Goal: Information Seeking & Learning: Compare options

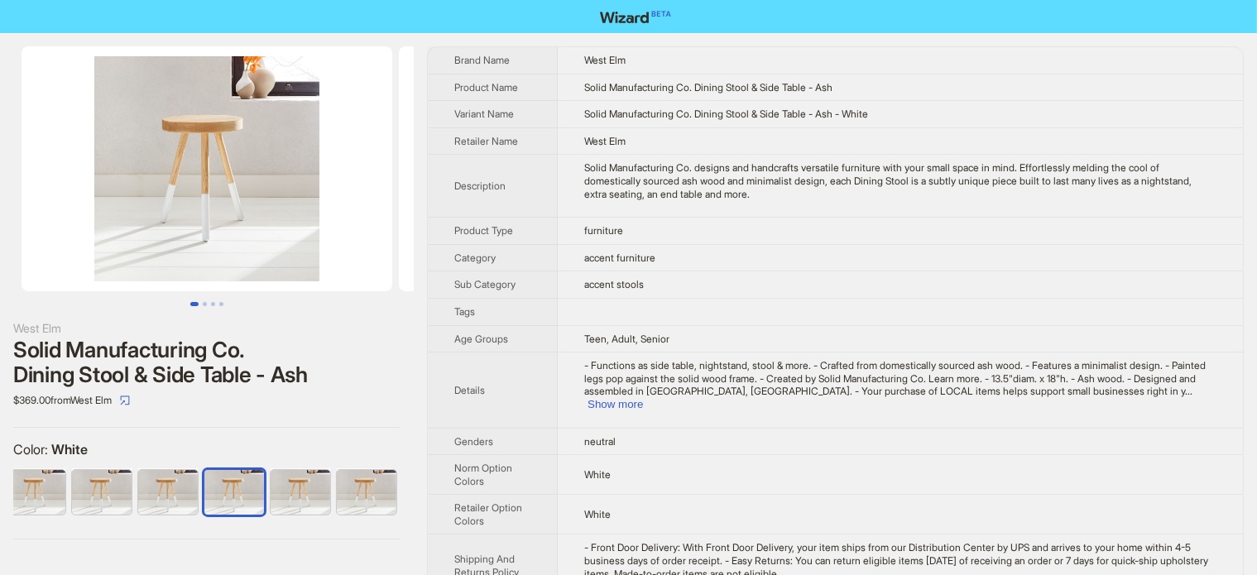
scroll to position [0, 109]
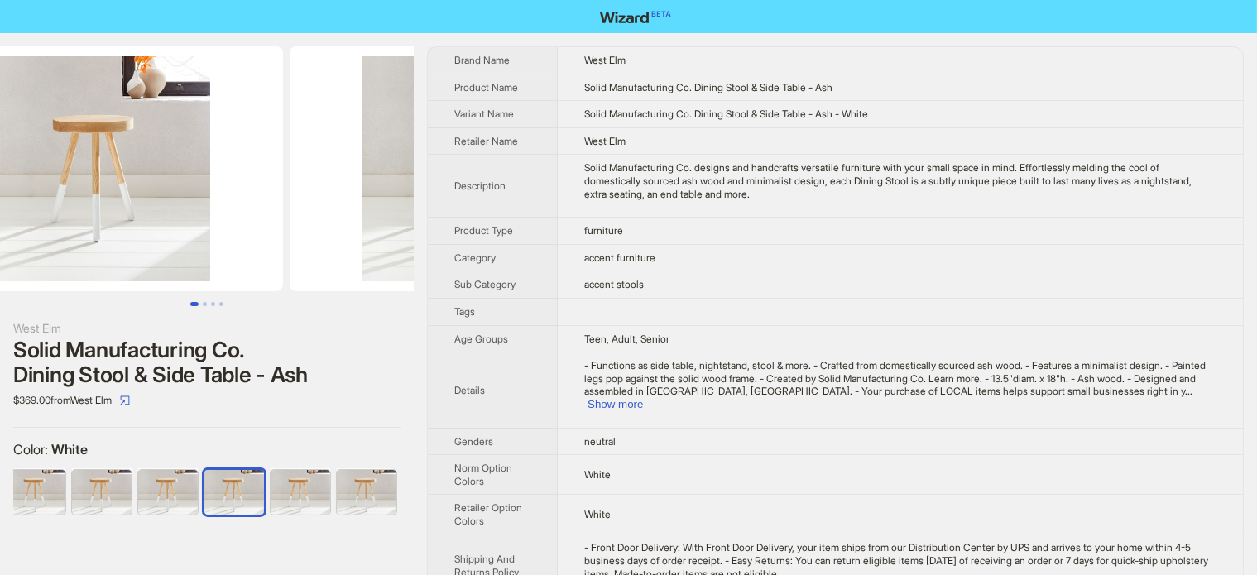
drag, startPoint x: 277, startPoint y: 203, endPoint x: 154, endPoint y: 230, distance: 126.3
click at [160, 231] on img at bounding box center [97, 168] width 371 height 245
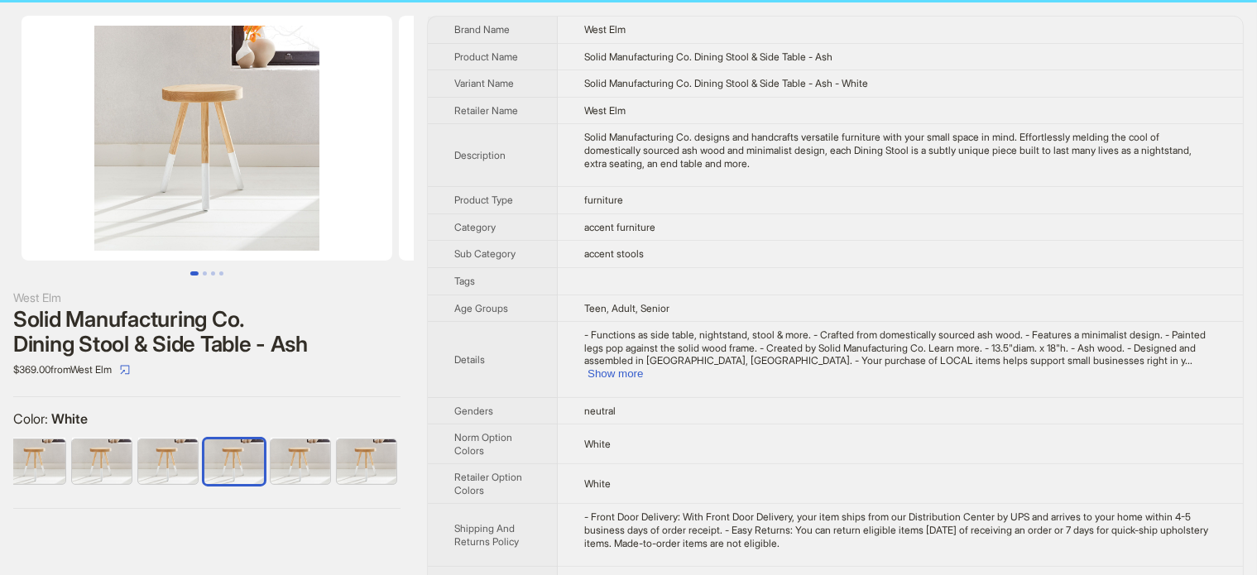
scroll to position [47, 0]
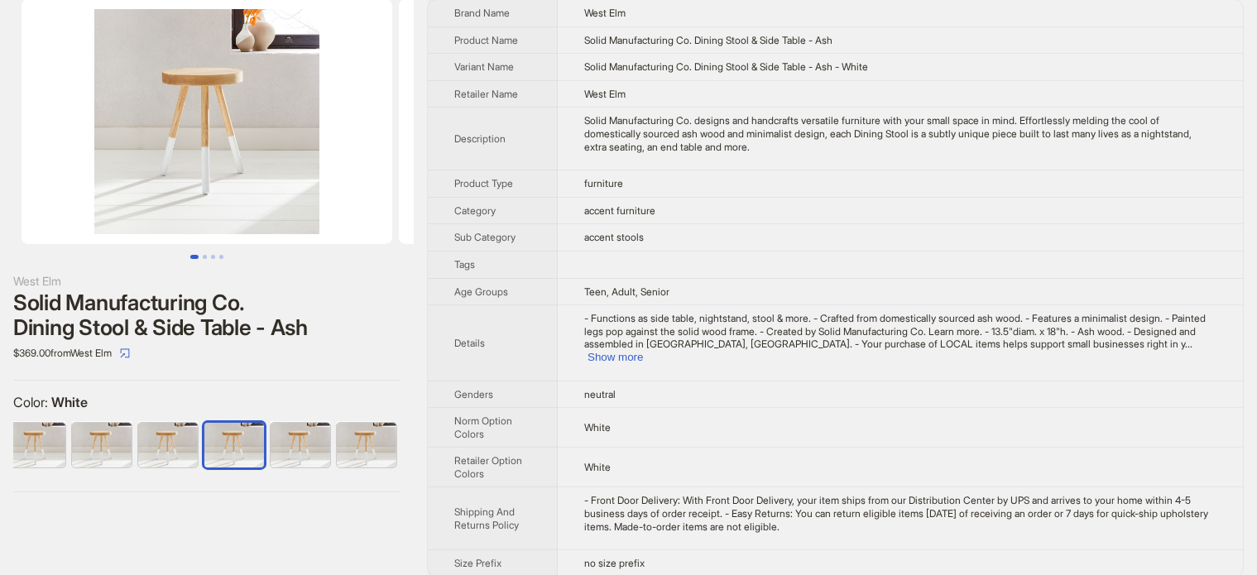
click at [201, 314] on div "Solid Manufacturing Co. Dining Stool & Side Table - Ash" at bounding box center [206, 315] width 387 height 50
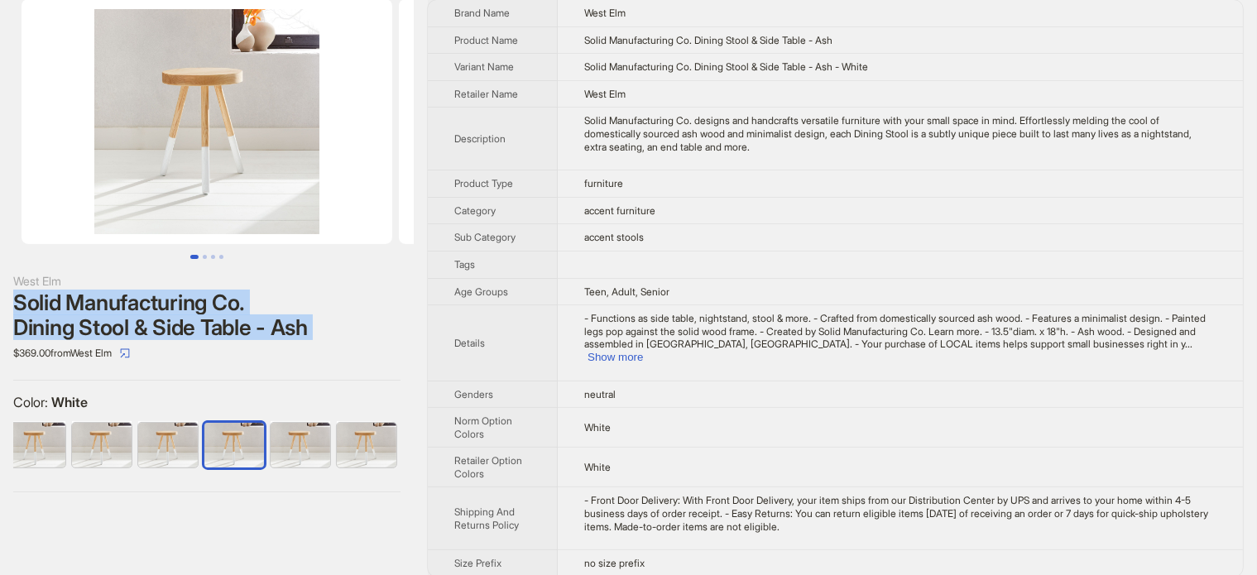
click at [199, 319] on div "Solid Manufacturing Co. Dining Stool & Side Table - Ash" at bounding box center [206, 315] width 387 height 50
copy div "Solid Manufacturing Co. Dining Stool & Side Table - Ash"
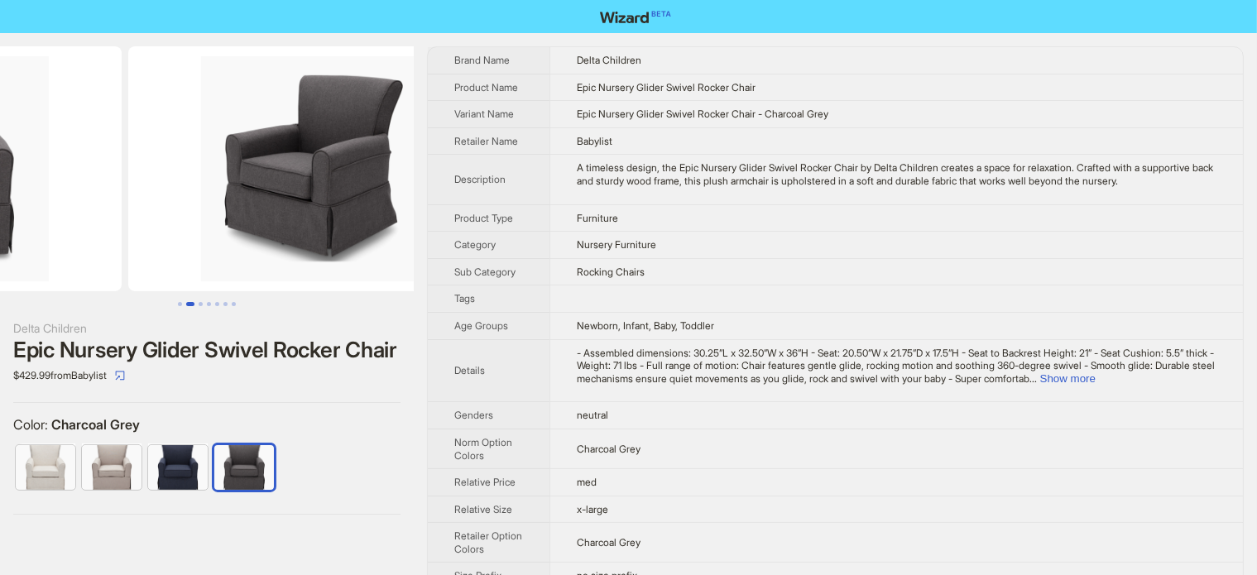
drag, startPoint x: 311, startPoint y: 175, endPoint x: 165, endPoint y: 194, distance: 147.8
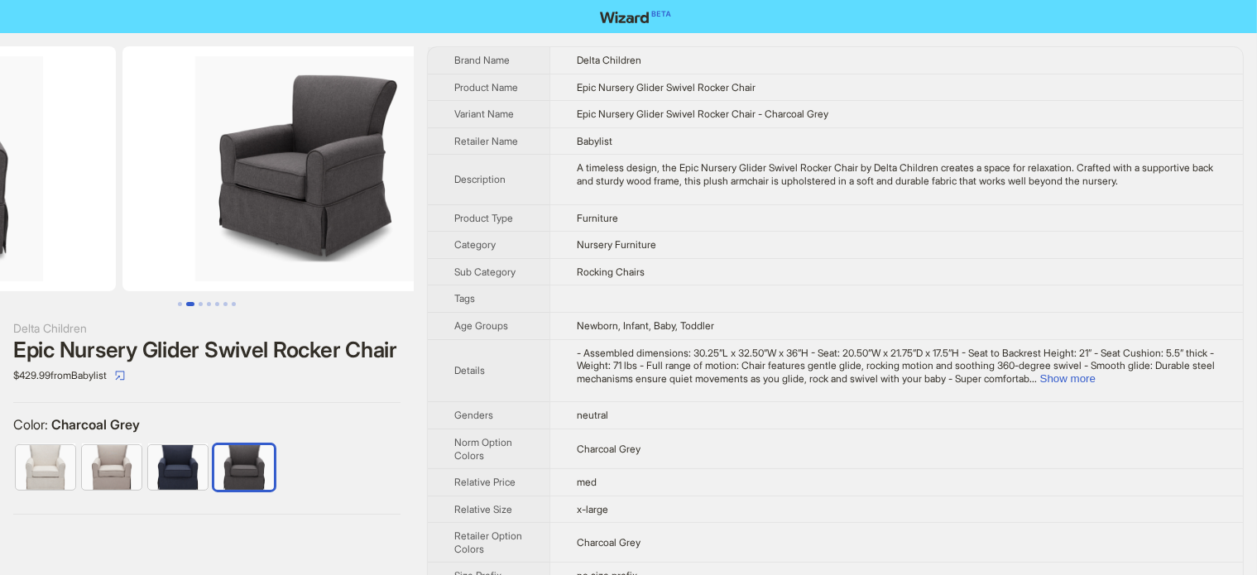
click at [141, 201] on ul at bounding box center [207, 168] width 414 height 245
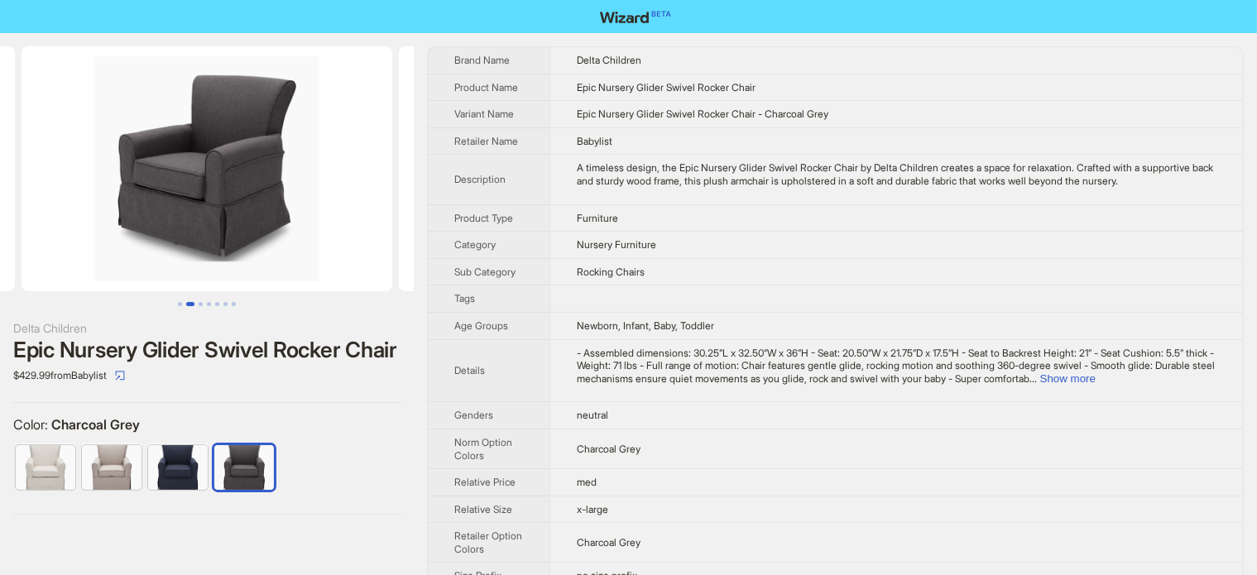
click at [180, 198] on img at bounding box center [207, 168] width 371 height 245
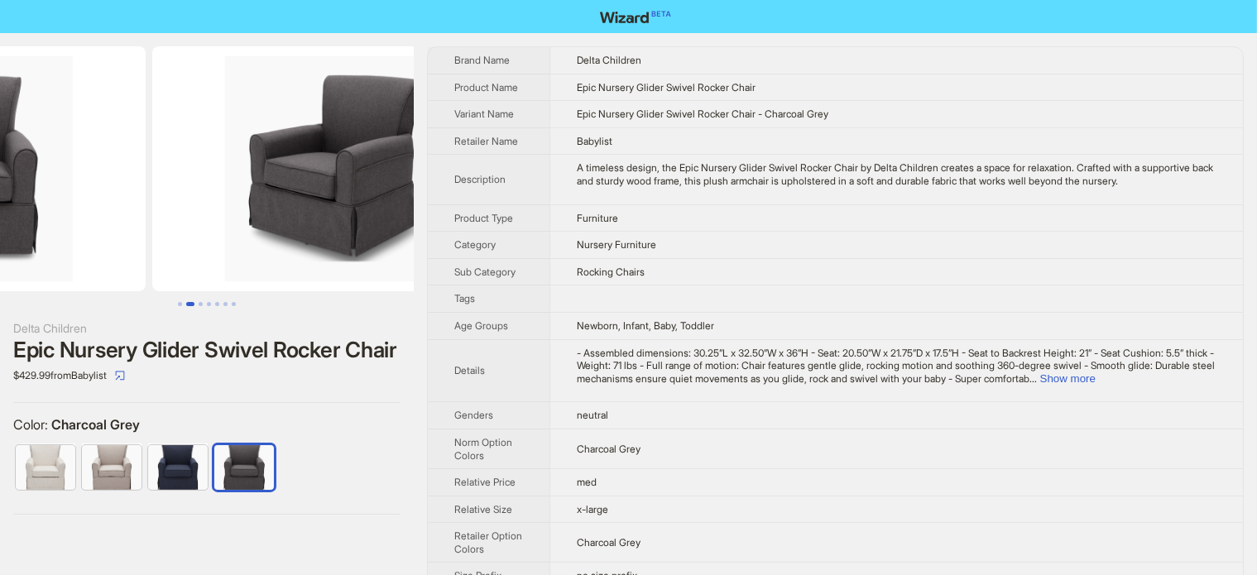
drag, startPoint x: 237, startPoint y: 180, endPoint x: 371, endPoint y: 176, distance: 133.3
click at [371, 176] on img at bounding box center [337, 168] width 371 height 245
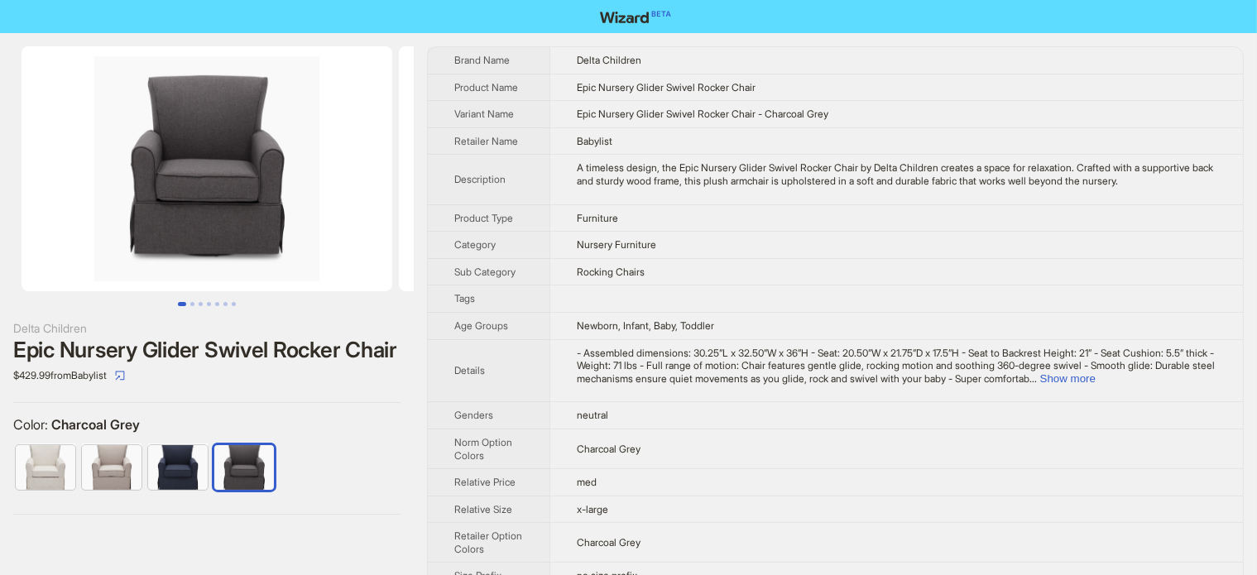
drag, startPoint x: 246, startPoint y: 178, endPoint x: 371, endPoint y: 133, distance: 132.7
click at [329, 161] on img at bounding box center [207, 168] width 371 height 245
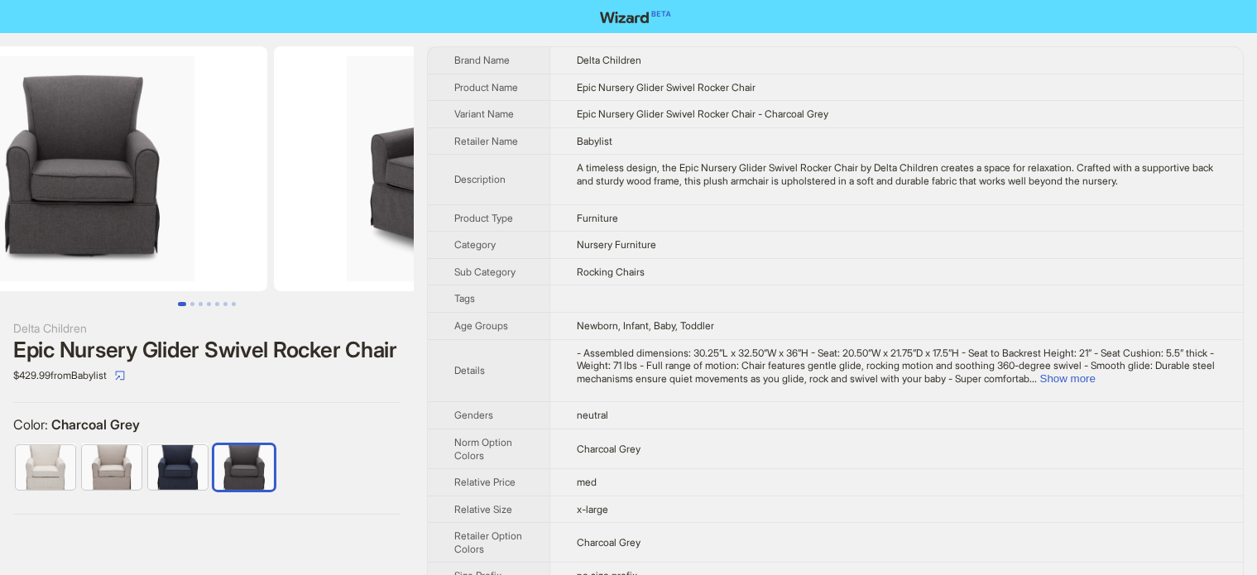
drag, startPoint x: 324, startPoint y: 180, endPoint x: 253, endPoint y: 198, distance: 73.4
click at [253, 198] on img at bounding box center [82, 168] width 371 height 245
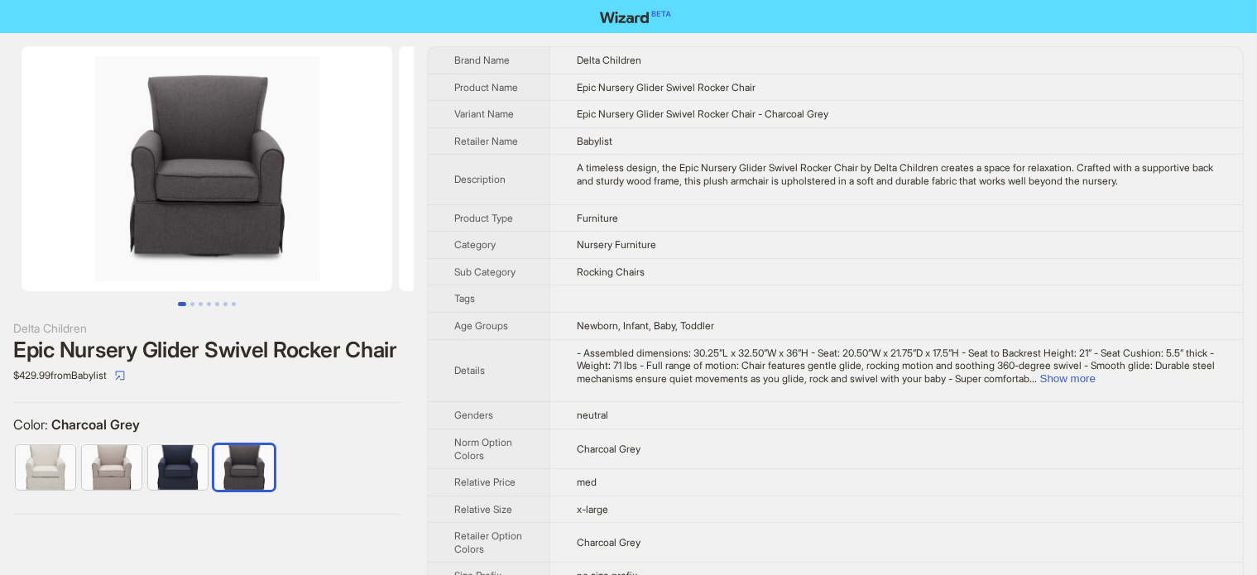
drag, startPoint x: 252, startPoint y: 198, endPoint x: 364, endPoint y: 29, distance: 202.9
click at [348, 106] on img at bounding box center [207, 168] width 371 height 245
drag, startPoint x: 341, startPoint y: 175, endPoint x: 137, endPoint y: 228, distance: 210.3
click at [139, 228] on ul at bounding box center [207, 168] width 414 height 245
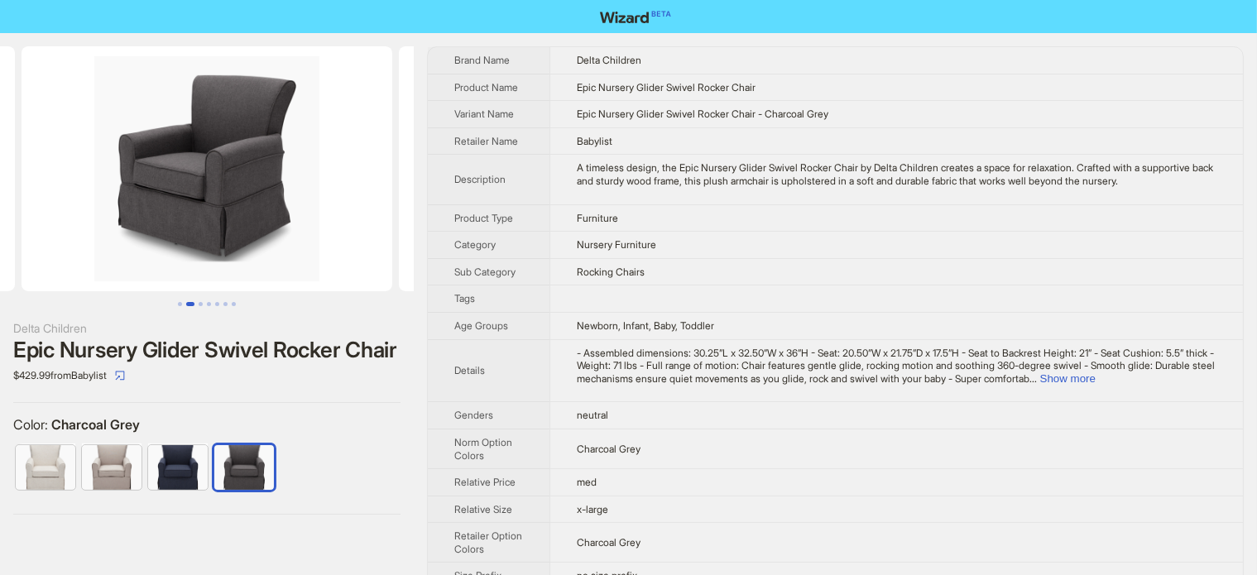
scroll to position [0, 252]
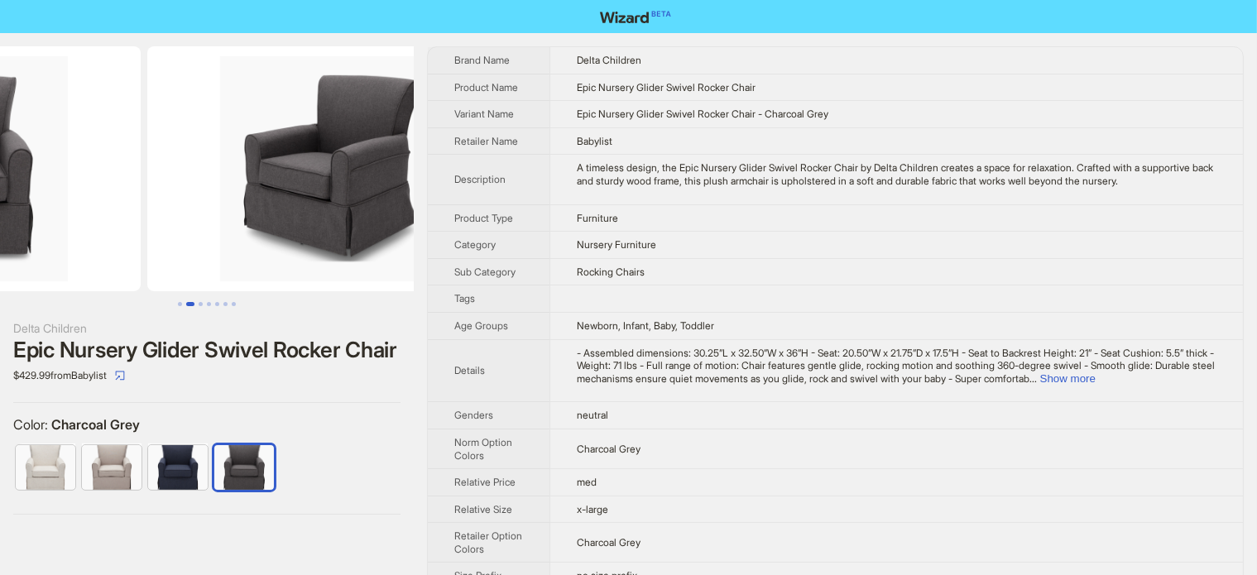
drag, startPoint x: 221, startPoint y: 185, endPoint x: 371, endPoint y: 8, distance: 231.3
click at [362, 156] on img at bounding box center [332, 168] width 371 height 245
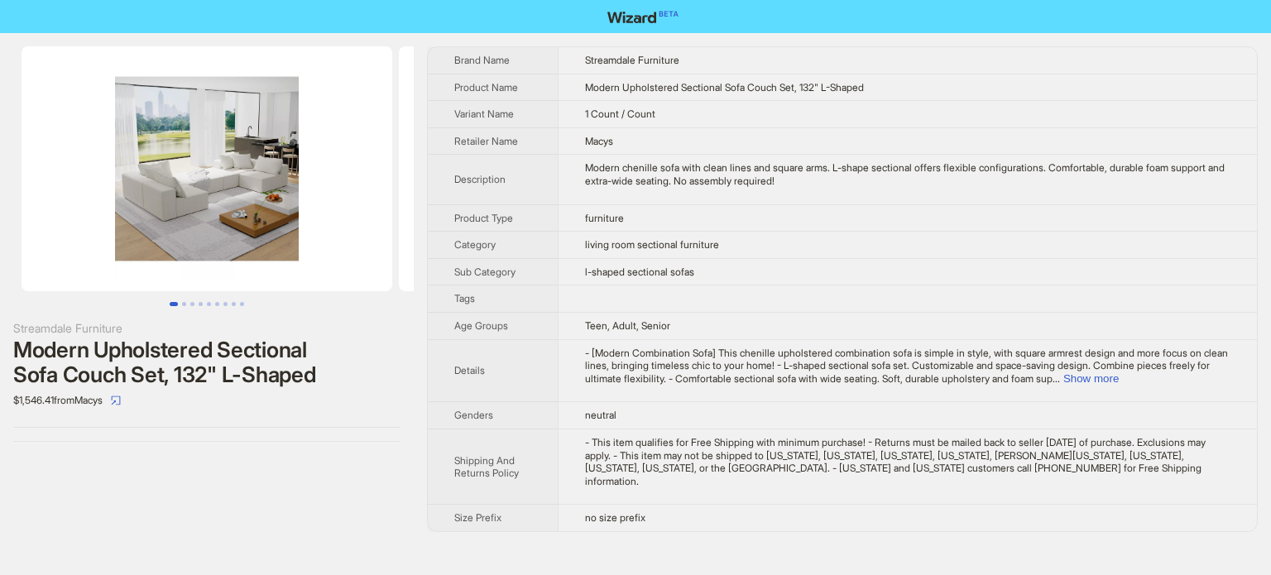
click at [237, 370] on div "Modern Upholstered Sectional Sofa Couch Set, 132" L-Shaped" at bounding box center [206, 363] width 387 height 50
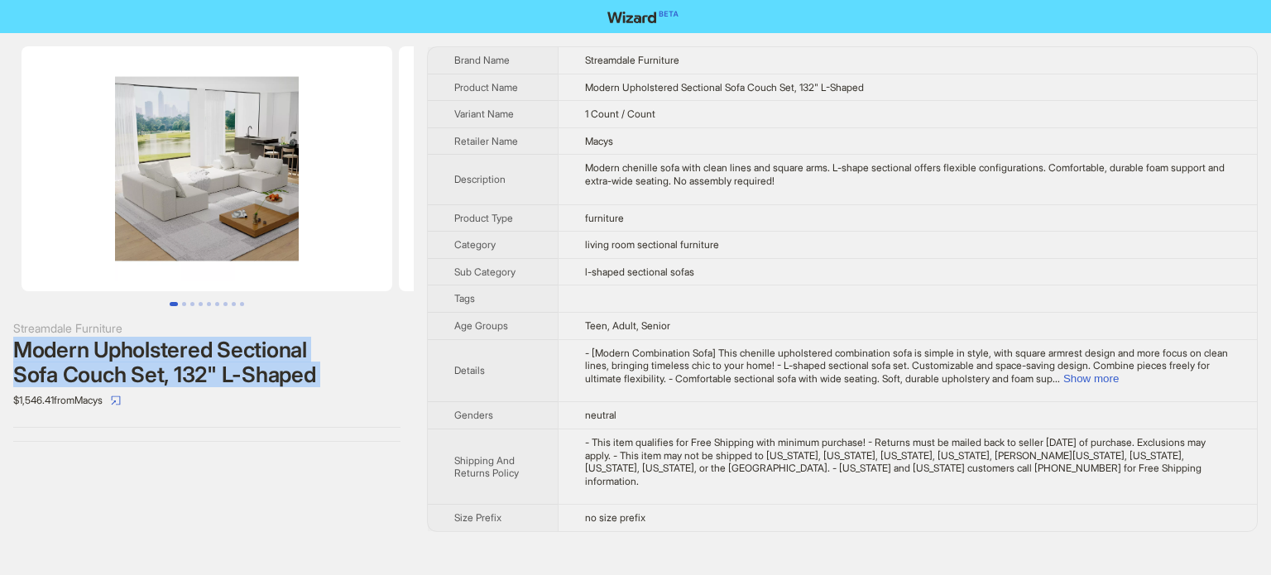
click at [237, 370] on div "Modern Upholstered Sectional Sofa Couch Set, 132" L-Shaped" at bounding box center [206, 363] width 387 height 50
copy div "Modern Upholstered Sectional Sofa Couch Set, 132" L-Shaped"
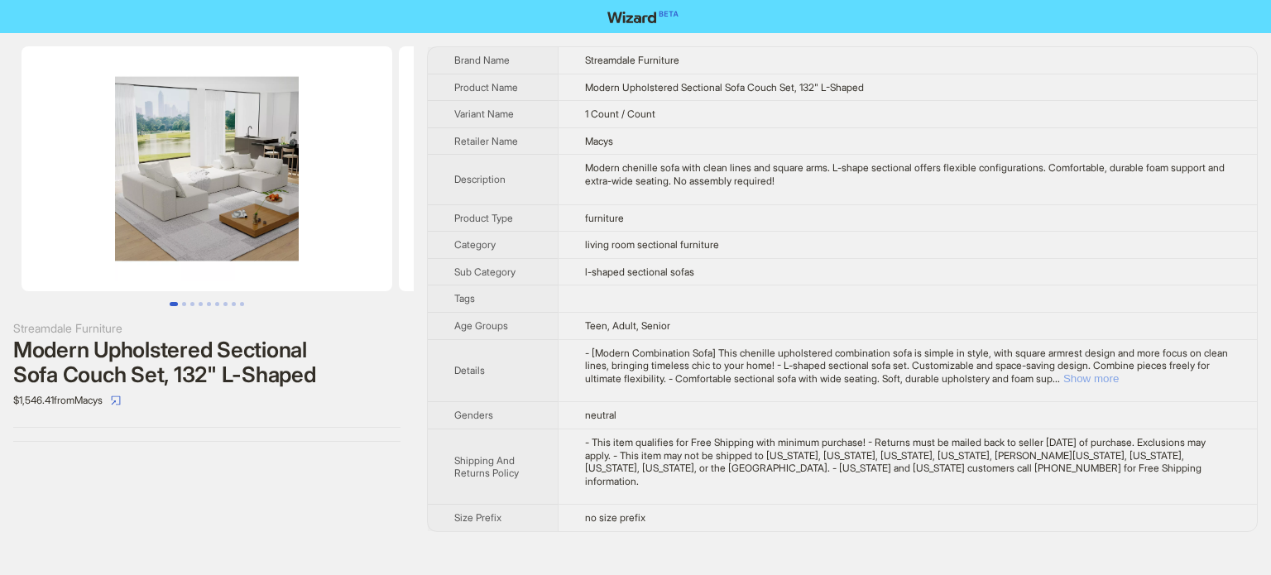
click at [1119, 373] on button "Show more" at bounding box center [1090, 378] width 55 height 12
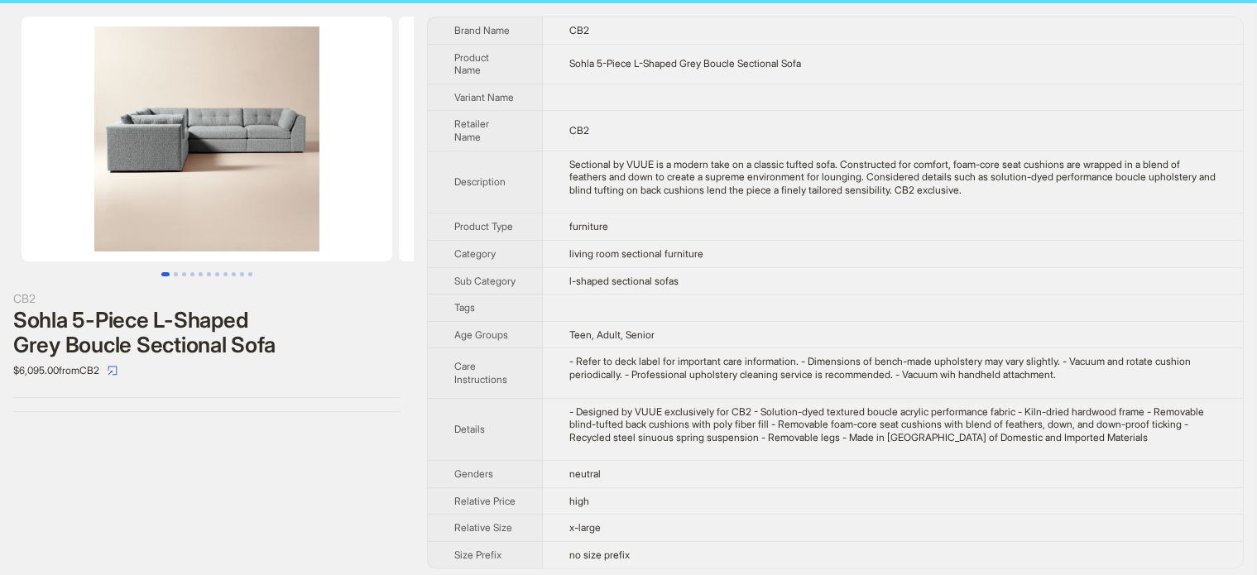
scroll to position [46, 0]
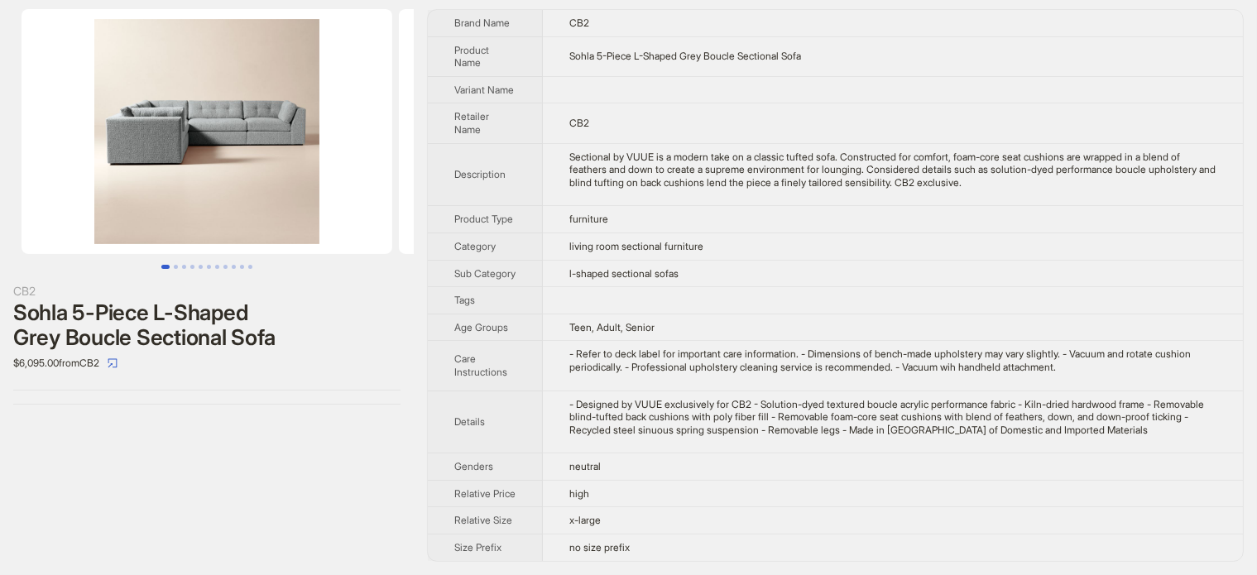
click at [248, 317] on div "Sohla 5-Piece L-Shaped Grey Boucle Sectional Sofa" at bounding box center [206, 325] width 387 height 50
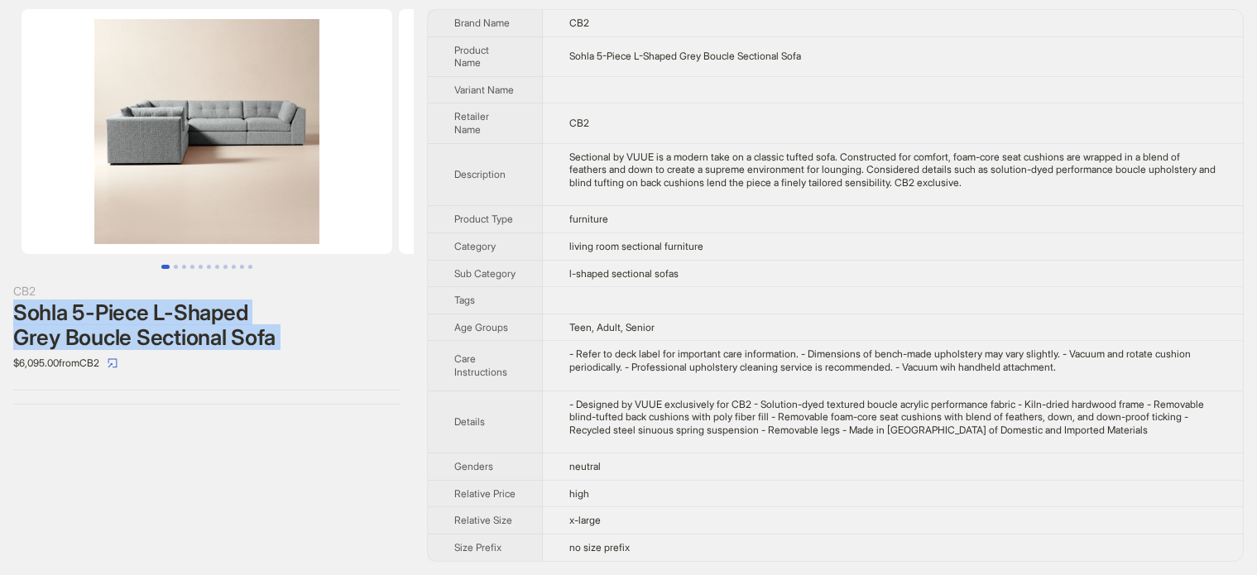
click at [248, 317] on div "Sohla 5-Piece L-Shaped Grey Boucle Sectional Sofa" at bounding box center [206, 325] width 387 height 50
copy div "Sohla 5-Piece L-Shaped Grey Boucle Sectional Sofa"
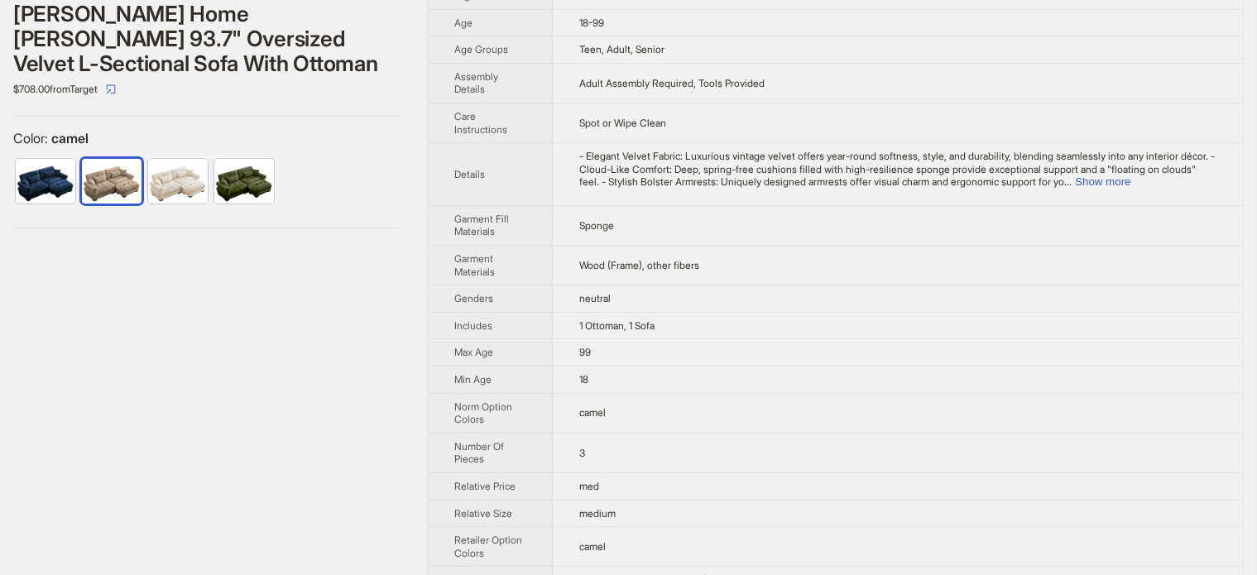
scroll to position [364, 0]
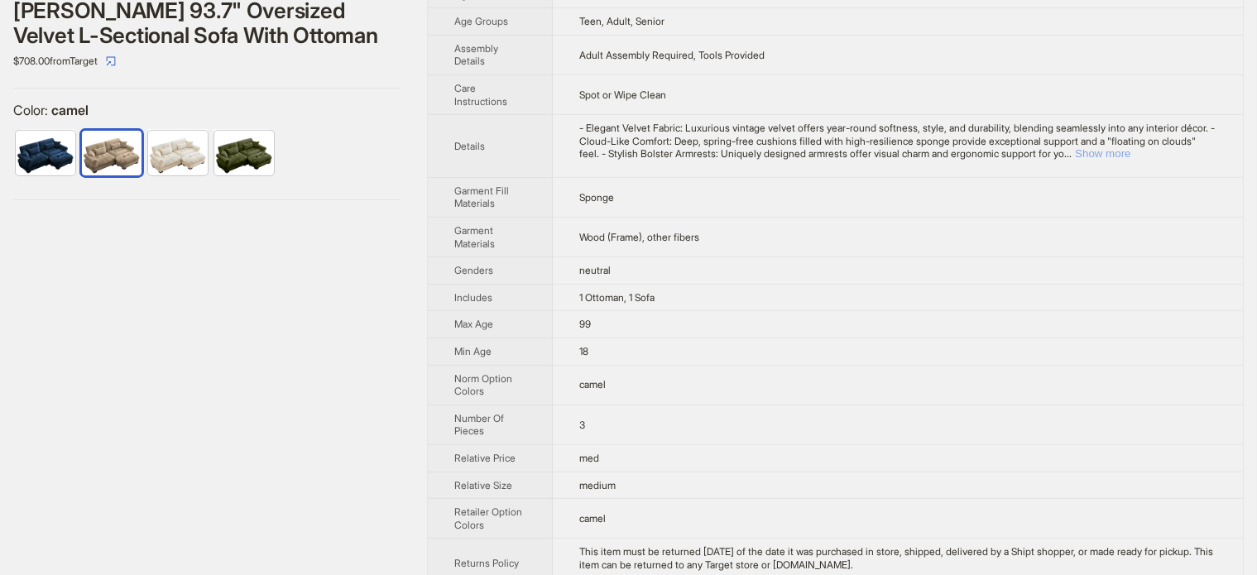
click at [1130, 151] on button "Show more" at bounding box center [1102, 153] width 55 height 12
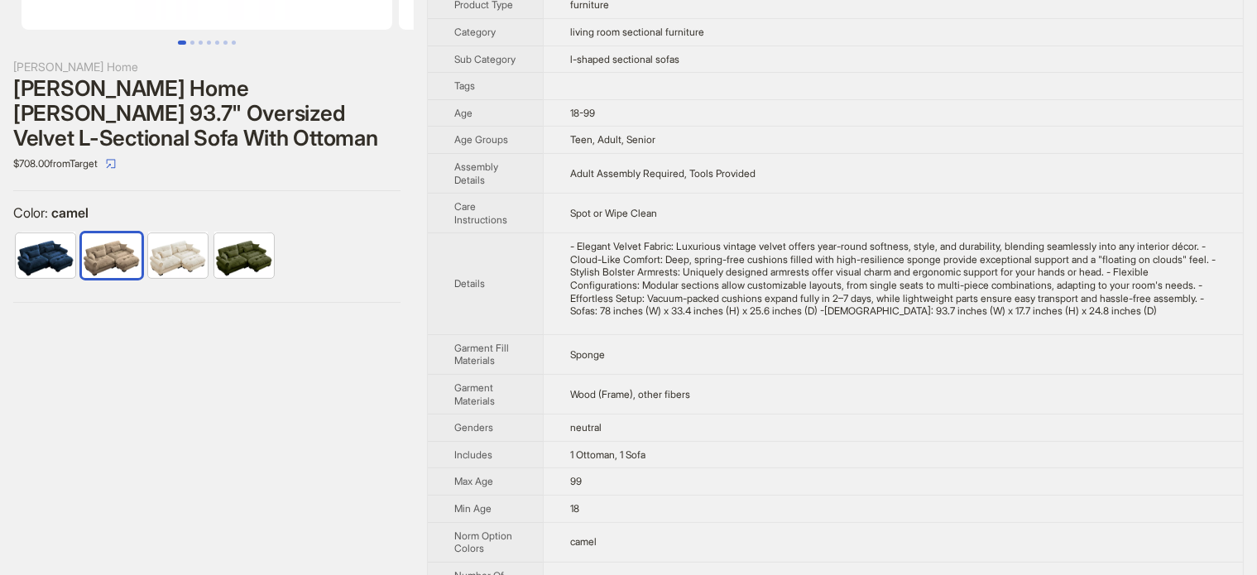
scroll to position [199, 0]
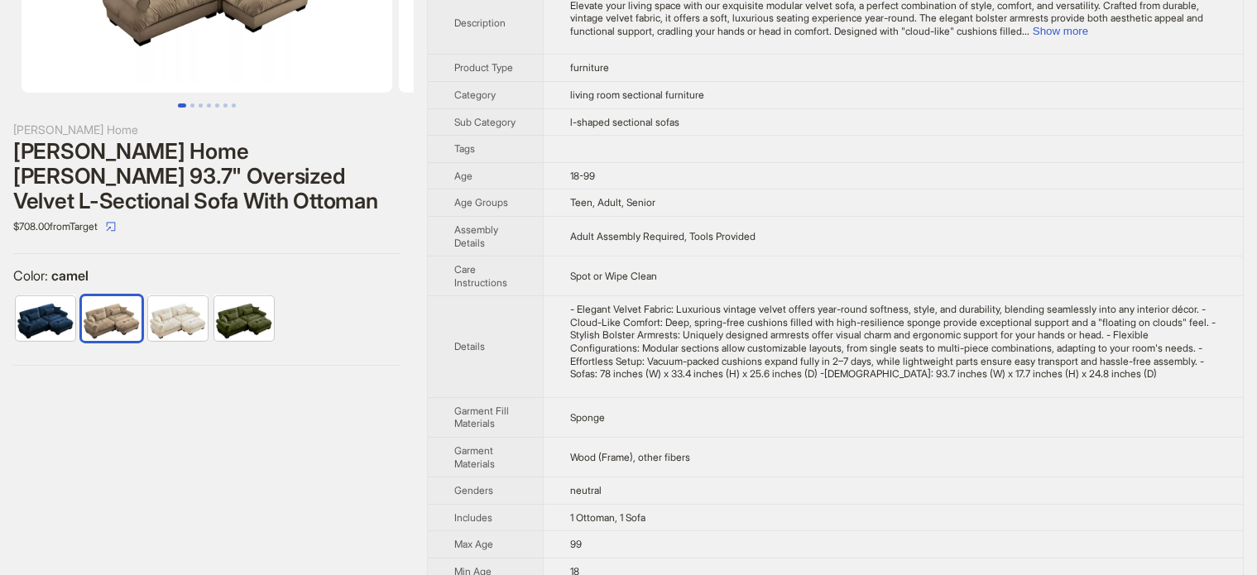
click at [165, 202] on div "[PERSON_NAME] Home [PERSON_NAME] 93.7" Oversized Velvet L-Sectional Sofa With O…" at bounding box center [206, 176] width 387 height 74
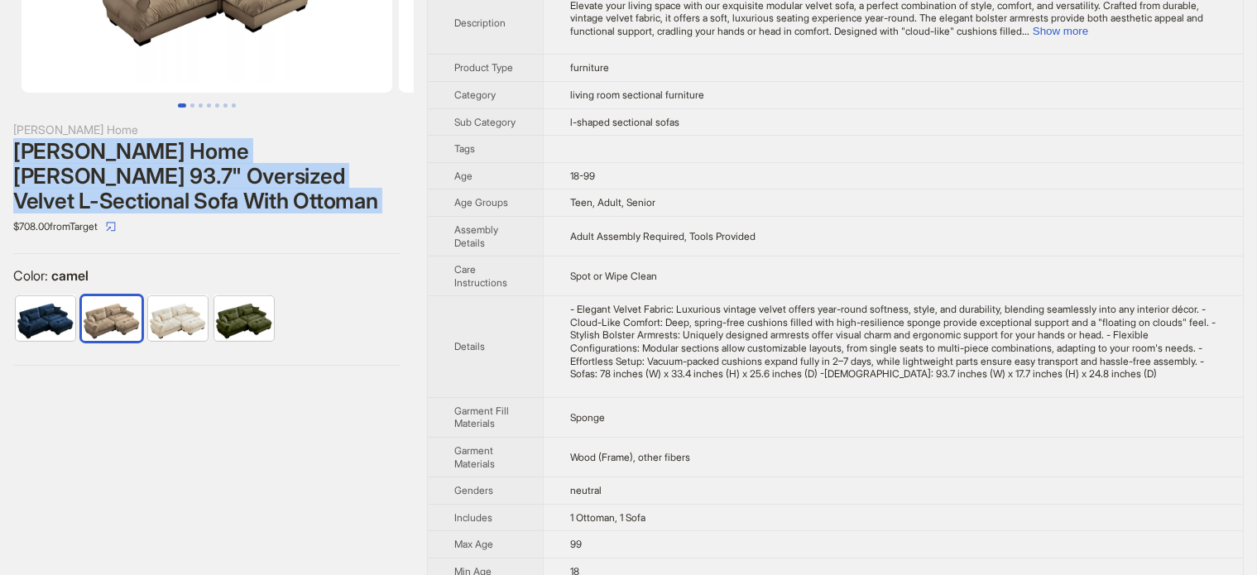
click at [165, 202] on div "[PERSON_NAME] Home [PERSON_NAME] 93.7" Oversized Velvet L-Sectional Sofa With O…" at bounding box center [206, 176] width 387 height 74
copy div "[PERSON_NAME] Home [PERSON_NAME] 93.7" Oversized Velvet L-Sectional Sofa With O…"
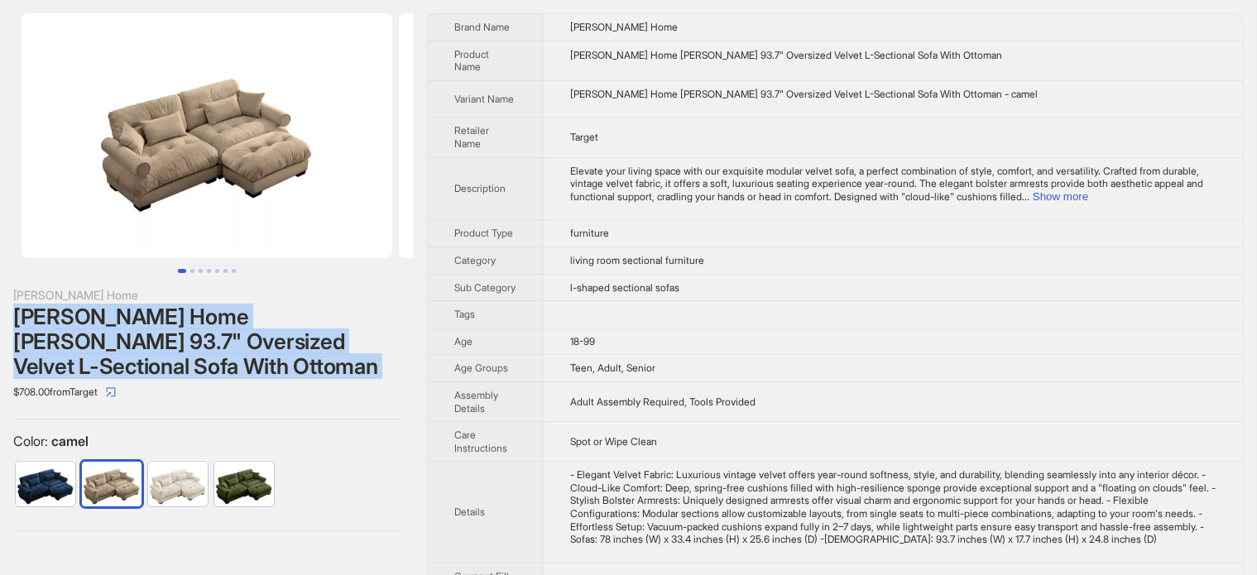
scroll to position [116, 0]
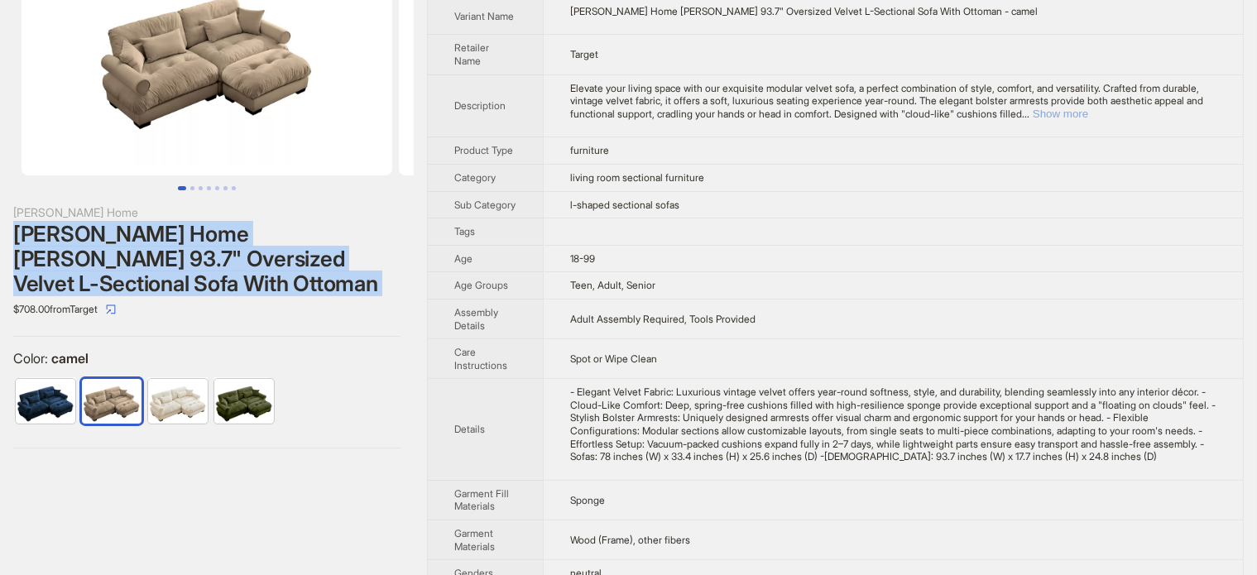
click at [1088, 113] on button "Show more" at bounding box center [1060, 114] width 55 height 12
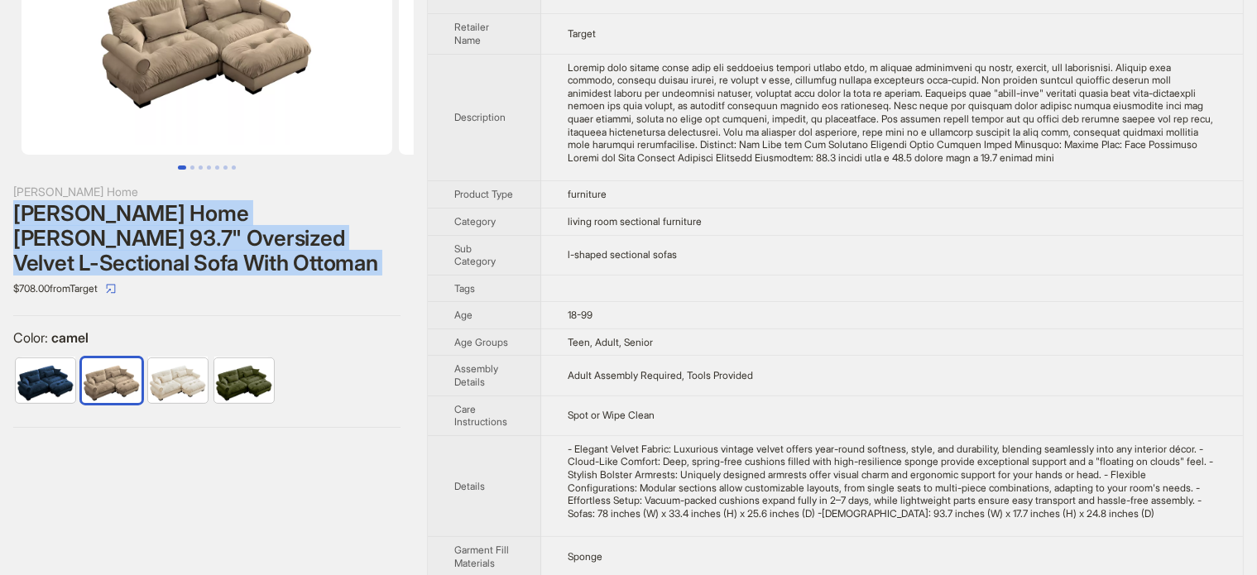
scroll to position [165, 0]
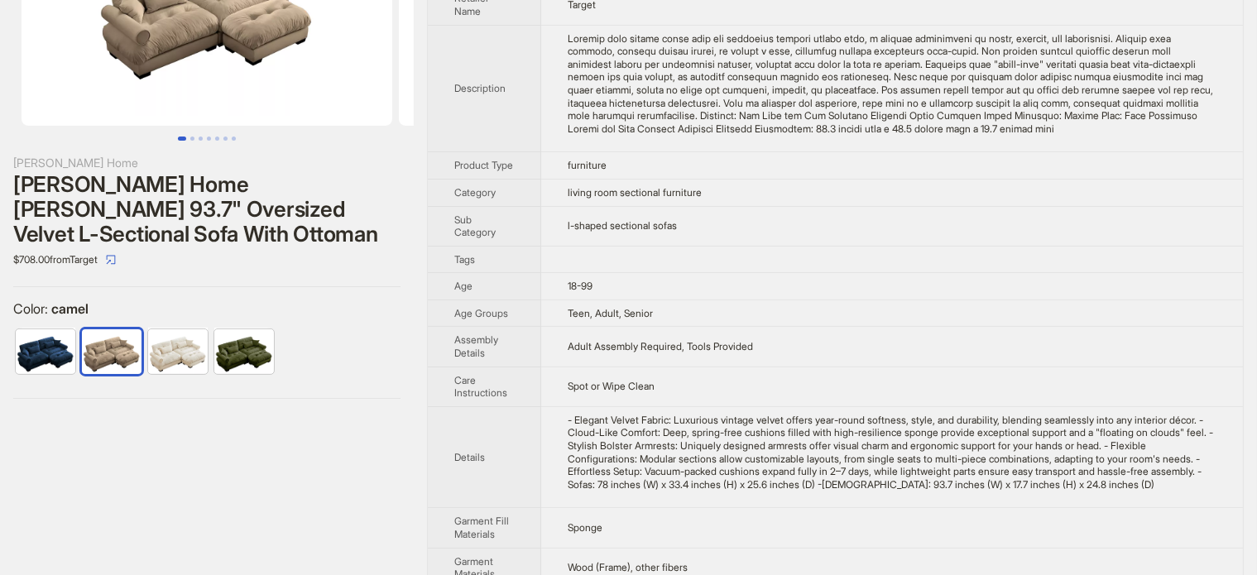
drag, startPoint x: 284, startPoint y: 427, endPoint x: 287, endPoint y: 415, distance: 12.8
click at [285, 429] on div "[PERSON_NAME] Home [PERSON_NAME] Home [PERSON_NAME] 93.7" Oversized Velvet L-Se…" at bounding box center [207, 485] width 414 height 1234
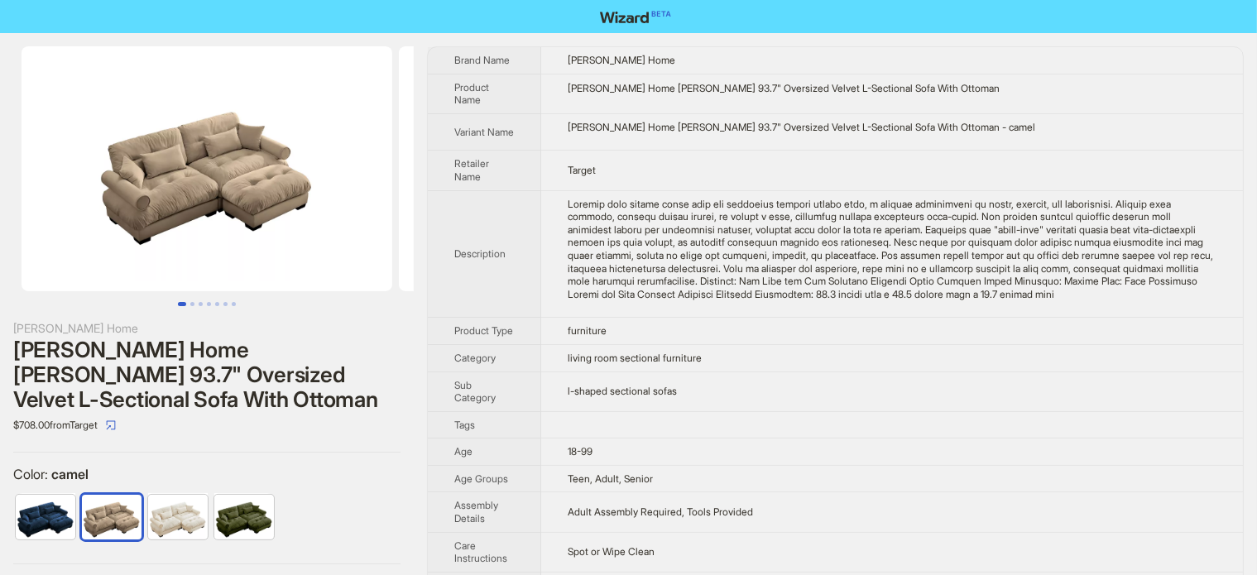
scroll to position [0, 377]
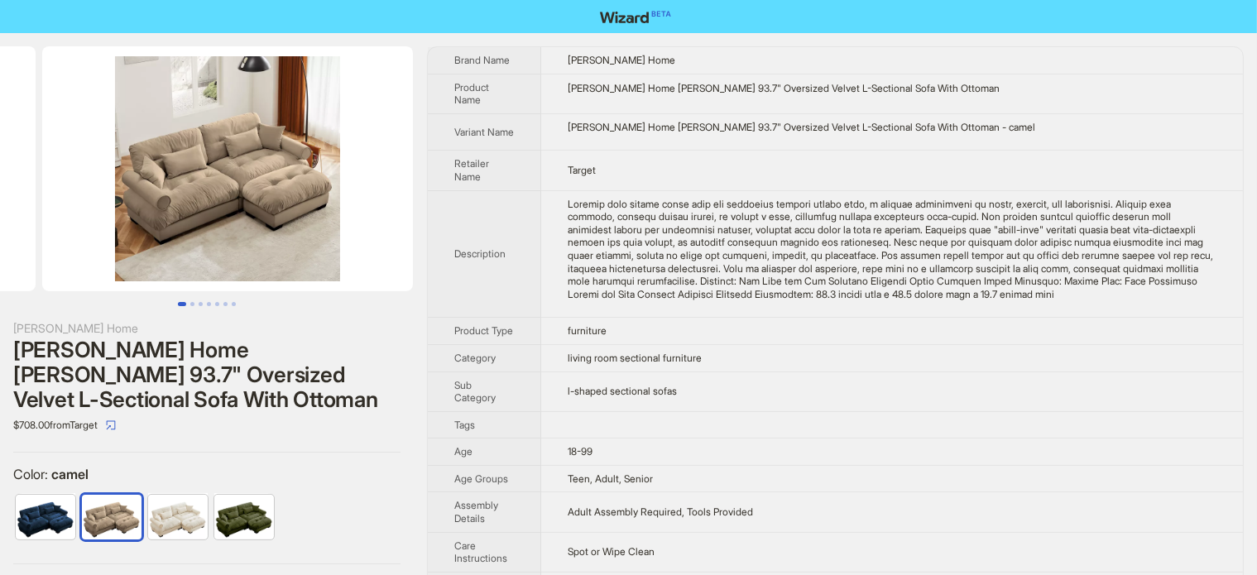
drag, startPoint x: 303, startPoint y: 185, endPoint x: 144, endPoint y: 219, distance: 162.6
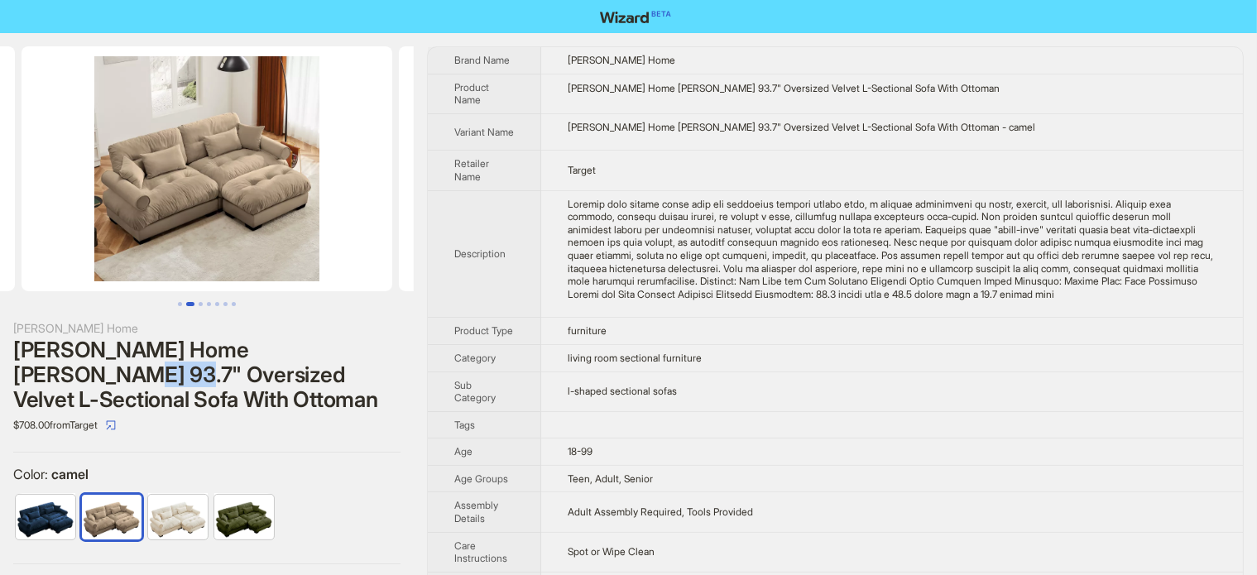
drag, startPoint x: 73, startPoint y: 374, endPoint x: 119, endPoint y: 374, distance: 46.3
click at [119, 374] on div "Christopher Knight Home Alger 93.7" Oversized Velvet L-Sectional Sofa With Otto…" at bounding box center [206, 375] width 387 height 74
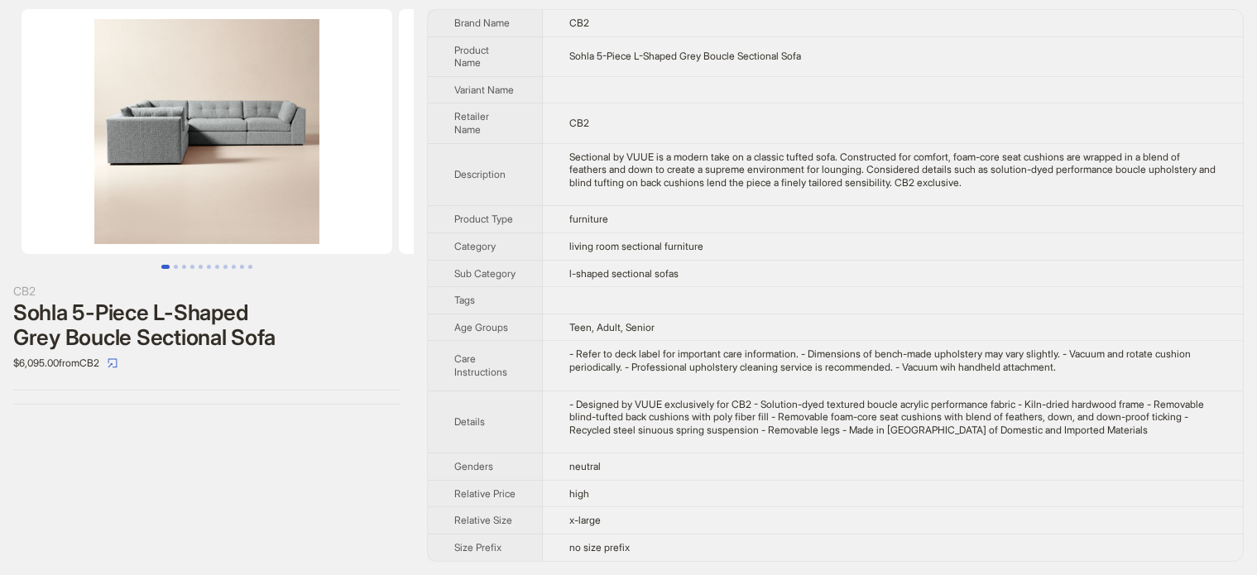
scroll to position [46, 0]
click at [213, 300] on div "Sohla 5-Piece L-Shaped Grey Boucle Sectional Sofa" at bounding box center [206, 325] width 387 height 50
click at [212, 300] on div "Sohla 5-Piece L-Shaped Grey Boucle Sectional Sofa" at bounding box center [206, 325] width 387 height 50
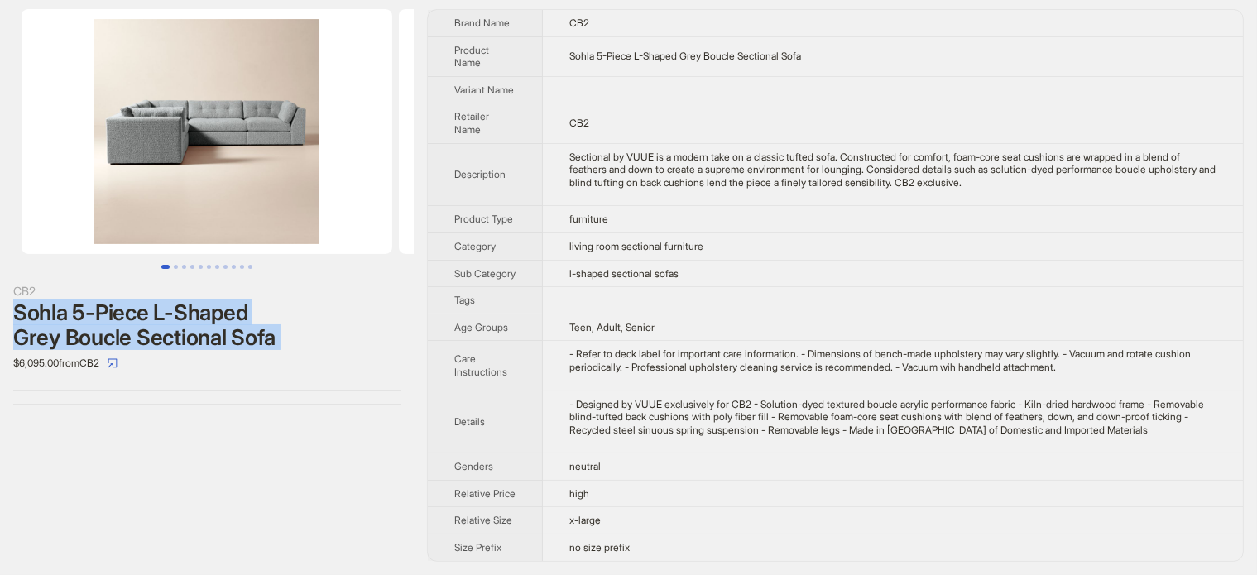
click at [212, 300] on div "Sohla 5-Piece L-Shaped Grey Boucle Sectional Sofa" at bounding box center [206, 325] width 387 height 50
copy div "Sohla 5-Piece L-Shaped Grey Boucle Sectional Sofa"
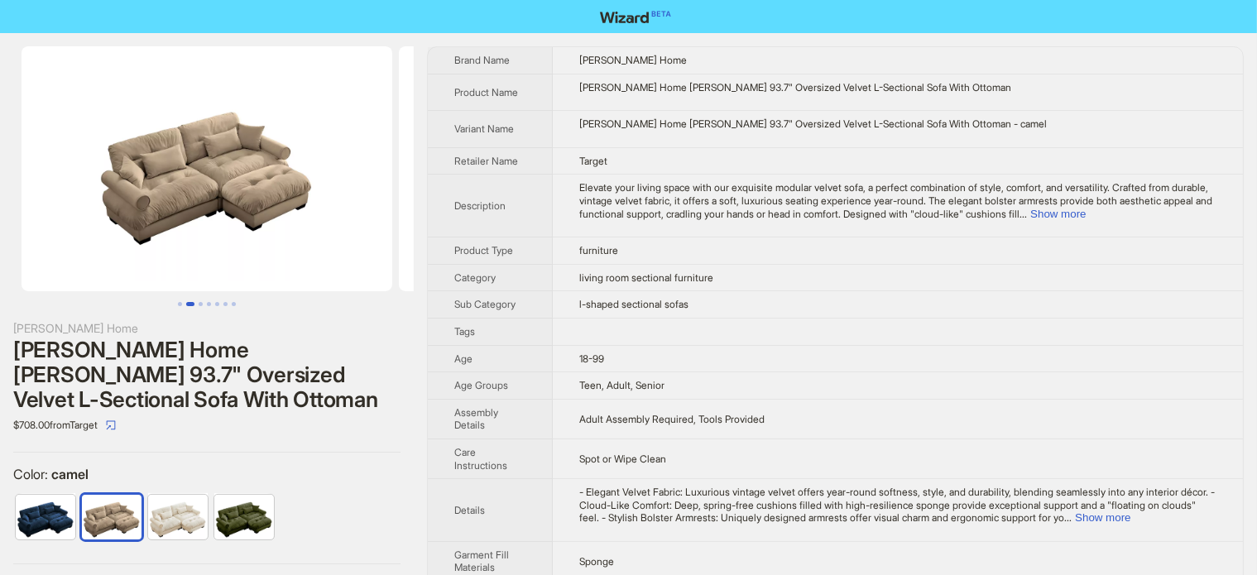
scroll to position [0, 377]
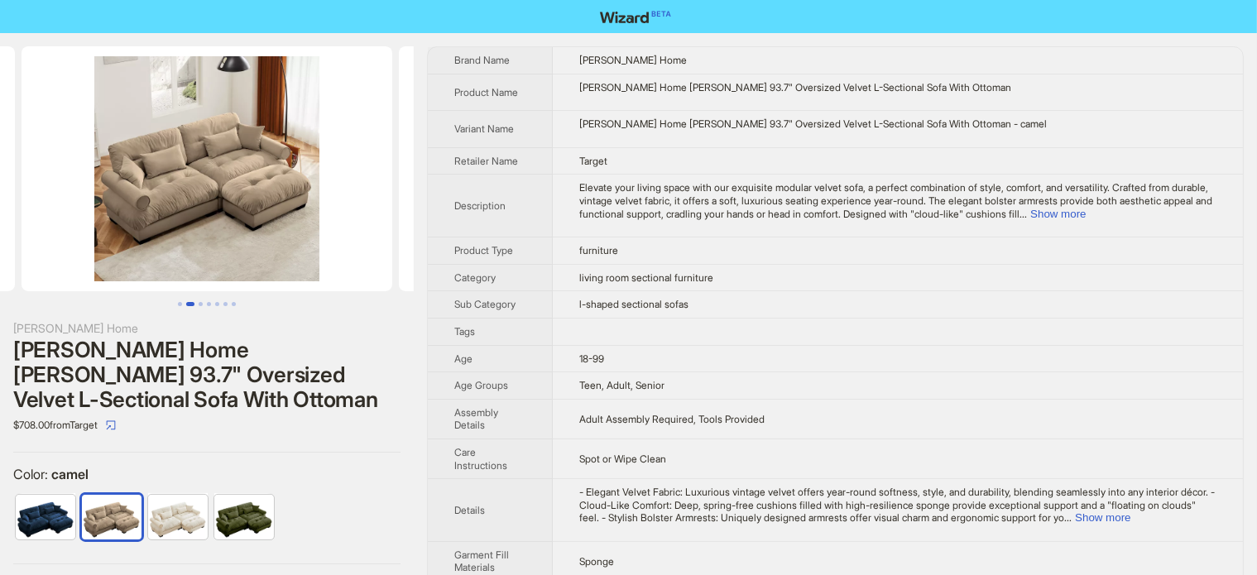
click at [179, 386] on div "Christopher Knight Home Alger 93.7" Oversized Velvet L-Sectional Sofa With Otto…" at bounding box center [206, 375] width 387 height 74
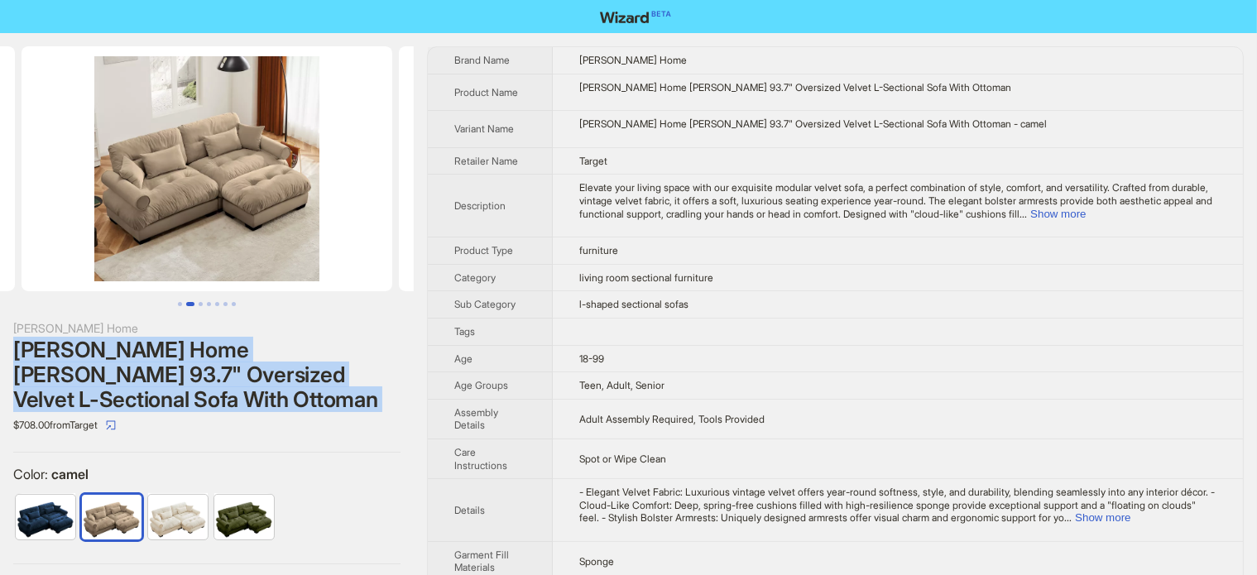
click at [179, 386] on div "Christopher Knight Home Alger 93.7" Oversized Velvet L-Sectional Sofa With Otto…" at bounding box center [206, 375] width 387 height 74
copy div "Christopher Knight Home Alger 93.7" Oversized Velvet L-Sectional Sofa With Otto…"
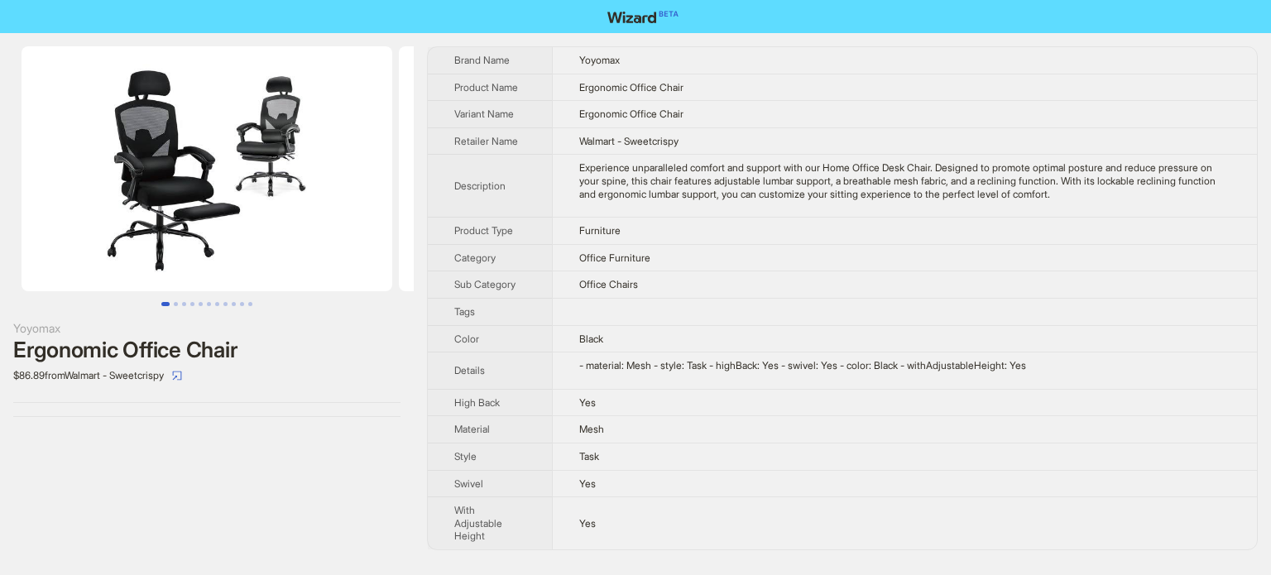
click at [278, 472] on div "Yoyomax Ergonomic Office Chair $86.89 from Walmart - Sweetcrispy" at bounding box center [207, 298] width 414 height 530
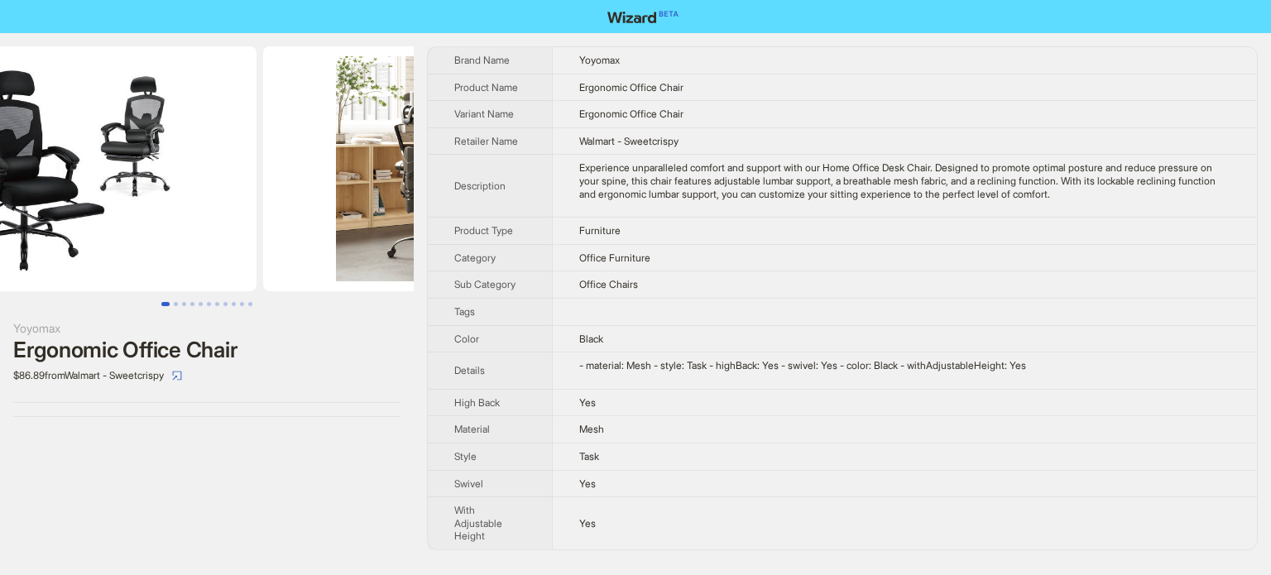
drag, startPoint x: 329, startPoint y: 162, endPoint x: 174, endPoint y: 193, distance: 158.5
click at [175, 193] on ul at bounding box center [207, 168] width 414 height 245
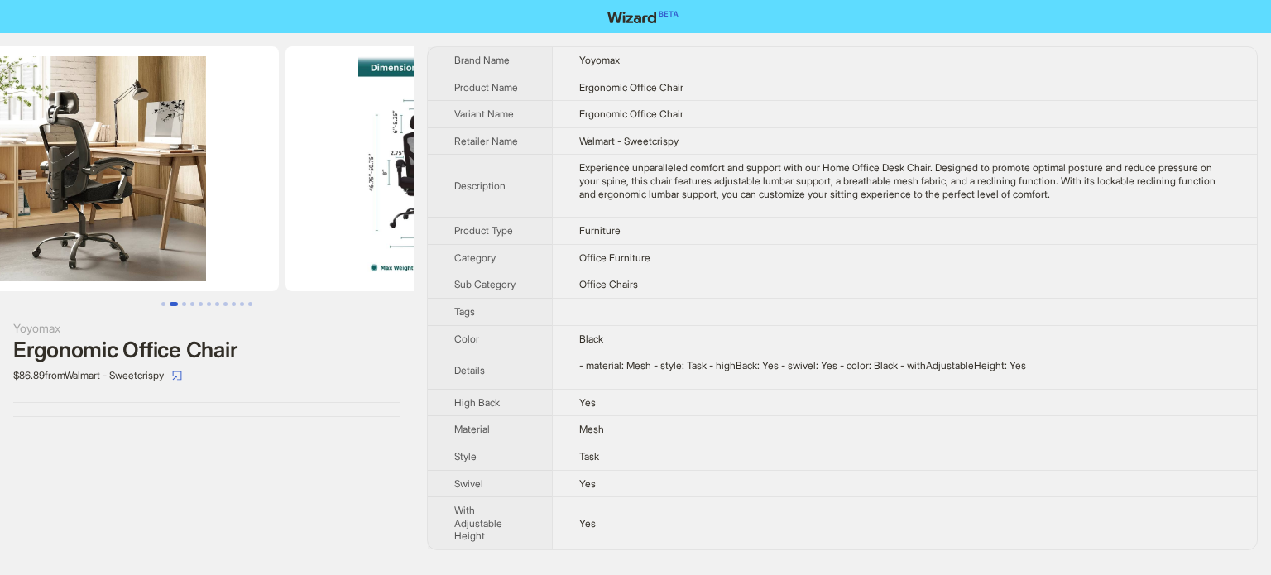
drag, startPoint x: 182, startPoint y: 174, endPoint x: 120, endPoint y: 178, distance: 62.2
click at [120, 178] on img at bounding box center [93, 168] width 371 height 245
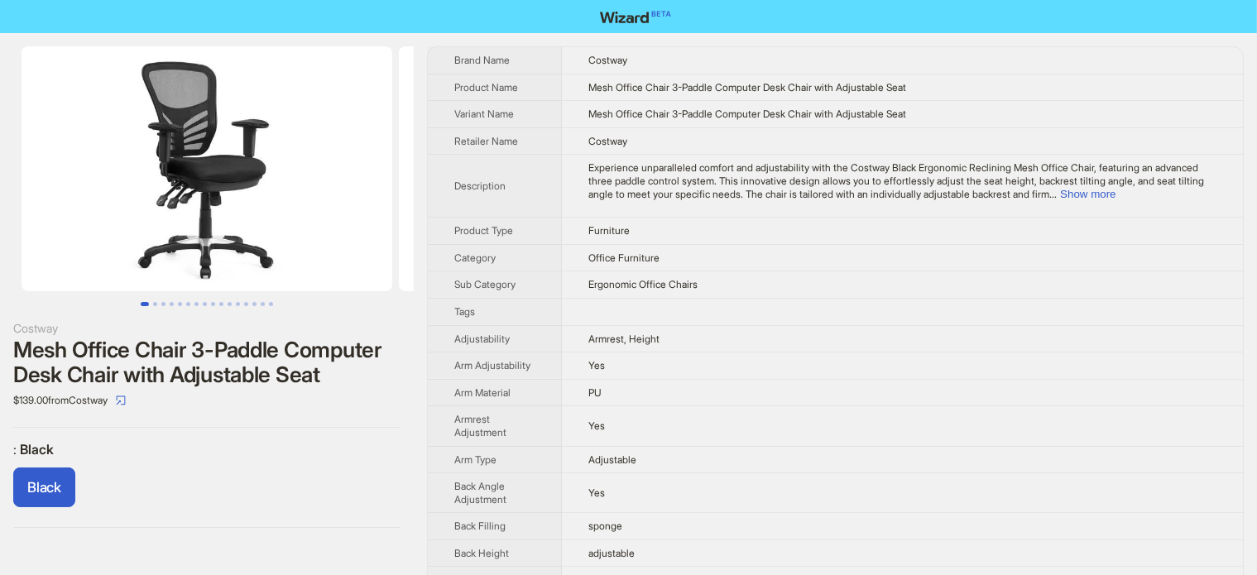
click at [236, 501] on div "Black" at bounding box center [206, 490] width 387 height 46
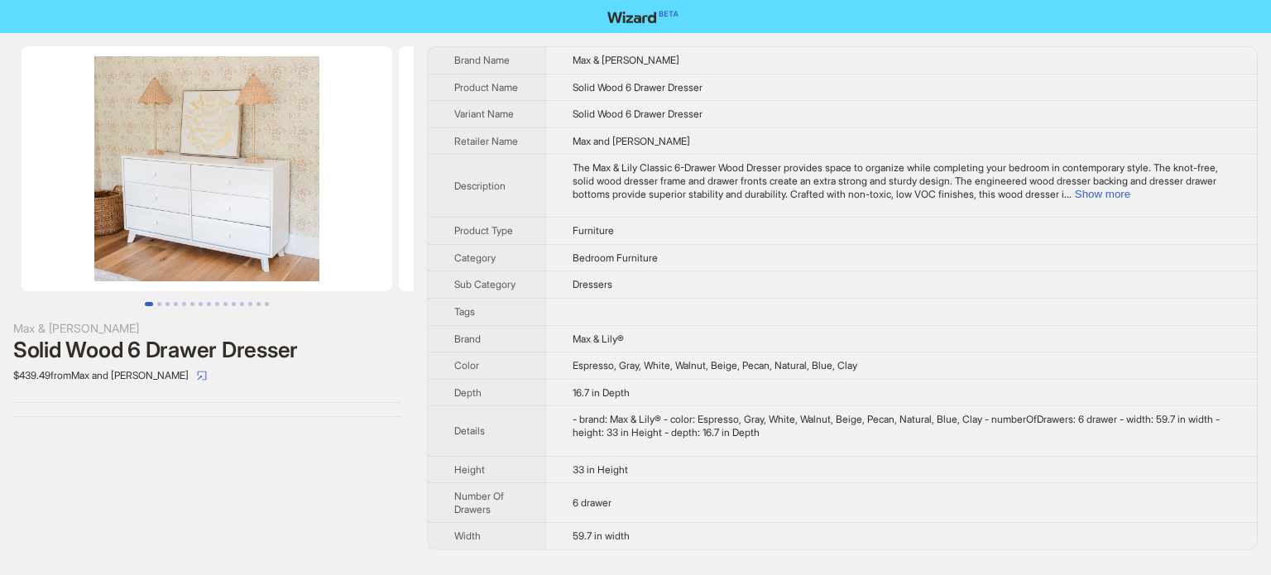
click at [33, 488] on div "Max & [PERSON_NAME] Solid Wood 6 Drawer Dresser $439.49 from Max and [PERSON_NA…" at bounding box center [207, 298] width 414 height 530
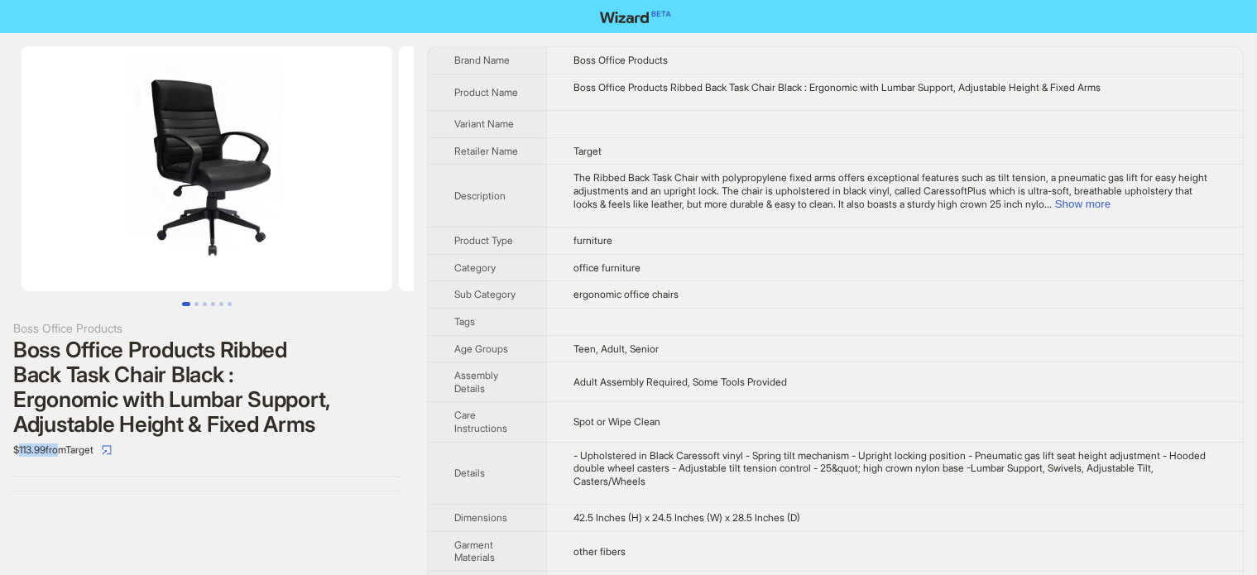
drag, startPoint x: 17, startPoint y: 453, endPoint x: 60, endPoint y: 459, distance: 43.5
click at [60, 459] on div "$113.99 from Target" at bounding box center [206, 450] width 387 height 26
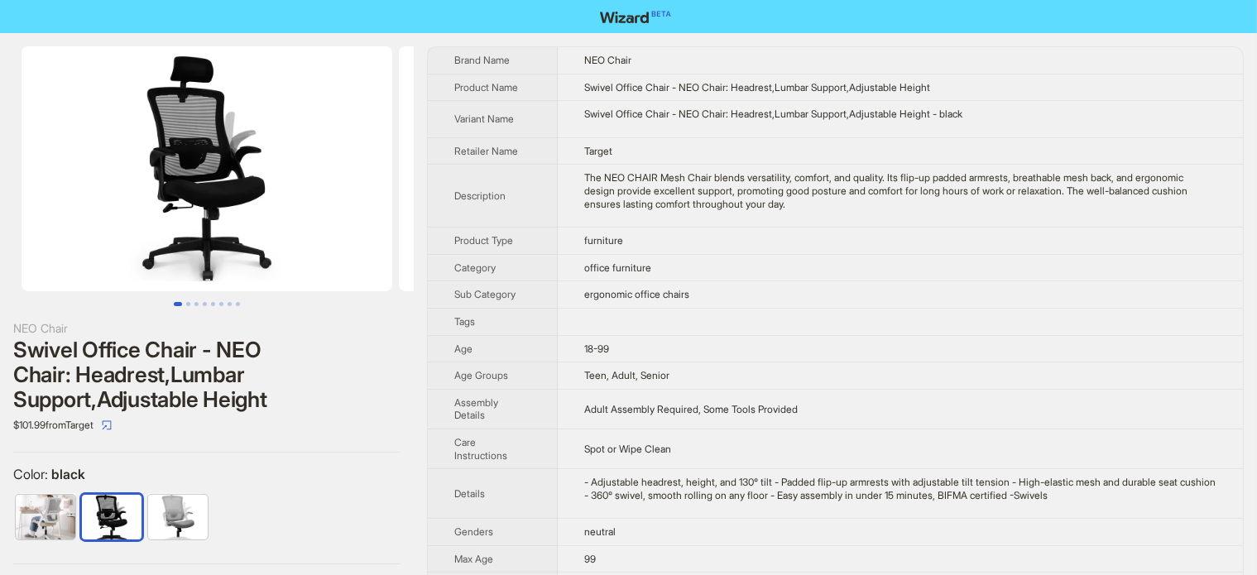
click at [297, 473] on label "Color : black" at bounding box center [206, 474] width 387 height 17
drag, startPoint x: 19, startPoint y: 424, endPoint x: 48, endPoint y: 425, distance: 29.0
click at [48, 425] on div "$101.99 from Target" at bounding box center [206, 425] width 387 height 26
drag, startPoint x: 327, startPoint y: 403, endPoint x: 352, endPoint y: 233, distance: 171.5
click at [327, 403] on div "Swivel Office Chair - NEO Chair: Headrest,Lumbar Support,Adjustable Height" at bounding box center [206, 375] width 387 height 74
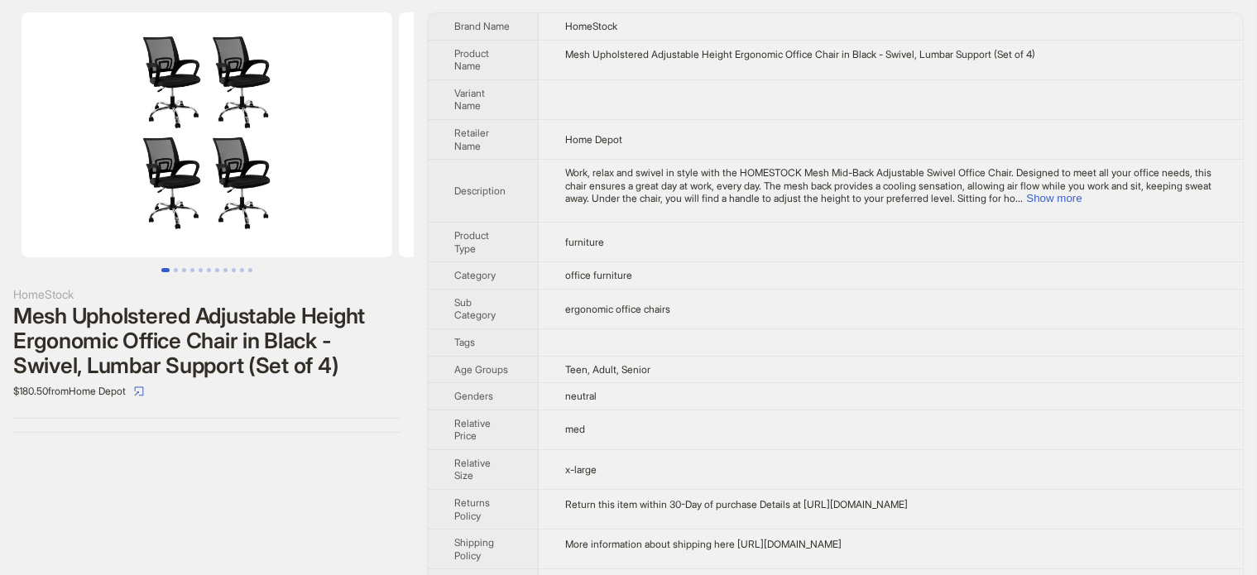
scroll to position [53, 0]
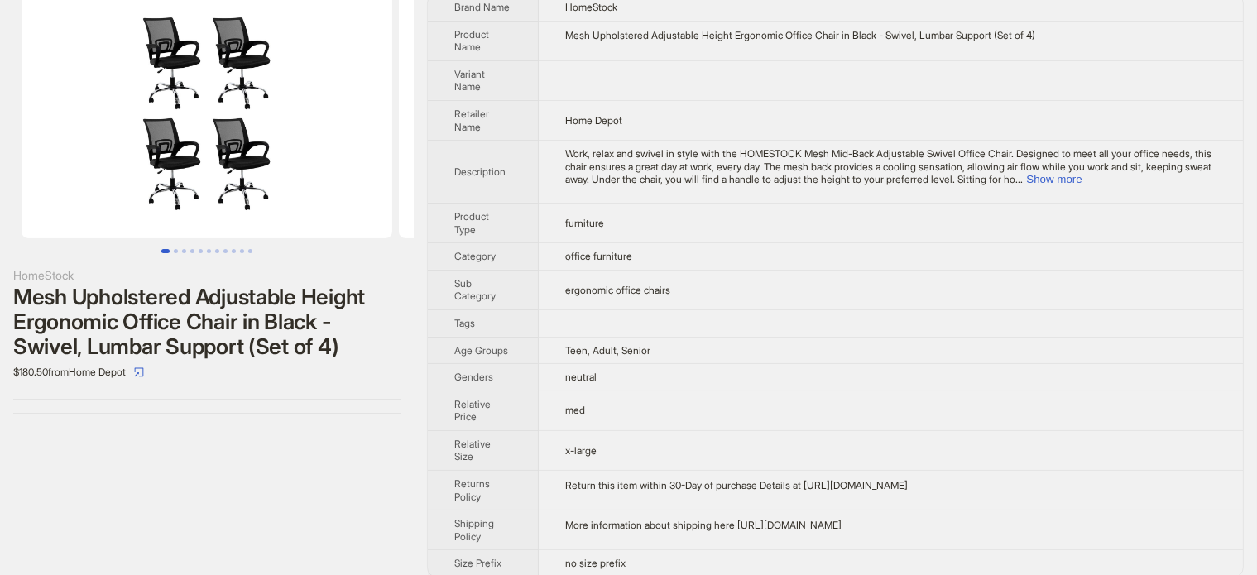
click at [256, 408] on div "HomeStock Mesh Upholstered Adjustable Height Ergonomic Office Chair in Black - …" at bounding box center [207, 203] width 414 height 447
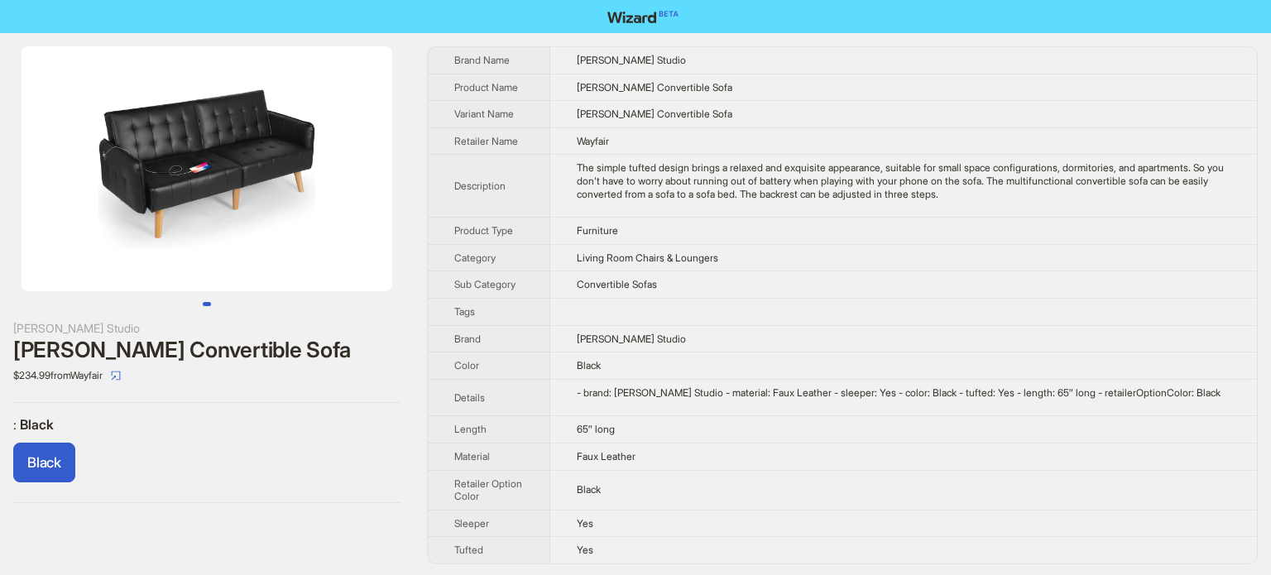
drag, startPoint x: 138, startPoint y: 192, endPoint x: 106, endPoint y: 194, distance: 32.3
click at [106, 194] on img at bounding box center [207, 168] width 371 height 245
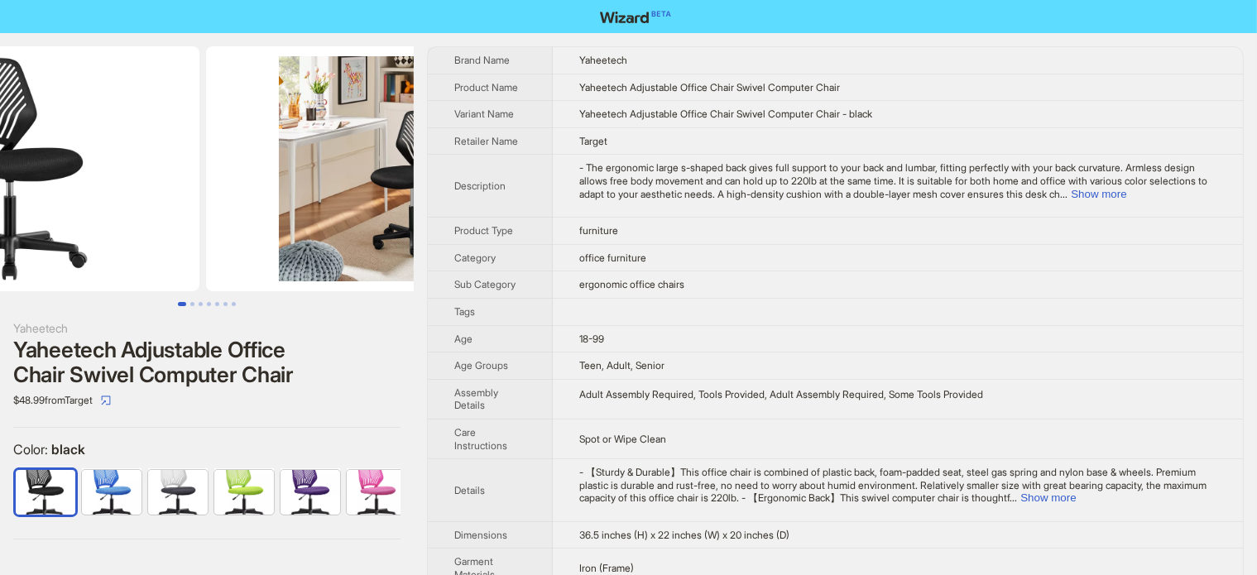
drag, startPoint x: 280, startPoint y: 213, endPoint x: 169, endPoint y: 223, distance: 112.2
click at [169, 223] on img at bounding box center [14, 168] width 371 height 245
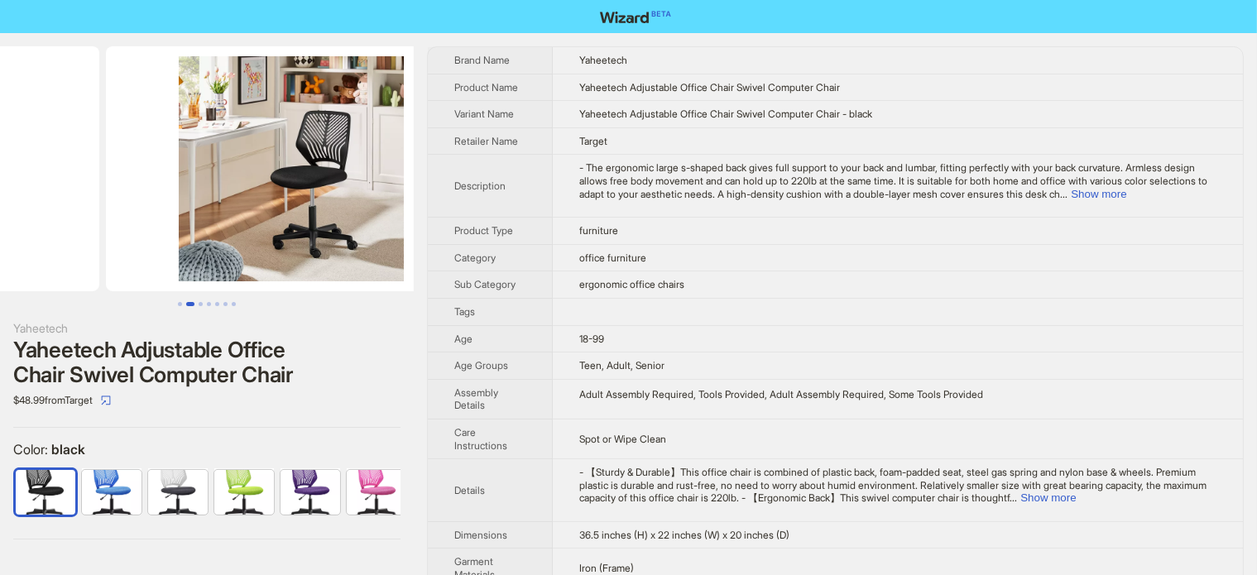
scroll to position [0, 377]
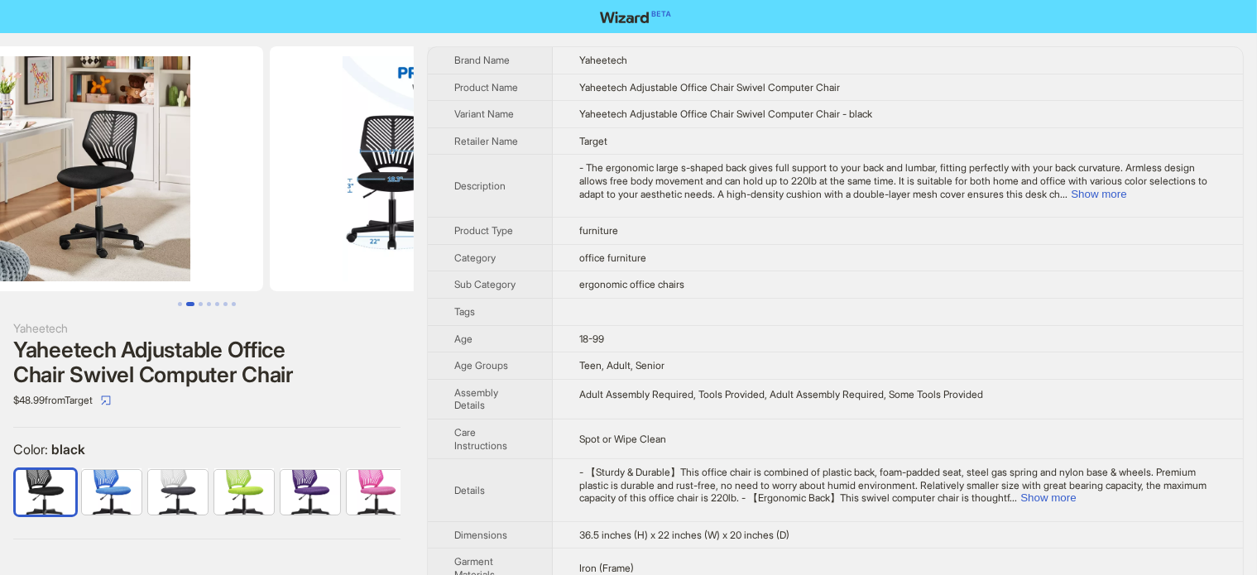
drag, startPoint x: 277, startPoint y: 195, endPoint x: 115, endPoint y: 222, distance: 164.3
click at [124, 236] on img at bounding box center [77, 168] width 371 height 245
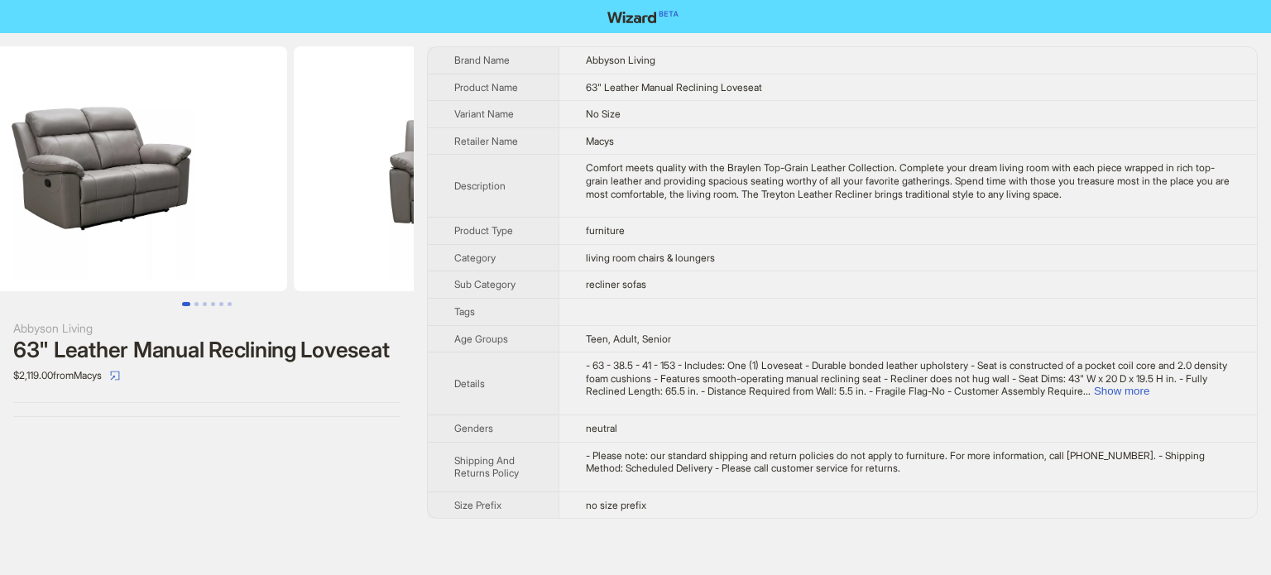
drag, startPoint x: 320, startPoint y: 205, endPoint x: 169, endPoint y: 235, distance: 154.3
click at [170, 235] on ul at bounding box center [207, 168] width 414 height 245
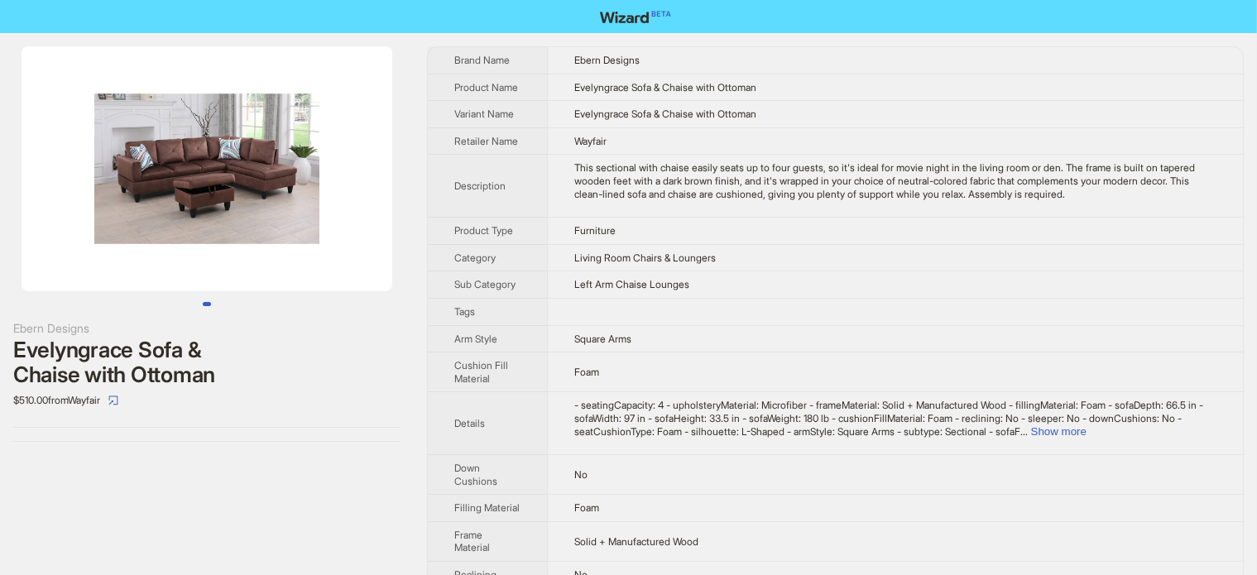
click at [159, 446] on div "Ebern Designs Evelyngrace Sofa & Chaise with Ottoman $510.00 from Wayfair" at bounding box center [207, 244] width 414 height 422
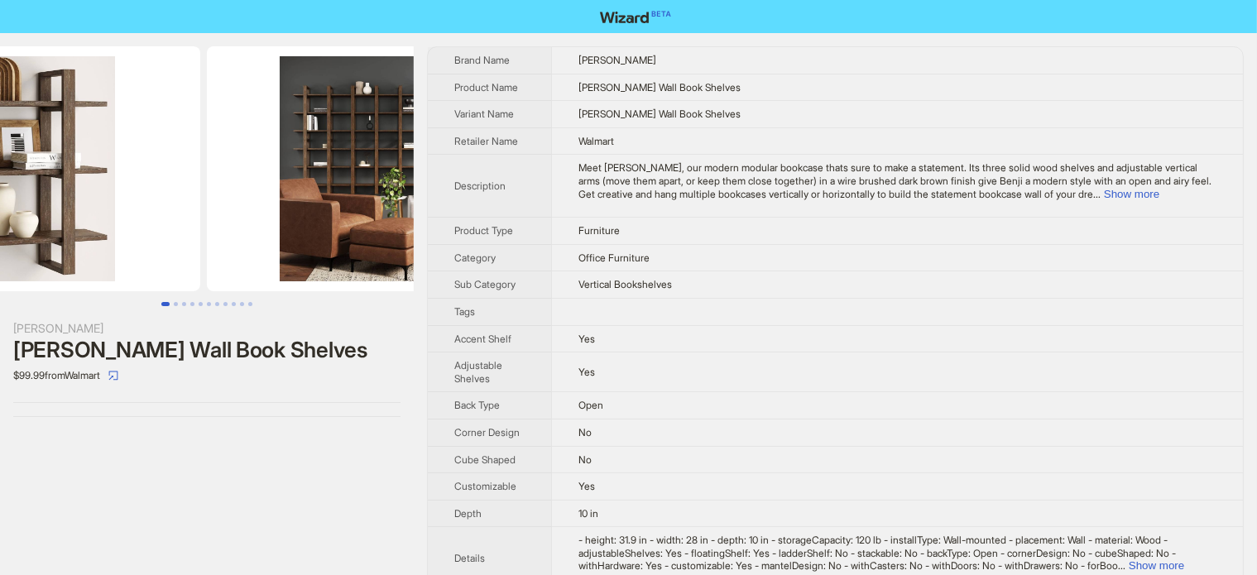
drag, startPoint x: 173, startPoint y: 256, endPoint x: 60, endPoint y: 284, distance: 116.8
click at [60, 284] on ul at bounding box center [207, 168] width 414 height 245
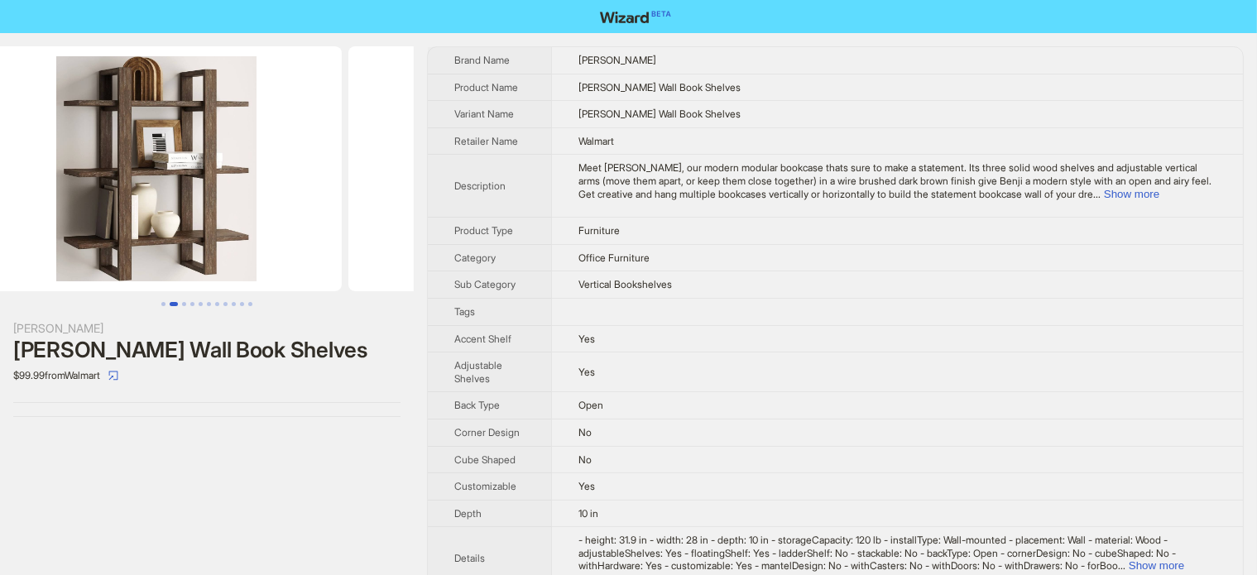
drag, startPoint x: 130, startPoint y: 217, endPoint x: 383, endPoint y: 223, distance: 253.2
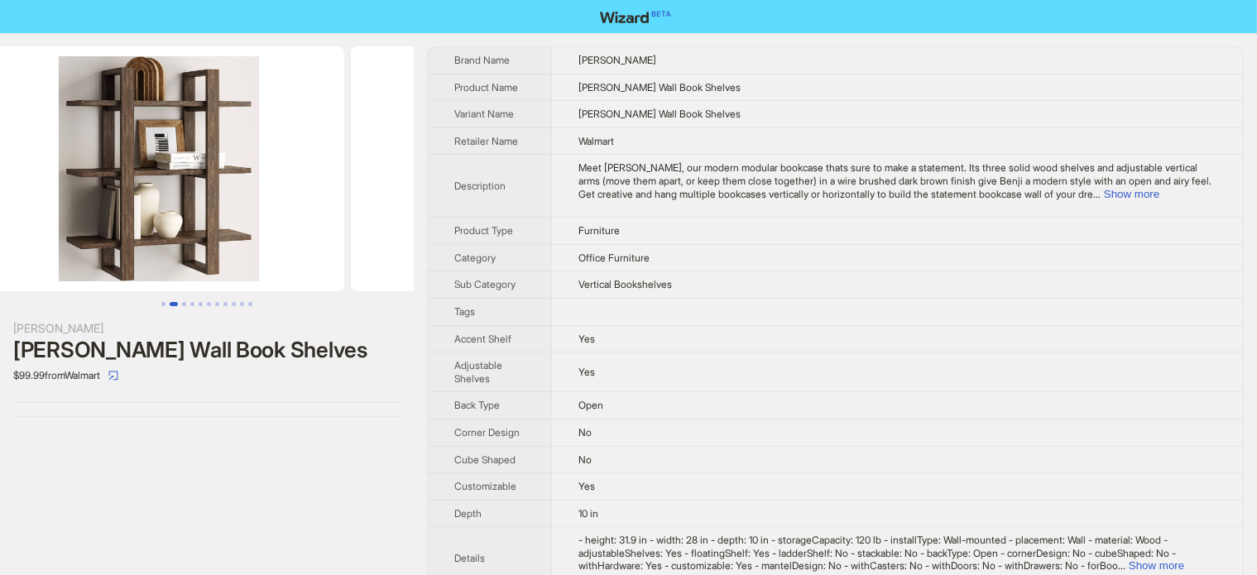
click at [377, 226] on ul at bounding box center [207, 168] width 414 height 245
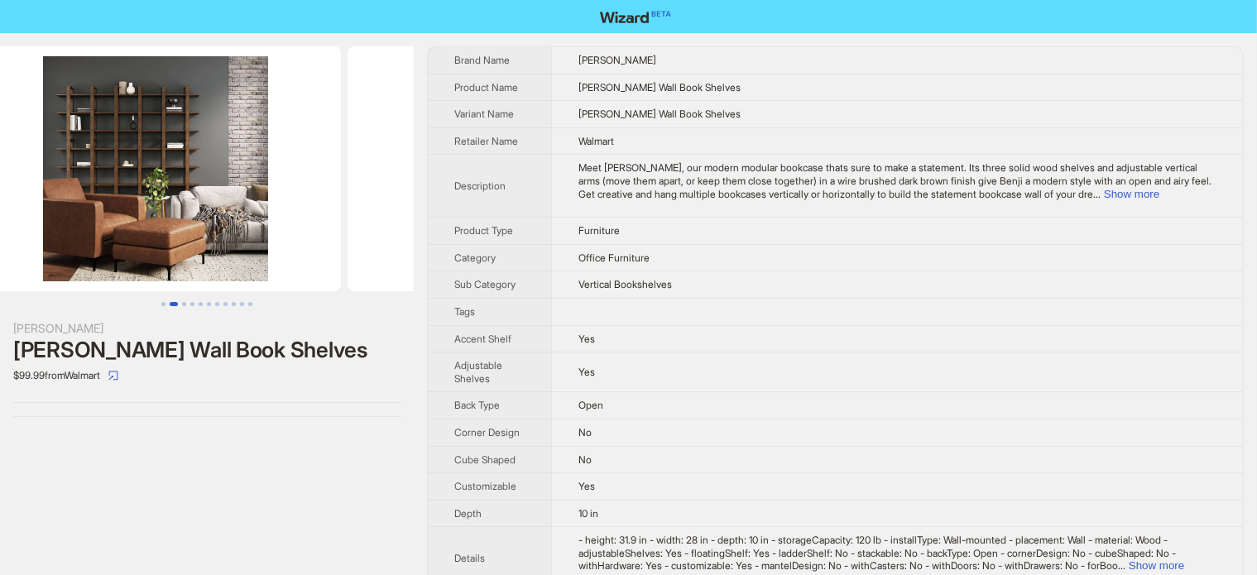
drag, startPoint x: 268, startPoint y: 221, endPoint x: 0, endPoint y: 307, distance: 281.5
click at [0, 306] on div "Nathan James Benji Floating Wall Book Shelves $99.99 from Walmart" at bounding box center [207, 231] width 414 height 397
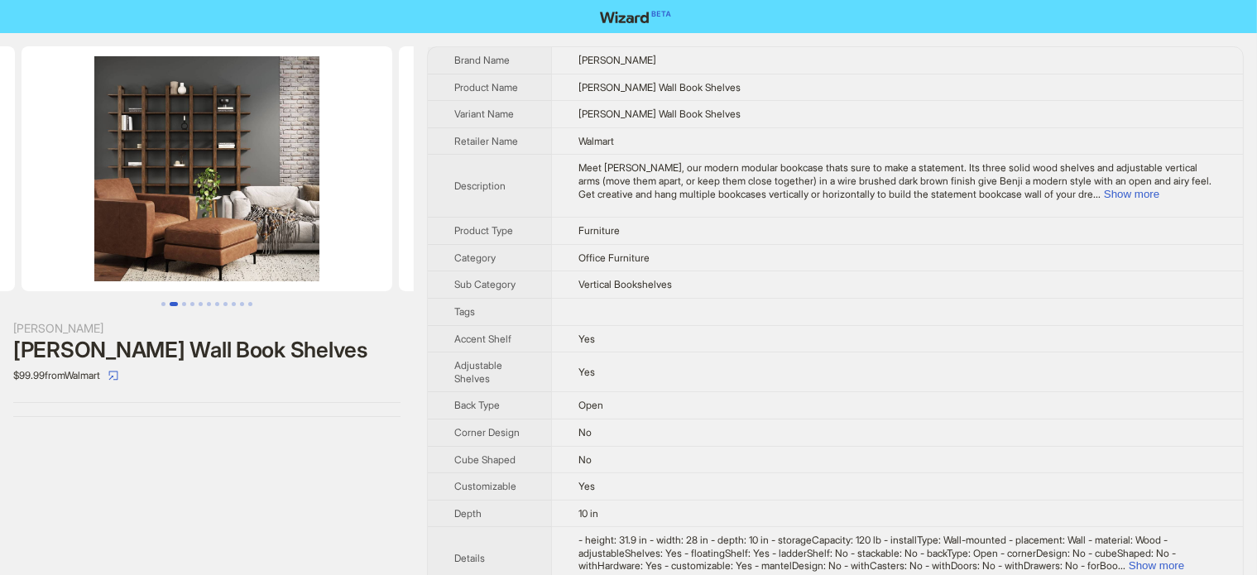
scroll to position [0, 70]
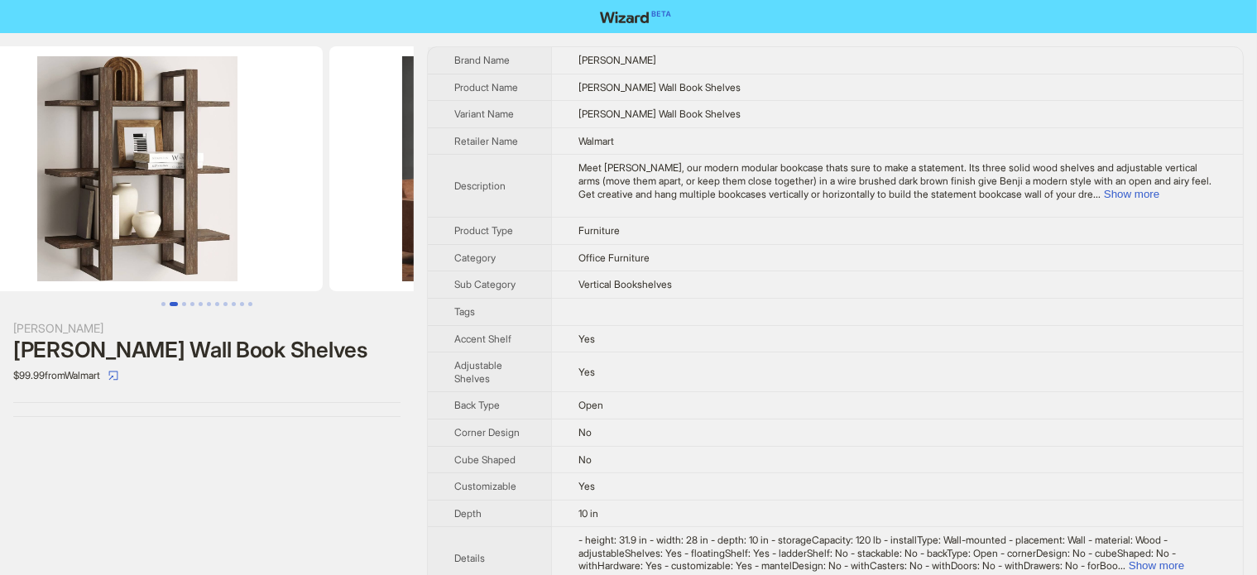
drag, startPoint x: 376, startPoint y: 268, endPoint x: 395, endPoint y: 267, distance: 18.2
click at [397, 264] on img at bounding box center [514, 168] width 371 height 245
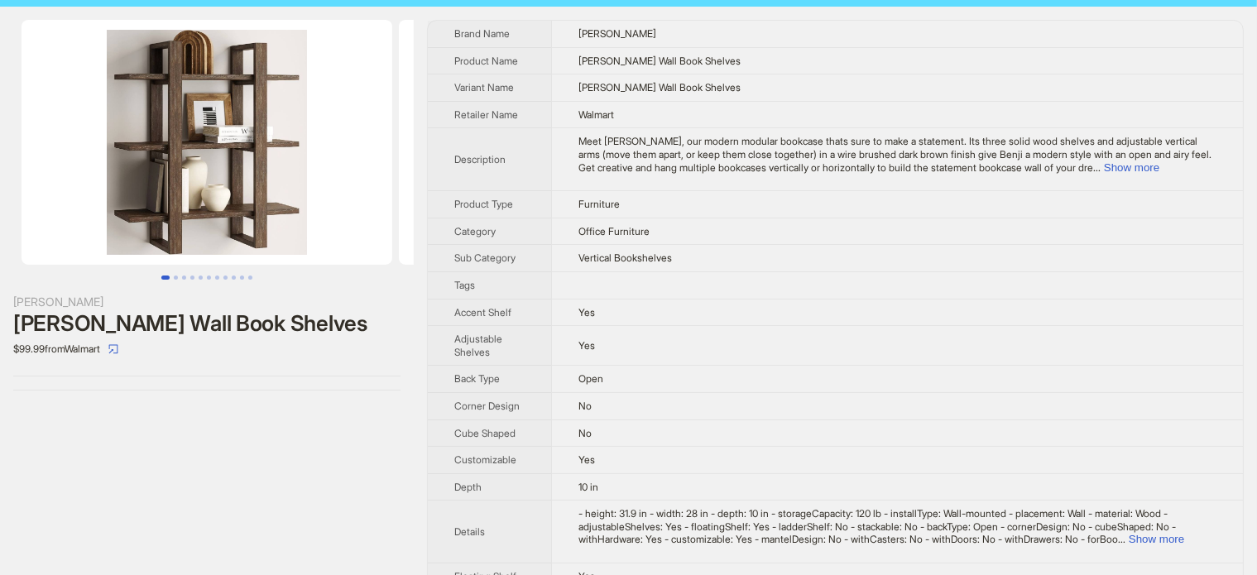
scroll to position [0, 0]
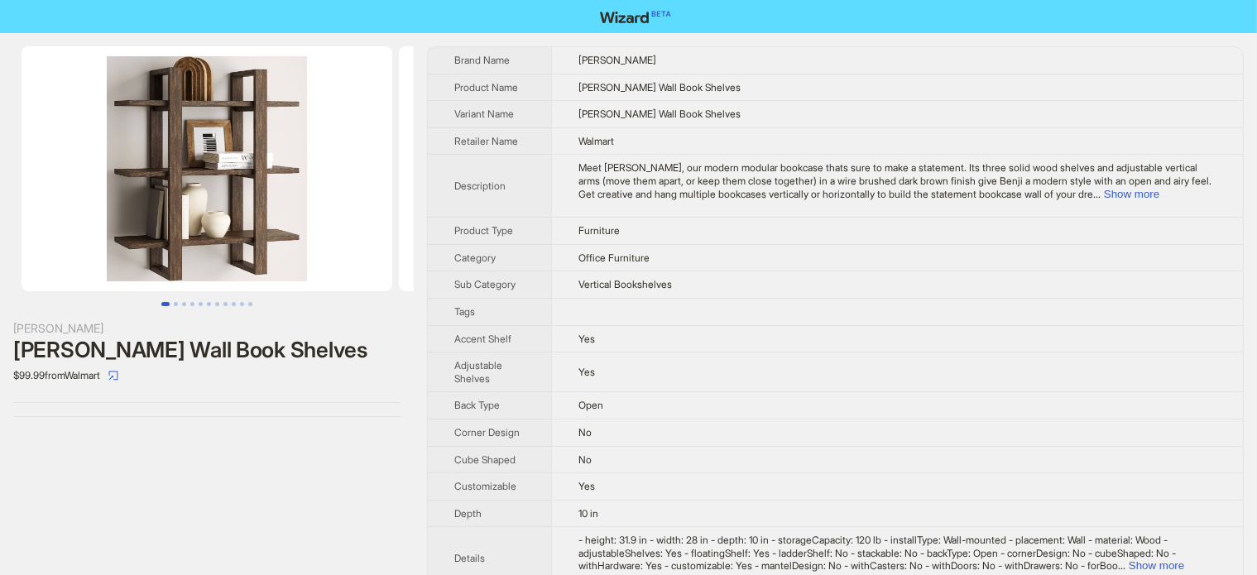
scroll to position [0, 377]
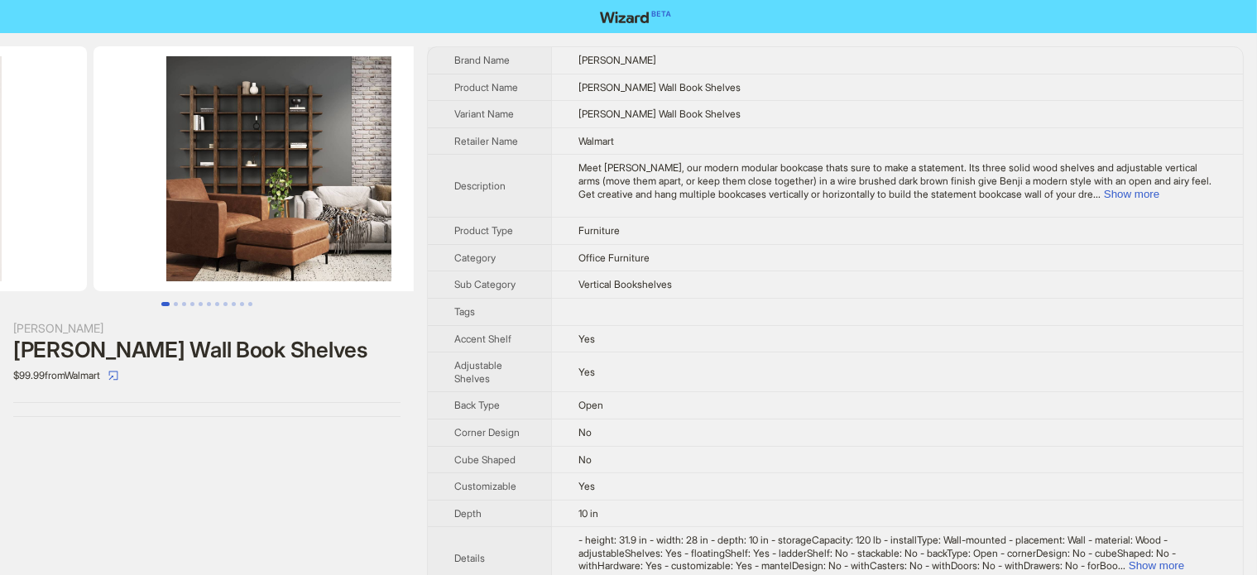
drag, startPoint x: 240, startPoint y: 232, endPoint x: 36, endPoint y: 287, distance: 210.7
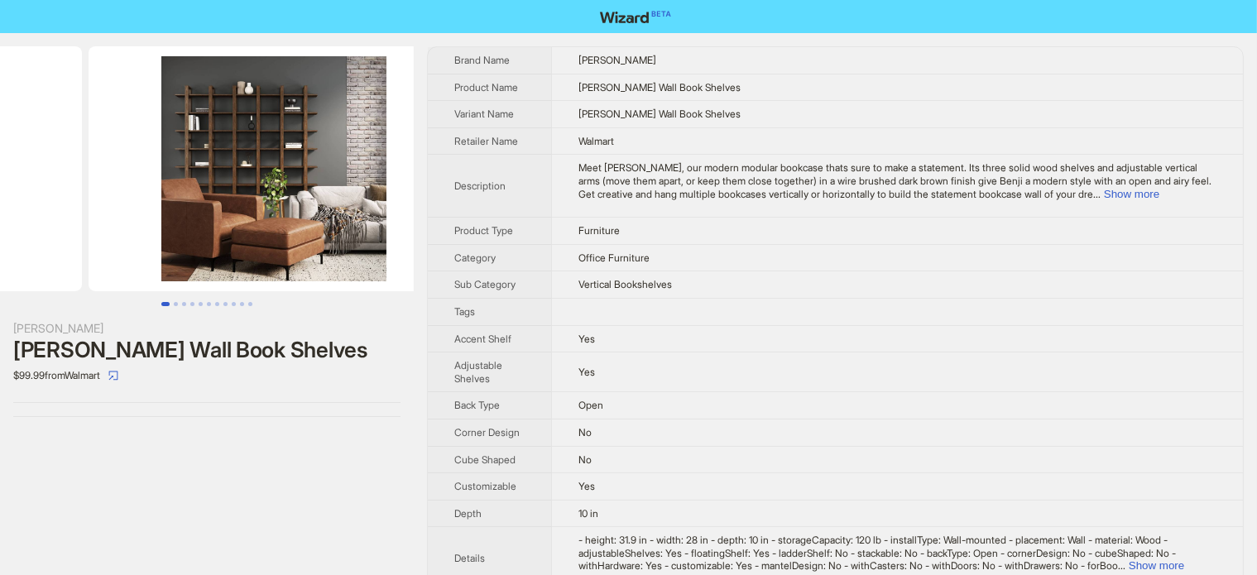
click at [40, 287] on ul at bounding box center [207, 168] width 414 height 245
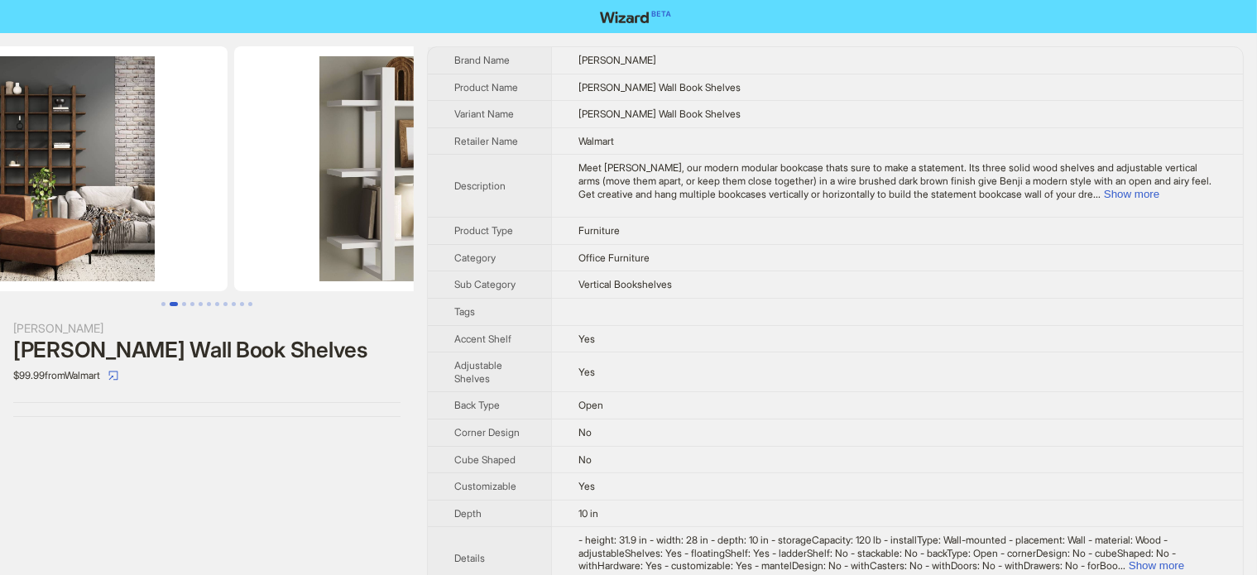
drag, startPoint x: 220, startPoint y: 162, endPoint x: 103, endPoint y: 225, distance: 133.3
click at [108, 219] on img at bounding box center [42, 168] width 371 height 245
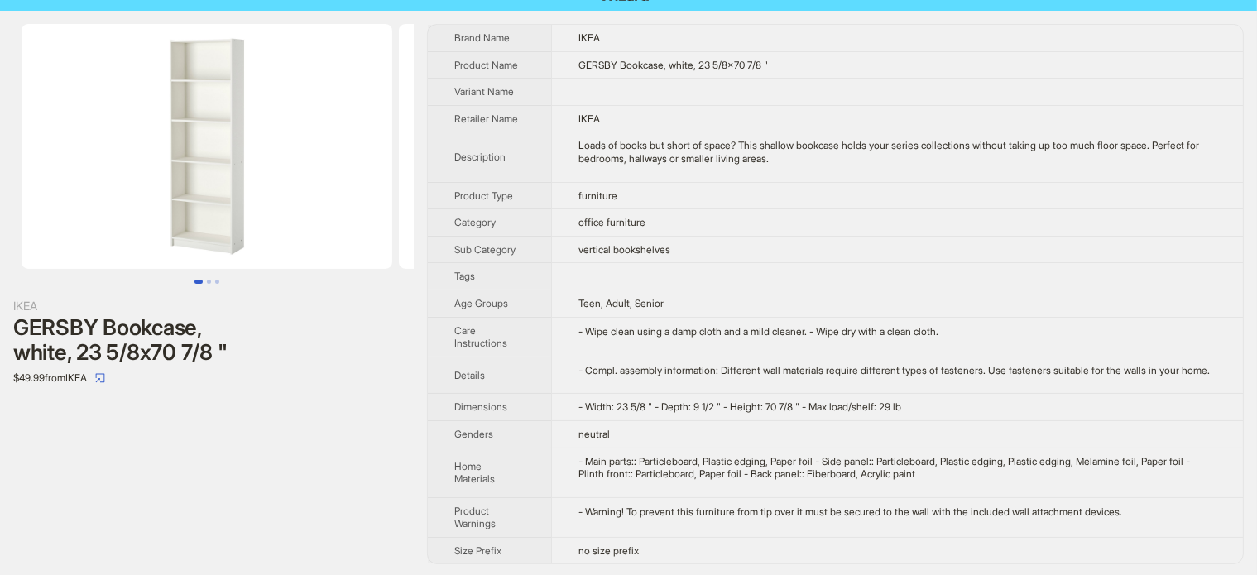
scroll to position [35, 0]
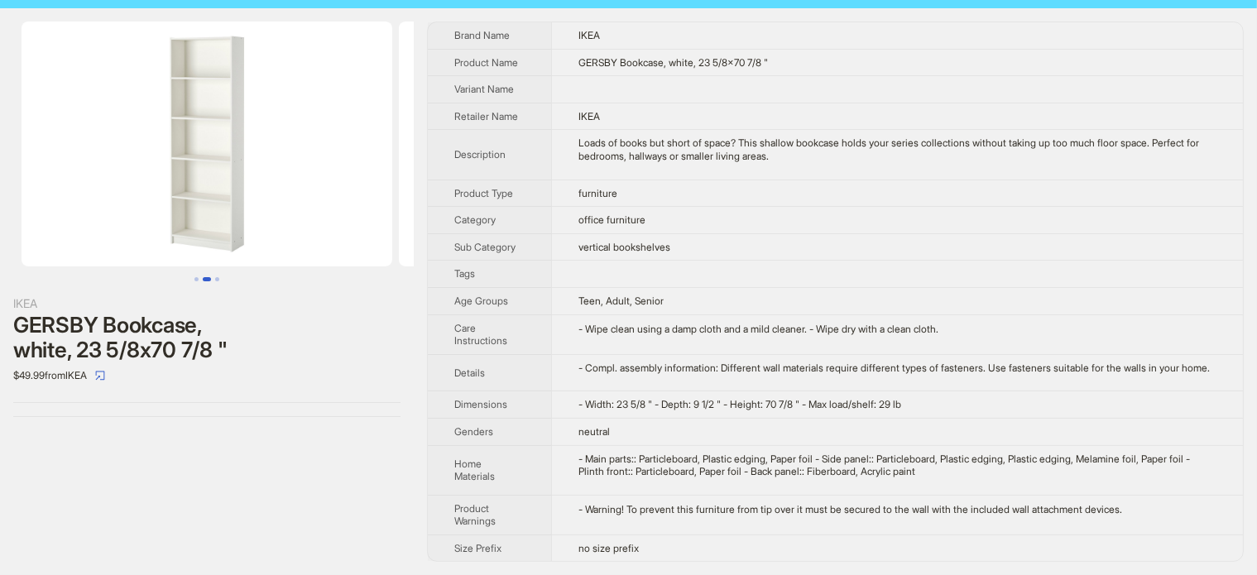
drag, startPoint x: 334, startPoint y: 181, endPoint x: 173, endPoint y: 221, distance: 166.2
click at [173, 221] on ul at bounding box center [207, 144] width 414 height 245
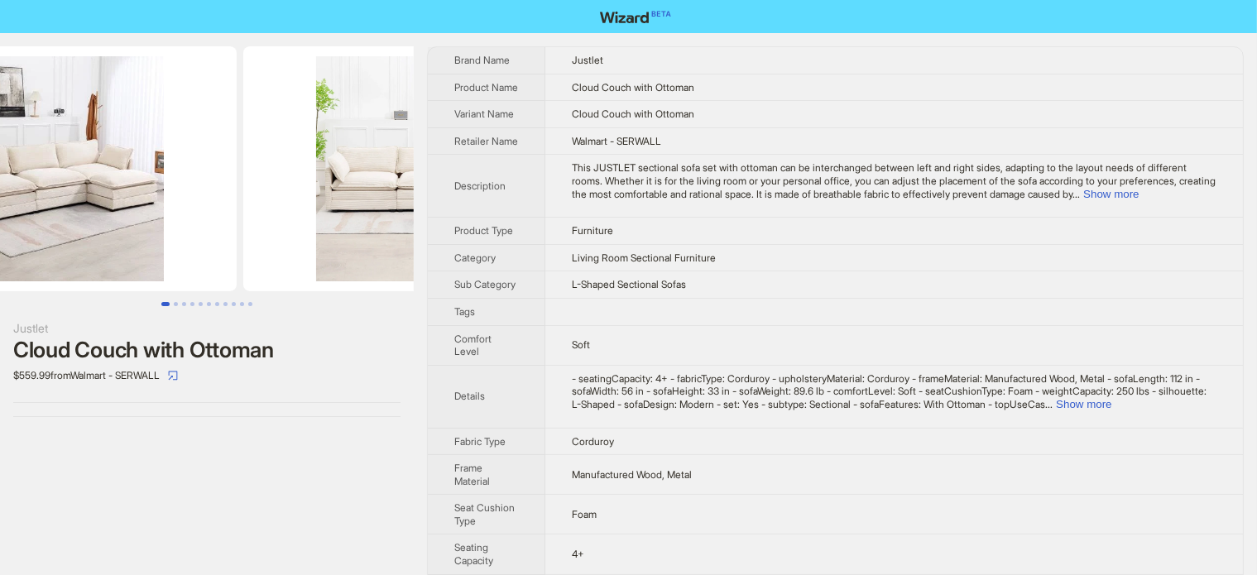
drag, startPoint x: 304, startPoint y: 230, endPoint x: 46, endPoint y: 255, distance: 258.5
click at [46, 255] on ul at bounding box center [207, 168] width 414 height 245
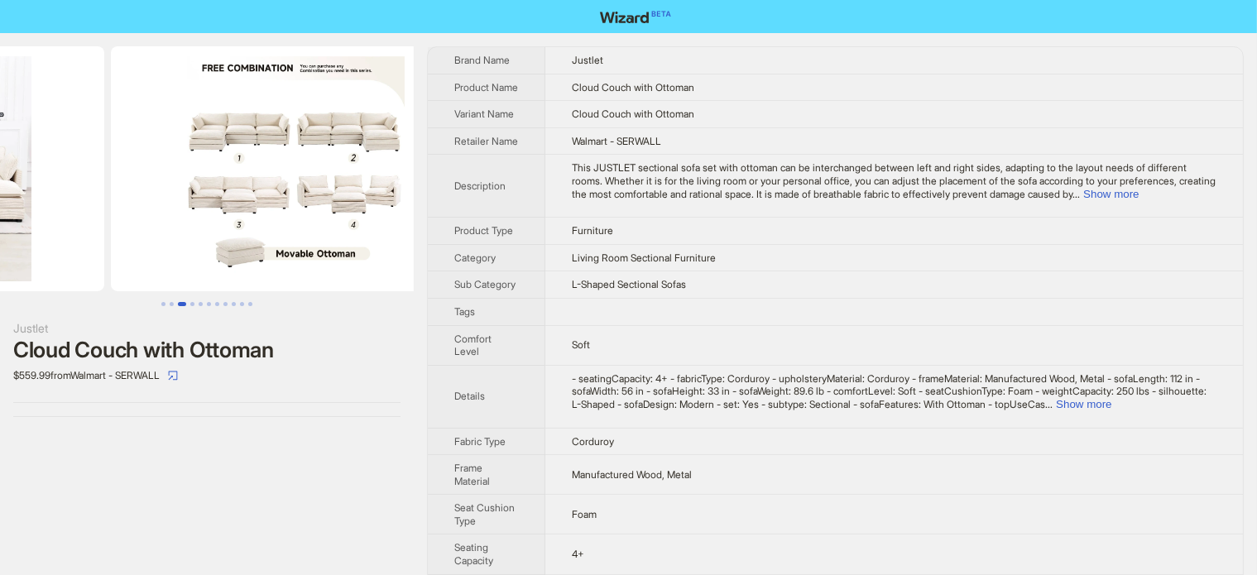
drag, startPoint x: 222, startPoint y: 194, endPoint x: 13, endPoint y: 231, distance: 211.7
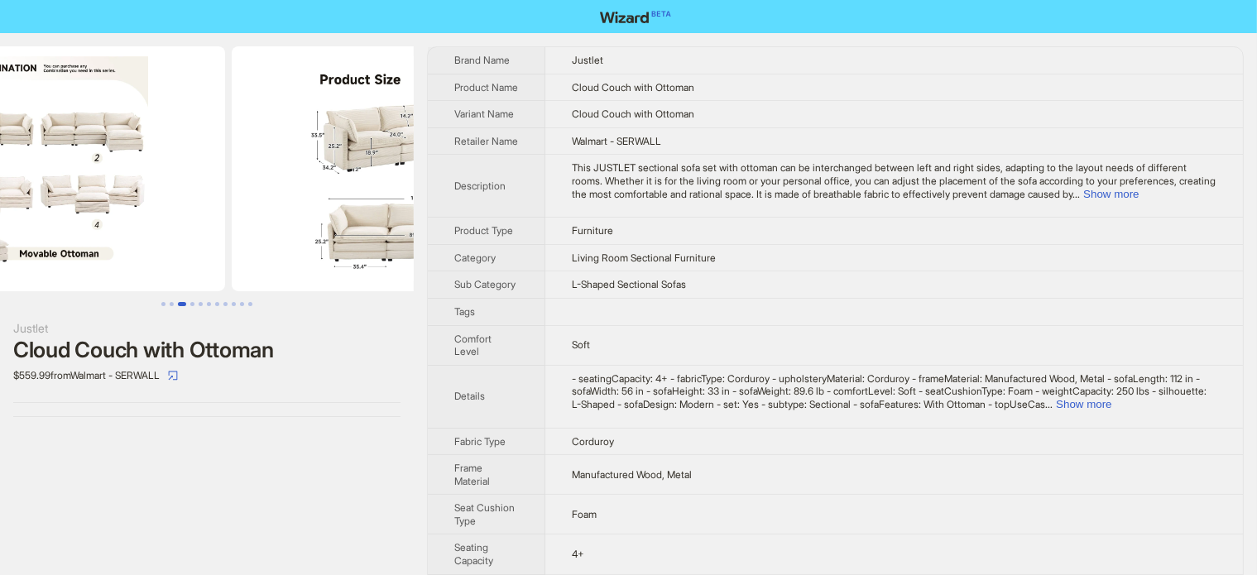
drag, startPoint x: 265, startPoint y: 195, endPoint x: 141, endPoint y: 227, distance: 128.0
click at [133, 226] on img at bounding box center [39, 168] width 371 height 245
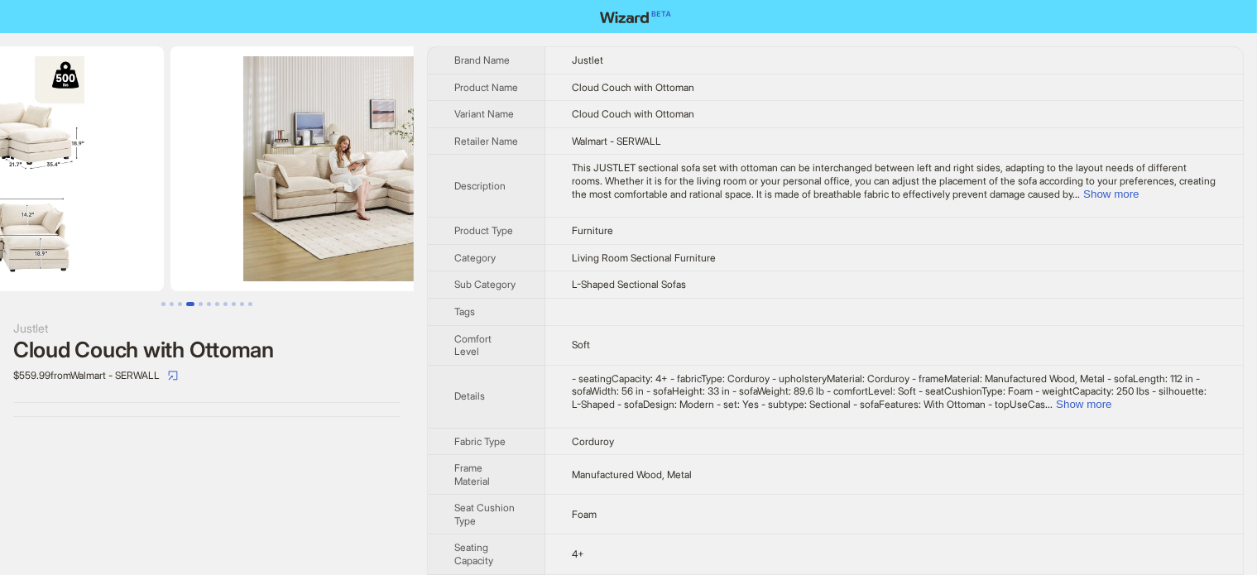
drag, startPoint x: 311, startPoint y: 194, endPoint x: 71, endPoint y: 240, distance: 244.2
click at [70, 244] on ul at bounding box center [207, 168] width 414 height 245
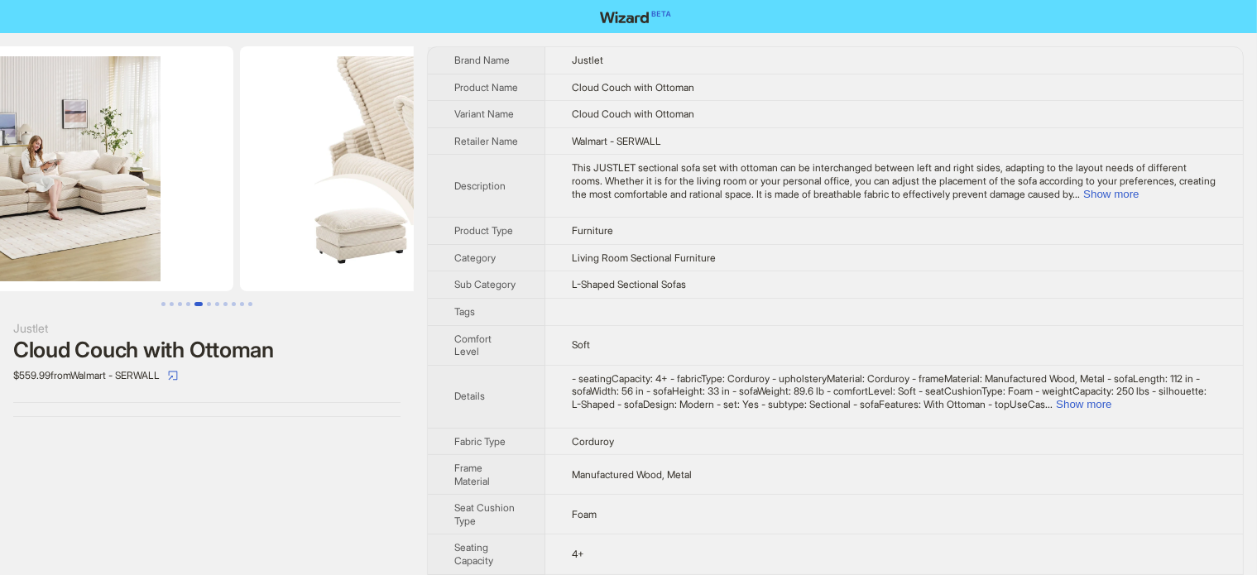
drag, startPoint x: 247, startPoint y: 211, endPoint x: 70, endPoint y: 242, distance: 179.0
click at [74, 241] on img at bounding box center [48, 168] width 371 height 245
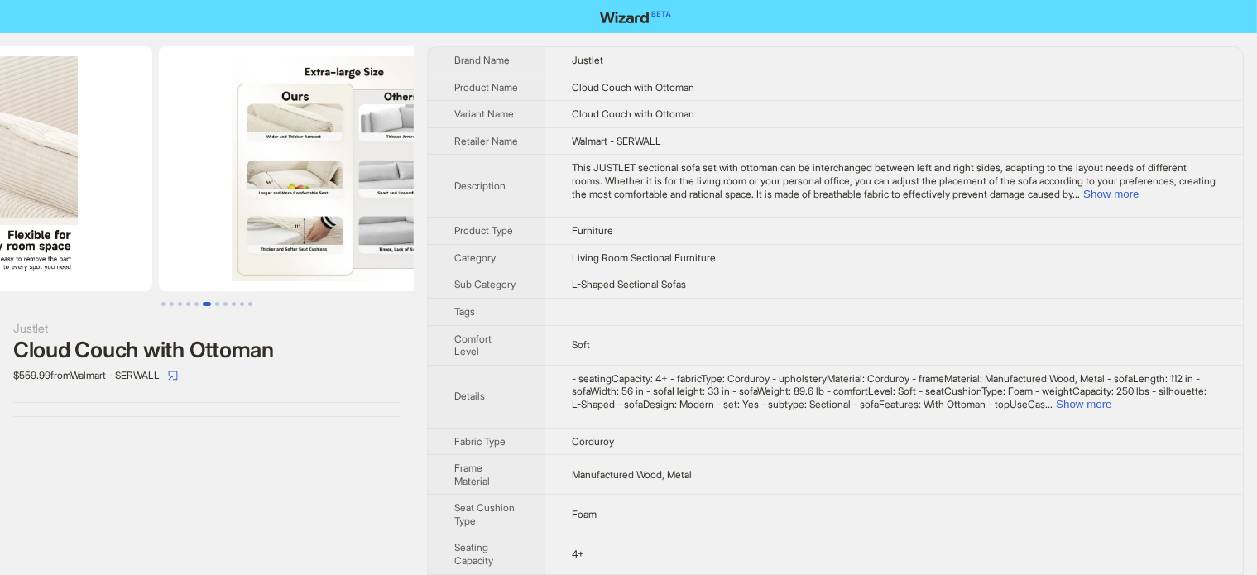
drag, startPoint x: 179, startPoint y: 207, endPoint x: 28, endPoint y: 249, distance: 156.4
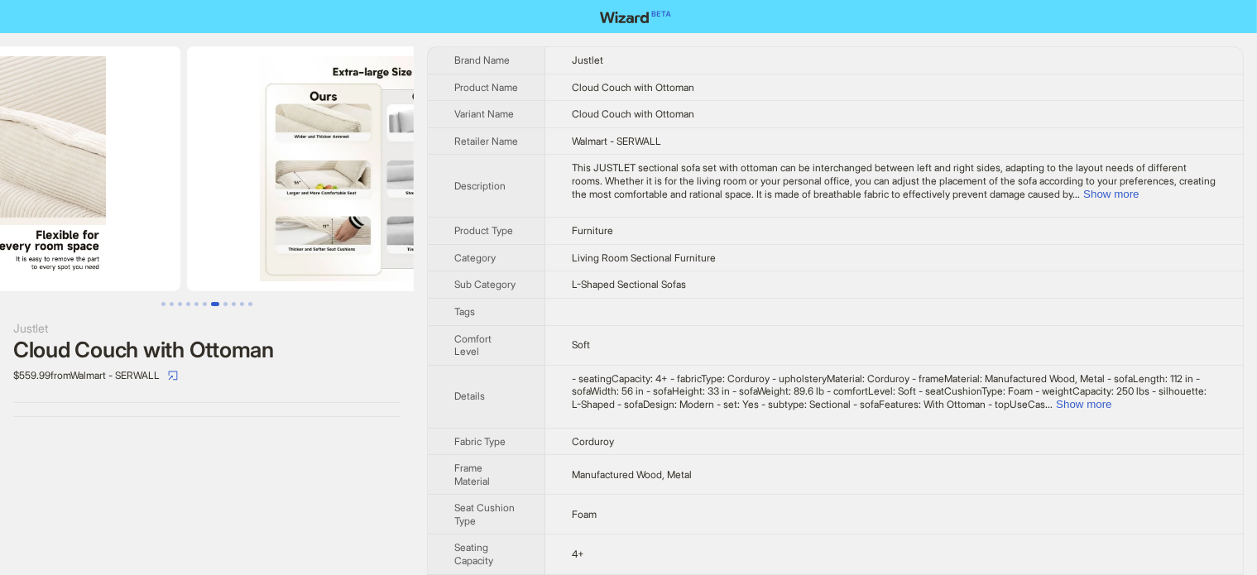
drag, startPoint x: 173, startPoint y: 224, endPoint x: 283, endPoint y: 212, distance: 110.7
click at [281, 213] on img at bounding box center [372, 168] width 371 height 245
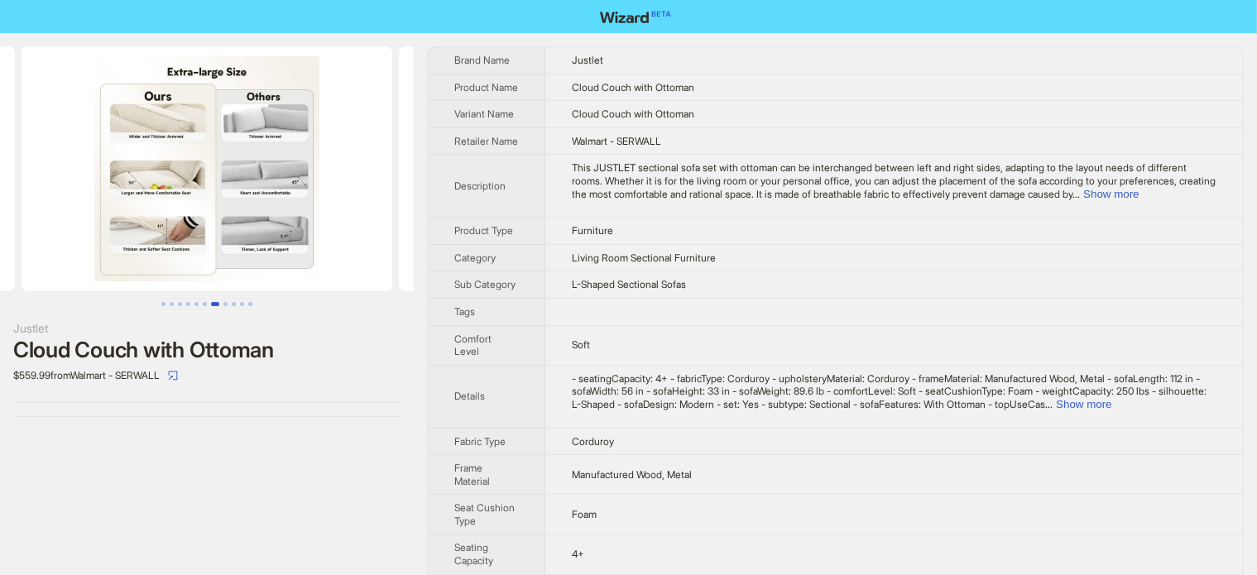
drag, startPoint x: 239, startPoint y: 204, endPoint x: 79, endPoint y: 237, distance: 163.9
click at [79, 237] on img at bounding box center [207, 168] width 371 height 245
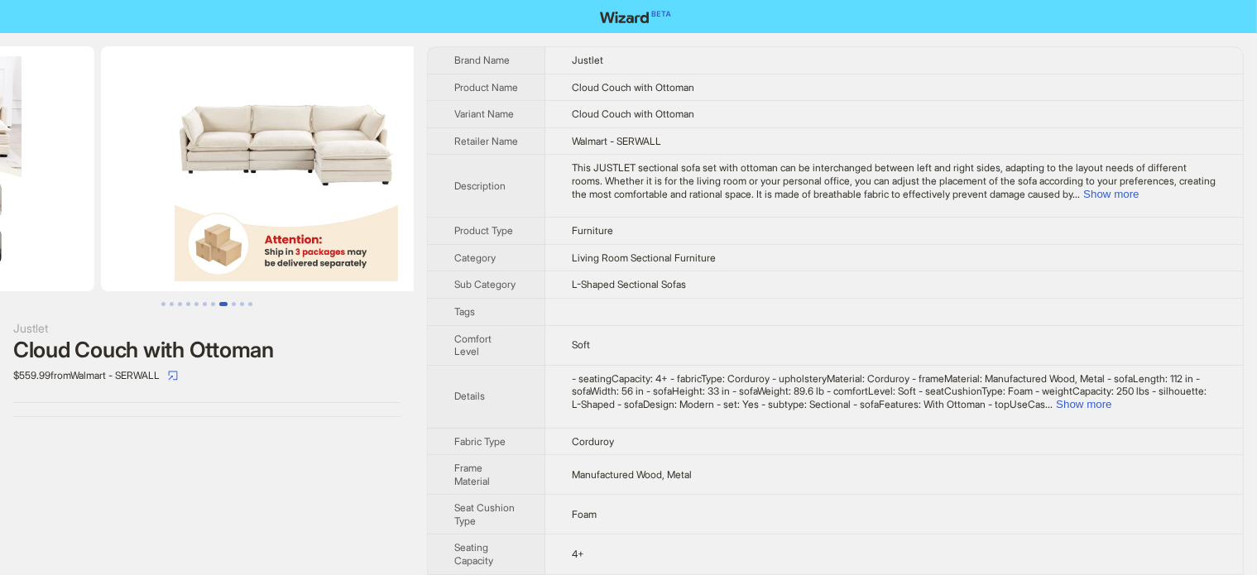
drag, startPoint x: 261, startPoint y: 192, endPoint x: 74, endPoint y: 204, distance: 187.3
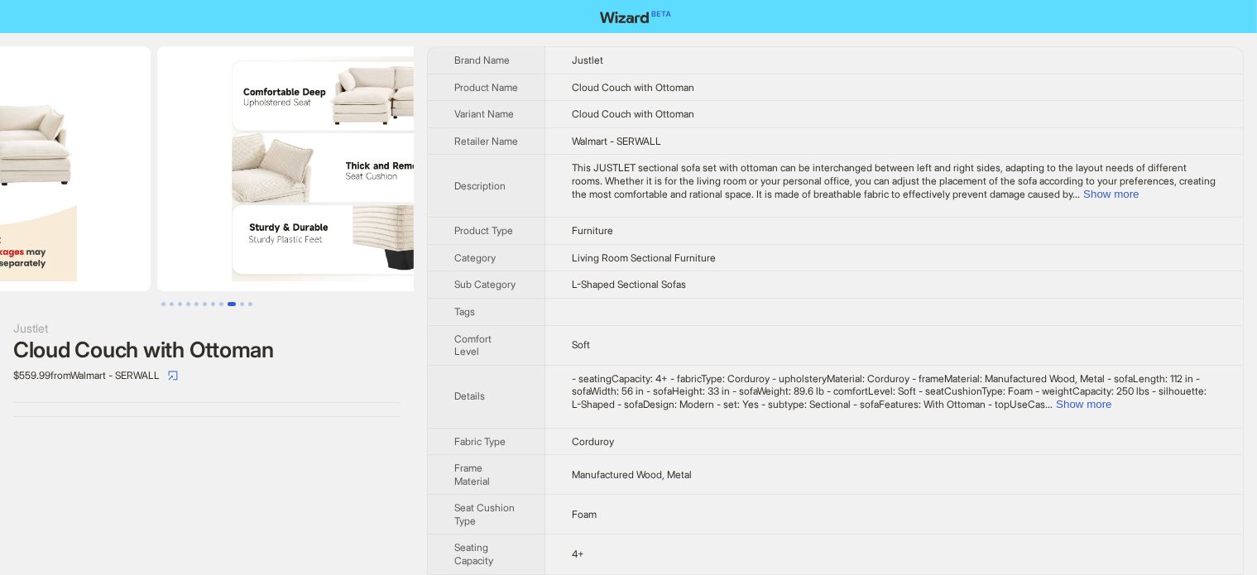
drag, startPoint x: 218, startPoint y: 196, endPoint x: 55, endPoint y: 241, distance: 169.0
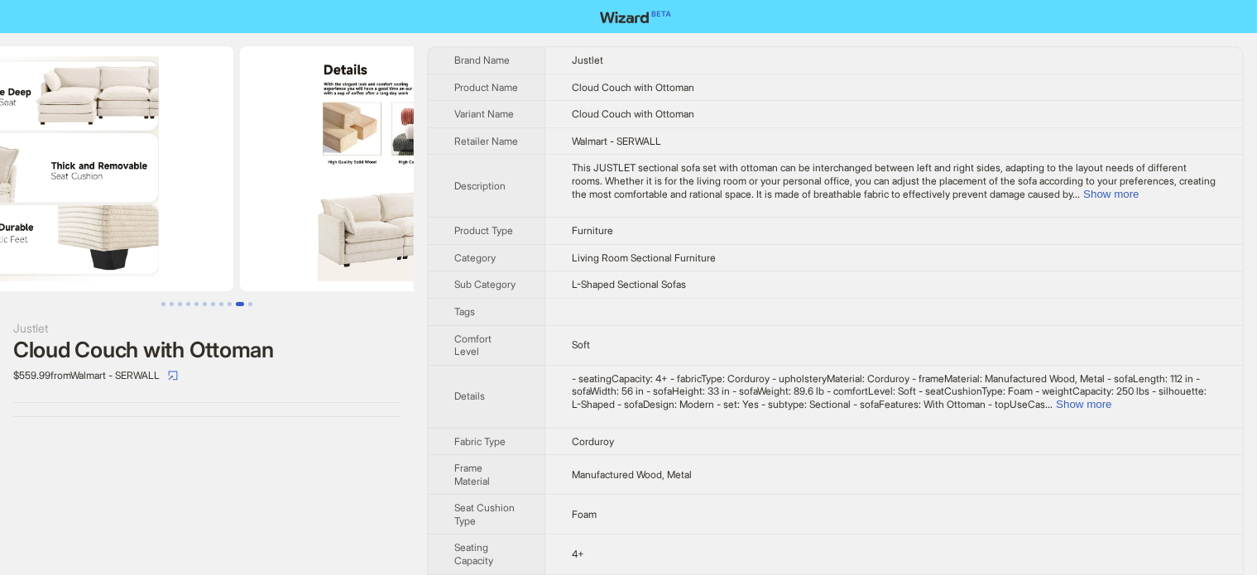
drag, startPoint x: 238, startPoint y: 221, endPoint x: 146, endPoint y: 231, distance: 93.2
click at [127, 230] on img at bounding box center [48, 168] width 371 height 245
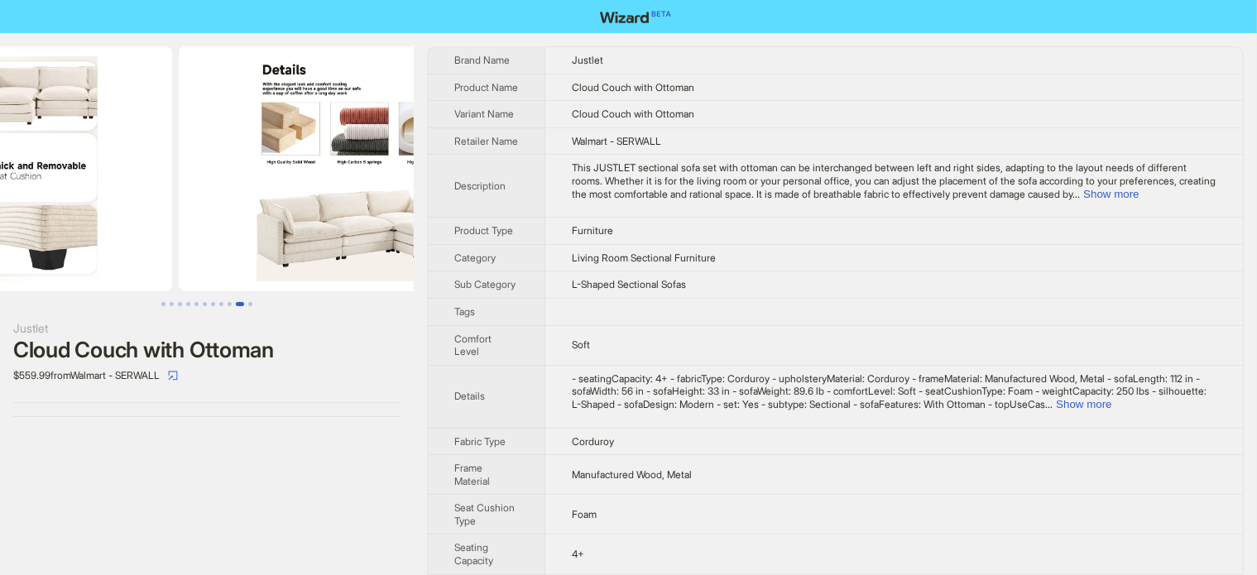
drag, startPoint x: 224, startPoint y: 215, endPoint x: 135, endPoint y: 245, distance: 94.2
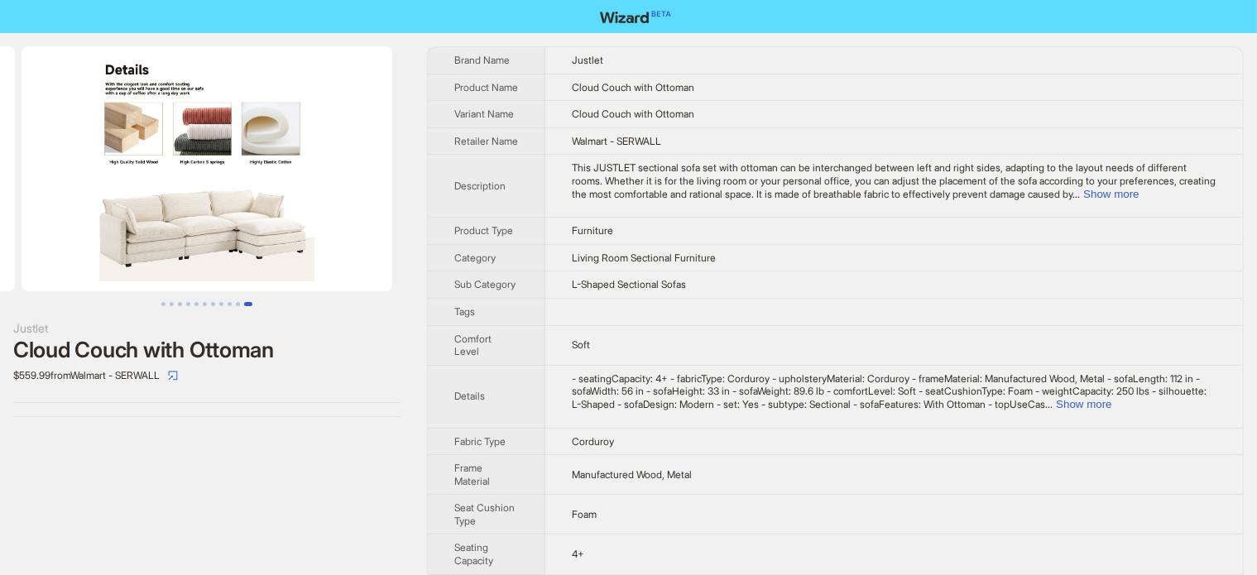
drag, startPoint x: 232, startPoint y: 215, endPoint x: 116, endPoint y: 228, distance: 116.5
click at [116, 228] on img at bounding box center [207, 168] width 371 height 245
drag, startPoint x: 281, startPoint y: 205, endPoint x: 31, endPoint y: 204, distance: 250.7
click at [31, 204] on img at bounding box center [207, 168] width 371 height 245
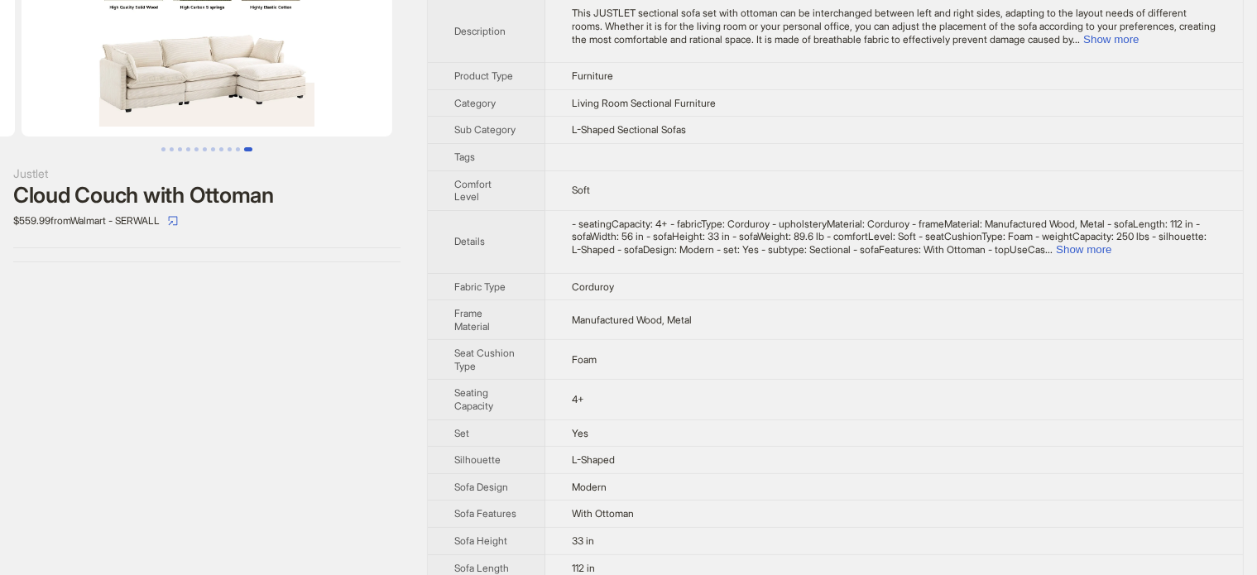
scroll to position [165, 0]
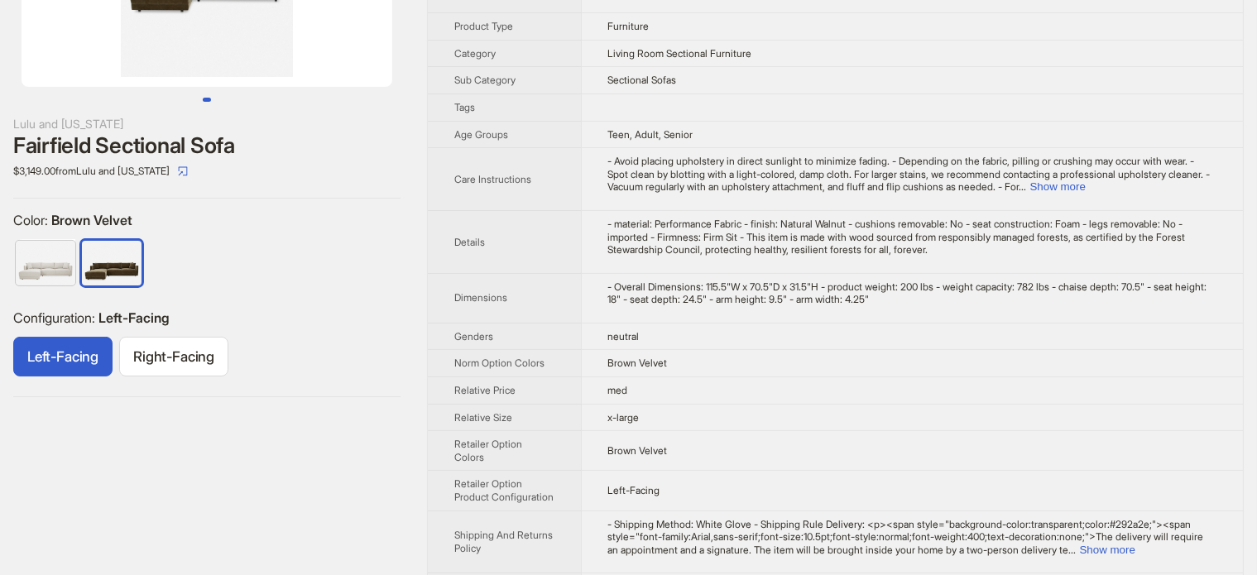
scroll to position [55, 0]
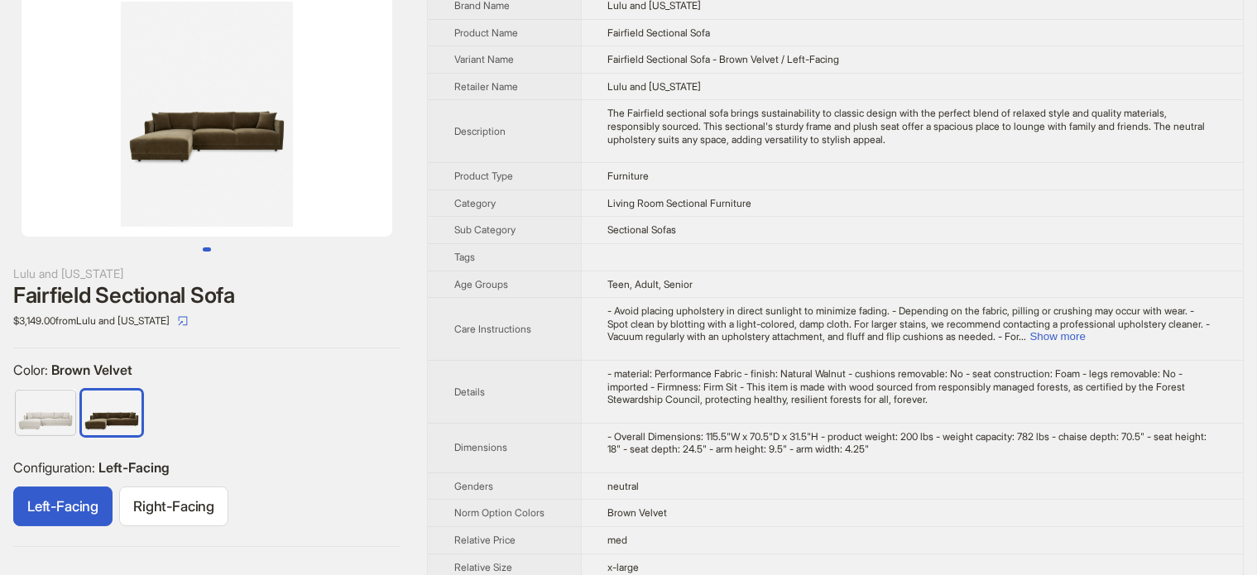
drag, startPoint x: 300, startPoint y: 204, endPoint x: 99, endPoint y: 260, distance: 208.6
click at [99, 260] on div "[PERSON_NAME] and [US_STATE][PERSON_NAME] Sectional Sofa $3,149.00 from Lulu an…" at bounding box center [207, 269] width 414 height 582
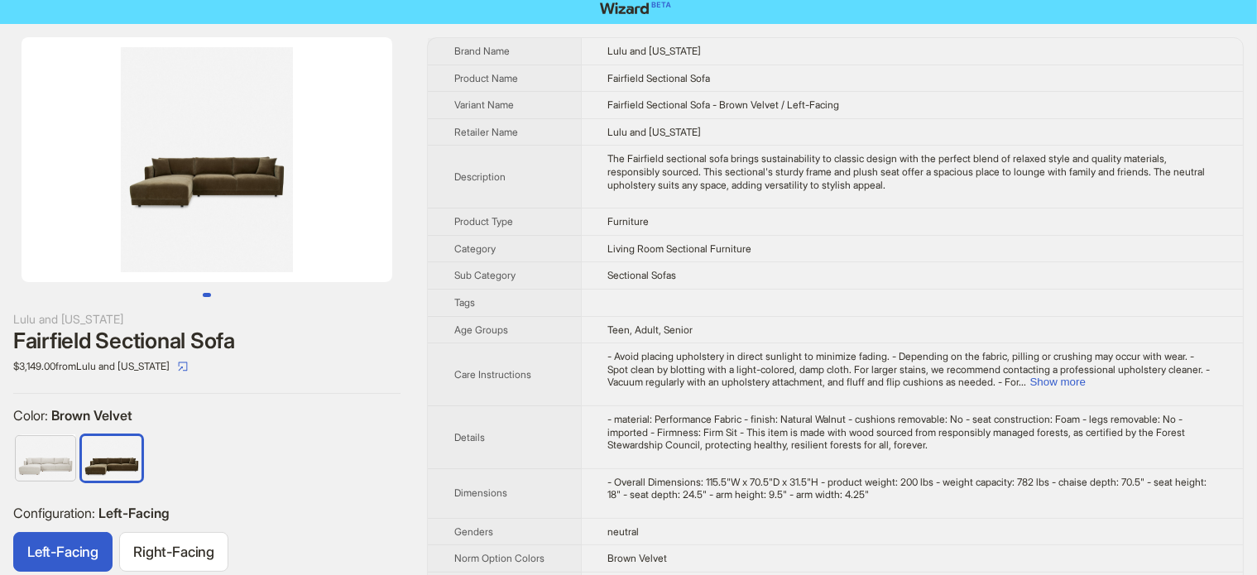
scroll to position [0, 0]
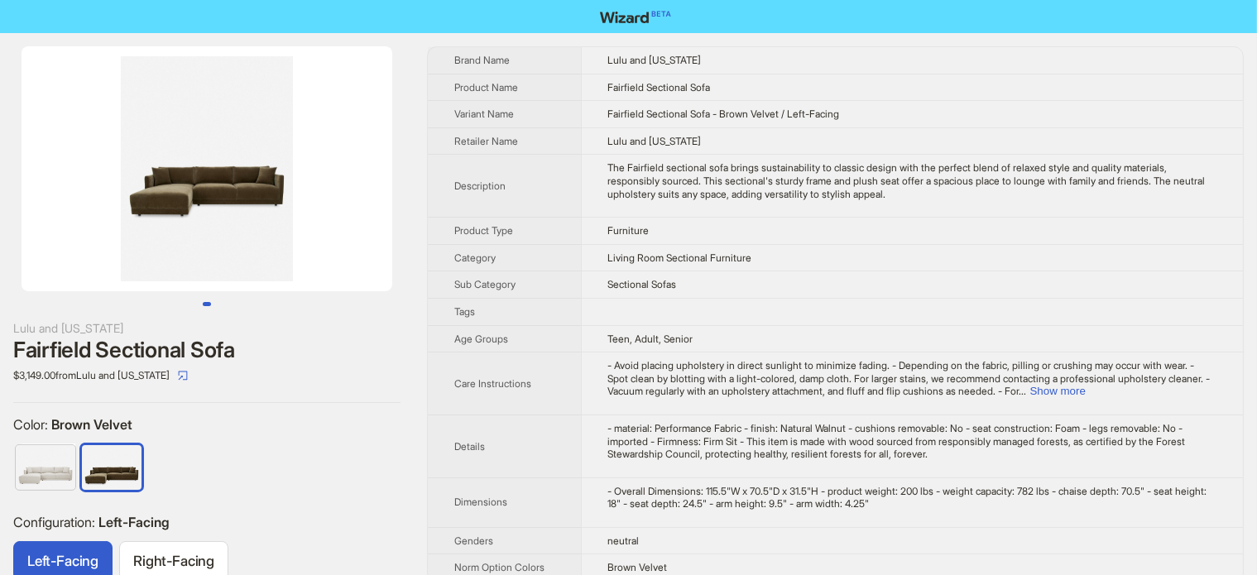
click at [672, 192] on div "The Fairfield sectional sofa brings sustainability to classic design with the p…" at bounding box center [912, 180] width 608 height 39
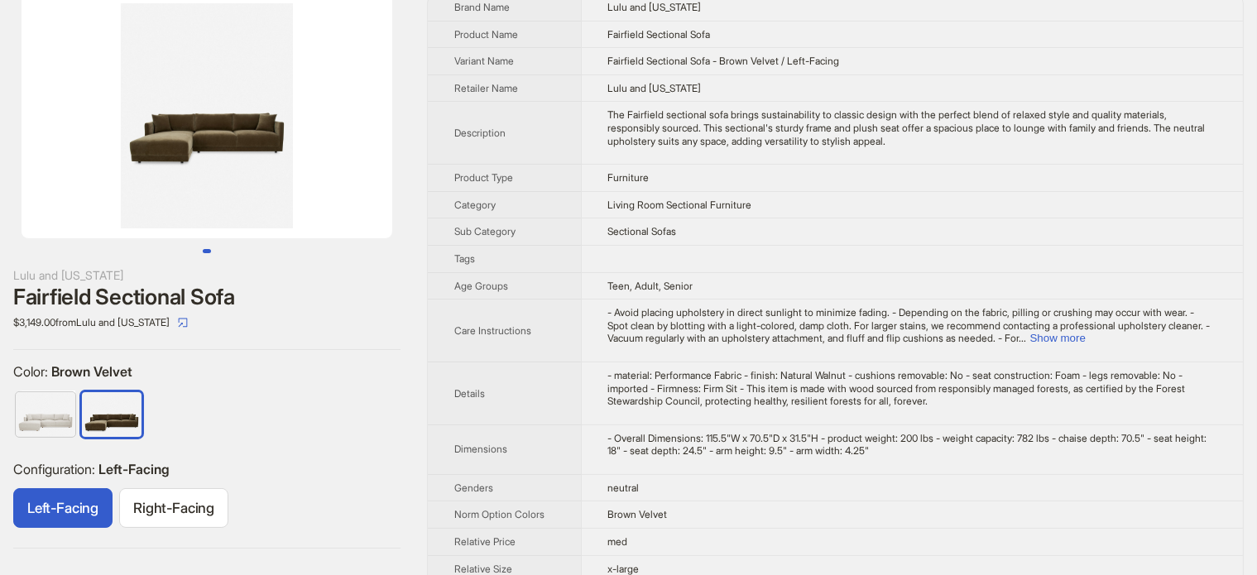
scroll to position [83, 0]
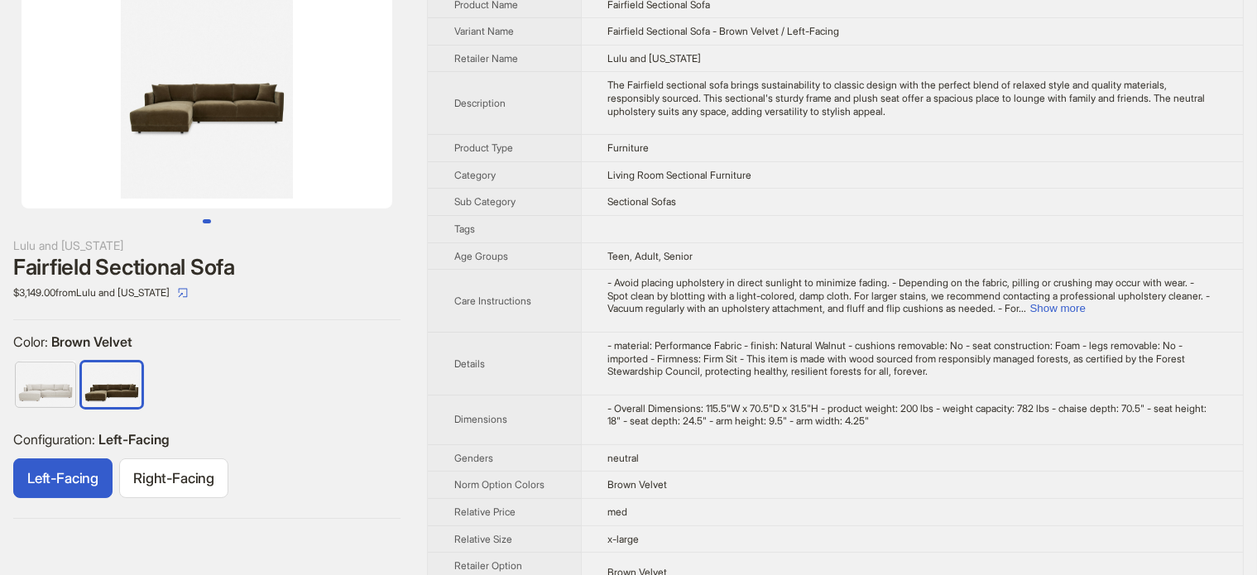
click at [175, 266] on div "Fairfield Sectional Sofa" at bounding box center [206, 267] width 387 height 25
copy div "Fairfield Sectional Sofa"
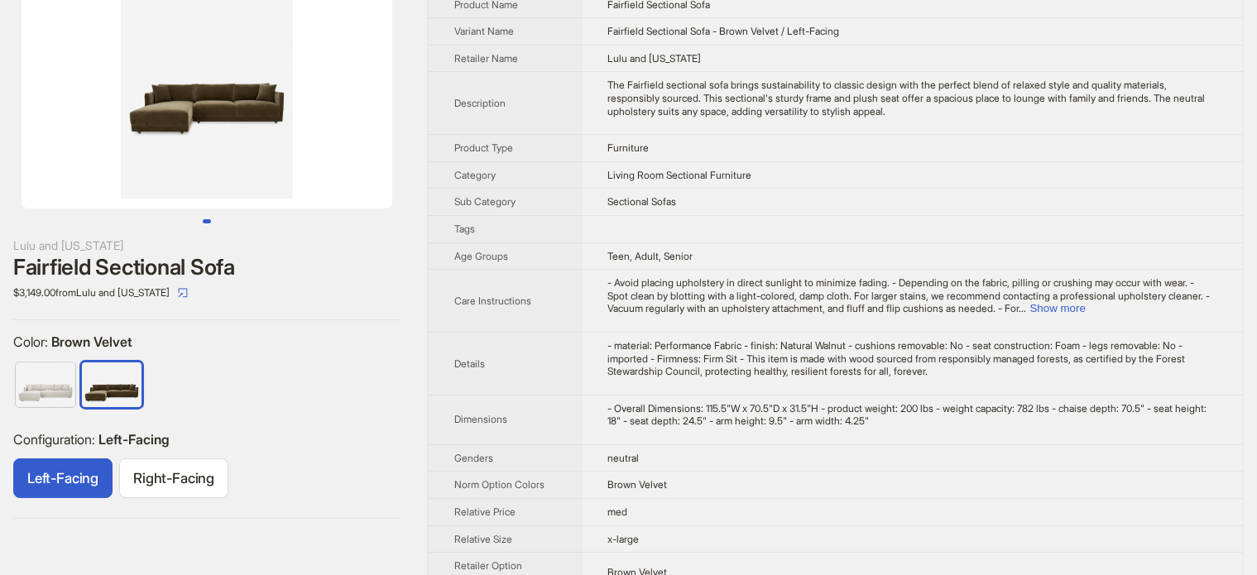
click at [872, 102] on div "The Fairfield sectional sofa brings sustainability to classic design with the p…" at bounding box center [912, 98] width 608 height 39
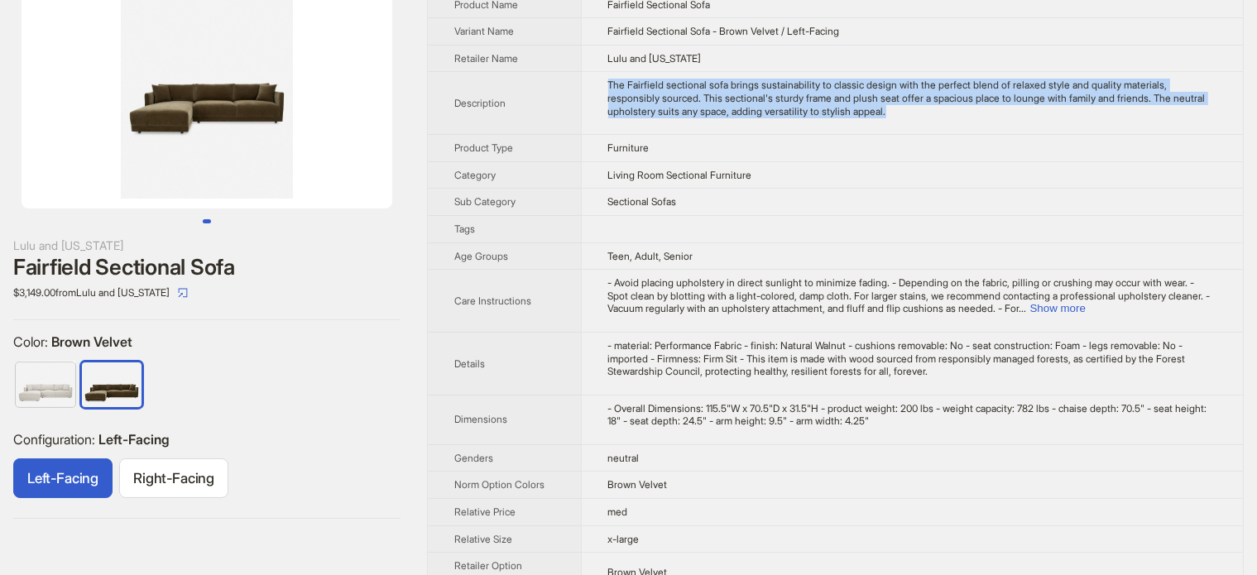
click at [872, 102] on div "The Fairfield sectional sofa brings sustainability to classic design with the p…" at bounding box center [912, 98] width 608 height 39
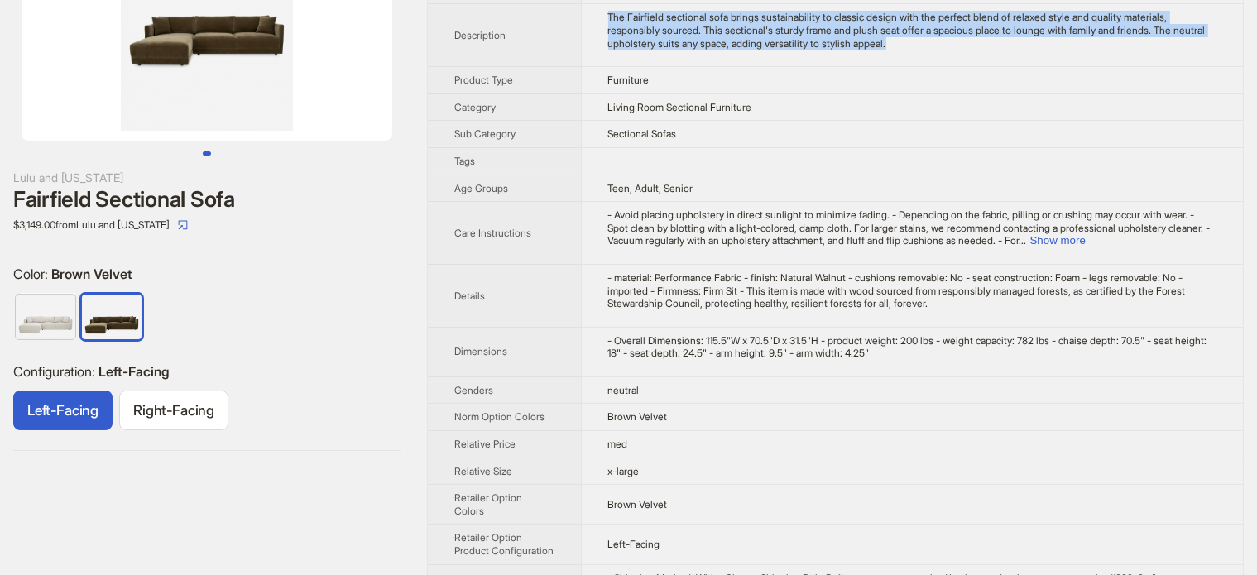
scroll to position [0, 0]
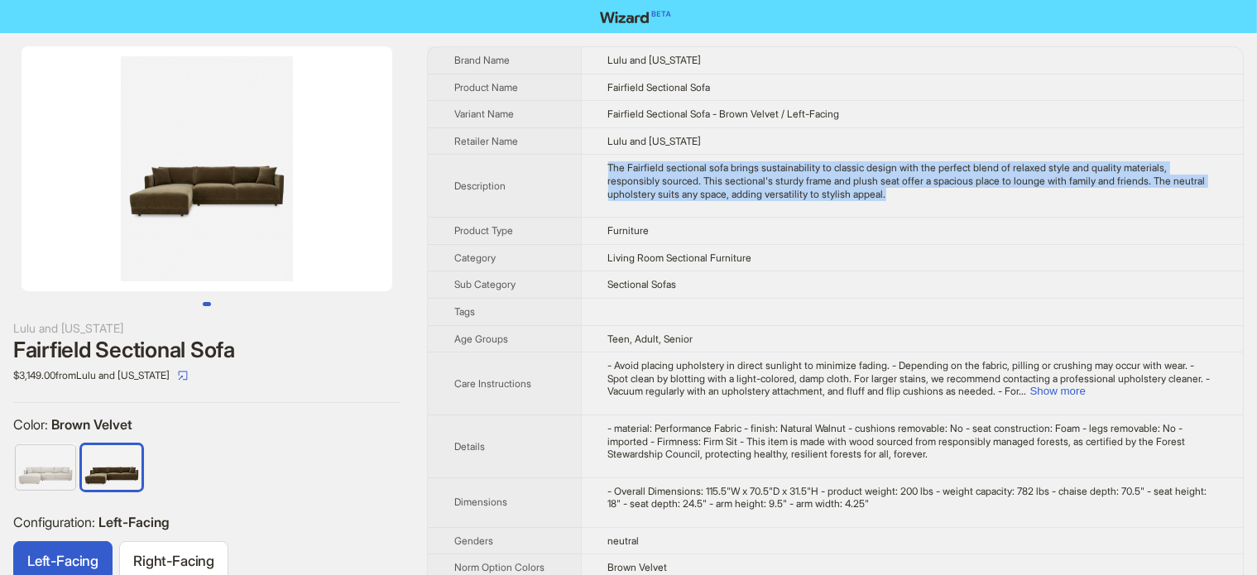
drag, startPoint x: 251, startPoint y: 234, endPoint x: 150, endPoint y: 258, distance: 103.8
click at [150, 258] on img at bounding box center [207, 168] width 371 height 245
click at [175, 204] on img at bounding box center [207, 168] width 371 height 245
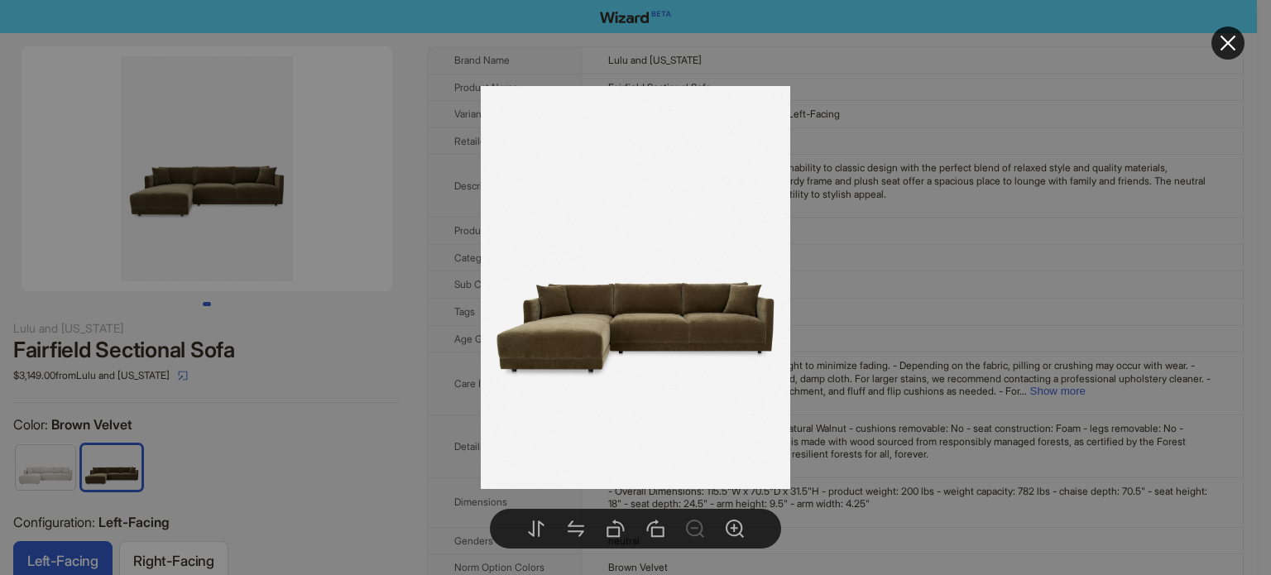
click at [261, 381] on div at bounding box center [635, 287] width 1271 height 575
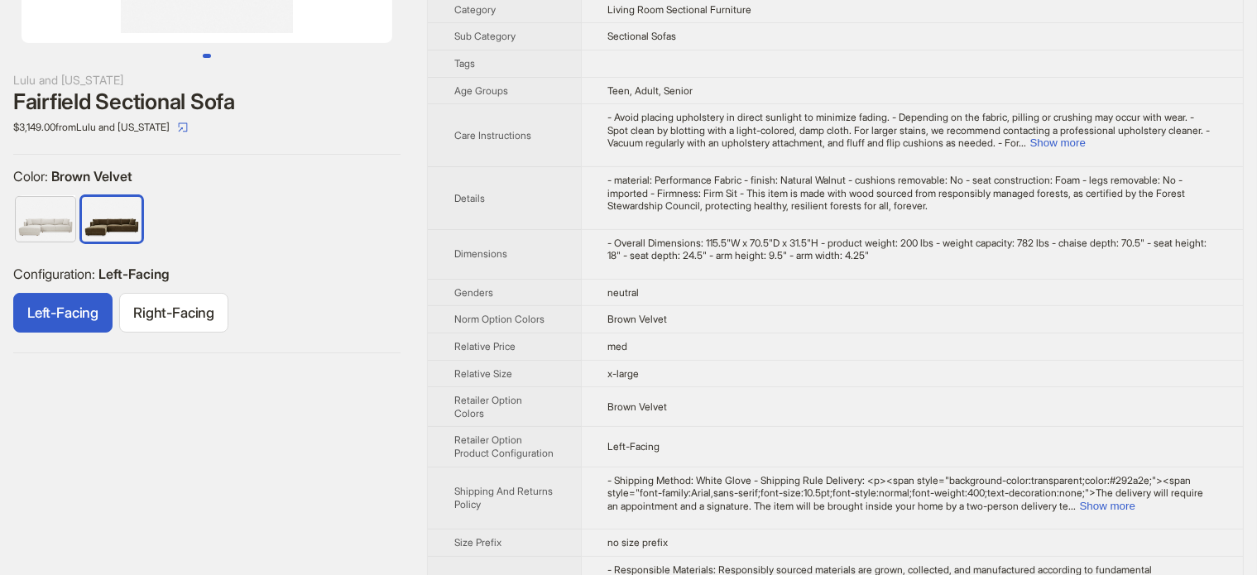
scroll to position [303, 0]
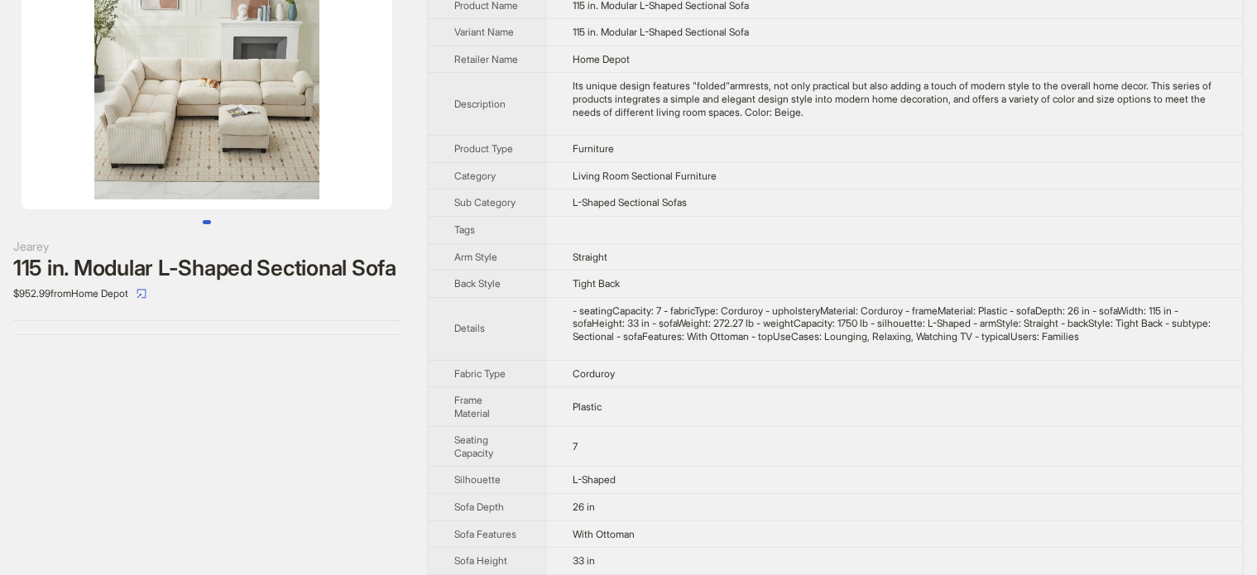
scroll to position [83, 0]
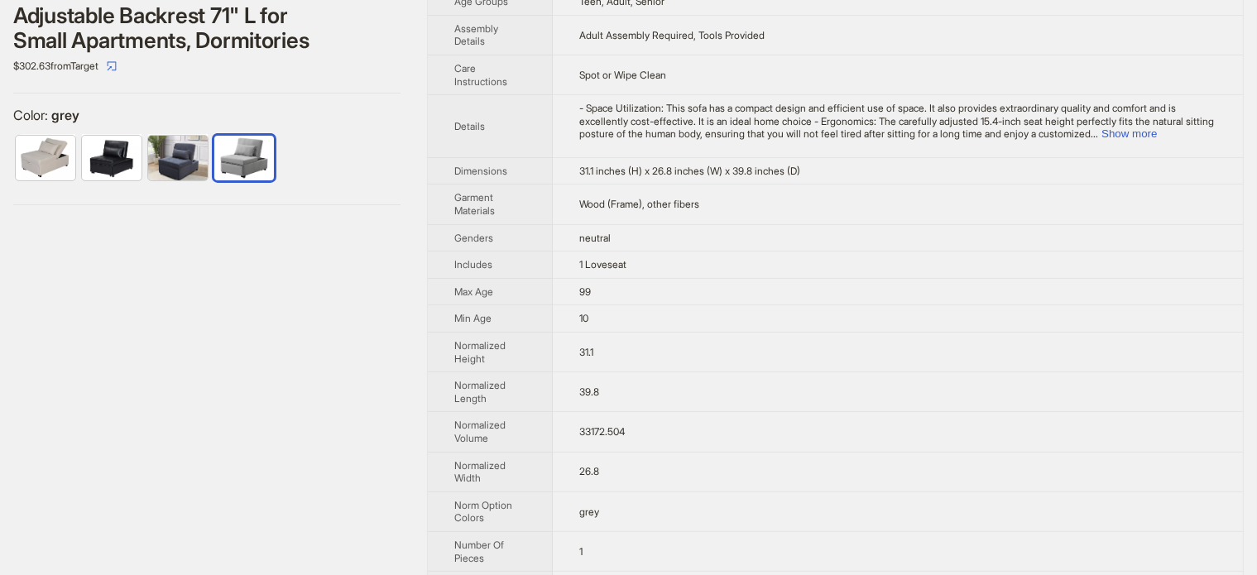
scroll to position [248, 0]
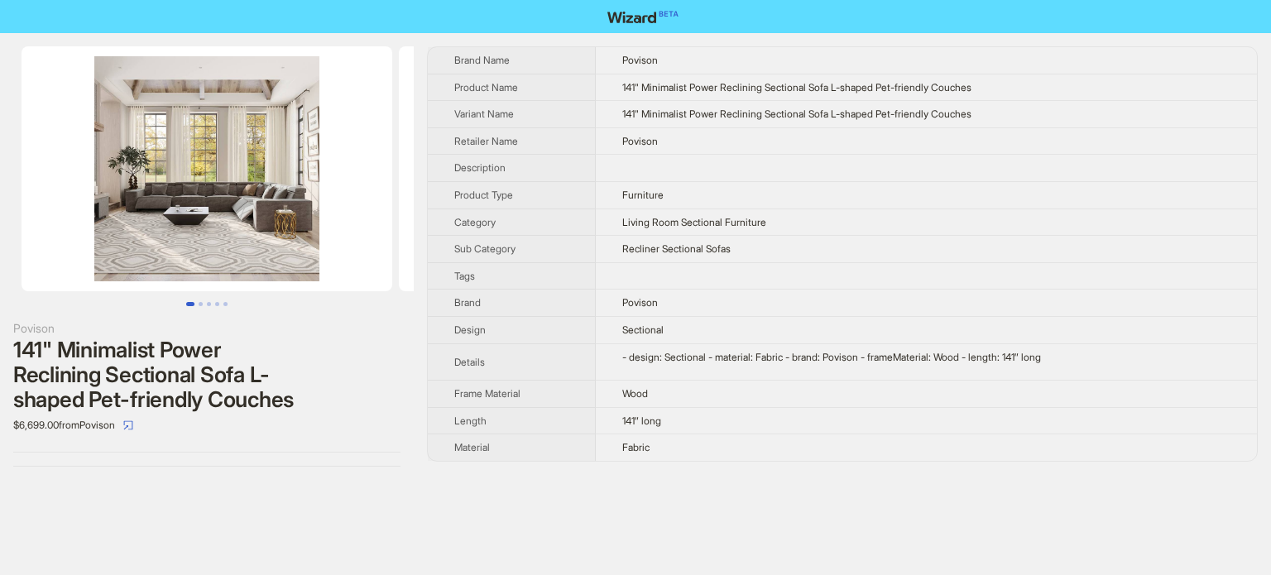
click at [247, 195] on img at bounding box center [207, 168] width 371 height 245
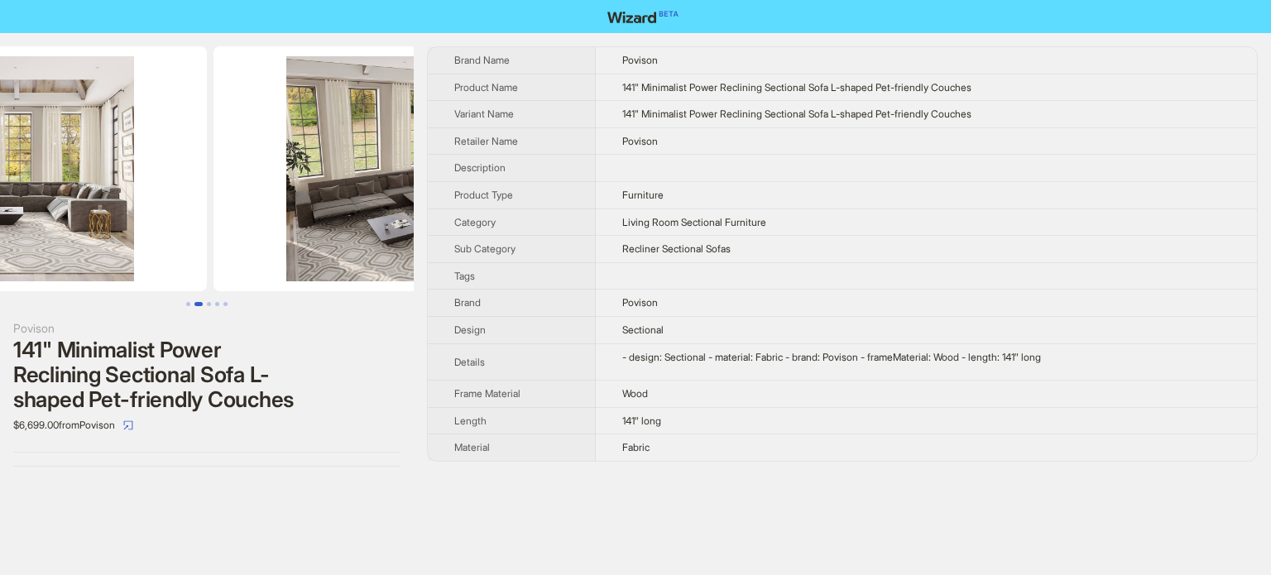
scroll to position [0, 377]
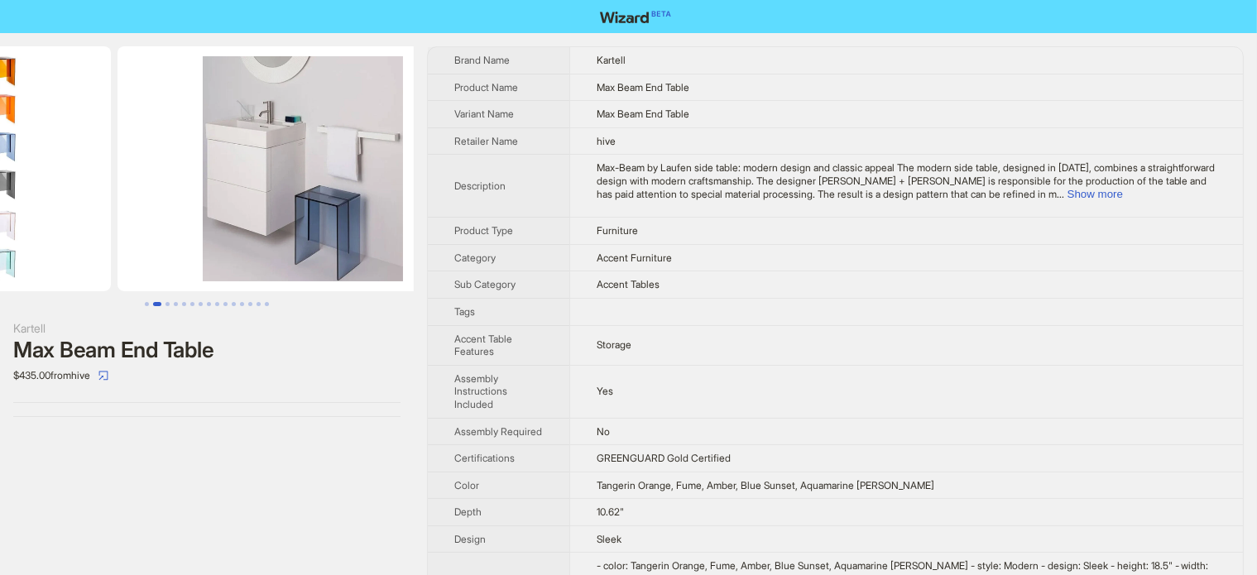
drag, startPoint x: 301, startPoint y: 205, endPoint x: 98, endPoint y: 240, distance: 206.5
click at [103, 240] on ul at bounding box center [207, 168] width 414 height 245
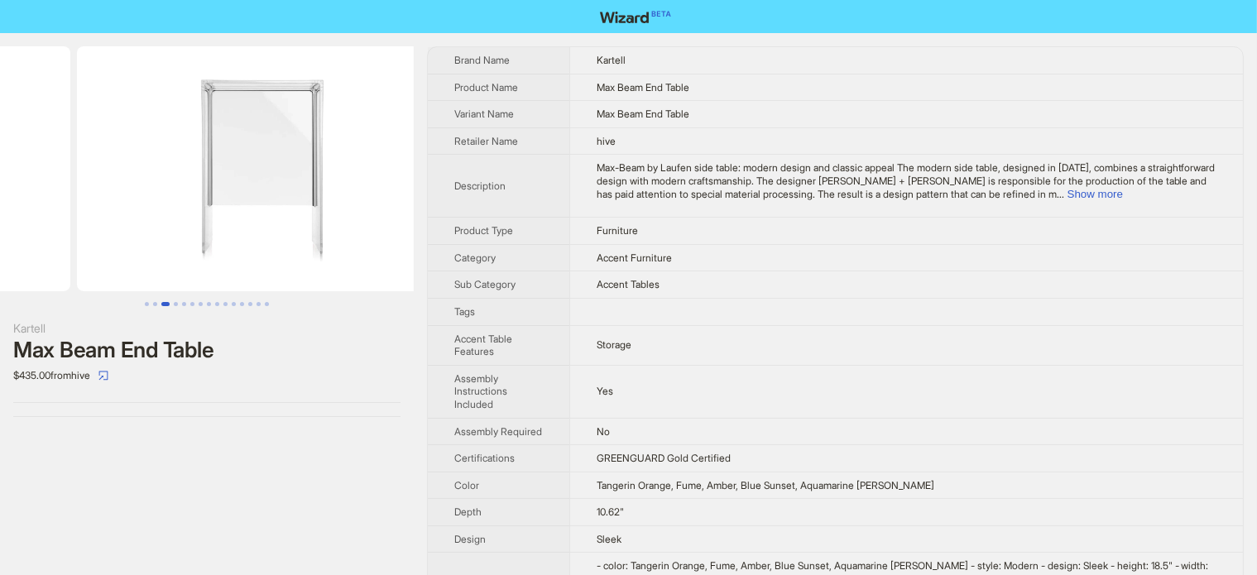
drag, startPoint x: 251, startPoint y: 217, endPoint x: 93, endPoint y: 245, distance: 160.5
click at [89, 249] on ul at bounding box center [207, 168] width 414 height 245
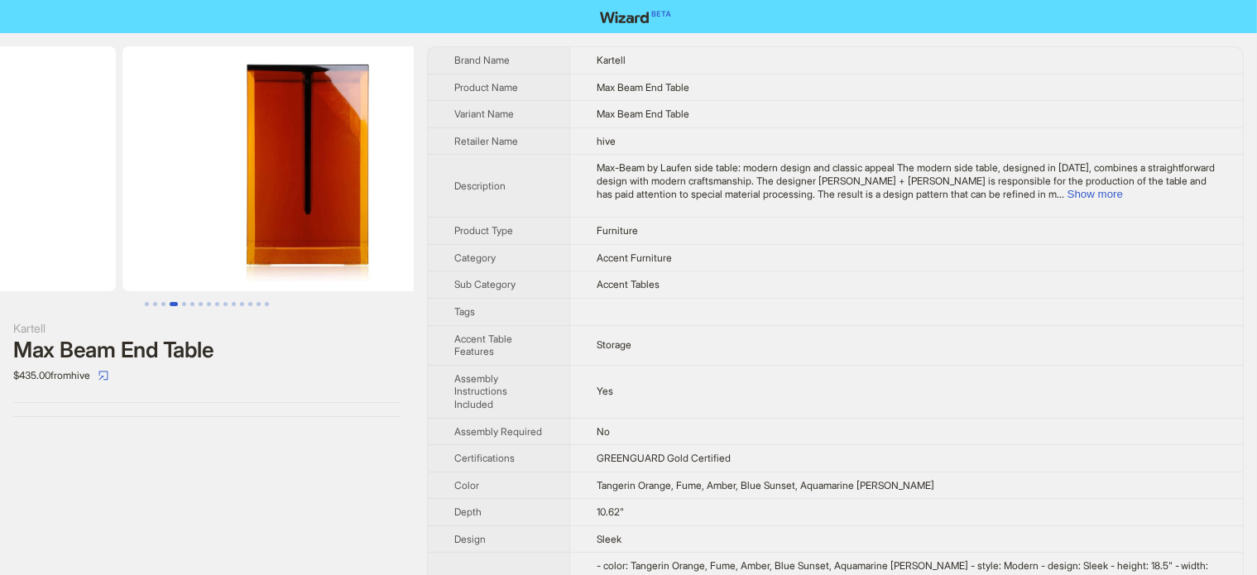
drag, startPoint x: 242, startPoint y: 205, endPoint x: 46, endPoint y: 238, distance: 198.9
click at [46, 238] on ul at bounding box center [207, 168] width 414 height 245
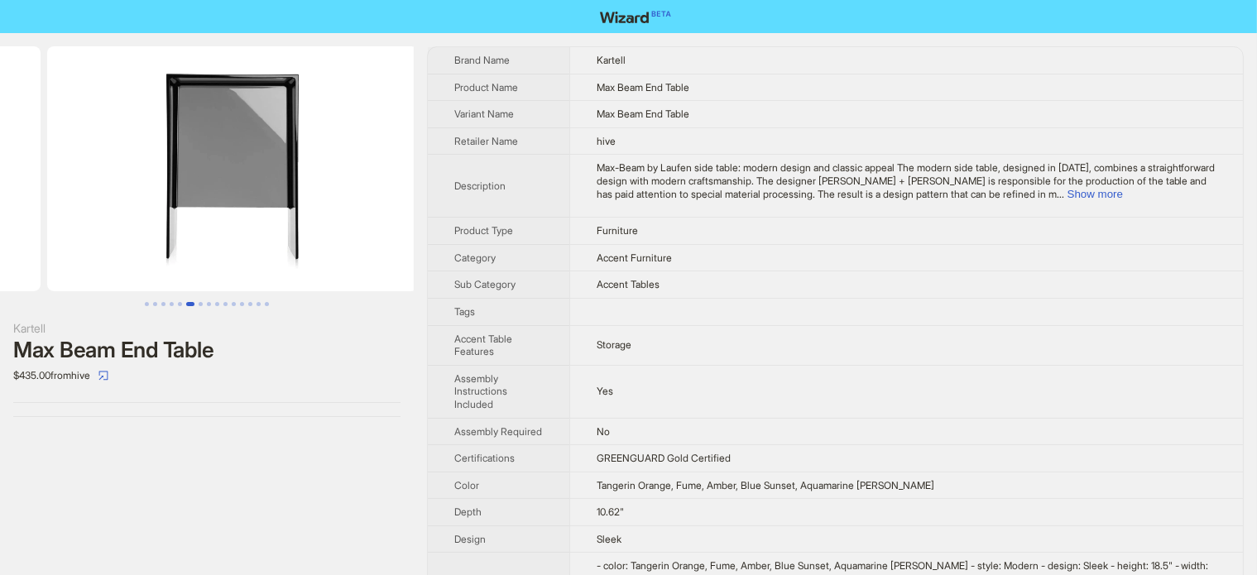
drag, startPoint x: 67, startPoint y: 243, endPoint x: 31, endPoint y: 246, distance: 36.5
click at [31, 246] on ul at bounding box center [207, 168] width 414 height 245
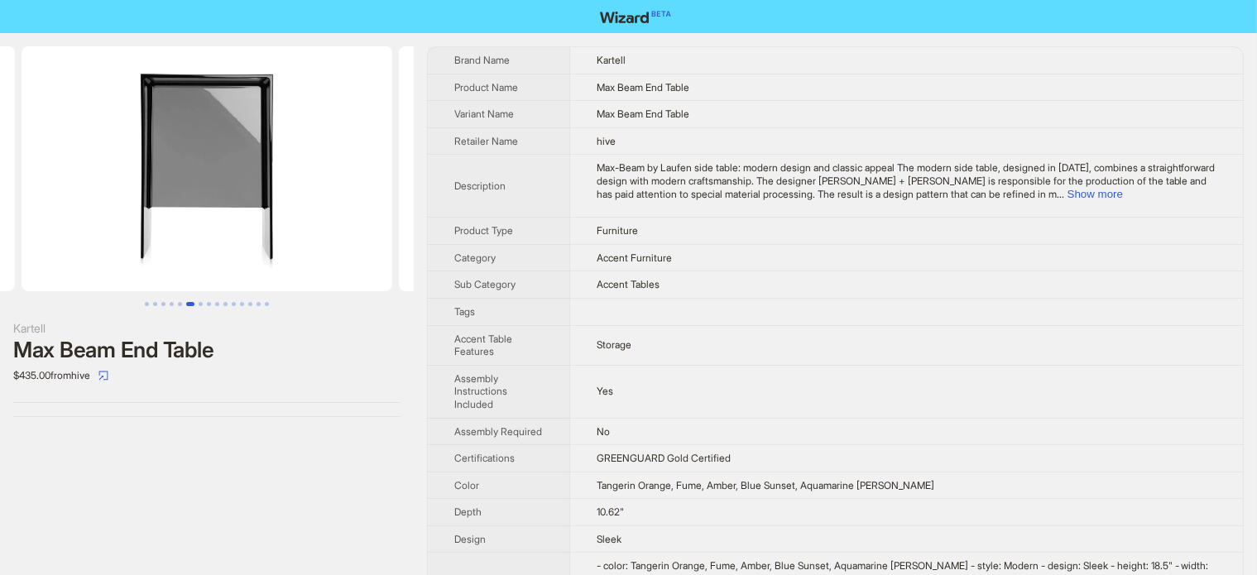
drag, startPoint x: 225, startPoint y: 212, endPoint x: 85, endPoint y: 228, distance: 140.8
click at [86, 228] on img at bounding box center [207, 168] width 371 height 245
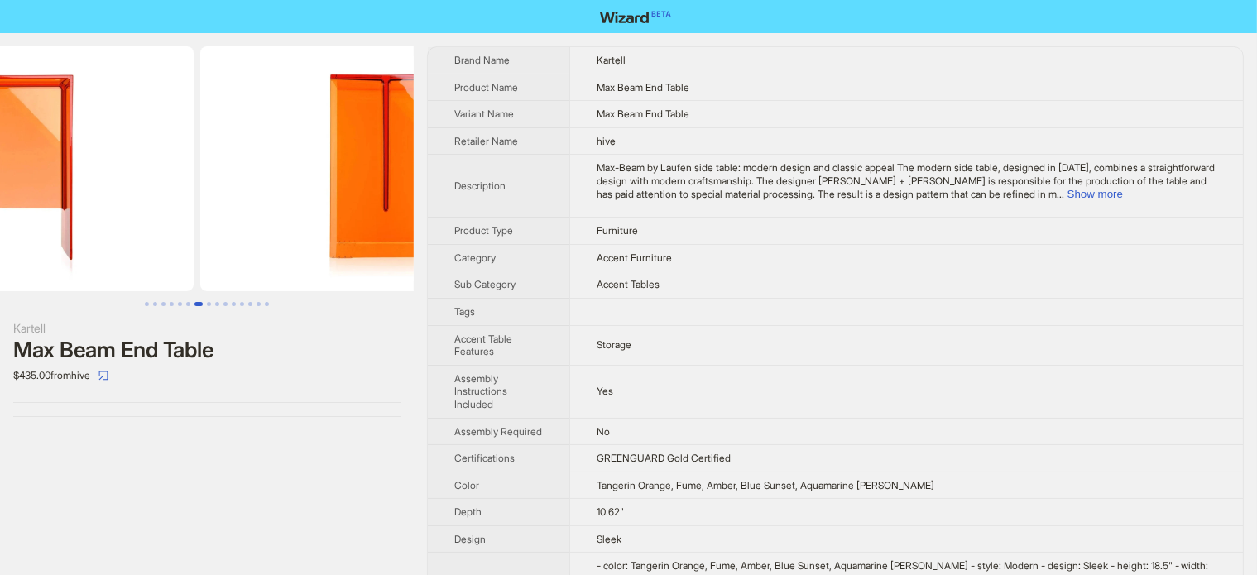
drag, startPoint x: 215, startPoint y: 209, endPoint x: 55, endPoint y: 234, distance: 162.5
click at [63, 234] on img at bounding box center [8, 168] width 371 height 245
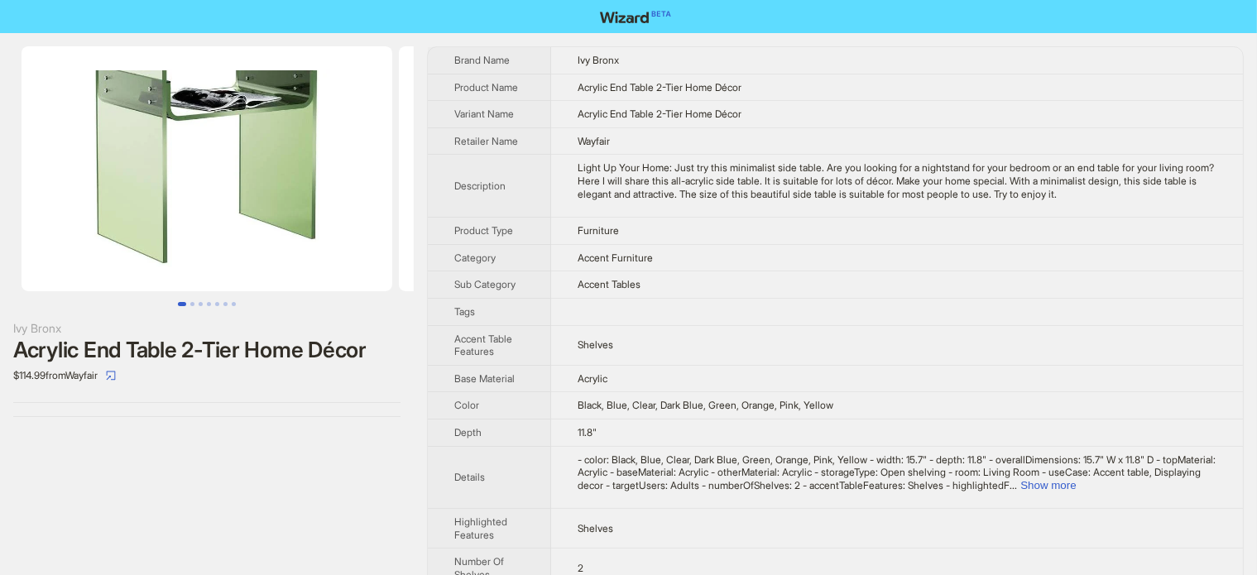
drag, startPoint x: 235, startPoint y: 208, endPoint x: 13, endPoint y: 247, distance: 225.3
click at [22, 247] on img at bounding box center [207, 168] width 371 height 245
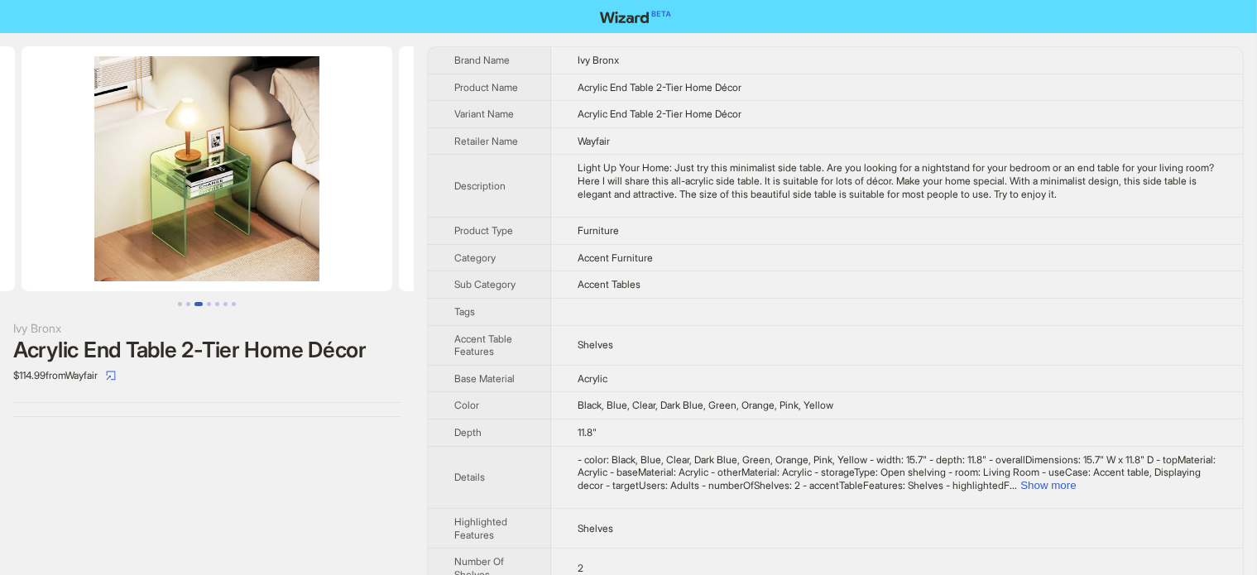
scroll to position [0, 755]
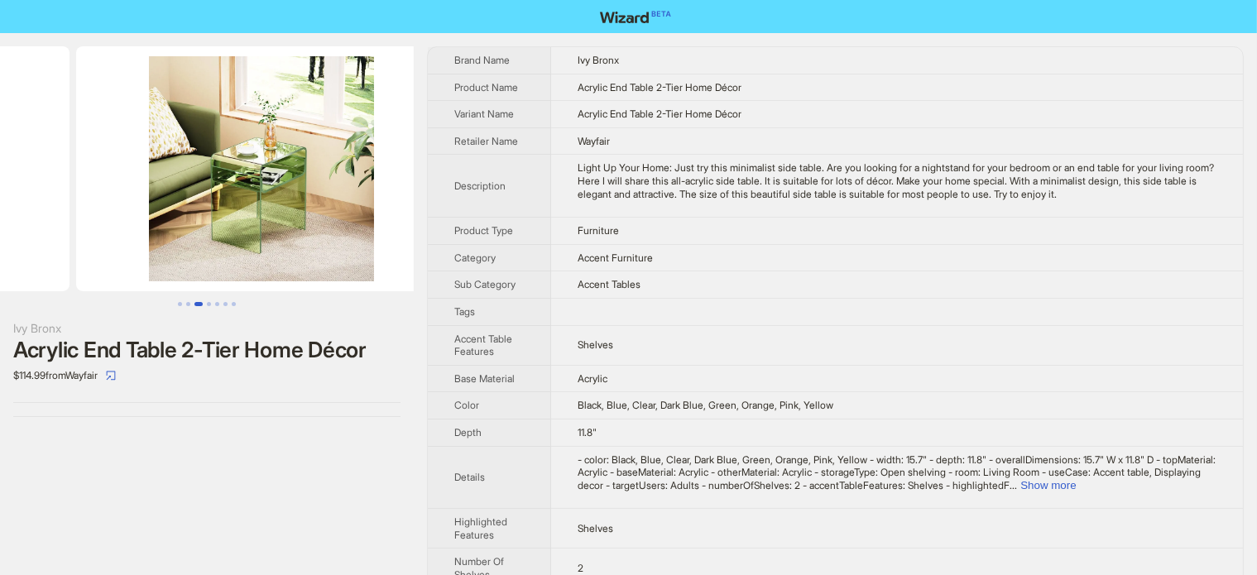
drag, startPoint x: 156, startPoint y: 237, endPoint x: 124, endPoint y: 236, distance: 31.5
click at [122, 237] on ul at bounding box center [207, 168] width 414 height 245
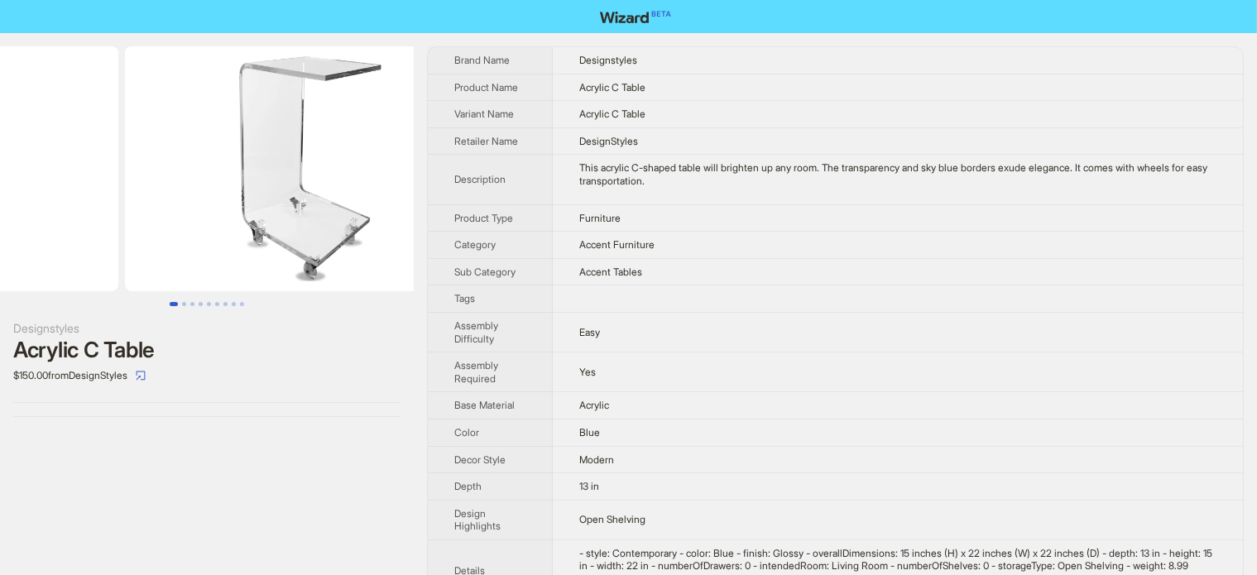
drag, startPoint x: 202, startPoint y: 204, endPoint x: 127, endPoint y: 210, distance: 74.7
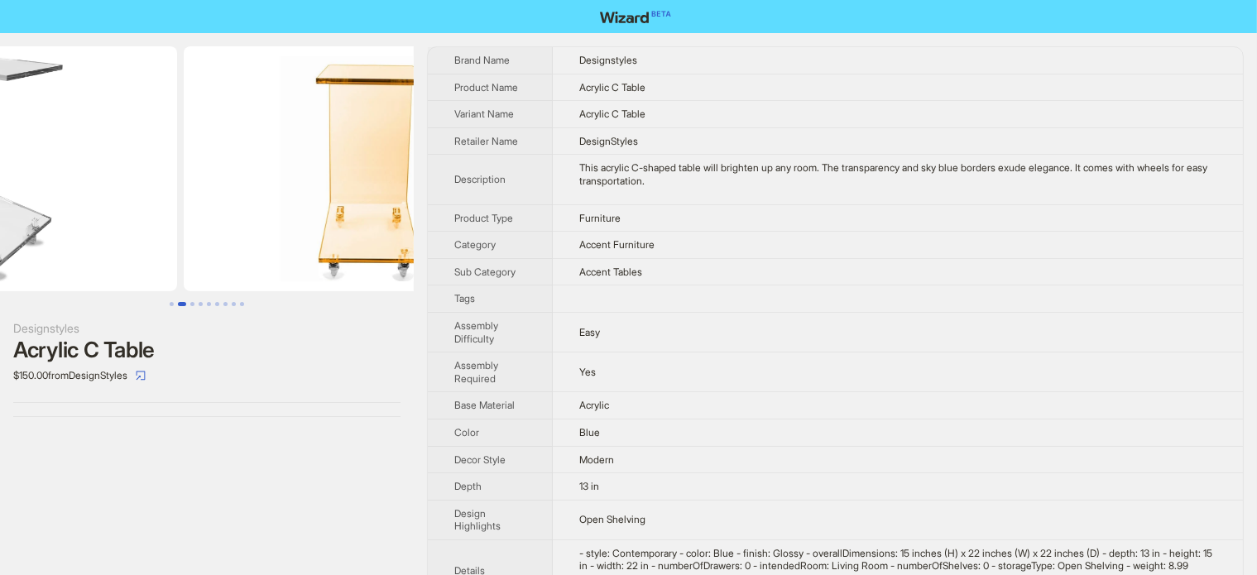
drag, startPoint x: 268, startPoint y: 185, endPoint x: 116, endPoint y: 203, distance: 153.2
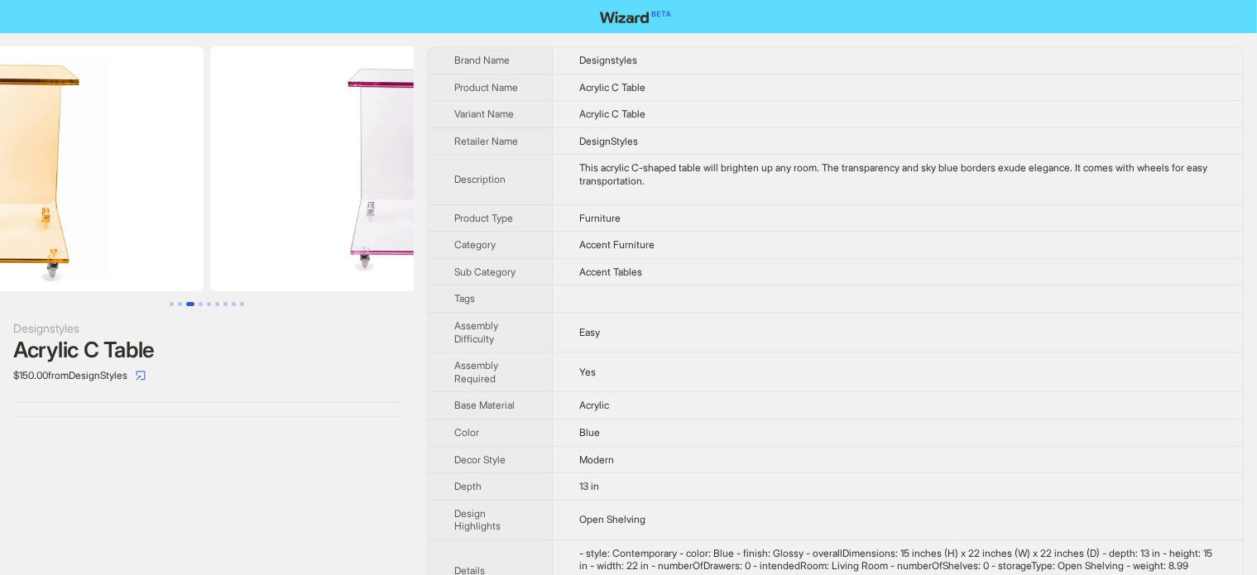
drag, startPoint x: 278, startPoint y: 203, endPoint x: 153, endPoint y: 204, distance: 124.9
click at [153, 204] on ul at bounding box center [207, 168] width 414 height 245
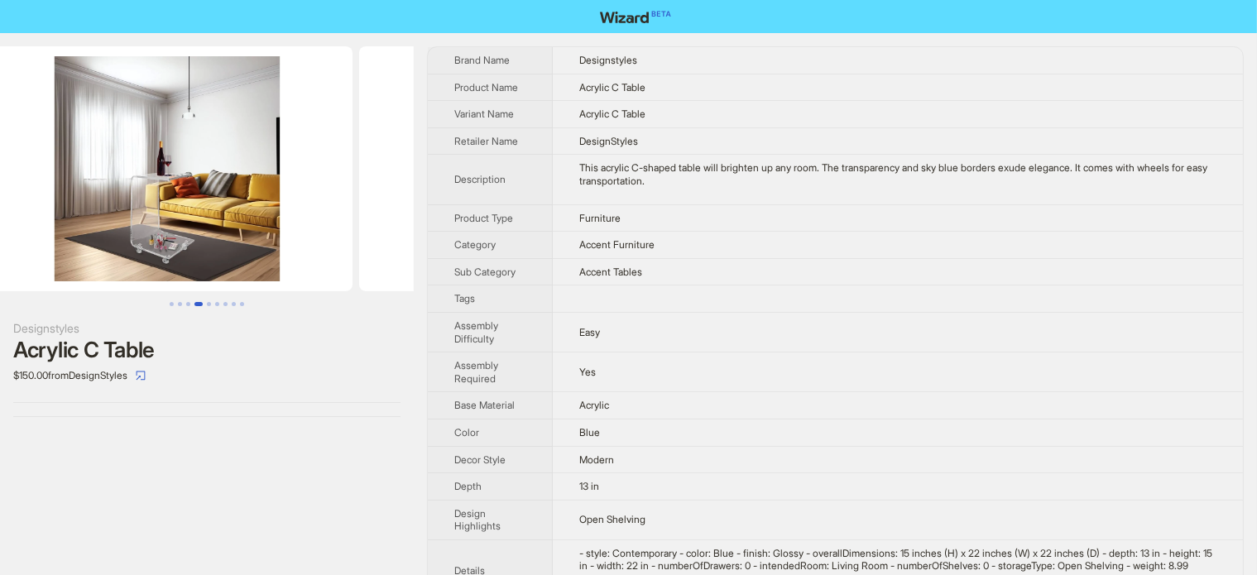
drag, startPoint x: 60, startPoint y: 232, endPoint x: 42, endPoint y: 237, distance: 18.1
click at [42, 237] on ul at bounding box center [207, 168] width 414 height 245
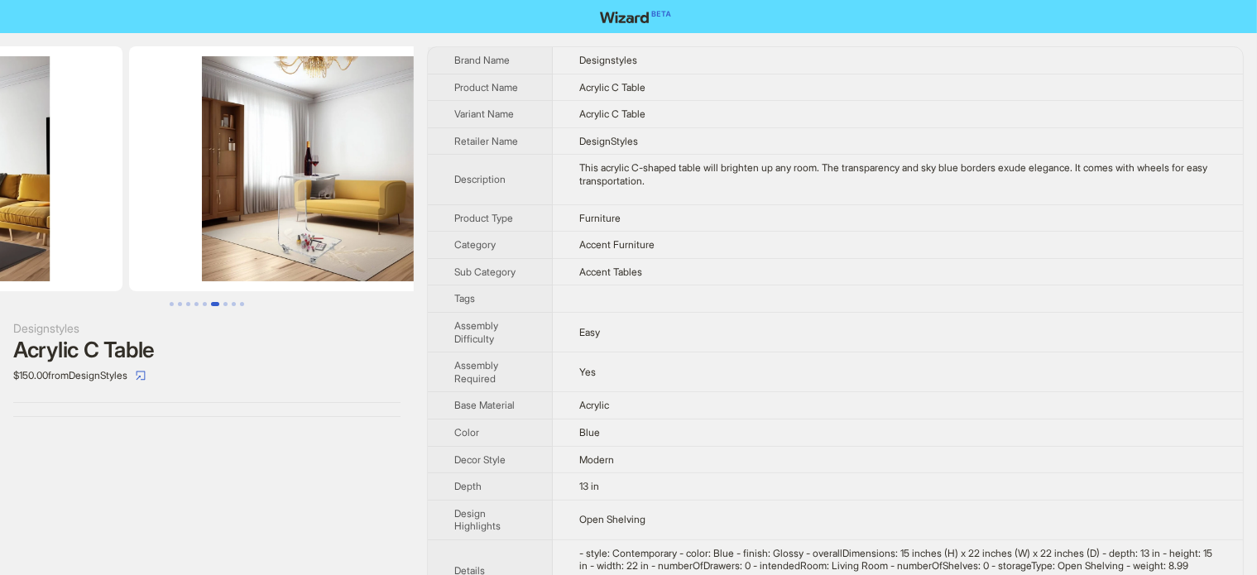
drag, startPoint x: 246, startPoint y: 227, endPoint x: 65, endPoint y: 261, distance: 184.5
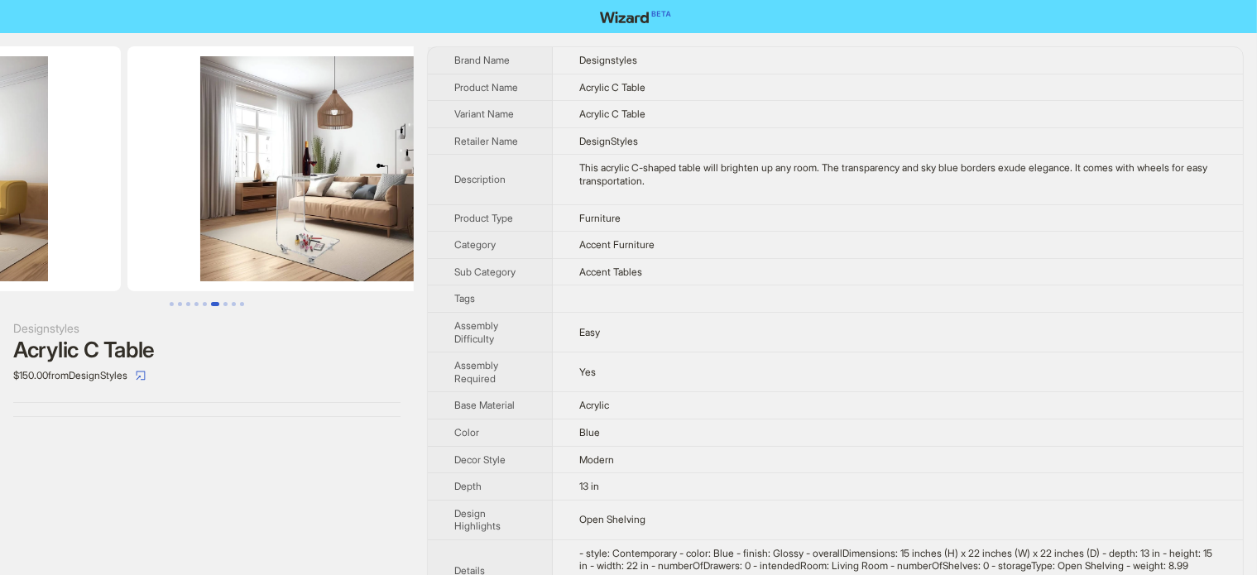
click at [56, 296] on div at bounding box center [207, 176] width 414 height 260
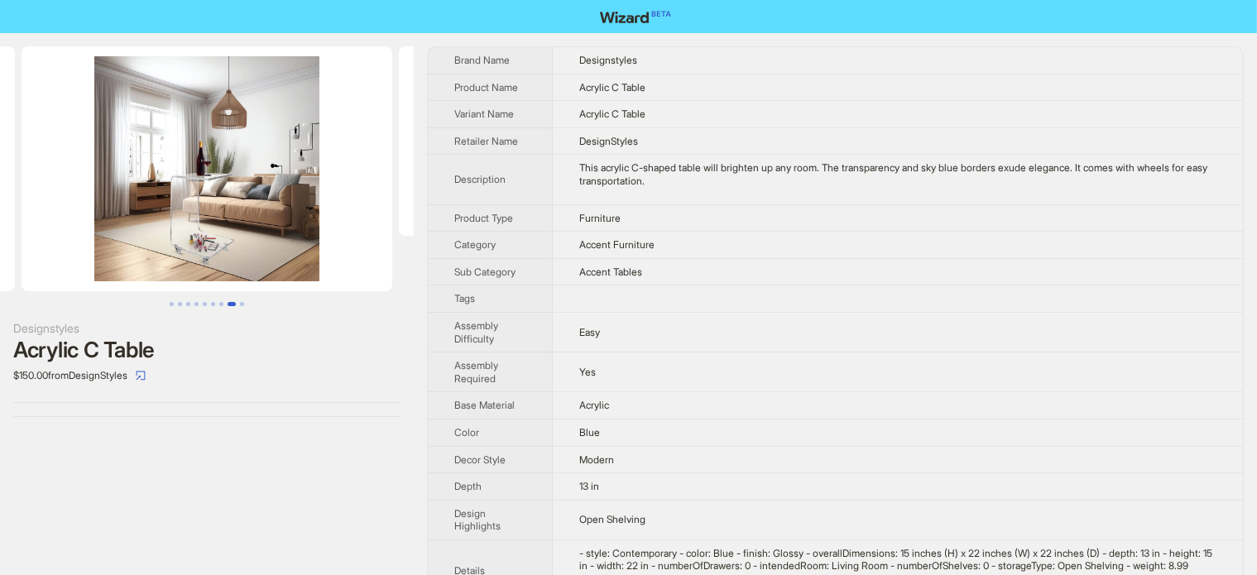
drag, startPoint x: 76, startPoint y: 260, endPoint x: 140, endPoint y: 232, distance: 69.6
click at [43, 266] on img at bounding box center [207, 168] width 371 height 245
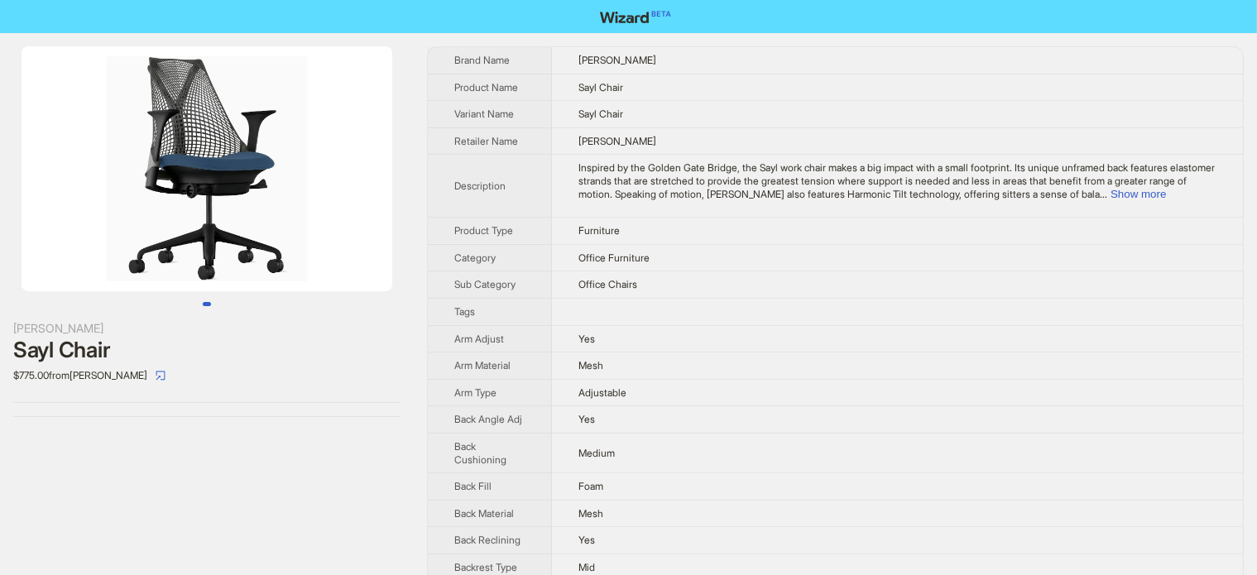
scroll to position [570, 0]
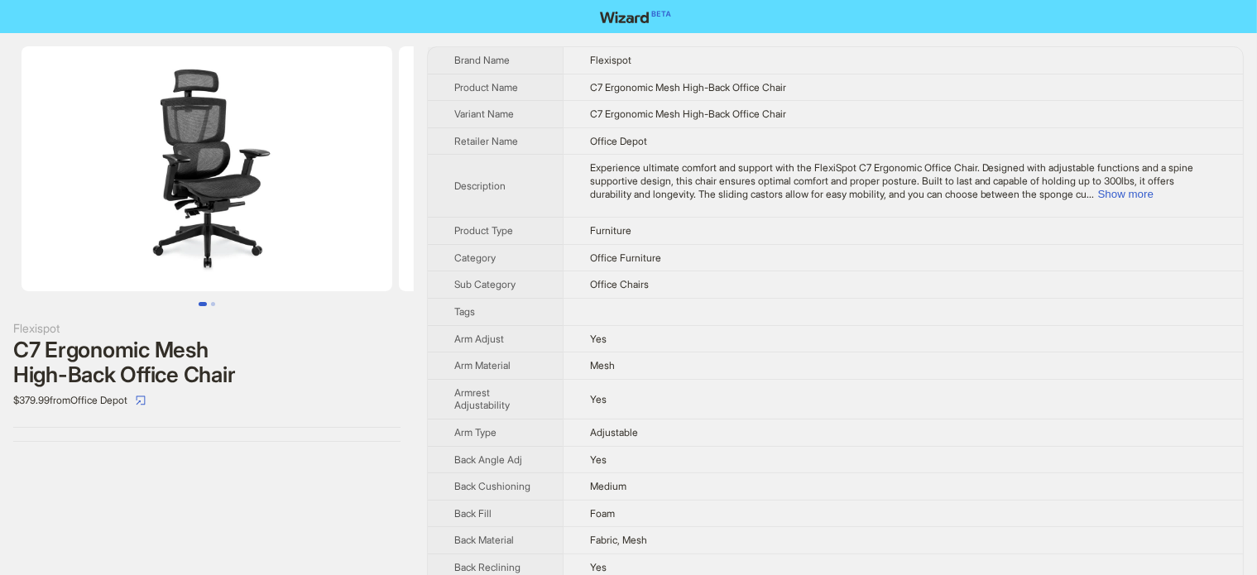
scroll to position [584, 0]
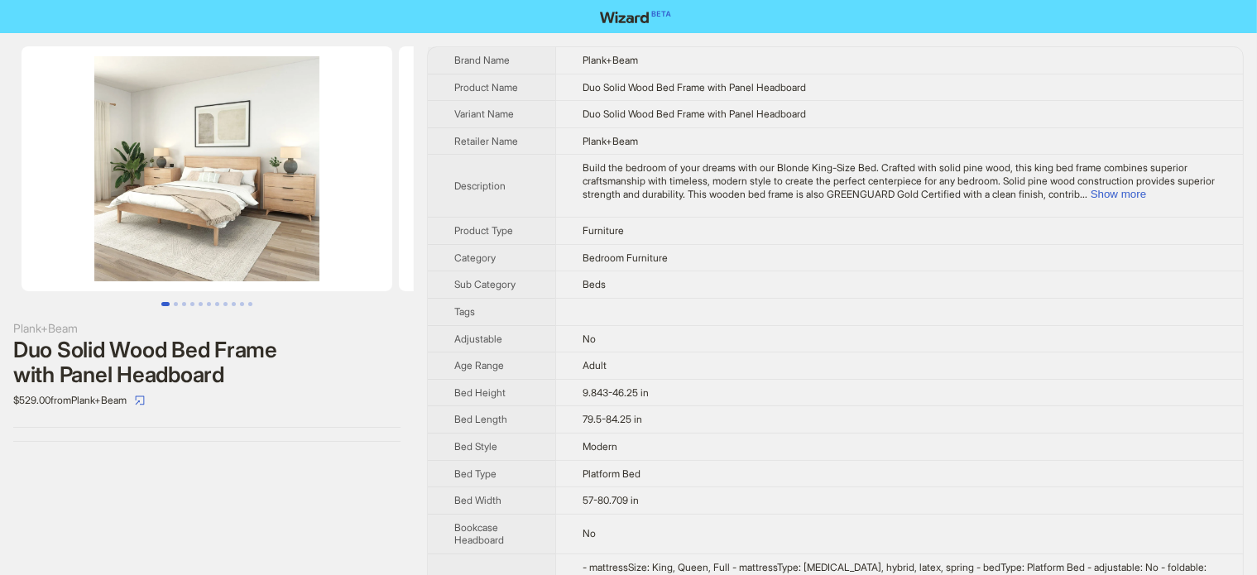
drag, startPoint x: 307, startPoint y: 474, endPoint x: 341, endPoint y: 232, distance: 244.8
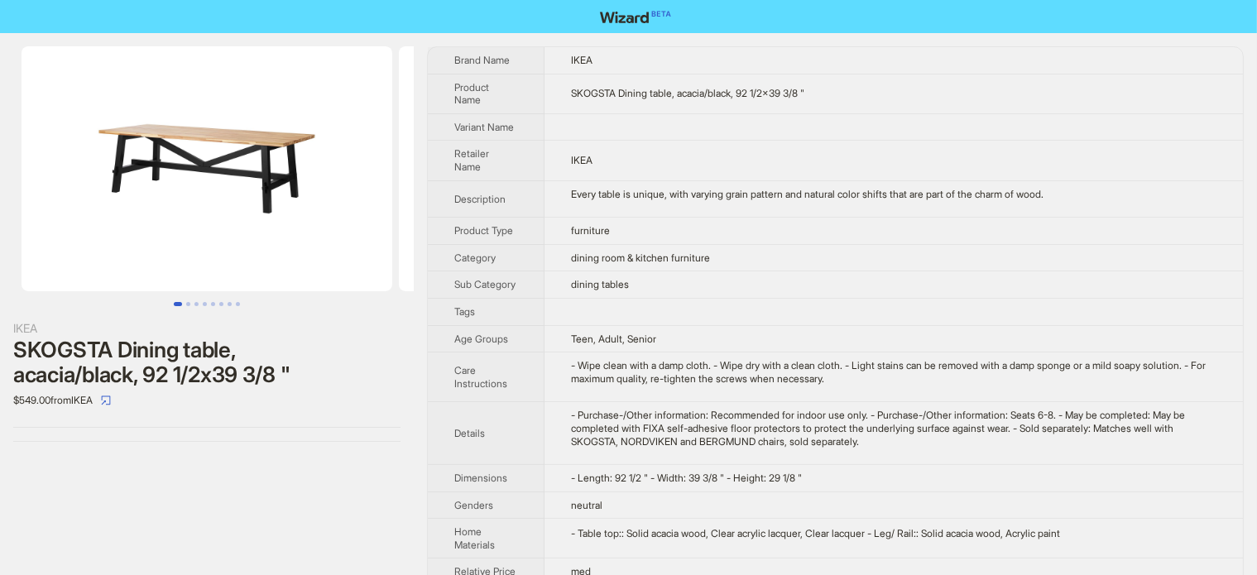
drag, startPoint x: 338, startPoint y: 161, endPoint x: 146, endPoint y: 204, distance: 195.9
click at [146, 204] on ul at bounding box center [207, 168] width 414 height 245
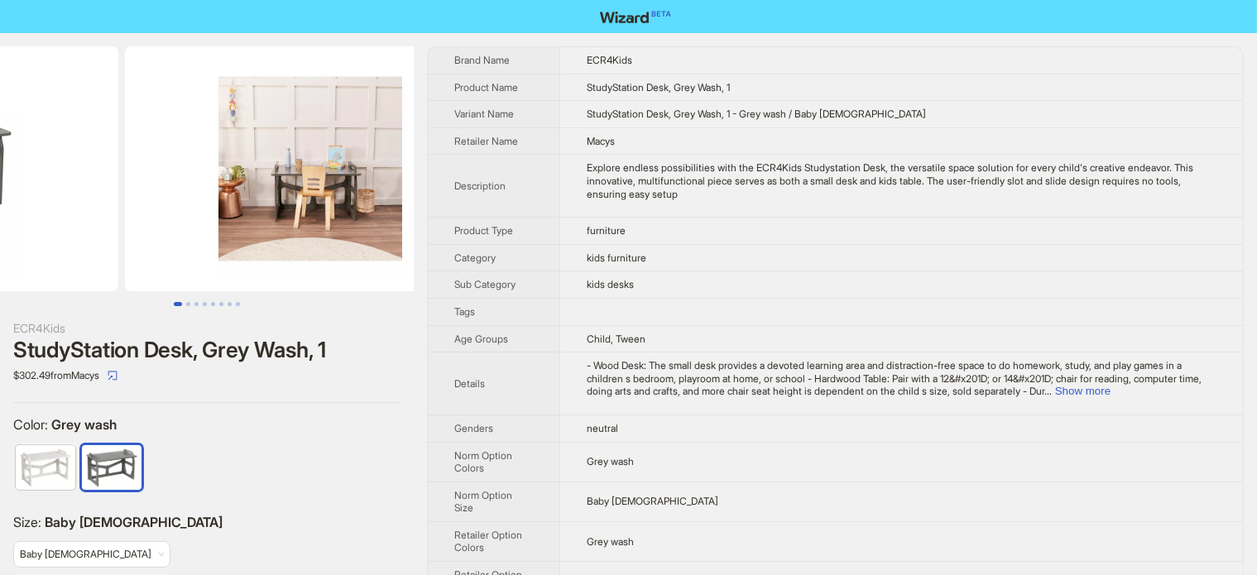
drag, startPoint x: 362, startPoint y: 121, endPoint x: 89, endPoint y: 181, distance: 279.6
click at [90, 181] on ul at bounding box center [207, 168] width 414 height 245
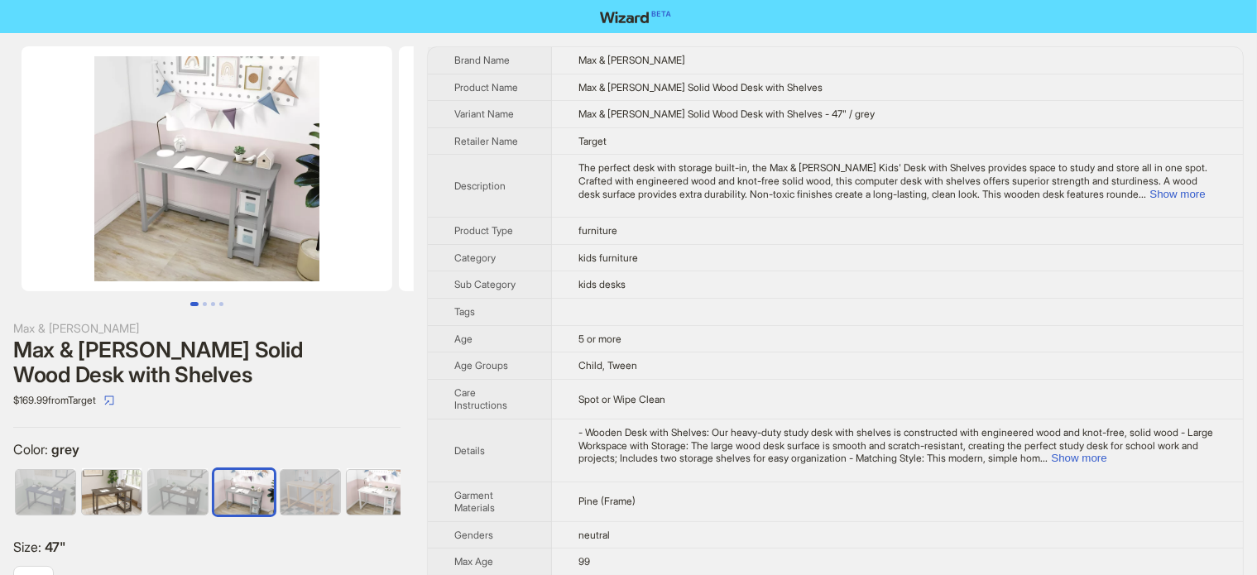
scroll to position [0, 10]
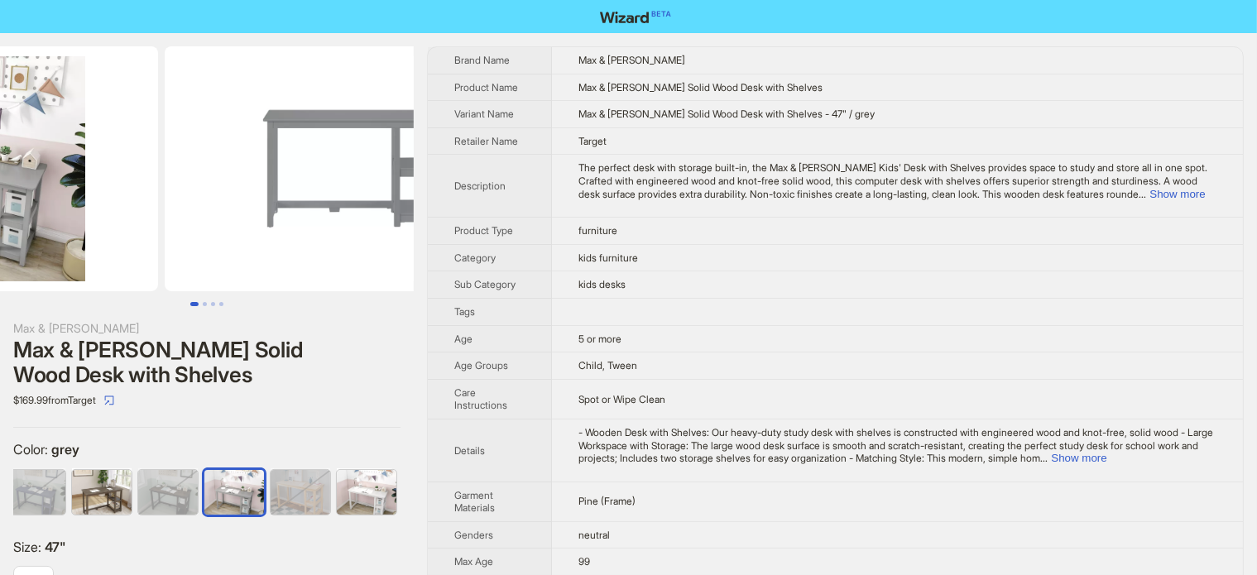
drag, startPoint x: 264, startPoint y: 185, endPoint x: 112, endPoint y: 222, distance: 156.7
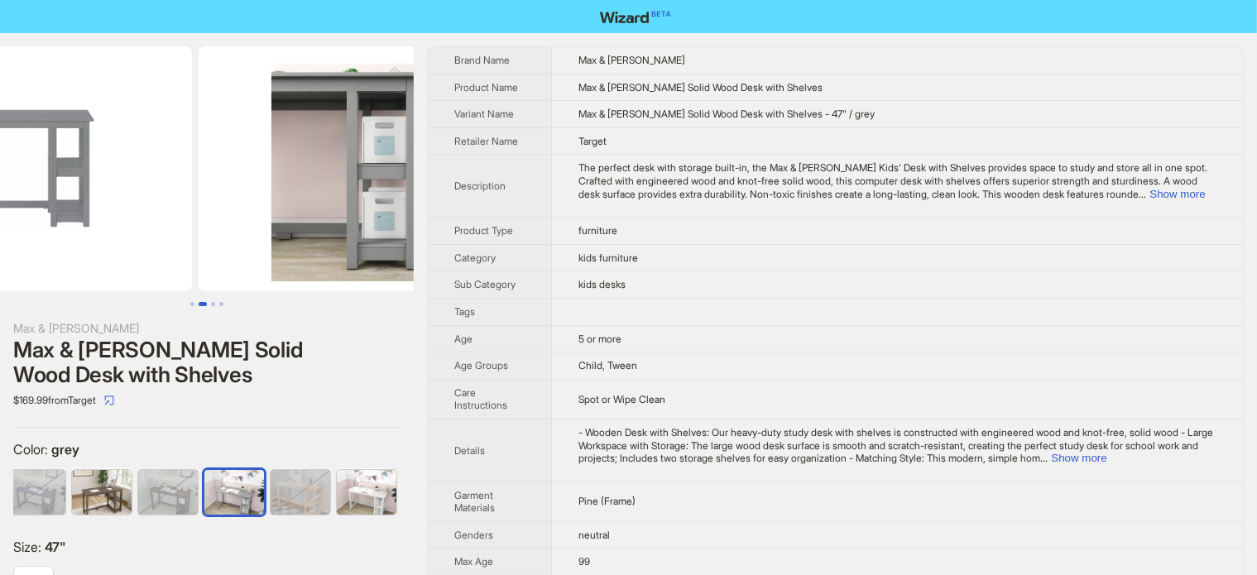
drag, startPoint x: 246, startPoint y: 194, endPoint x: 97, endPoint y: 223, distance: 151.9
click at [98, 223] on img at bounding box center [6, 168] width 371 height 245
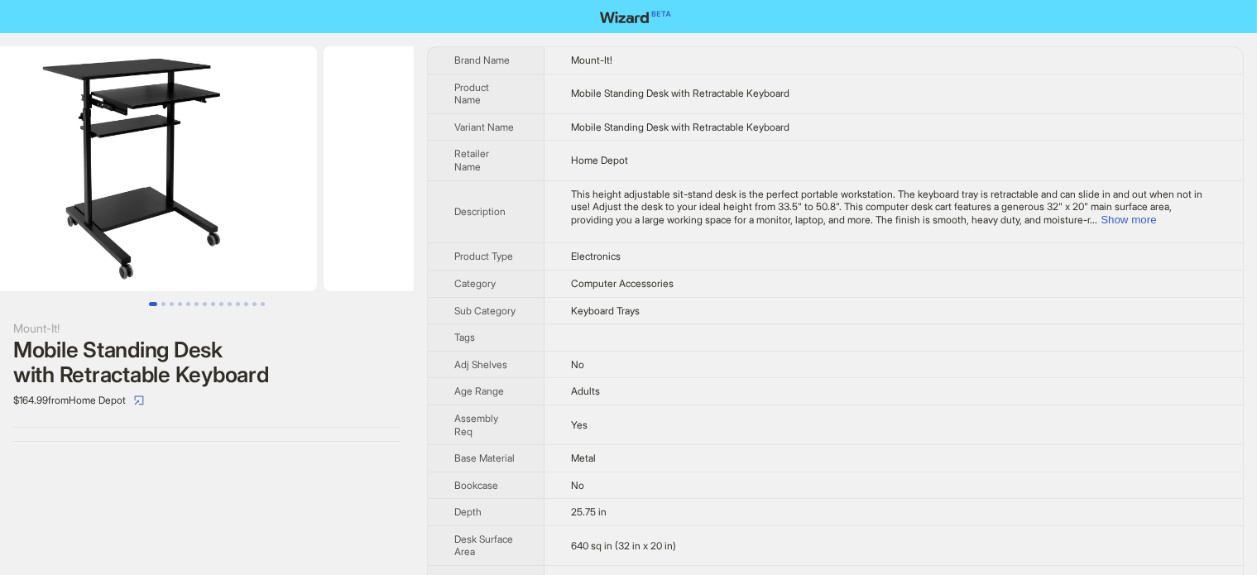
drag, startPoint x: 309, startPoint y: 184, endPoint x: 146, endPoint y: 229, distance: 169.2
click at [150, 229] on ul at bounding box center [207, 168] width 414 height 245
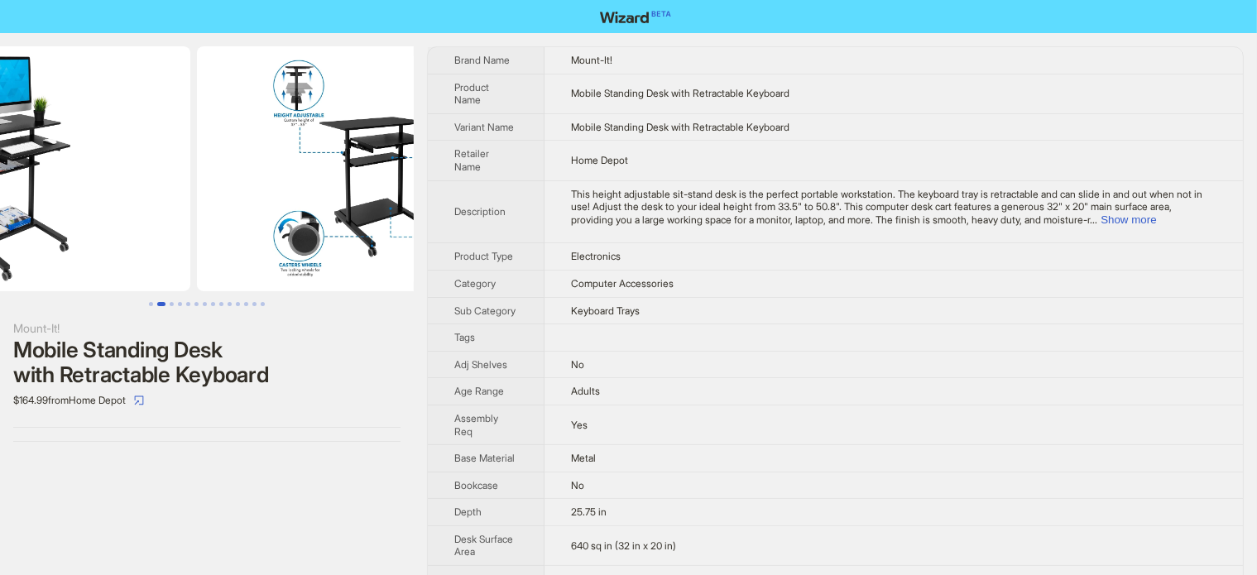
drag, startPoint x: 206, startPoint y: 226, endPoint x: 182, endPoint y: 231, distance: 24.5
click at [182, 231] on ul at bounding box center [207, 168] width 414 height 245
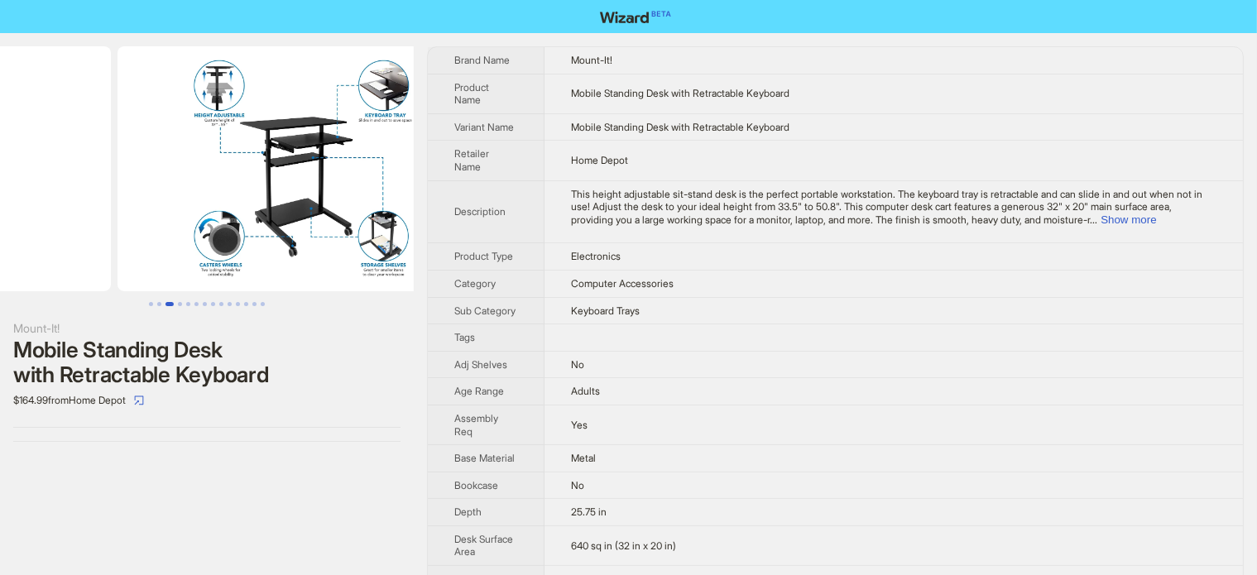
drag, startPoint x: 213, startPoint y: 198, endPoint x: 371, endPoint y: 197, distance: 158.9
click at [371, 198] on img at bounding box center [302, 168] width 371 height 245
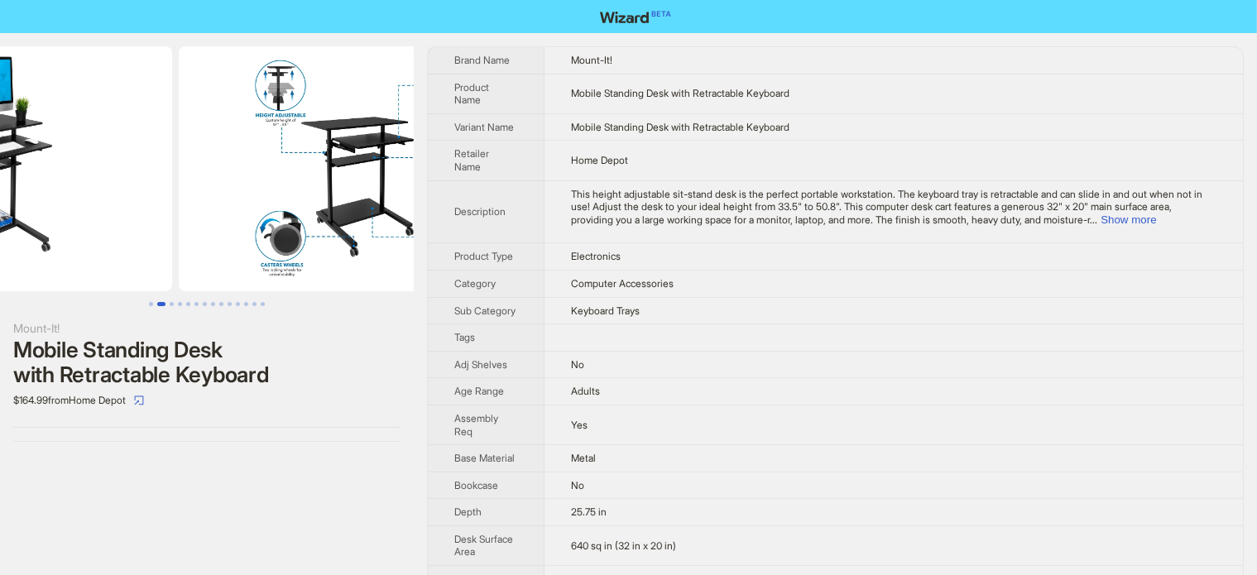
drag, startPoint x: 292, startPoint y: 192, endPoint x: 83, endPoint y: 234, distance: 213.5
click at [86, 234] on ul at bounding box center [207, 168] width 414 height 245
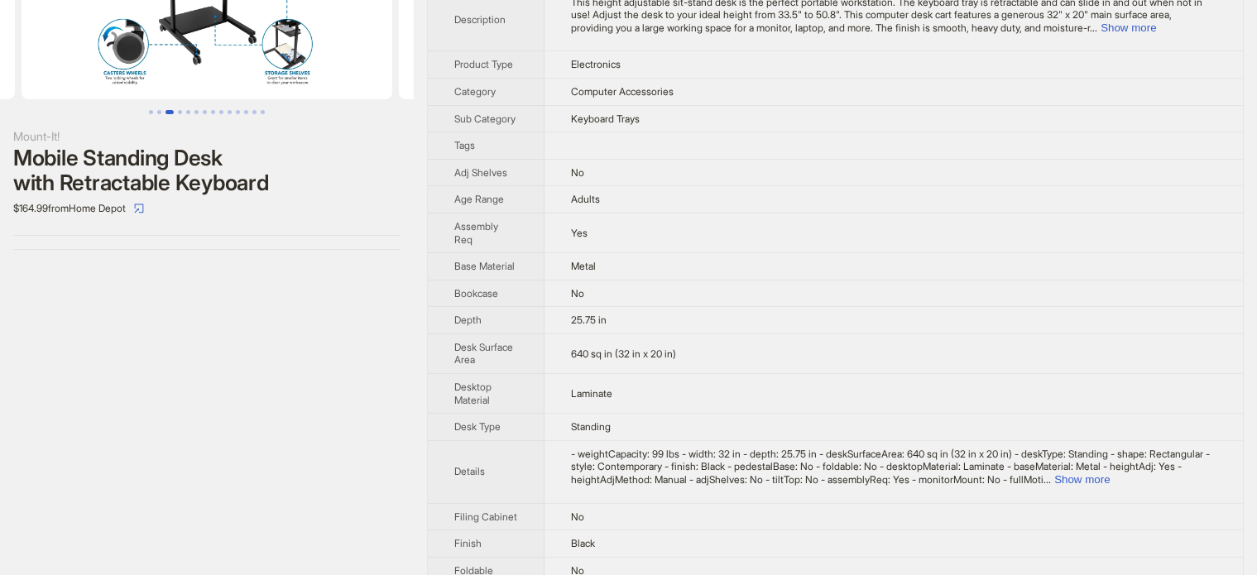
scroll to position [414, 0]
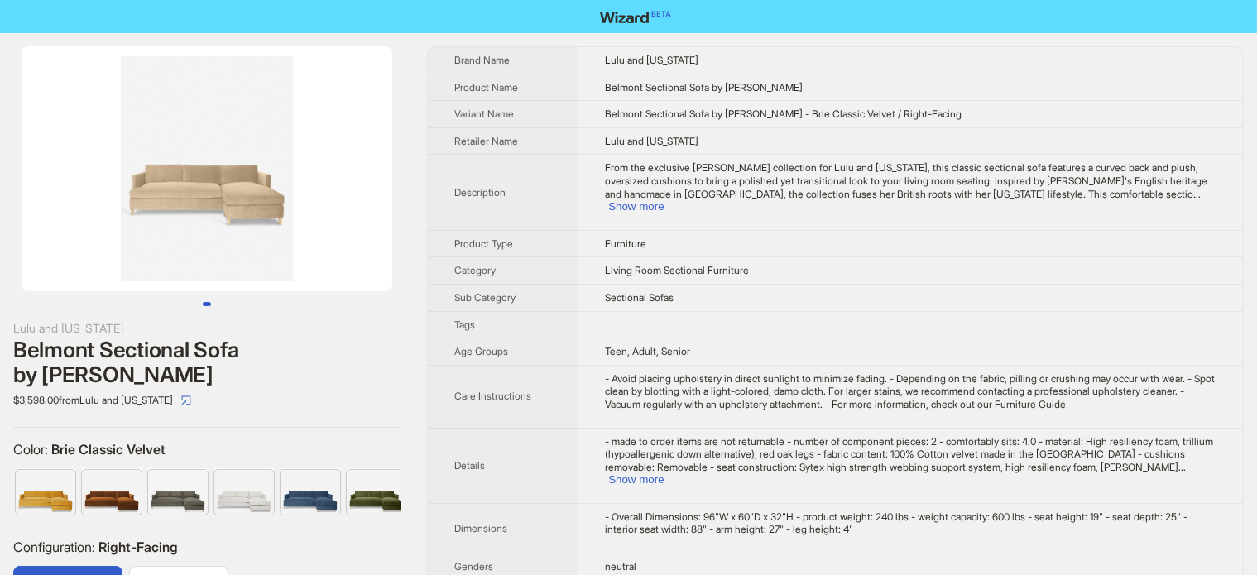
scroll to position [0, 341]
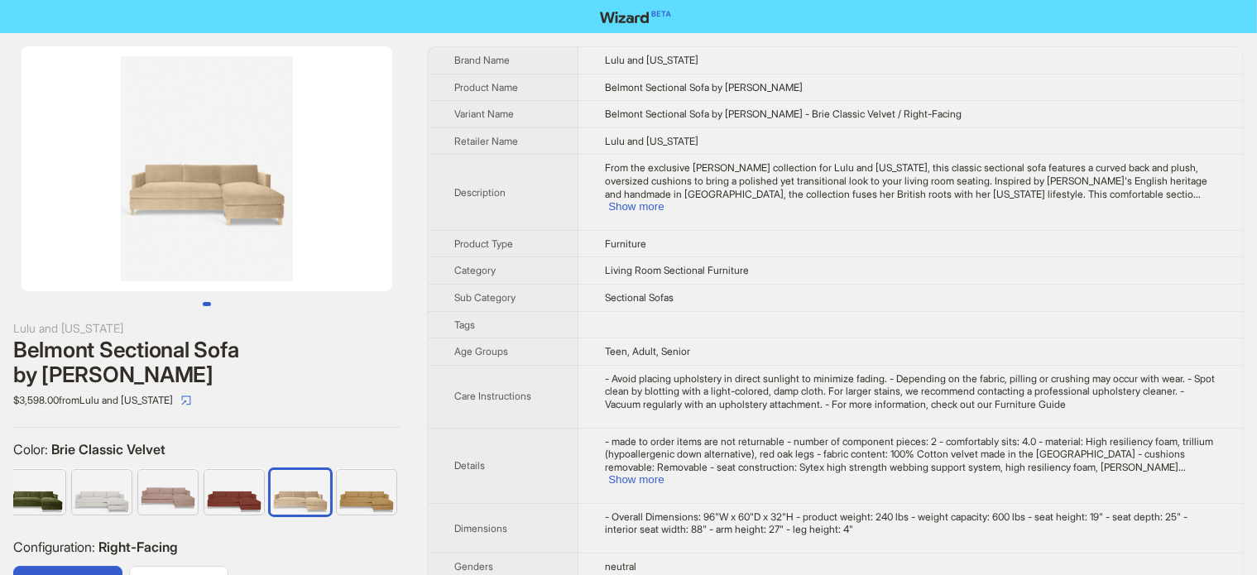
click at [281, 315] on div "[PERSON_NAME] and [US_STATE][PERSON_NAME] Sectional Sofa by [PERSON_NAME] $3,59…" at bounding box center [207, 336] width 414 height 606
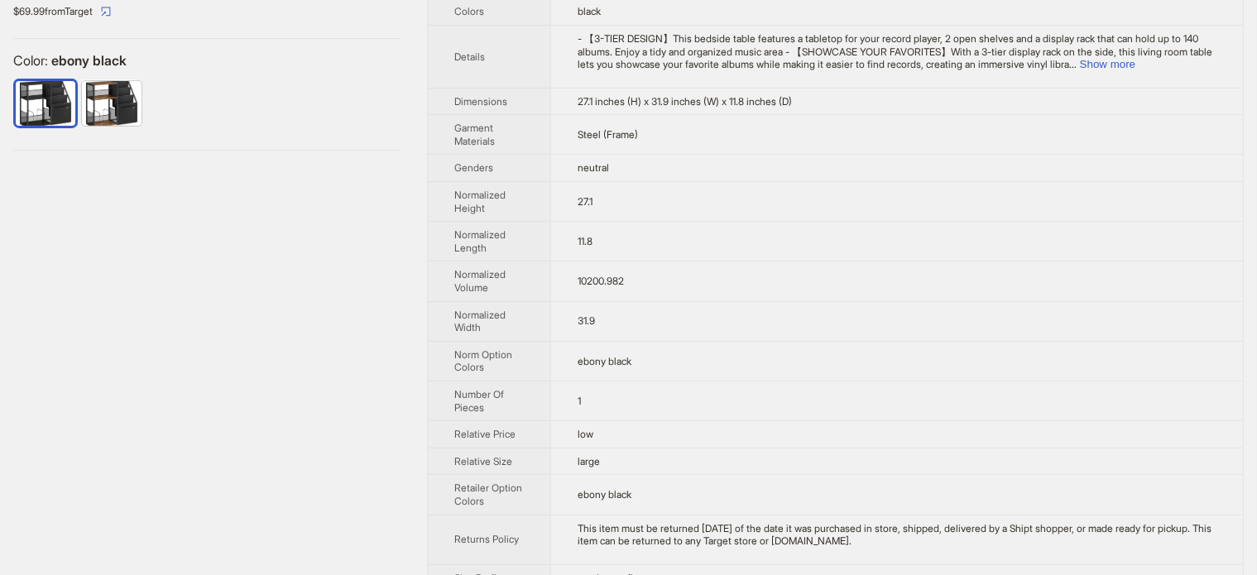
scroll to position [86, 0]
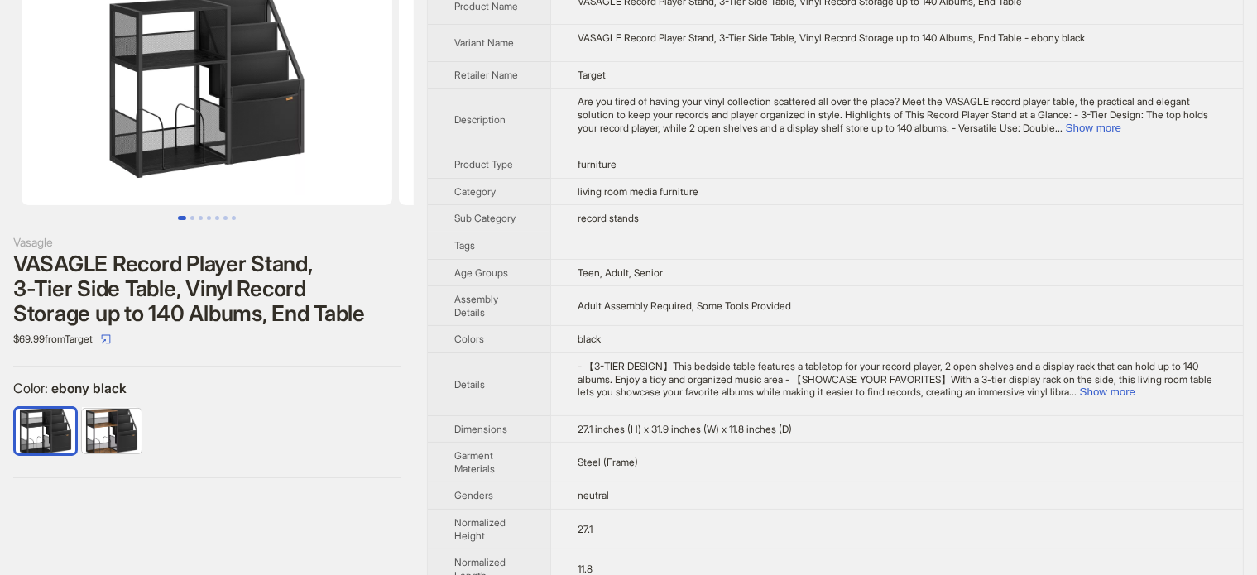
click at [252, 117] on img at bounding box center [207, 82] width 371 height 245
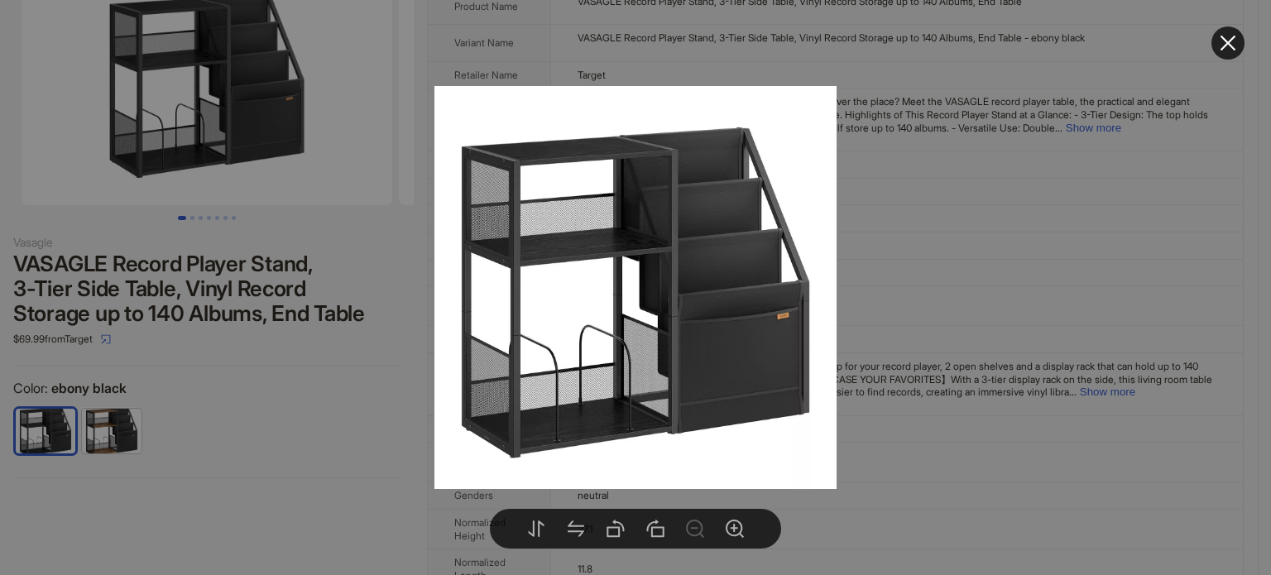
click at [281, 446] on div at bounding box center [635, 287] width 1271 height 575
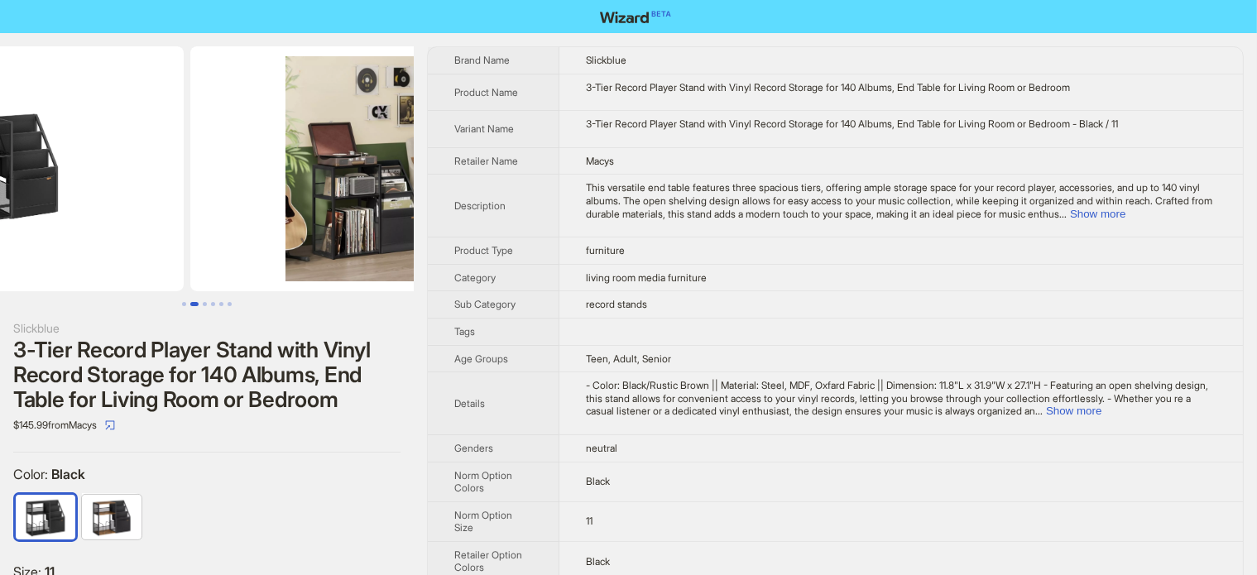
drag, startPoint x: 295, startPoint y: 230, endPoint x: 87, endPoint y: 230, distance: 207.7
click at [88, 230] on ul at bounding box center [207, 168] width 414 height 245
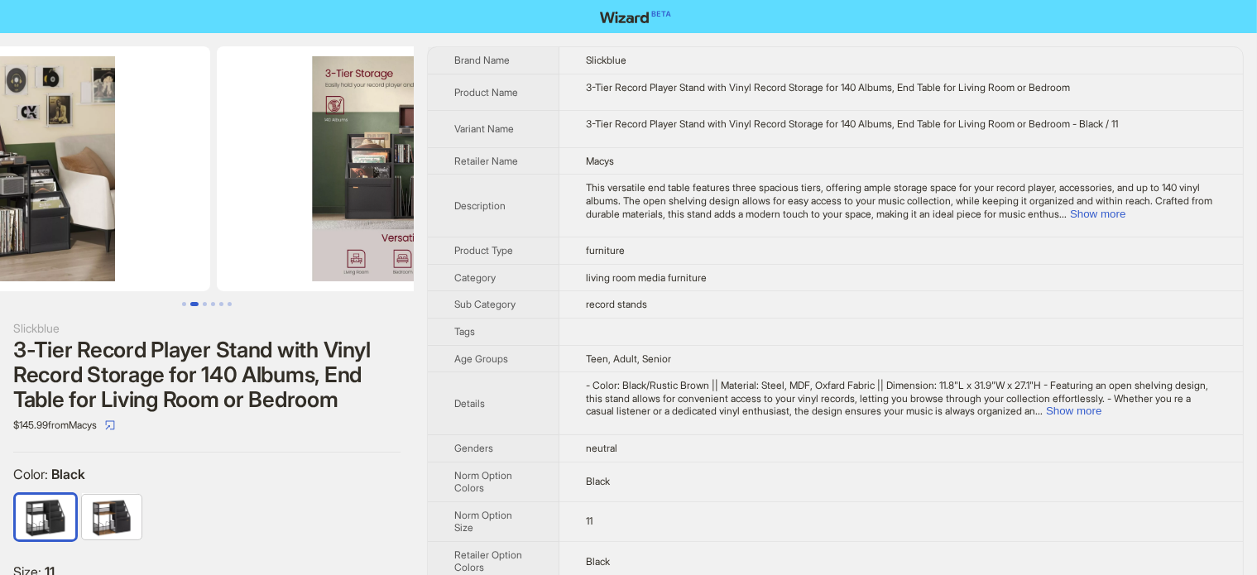
drag, startPoint x: 314, startPoint y: 179, endPoint x: 132, endPoint y: 228, distance: 187.9
click at [138, 228] on ul at bounding box center [207, 168] width 414 height 245
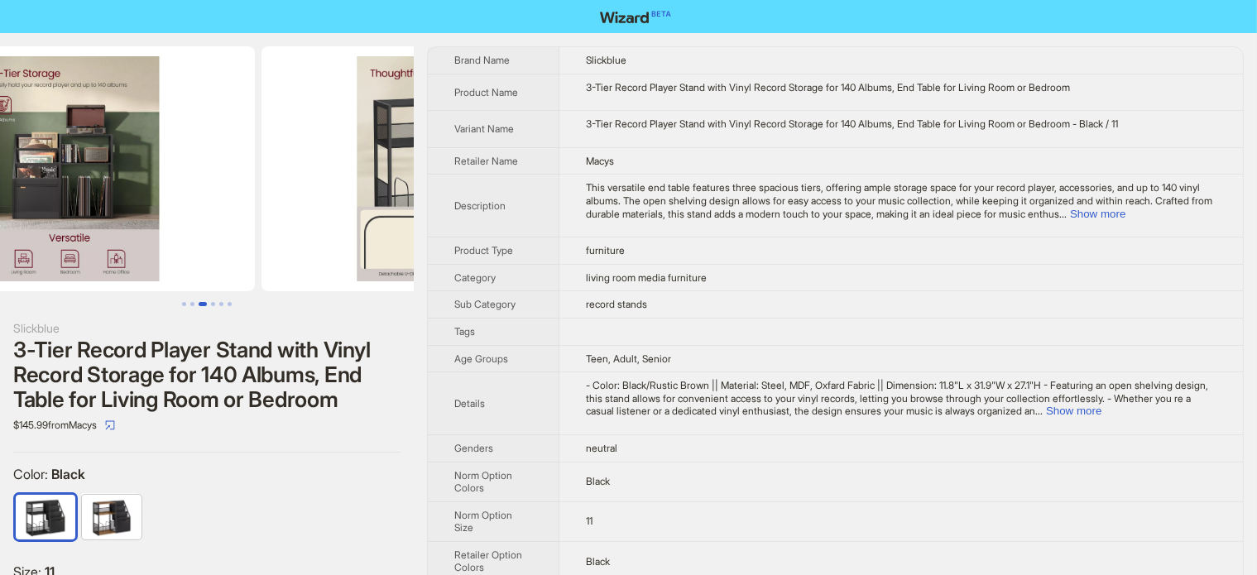
drag, startPoint x: 268, startPoint y: 215, endPoint x: 200, endPoint y: 229, distance: 69.3
click at [200, 229] on img at bounding box center [69, 168] width 371 height 245
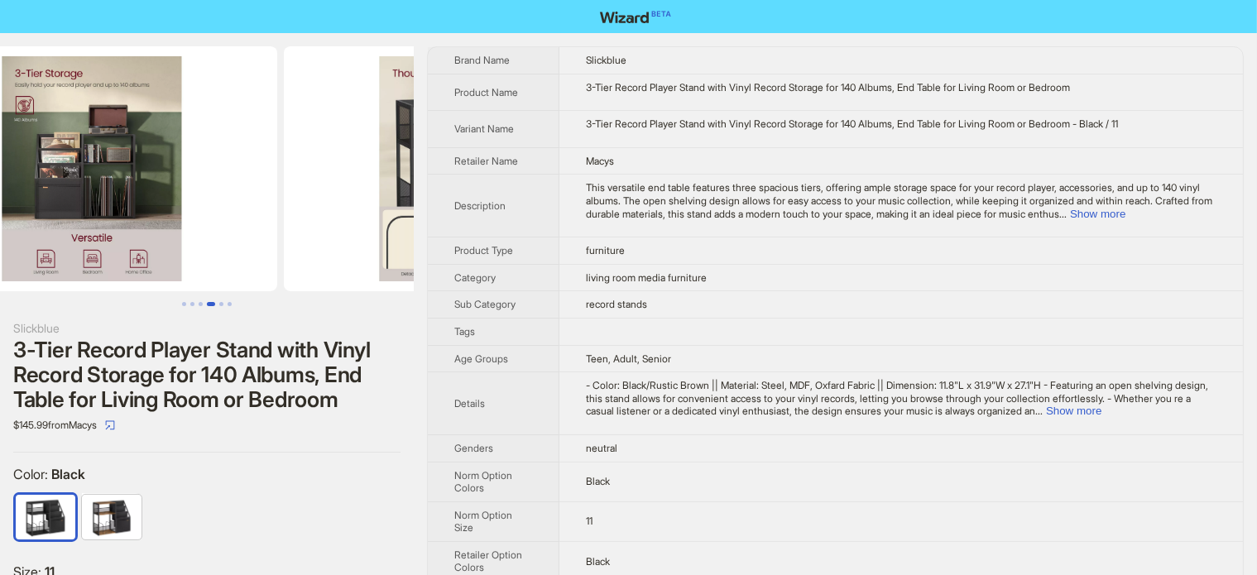
drag, startPoint x: 324, startPoint y: 237, endPoint x: 367, endPoint y: 232, distance: 43.4
click at [360, 237] on ul at bounding box center [207, 168] width 414 height 245
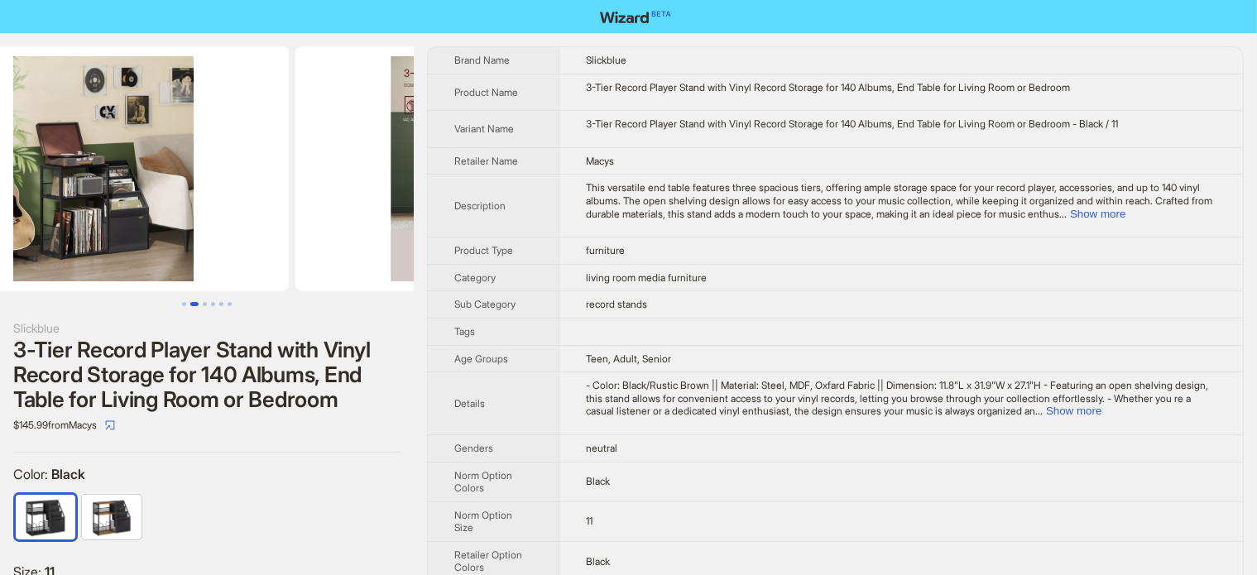
drag, startPoint x: 186, startPoint y: 237, endPoint x: 387, endPoint y: 218, distance: 202.0
click at [348, 229] on img at bounding box center [480, 168] width 371 height 245
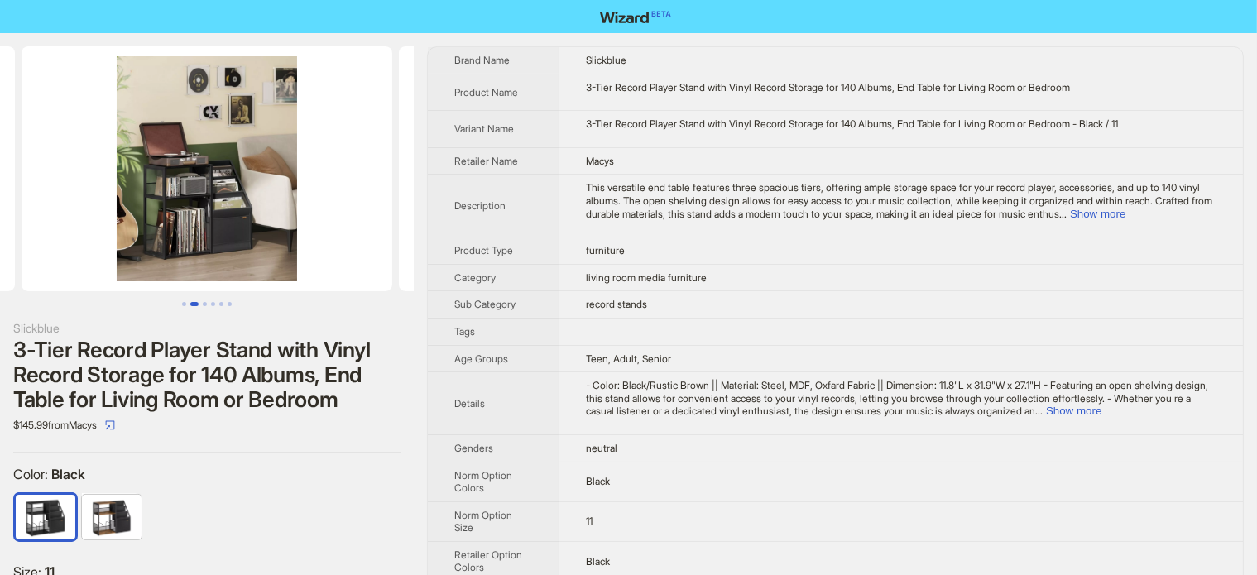
drag, startPoint x: 342, startPoint y: 206, endPoint x: 385, endPoint y: 187, distance: 47.0
click at [386, 195] on img at bounding box center [207, 168] width 371 height 245
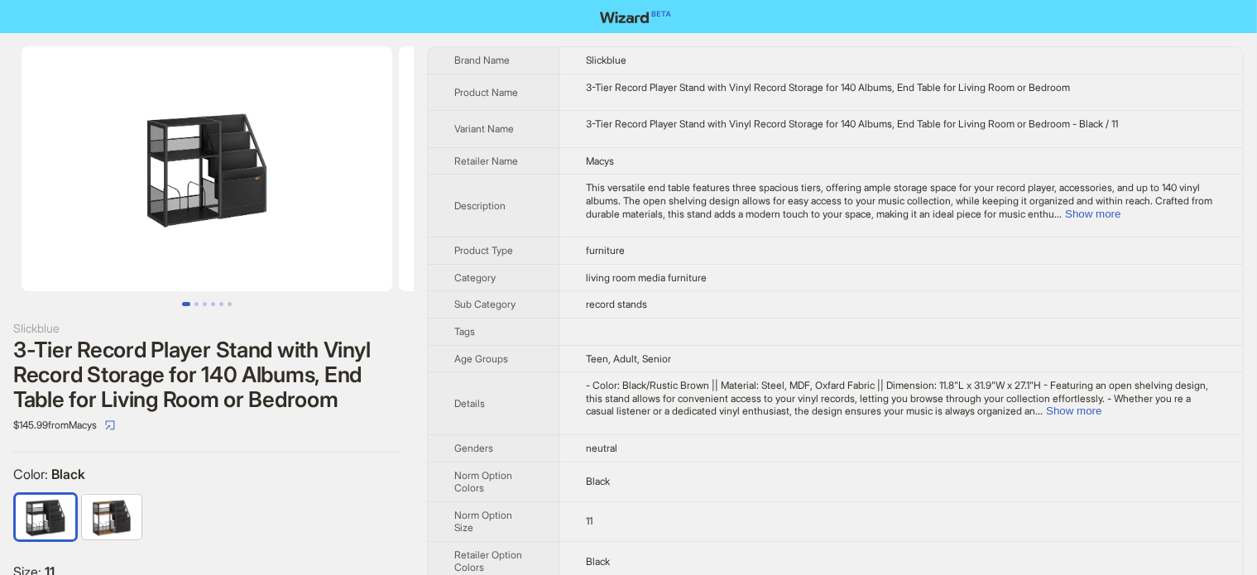
click at [255, 183] on body "Slickblue 3-Tier Record Player Stand with Vinyl Record Storage for 140 Albums, …" at bounding box center [628, 362] width 1257 height 725
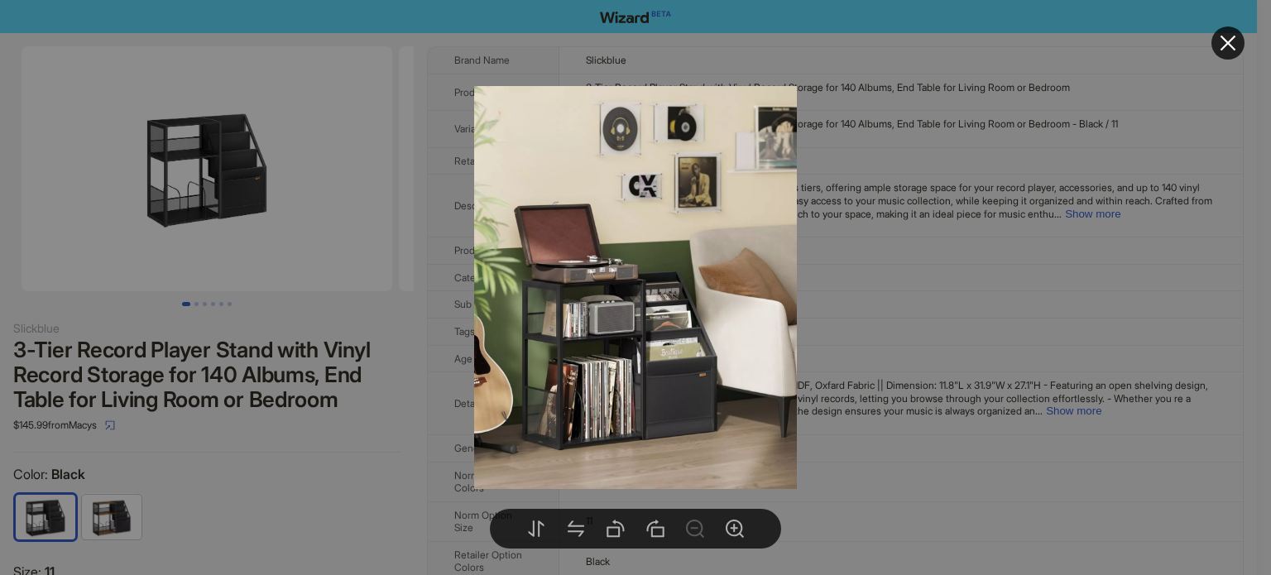
click at [350, 254] on div at bounding box center [635, 287] width 1271 height 575
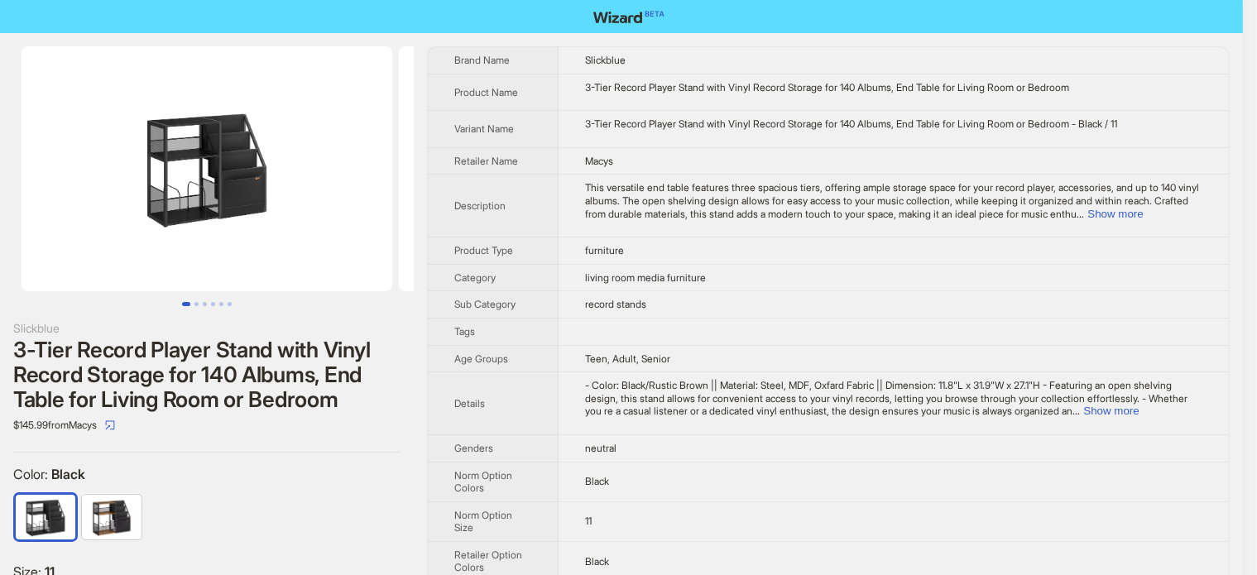
drag, startPoint x: 225, startPoint y: 224, endPoint x: 394, endPoint y: 241, distance: 169.6
click at [237, 228] on img at bounding box center [207, 168] width 371 height 245
drag, startPoint x: 394, startPoint y: 241, endPoint x: 451, endPoint y: 241, distance: 57.1
click at [451, 241] on div "Slickblue 3-Tier Record Player Stand with Vinyl Record Storage for 140 Albums, …" at bounding box center [628, 379] width 1257 height 692
click at [273, 186] on img at bounding box center [207, 168] width 371 height 245
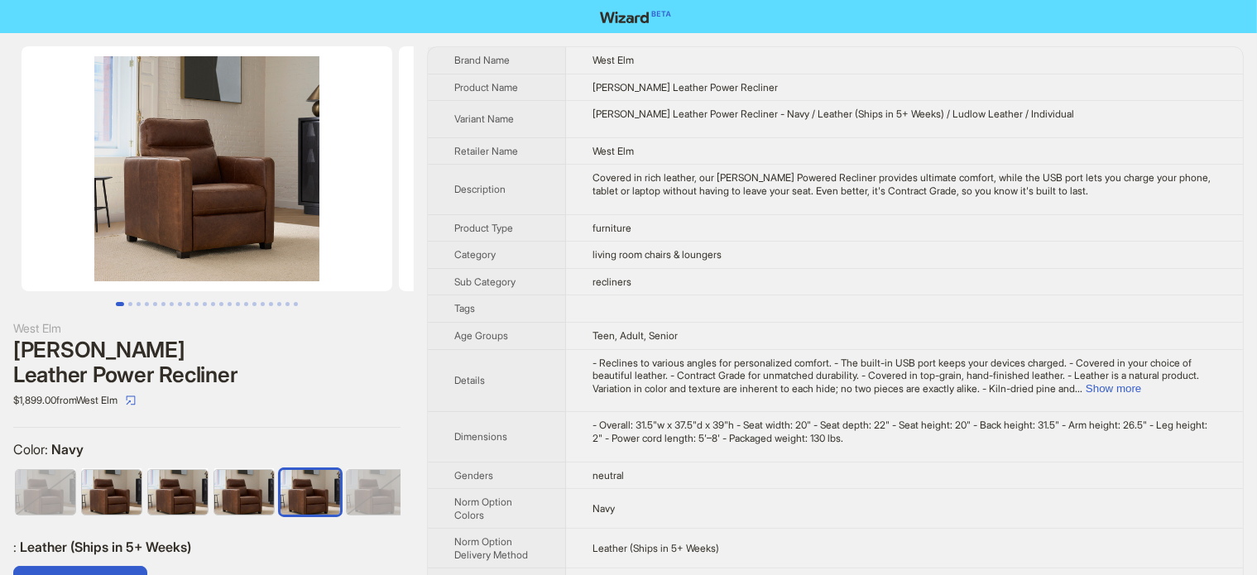
scroll to position [0, 106]
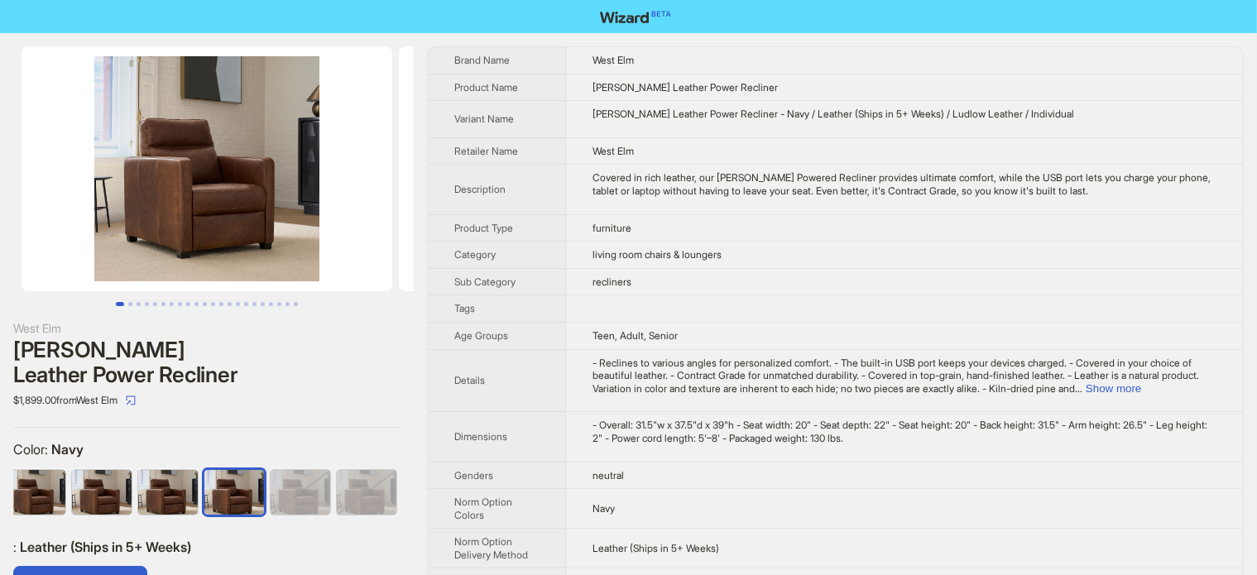
click at [232, 346] on div "Harris Leather Power Recliner" at bounding box center [206, 363] width 387 height 50
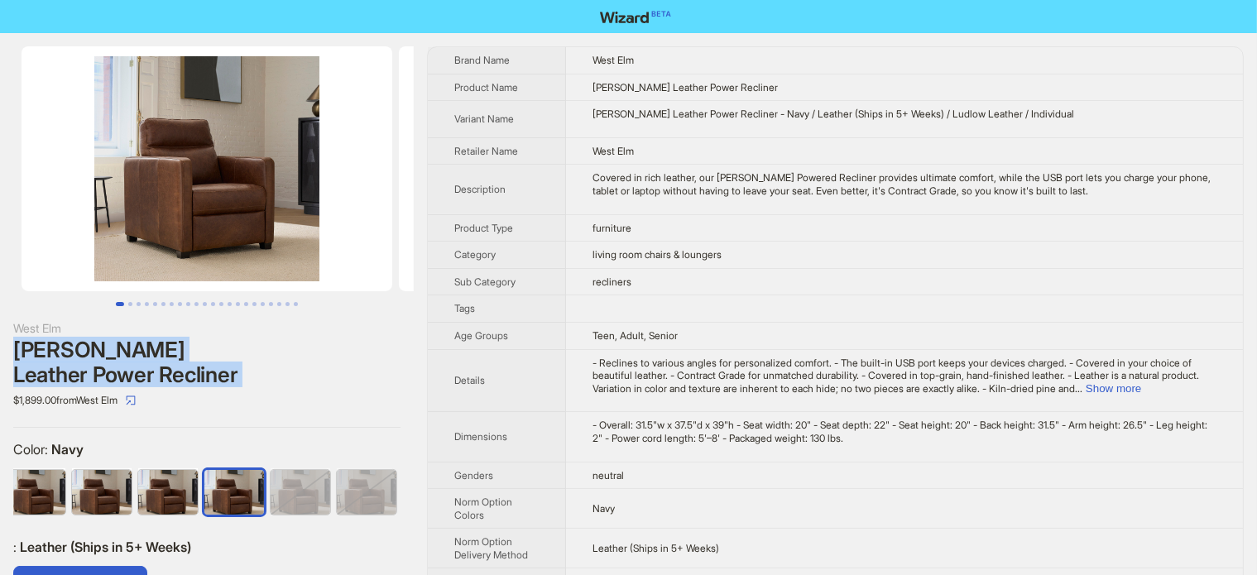
click at [232, 346] on div "Harris Leather Power Recliner" at bounding box center [206, 363] width 387 height 50
copy div "Harris Leather Power Recliner"
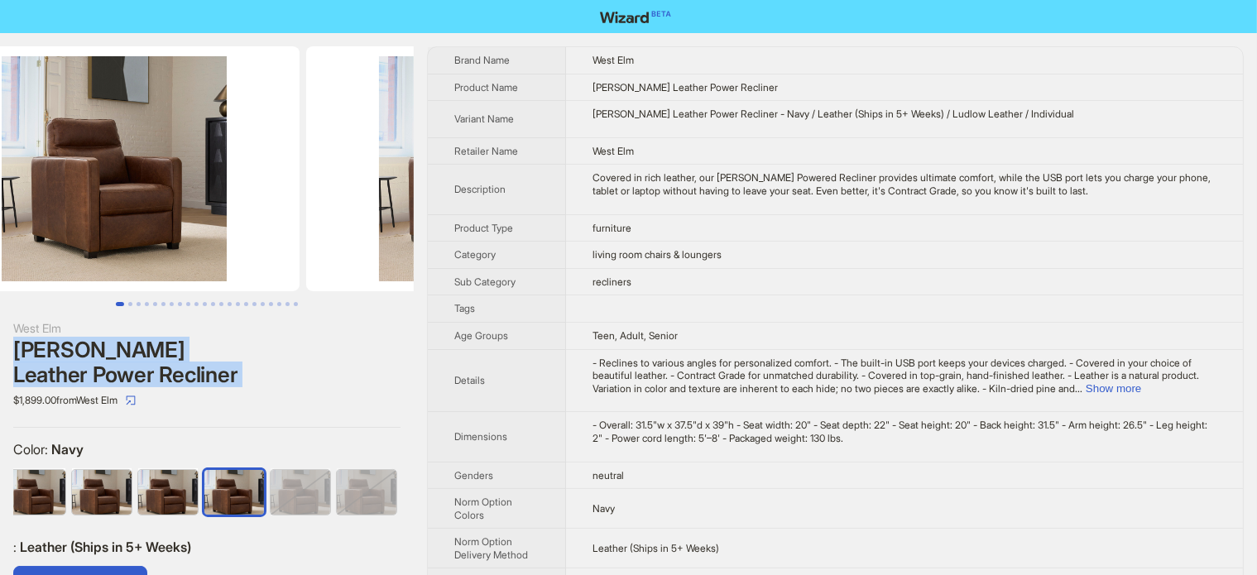
drag, startPoint x: 229, startPoint y: 170, endPoint x: 106, endPoint y: 161, distance: 123.6
click at [70, 168] on img at bounding box center [114, 168] width 371 height 245
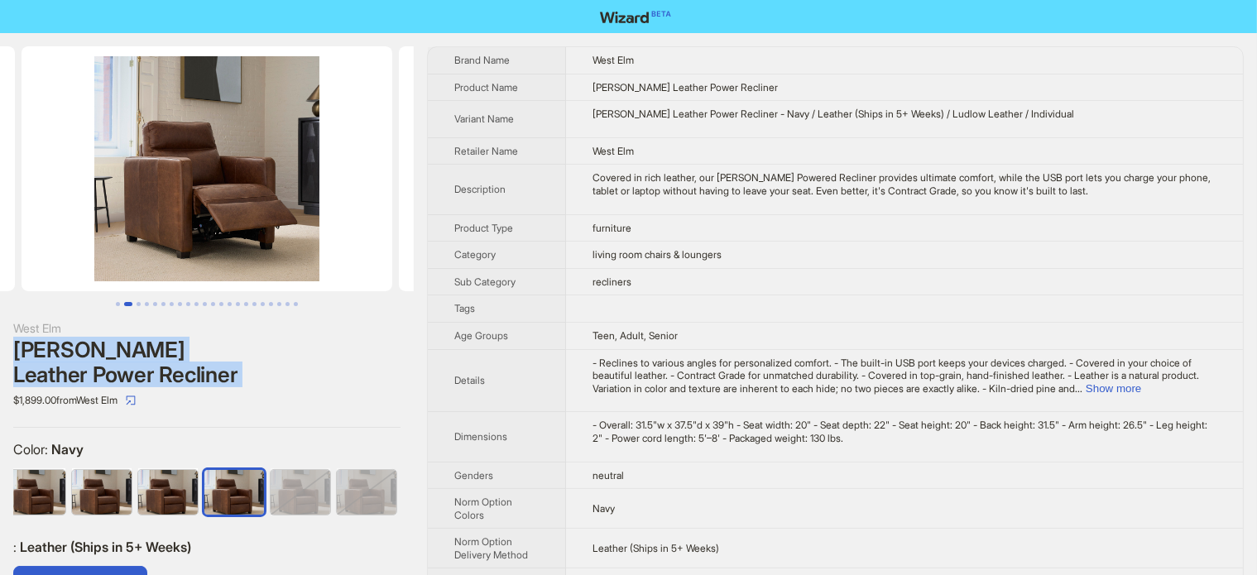
drag, startPoint x: 231, startPoint y: 156, endPoint x: 98, endPoint y: 181, distance: 135.5
click at [103, 180] on img at bounding box center [207, 168] width 371 height 245
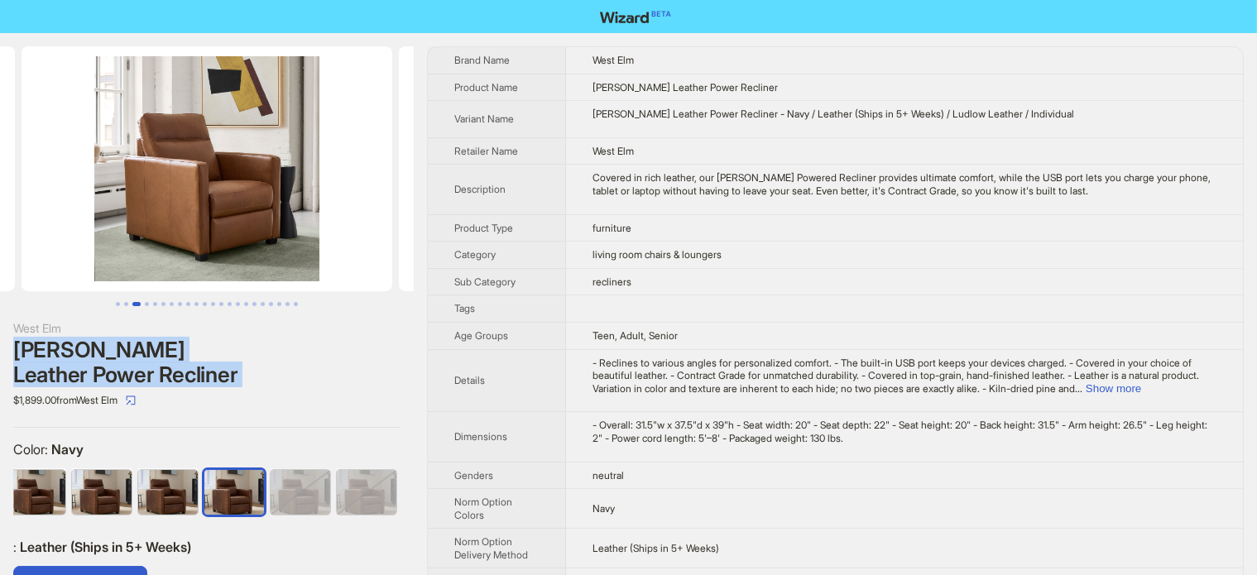
drag, startPoint x: 281, startPoint y: 189, endPoint x: 238, endPoint y: 197, distance: 43.7
click at [257, 188] on img at bounding box center [207, 168] width 371 height 245
click at [79, 237] on img at bounding box center [207, 168] width 371 height 245
drag, startPoint x: 258, startPoint y: 218, endPoint x: 102, endPoint y: 234, distance: 157.2
click at [104, 234] on img at bounding box center [207, 168] width 371 height 245
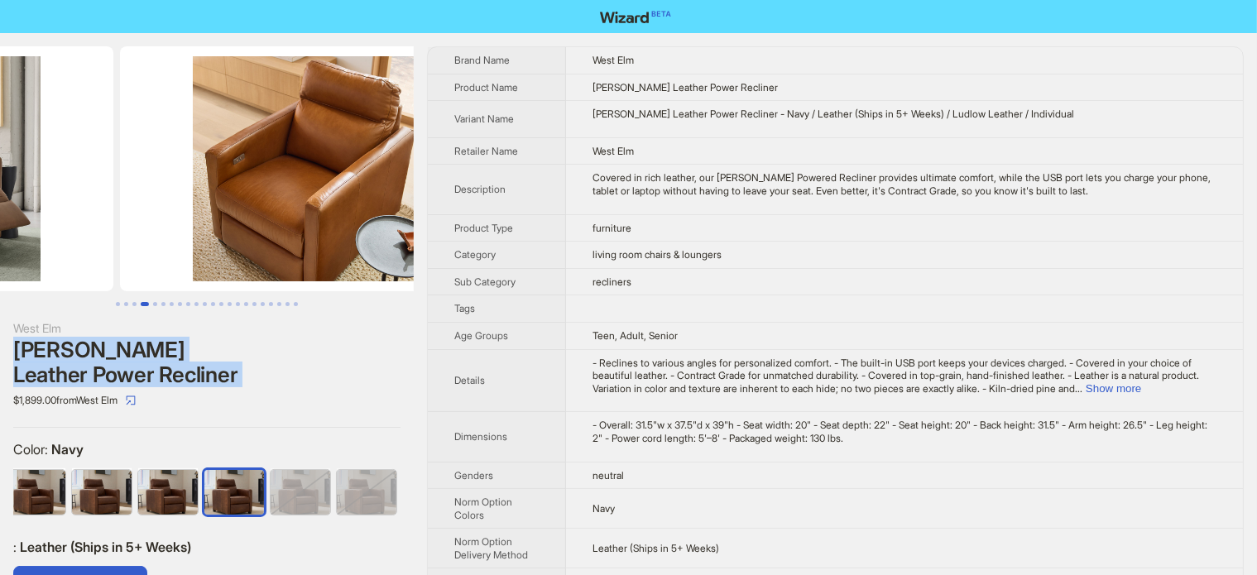
drag, startPoint x: 178, startPoint y: 218, endPoint x: 78, endPoint y: 234, distance: 101.5
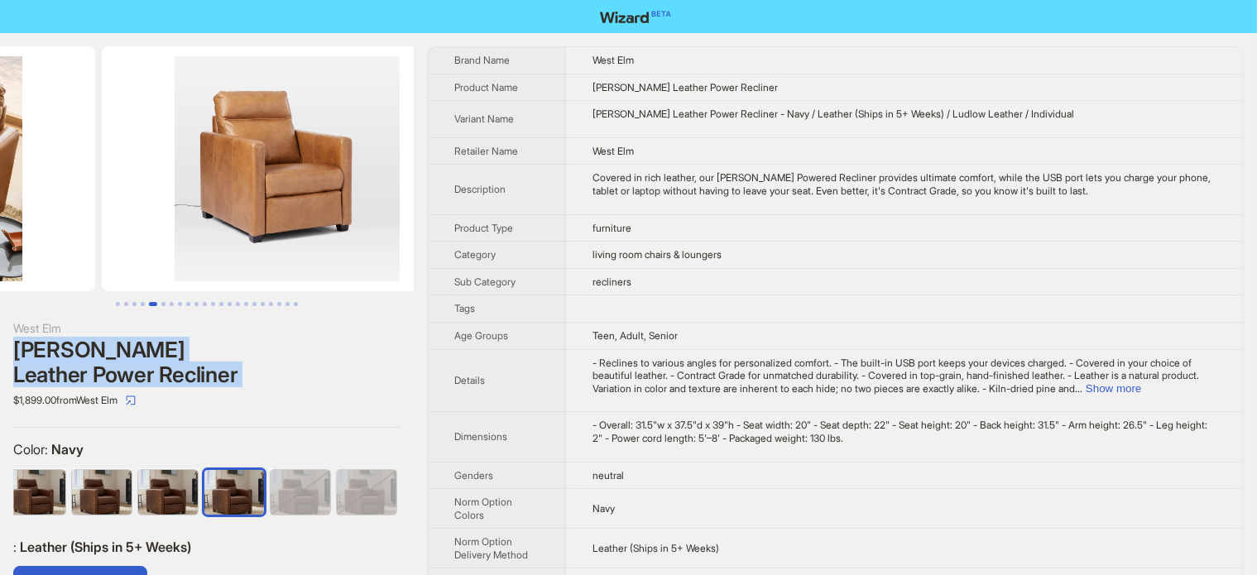
drag, startPoint x: 270, startPoint y: 204, endPoint x: 91, endPoint y: 234, distance: 181.2
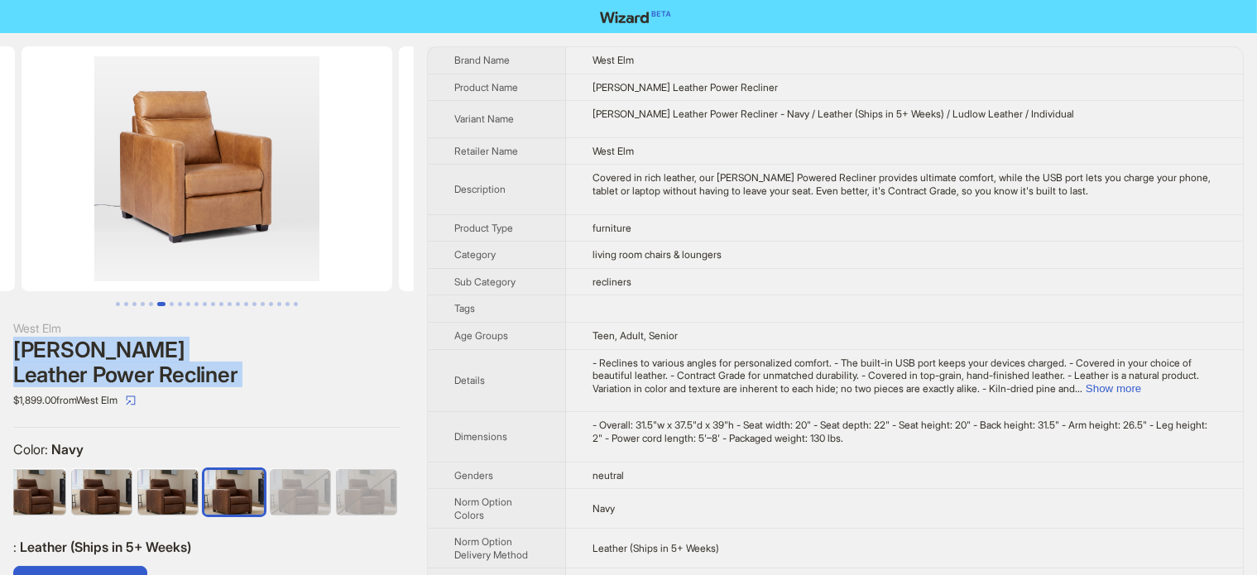
drag, startPoint x: 222, startPoint y: 198, endPoint x: 84, endPoint y: 214, distance: 139.2
click at [99, 208] on img at bounding box center [207, 168] width 371 height 245
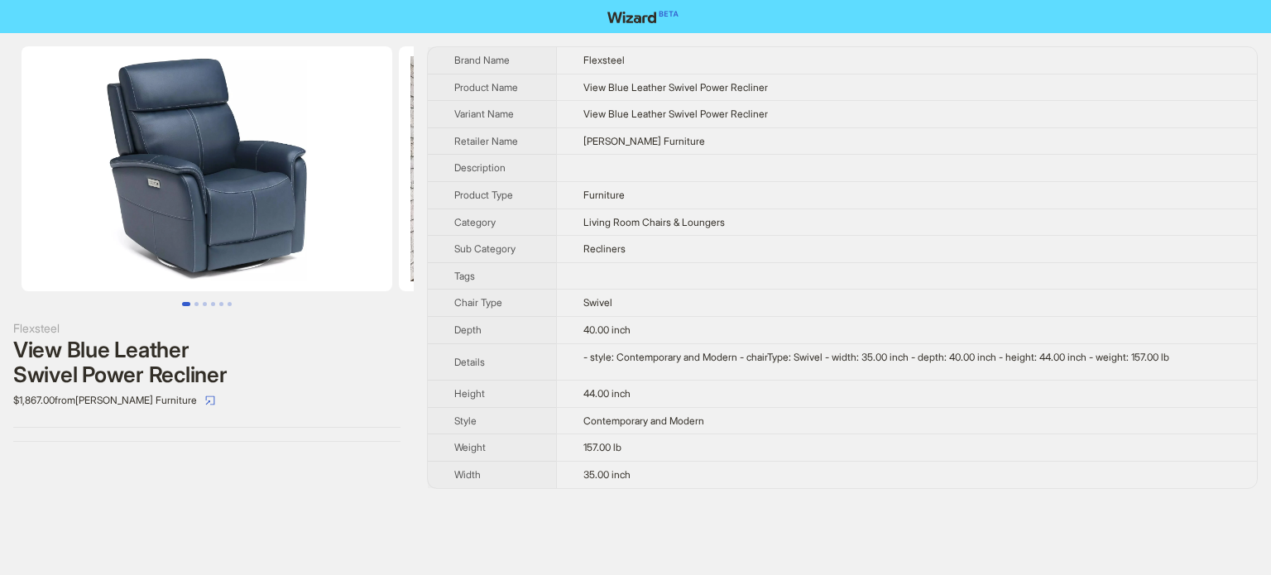
click at [122, 343] on div "View Blue Leather Swivel Power Recliner" at bounding box center [206, 363] width 387 height 50
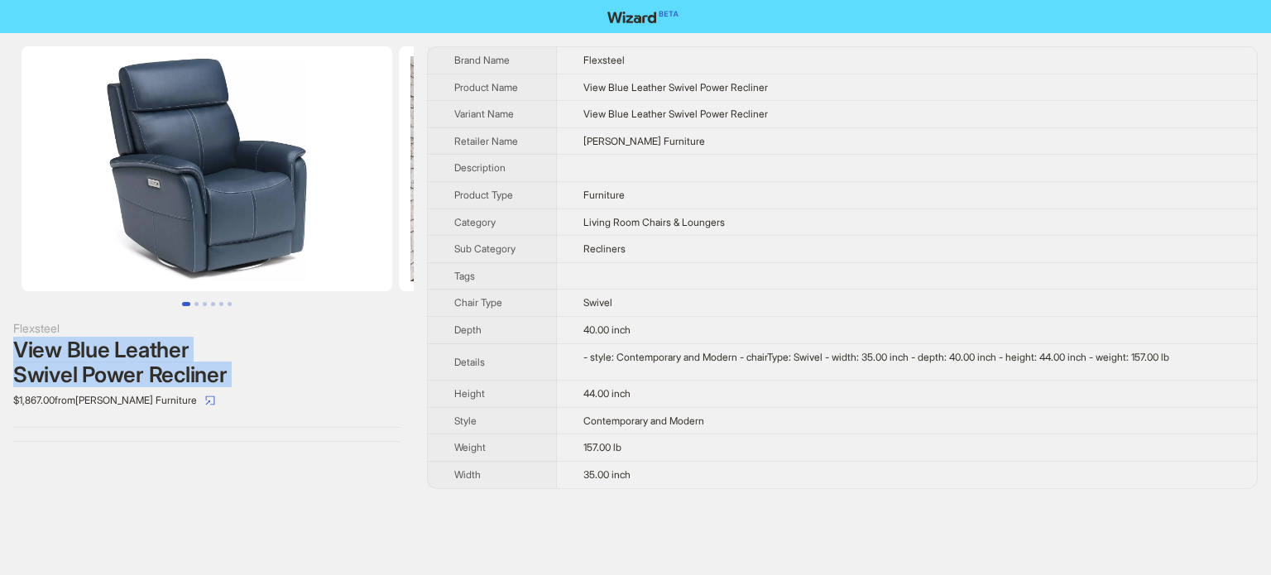
click at [122, 343] on div "View Blue Leather Swivel Power Recliner" at bounding box center [206, 363] width 387 height 50
copy div "View Blue Leather Swivel Power Recliner"
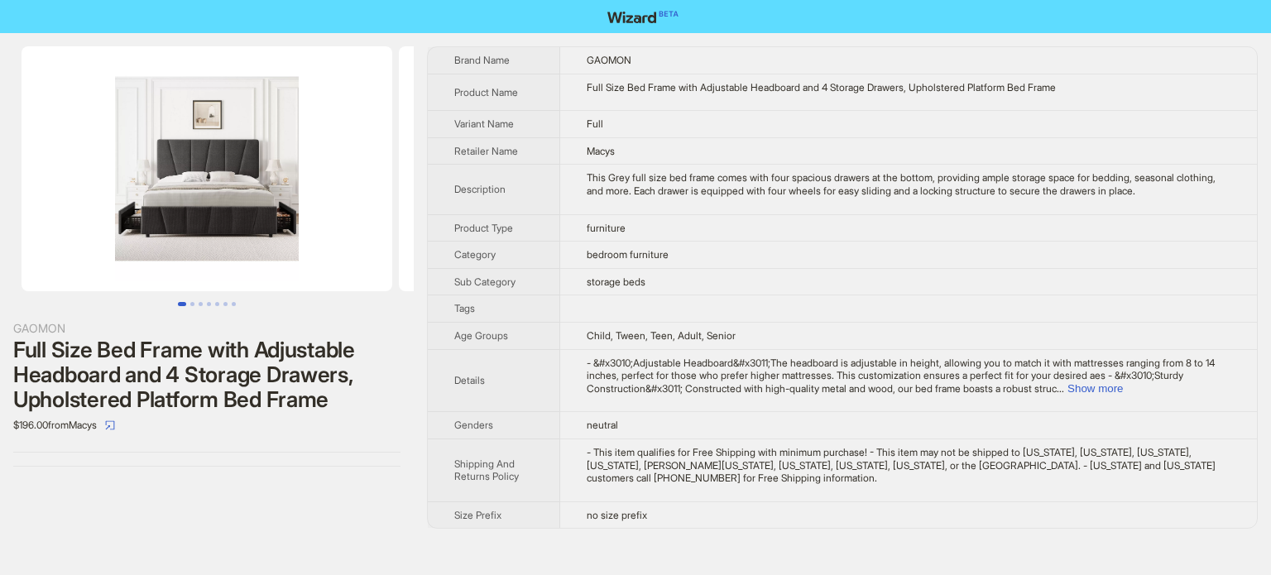
click at [309, 353] on div "Full Size Bed Frame with Adjustable Headboard and 4 Storage Drawers, Upholstere…" at bounding box center [206, 375] width 387 height 74
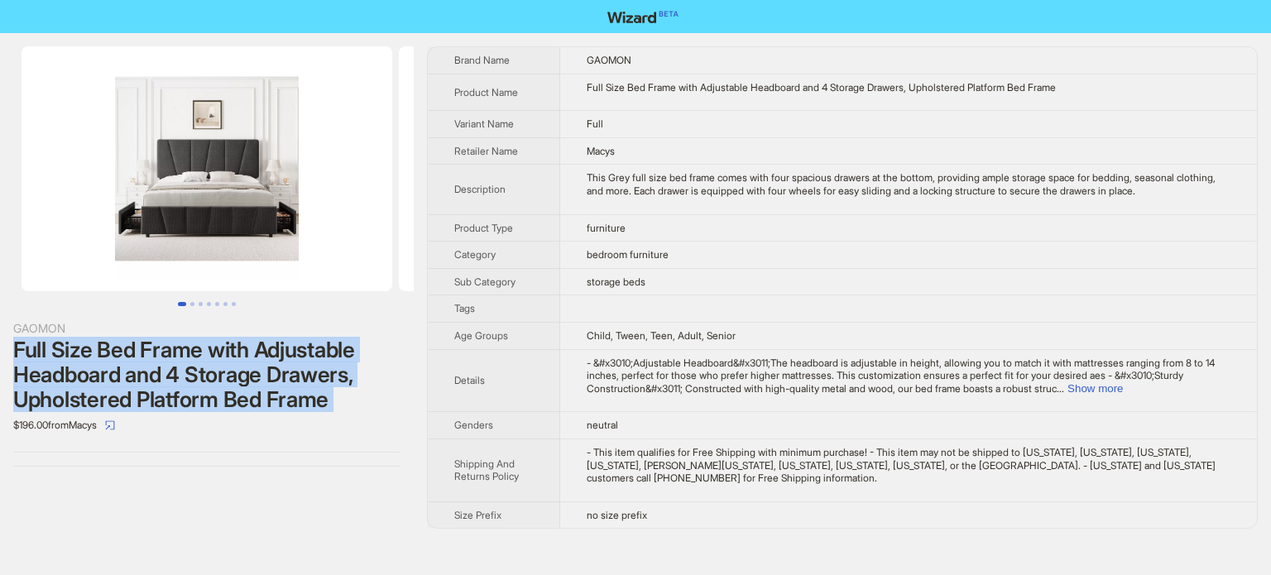
click at [309, 353] on div "Full Size Bed Frame with Adjustable Headboard and 4 Storage Drawers, Upholstere…" at bounding box center [206, 375] width 387 height 74
copy div "Full Size Bed Frame with Adjustable Headboard and 4 Storage Drawers, Upholstere…"
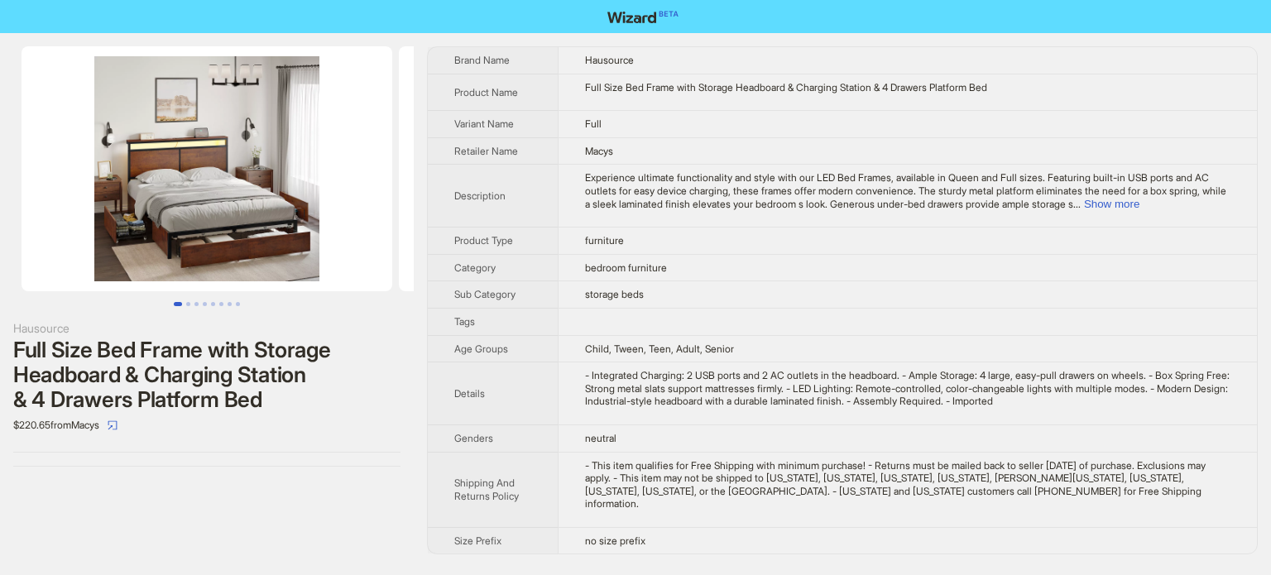
click at [233, 370] on div "Full Size Bed Frame with Storage Headboard & Charging Station & 4 Drawers Platf…" at bounding box center [206, 375] width 387 height 74
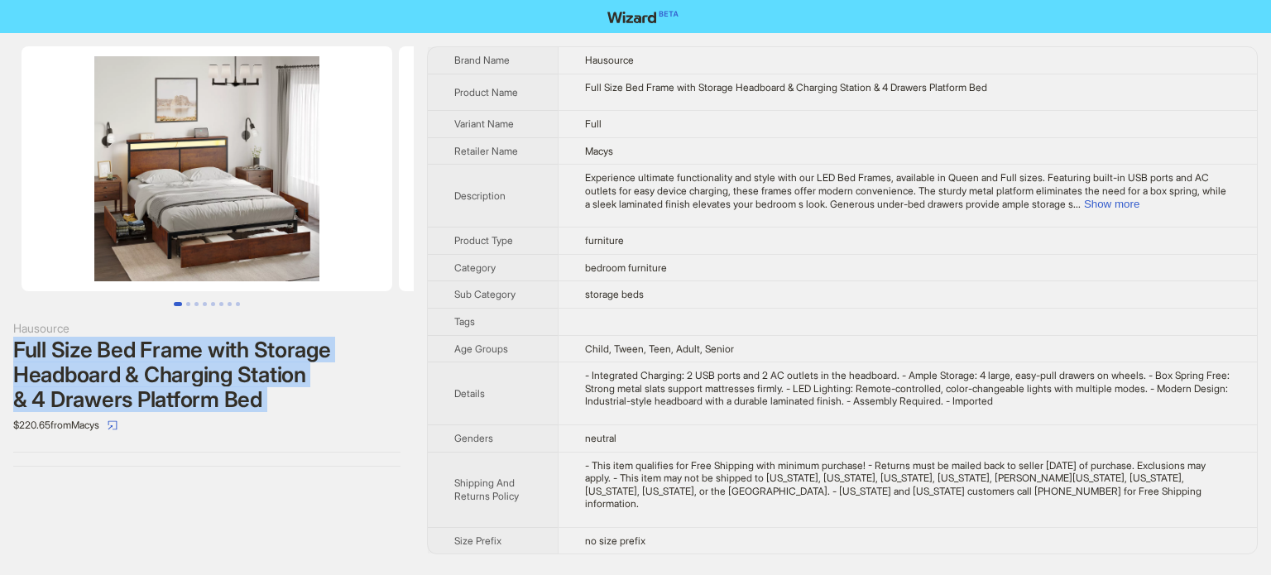
click at [233, 370] on div "Full Size Bed Frame with Storage Headboard & Charging Station & 4 Drawers Platf…" at bounding box center [206, 375] width 387 height 74
copy div "Full Size Bed Frame with Storage Headboard & Charging Station & 4 Drawers Platf…"
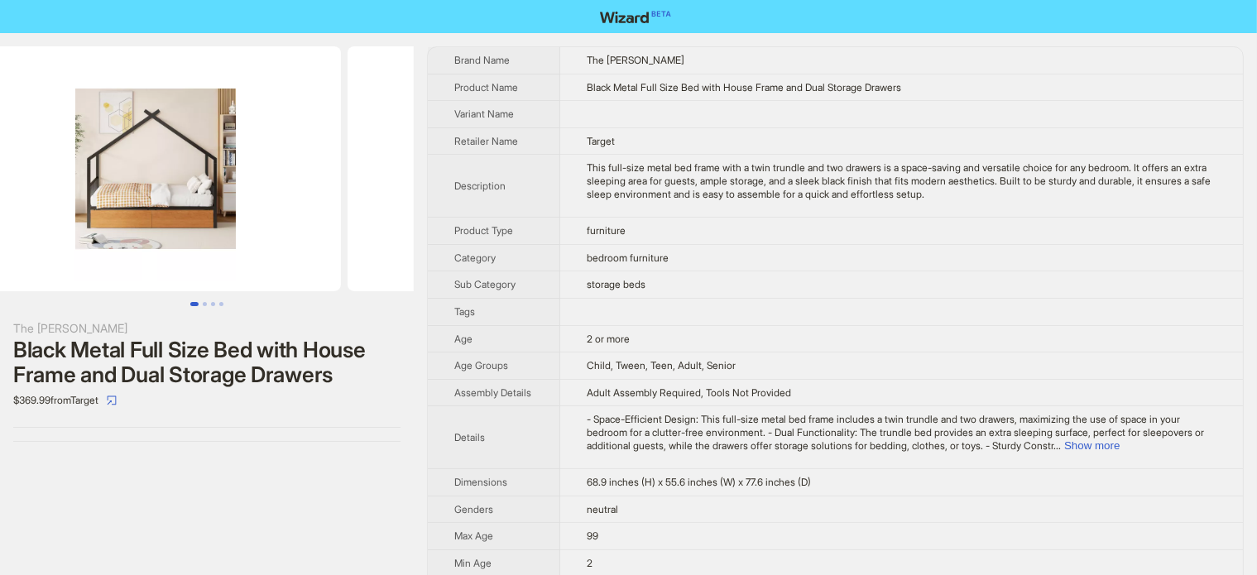
drag, startPoint x: 256, startPoint y: 188, endPoint x: 123, endPoint y: 193, distance: 133.3
click at [126, 193] on img at bounding box center [155, 168] width 371 height 245
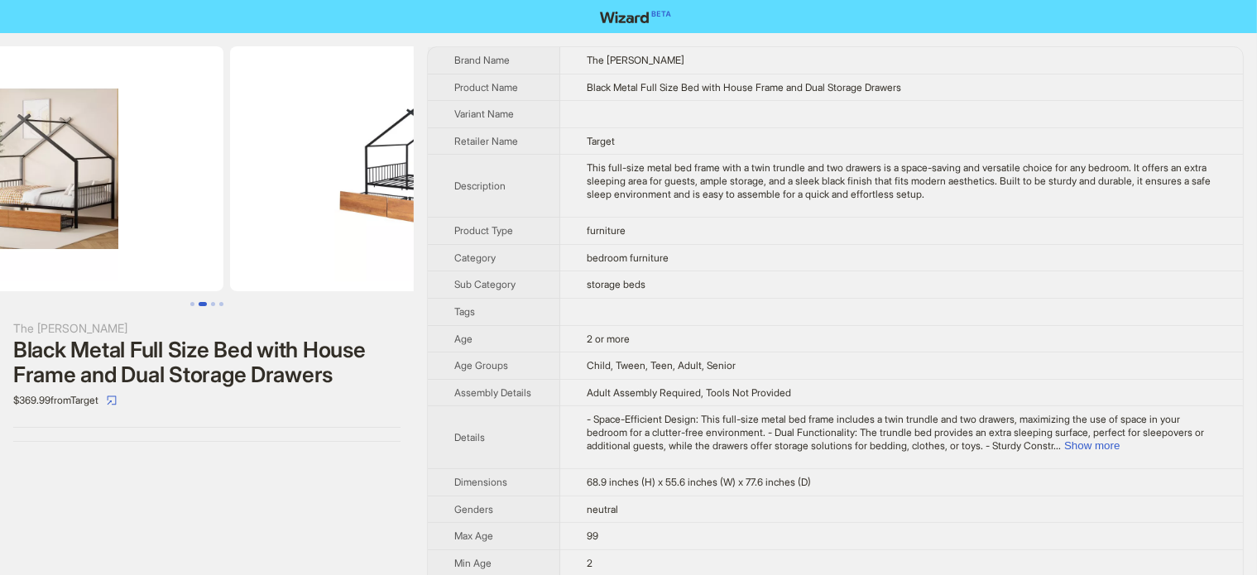
drag, startPoint x: 293, startPoint y: 194, endPoint x: 156, endPoint y: 220, distance: 138.9
click at [156, 220] on img at bounding box center [38, 168] width 371 height 245
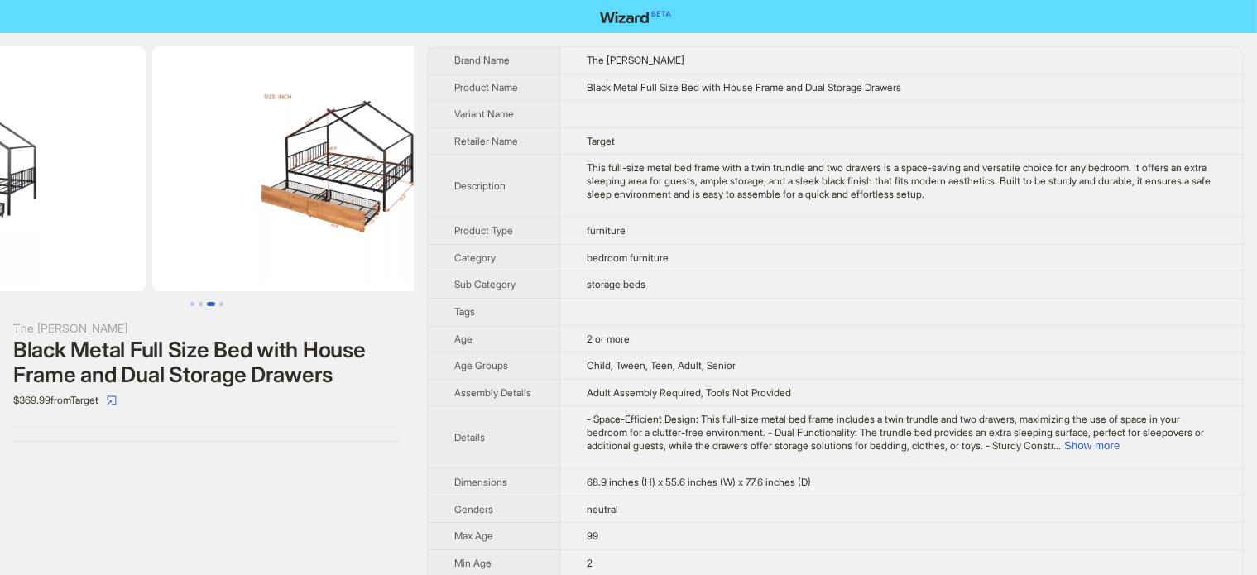
drag, startPoint x: 291, startPoint y: 211, endPoint x: 140, endPoint y: 249, distance: 156.1
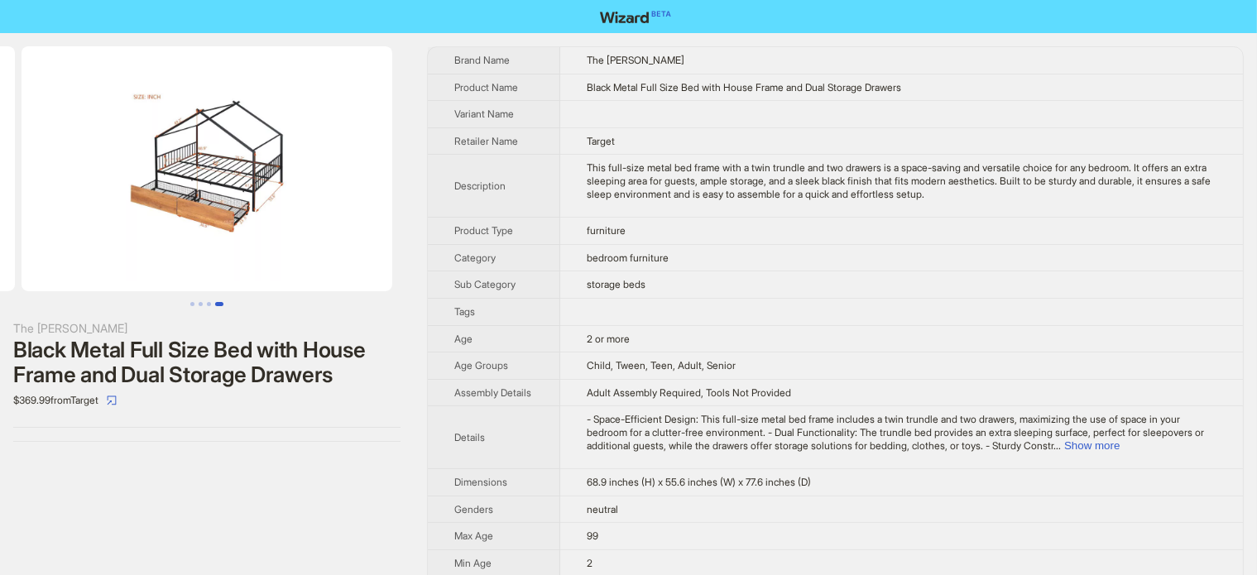
drag, startPoint x: 285, startPoint y: 199, endPoint x: 149, endPoint y: 213, distance: 136.4
click at [141, 214] on img at bounding box center [207, 168] width 371 height 245
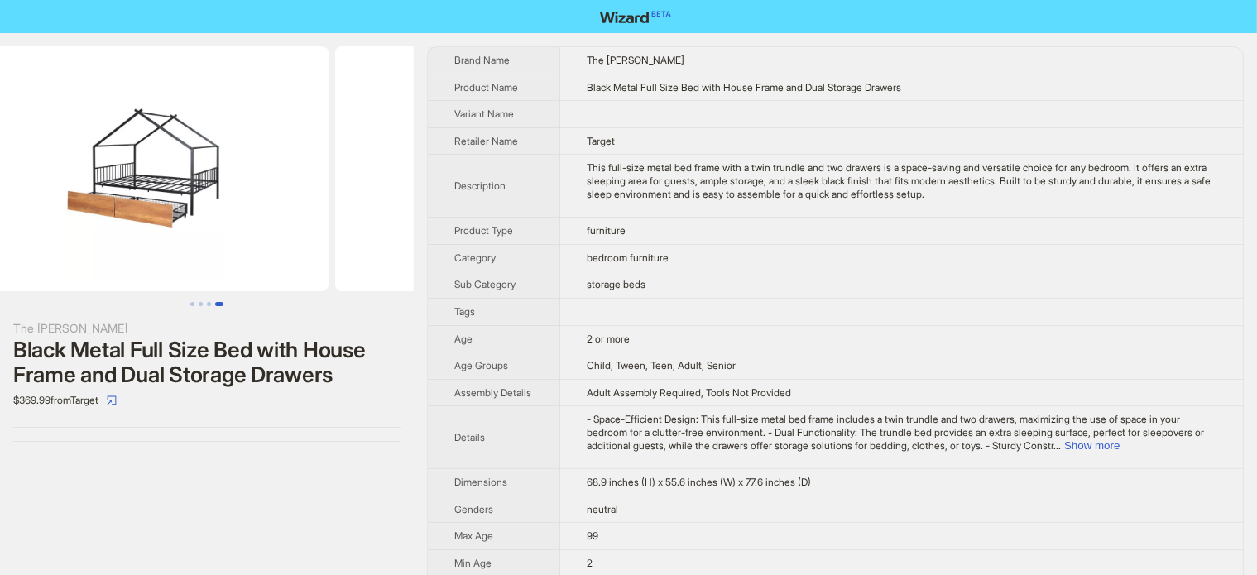
drag, startPoint x: 174, startPoint y: 210, endPoint x: 361, endPoint y: 198, distance: 187.4
click at [361, 198] on img at bounding box center [523, 168] width 371 height 245
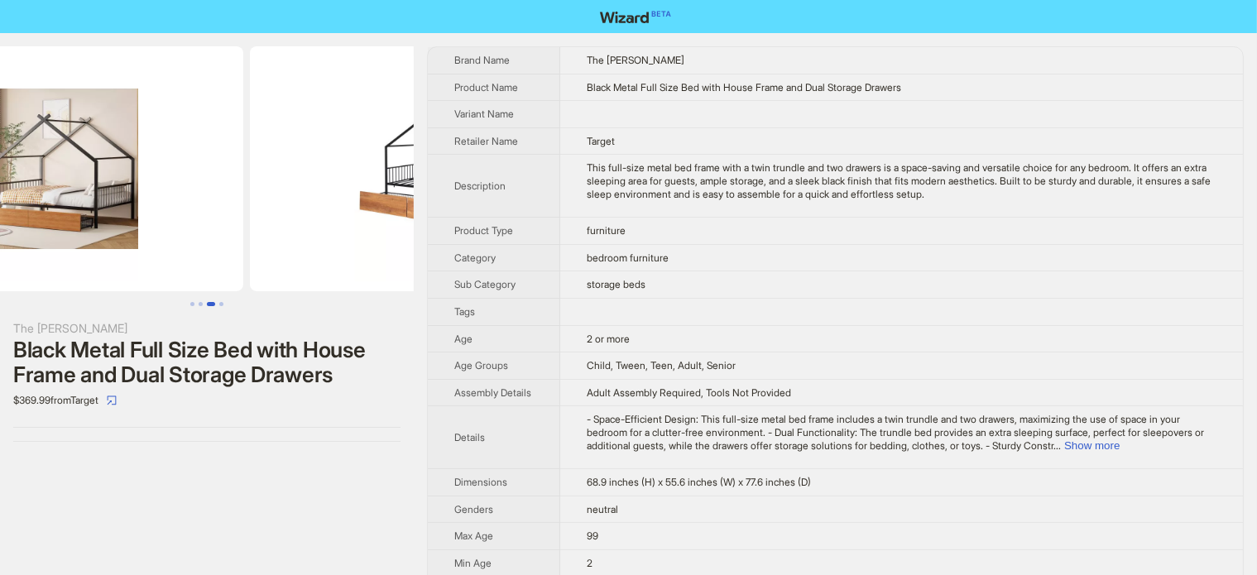
drag, startPoint x: 195, startPoint y: 197, endPoint x: 386, endPoint y: 186, distance: 191.4
click at [380, 188] on img at bounding box center [435, 168] width 371 height 245
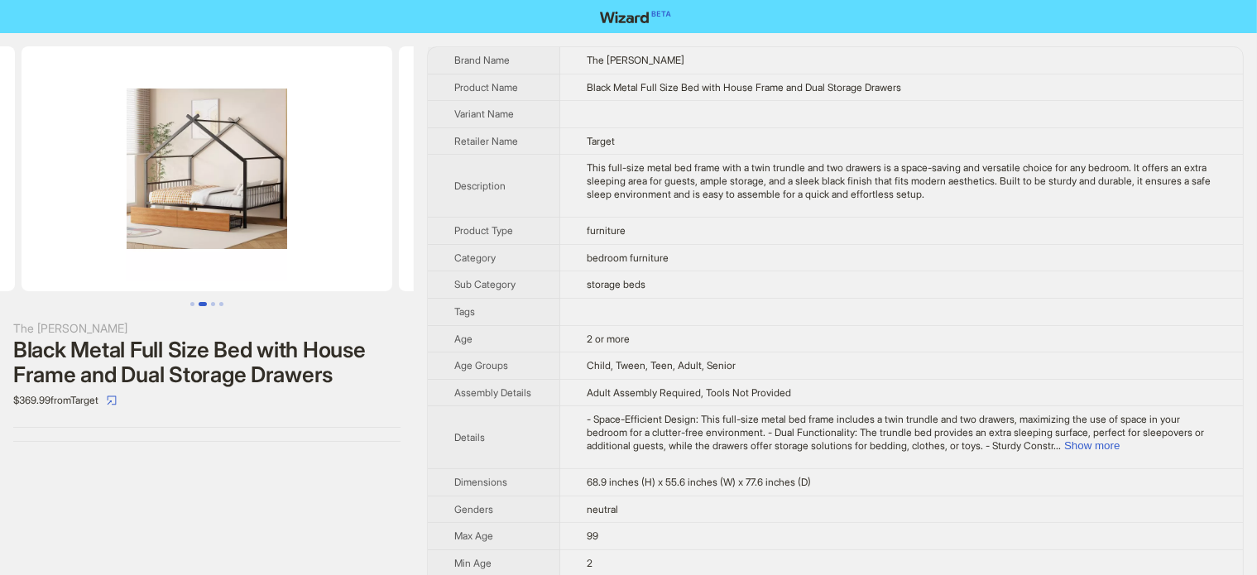
click at [241, 341] on div "Black Metal Full Size Bed with House Frame and Dual Storage Drawers" at bounding box center [206, 363] width 387 height 50
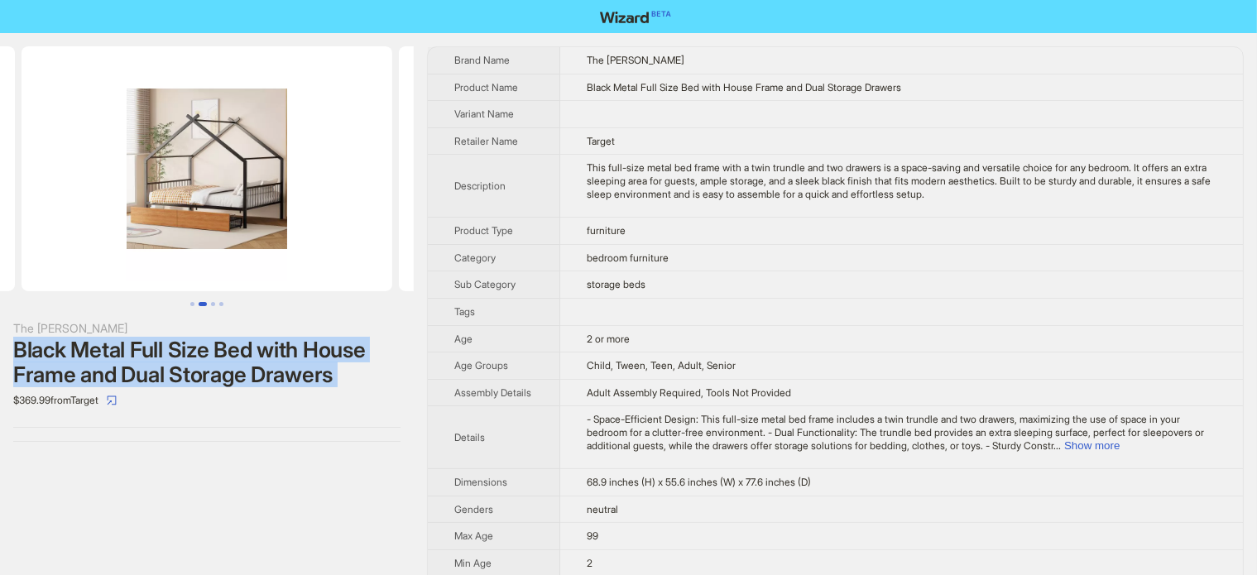
click at [241, 341] on div "Black Metal Full Size Bed with House Frame and Dual Storage Drawers" at bounding box center [206, 363] width 387 height 50
copy div "Black Metal Full Size Bed with House Frame and Dual Storage Drawers"
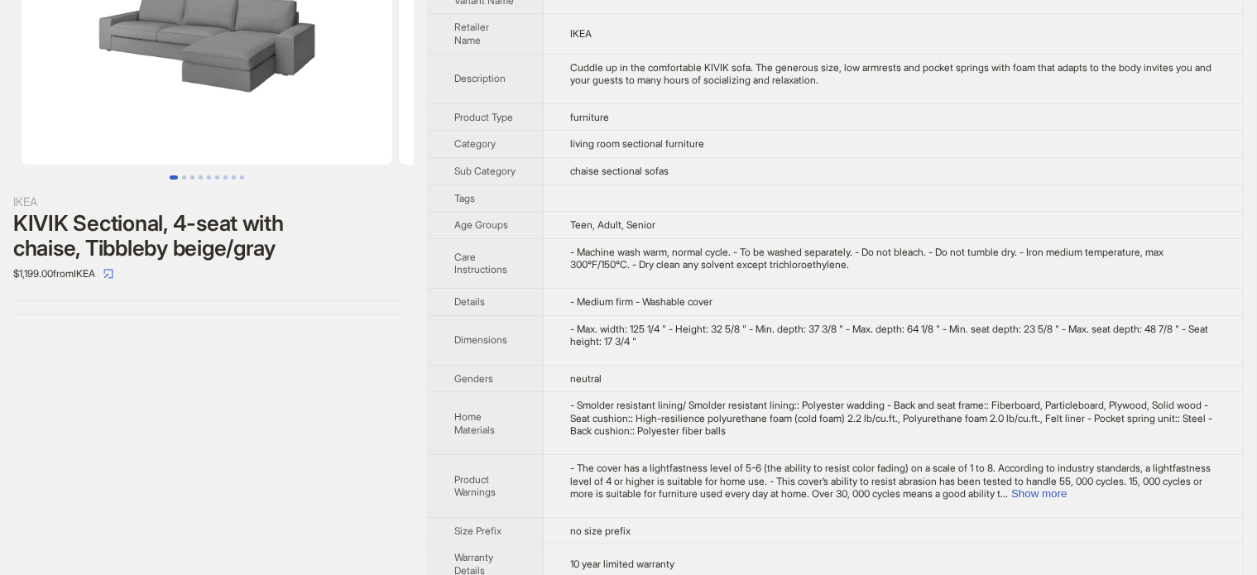
scroll to position [146, 0]
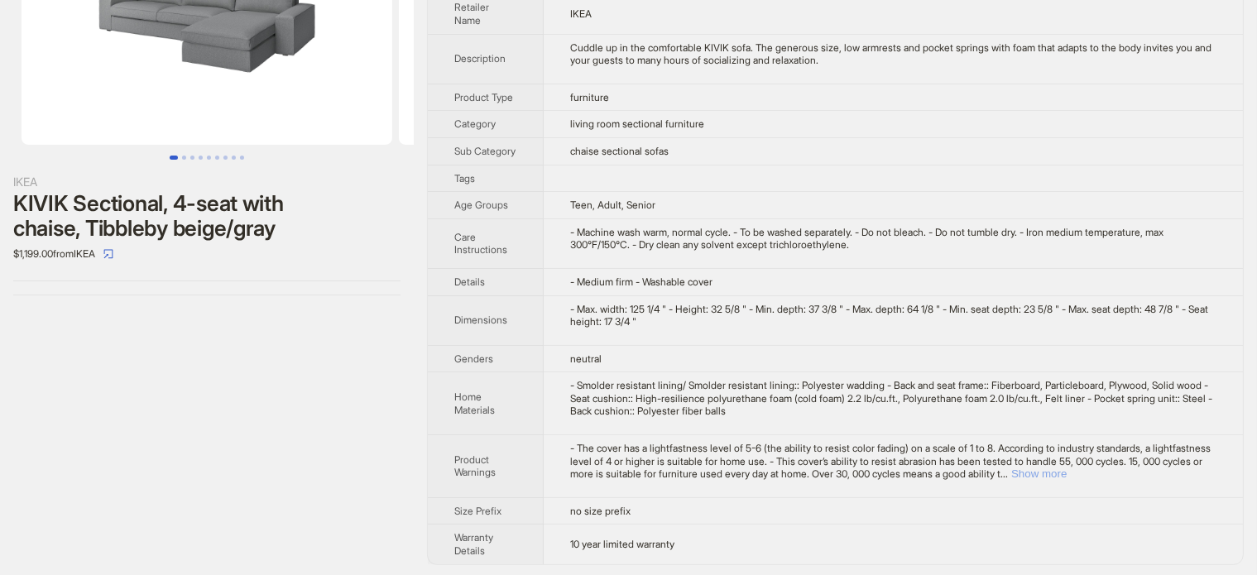
click at [1066, 472] on button "Show more" at bounding box center [1038, 473] width 55 height 12
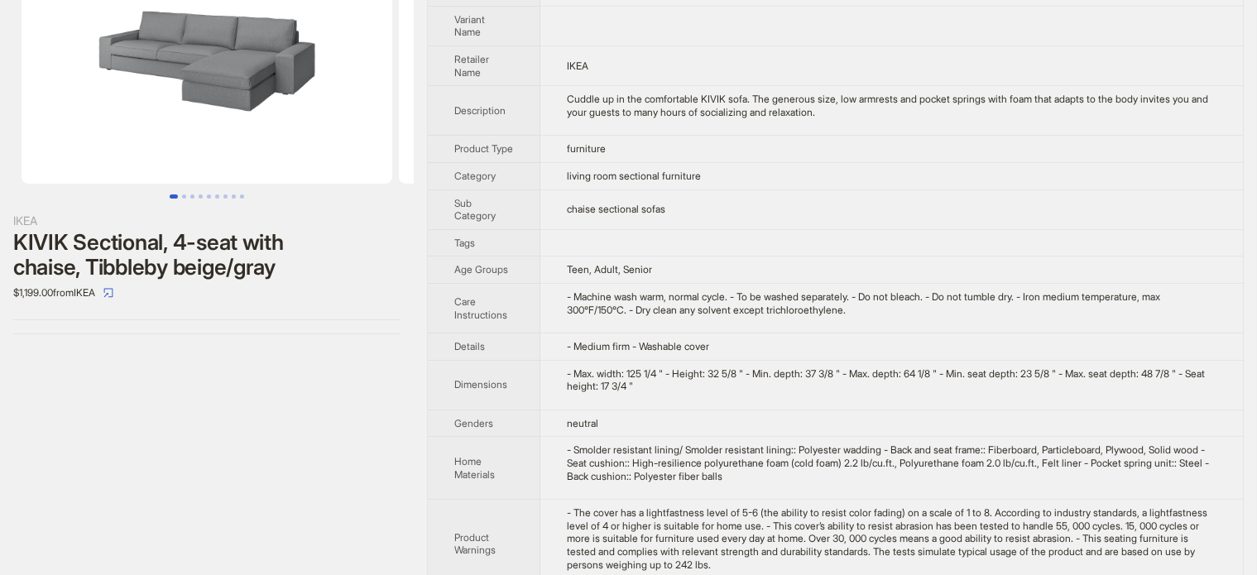
scroll to position [46, 0]
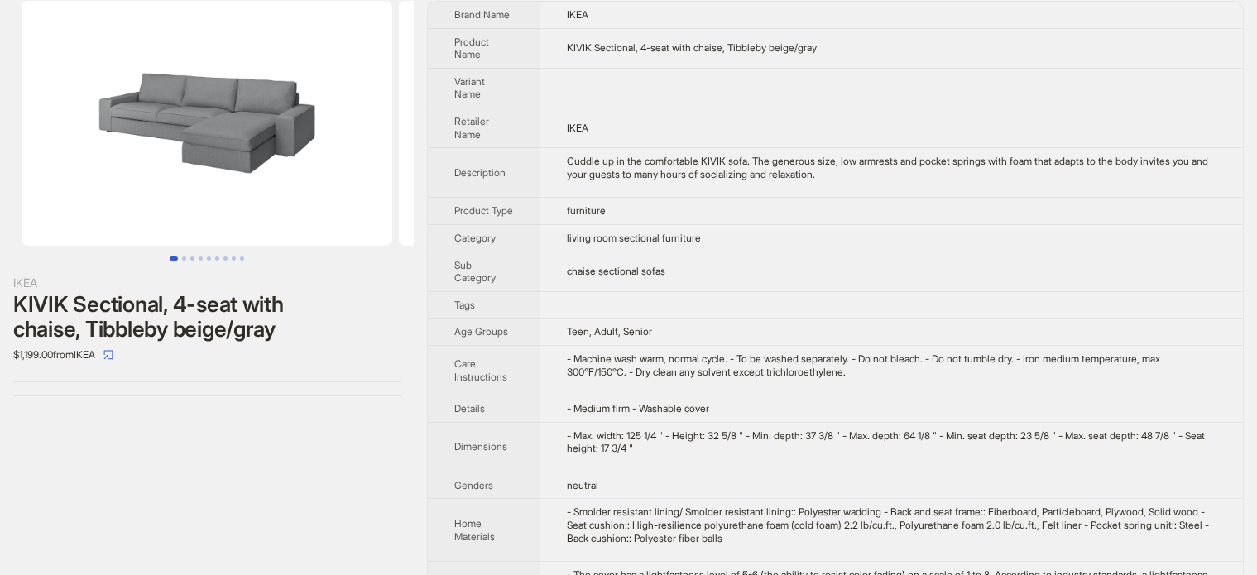
click at [930, 443] on div "- Max. width: 125 1/4 " - Height: 32 5/8 " - Min. depth: 37 3/8 " - Max. depth:…" at bounding box center [891, 442] width 649 height 26
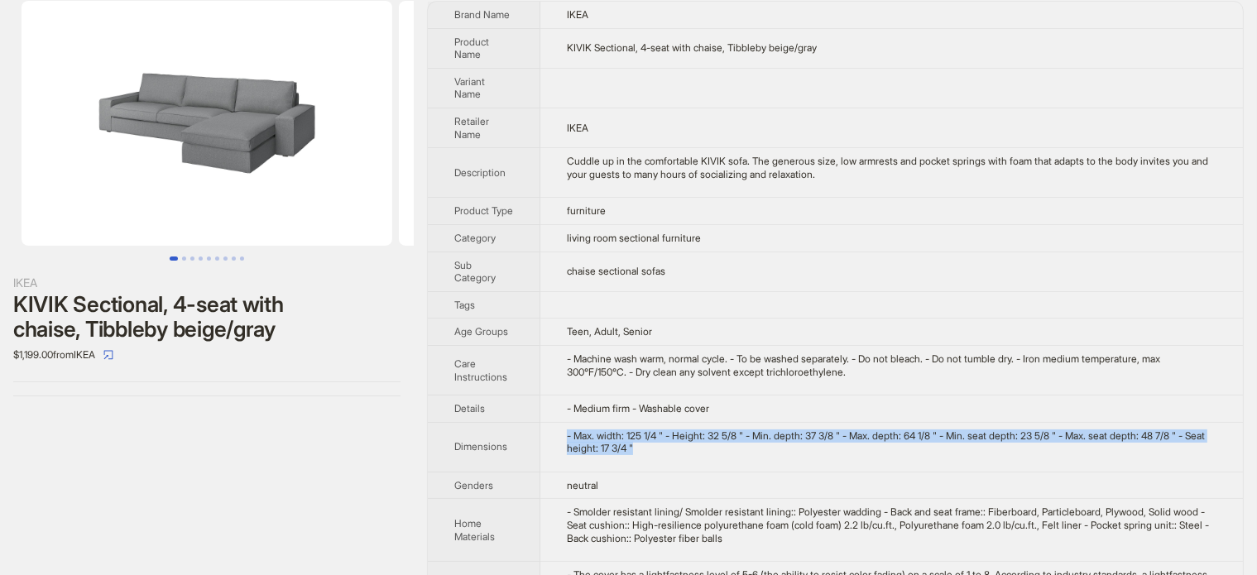
click at [930, 443] on div "- Max. width: 125 1/4 " - Height: 32 5/8 " - Min. depth: 37 3/8 " - Max. depth:…" at bounding box center [891, 442] width 649 height 26
copy div "- Max. width: 125 1/4 " - Height: 32 5/8 " - Min. depth: 37 3/8 " - Max. depth:…"
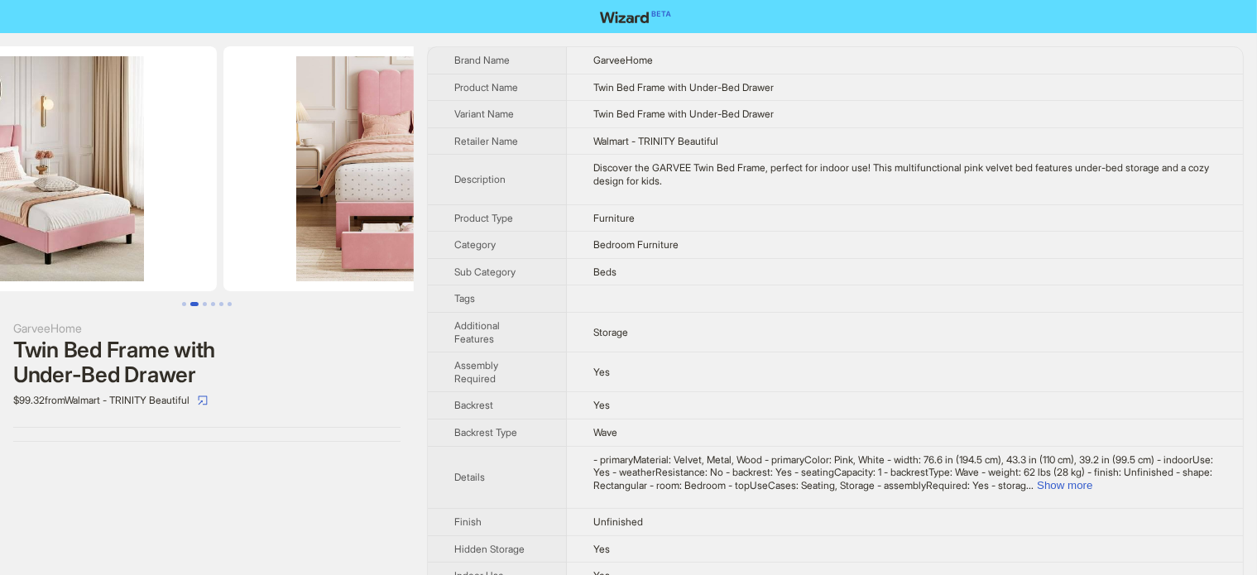
drag, startPoint x: 168, startPoint y: 231, endPoint x: 123, endPoint y: 239, distance: 45.4
click at [125, 239] on img at bounding box center [31, 168] width 371 height 245
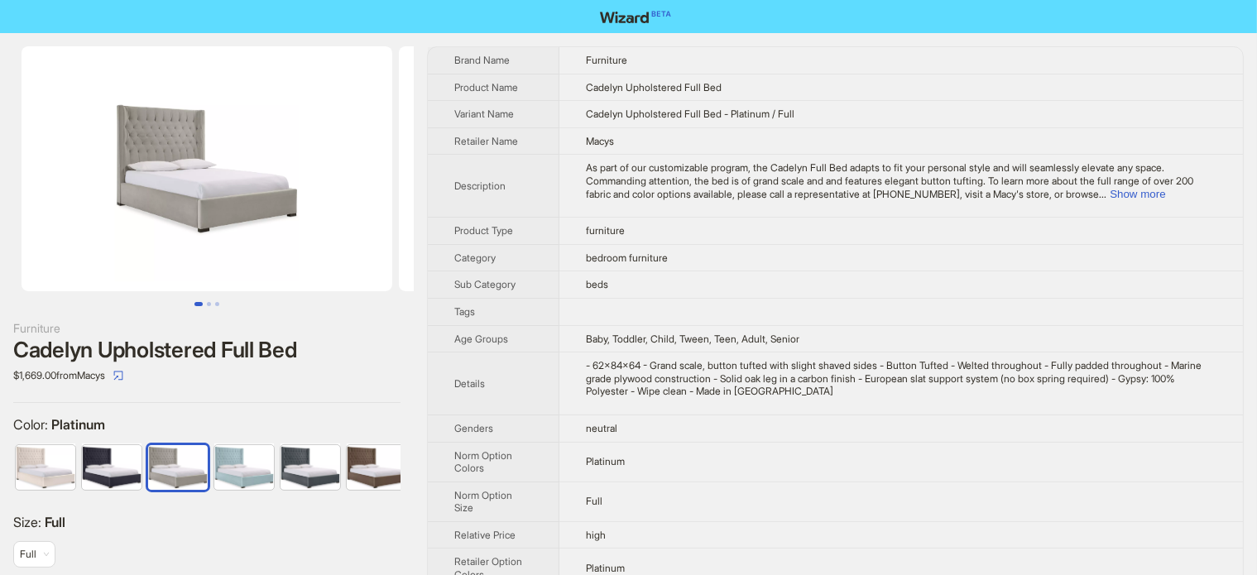
scroll to position [0, 10]
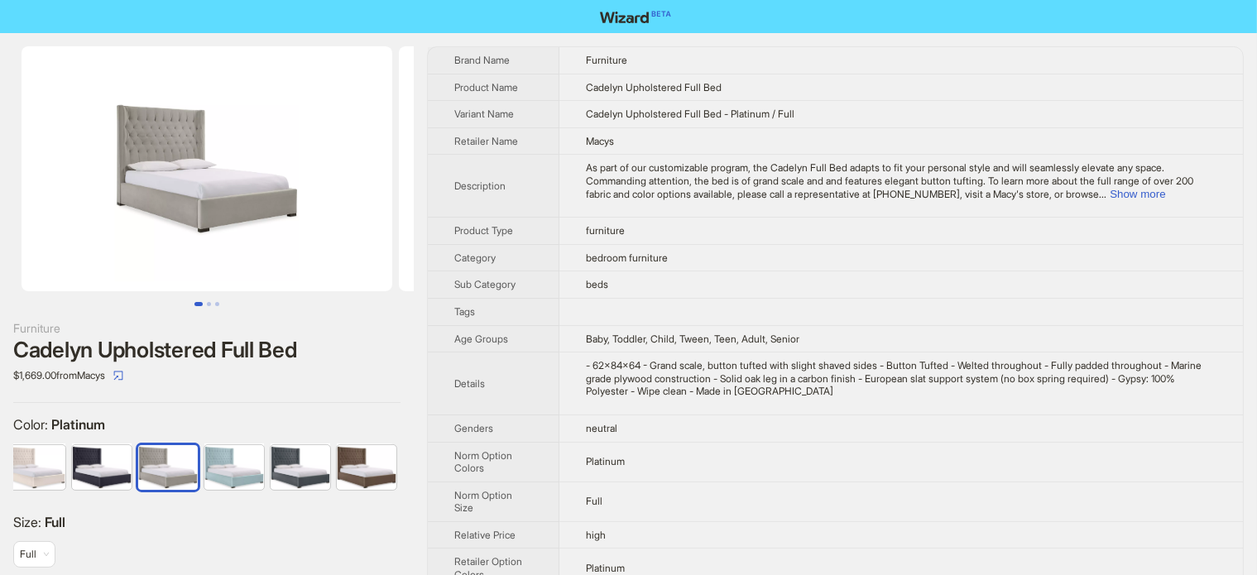
click at [149, 522] on label "Size : Full" at bounding box center [206, 522] width 387 height 17
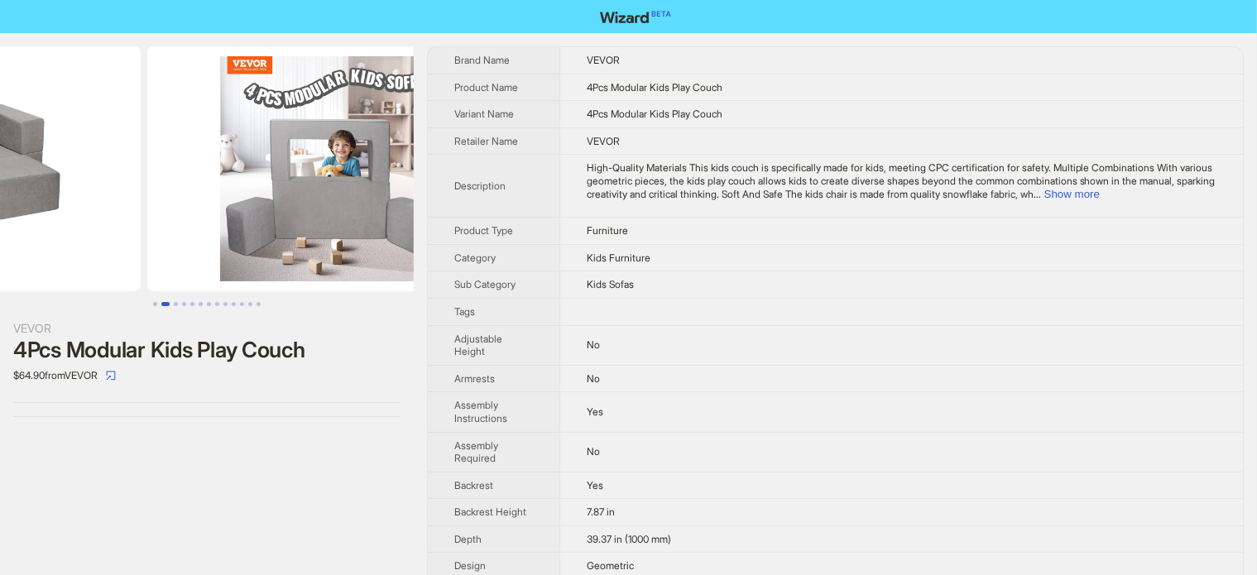
drag, startPoint x: 334, startPoint y: 151, endPoint x: 160, endPoint y: 198, distance: 180.6
click at [161, 198] on ul at bounding box center [207, 168] width 414 height 245
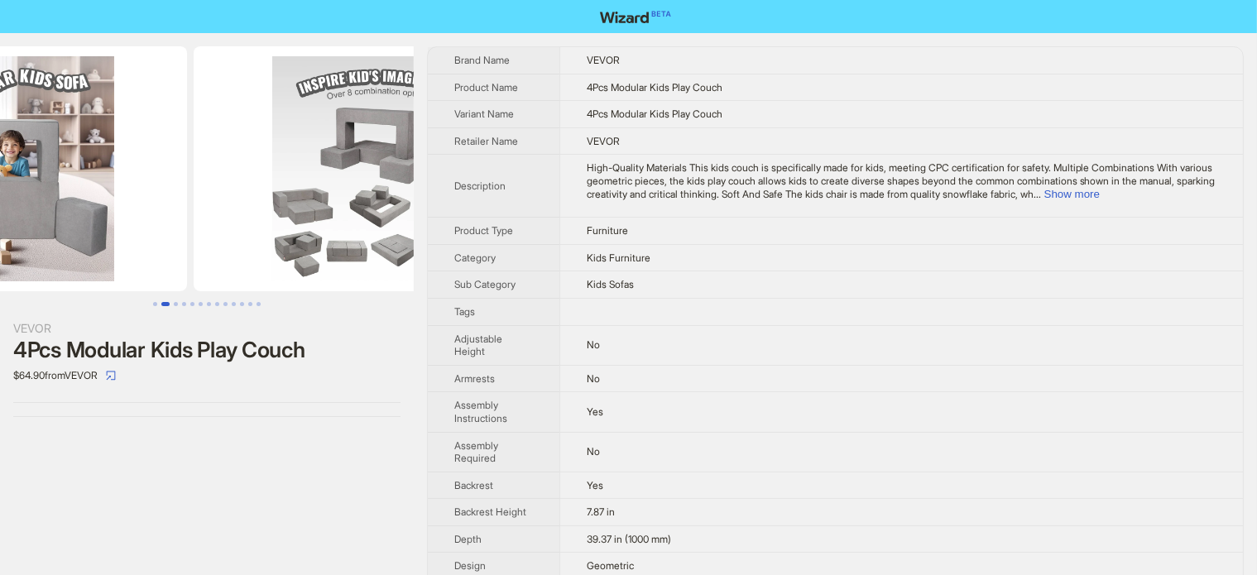
drag, startPoint x: 257, startPoint y: 188, endPoint x: 103, endPoint y: 220, distance: 158.1
click at [104, 219] on img at bounding box center [1, 168] width 371 height 245
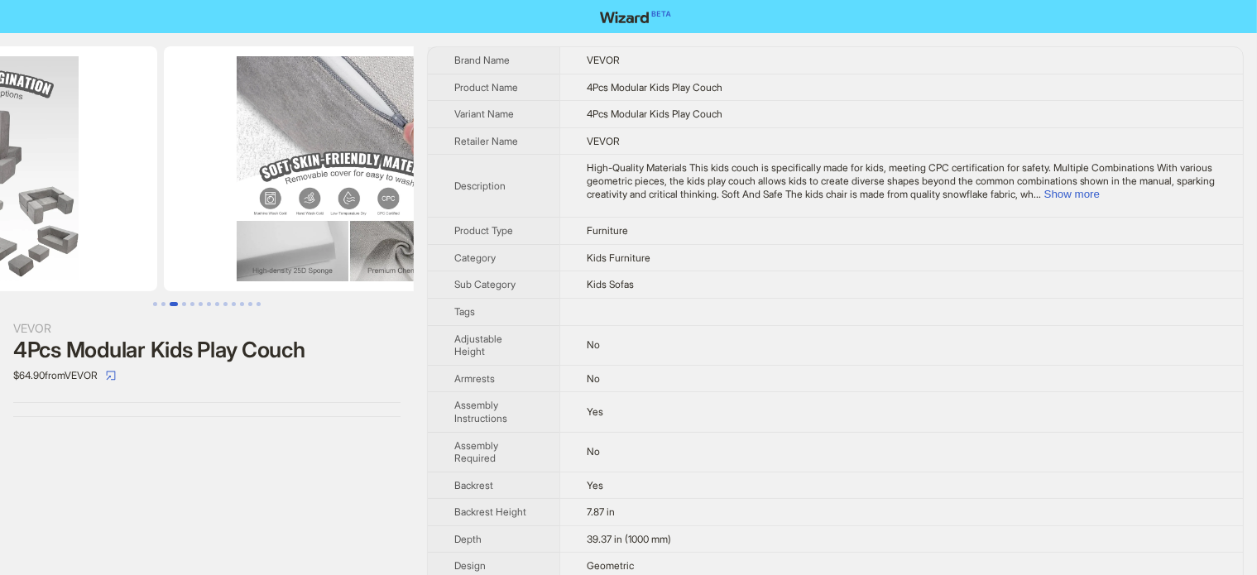
drag, startPoint x: 281, startPoint y: 180, endPoint x: 99, endPoint y: 230, distance: 188.9
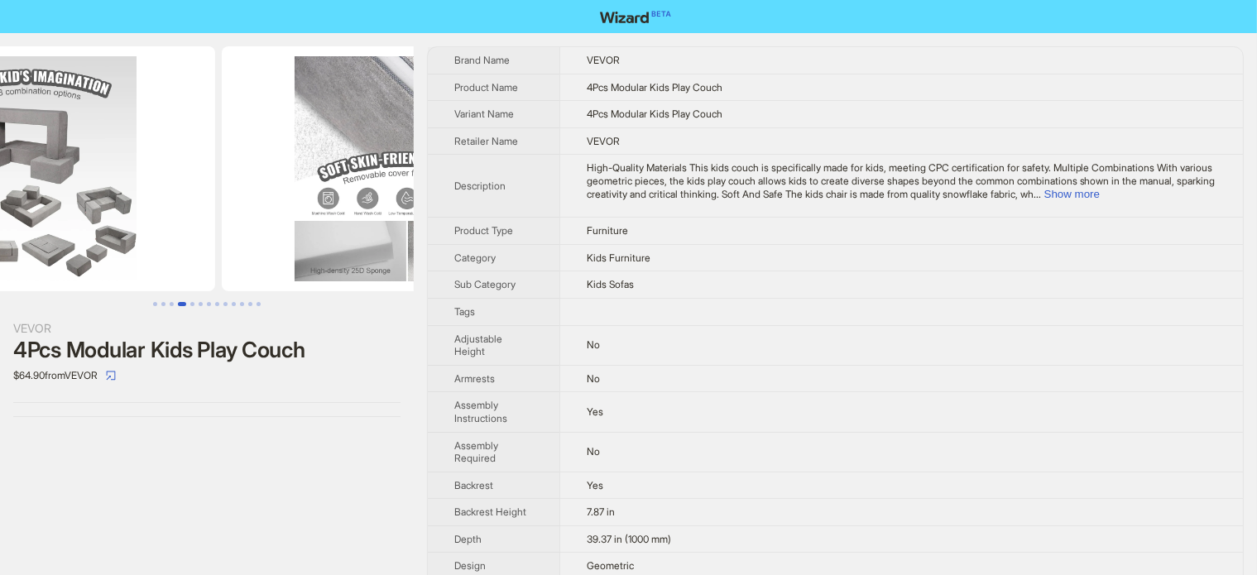
drag, startPoint x: 180, startPoint y: 196, endPoint x: 351, endPoint y: 187, distance: 170.7
click at [351, 187] on img at bounding box center [407, 168] width 371 height 245
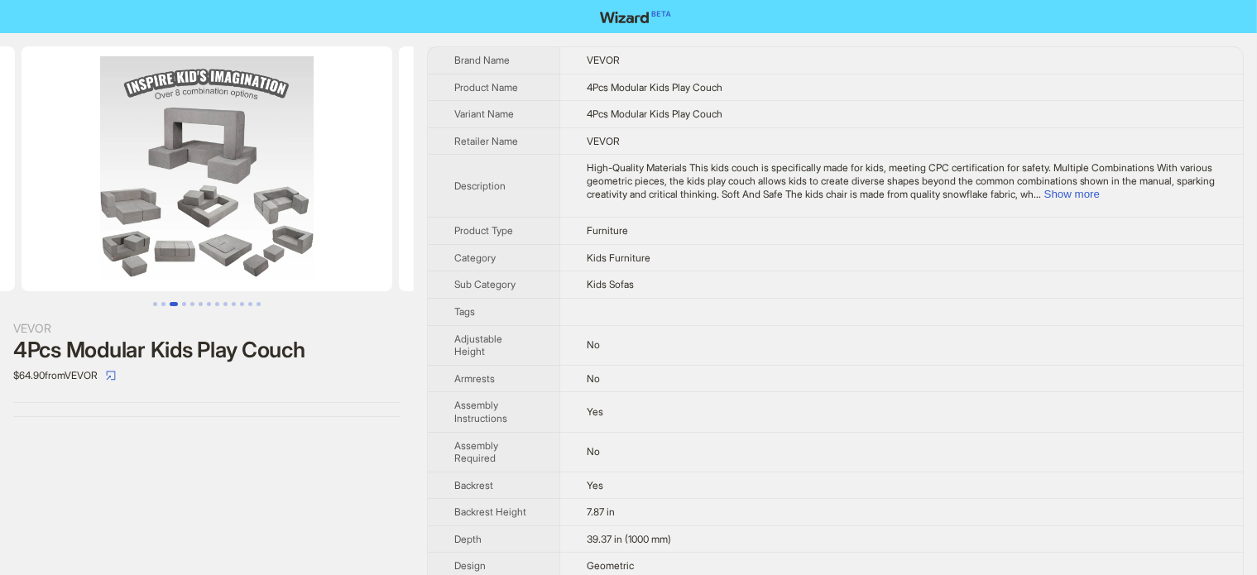
drag, startPoint x: 151, startPoint y: 189, endPoint x: 261, endPoint y: 188, distance: 110.0
click at [256, 189] on img at bounding box center [207, 168] width 371 height 245
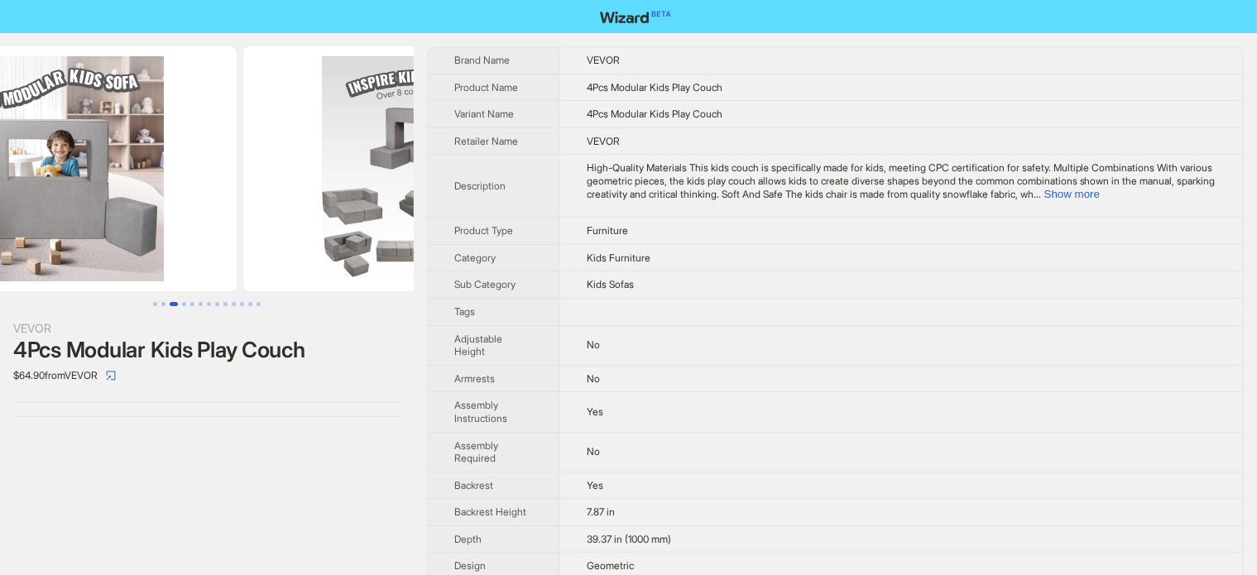
drag, startPoint x: 218, startPoint y: 191, endPoint x: 383, endPoint y: 198, distance: 165.6
click at [375, 198] on img at bounding box center [428, 168] width 371 height 245
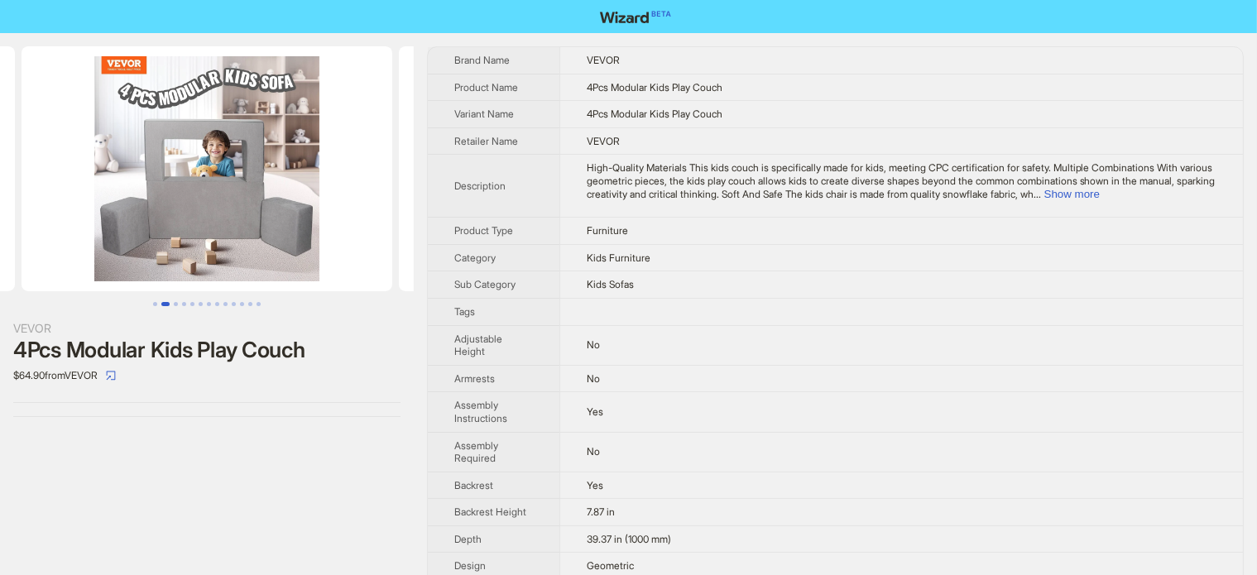
drag, startPoint x: 324, startPoint y: 211, endPoint x: 365, endPoint y: 211, distance: 40.5
click at [362, 211] on img at bounding box center [207, 168] width 371 height 245
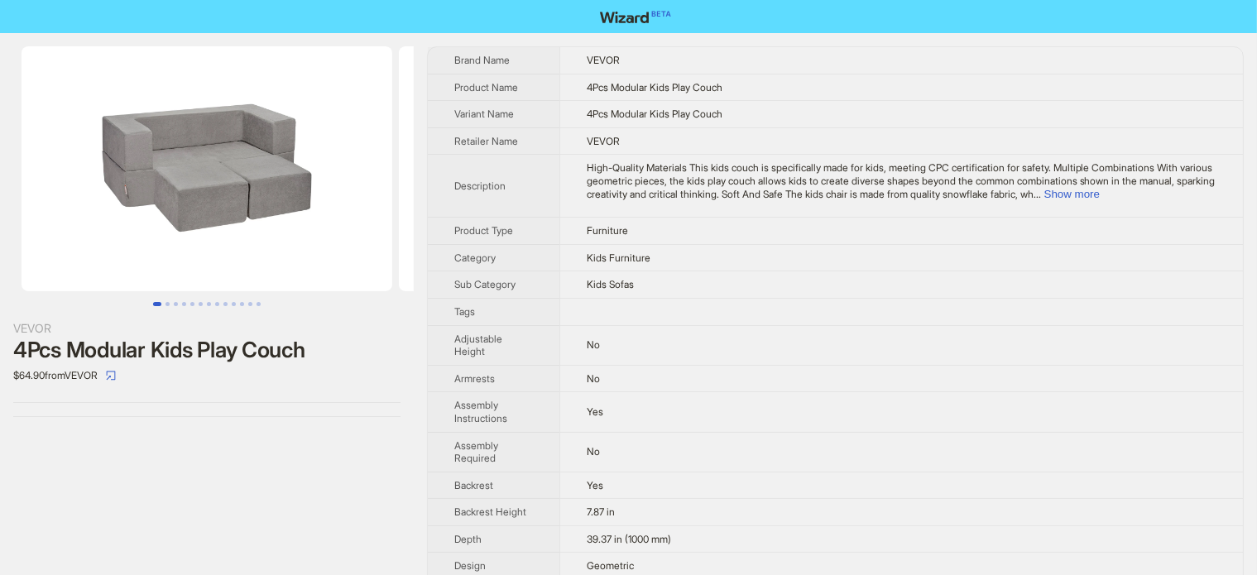
drag, startPoint x: 240, startPoint y: 219, endPoint x: 417, endPoint y: 224, distance: 177.1
click at [391, 228] on img at bounding box center [207, 168] width 371 height 245
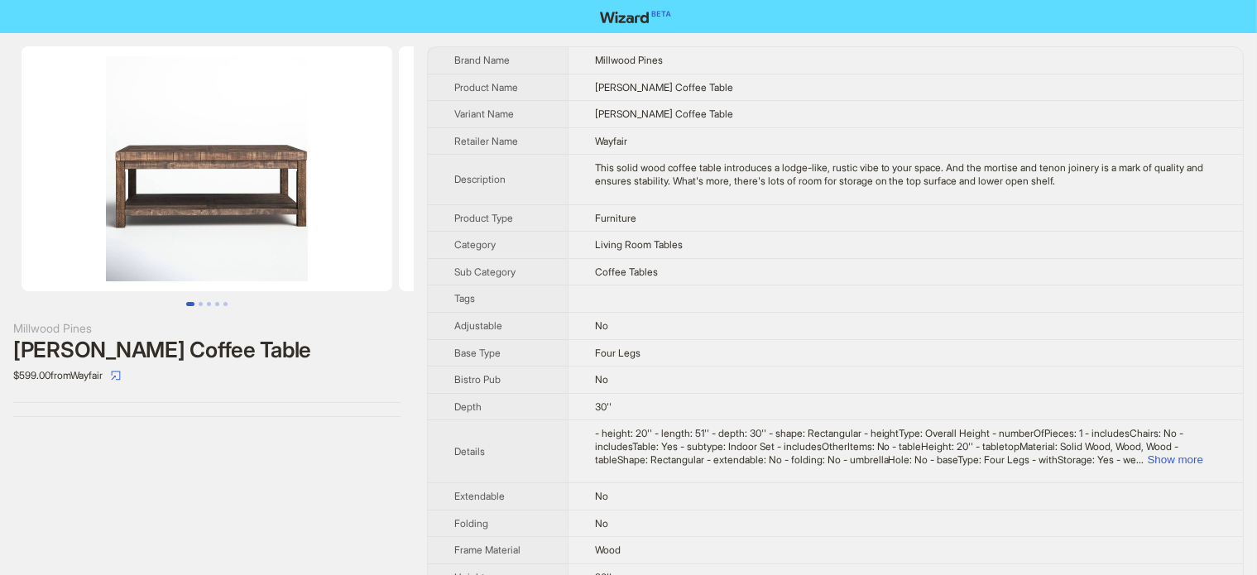
click at [168, 352] on div "Stamant Coffee Table" at bounding box center [206, 350] width 387 height 25
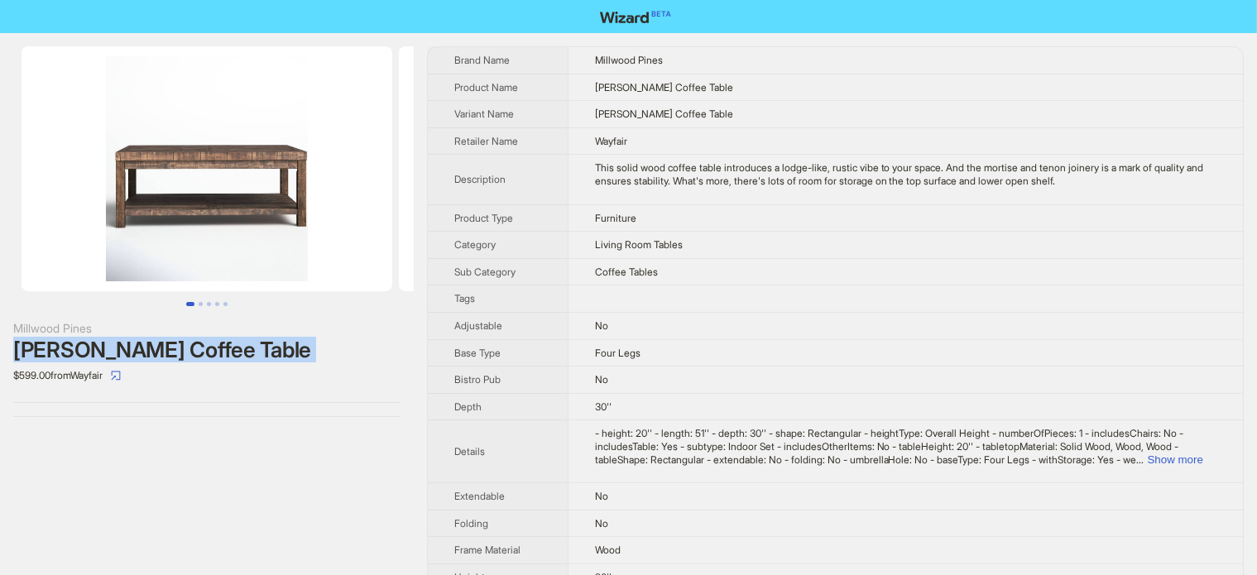
click at [168, 352] on div "Stamant Coffee Table" at bounding box center [206, 350] width 387 height 25
copy div "Stamant Coffee Table"
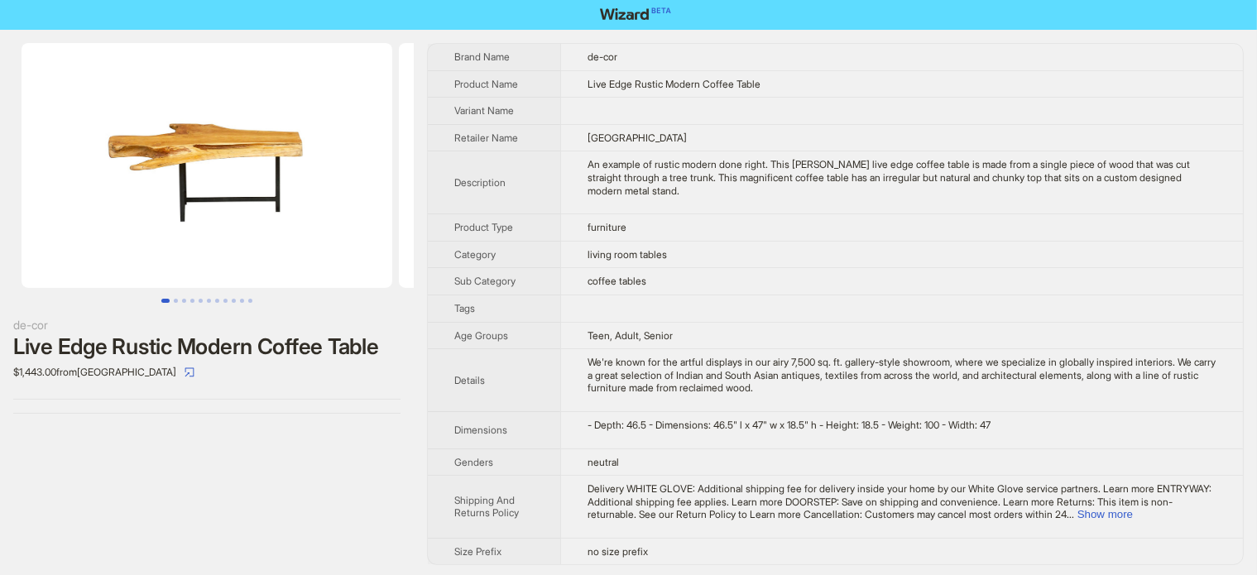
scroll to position [4, 0]
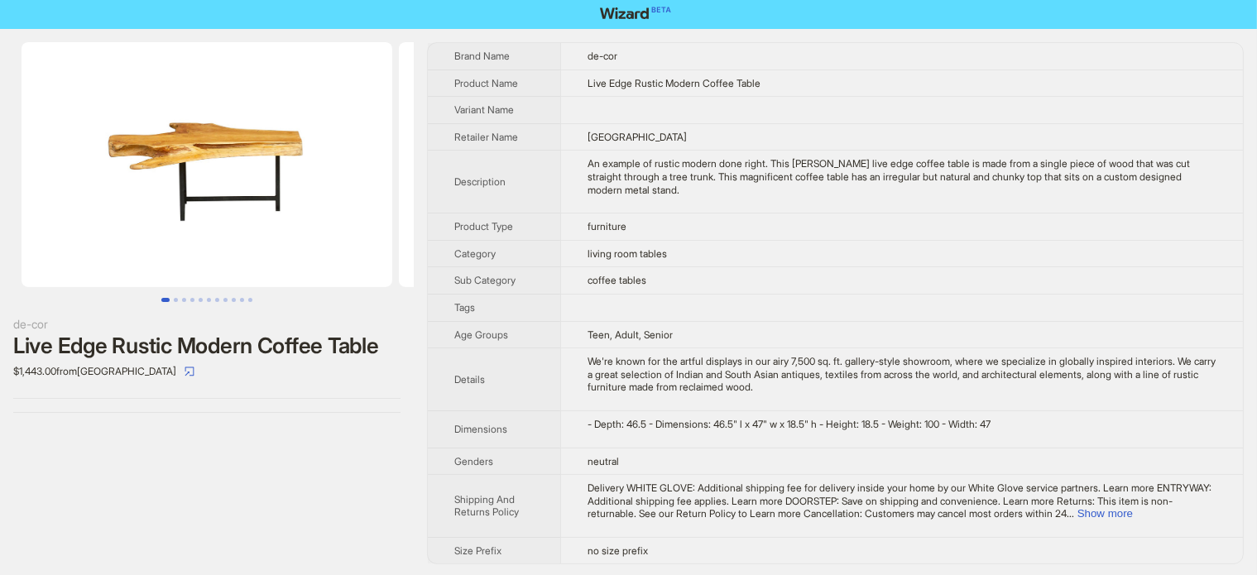
click at [243, 353] on div "Live Edge Rustic Modern Coffee Table" at bounding box center [206, 345] width 387 height 25
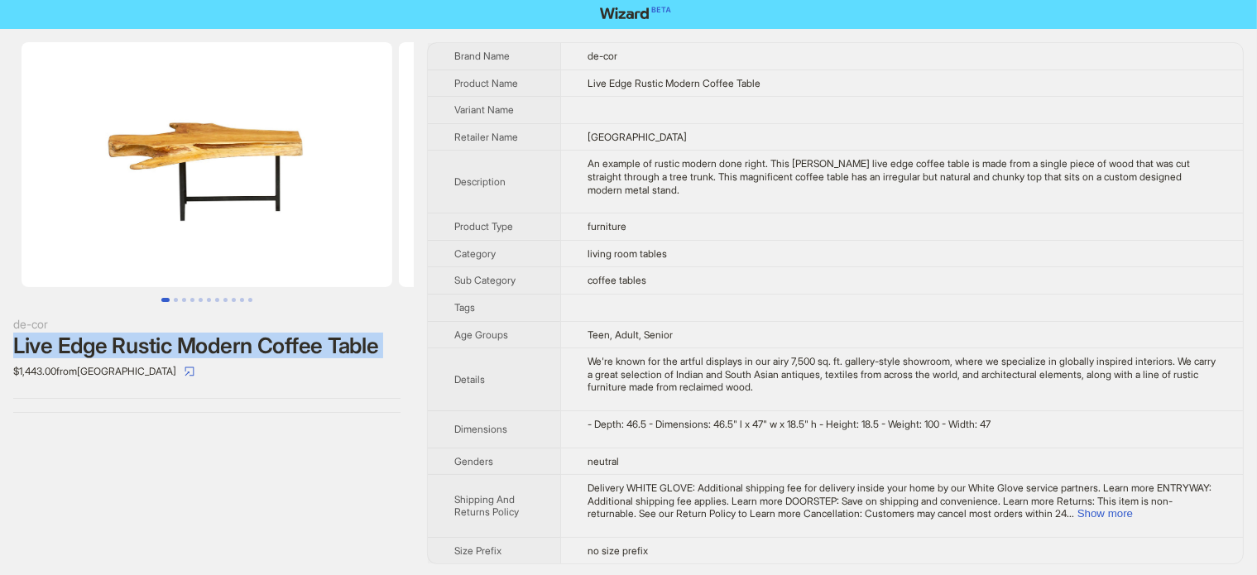
click at [242, 353] on div "Live Edge Rustic Modern Coffee Table" at bounding box center [206, 345] width 387 height 25
copy div "Live Edge Rustic Modern Coffee Table"
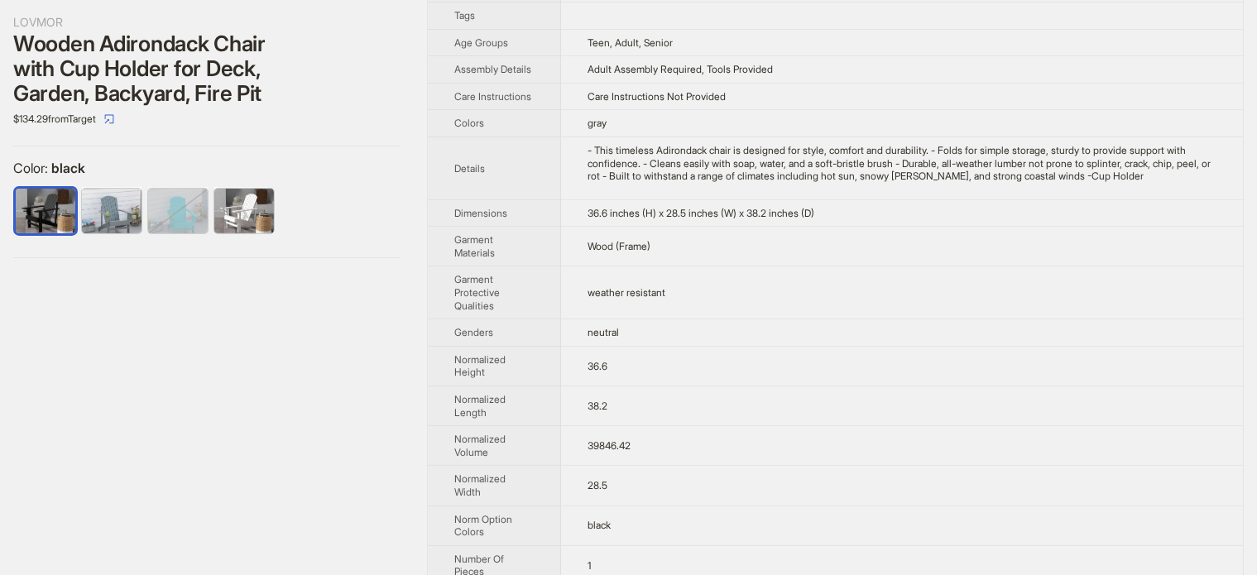
scroll to position [496, 0]
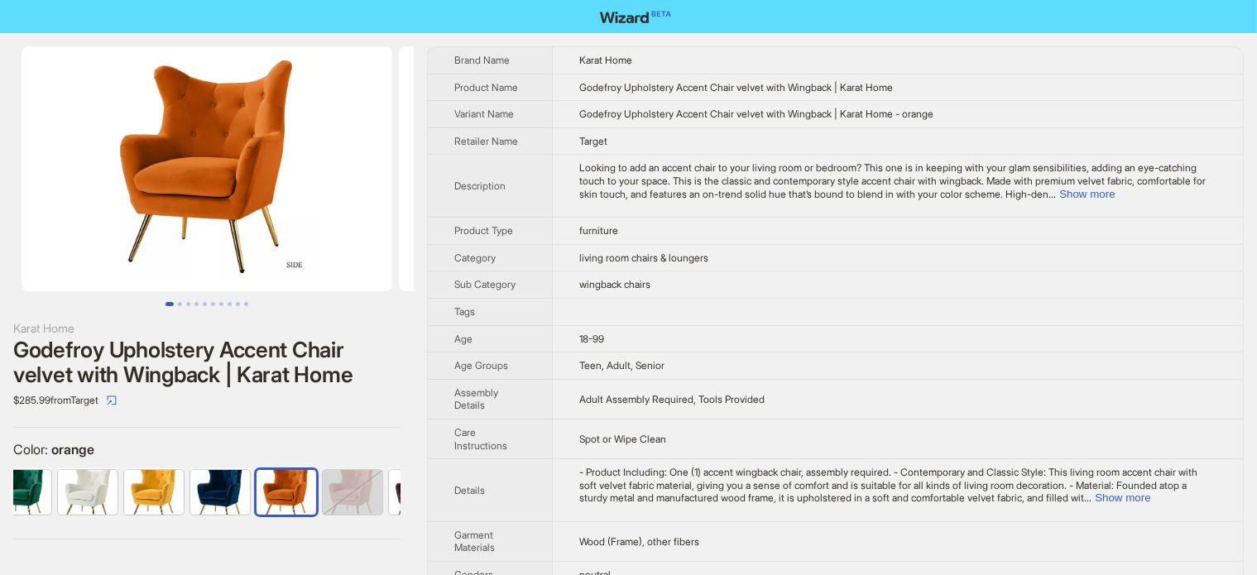
scroll to position [0, 439]
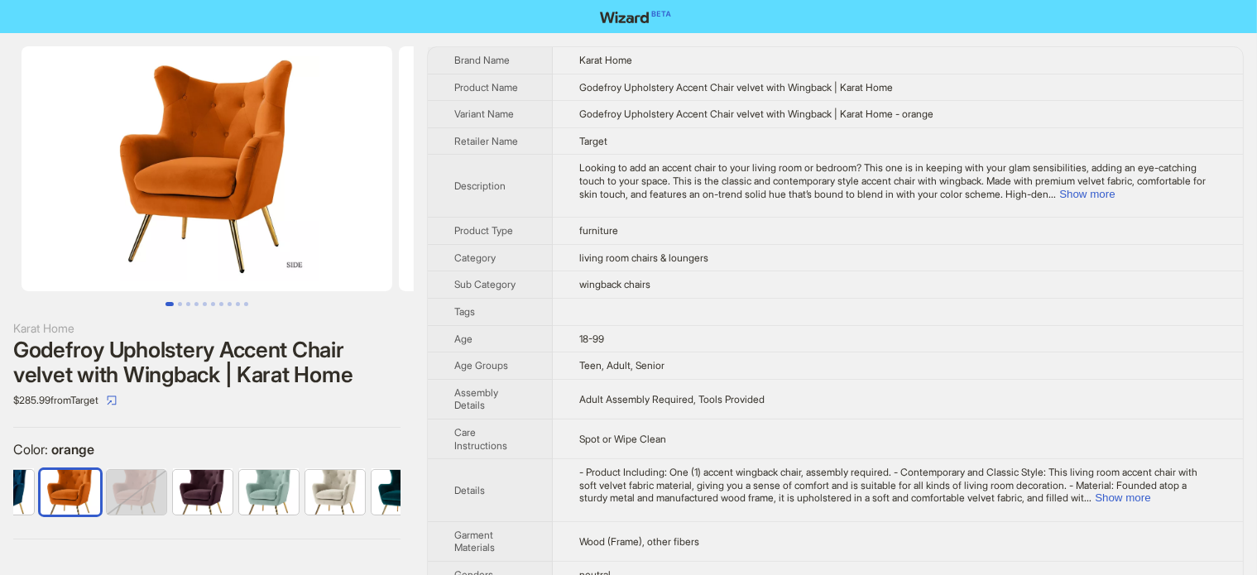
click at [268, 381] on div "Godefroy Upholstery Accent Chair velvet with Wingback | Karat Home" at bounding box center [206, 363] width 387 height 50
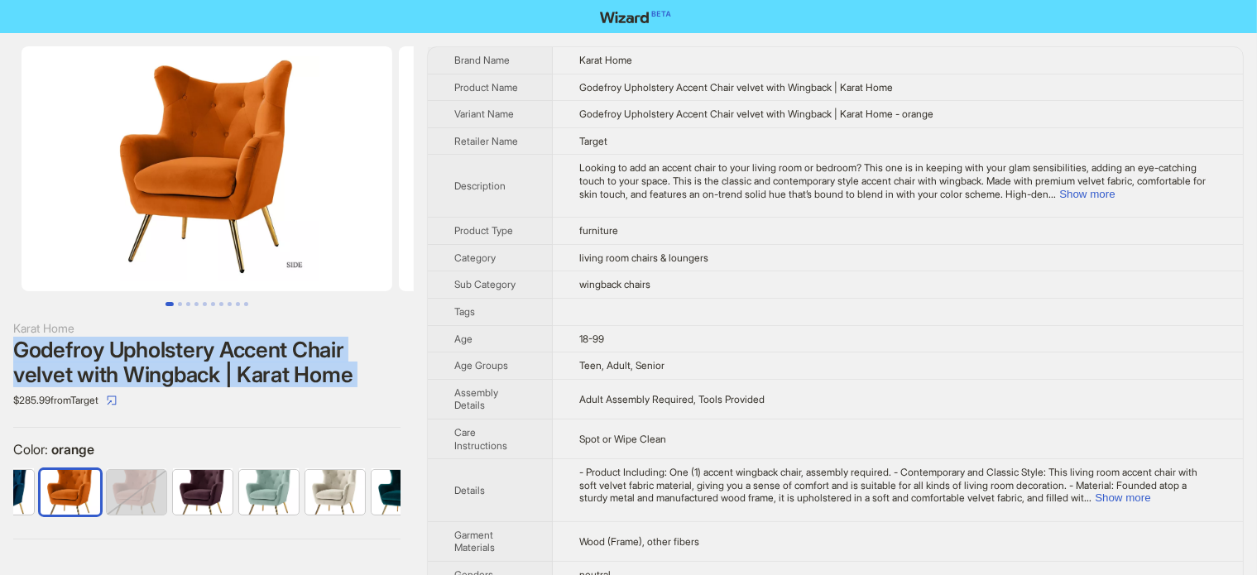
click at [268, 381] on div "Godefroy Upholstery Accent Chair velvet with Wingback | Karat Home" at bounding box center [206, 363] width 387 height 50
copy div "Godefroy Upholstery Accent Chair velvet with Wingback | Karat Home"
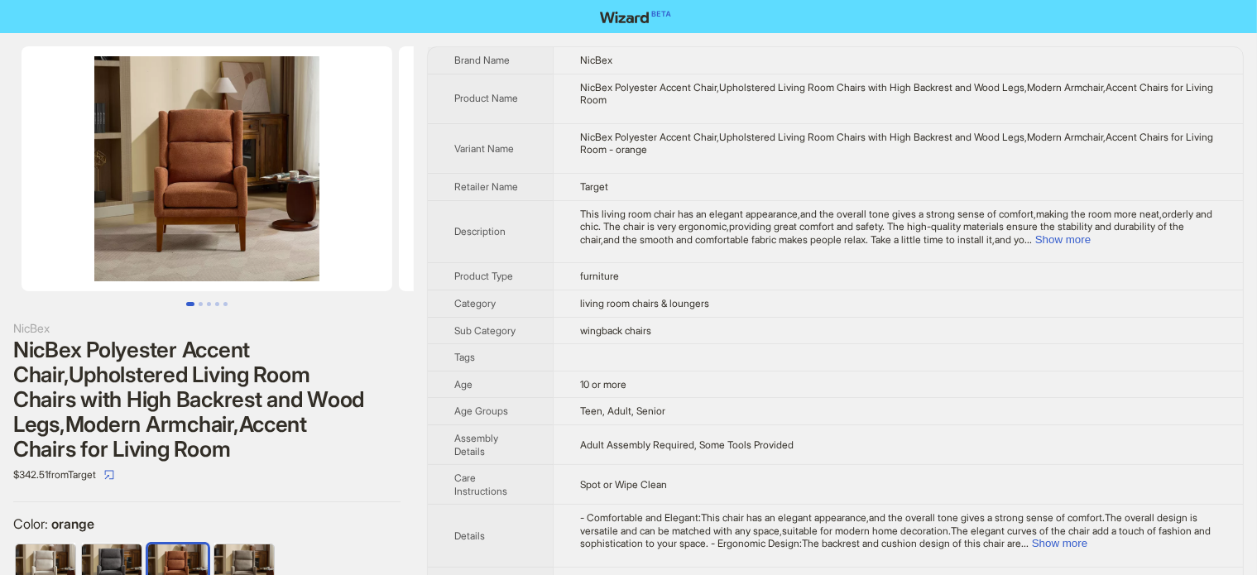
click at [221, 417] on div "NicBex Polyester Accent Chair,Upholstered Living Room Chairs with High Backrest…" at bounding box center [206, 400] width 387 height 124
click at [221, 419] on div "NicBex Polyester Accent Chair,Upholstered Living Room Chairs with High Backrest…" at bounding box center [206, 400] width 387 height 124
click at [228, 419] on div "NicBex Polyester Accent Chair,Upholstered Living Room Chairs with High Backrest…" at bounding box center [206, 400] width 387 height 124
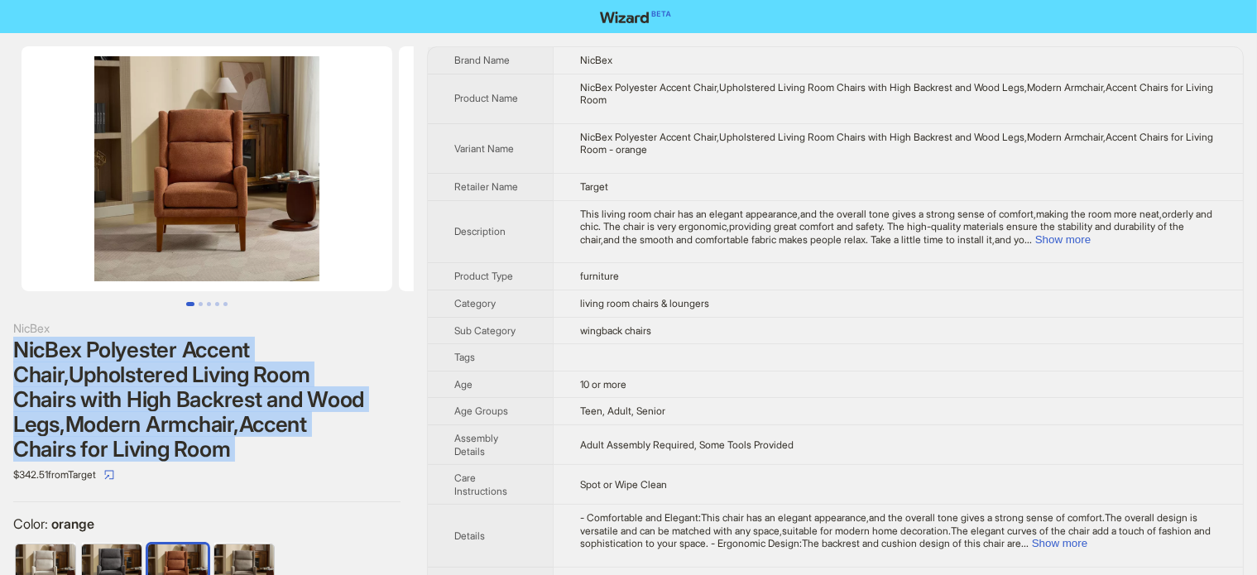
click at [228, 419] on div "NicBex Polyester Accent Chair,Upholstered Living Room Chairs with High Backrest…" at bounding box center [206, 400] width 387 height 124
copy div "NicBex Polyester Accent Chair,Upholstered Living Room Chairs with High Backrest…"
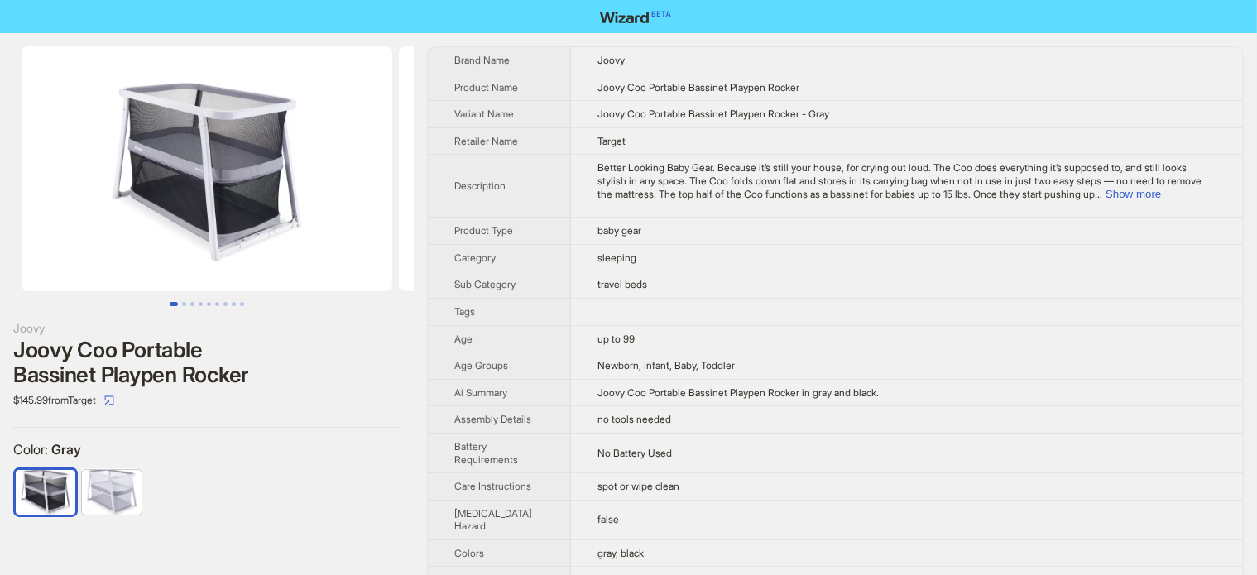
drag, startPoint x: 263, startPoint y: 206, endPoint x: 118, endPoint y: 218, distance: 145.3
click at [92, 218] on img at bounding box center [207, 168] width 371 height 245
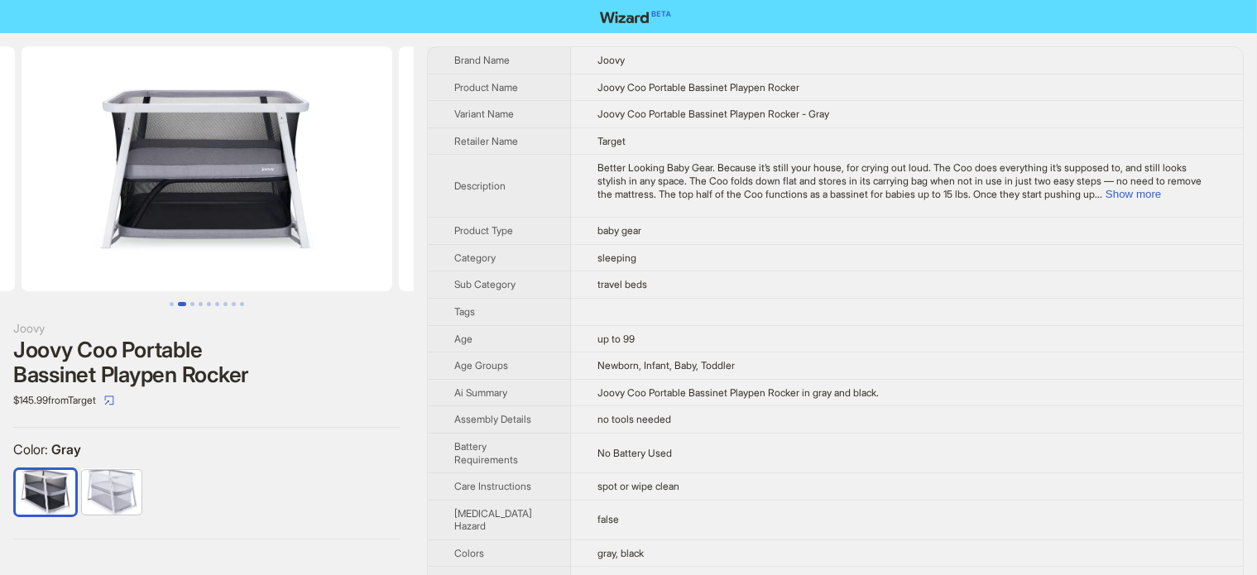
drag, startPoint x: 206, startPoint y: 203, endPoint x: 79, endPoint y: 237, distance: 131.1
click at [86, 235] on img at bounding box center [207, 168] width 371 height 245
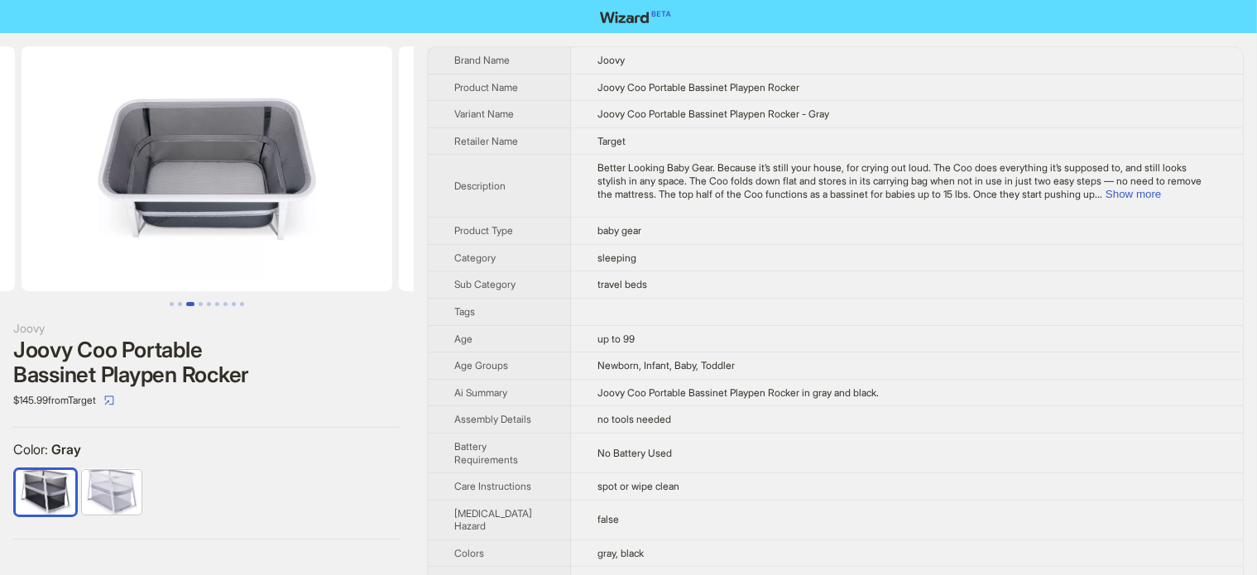
drag, startPoint x: 222, startPoint y: 218, endPoint x: 41, endPoint y: 256, distance: 185.2
click at [45, 255] on img at bounding box center [207, 168] width 371 height 245
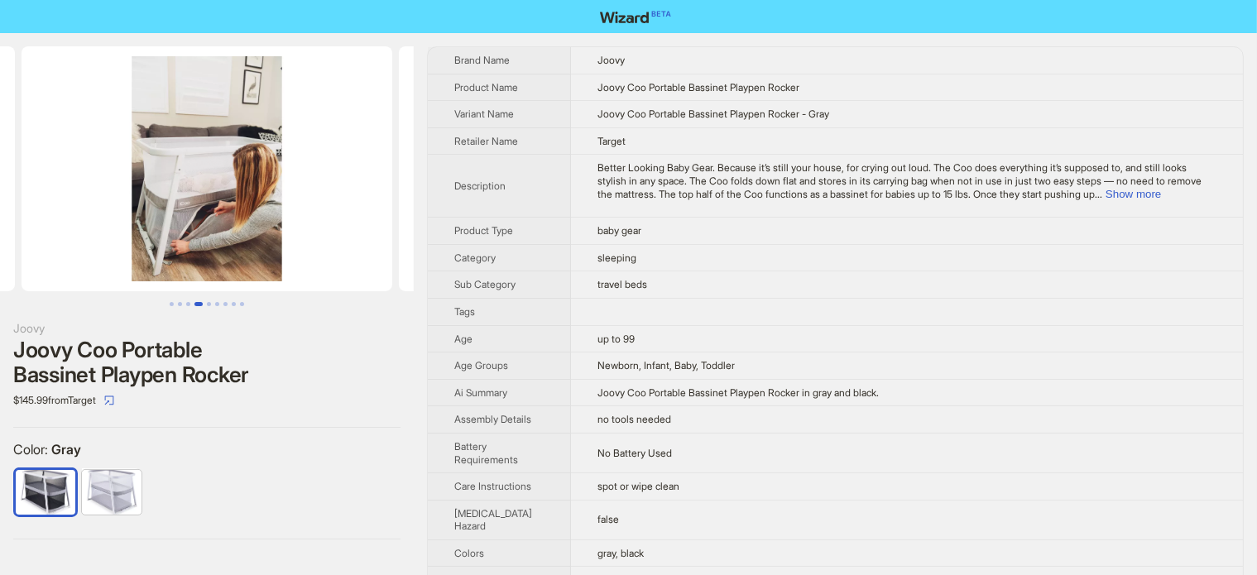
drag, startPoint x: 191, startPoint y: 228, endPoint x: 96, endPoint y: 247, distance: 96.9
click at [96, 247] on img at bounding box center [207, 168] width 371 height 245
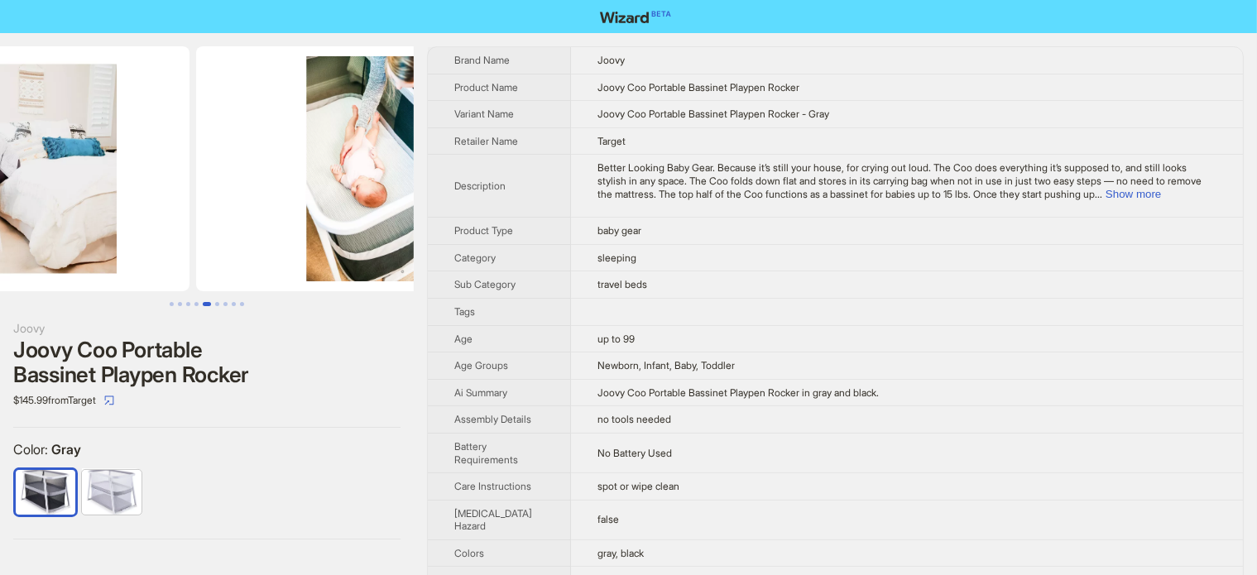
drag, startPoint x: 232, startPoint y: 239, endPoint x: 79, endPoint y: 247, distance: 152.4
click at [76, 251] on img at bounding box center [4, 168] width 371 height 245
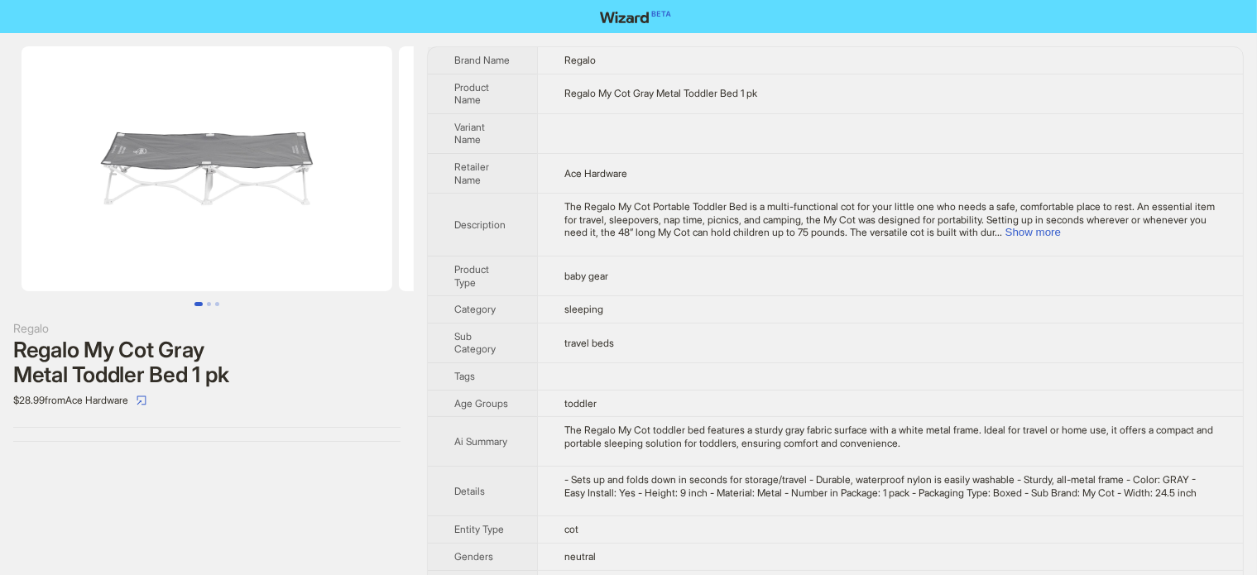
drag, startPoint x: 297, startPoint y: 174, endPoint x: 107, endPoint y: 190, distance: 191.0
click at [107, 190] on li at bounding box center [197, 168] width 395 height 245
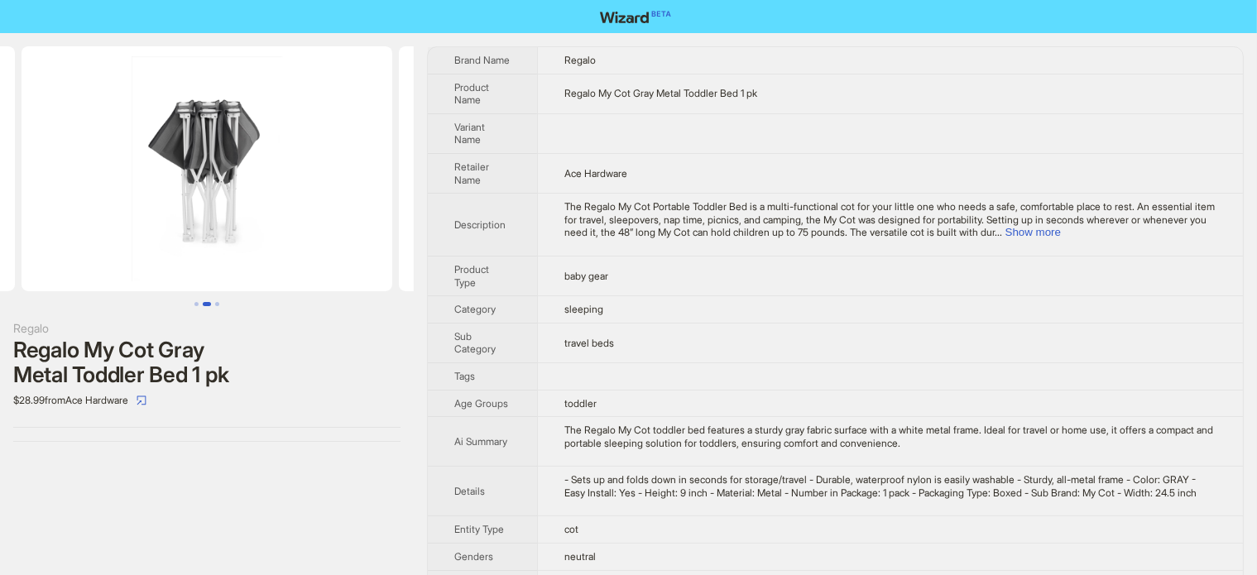
drag, startPoint x: 309, startPoint y: 155, endPoint x: 50, endPoint y: 202, distance: 262.4
click at [50, 202] on ul at bounding box center [207, 168] width 414 height 245
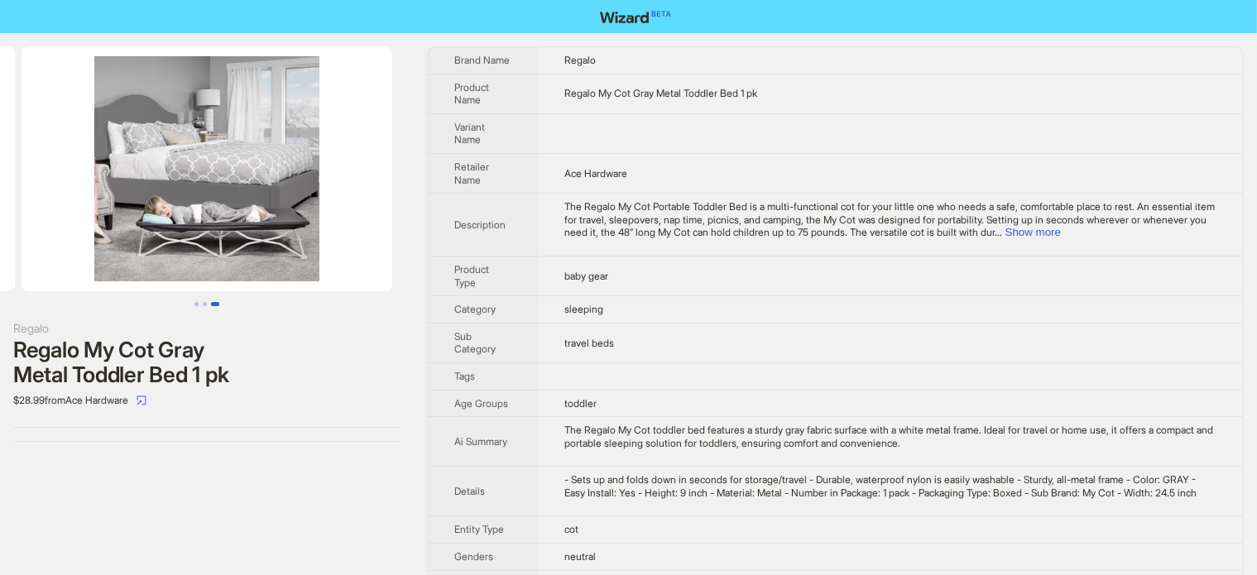
drag, startPoint x: 75, startPoint y: 204, endPoint x: 102, endPoint y: 197, distance: 27.3
click at [74, 204] on img at bounding box center [207, 168] width 371 height 245
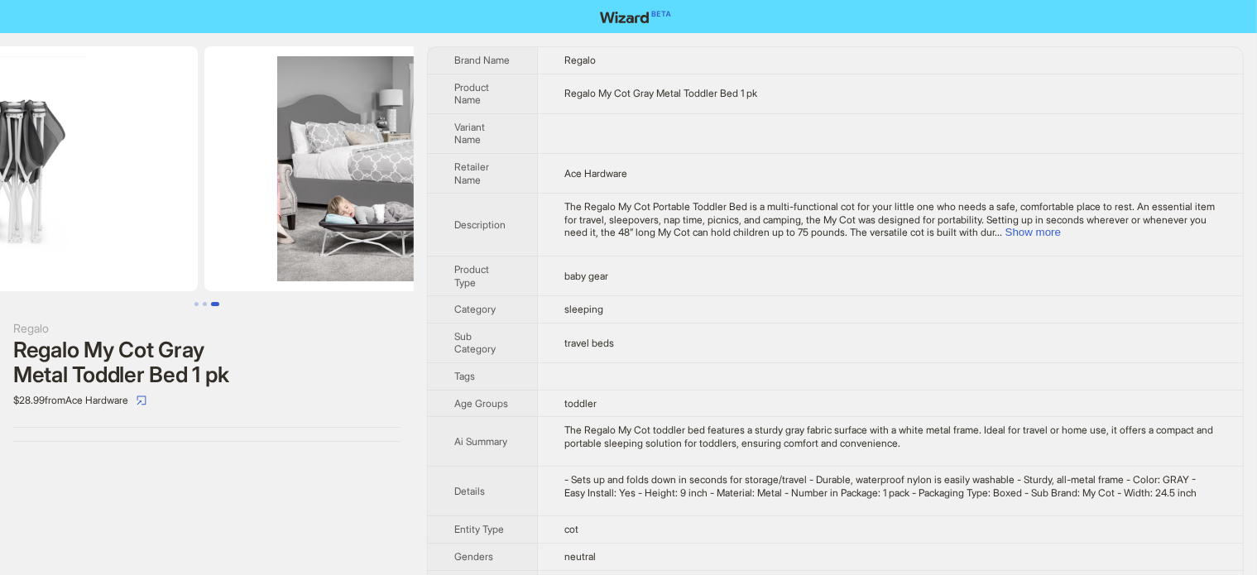
drag, startPoint x: 170, startPoint y: 198, endPoint x: 365, endPoint y: 189, distance: 194.6
click at [341, 199] on img at bounding box center [389, 168] width 371 height 245
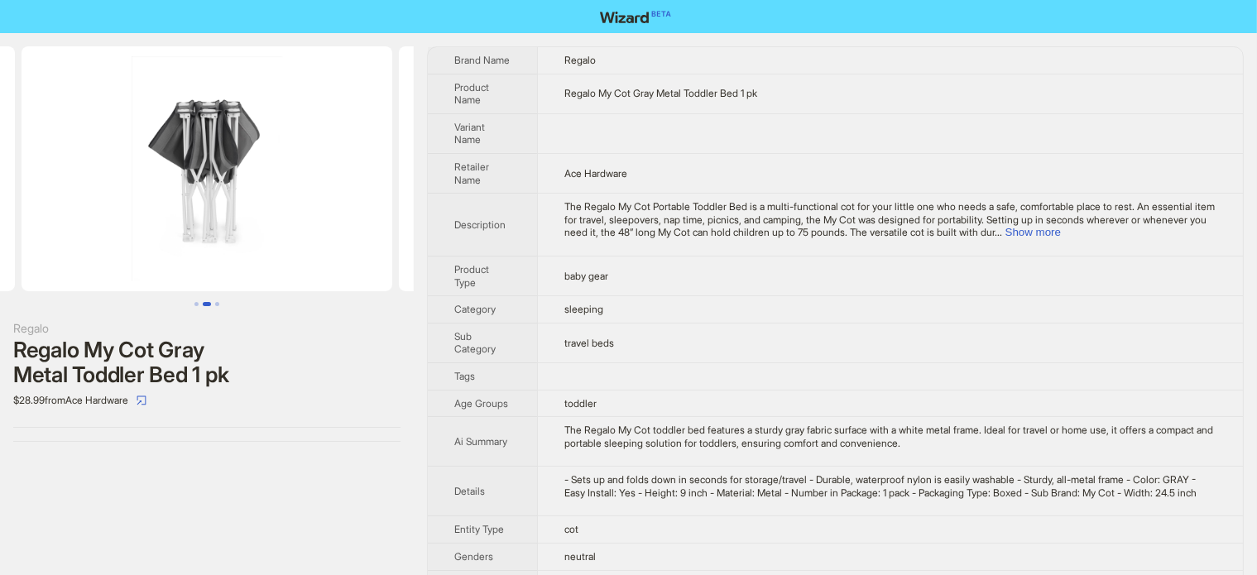
scroll to position [0, 116]
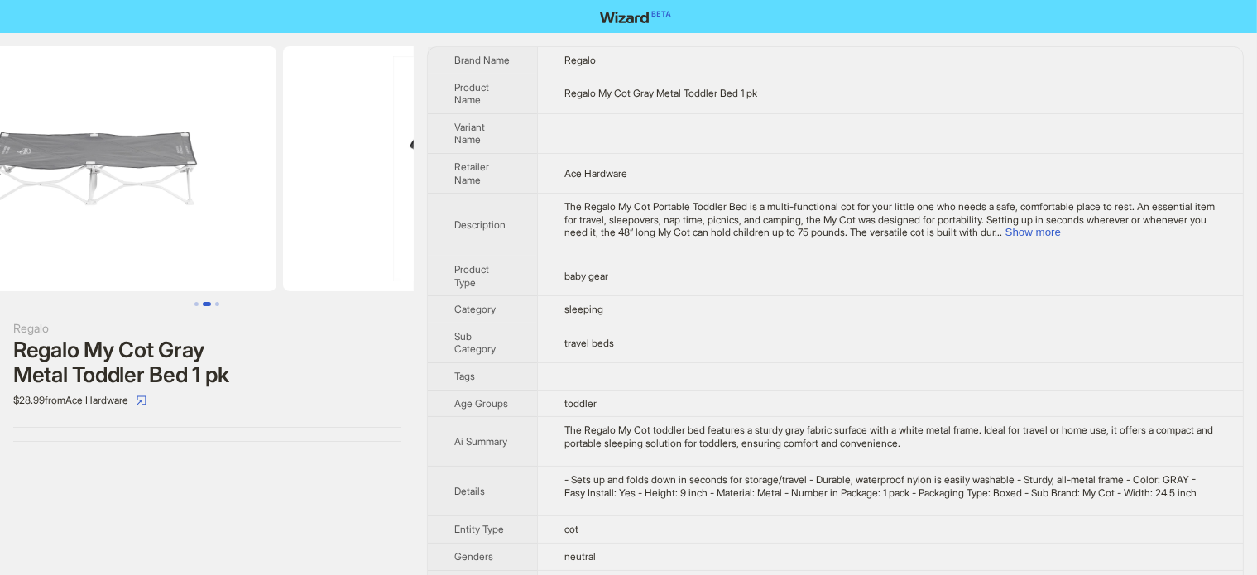
drag, startPoint x: 242, startPoint y: 156, endPoint x: 351, endPoint y: 72, distance: 137.5
click at [276, 150] on ul at bounding box center [207, 168] width 414 height 245
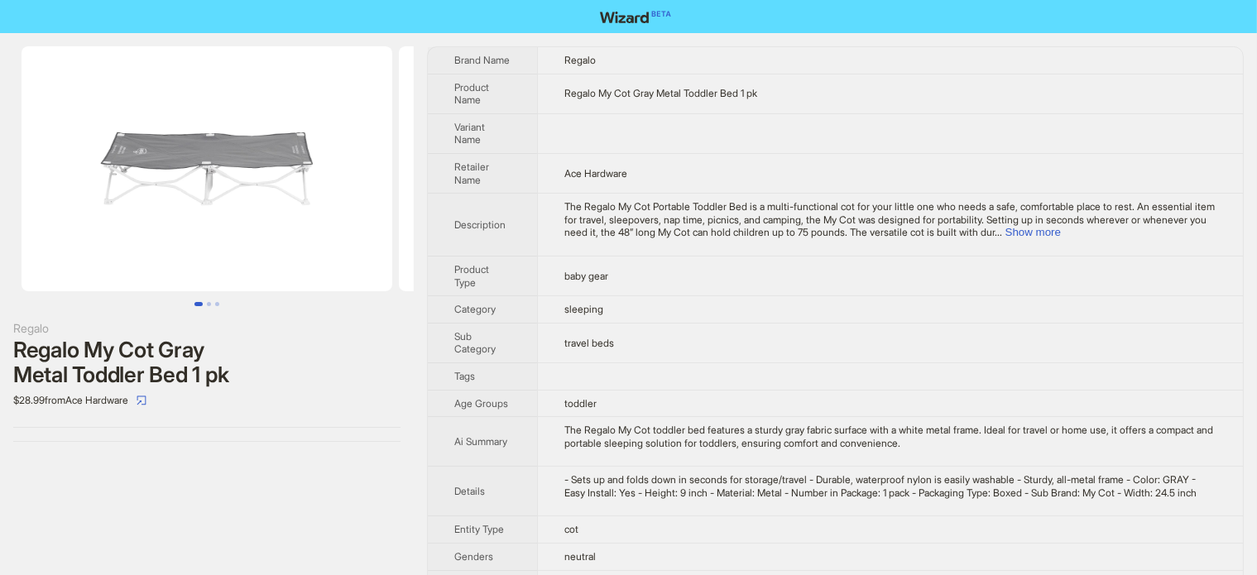
drag, startPoint x: 352, startPoint y: 161, endPoint x: 60, endPoint y: 222, distance: 298.2
click at [57, 222] on ul at bounding box center [207, 168] width 414 height 245
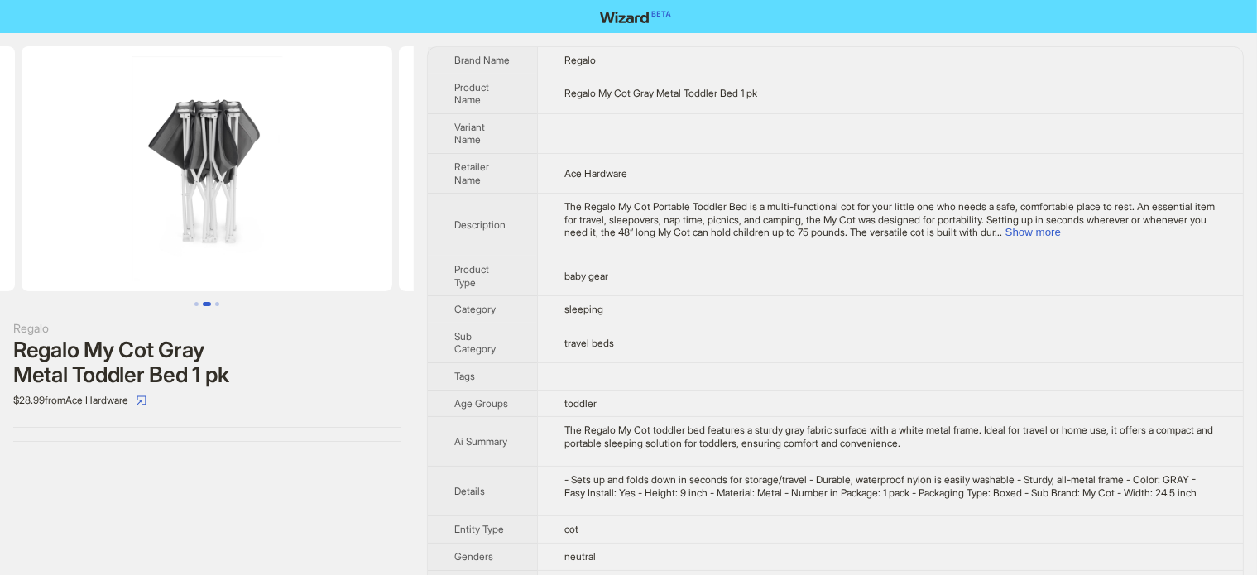
drag, startPoint x: 205, startPoint y: 204, endPoint x: 8, endPoint y: 242, distance: 200.7
click at [45, 228] on img at bounding box center [207, 168] width 371 height 245
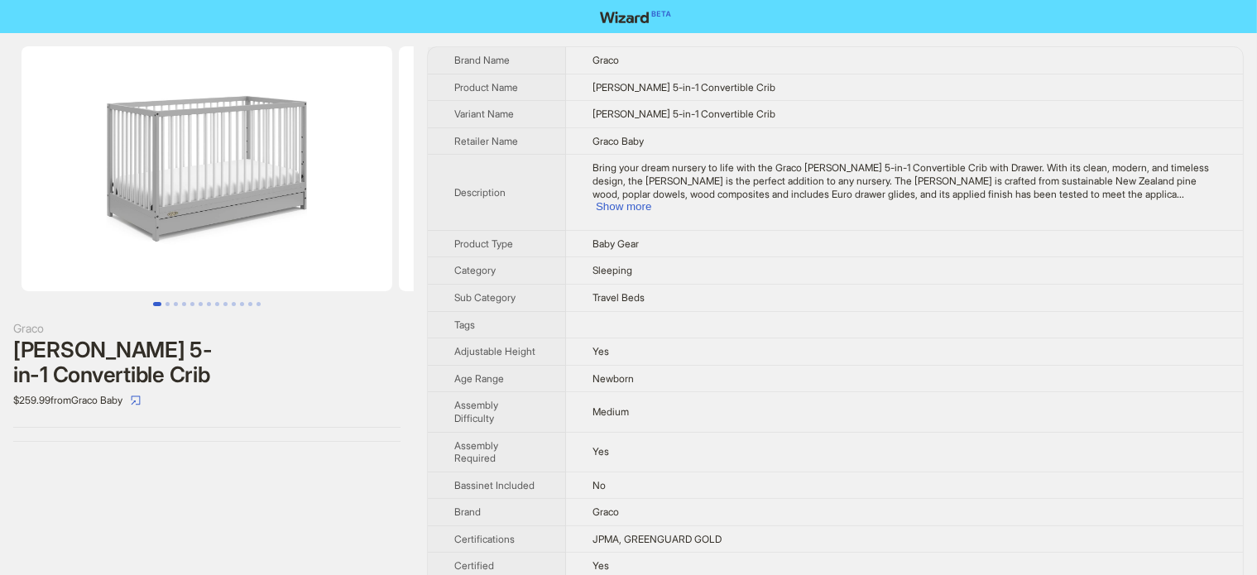
drag, startPoint x: 231, startPoint y: 175, endPoint x: 65, endPoint y: 185, distance: 166.7
click at [38, 189] on img at bounding box center [207, 168] width 371 height 245
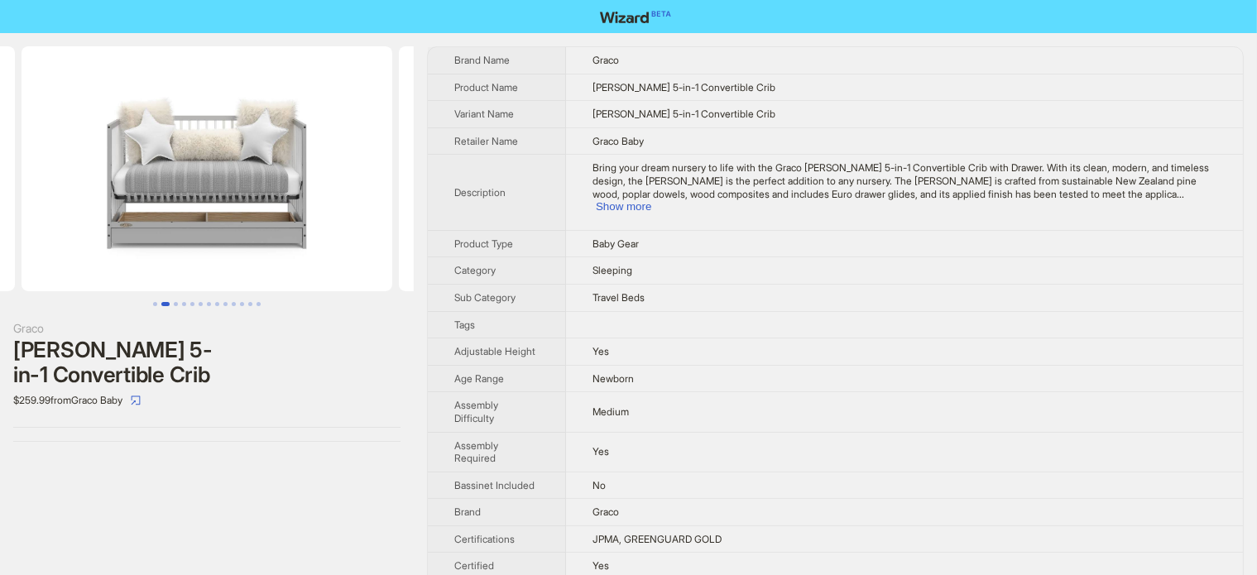
drag, startPoint x: 260, startPoint y: 138, endPoint x: 41, endPoint y: 148, distance: 218.7
click at [50, 156] on img at bounding box center [207, 168] width 371 height 245
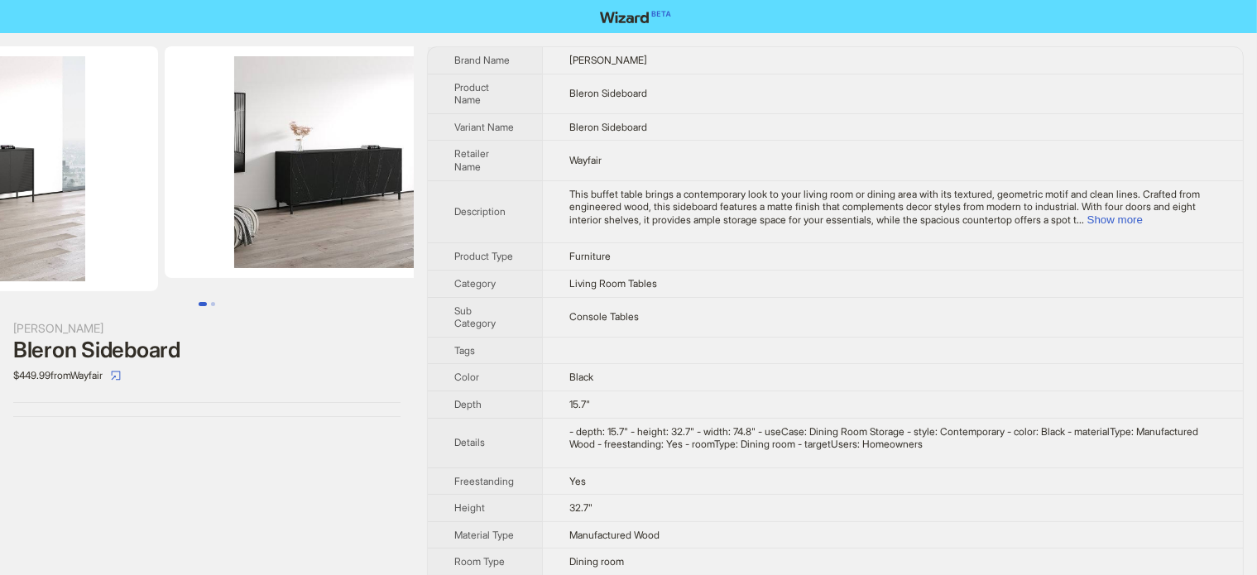
drag, startPoint x: 295, startPoint y: 217, endPoint x: 97, endPoint y: 245, distance: 199.7
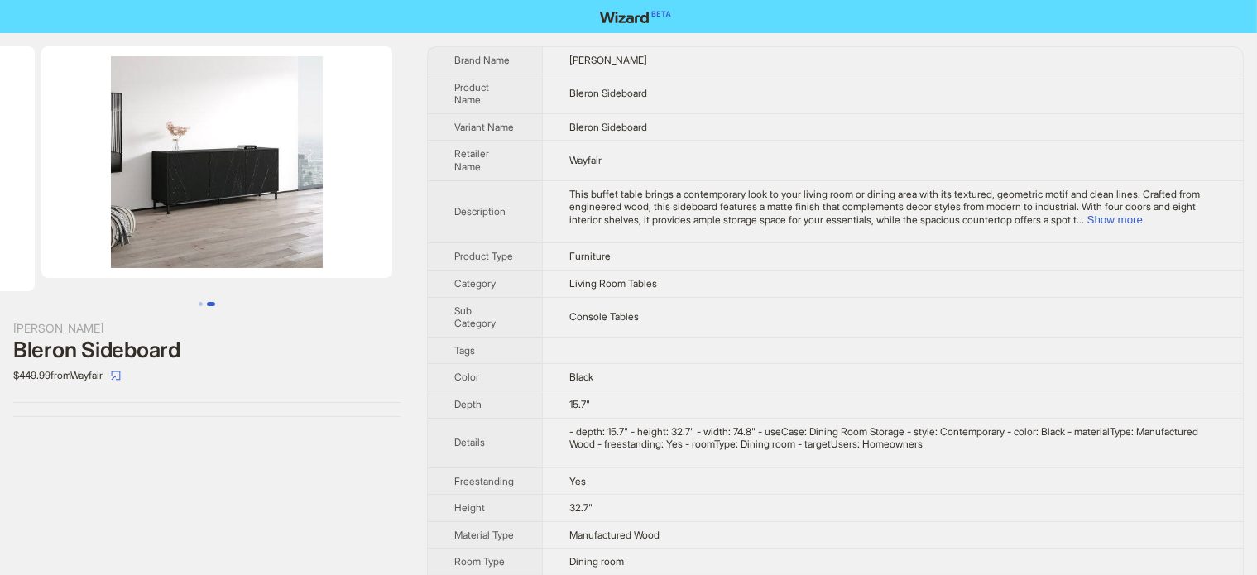
click at [53, 218] on img at bounding box center [216, 162] width 351 height 232
drag, startPoint x: 235, startPoint y: 192, endPoint x: 338, endPoint y: 180, distance: 103.2
click at [304, 197] on img at bounding box center [216, 162] width 351 height 232
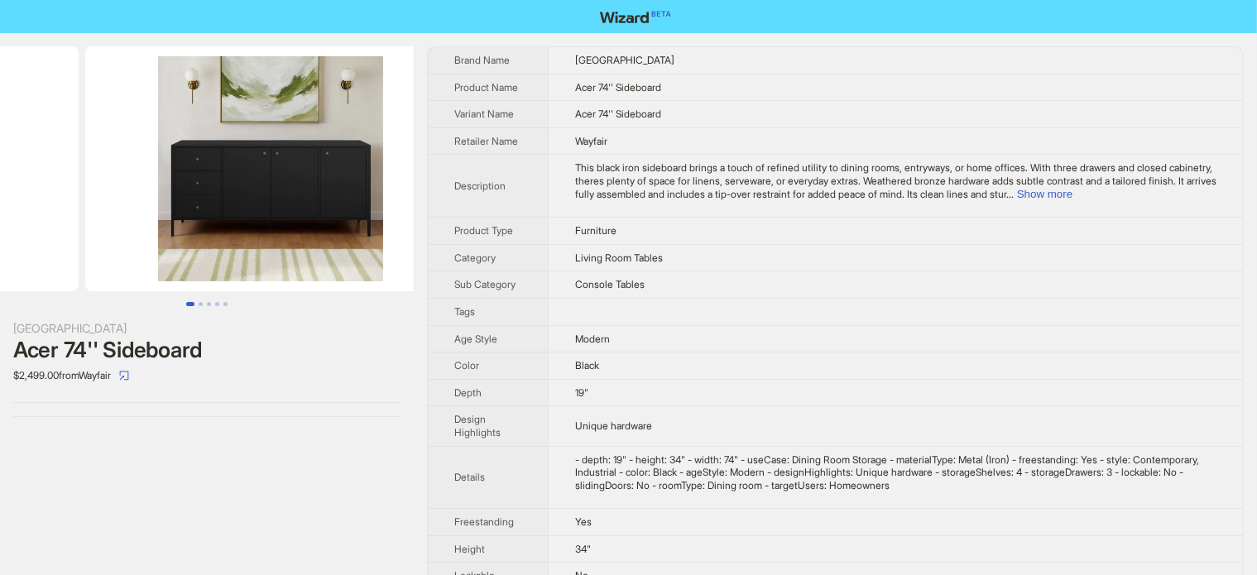
drag, startPoint x: 318, startPoint y: 185, endPoint x: 66, endPoint y: 228, distance: 255.0
click at [70, 228] on ul at bounding box center [207, 168] width 414 height 245
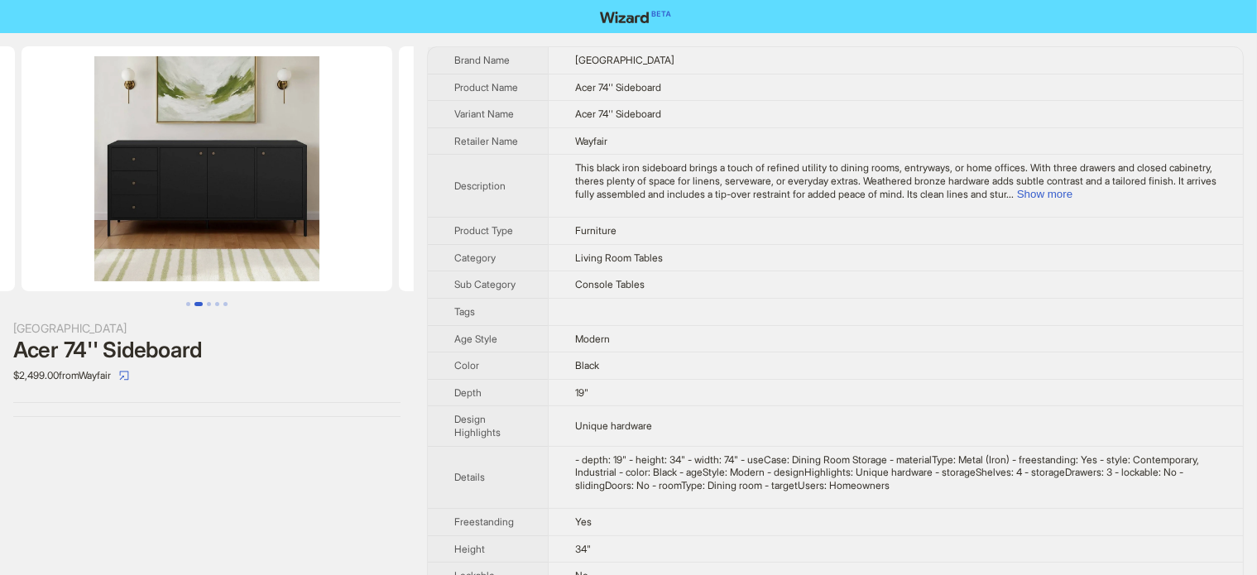
drag, startPoint x: 109, startPoint y: 222, endPoint x: 92, endPoint y: 224, distance: 17.6
click at [93, 224] on li at bounding box center [206, 168] width 377 height 245
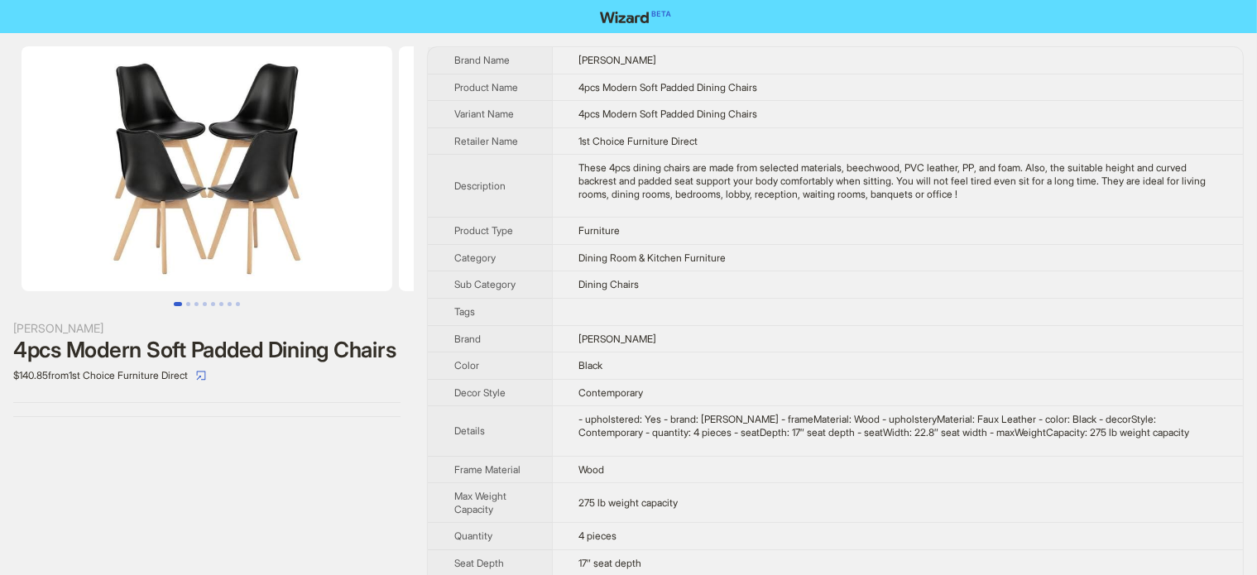
click at [308, 207] on img at bounding box center [207, 168] width 371 height 245
click at [324, 218] on img at bounding box center [207, 168] width 371 height 245
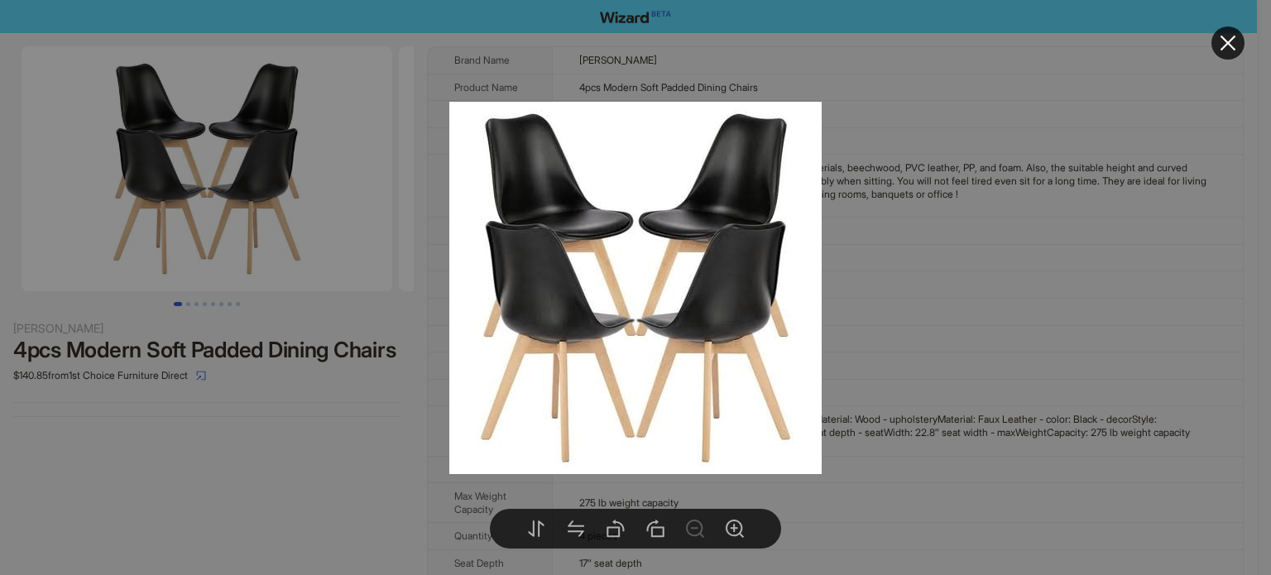
drag, startPoint x: 352, startPoint y: 409, endPoint x: 342, endPoint y: 396, distance: 15.9
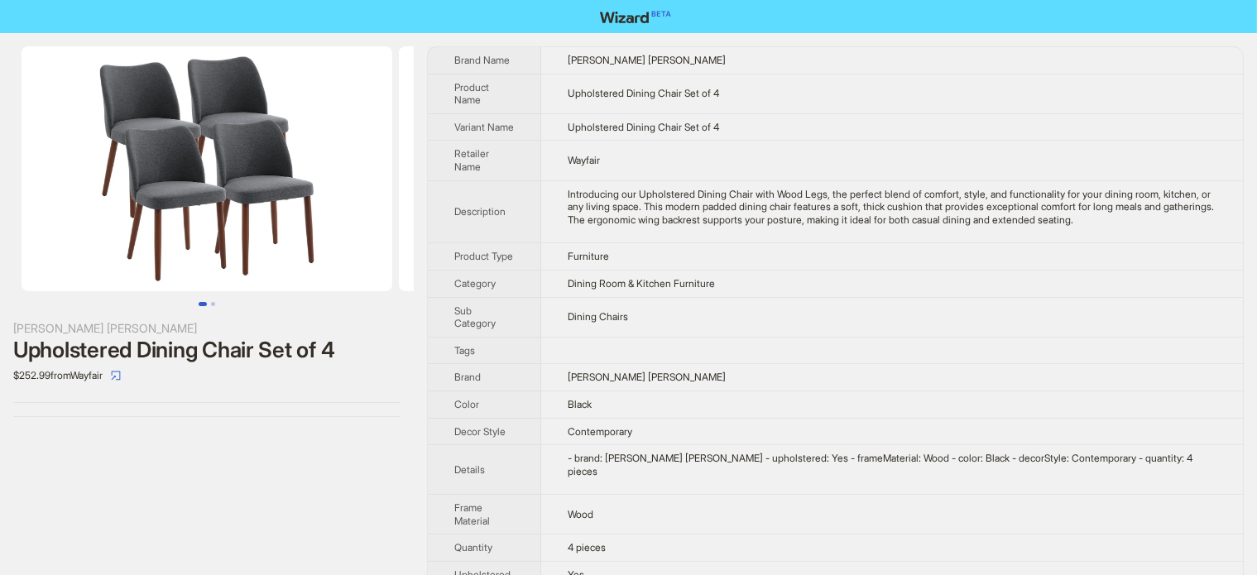
click at [283, 193] on img at bounding box center [207, 168] width 371 height 245
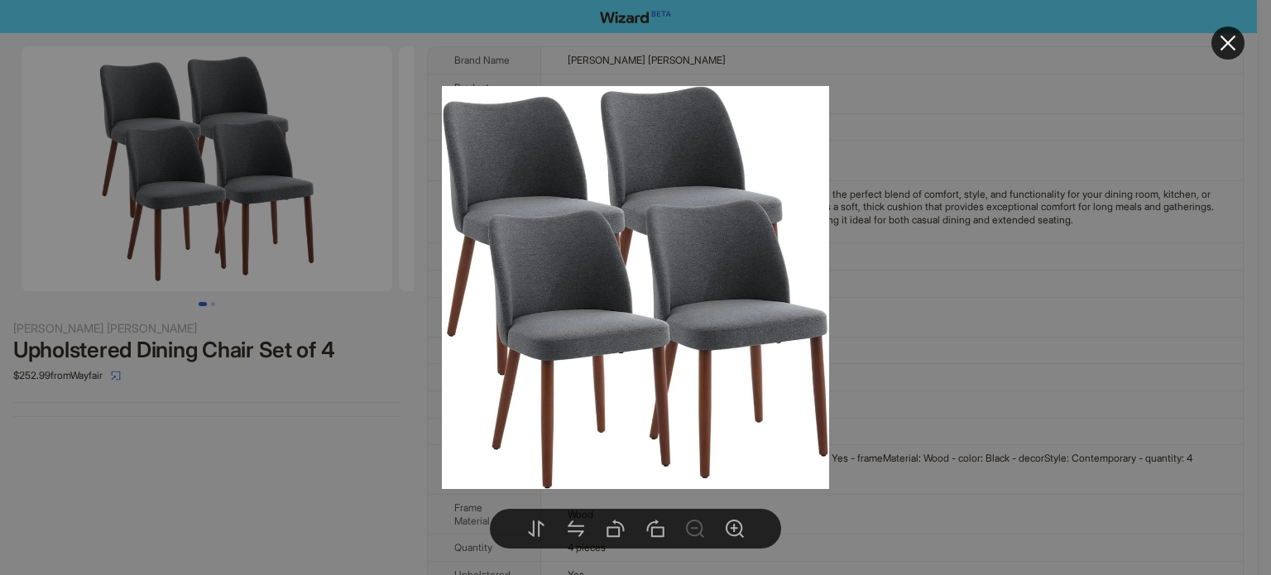
click at [223, 451] on div at bounding box center [635, 287] width 1271 height 575
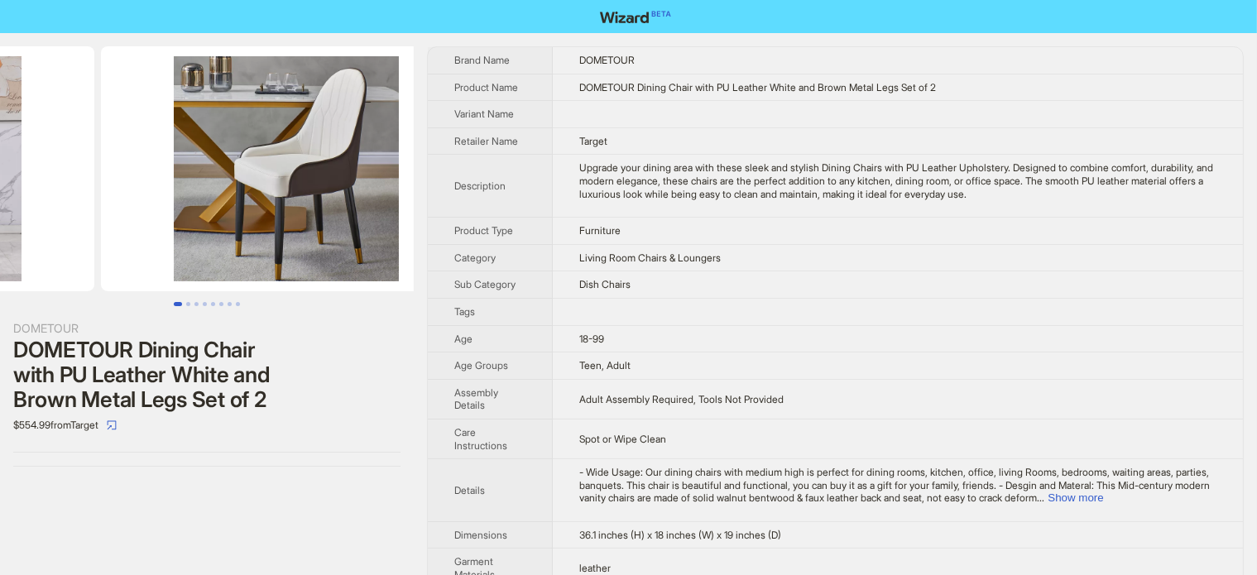
drag, startPoint x: 275, startPoint y: 199, endPoint x: 73, endPoint y: 259, distance: 210.7
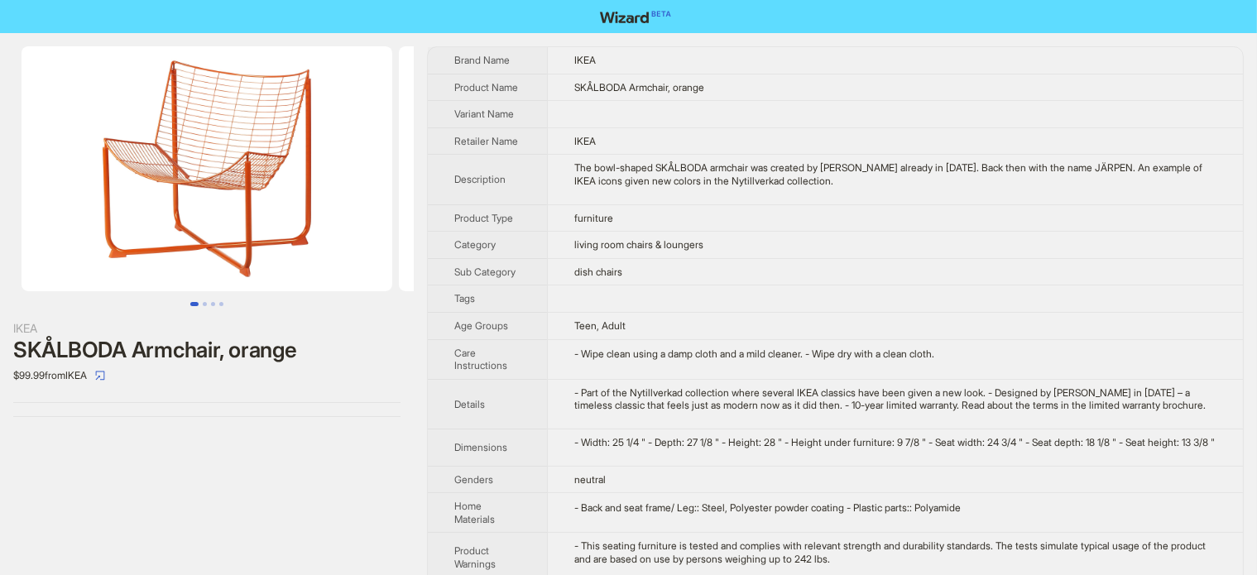
drag, startPoint x: 90, startPoint y: 267, endPoint x: 67, endPoint y: 271, distance: 23.5
click at [67, 271] on img at bounding box center [207, 168] width 371 height 245
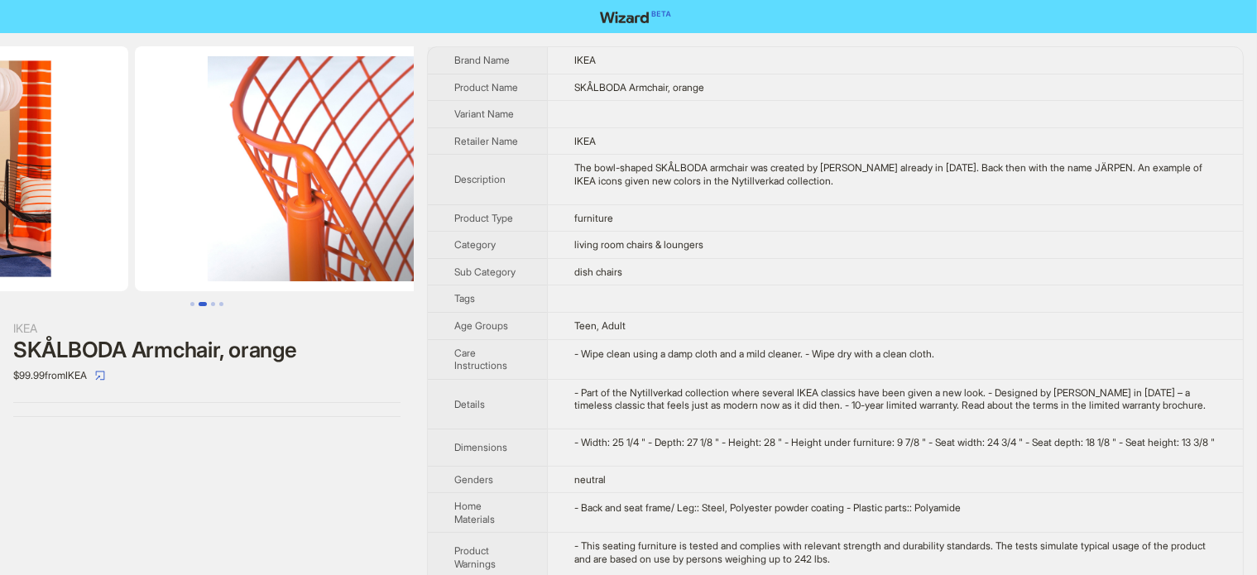
drag, startPoint x: 132, startPoint y: 264, endPoint x: 101, endPoint y: 267, distance: 31.6
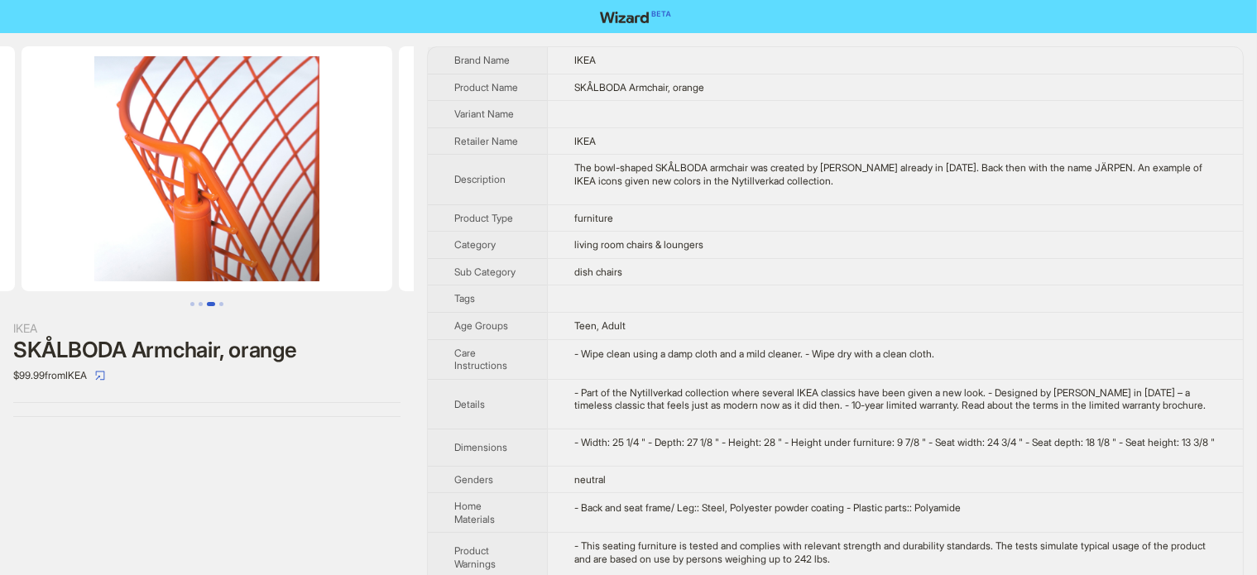
drag, startPoint x: 278, startPoint y: 167, endPoint x: 155, endPoint y: 203, distance: 128.3
click at [147, 206] on ul at bounding box center [207, 168] width 414 height 245
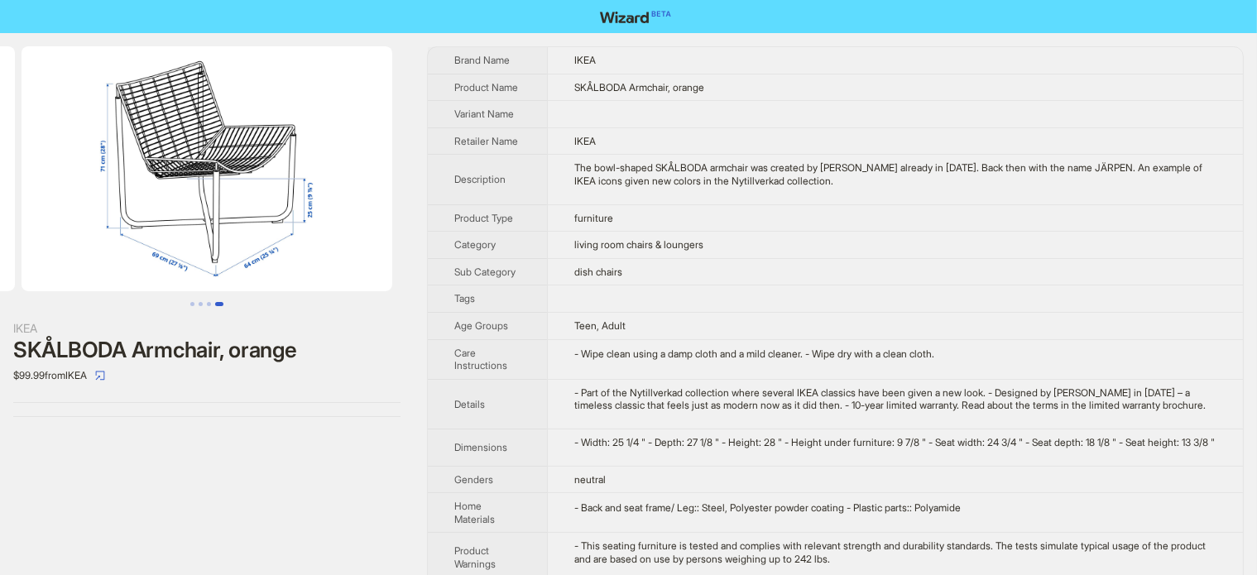
click at [103, 241] on img at bounding box center [207, 168] width 371 height 245
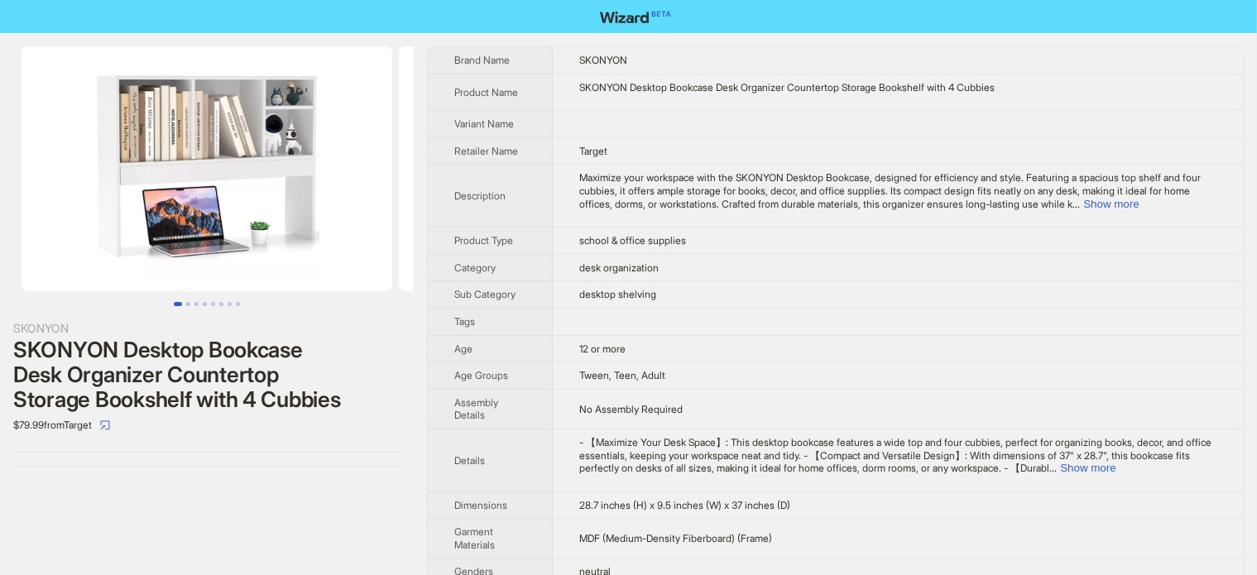
scroll to position [0, 111]
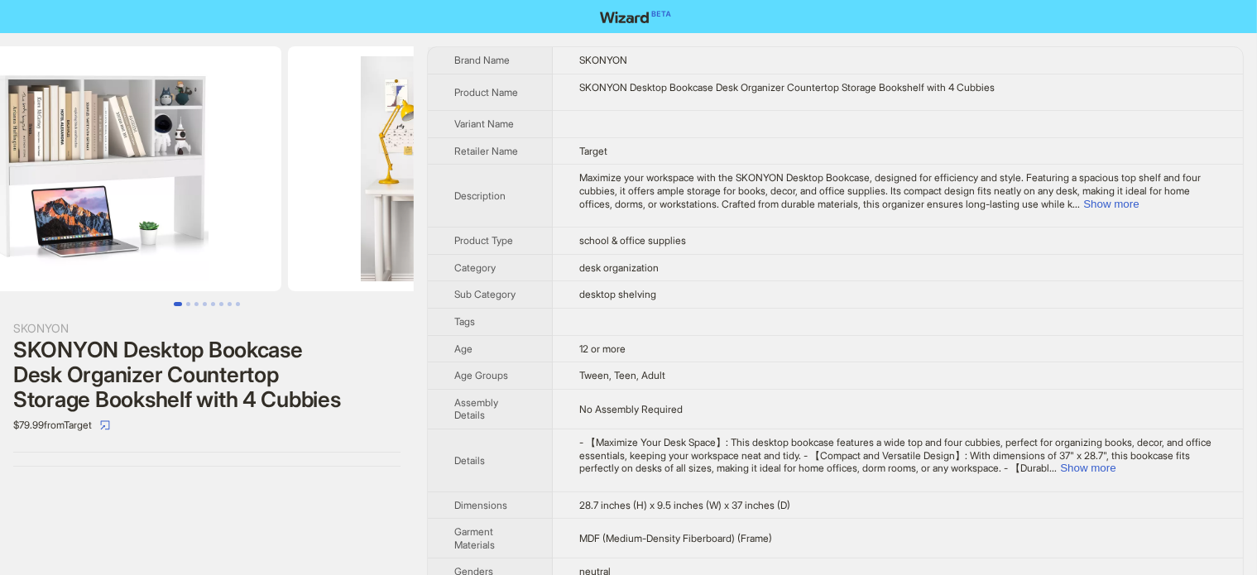
drag, startPoint x: 224, startPoint y: 237, endPoint x: 224, endPoint y: 144, distance: 92.7
click at [192, 240] on img at bounding box center [96, 168] width 371 height 245
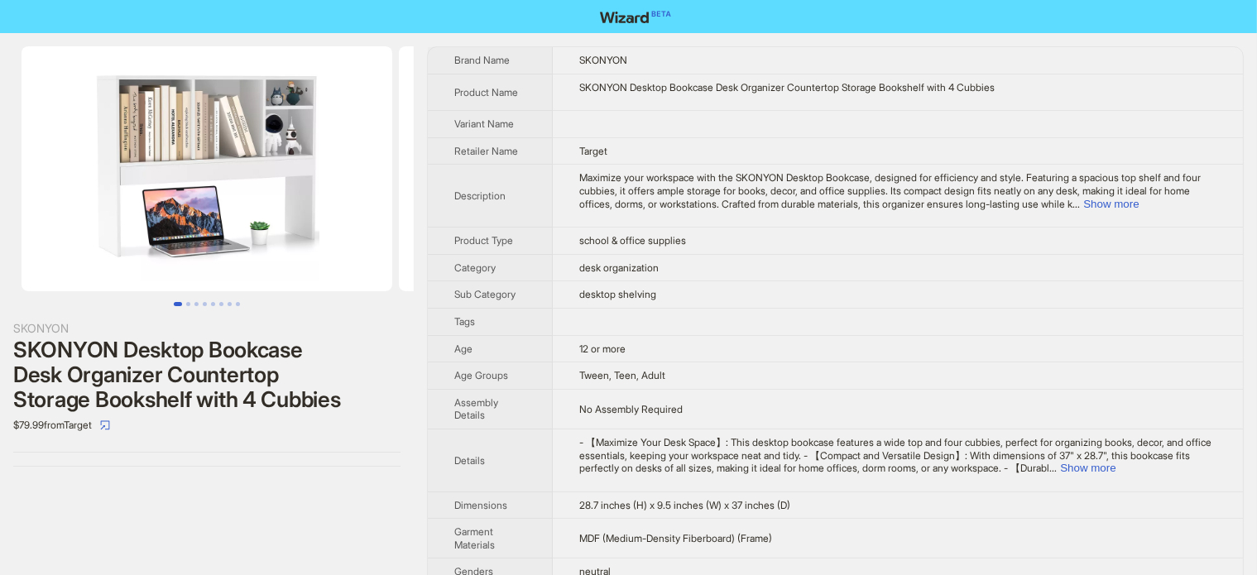
scroll to position [0, 161]
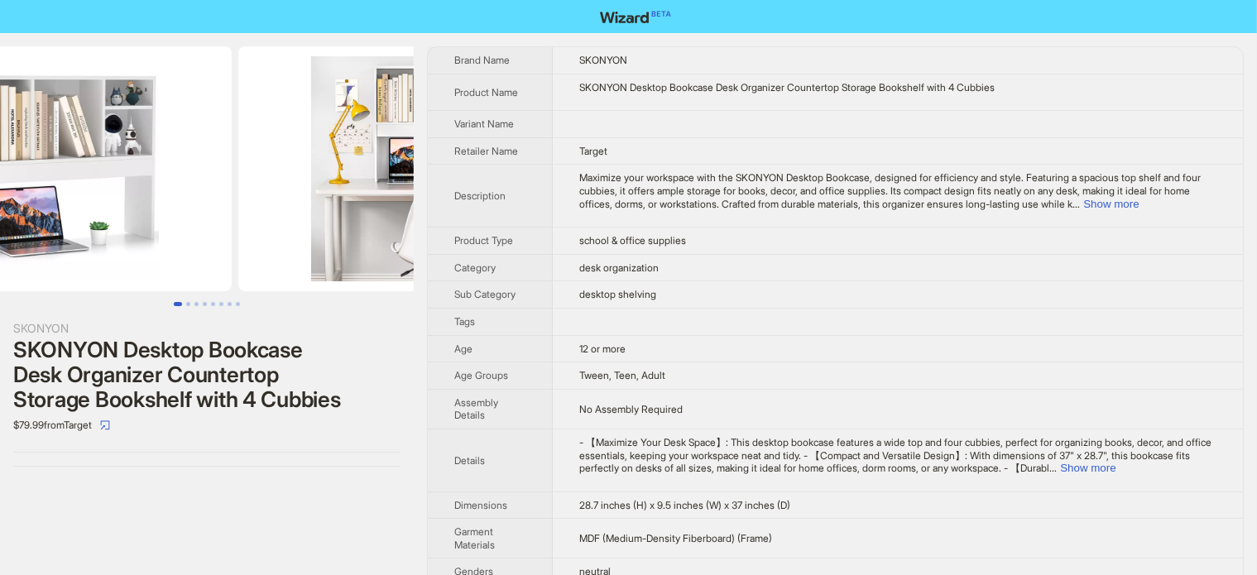
drag, startPoint x: 182, startPoint y: 185, endPoint x: 108, endPoint y: 212, distance: 78.3
click at [103, 209] on img at bounding box center [46, 168] width 371 height 245
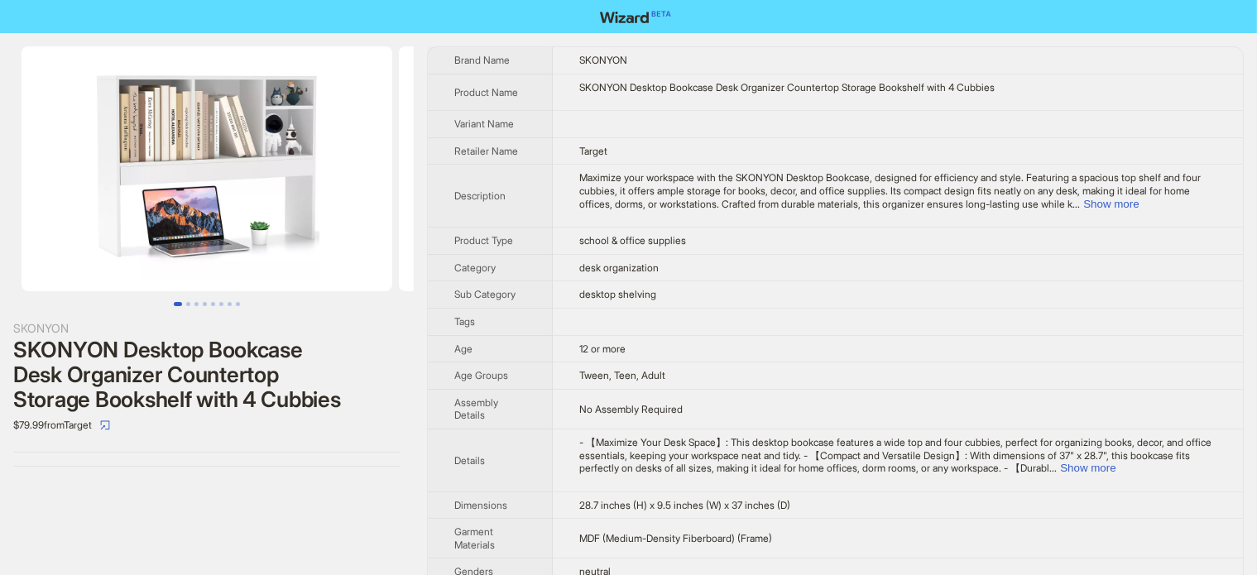
drag, startPoint x: 258, startPoint y: 188, endPoint x: 98, endPoint y: 221, distance: 163.9
click at [59, 237] on img at bounding box center [207, 168] width 371 height 245
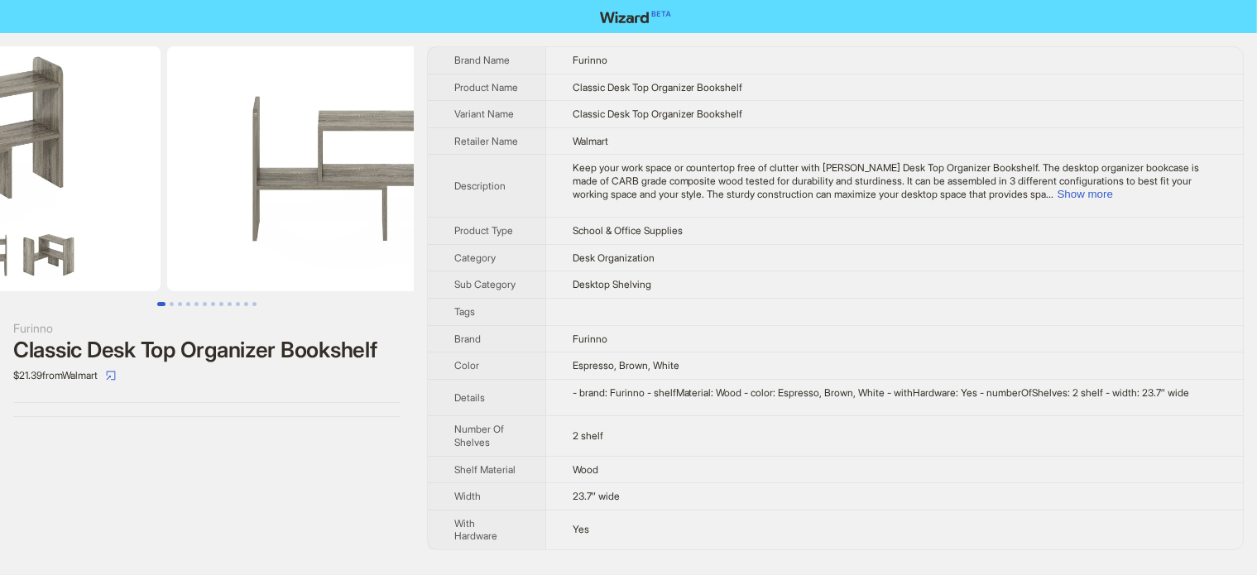
click at [189, 196] on ul at bounding box center [207, 168] width 414 height 245
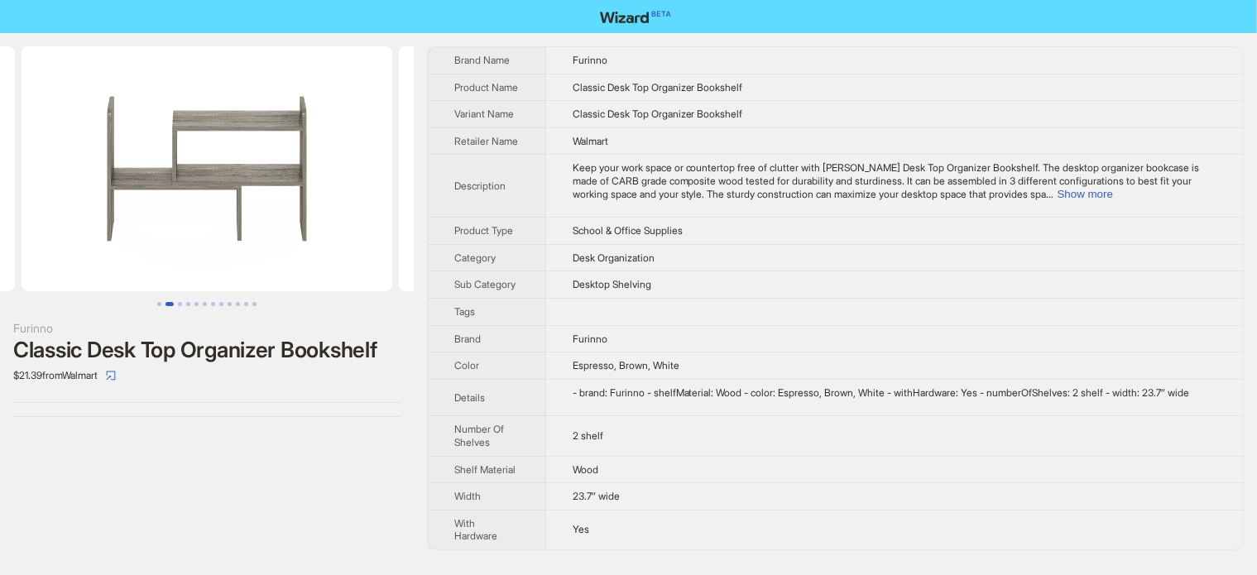
click at [22, 275] on img at bounding box center [207, 168] width 371 height 245
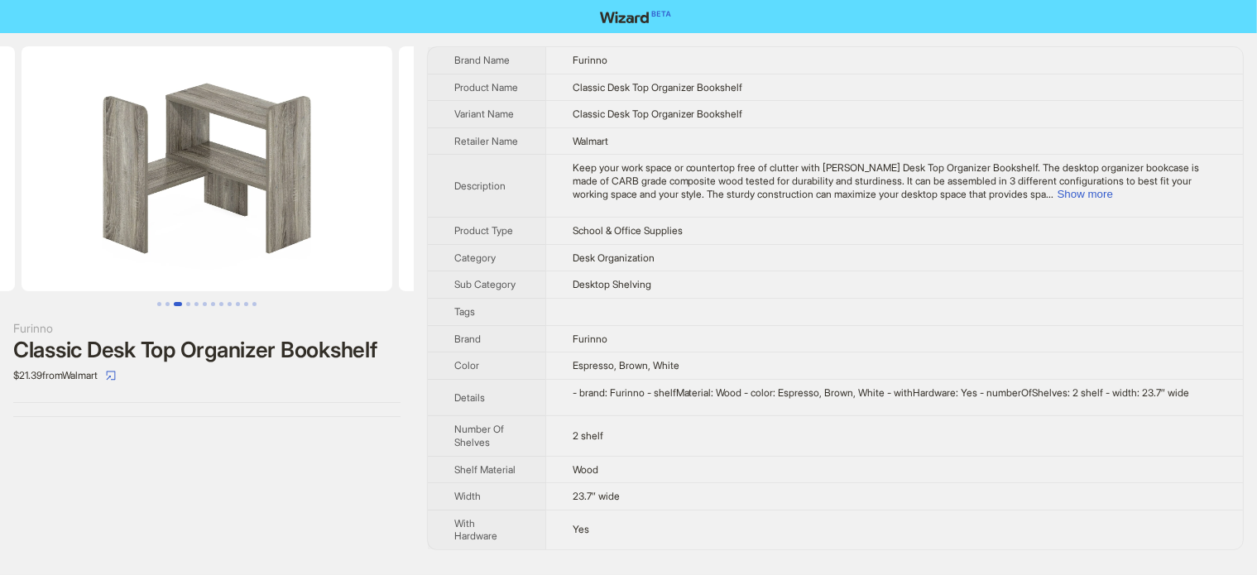
click at [64, 276] on img at bounding box center [207, 168] width 371 height 245
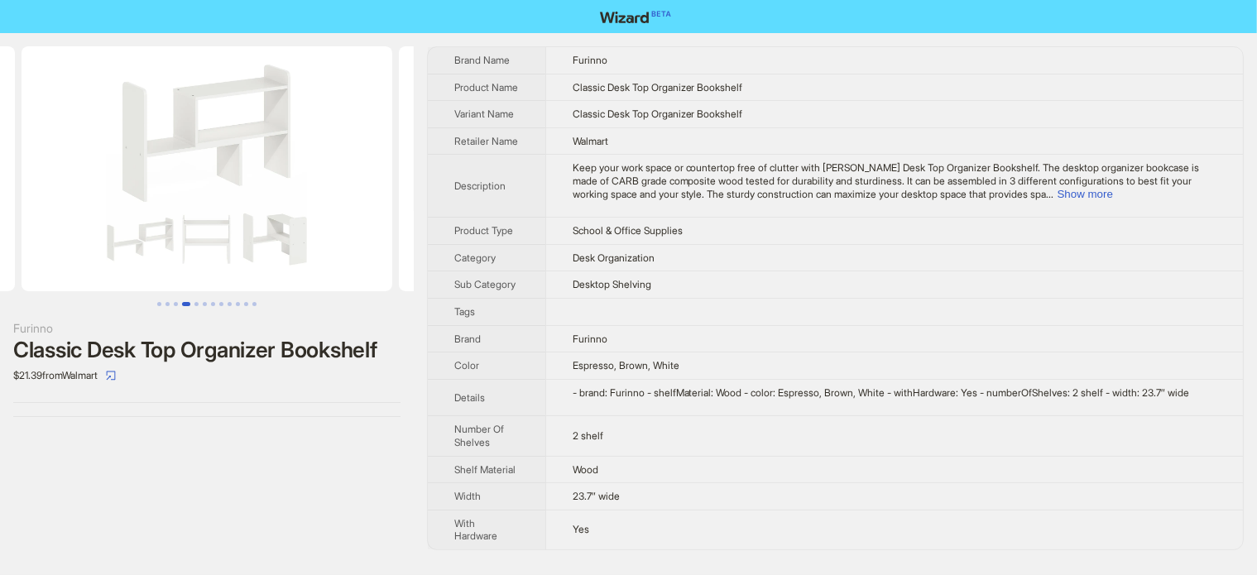
drag, startPoint x: 209, startPoint y: 226, endPoint x: 50, endPoint y: 268, distance: 164.4
click at [50, 268] on img at bounding box center [207, 168] width 371 height 245
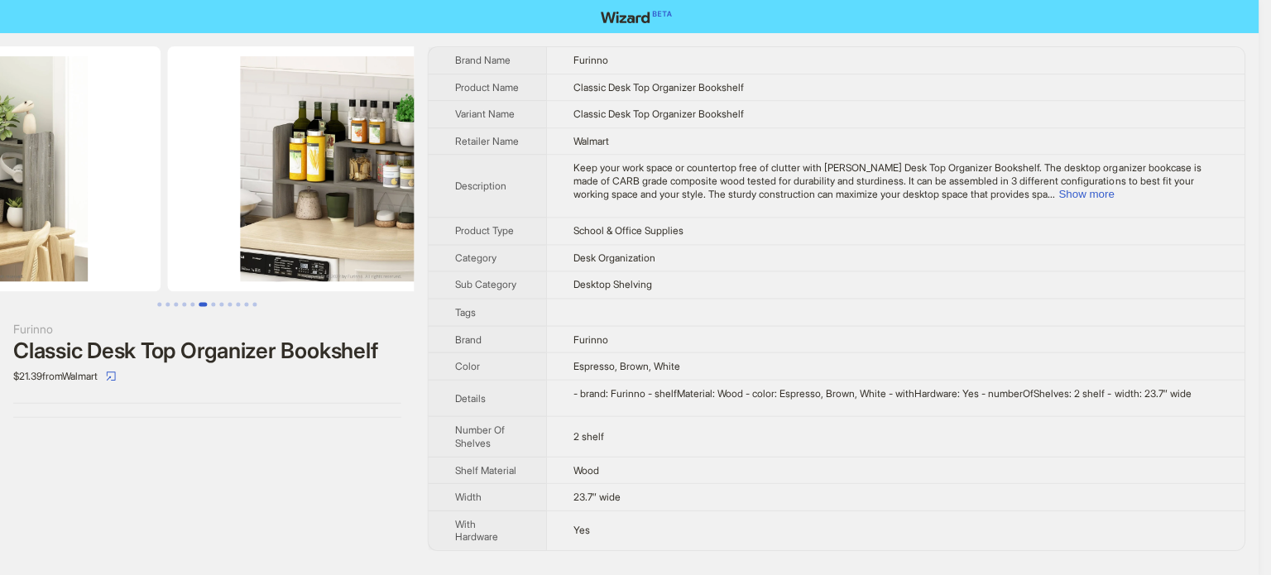
drag, startPoint x: 283, startPoint y: 227, endPoint x: 122, endPoint y: 264, distance: 164.8
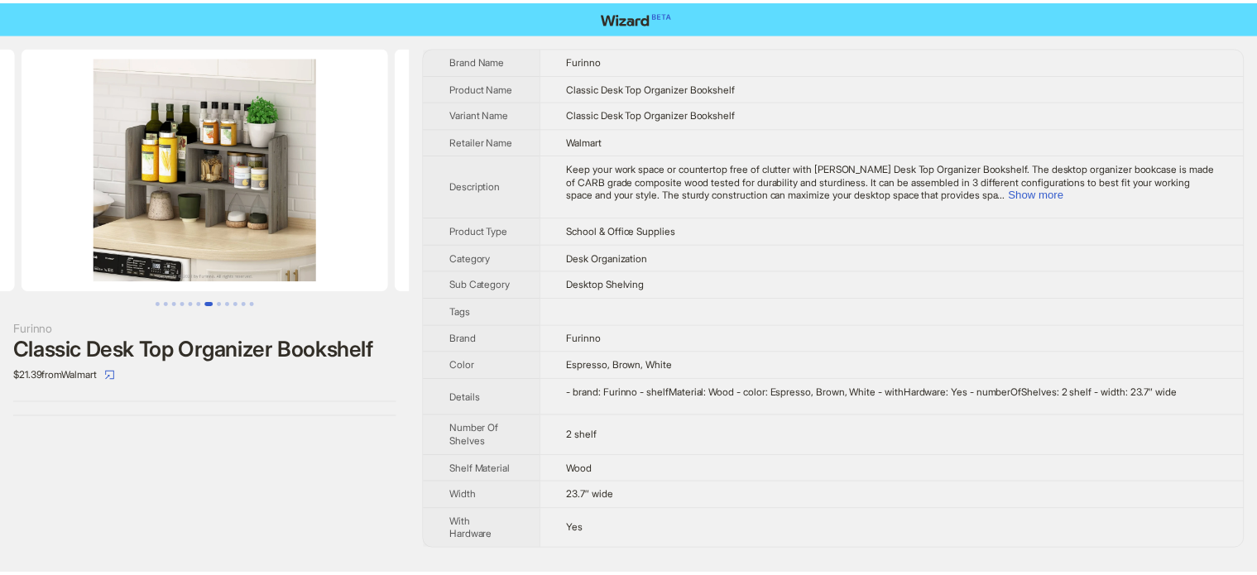
scroll to position [0, 2641]
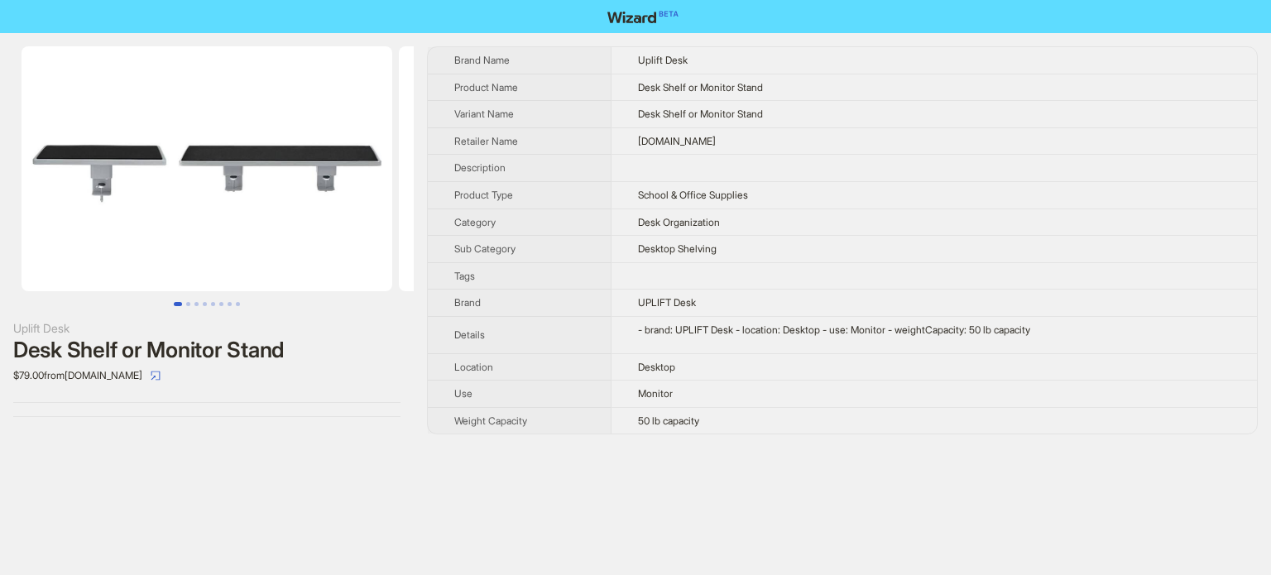
drag, startPoint x: 249, startPoint y: 180, endPoint x: 18, endPoint y: 247, distance: 240.4
click at [36, 242] on img at bounding box center [207, 168] width 371 height 245
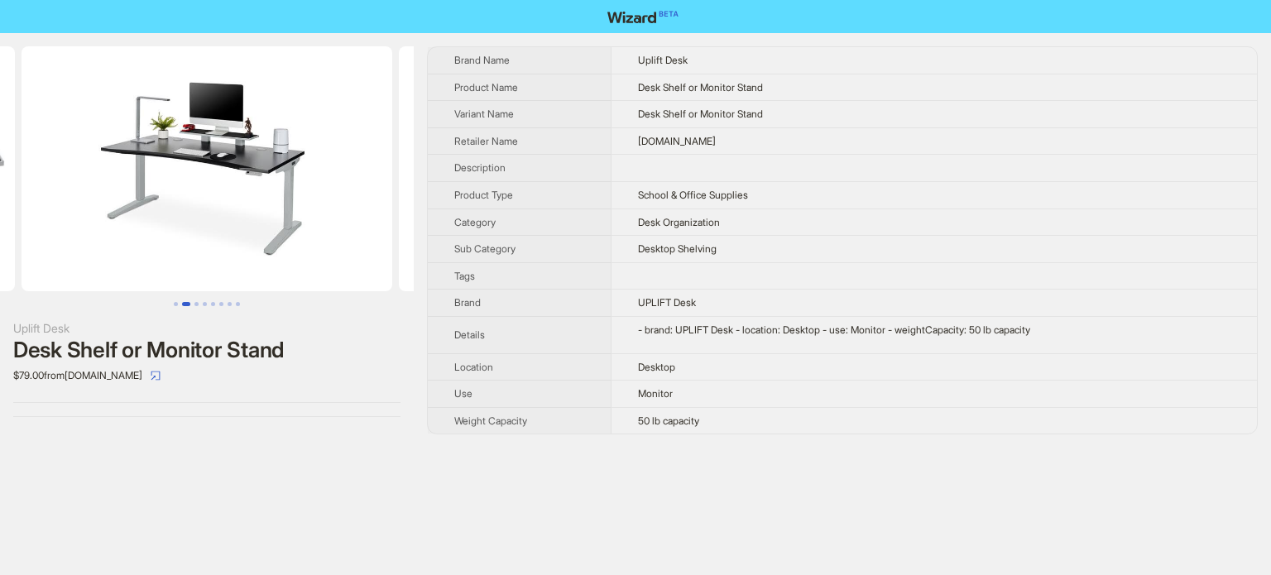
drag, startPoint x: 291, startPoint y: 206, endPoint x: 177, endPoint y: 235, distance: 117.8
click at [177, 235] on img at bounding box center [207, 168] width 371 height 245
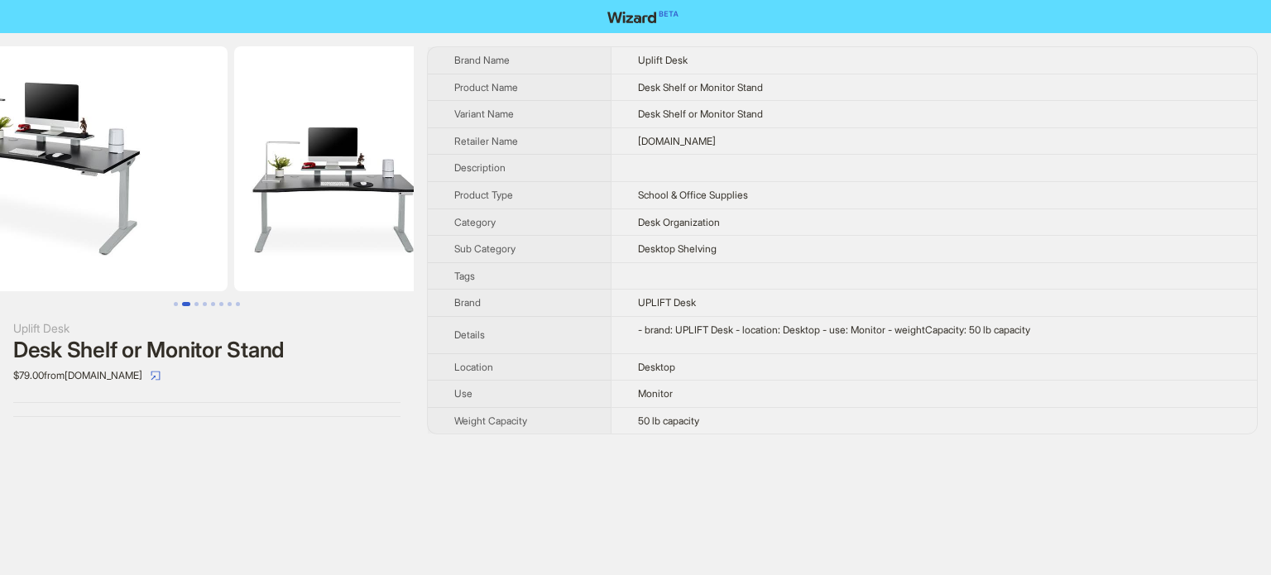
drag, startPoint x: 247, startPoint y: 188, endPoint x: 150, endPoint y: 199, distance: 97.5
click at [159, 204] on img at bounding box center [42, 168] width 371 height 245
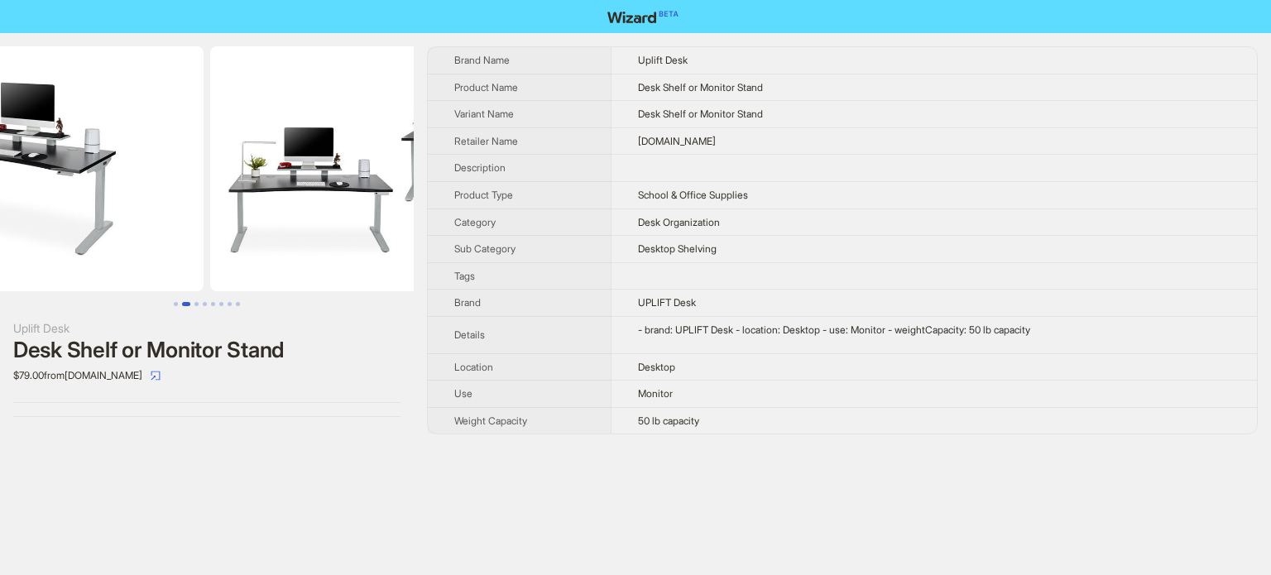
drag, startPoint x: 323, startPoint y: 231, endPoint x: 186, endPoint y: 270, distance: 141.9
click at [186, 270] on img at bounding box center [18, 168] width 371 height 245
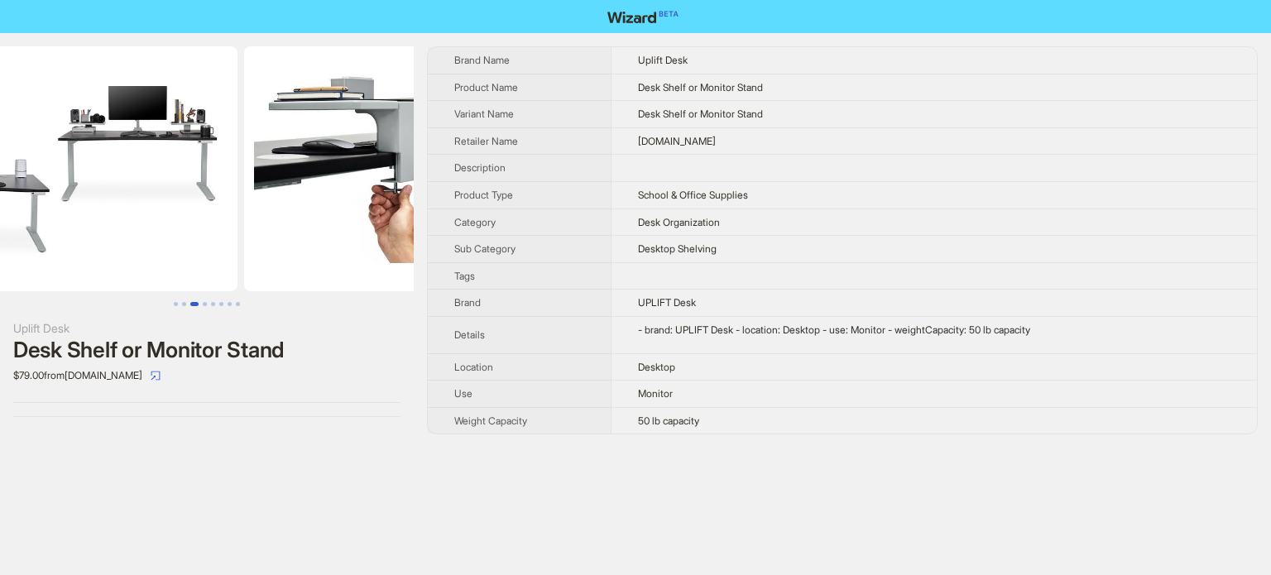
drag, startPoint x: 329, startPoint y: 241, endPoint x: 248, endPoint y: 264, distance: 84.3
click at [248, 264] on ul at bounding box center [207, 168] width 414 height 245
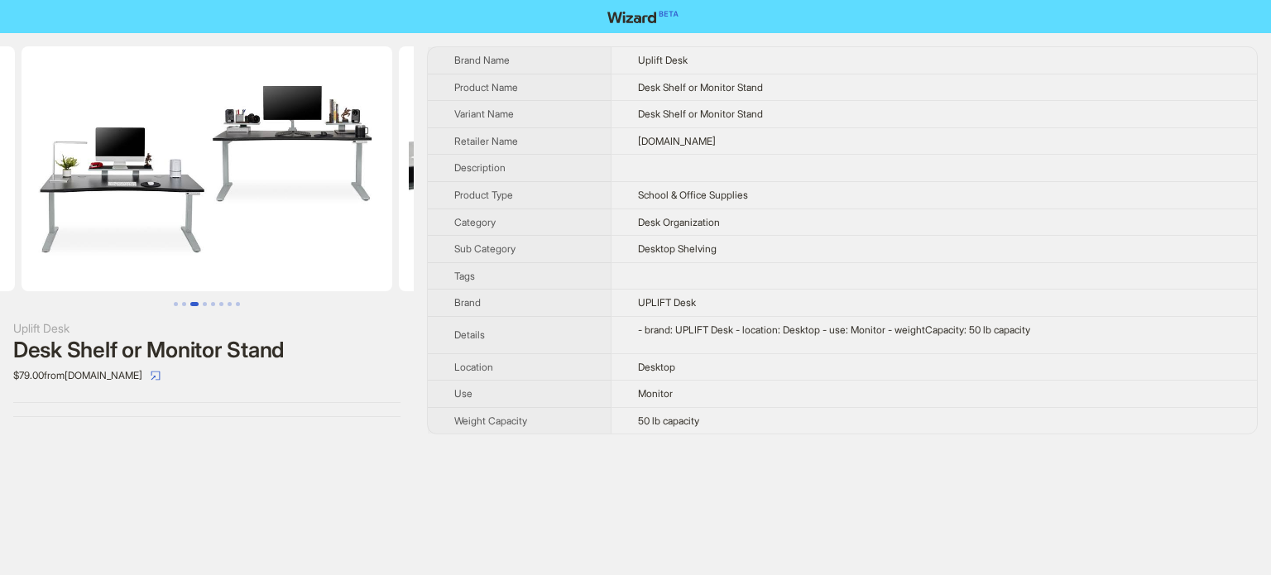
drag, startPoint x: 378, startPoint y: 233, endPoint x: 152, endPoint y: 261, distance: 227.5
click at [156, 261] on ul at bounding box center [207, 168] width 414 height 245
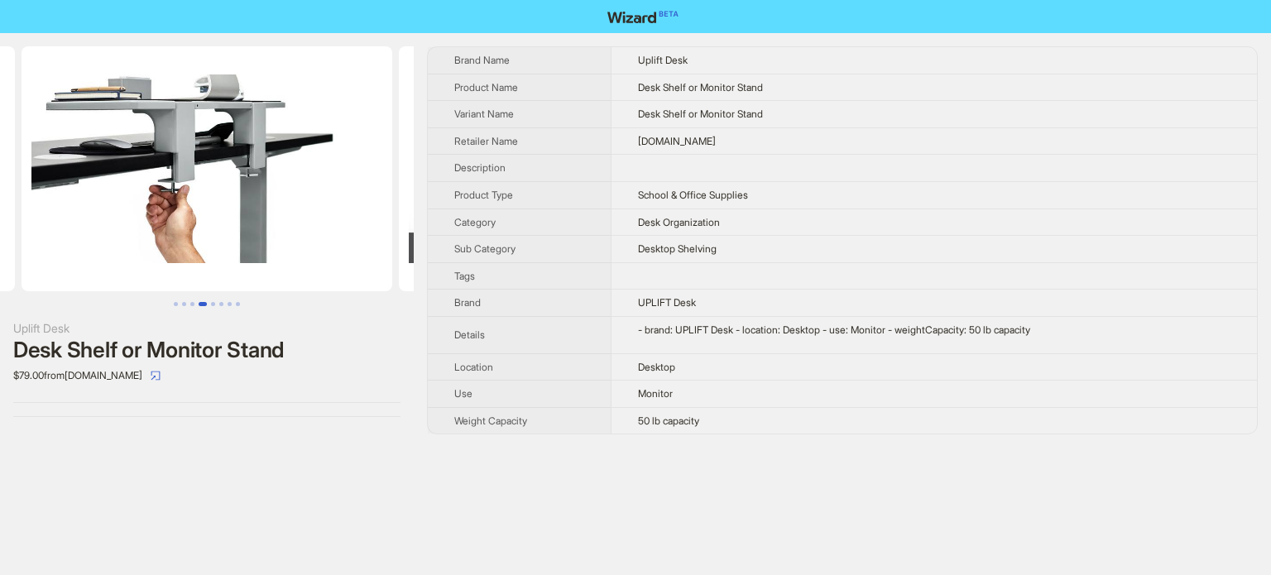
drag, startPoint x: 146, startPoint y: 234, endPoint x: 377, endPoint y: 223, distance: 231.9
click at [363, 228] on img at bounding box center [207, 168] width 371 height 245
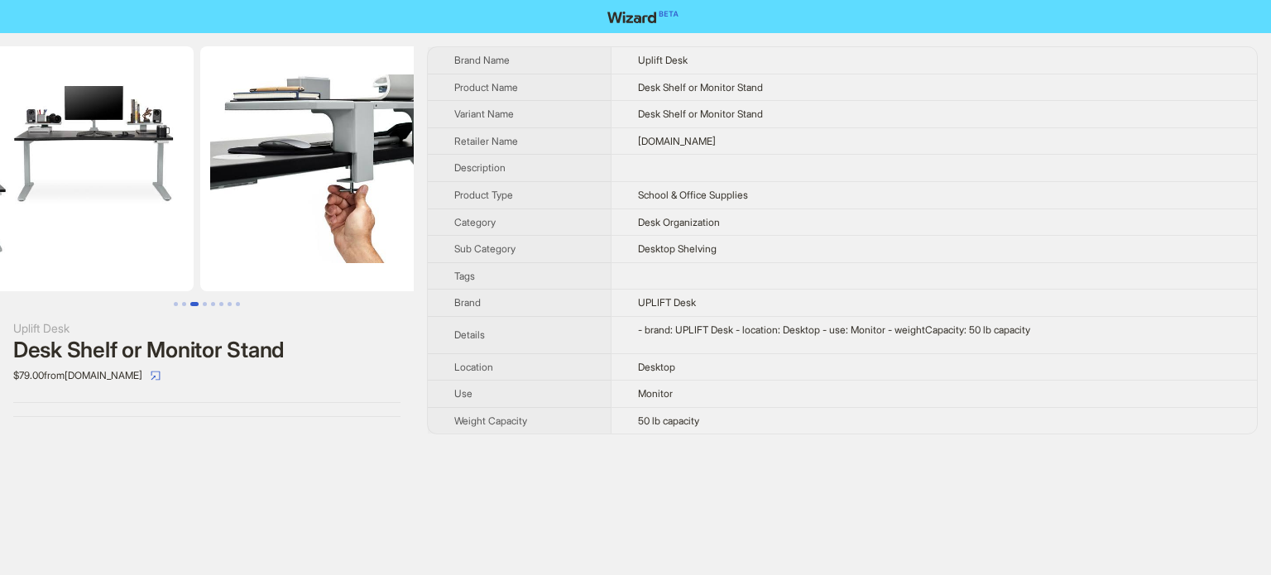
drag, startPoint x: 200, startPoint y: 244, endPoint x: 156, endPoint y: 254, distance: 45.0
click at [162, 254] on ul at bounding box center [207, 168] width 414 height 245
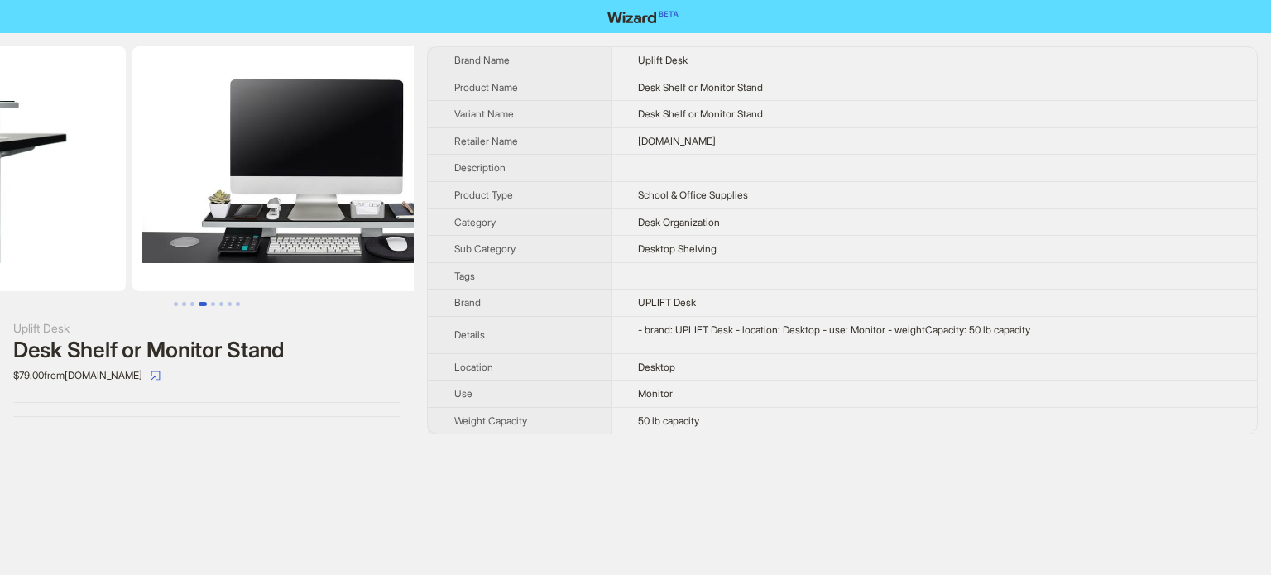
click at [117, 251] on ul at bounding box center [207, 168] width 414 height 245
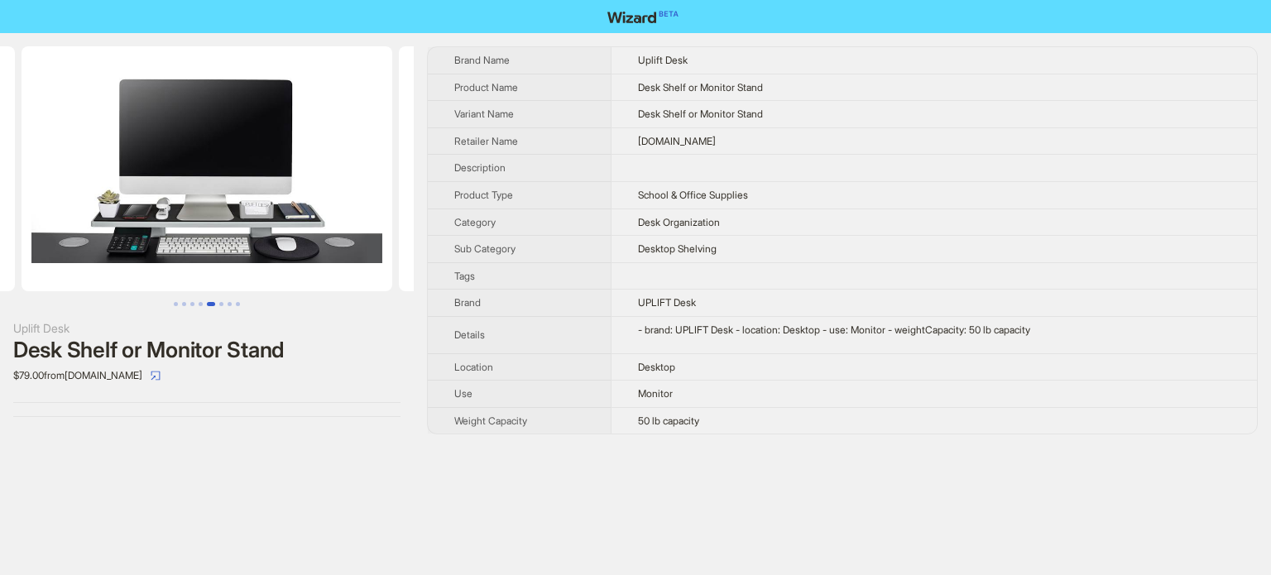
click at [172, 238] on img at bounding box center [207, 168] width 371 height 245
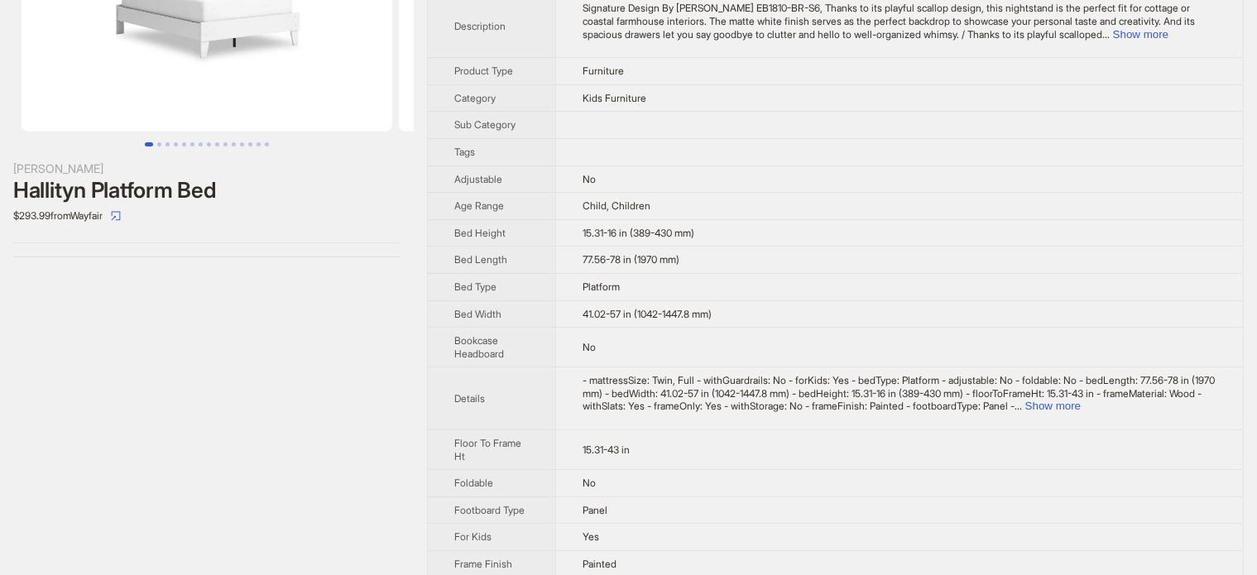
scroll to position [159, 0]
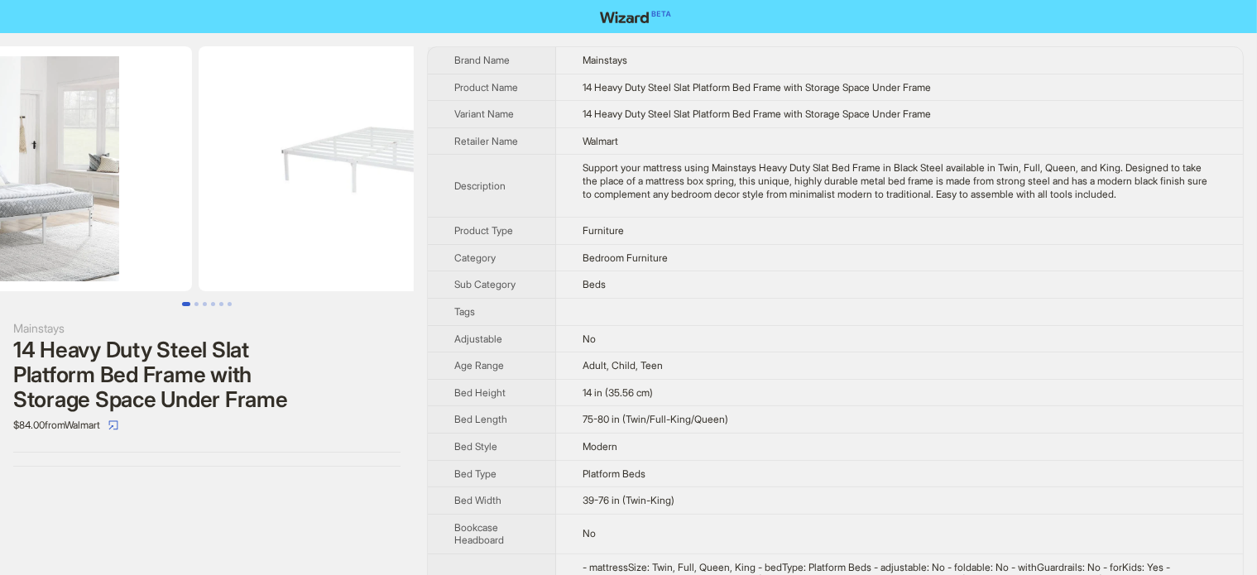
drag, startPoint x: 263, startPoint y: 203, endPoint x: 129, endPoint y: 231, distance: 137.0
click at [135, 231] on img at bounding box center [6, 168] width 371 height 245
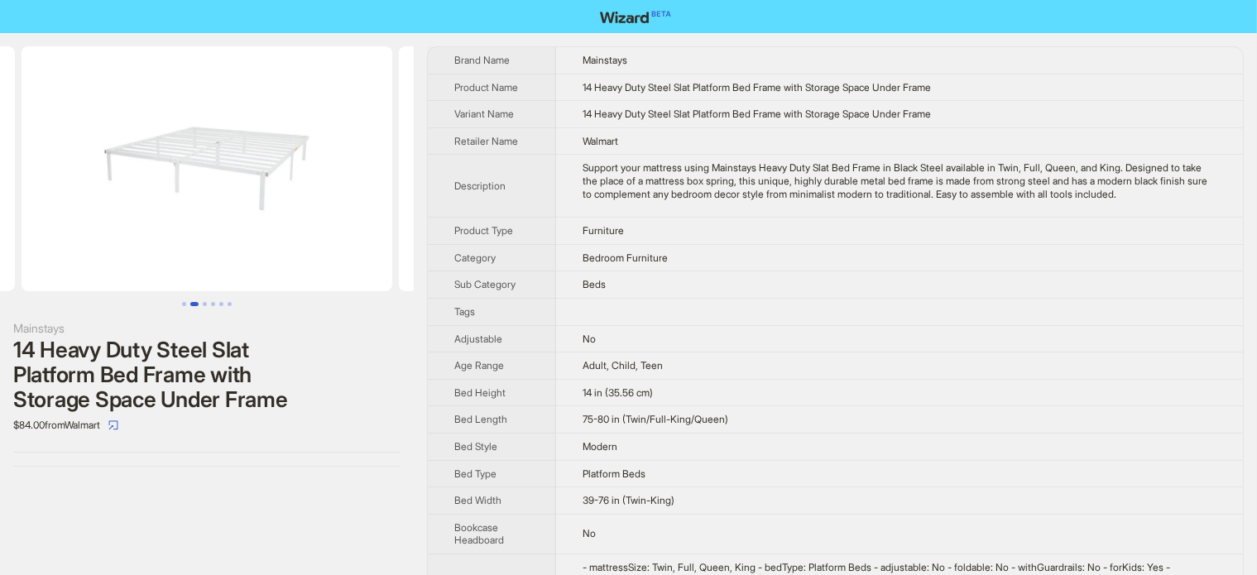
click at [119, 240] on ul at bounding box center [207, 168] width 414 height 245
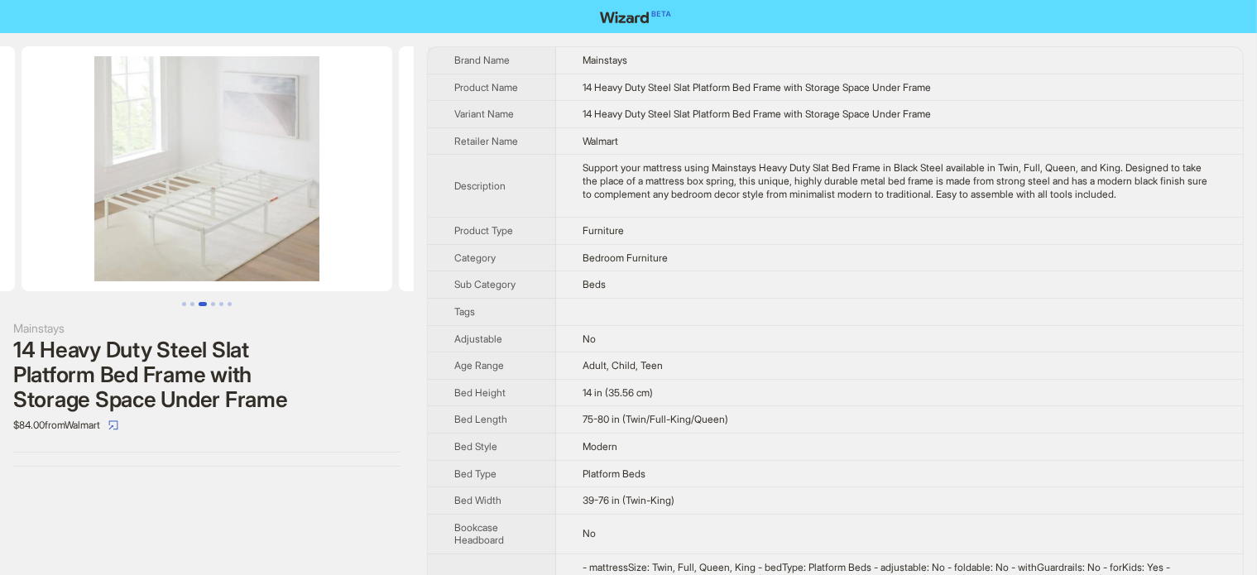
drag, startPoint x: 252, startPoint y: 228, endPoint x: 86, endPoint y: 258, distance: 168.3
click at [118, 254] on img at bounding box center [207, 168] width 371 height 245
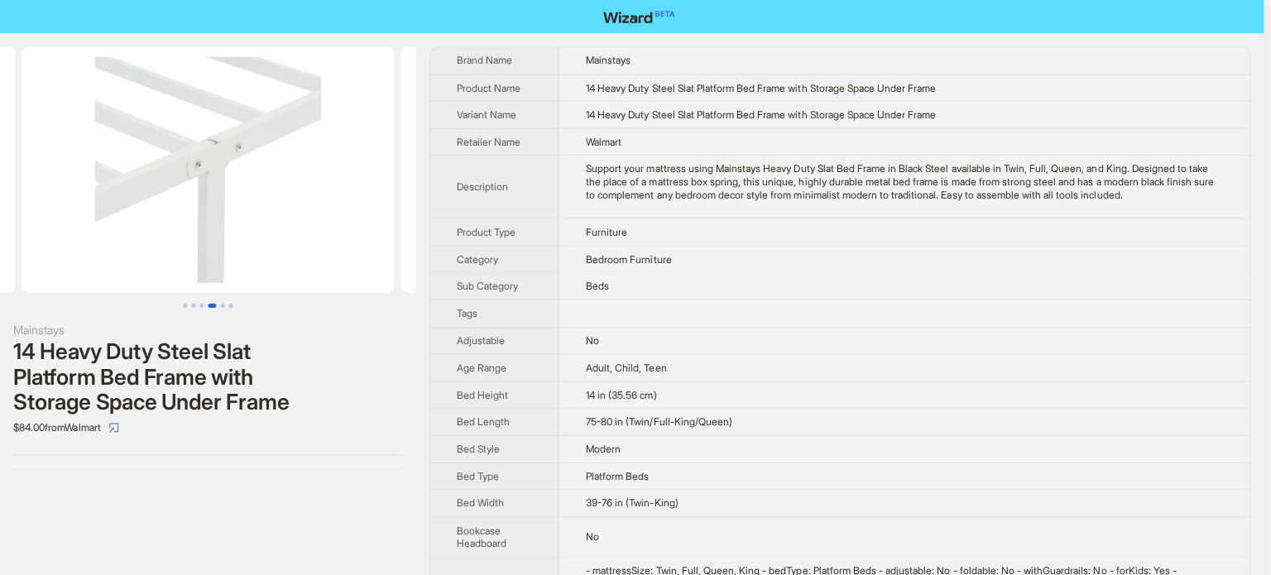
drag, startPoint x: 226, startPoint y: 245, endPoint x: 53, endPoint y: 273, distance: 175.2
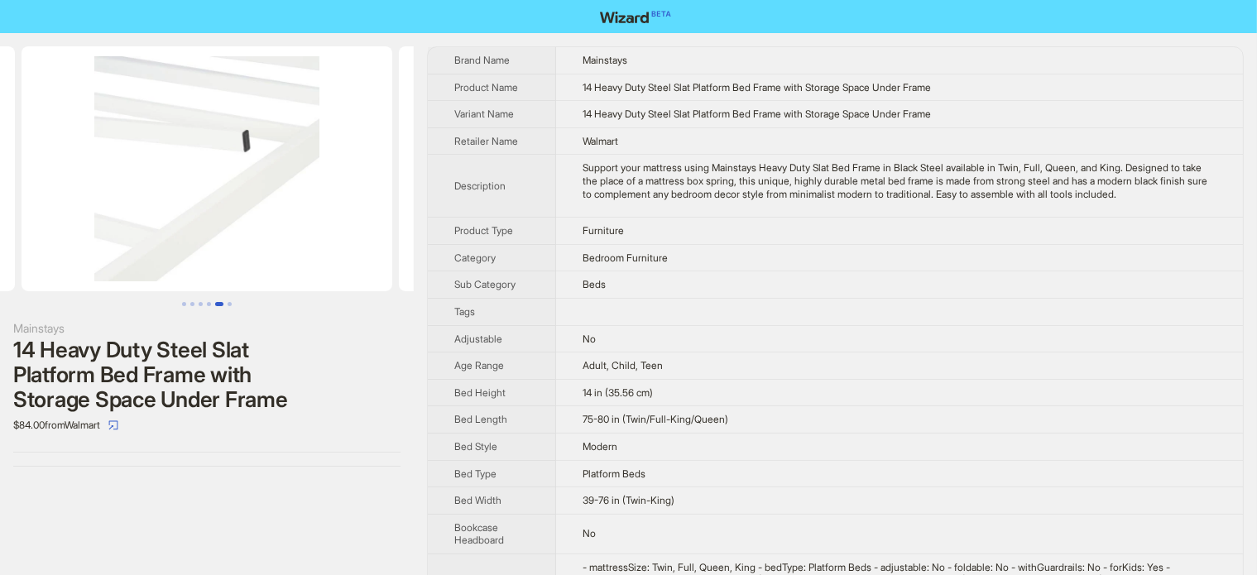
scroll to position [0, 1886]
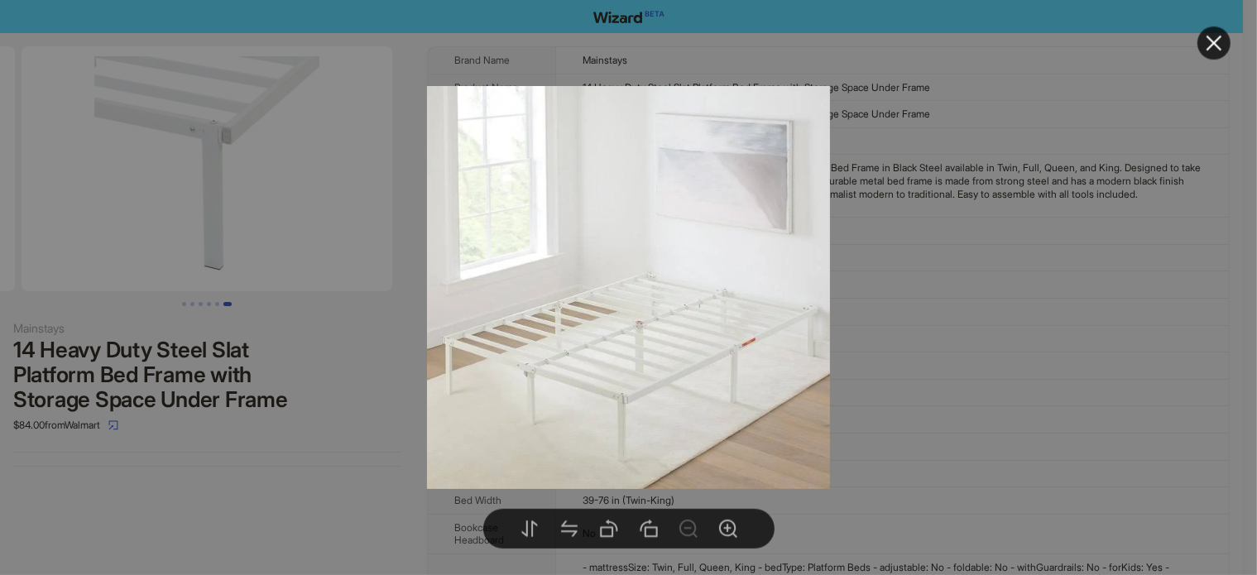
drag, startPoint x: 251, startPoint y: 224, endPoint x: 171, endPoint y: 248, distance: 83.0
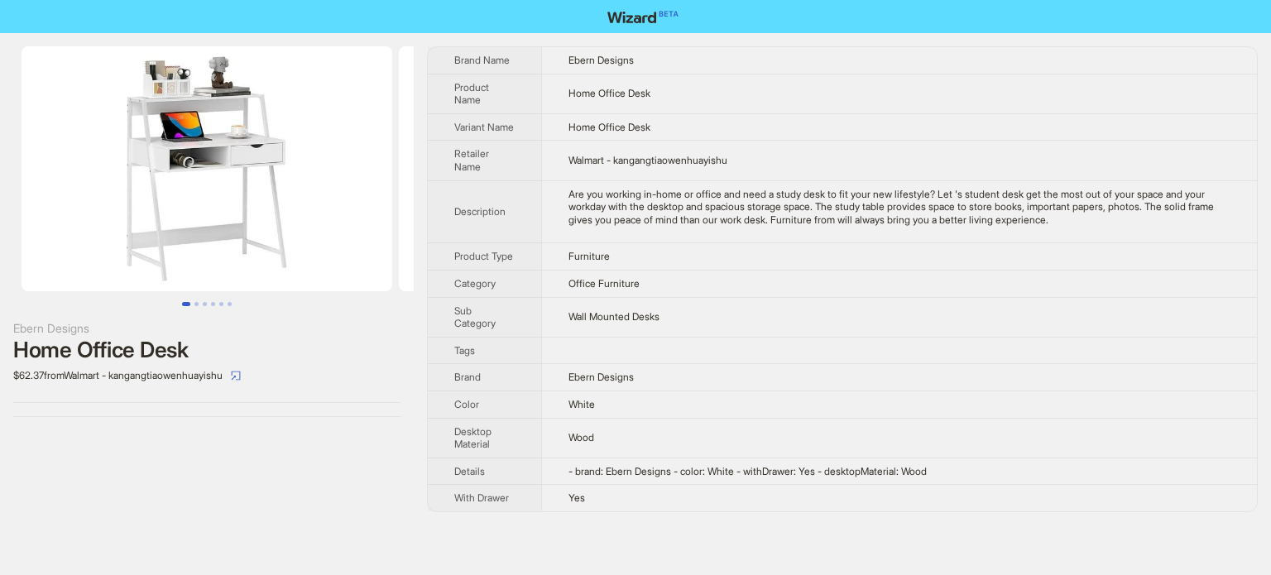
click at [185, 333] on div "Ebern Designs" at bounding box center [206, 328] width 387 height 18
copy div "Ebern Designs"
click at [155, 352] on div "Home Office Desk" at bounding box center [206, 350] width 387 height 25
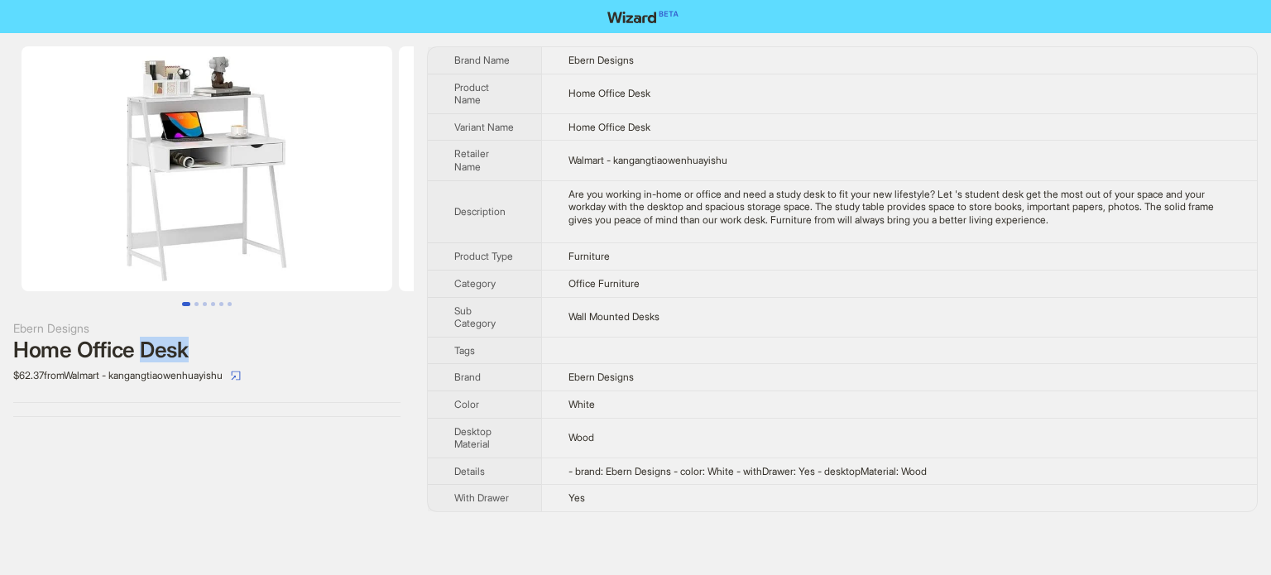
click at [155, 352] on div "Home Office Desk" at bounding box center [206, 350] width 387 height 25
copy div "Home Office Desk"
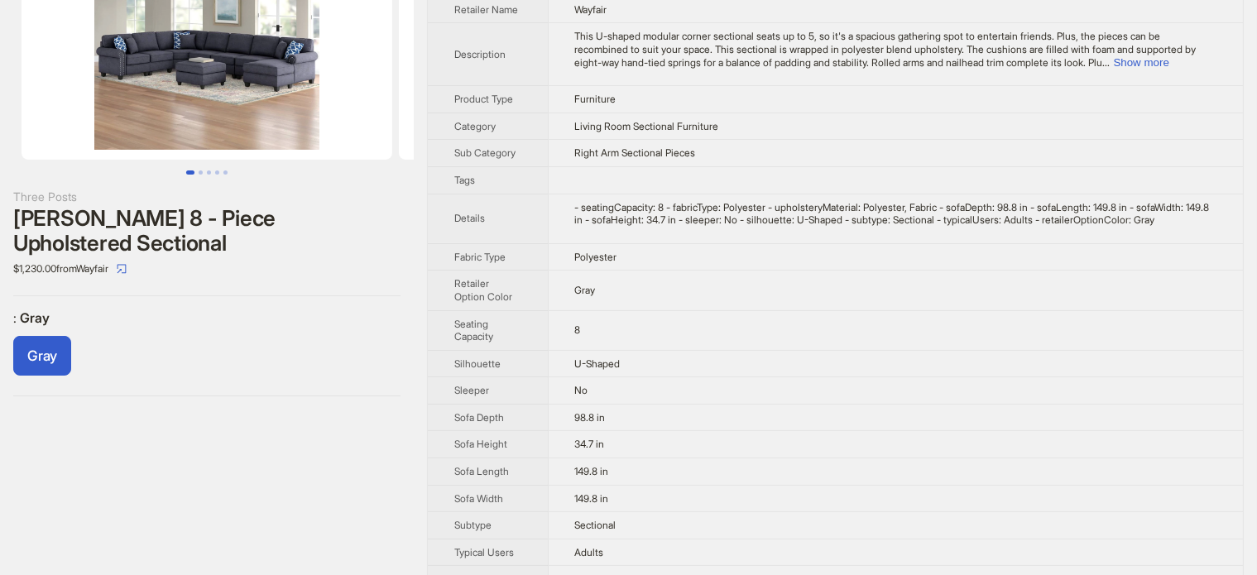
scroll to position [103, 0]
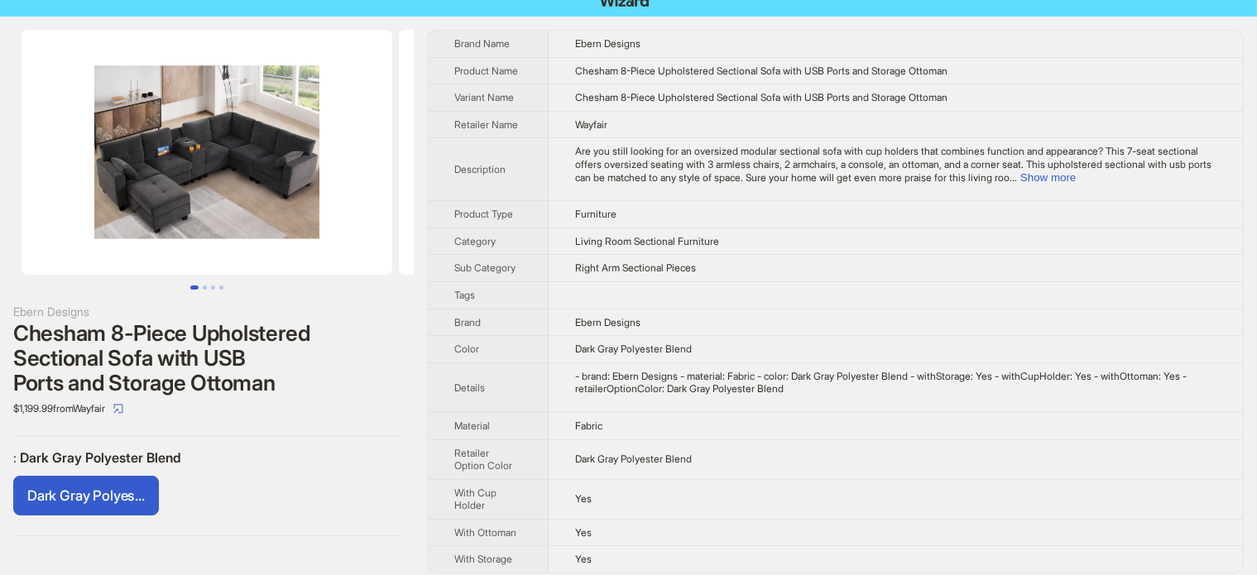
scroll to position [26, 0]
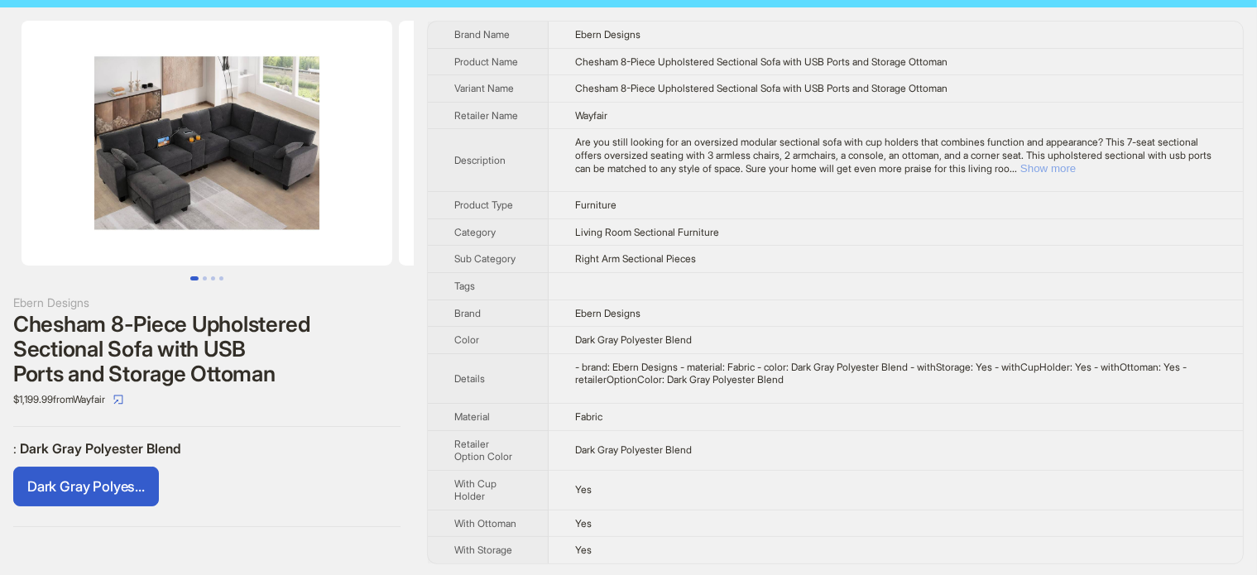
click at [1076, 162] on button "Show more" at bounding box center [1047, 168] width 55 height 12
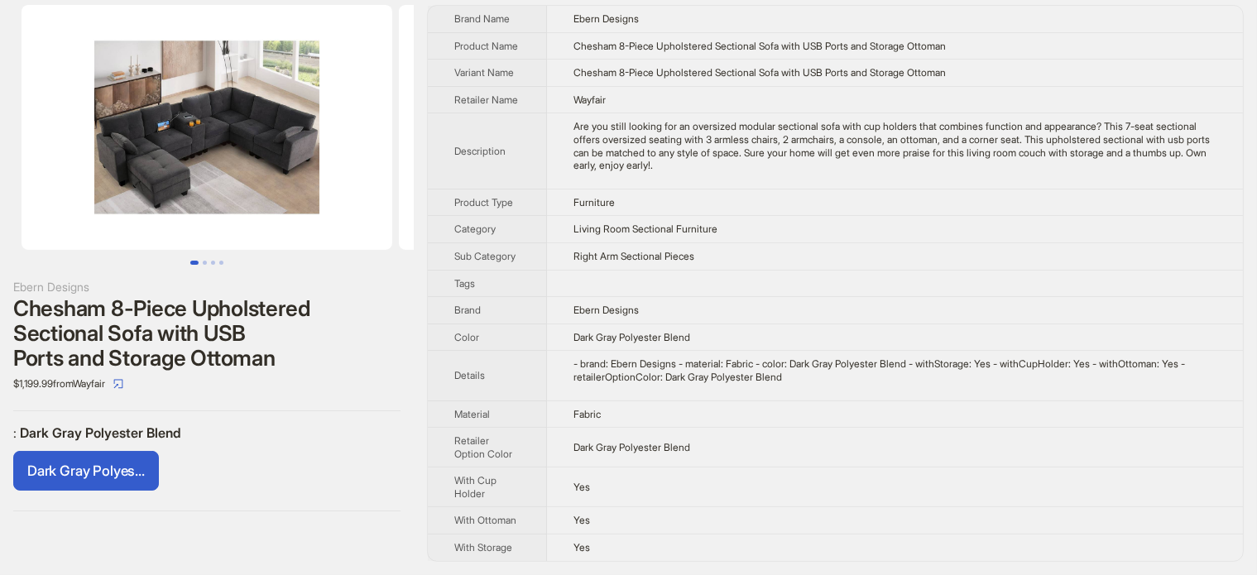
scroll to position [50, 0]
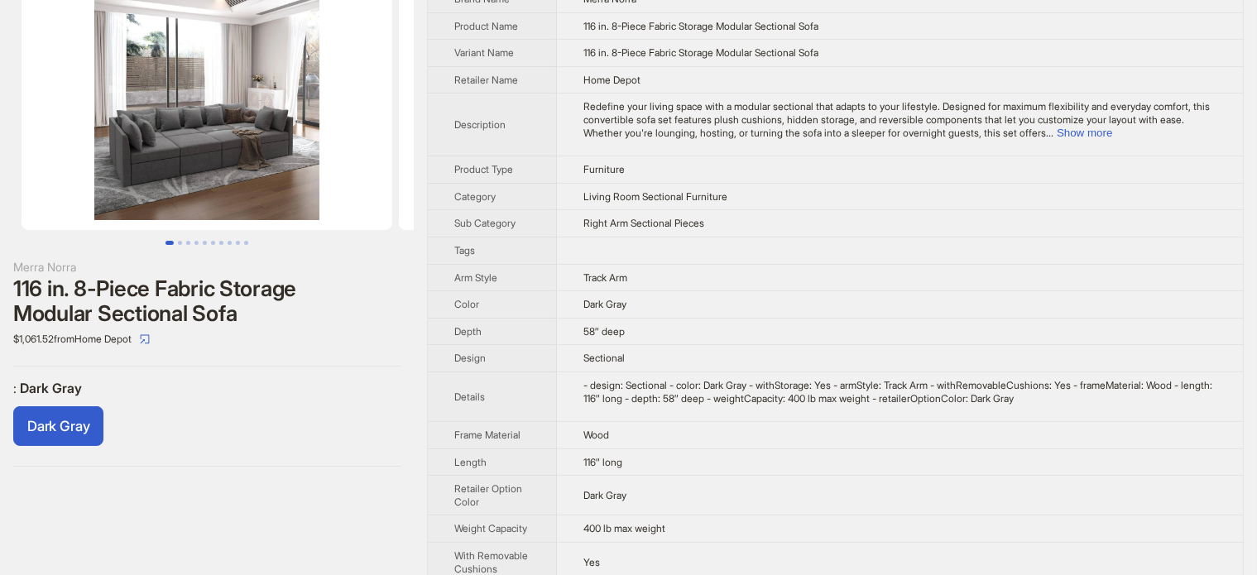
scroll to position [119, 0]
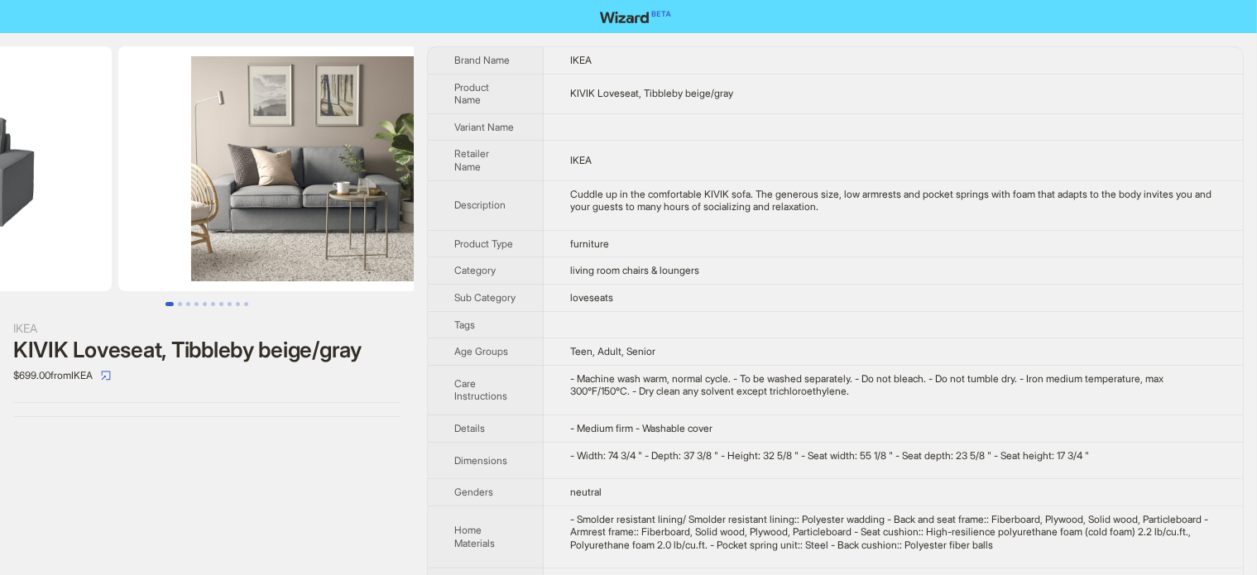
drag, startPoint x: 314, startPoint y: 181, endPoint x: 168, endPoint y: 220, distance: 151.5
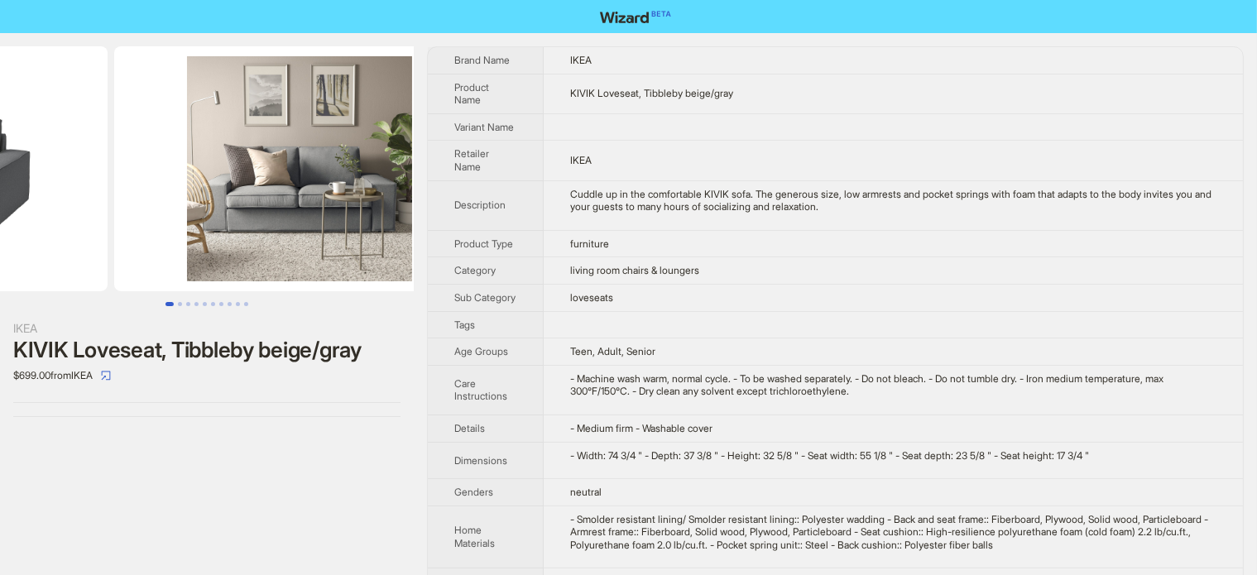
click at [140, 231] on ul at bounding box center [207, 168] width 414 height 245
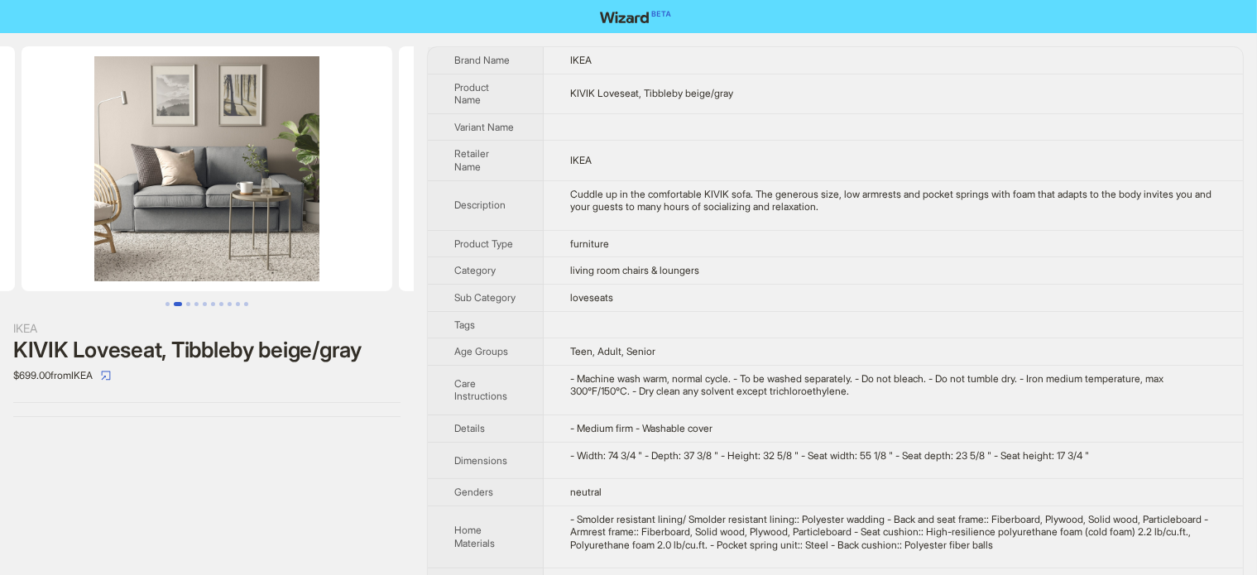
drag, startPoint x: 189, startPoint y: 230, endPoint x: 119, endPoint y: 246, distance: 71.3
click at [119, 246] on img at bounding box center [207, 168] width 371 height 245
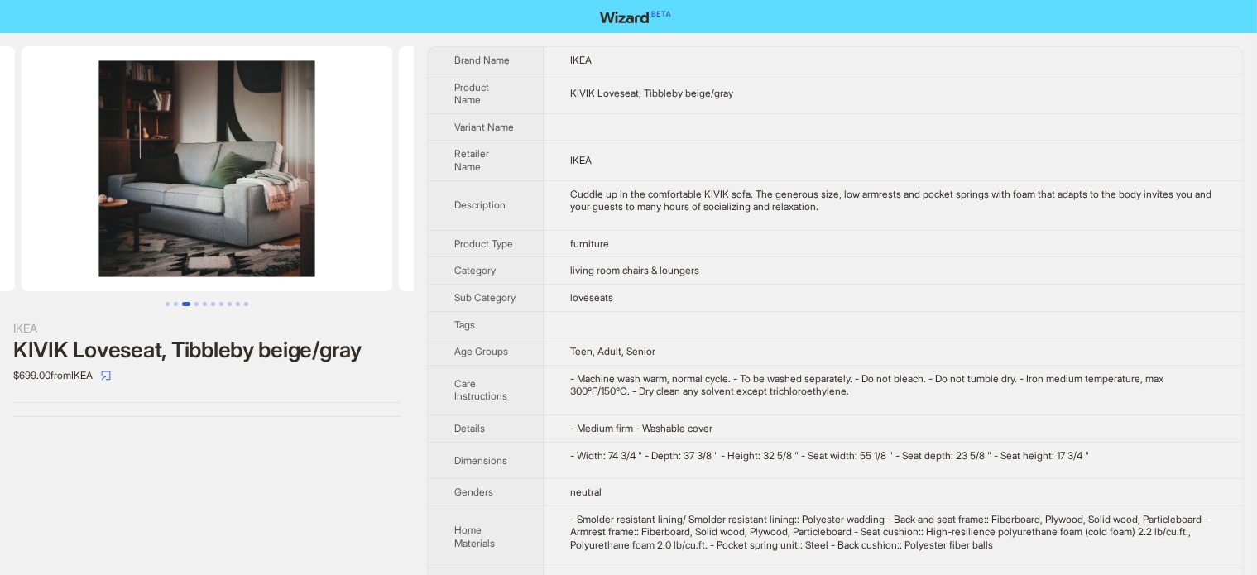
click at [71, 261] on img at bounding box center [207, 168] width 371 height 245
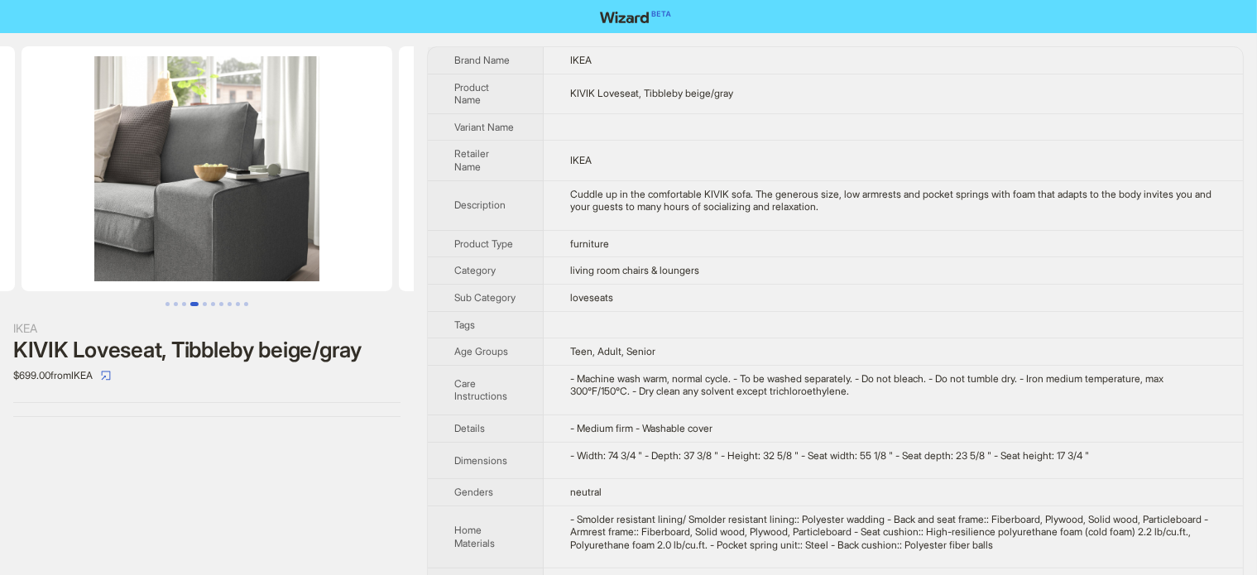
drag, startPoint x: 232, startPoint y: 228, endPoint x: 130, endPoint y: 254, distance: 105.0
click at [131, 254] on img at bounding box center [207, 168] width 371 height 245
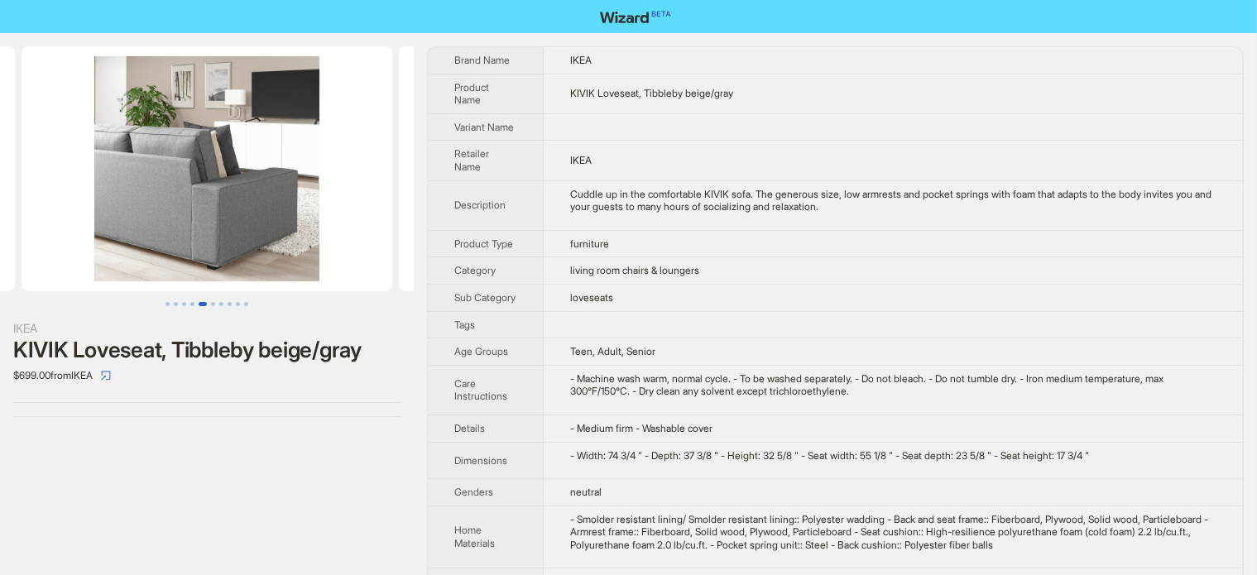
drag, startPoint x: 264, startPoint y: 230, endPoint x: 91, endPoint y: 276, distance: 178.8
click at [91, 276] on img at bounding box center [207, 168] width 371 height 245
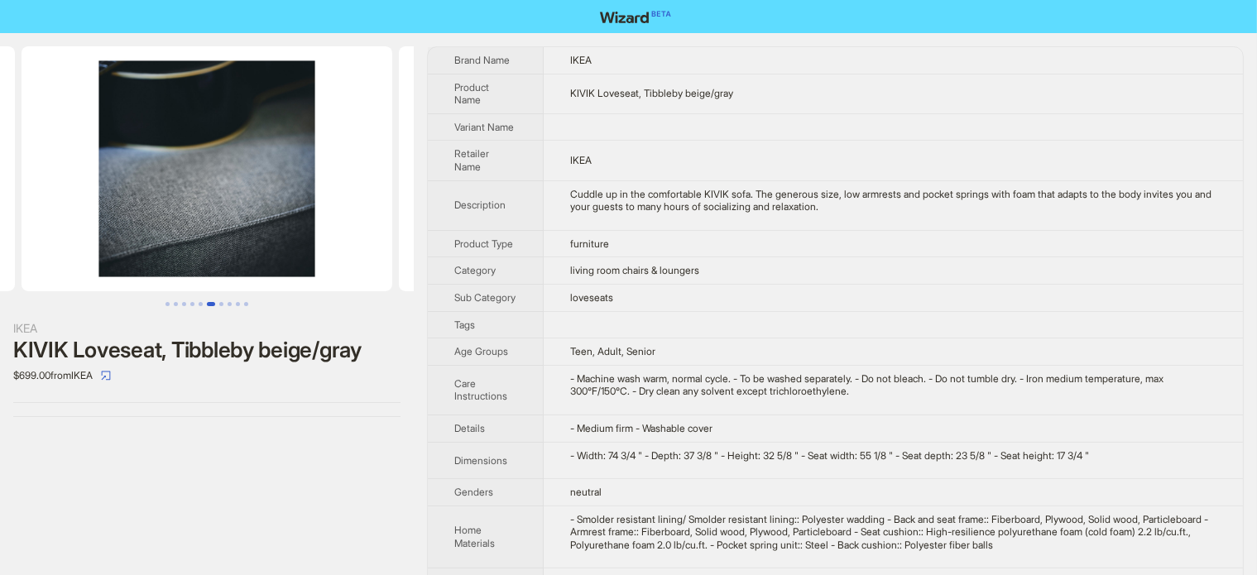
drag, startPoint x: 176, startPoint y: 251, endPoint x: 68, endPoint y: 270, distance: 110.0
click at [70, 270] on img at bounding box center [207, 168] width 371 height 245
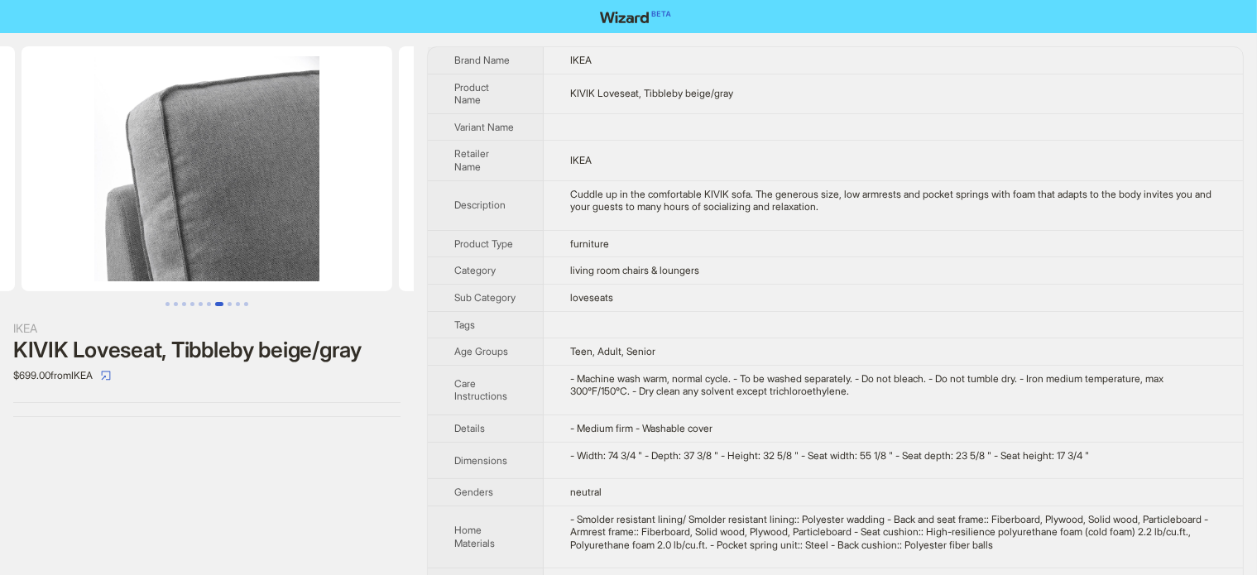
drag, startPoint x: 189, startPoint y: 233, endPoint x: 93, endPoint y: 258, distance: 99.1
click at [93, 258] on img at bounding box center [207, 168] width 371 height 245
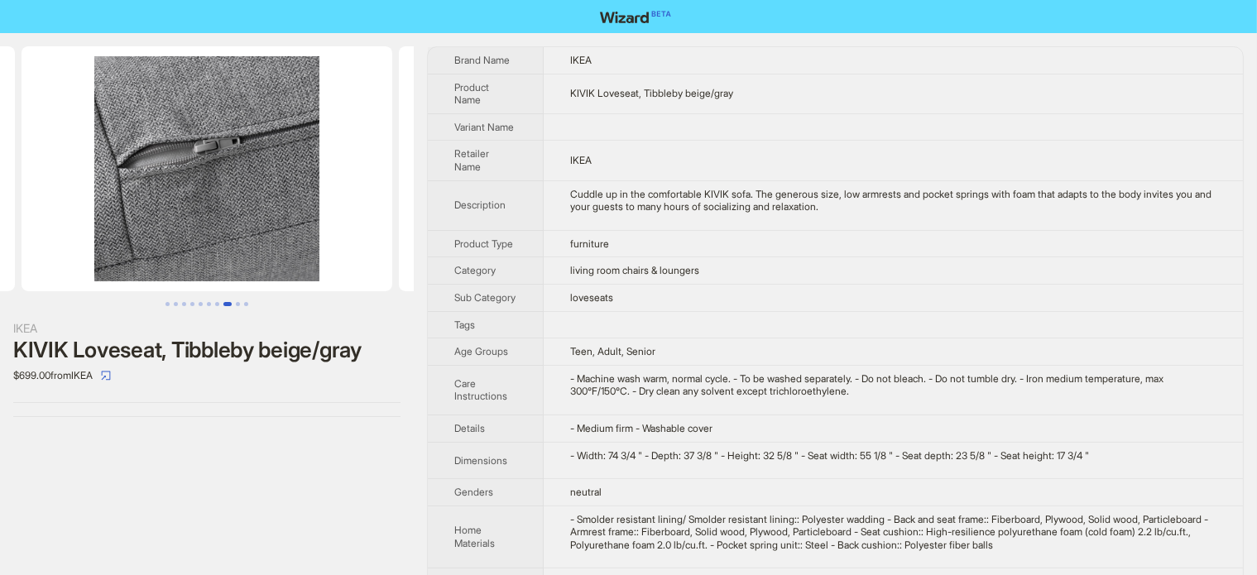
click at [73, 264] on img at bounding box center [207, 168] width 371 height 245
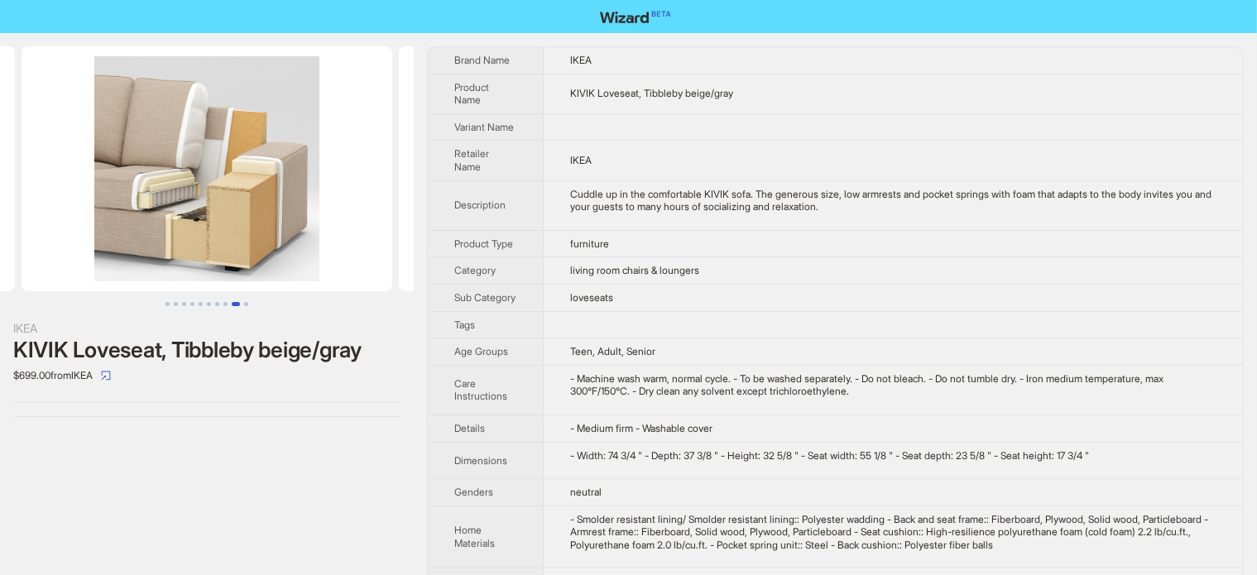
drag, startPoint x: 191, startPoint y: 225, endPoint x: 39, endPoint y: 265, distance: 157.3
click at [39, 265] on img at bounding box center [207, 168] width 371 height 245
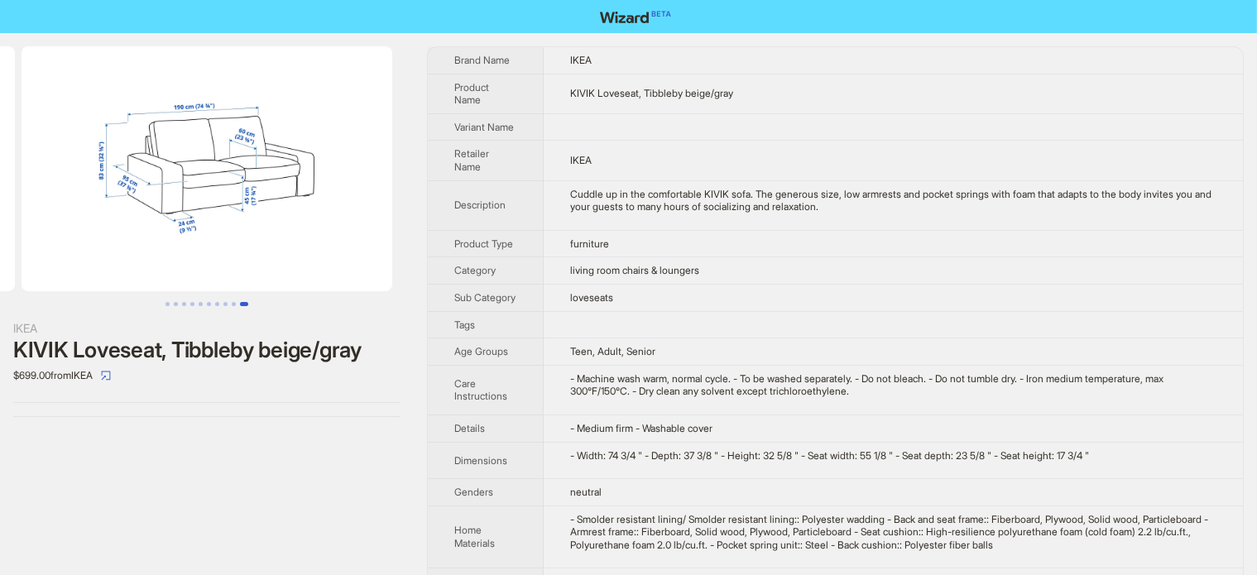
click at [184, 231] on img at bounding box center [207, 168] width 371 height 245
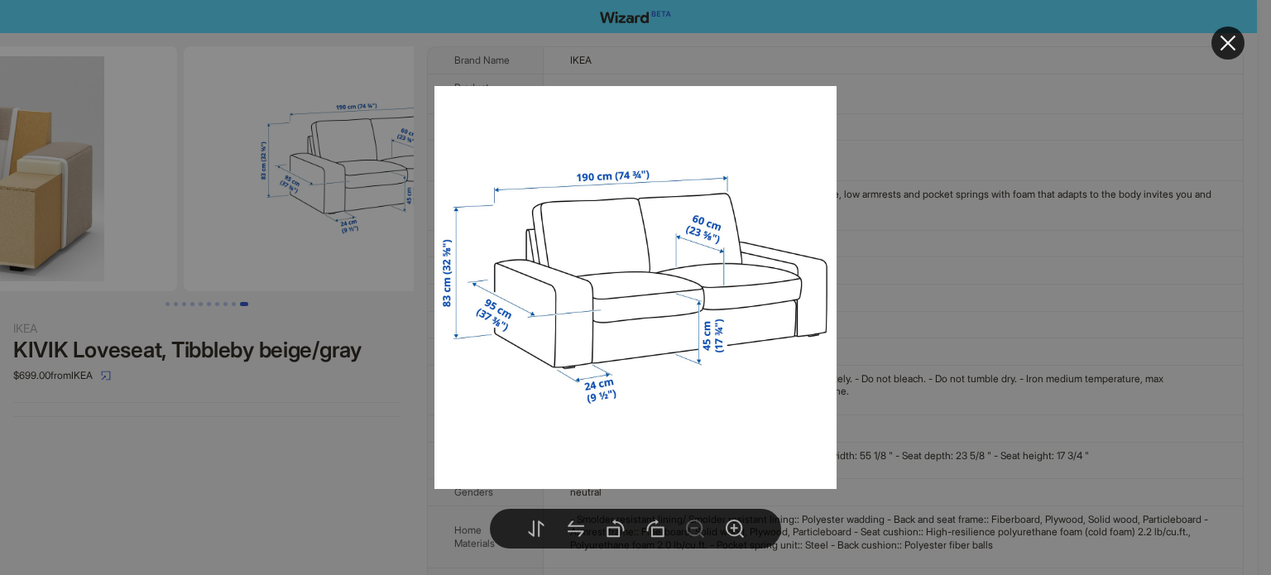
scroll to position [0, 3018]
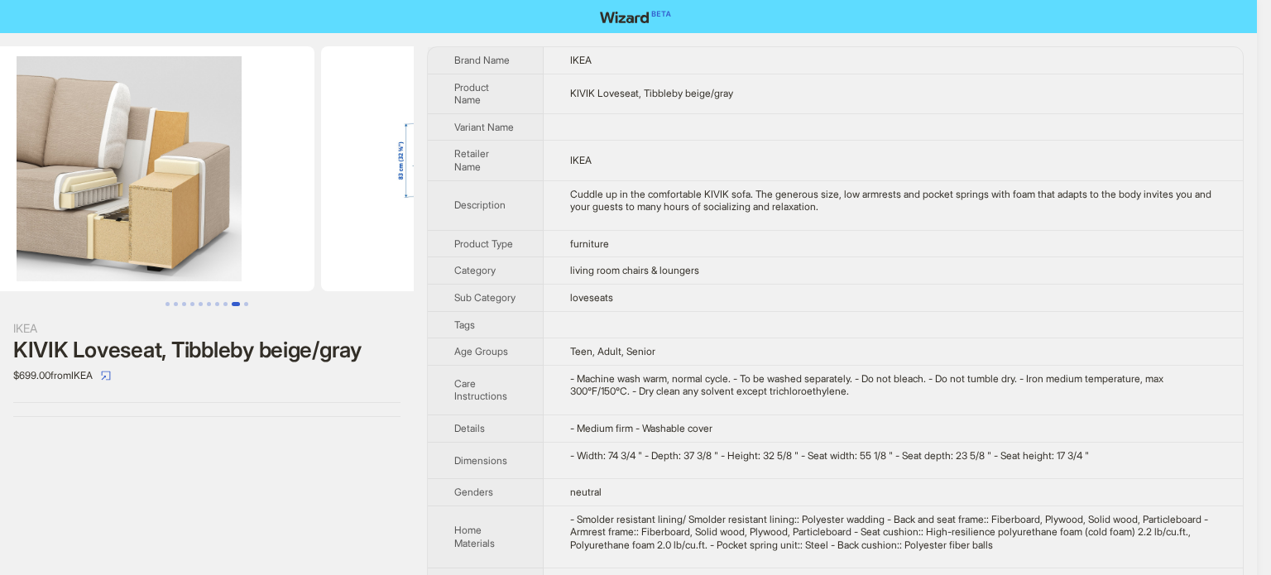
drag, startPoint x: 290, startPoint y: 202, endPoint x: 202, endPoint y: 220, distance: 90.4
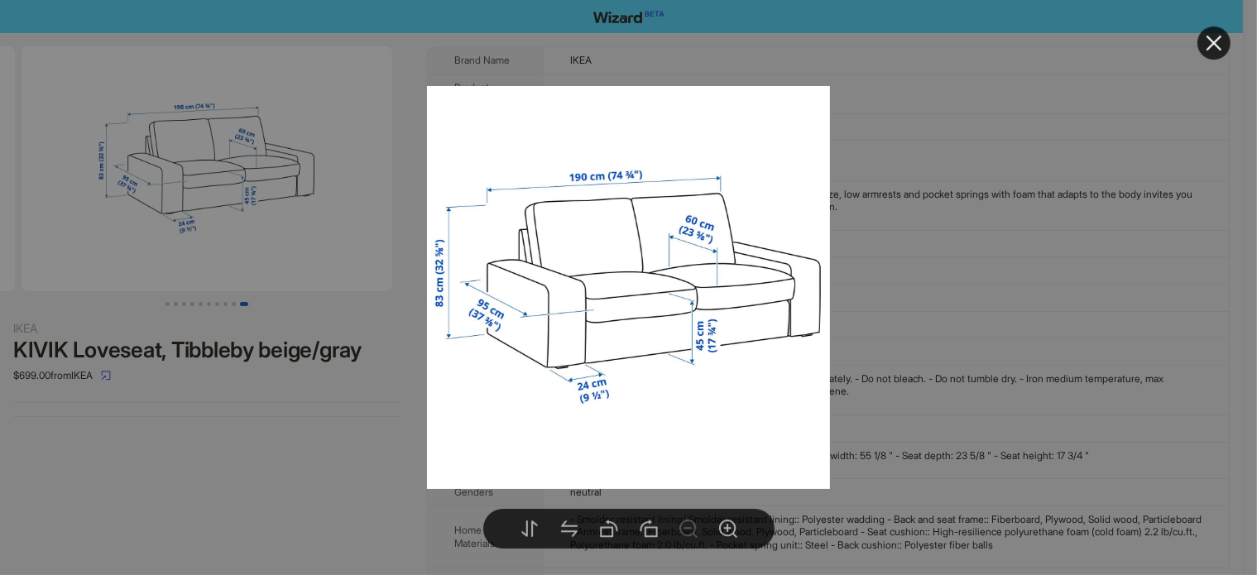
drag, startPoint x: 265, startPoint y: 222, endPoint x: 180, endPoint y: 244, distance: 87.3
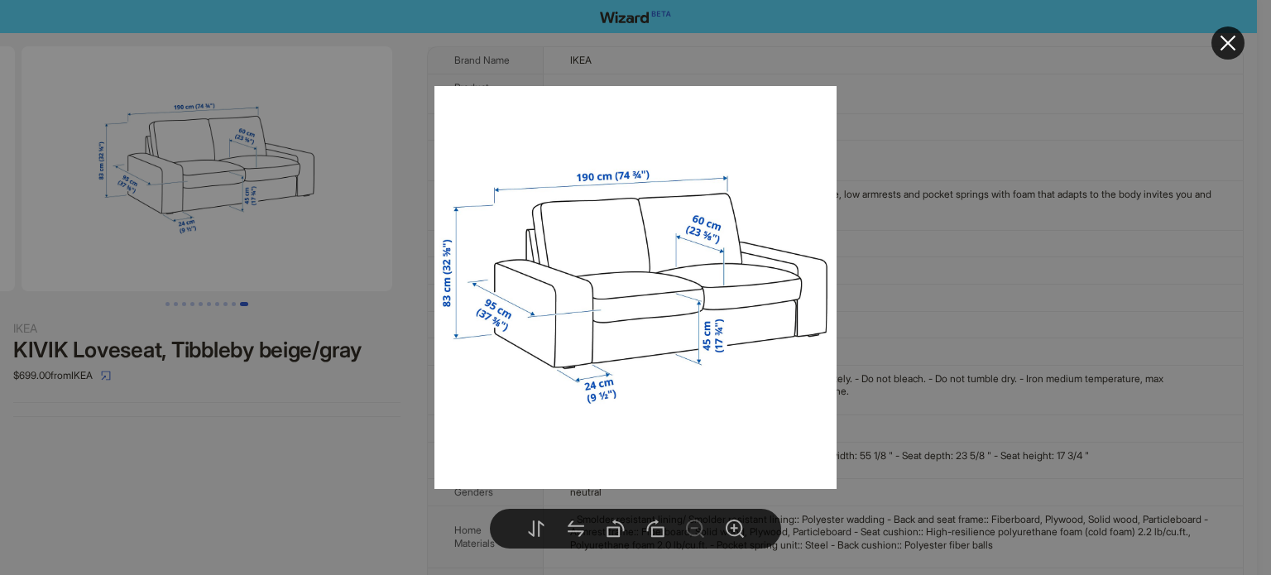
drag, startPoint x: 196, startPoint y: 242, endPoint x: 531, endPoint y: 52, distance: 385.4
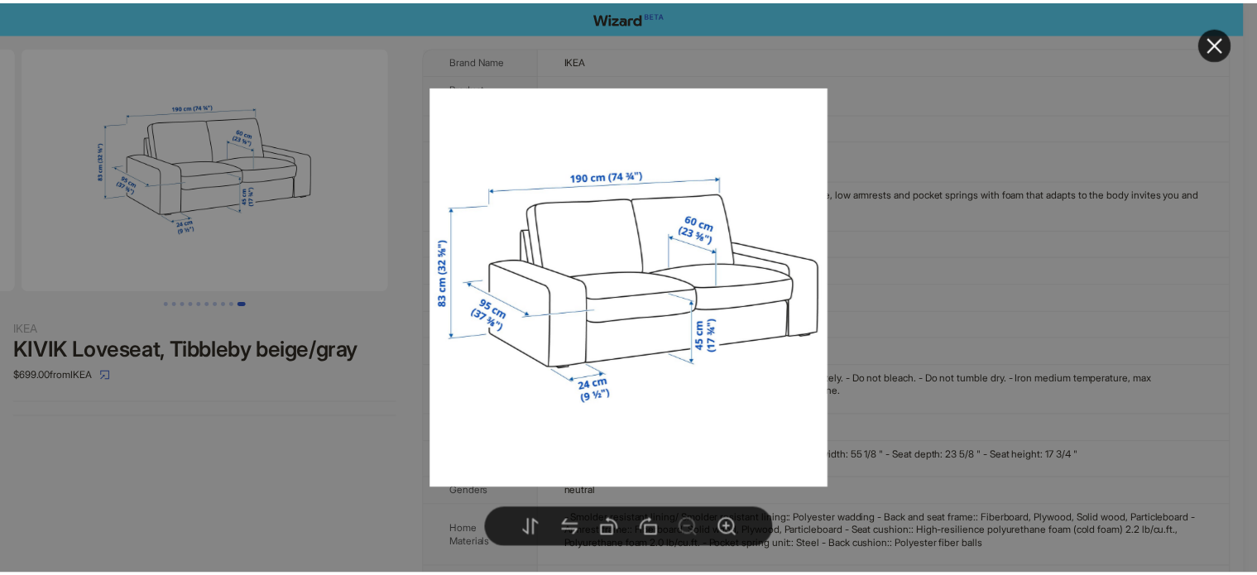
scroll to position [0, 3018]
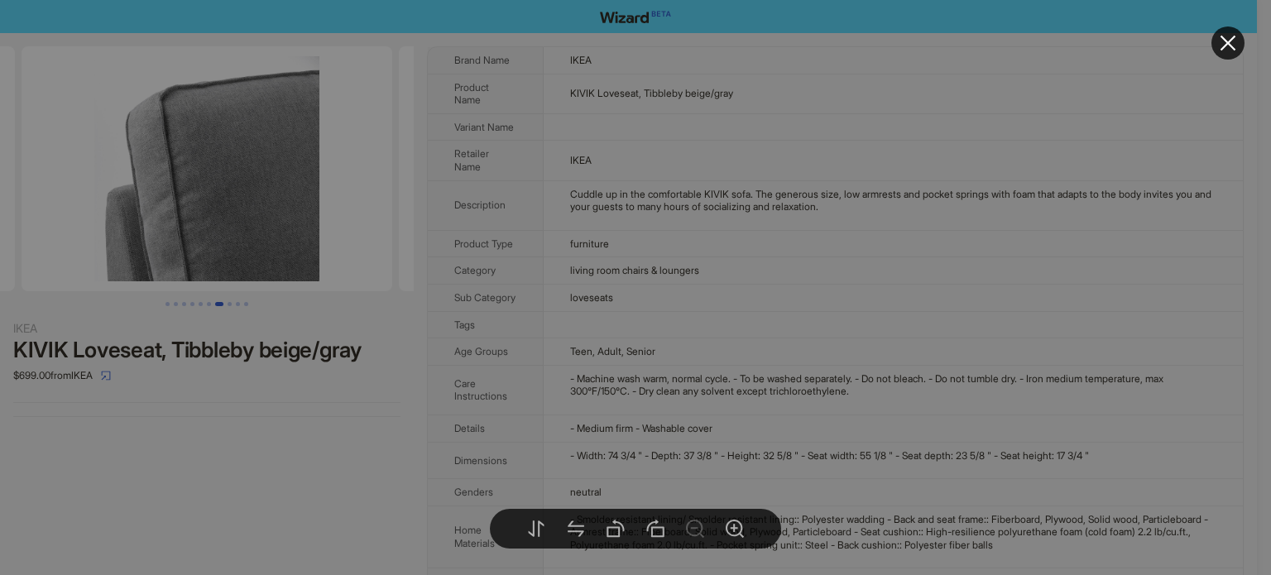
drag, startPoint x: 239, startPoint y: 179, endPoint x: 450, endPoint y: 158, distance: 212.0
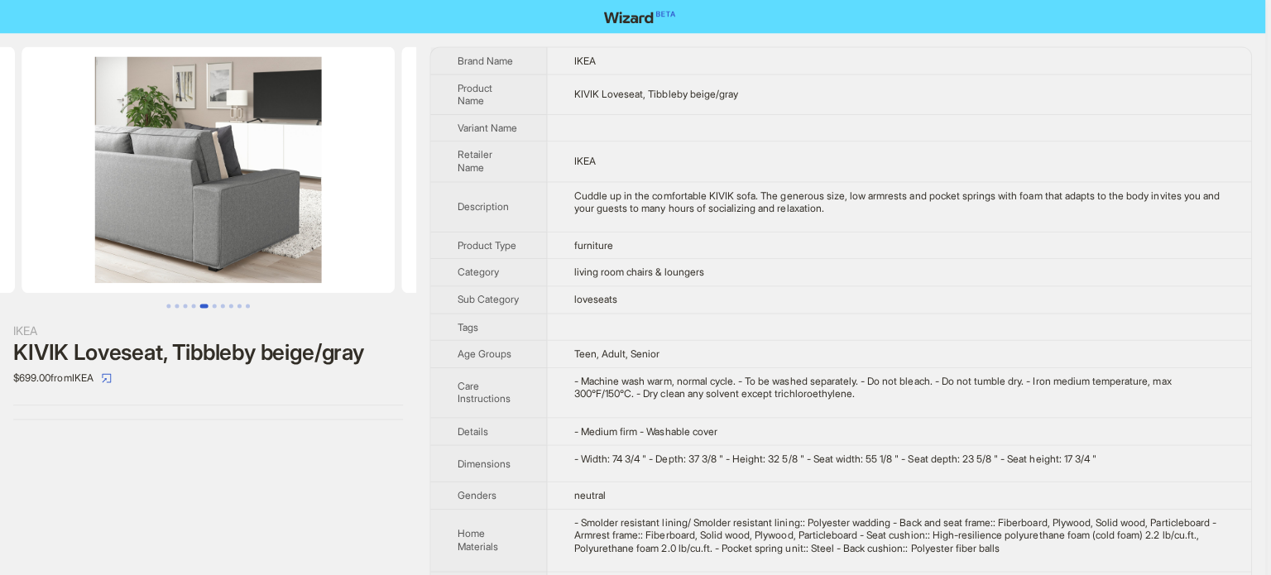
drag, startPoint x: 180, startPoint y: 198, endPoint x: 430, endPoint y: 200, distance: 249.9
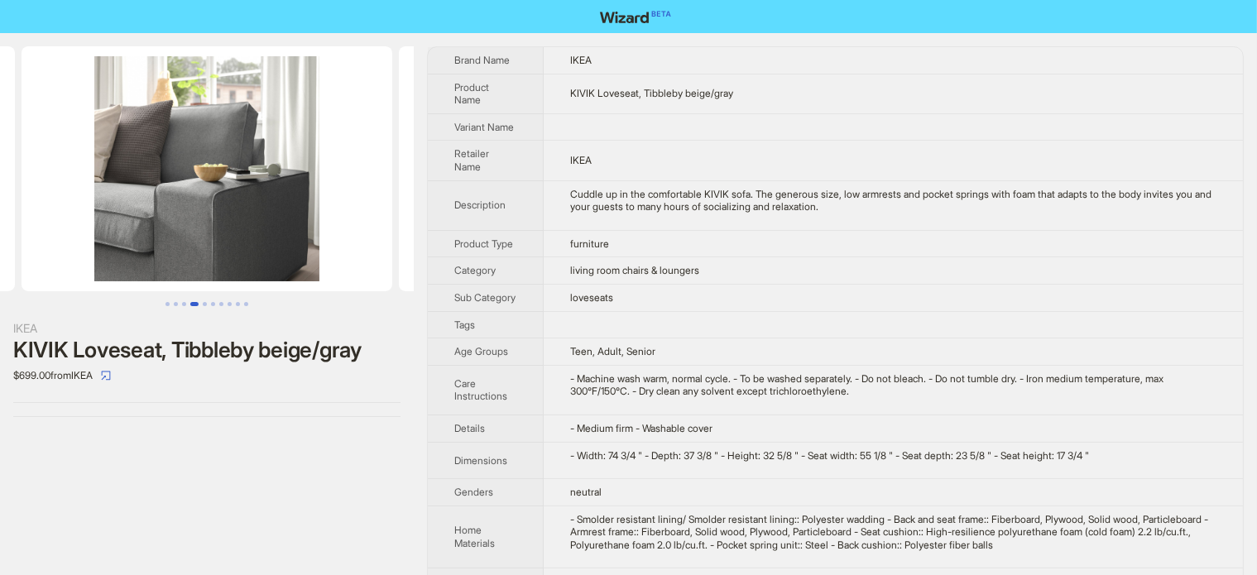
click at [503, 193] on body "IKEA KIVIK Loveseat, Tibbleby beige/gray $699.00 from IKEA Brand Name IKEA Prod…" at bounding box center [628, 382] width 1257 height 765
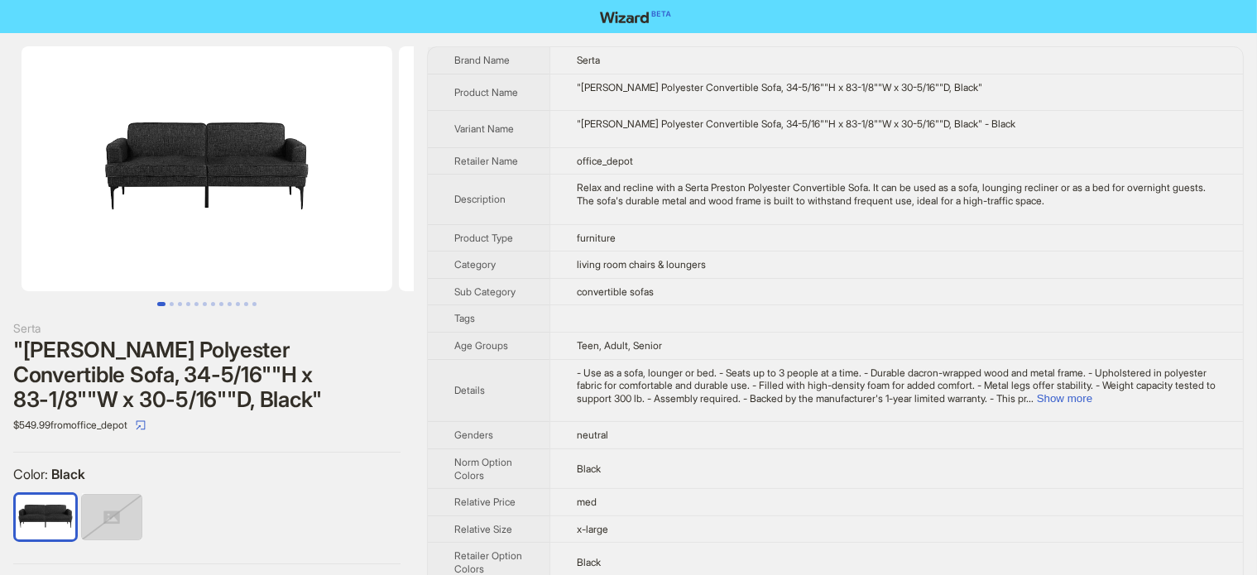
drag, startPoint x: 156, startPoint y: 223, endPoint x: 205, endPoint y: 209, distance: 51.0
click at [109, 236] on img at bounding box center [207, 168] width 371 height 245
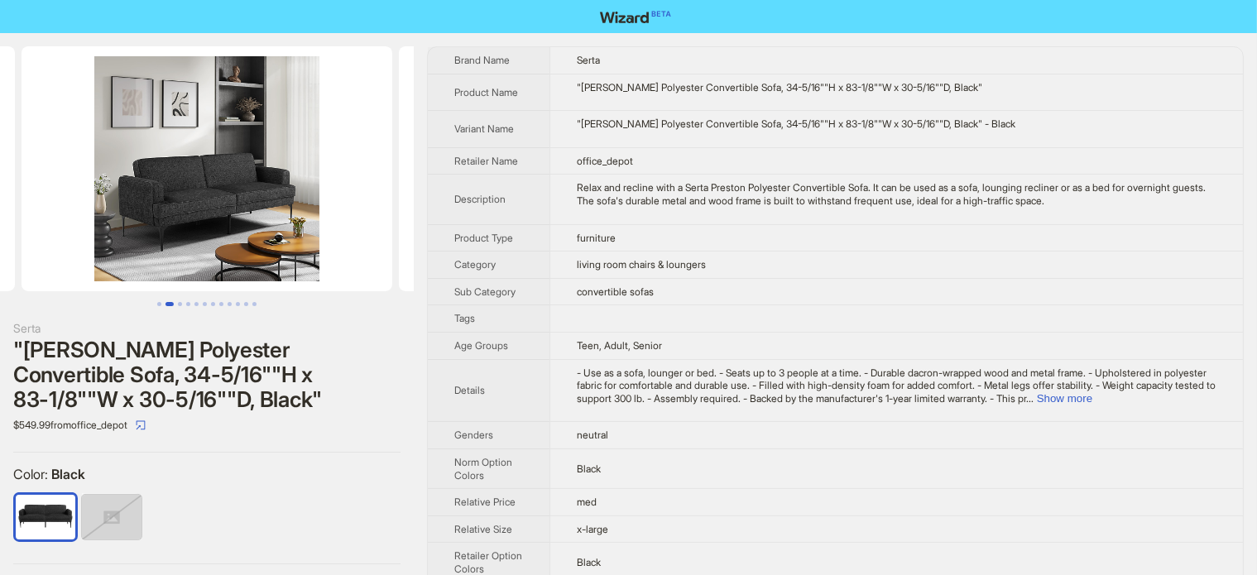
drag, startPoint x: 290, startPoint y: 188, endPoint x: 162, endPoint y: 220, distance: 132.2
click at [171, 218] on img at bounding box center [207, 168] width 371 height 245
drag, startPoint x: 214, startPoint y: 237, endPoint x: 149, endPoint y: 246, distance: 65.9
click at [151, 244] on img at bounding box center [207, 168] width 371 height 245
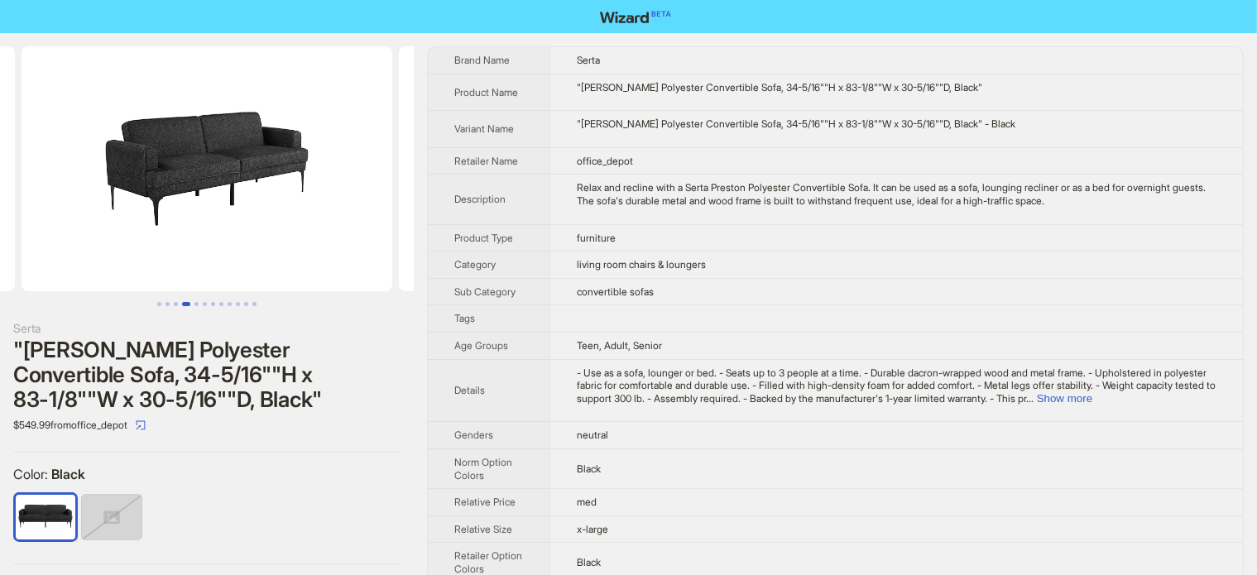
click at [106, 261] on body "Serta "Serta Preston Polyester Convertible Sofa, 34-5/16""H x 83-1/8""W x 30-5/…" at bounding box center [628, 311] width 1257 height 623
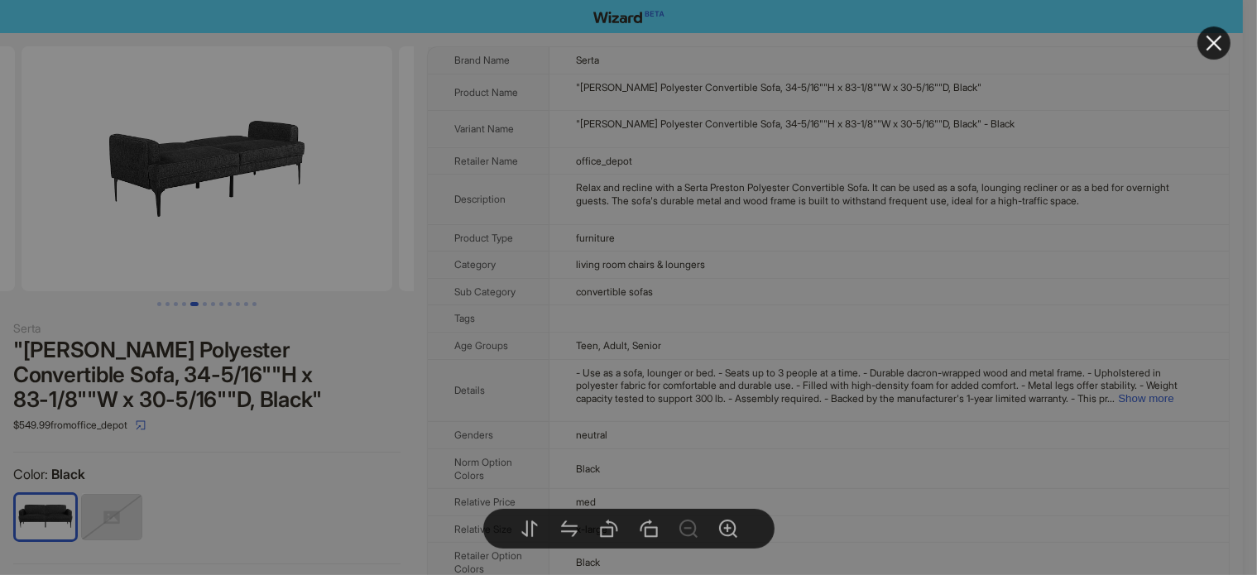
drag, startPoint x: 290, startPoint y: 221, endPoint x: 132, endPoint y: 248, distance: 159.6
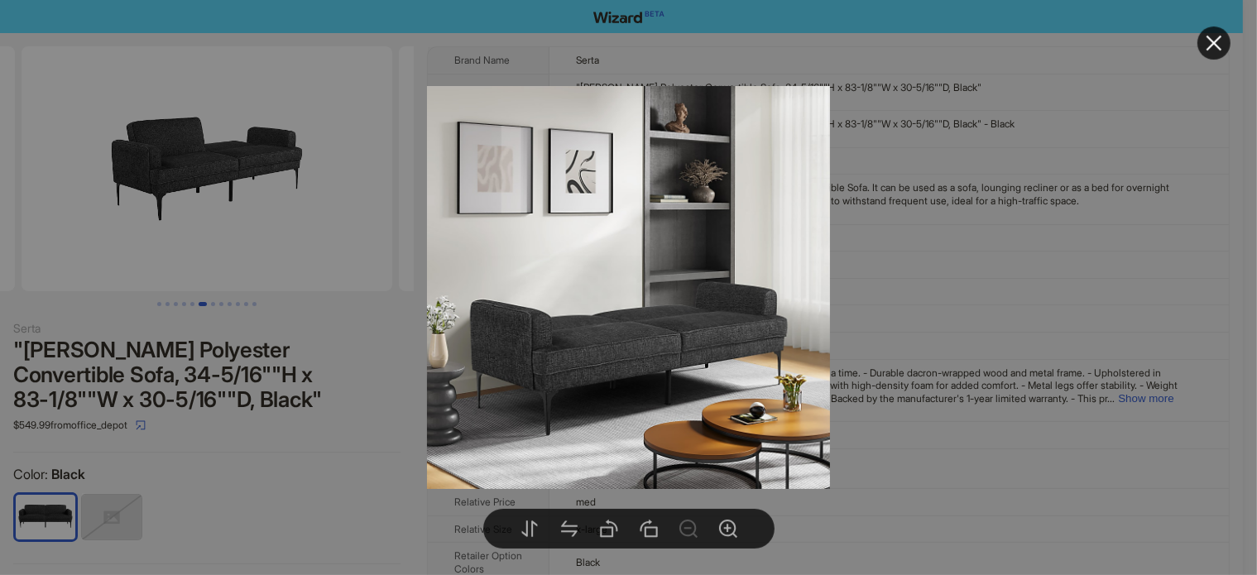
drag, startPoint x: 261, startPoint y: 231, endPoint x: 165, endPoint y: 122, distance: 144.8
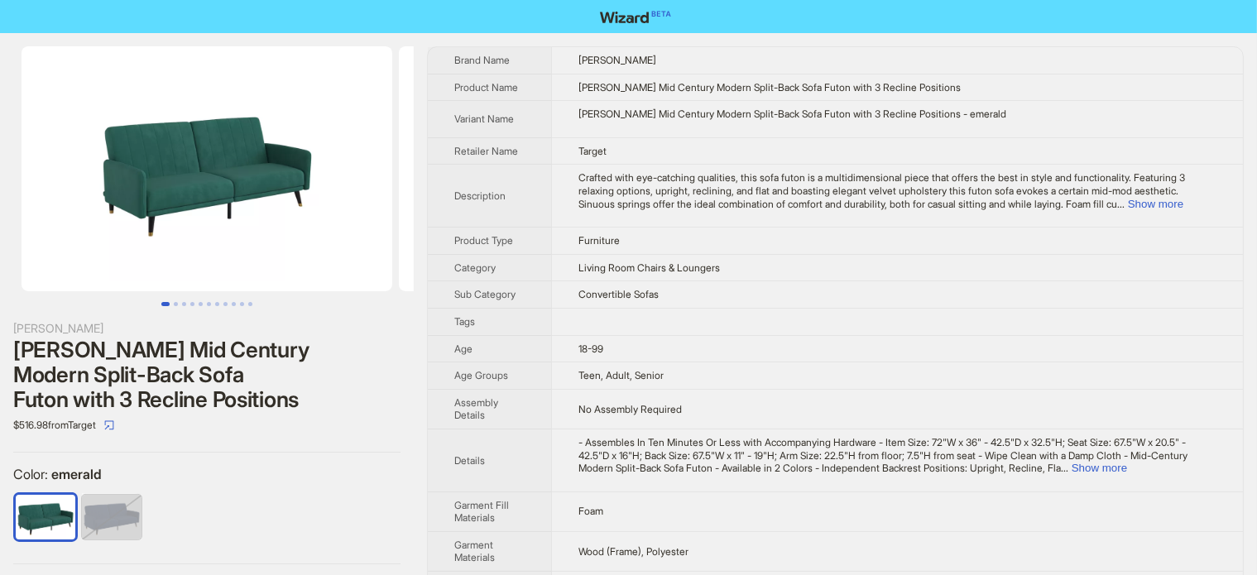
click at [109, 236] on img at bounding box center [207, 168] width 371 height 245
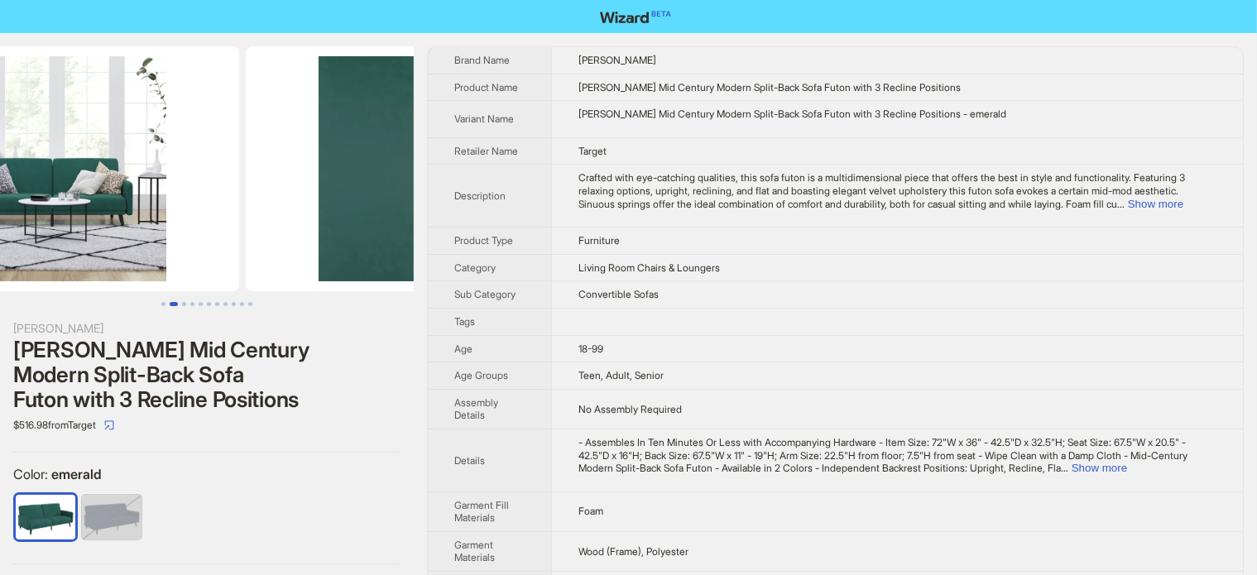
drag, startPoint x: 252, startPoint y: 213, endPoint x: 131, endPoint y: 244, distance: 124.6
click at [137, 243] on img at bounding box center [53, 168] width 371 height 245
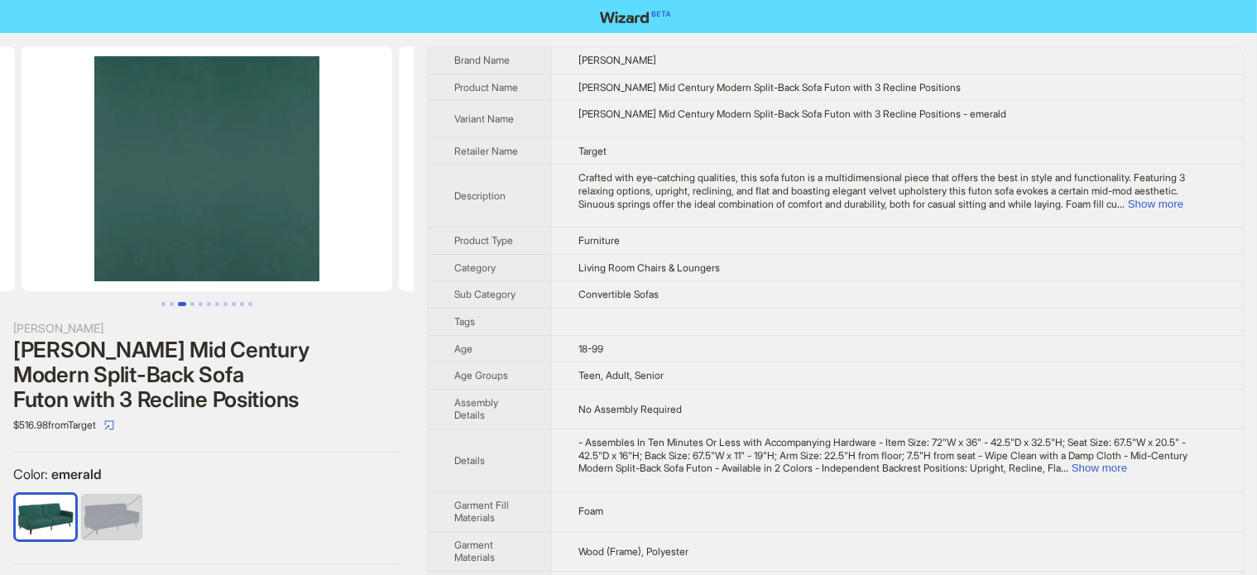
drag, startPoint x: 247, startPoint y: 244, endPoint x: 162, endPoint y: 264, distance: 87.5
click at [166, 262] on ul at bounding box center [207, 168] width 414 height 245
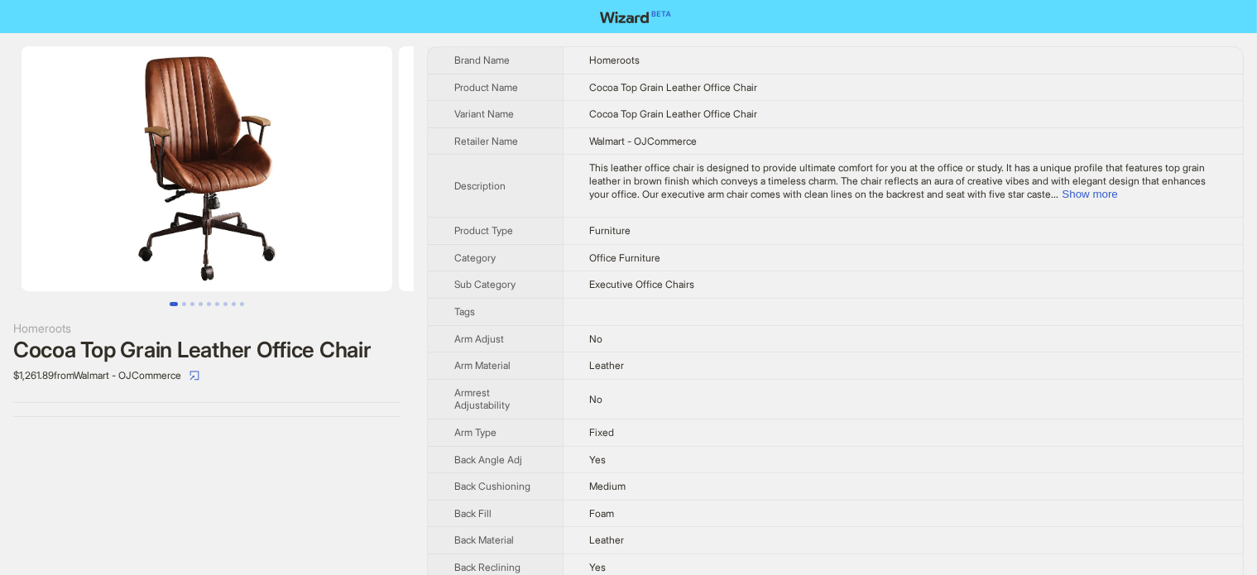
click at [307, 170] on img at bounding box center [207, 168] width 371 height 245
click at [237, 158] on img at bounding box center [207, 168] width 371 height 245
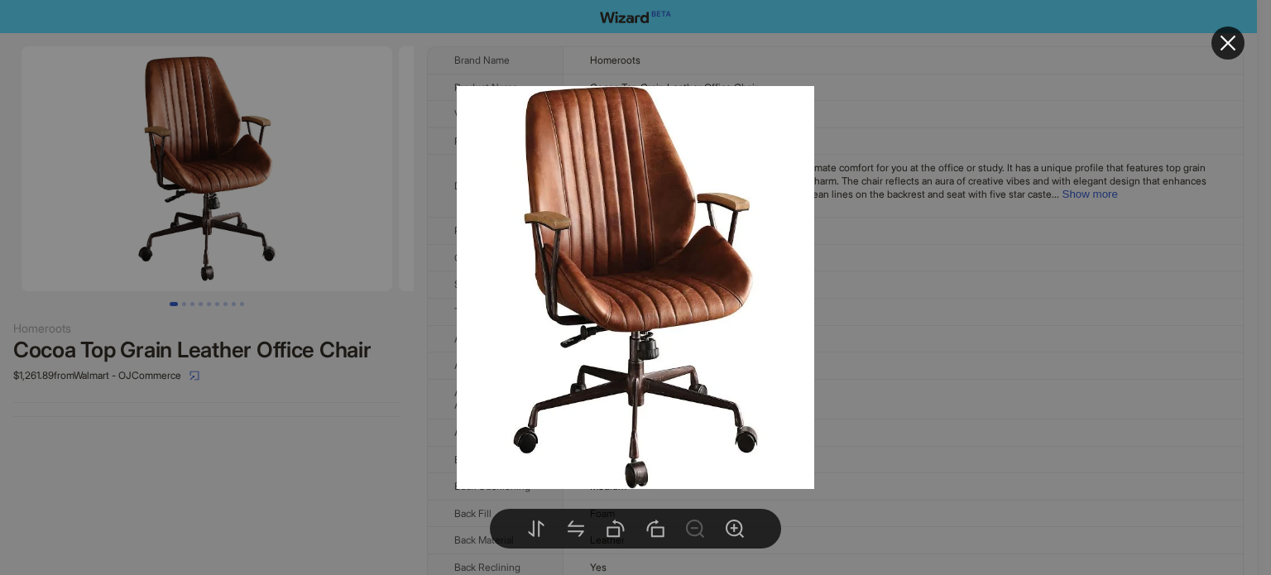
click at [325, 383] on div at bounding box center [635, 287] width 1271 height 575
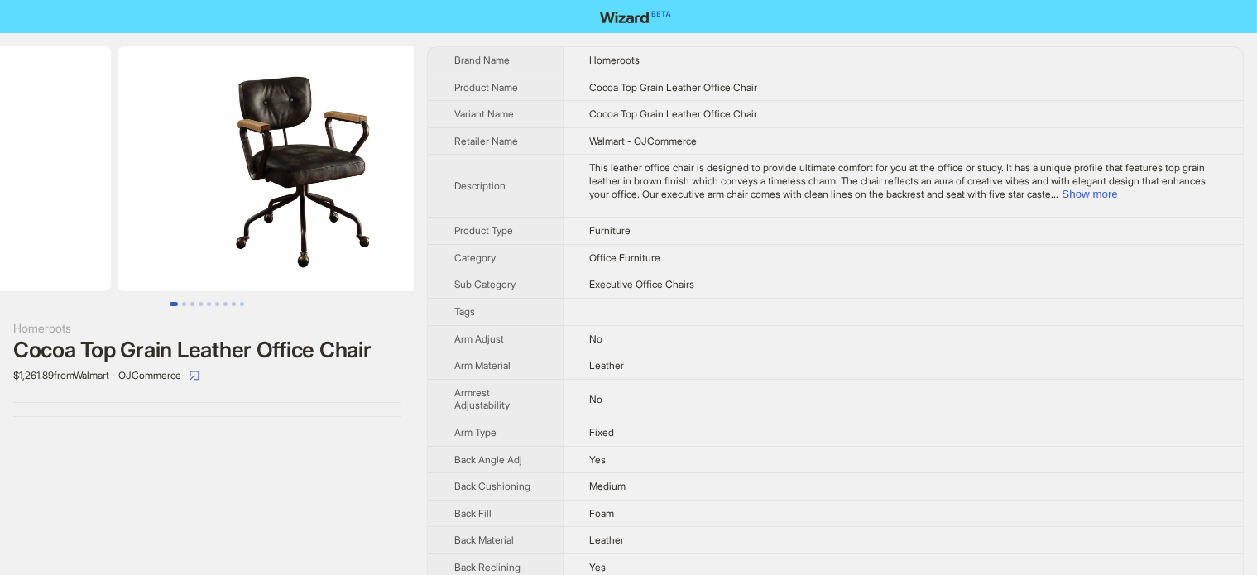
drag, startPoint x: 321, startPoint y: 235, endPoint x: 132, endPoint y: 267, distance: 191.4
click at [134, 267] on ul at bounding box center [207, 168] width 414 height 245
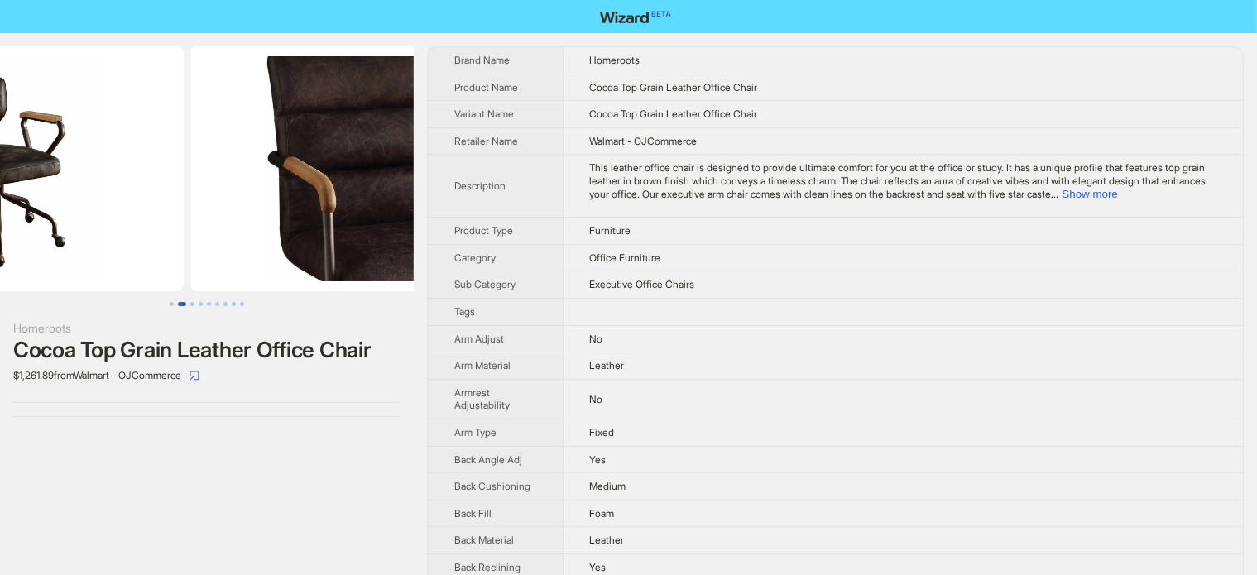
drag, startPoint x: 333, startPoint y: 215, endPoint x: 179, endPoint y: 215, distance: 154.7
click at [186, 216] on ul at bounding box center [207, 168] width 414 height 245
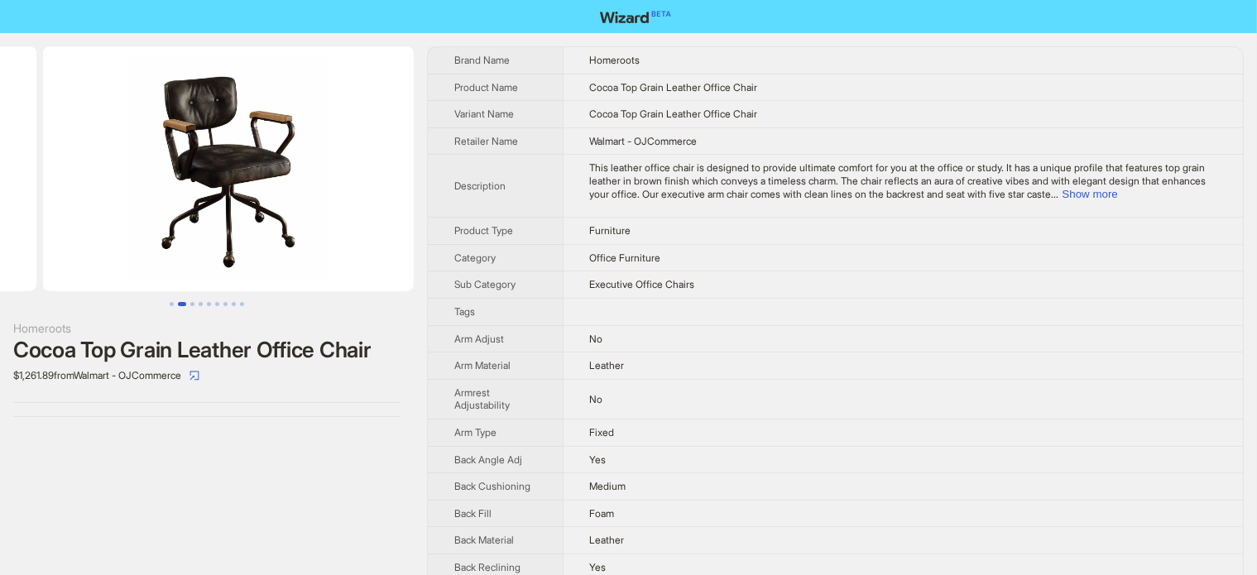
drag, startPoint x: 139, startPoint y: 198, endPoint x: 430, endPoint y: 204, distance: 291.3
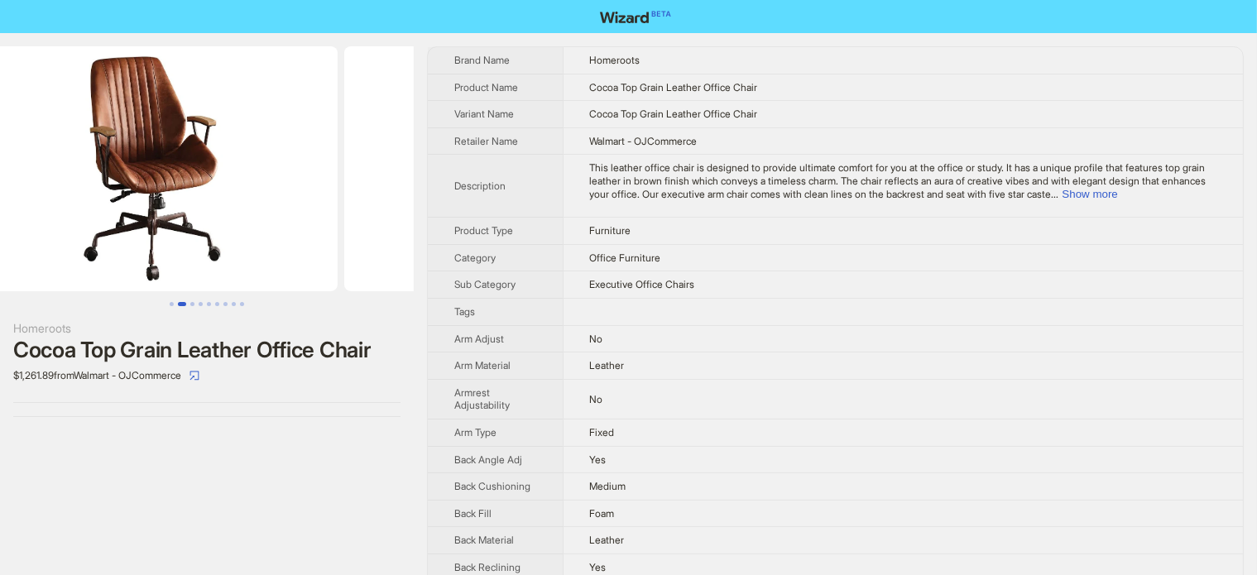
drag, startPoint x: 197, startPoint y: 192, endPoint x: 410, endPoint y: 185, distance: 212.8
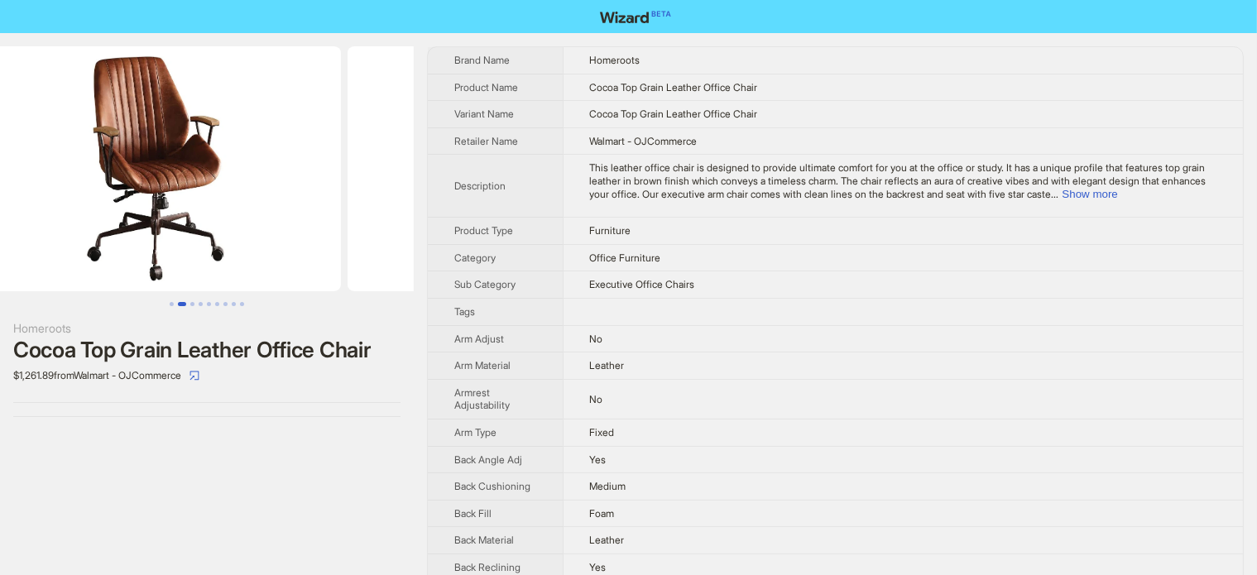
click at [410, 185] on img at bounding box center [533, 168] width 371 height 245
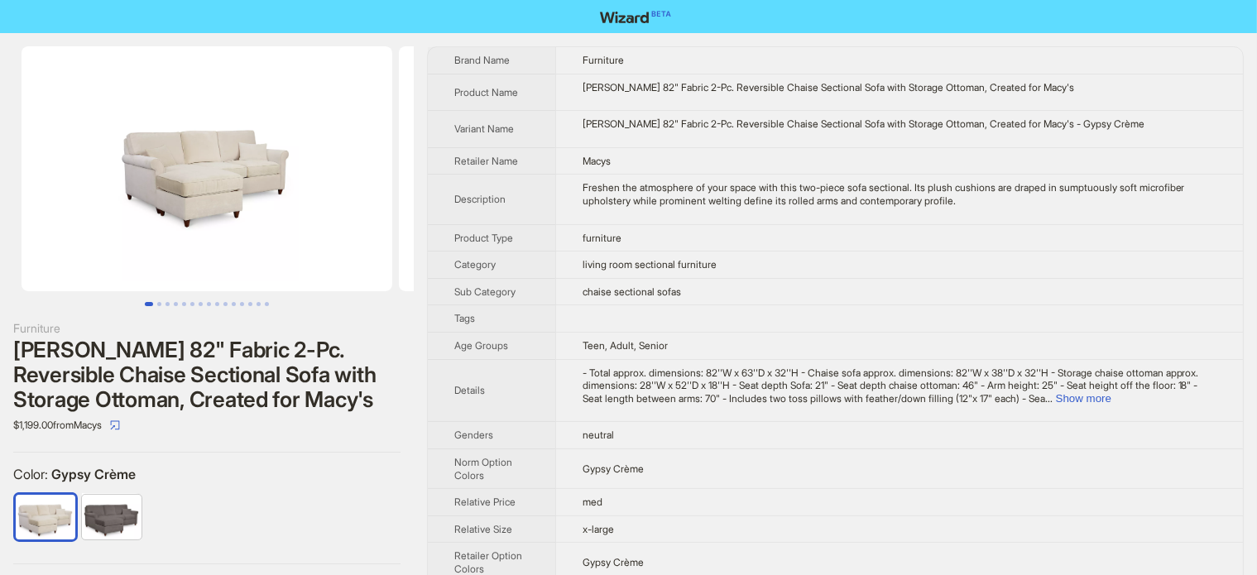
drag, startPoint x: 284, startPoint y: 197, endPoint x: 241, endPoint y: 218, distance: 48.1
click at [92, 252] on img at bounding box center [207, 168] width 371 height 245
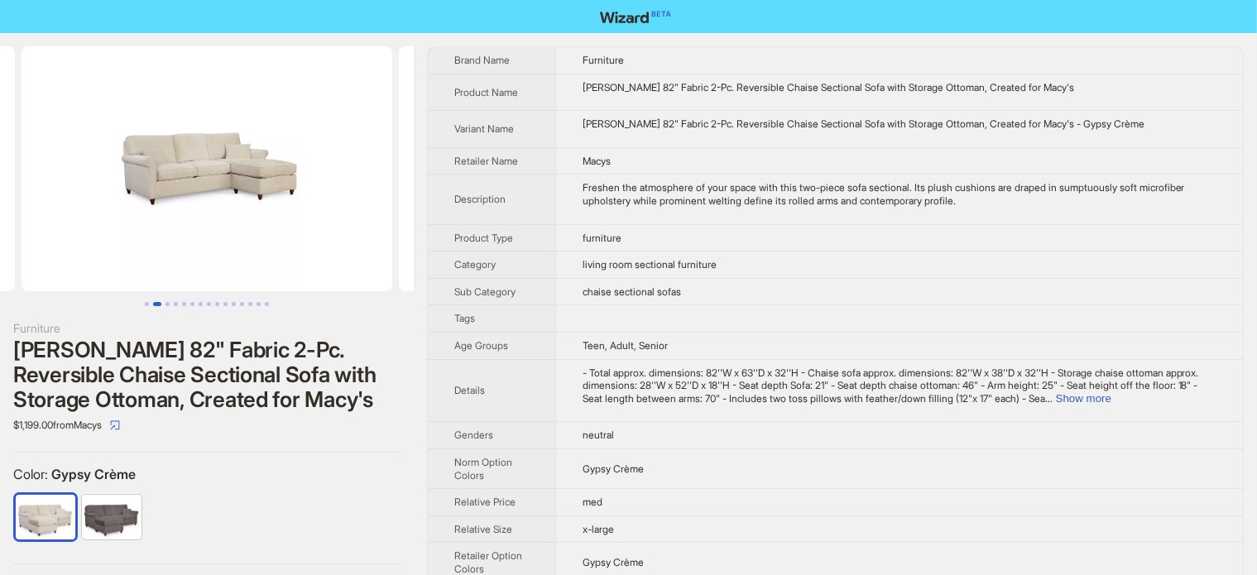
click at [138, 247] on img at bounding box center [207, 168] width 371 height 245
click at [122, 253] on img at bounding box center [207, 168] width 371 height 245
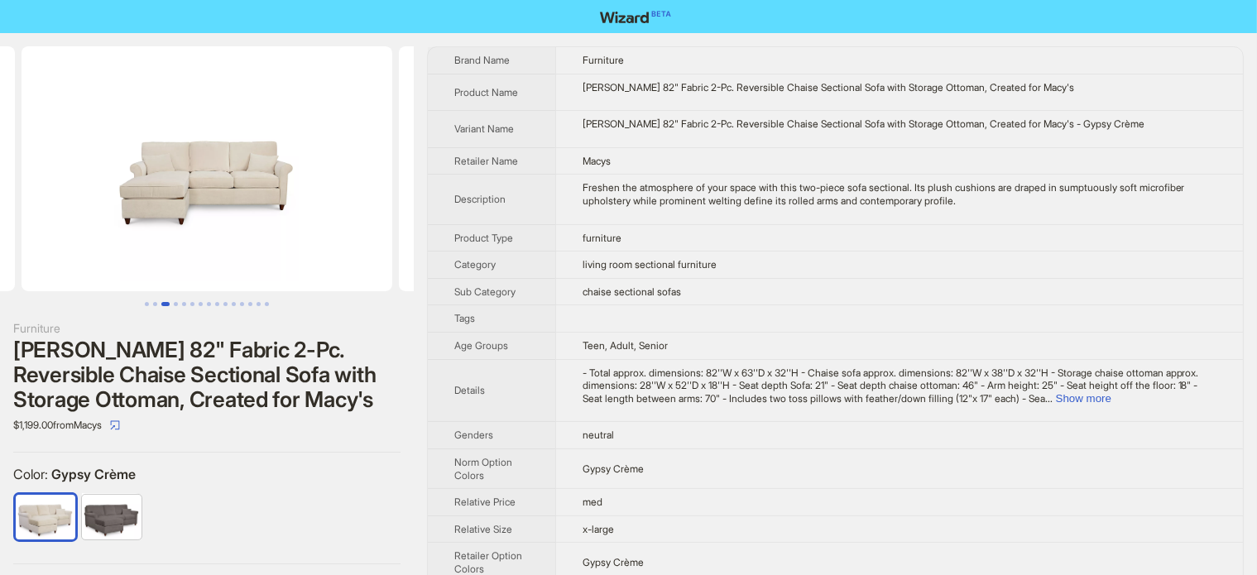
click at [119, 249] on img at bounding box center [207, 168] width 371 height 245
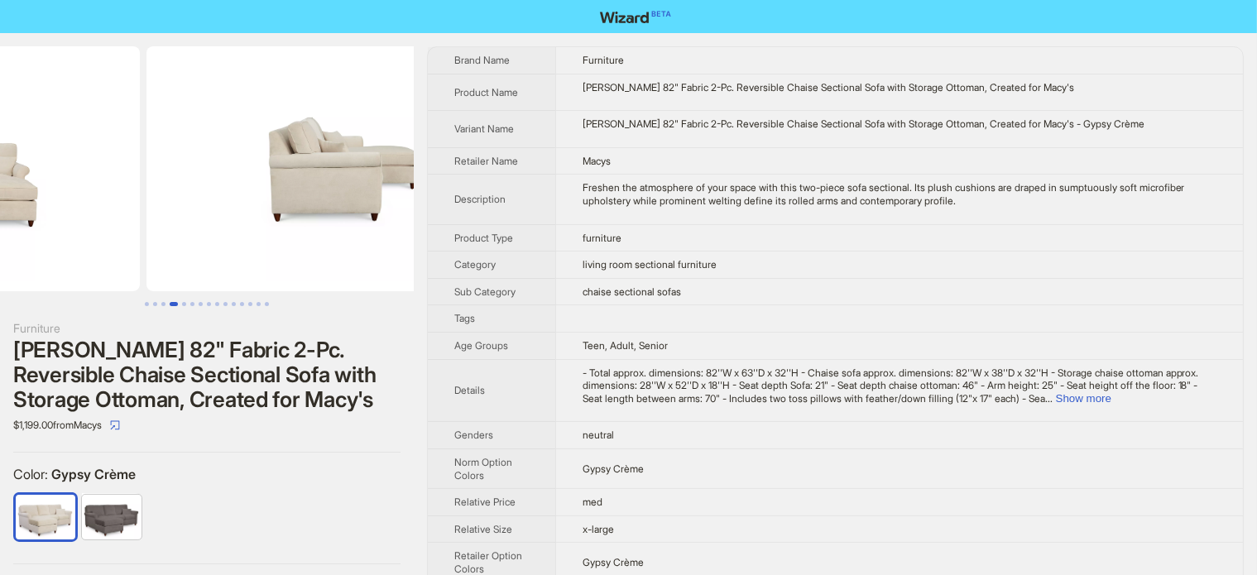
drag, startPoint x: 299, startPoint y: 199, endPoint x: 116, endPoint y: 237, distance: 186.8
click at [116, 237] on ul at bounding box center [207, 168] width 414 height 245
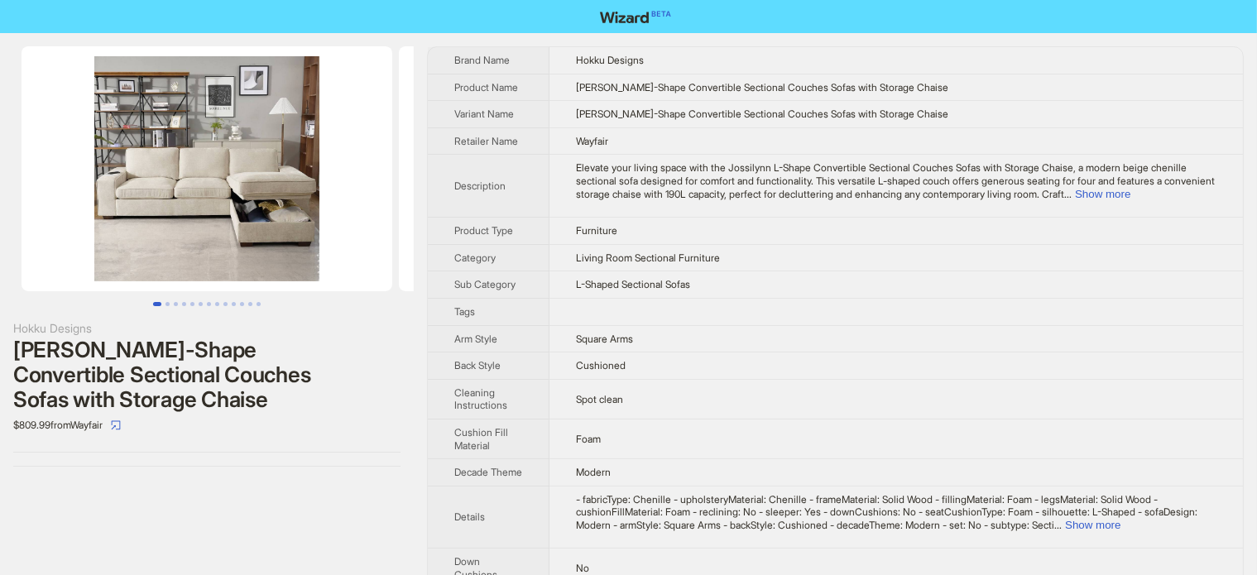
scroll to position [0, 161]
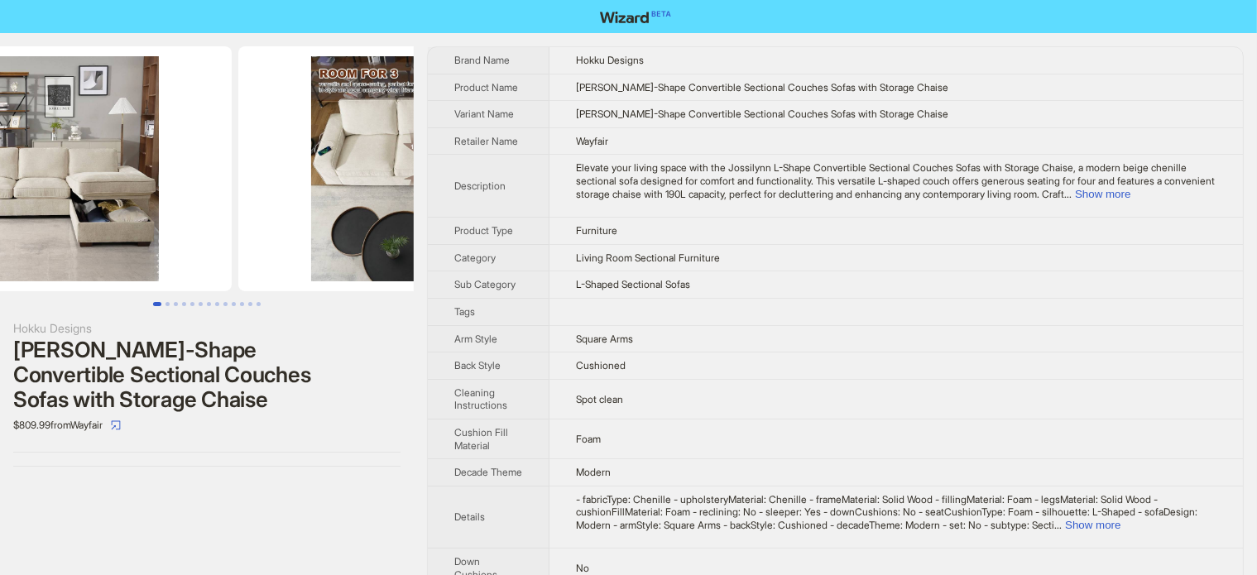
drag, startPoint x: 192, startPoint y: 267, endPoint x: 114, endPoint y: 276, distance: 78.3
click at [116, 276] on img at bounding box center [46, 168] width 371 height 245
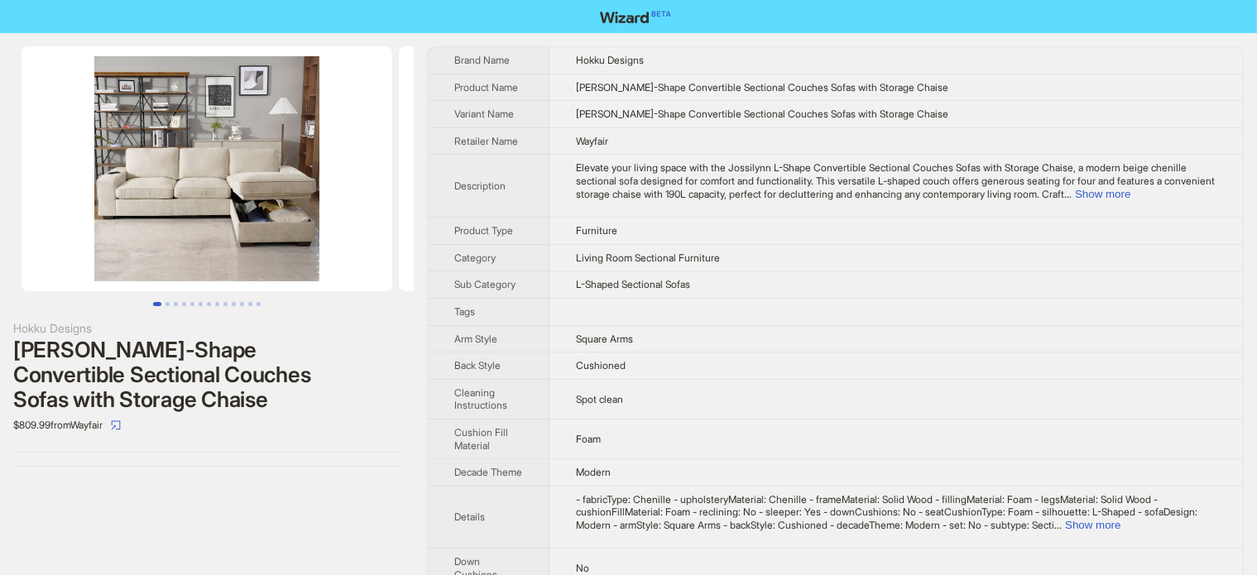
drag, startPoint x: 243, startPoint y: 223, endPoint x: 207, endPoint y: 214, distance: 37.5
click at [116, 232] on img at bounding box center [207, 168] width 371 height 245
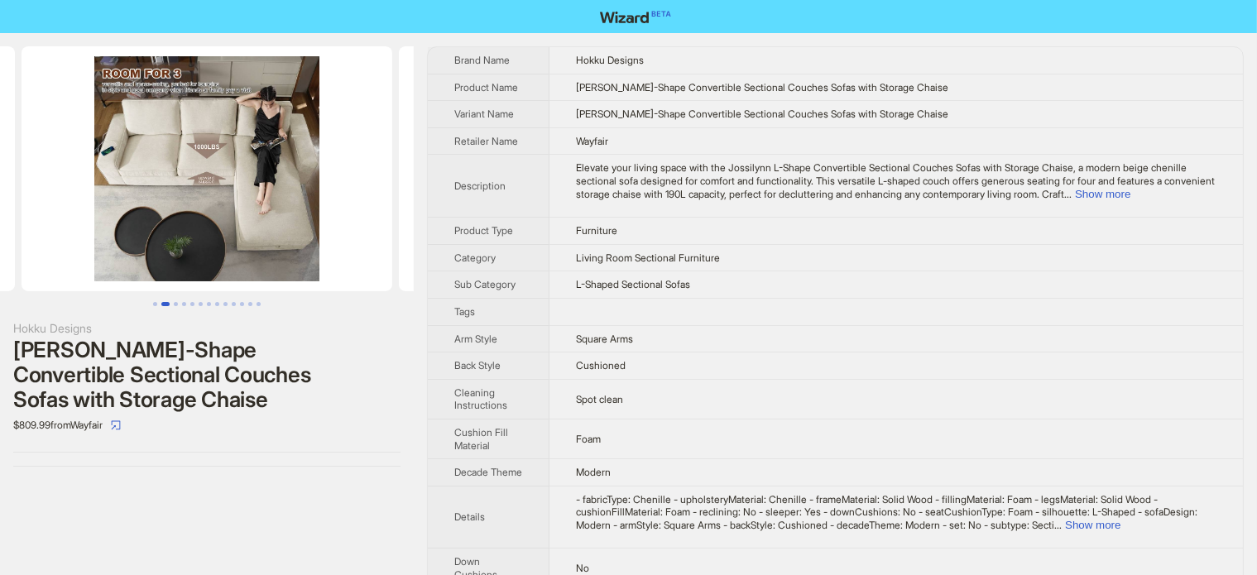
drag, startPoint x: 283, startPoint y: 198, endPoint x: 189, endPoint y: 218, distance: 96.4
click at [189, 218] on img at bounding box center [207, 168] width 371 height 245
drag, startPoint x: 252, startPoint y: 209, endPoint x: 156, endPoint y: 231, distance: 97.6
click at [175, 223] on img at bounding box center [207, 168] width 371 height 245
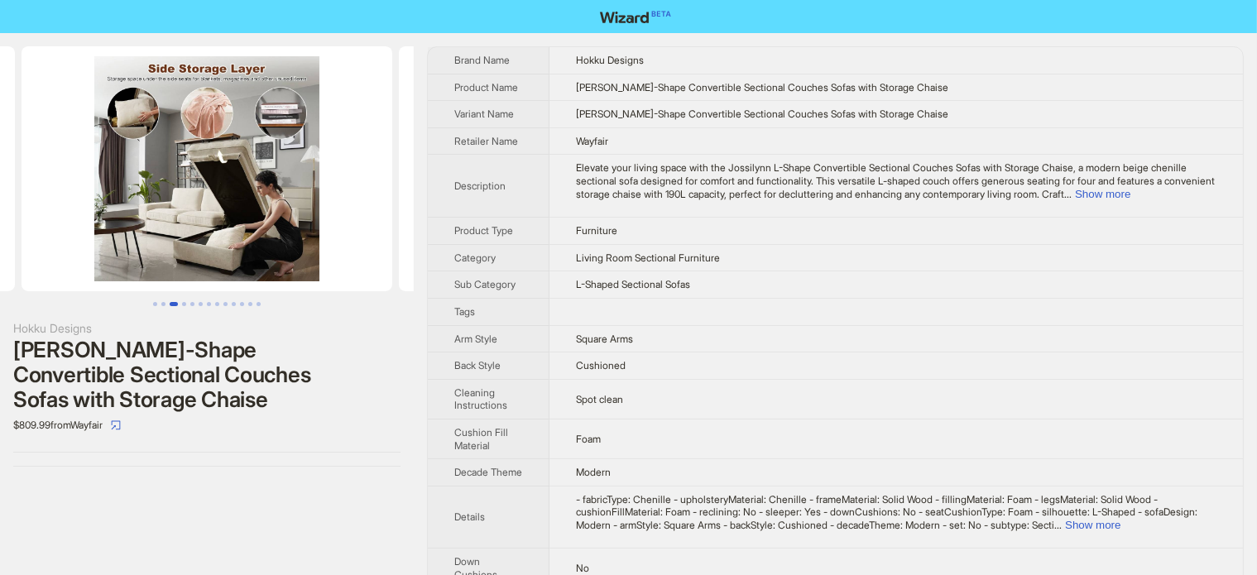
drag, startPoint x: 164, startPoint y: 260, endPoint x: 106, endPoint y: 266, distance: 58.3
click at [108, 266] on ul at bounding box center [207, 168] width 414 height 245
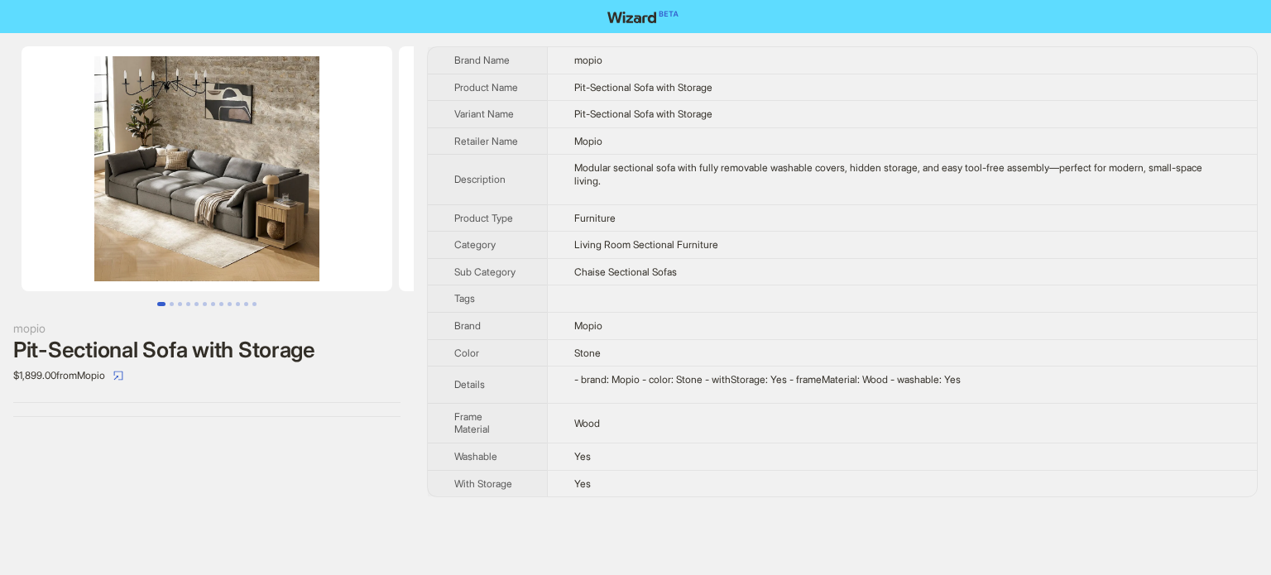
drag, startPoint x: 257, startPoint y: 185, endPoint x: 93, endPoint y: 221, distance: 168.6
click at [93, 221] on img at bounding box center [207, 168] width 371 height 245
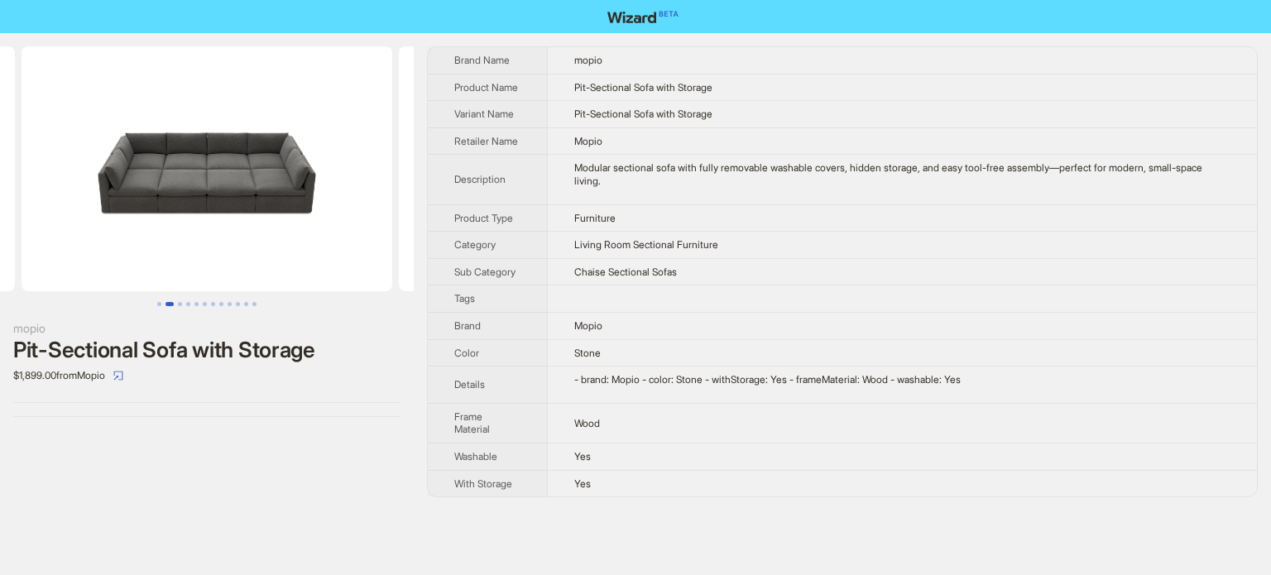
drag, startPoint x: 233, startPoint y: 214, endPoint x: 78, endPoint y: 247, distance: 158.9
click at [87, 247] on img at bounding box center [207, 168] width 371 height 245
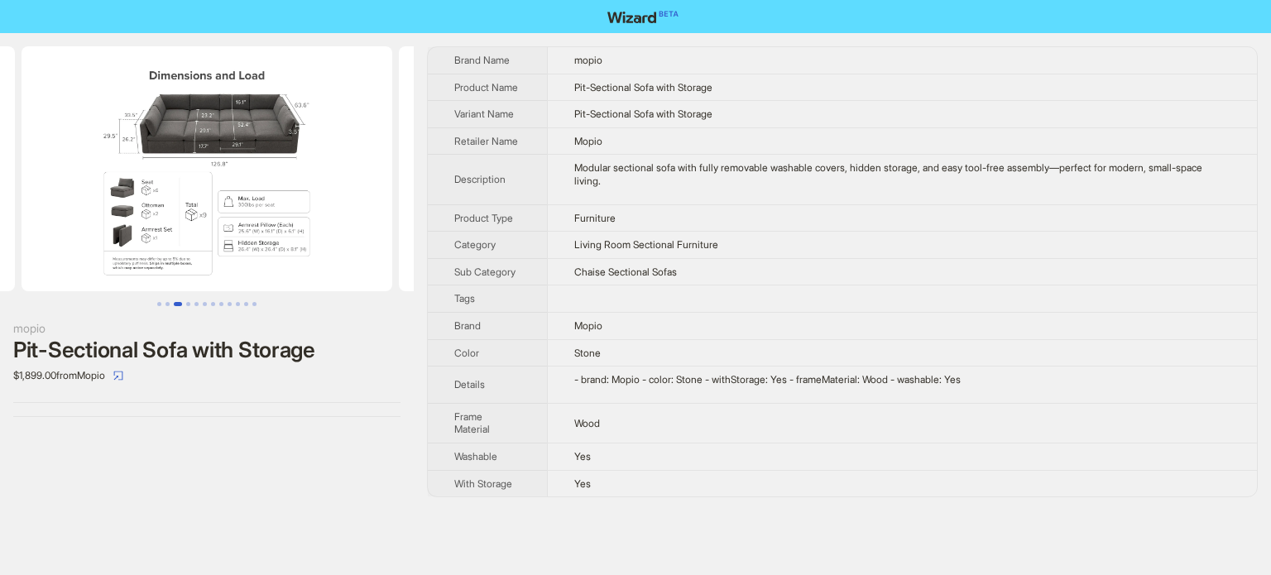
drag, startPoint x: 201, startPoint y: 233, endPoint x: 63, endPoint y: 234, distance: 138.2
click at [63, 234] on img at bounding box center [207, 168] width 371 height 245
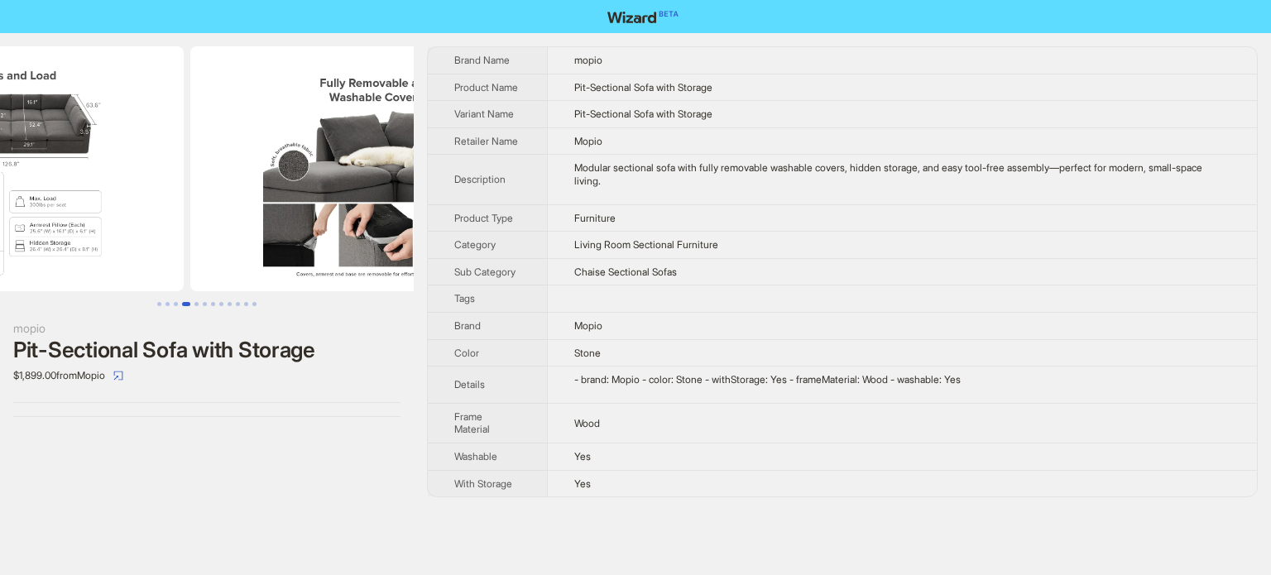
drag, startPoint x: 236, startPoint y: 209, endPoint x: 425, endPoint y: 198, distance: 189.8
click at [400, 208] on img at bounding box center [375, 168] width 371 height 245
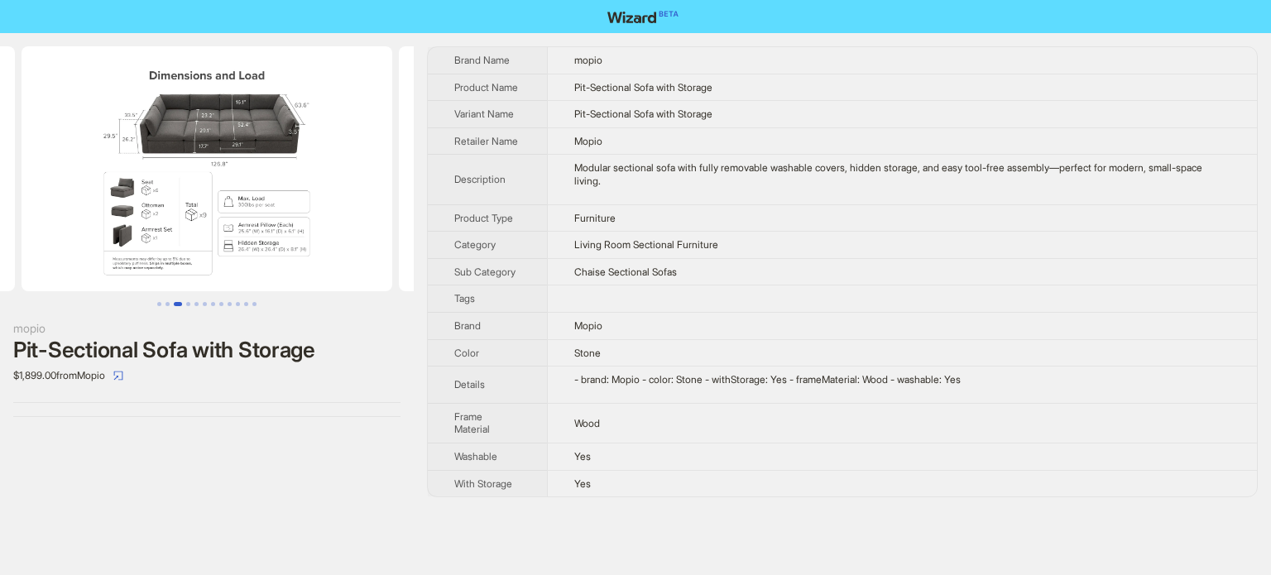
click at [139, 254] on ul at bounding box center [207, 168] width 414 height 245
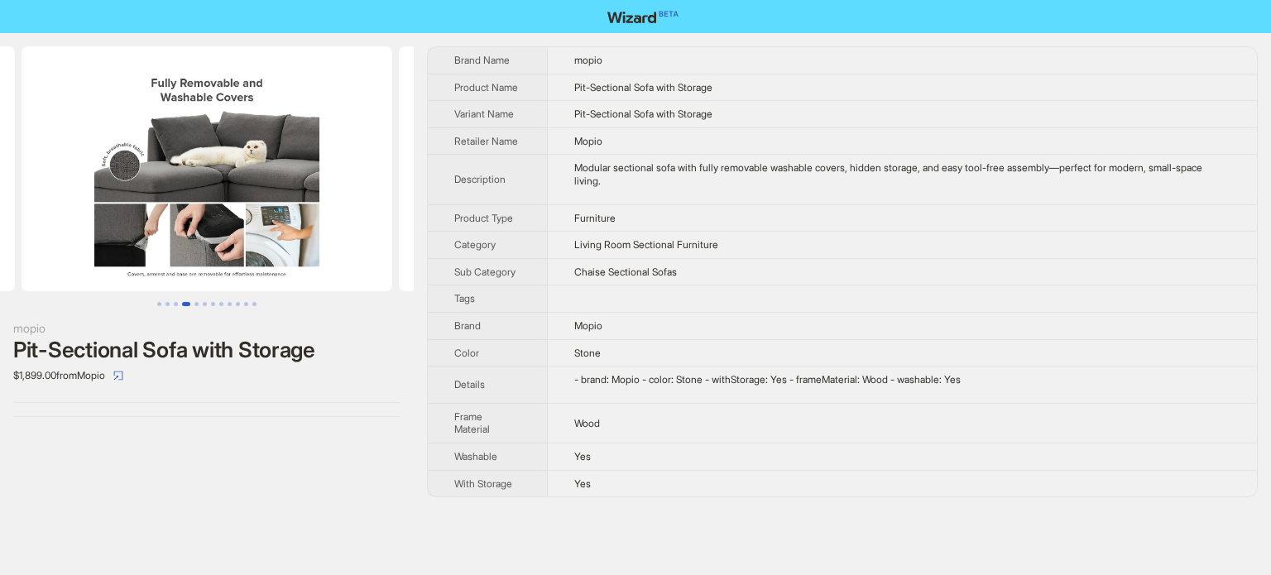
drag, startPoint x: 241, startPoint y: 223, endPoint x: 113, endPoint y: 231, distance: 128.5
click at [115, 231] on img at bounding box center [207, 168] width 371 height 245
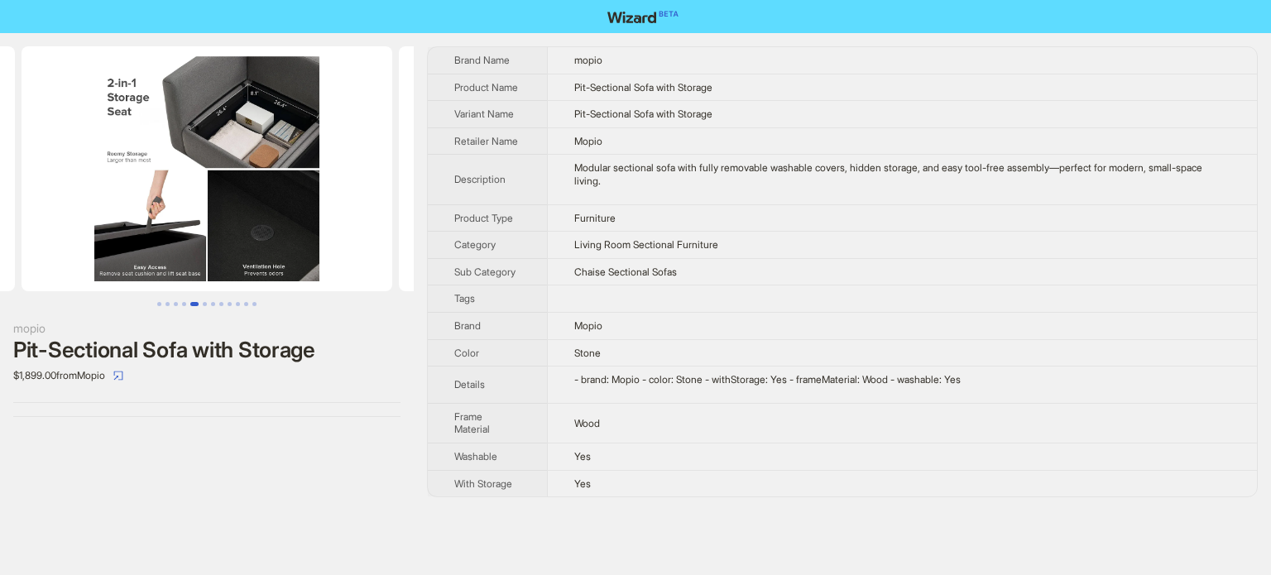
drag, startPoint x: 252, startPoint y: 218, endPoint x: 75, endPoint y: 251, distance: 180.0
click at [77, 251] on img at bounding box center [207, 168] width 371 height 245
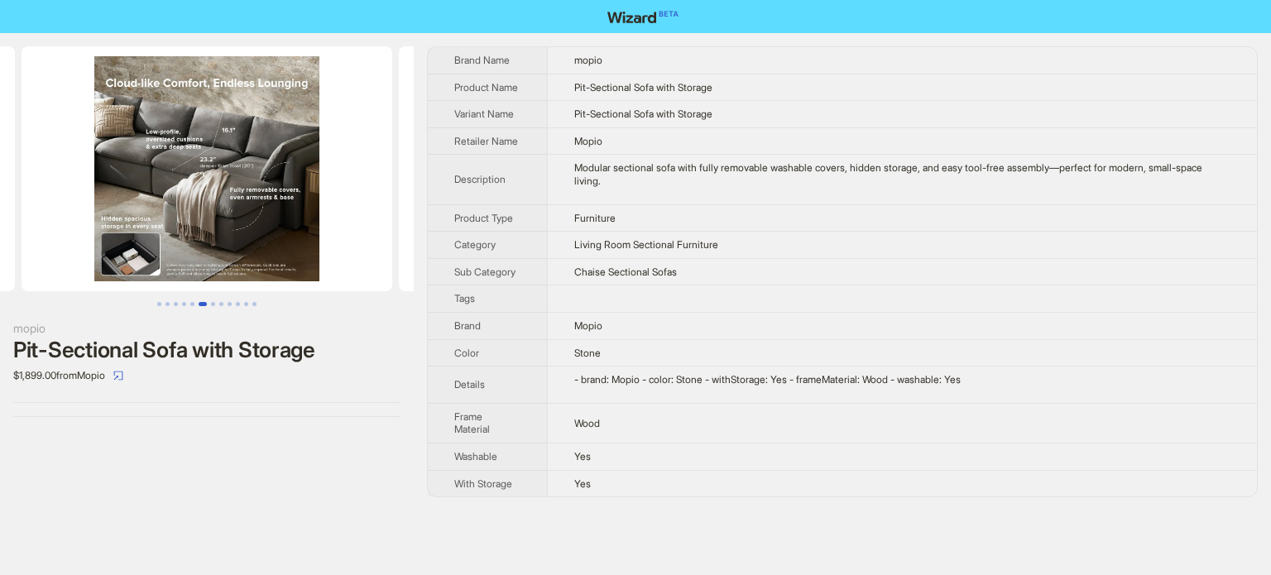
drag, startPoint x: 205, startPoint y: 250, endPoint x: 413, endPoint y: 233, distance: 208.3
click at [384, 251] on img at bounding box center [207, 168] width 371 height 245
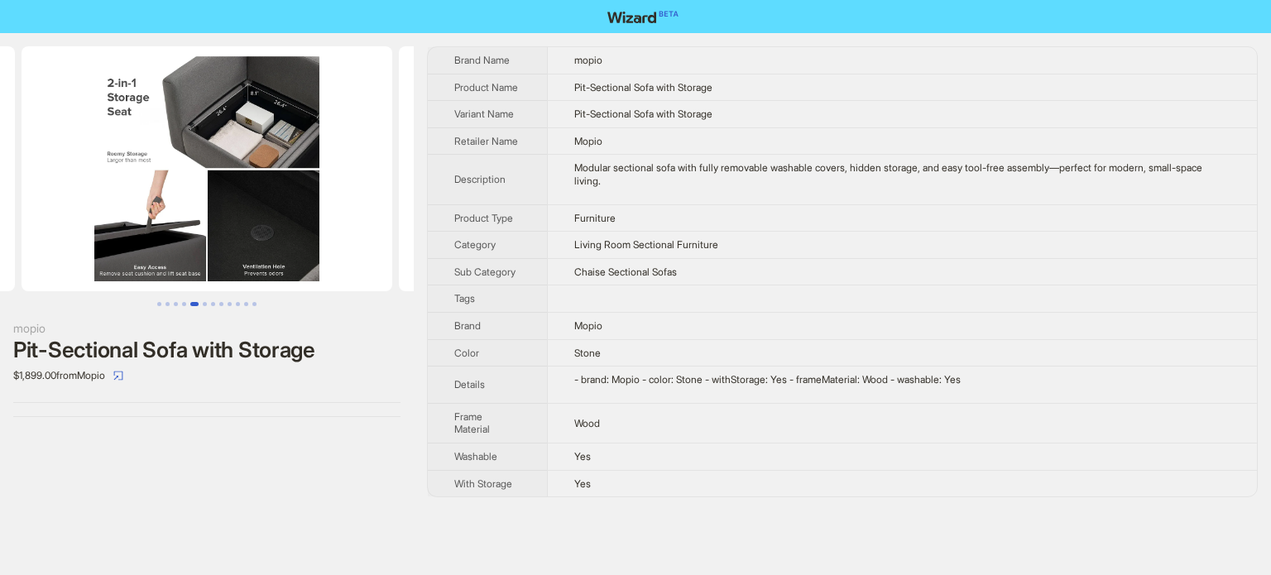
click at [189, 235] on ul at bounding box center [207, 168] width 414 height 245
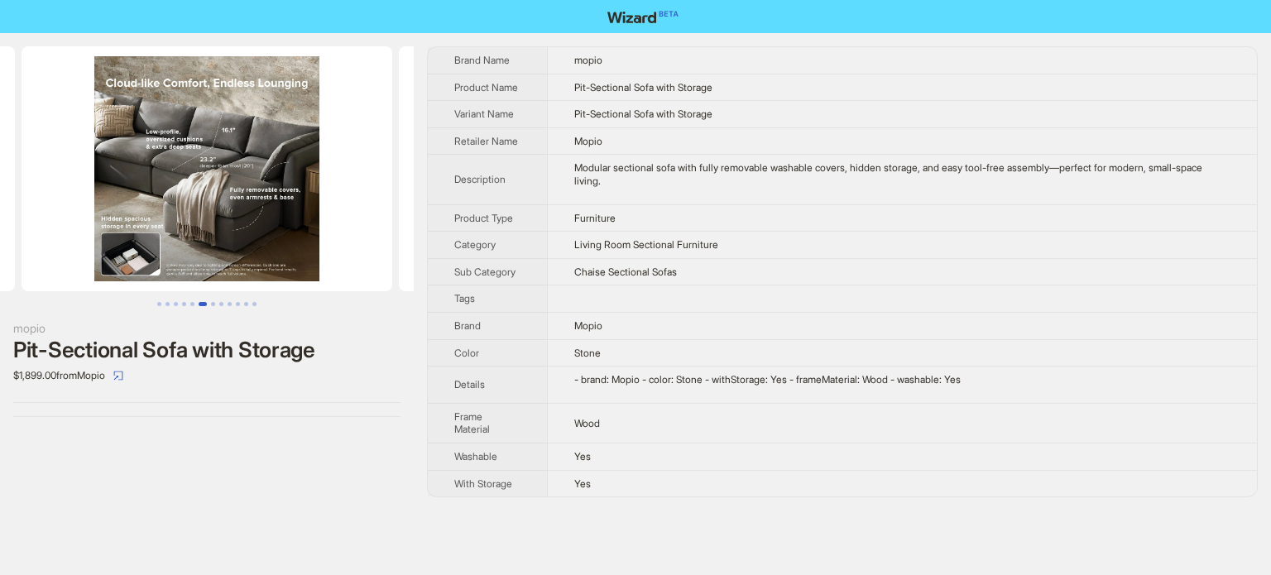
drag, startPoint x: 161, startPoint y: 219, endPoint x: 151, endPoint y: 141, distance: 79.2
click at [103, 222] on img at bounding box center [207, 168] width 371 height 245
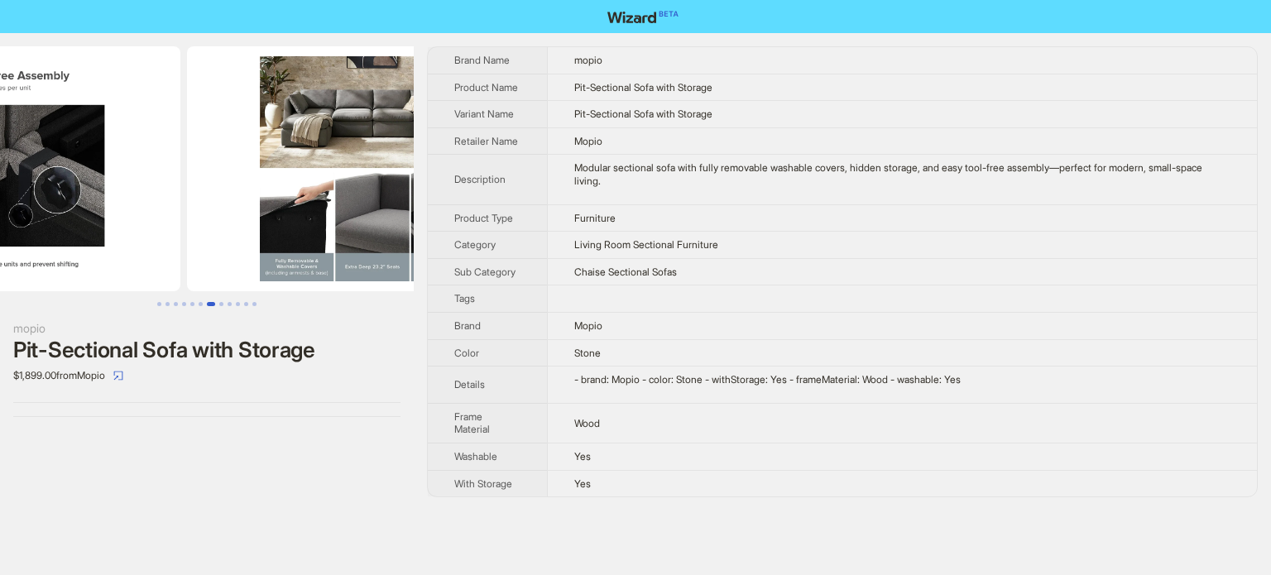
drag, startPoint x: 276, startPoint y: 186, endPoint x: 103, endPoint y: 218, distance: 175.8
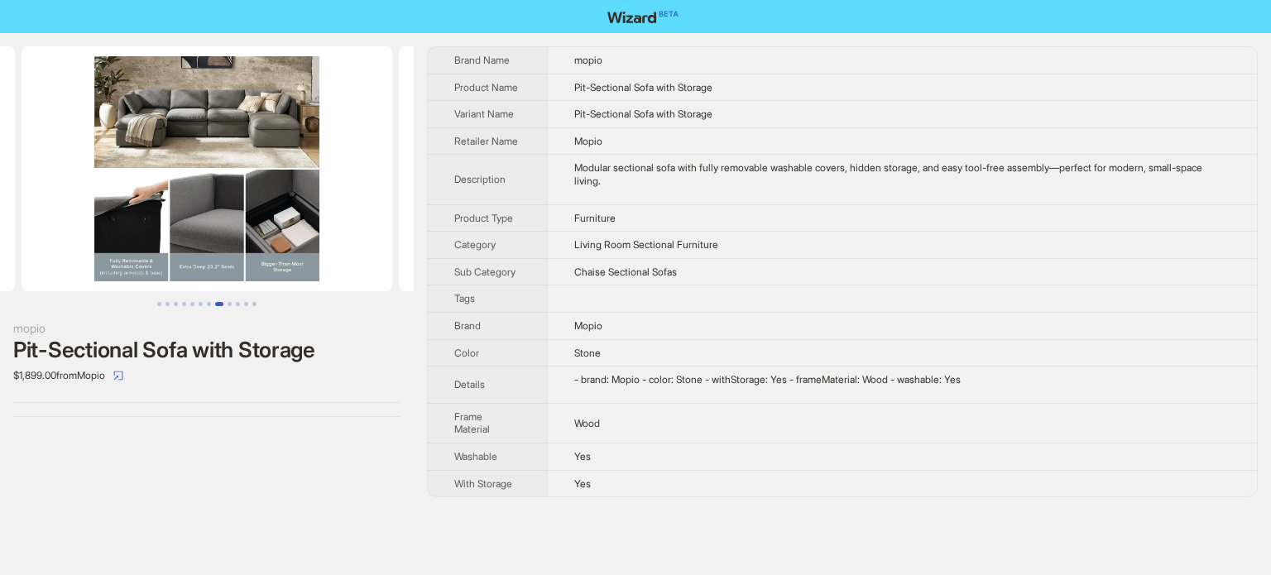
click at [134, 224] on img at bounding box center [207, 168] width 371 height 245
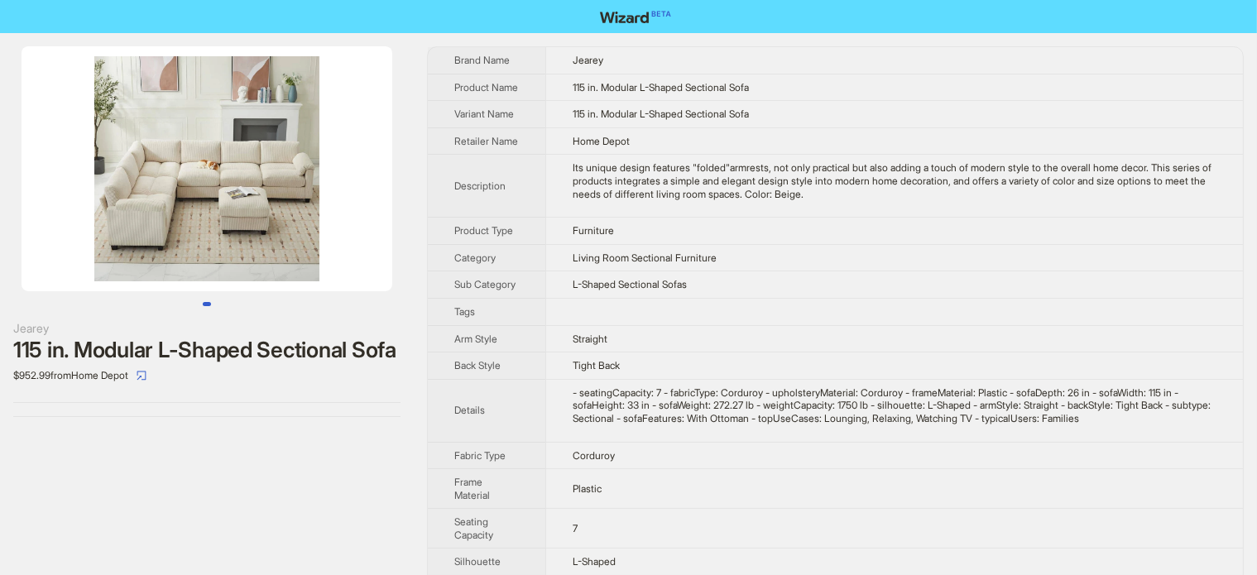
drag, startPoint x: 140, startPoint y: 217, endPoint x: 83, endPoint y: 222, distance: 57.3
click at [89, 224] on img at bounding box center [207, 168] width 371 height 245
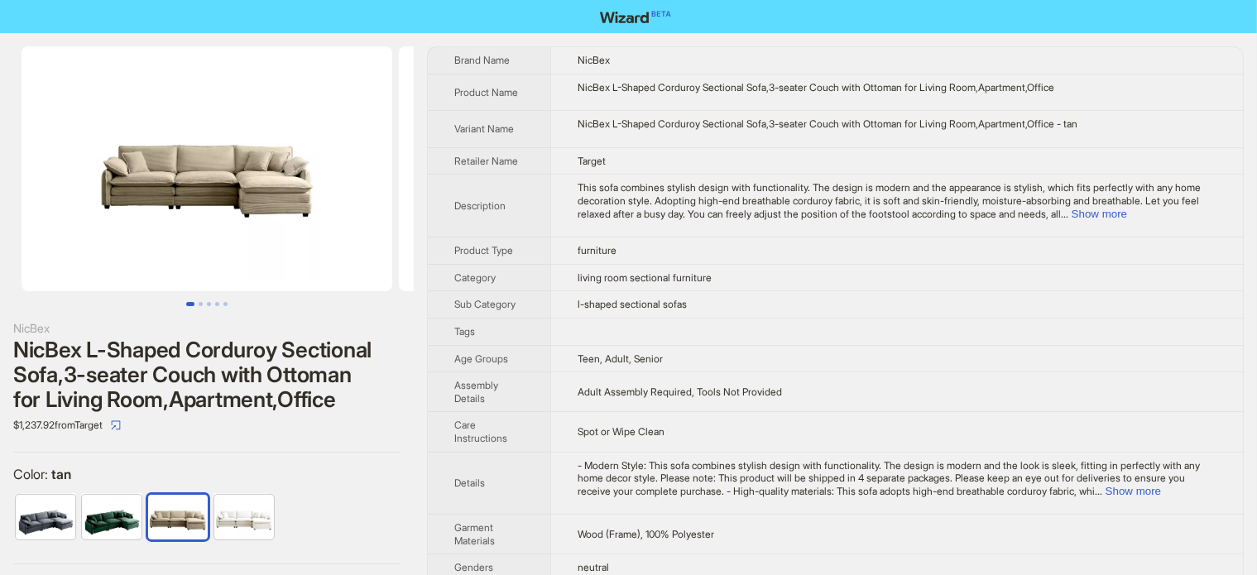
drag, startPoint x: 269, startPoint y: 152, endPoint x: 91, endPoint y: 199, distance: 183.8
click at [101, 199] on img at bounding box center [207, 168] width 371 height 245
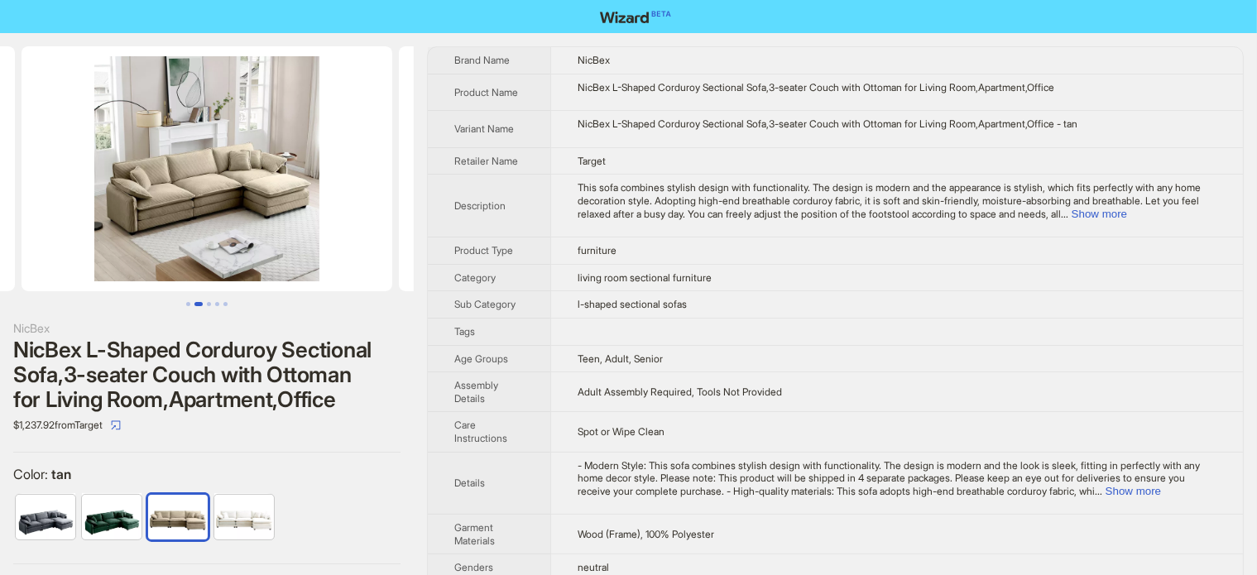
drag, startPoint x: 237, startPoint y: 228, endPoint x: 182, endPoint y: 233, distance: 55.7
click at [182, 233] on ul at bounding box center [207, 168] width 414 height 245
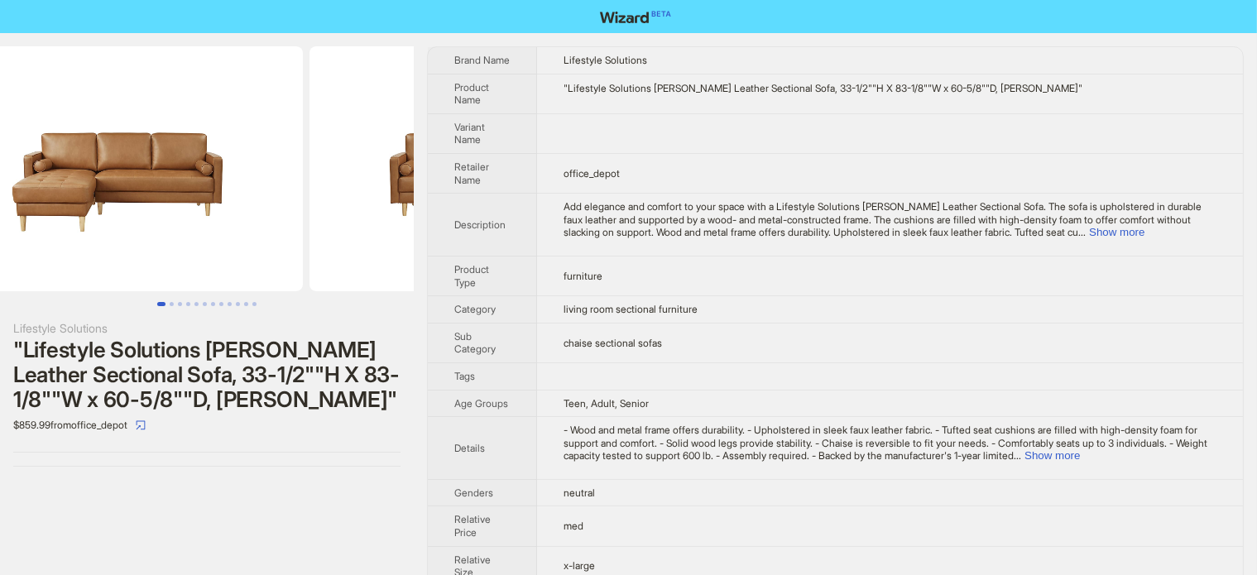
drag, startPoint x: 334, startPoint y: 232, endPoint x: 164, endPoint y: 247, distance: 171.1
click at [165, 247] on ul at bounding box center [207, 168] width 414 height 245
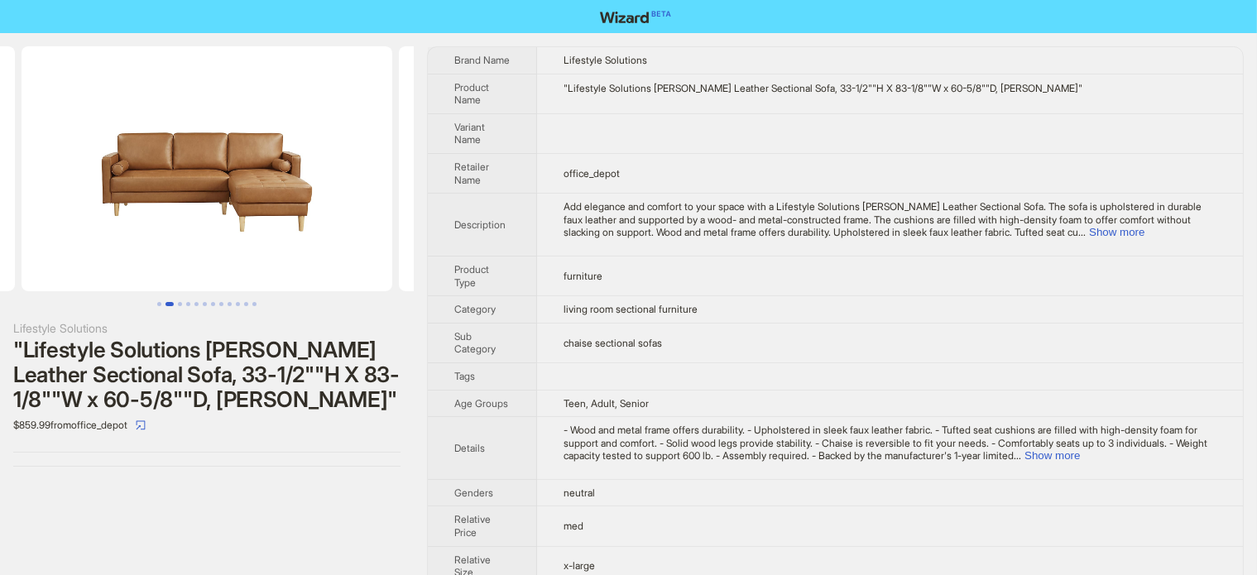
drag, startPoint x: 194, startPoint y: 252, endPoint x: 179, endPoint y: 251, distance: 15.7
click at [185, 252] on img at bounding box center [207, 168] width 371 height 245
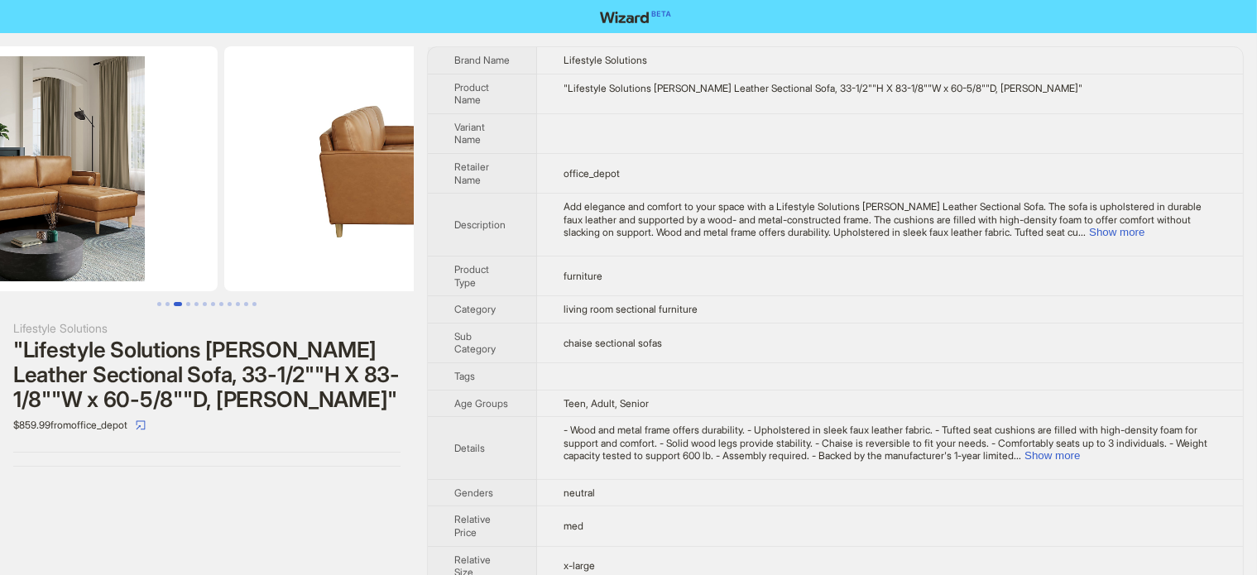
drag, startPoint x: 260, startPoint y: 217, endPoint x: 109, endPoint y: 239, distance: 152.2
click at [119, 240] on img at bounding box center [32, 168] width 371 height 245
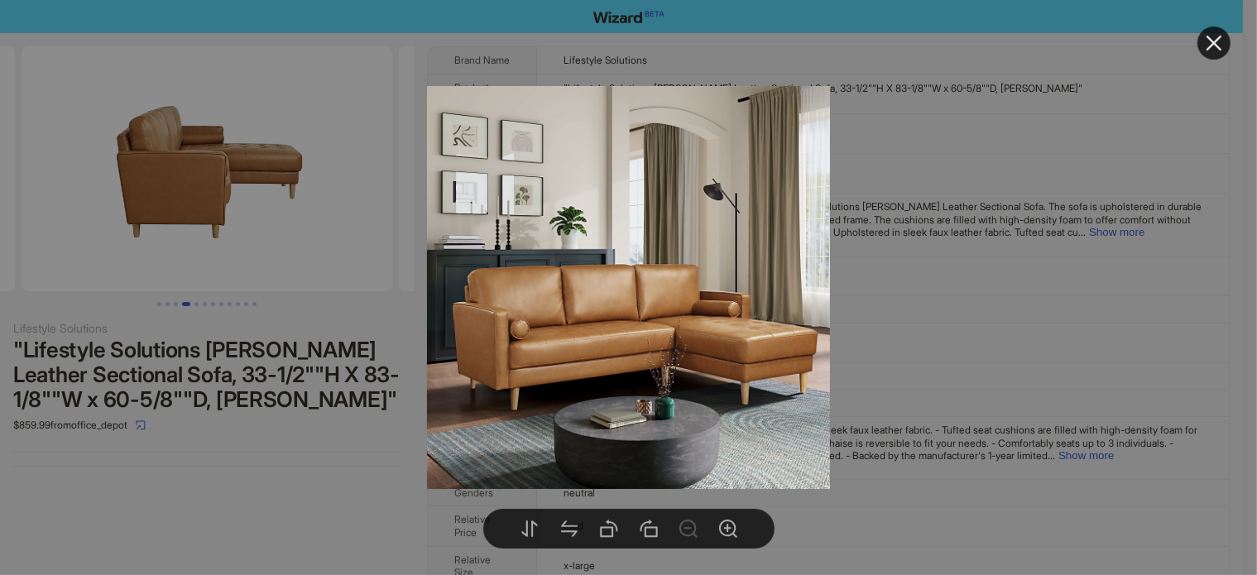
drag, startPoint x: 209, startPoint y: 169, endPoint x: 348, endPoint y: 151, distance: 140.9
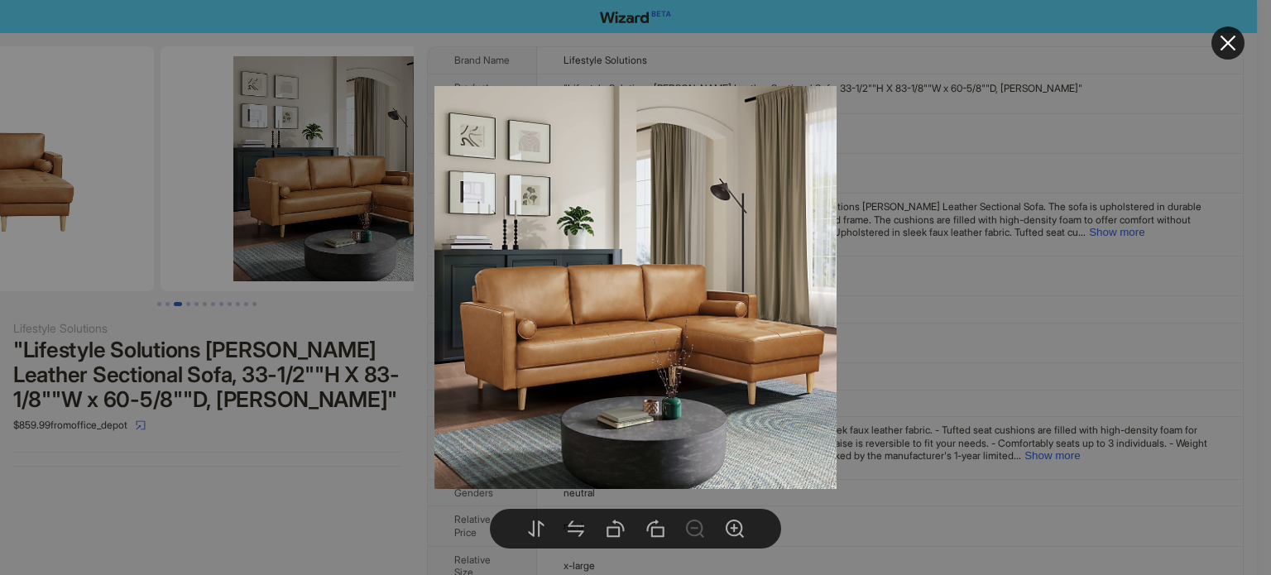
drag, startPoint x: 226, startPoint y: 216, endPoint x: 384, endPoint y: 217, distance: 158.0
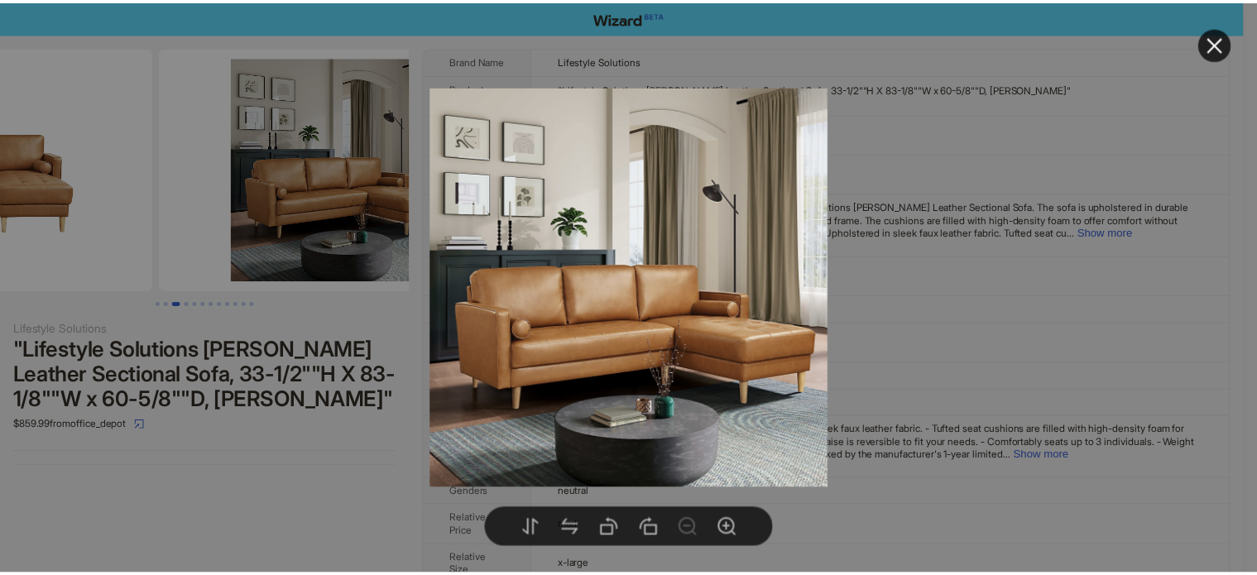
scroll to position [0, 377]
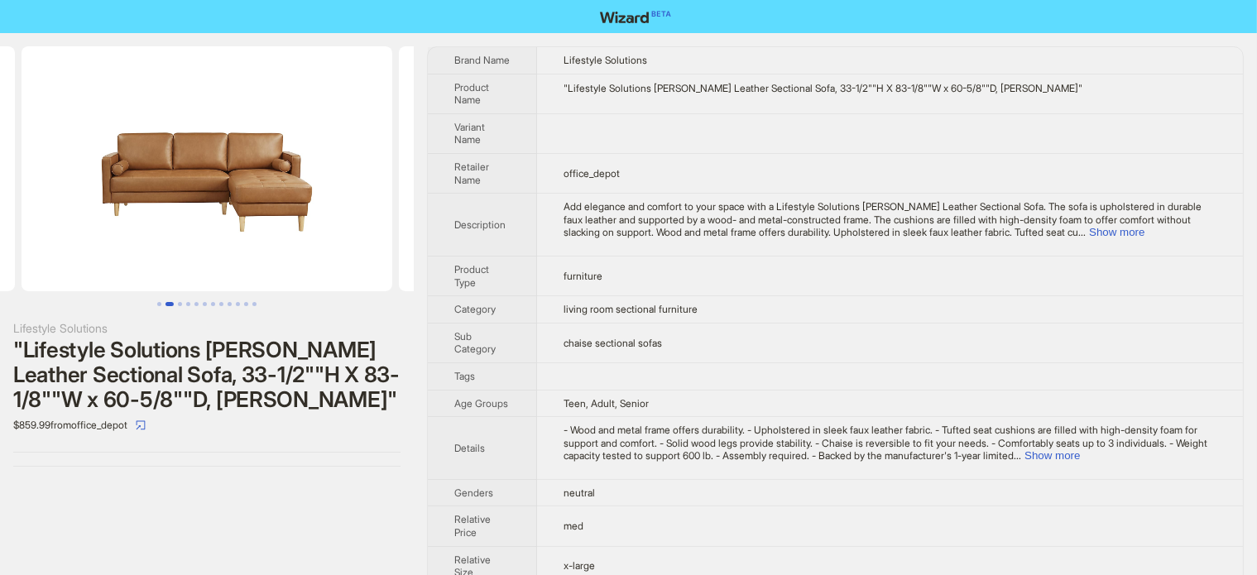
click at [244, 333] on div "Lifestyle Solutions" at bounding box center [206, 328] width 387 height 18
click at [254, 346] on div ""Lifestyle Solutions Lillian Vegan Leather Sectional Sofa, 33-1/2""H X 83-1/8""…" at bounding box center [206, 375] width 387 height 74
click at [255, 346] on div ""Lifestyle Solutions Lillian Vegan Leather Sectional Sofa, 33-1/2""H X 83-1/8""…" at bounding box center [206, 375] width 387 height 74
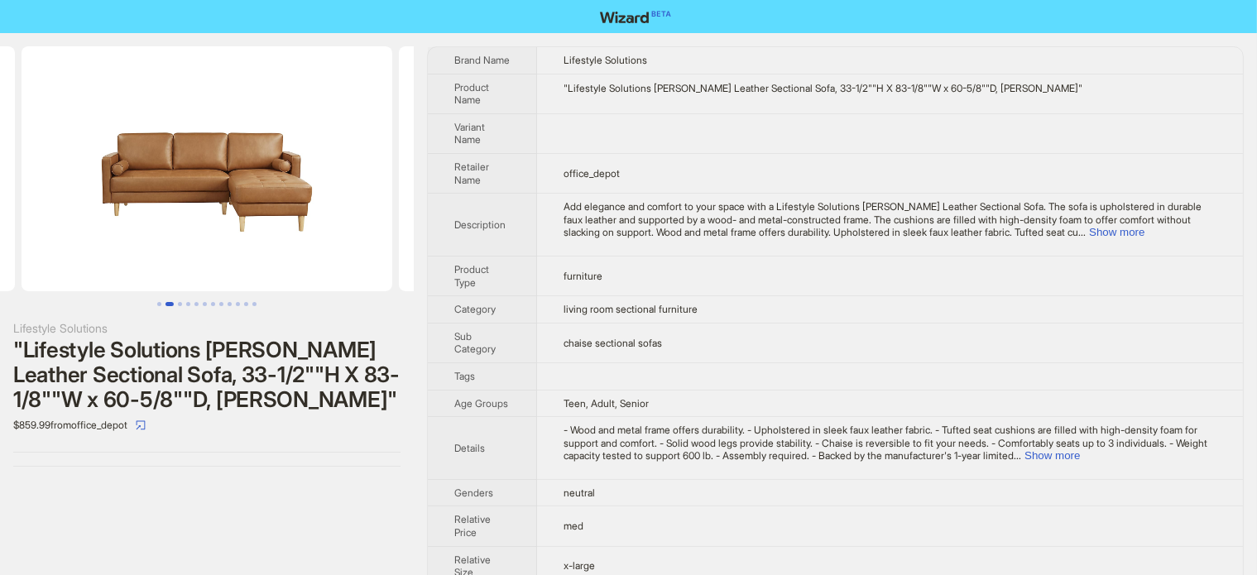
click at [255, 346] on div ""Lifestyle Solutions Lillian Vegan Leather Sectional Sofa, 33-1/2""H X 83-1/8""…" at bounding box center [206, 375] width 387 height 74
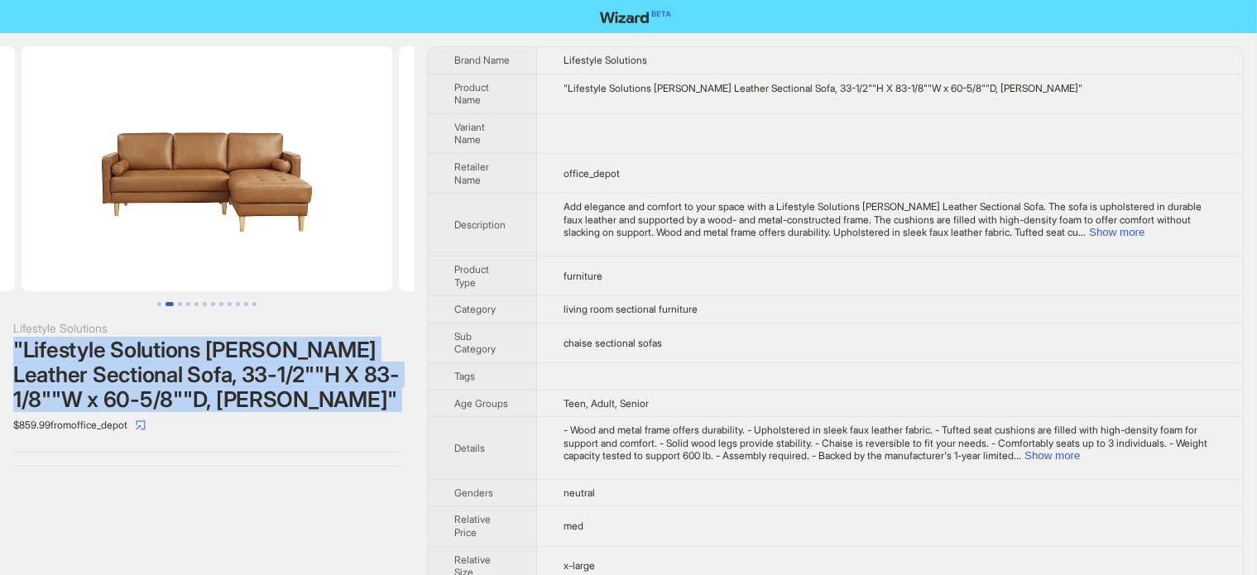
click at [255, 346] on div ""Lifestyle Solutions Lillian Vegan Leather Sectional Sofa, 33-1/2""H X 83-1/8""…" at bounding box center [206, 375] width 387 height 74
copy div ""Lifestyle Solutions Lillian Vegan Leather Sectional Sofa, 33-1/2""H X 83-1/8""…"
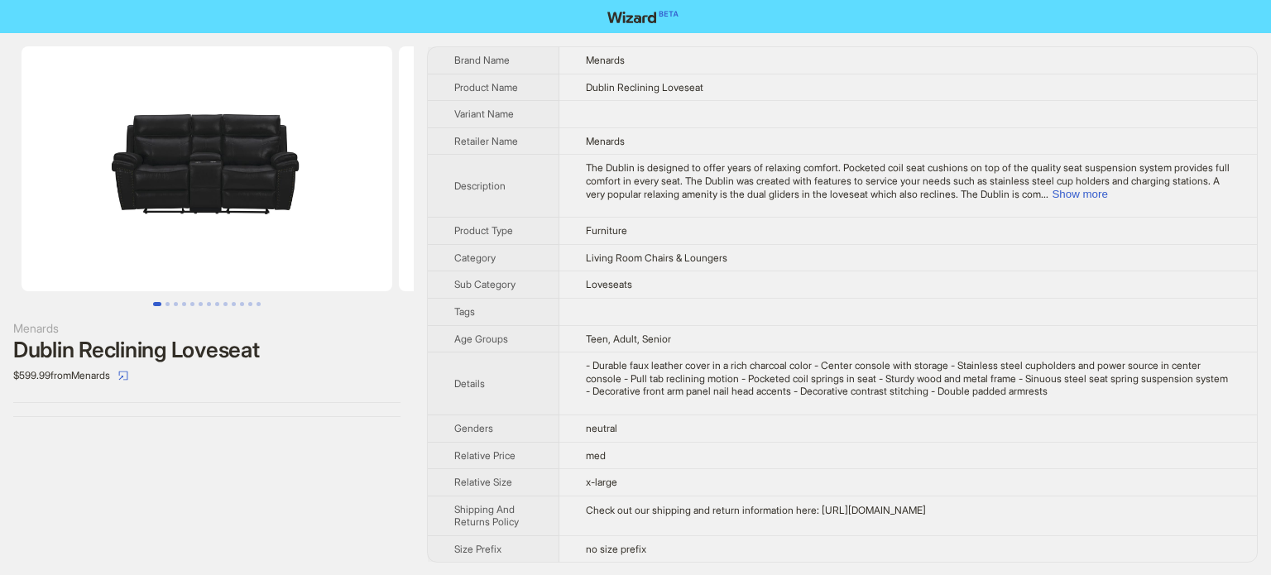
click at [307, 165] on img at bounding box center [207, 168] width 371 height 245
click at [212, 184] on img at bounding box center [207, 168] width 371 height 245
click at [238, 194] on img at bounding box center [207, 168] width 371 height 245
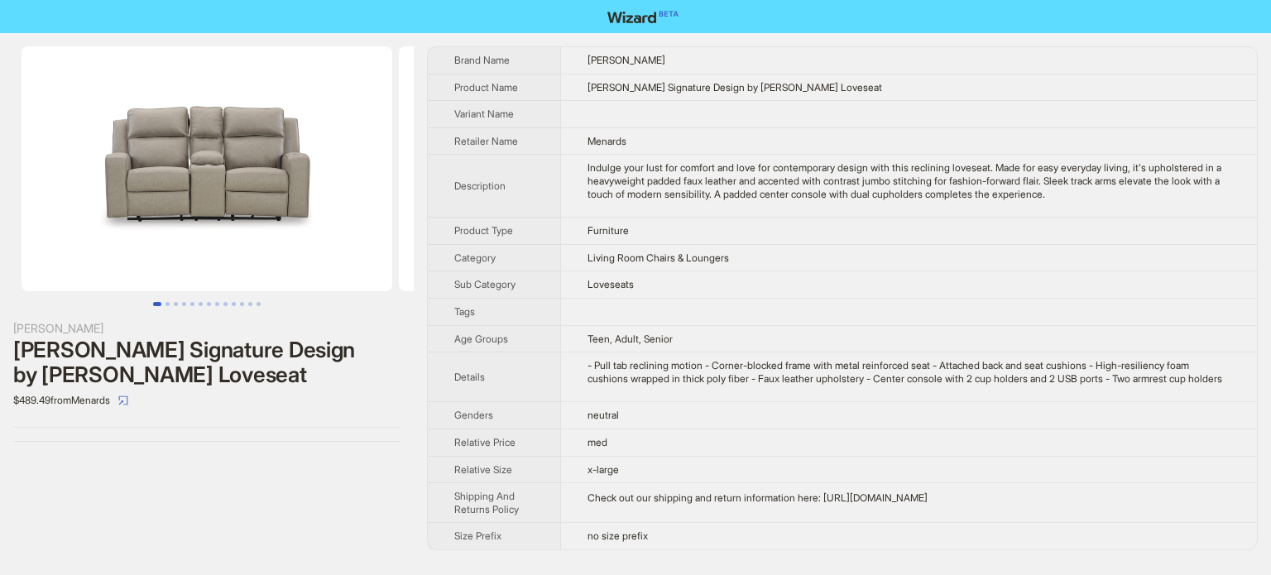
click at [313, 453] on div "Ashley Ashley Signature Design by Ashley Faithon Loveseat $489.49 from Menards" at bounding box center [207, 244] width 414 height 422
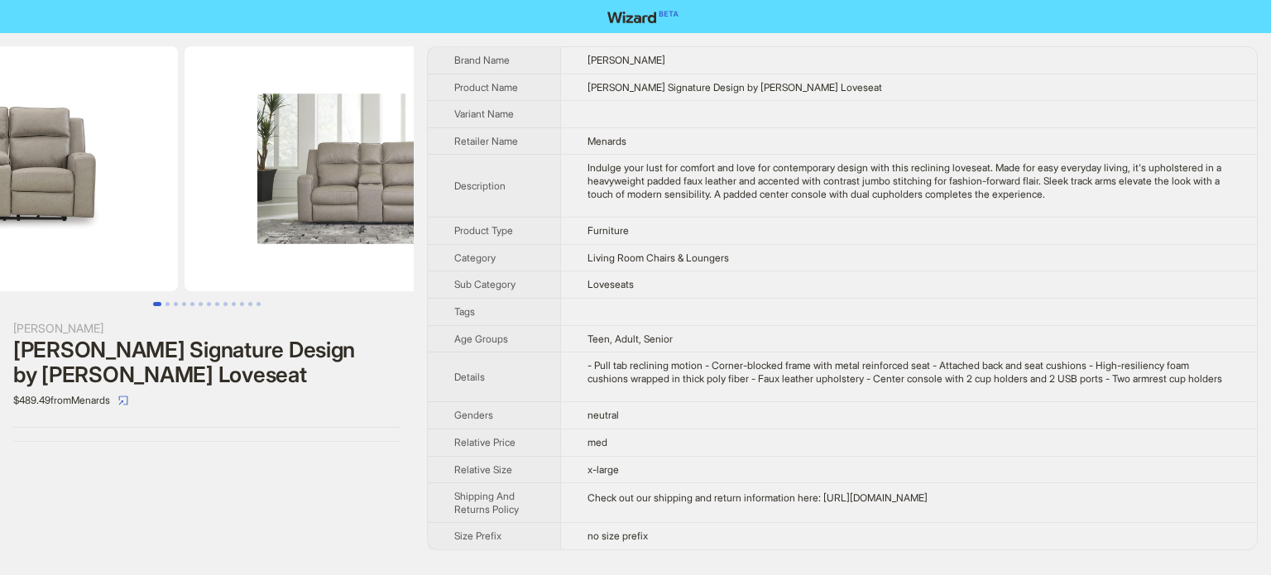
drag, startPoint x: 281, startPoint y: 185, endPoint x: 167, endPoint y: 208, distance: 116.5
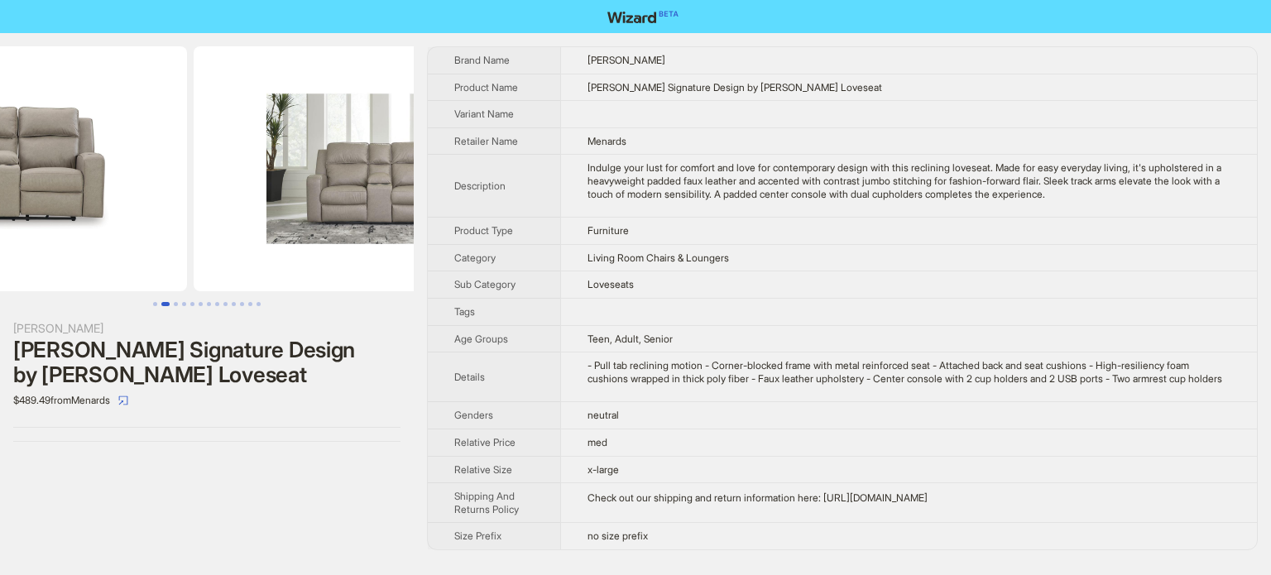
drag, startPoint x: 309, startPoint y: 191, endPoint x: 385, endPoint y: 191, distance: 75.3
click at [385, 191] on img at bounding box center [379, 168] width 371 height 245
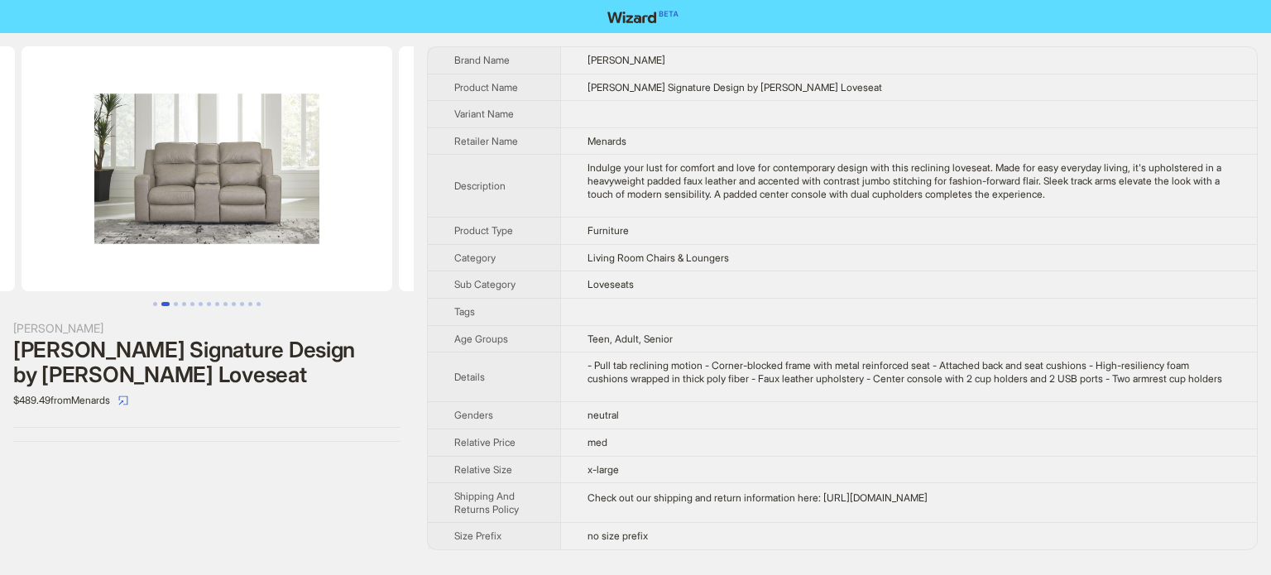
click at [238, 192] on img at bounding box center [207, 168] width 371 height 245
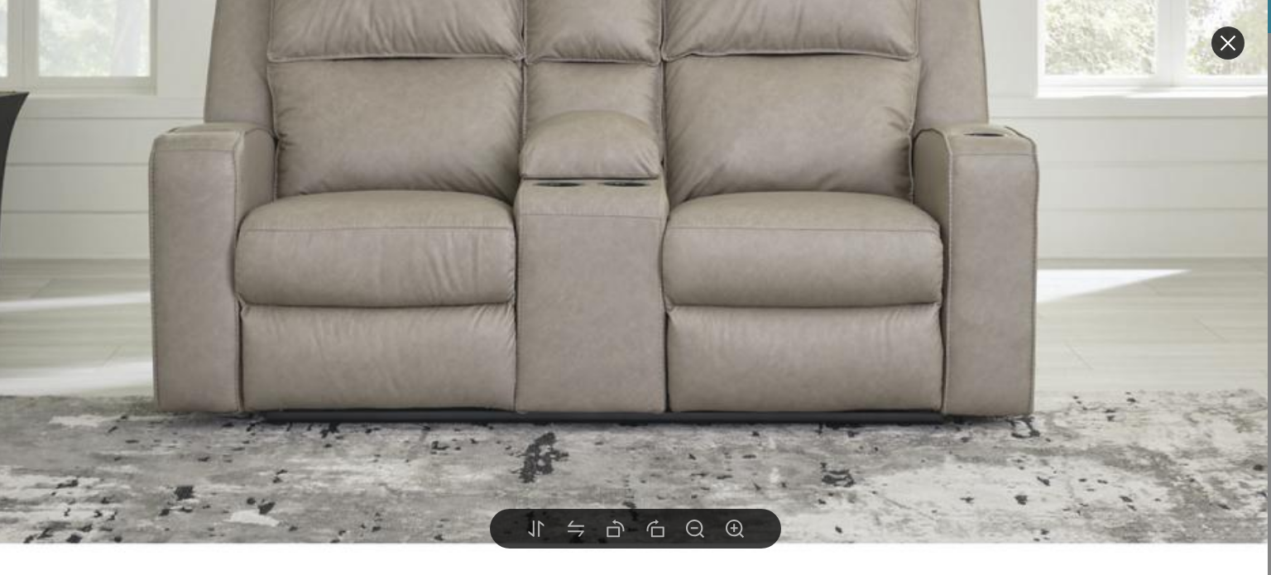
click at [351, 198] on img at bounding box center [586, 89] width 1359 height 1359
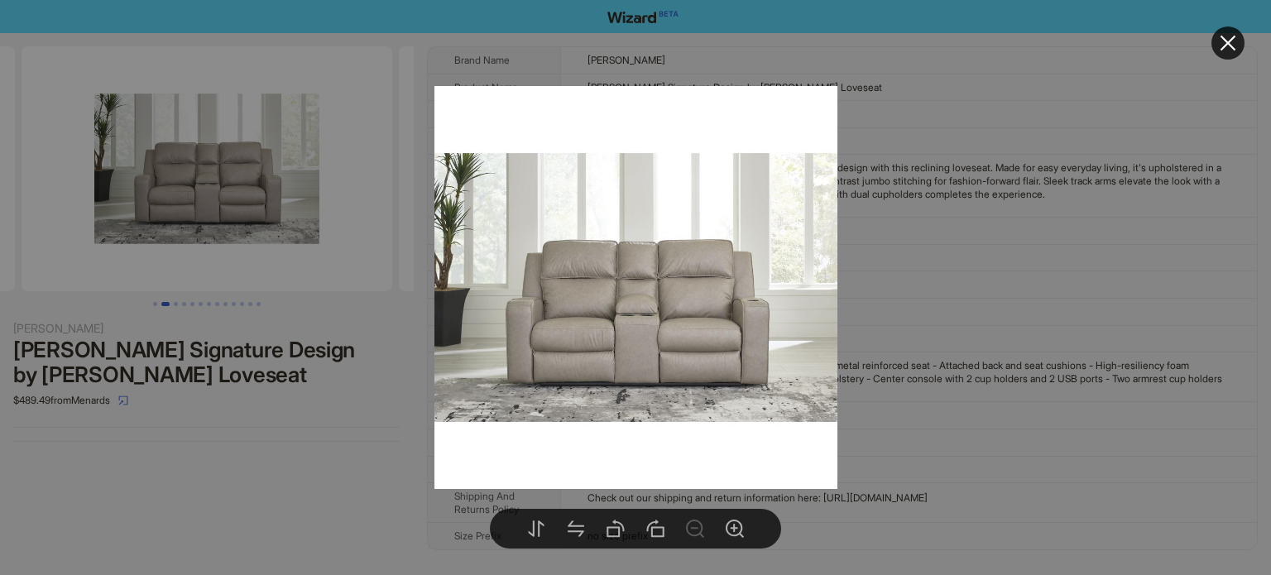
click at [269, 372] on div at bounding box center [635, 287] width 1271 height 575
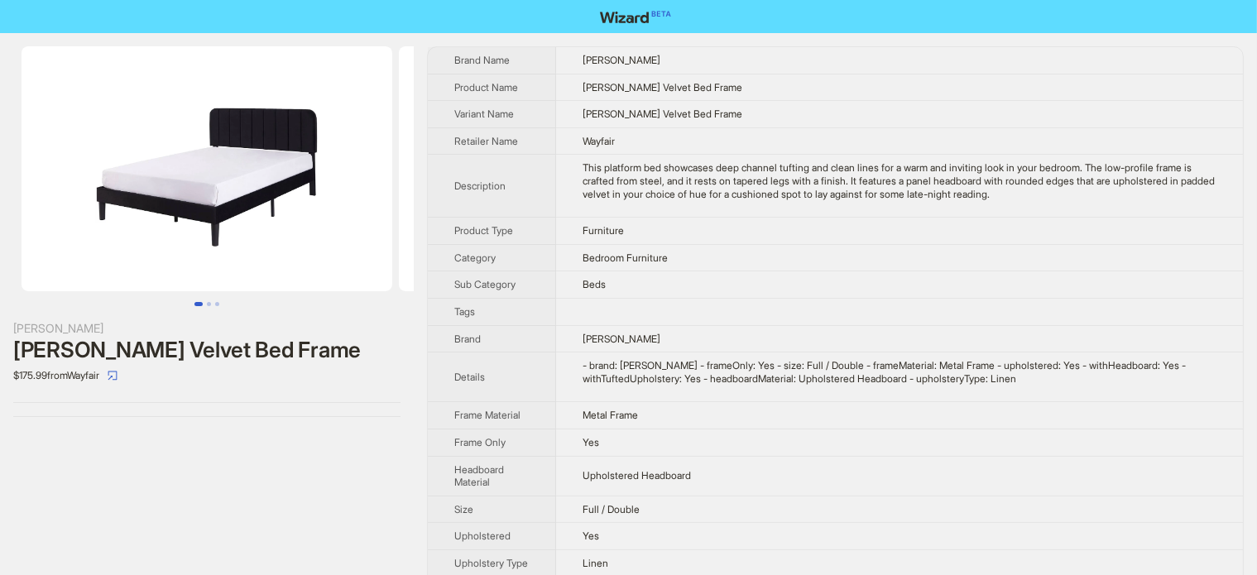
drag, startPoint x: 223, startPoint y: 273, endPoint x: 34, endPoint y: 299, distance: 191.2
click at [70, 294] on div at bounding box center [207, 176] width 414 height 260
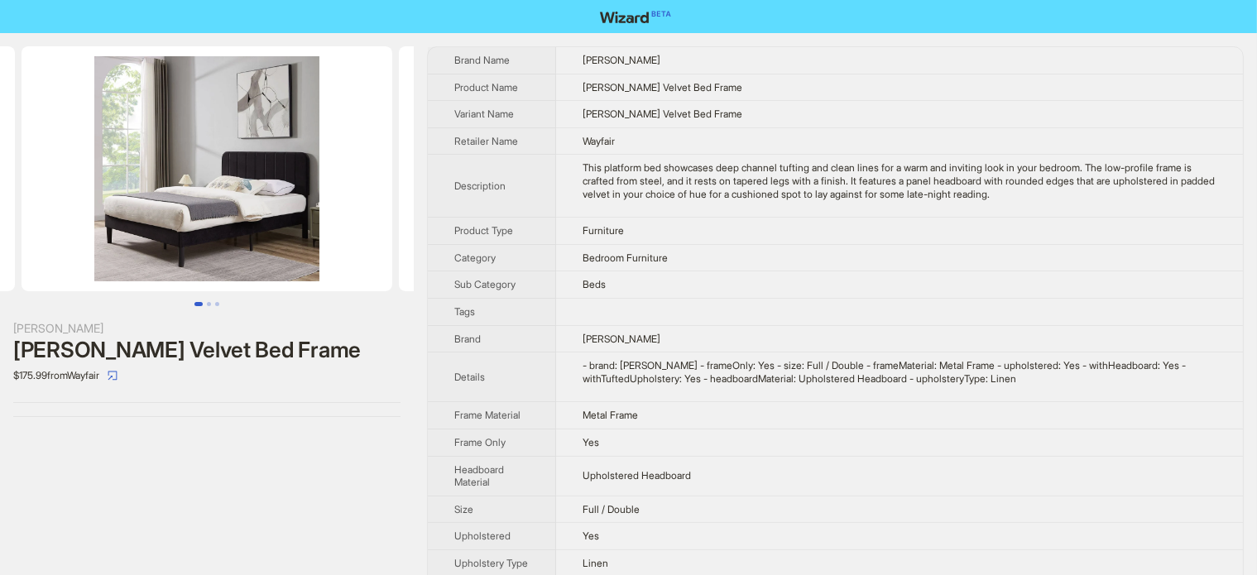
scroll to position [0, 377]
drag, startPoint x: 156, startPoint y: 344, endPoint x: 267, endPoint y: 357, distance: 112.4
click at [267, 357] on div "Auxter Velvet Bed Frame" at bounding box center [206, 350] width 387 height 25
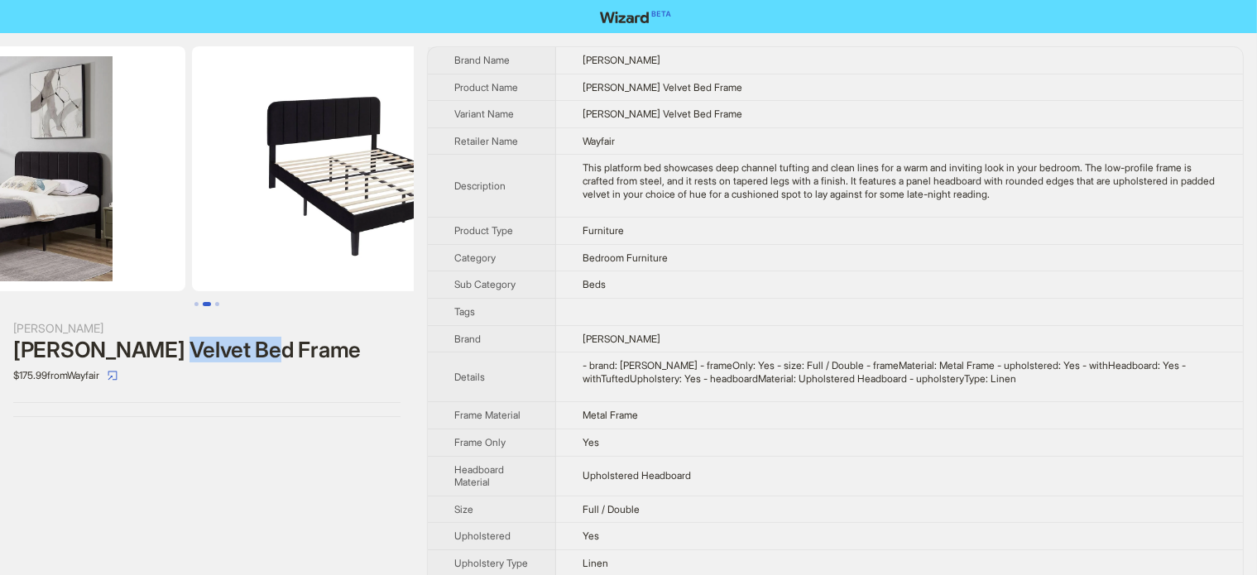
drag, startPoint x: 322, startPoint y: 241, endPoint x: 117, endPoint y: 283, distance: 209.5
click at [119, 284] on ul at bounding box center [207, 168] width 414 height 245
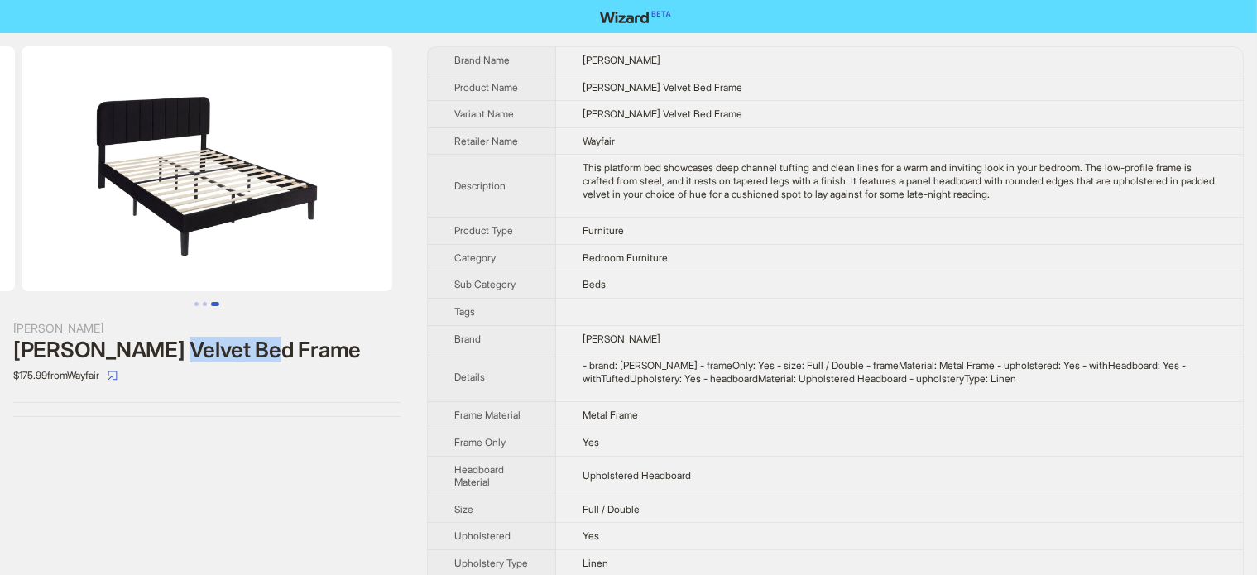
drag, startPoint x: 113, startPoint y: 275, endPoint x: 36, endPoint y: 269, distance: 77.2
click at [62, 275] on img at bounding box center [207, 168] width 371 height 245
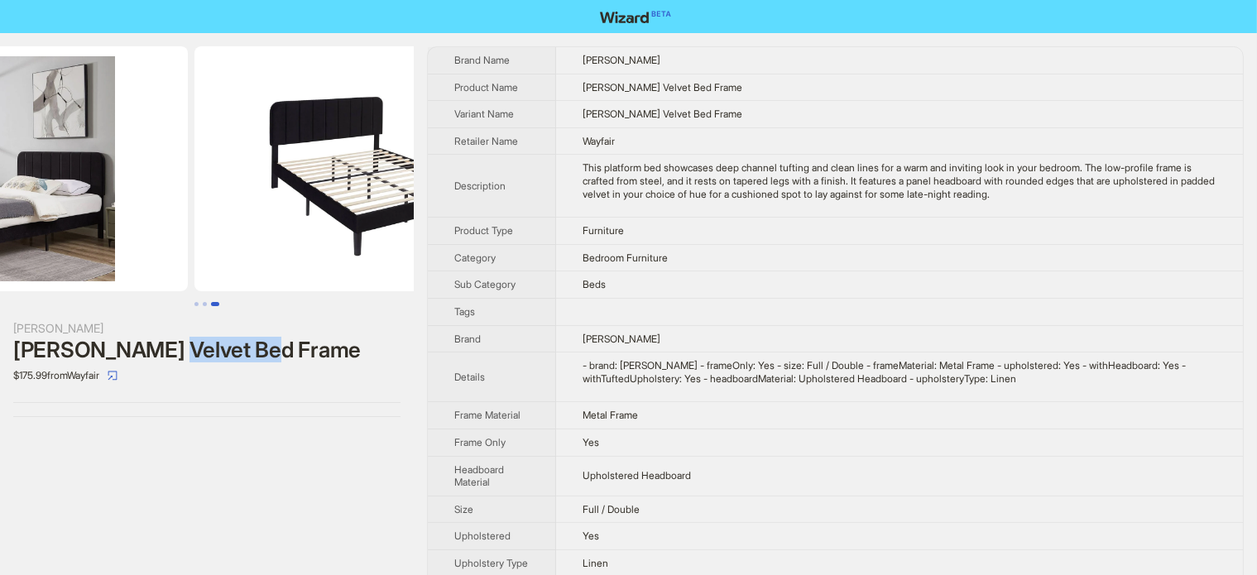
drag, startPoint x: 227, startPoint y: 223, endPoint x: 448, endPoint y: 229, distance: 221.0
click at [448, 229] on div "Wade Logan Auxter Velvet Bed Frame $175.99 from Wayfair Brand Name Wade Logan P…" at bounding box center [628, 345] width 1257 height 624
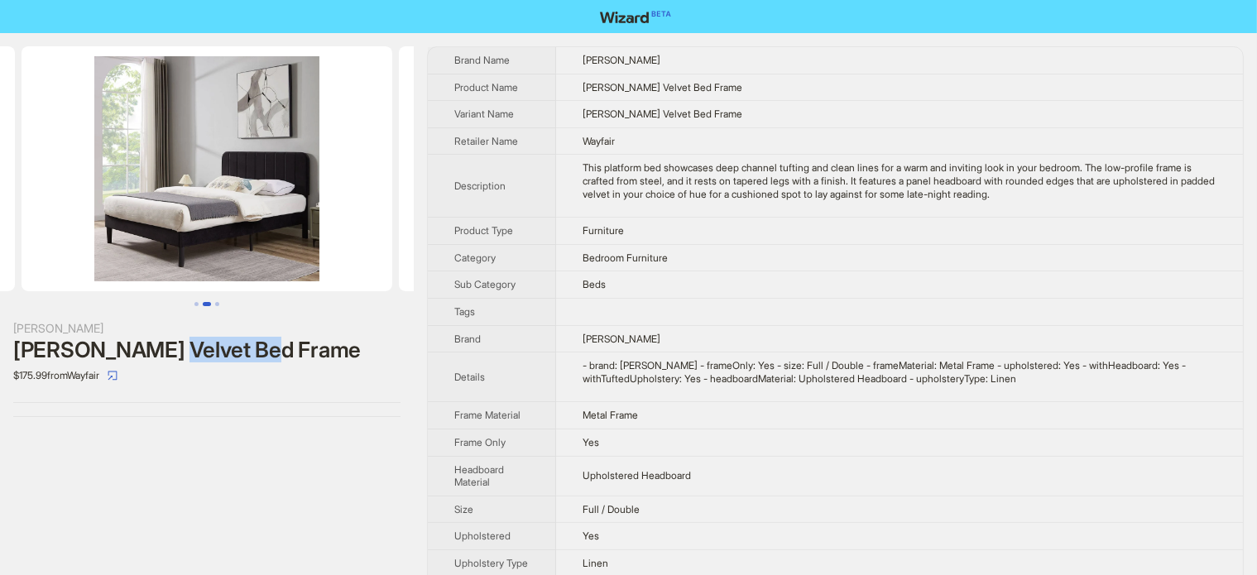
scroll to position [0, 46]
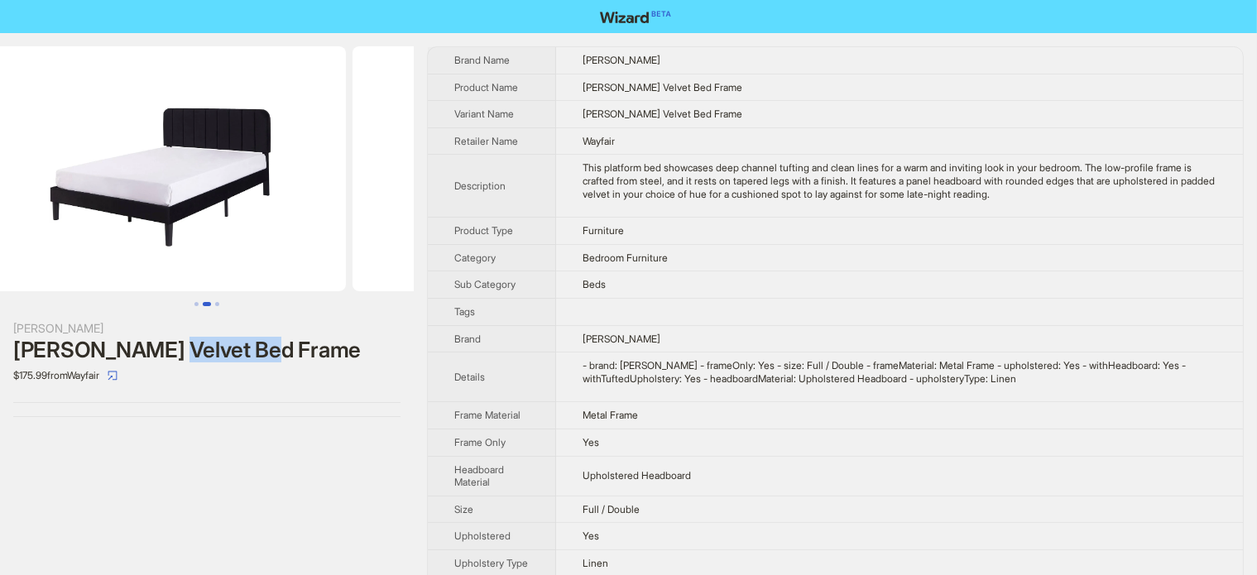
drag, startPoint x: 167, startPoint y: 242, endPoint x: 420, endPoint y: 220, distance: 254.1
click at [409, 223] on img at bounding box center [537, 168] width 371 height 245
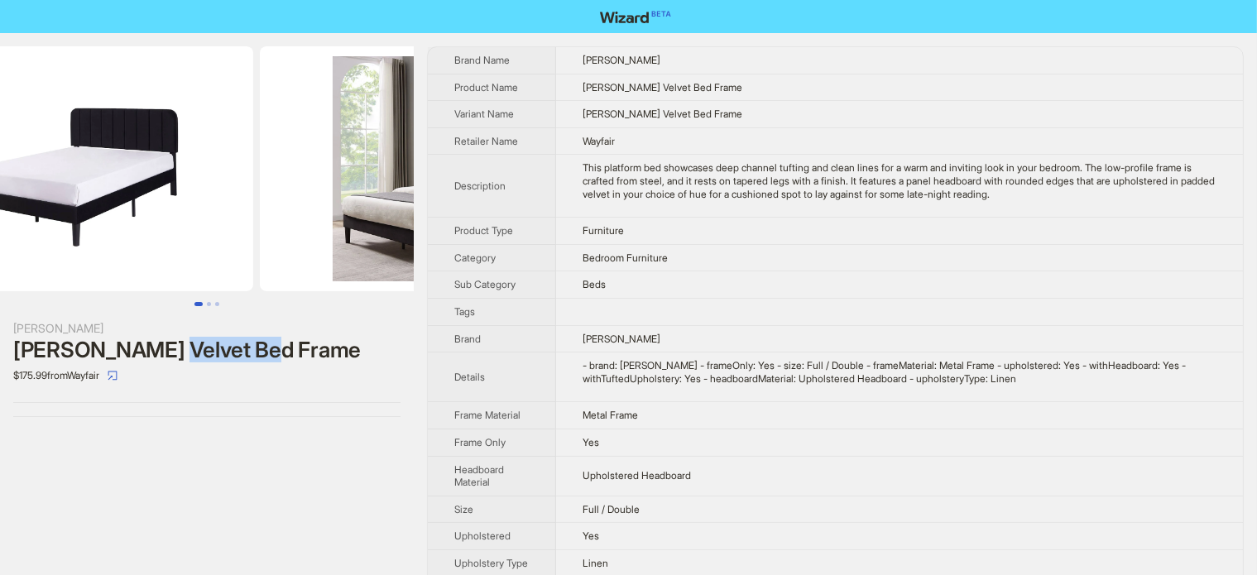
drag, startPoint x: 302, startPoint y: 191, endPoint x: 165, endPoint y: 202, distance: 136.9
click at [165, 202] on img at bounding box center [68, 168] width 371 height 245
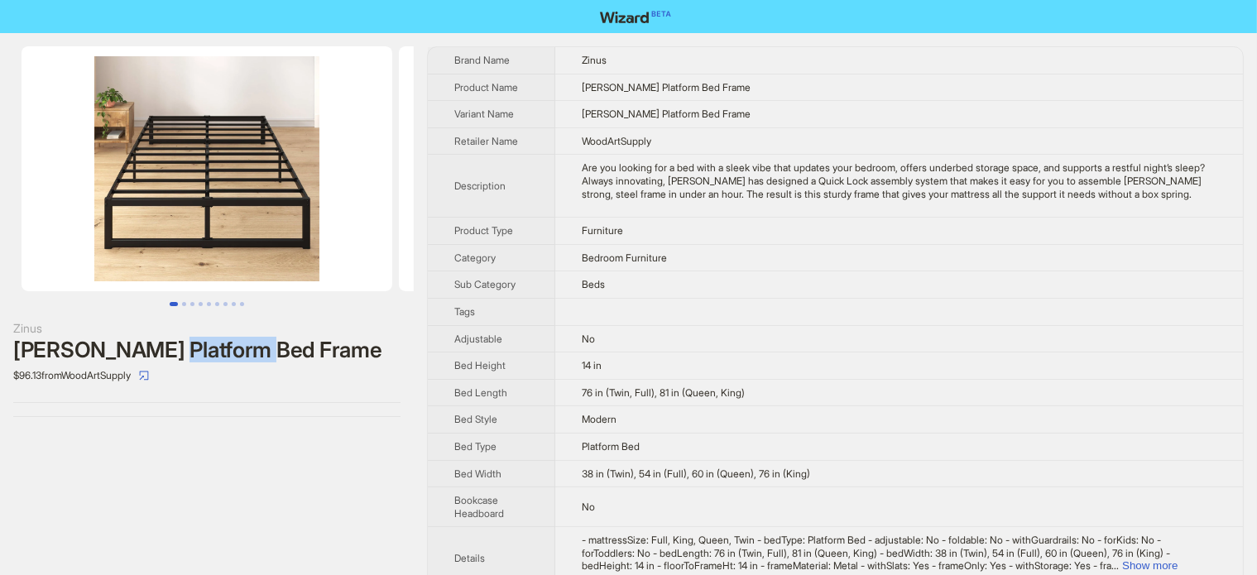
drag, startPoint x: 151, startPoint y: 350, endPoint x: 268, endPoint y: 353, distance: 116.7
click at [268, 353] on div "Abel Platform Bed Frame" at bounding box center [206, 350] width 387 height 25
click at [269, 353] on div "Abel Platform Bed Frame" at bounding box center [206, 350] width 387 height 25
drag, startPoint x: 265, startPoint y: 161, endPoint x: 196, endPoint y: 178, distance: 70.6
click at [408, 175] on ul at bounding box center [207, 168] width 414 height 245
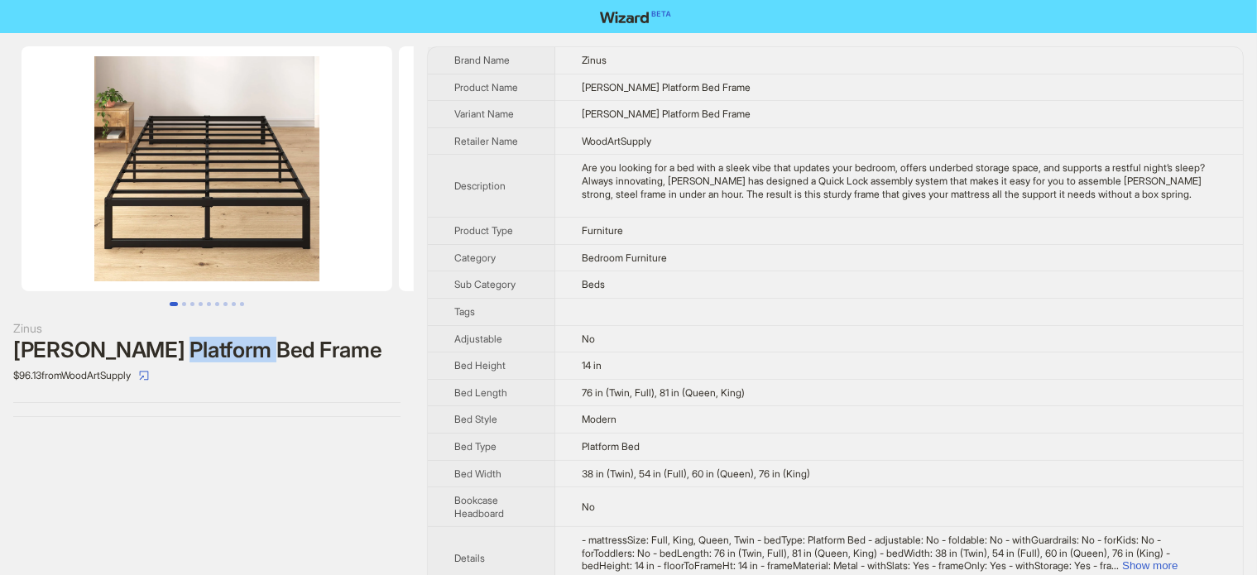
click at [249, 218] on img at bounding box center [207, 168] width 371 height 245
drag, startPoint x: 192, startPoint y: 225, endPoint x: 295, endPoint y: 204, distance: 104.8
click at [328, 232] on img at bounding box center [207, 168] width 371 height 245
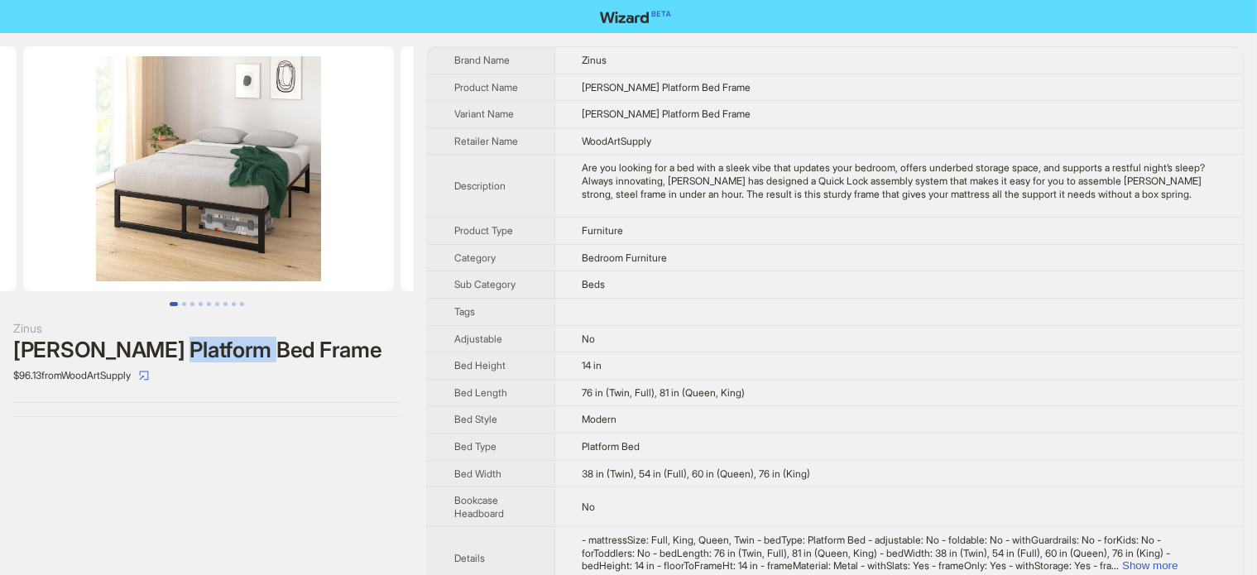
drag, startPoint x: 251, startPoint y: 198, endPoint x: 0, endPoint y: 201, distance: 250.7
drag, startPoint x: 211, startPoint y: 160, endPoint x: 70, endPoint y: 172, distance: 142.0
click at [47, 175] on img at bounding box center [207, 168] width 371 height 245
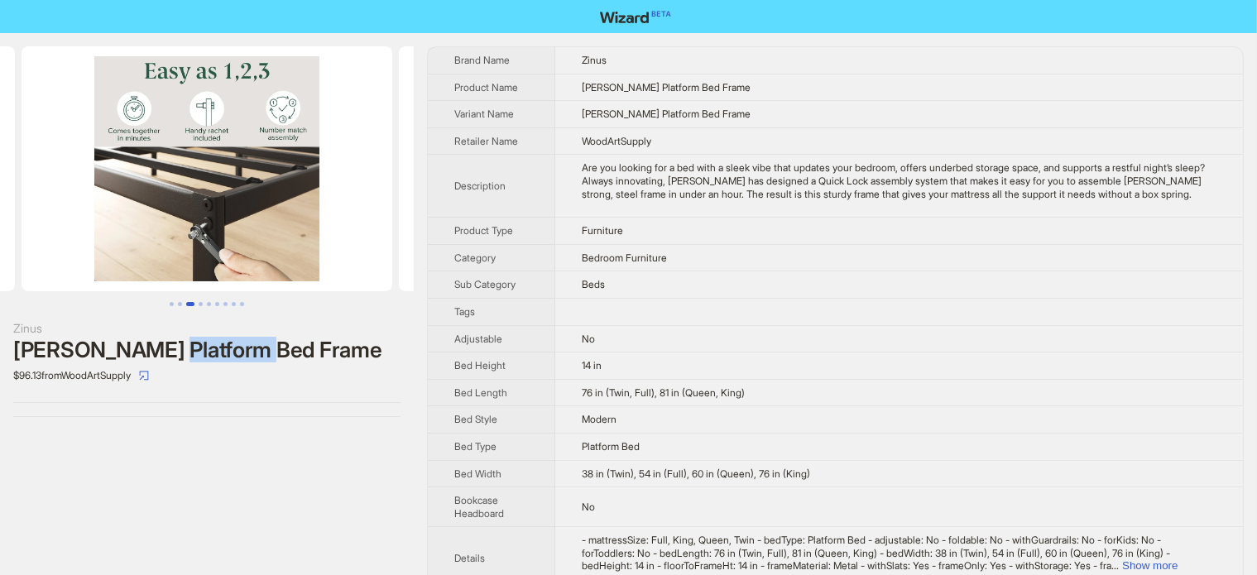
click at [78, 175] on img at bounding box center [207, 168] width 371 height 245
drag, startPoint x: 185, startPoint y: 182, endPoint x: 450, endPoint y: 128, distance: 270.2
click at [362, 181] on img at bounding box center [207, 168] width 371 height 245
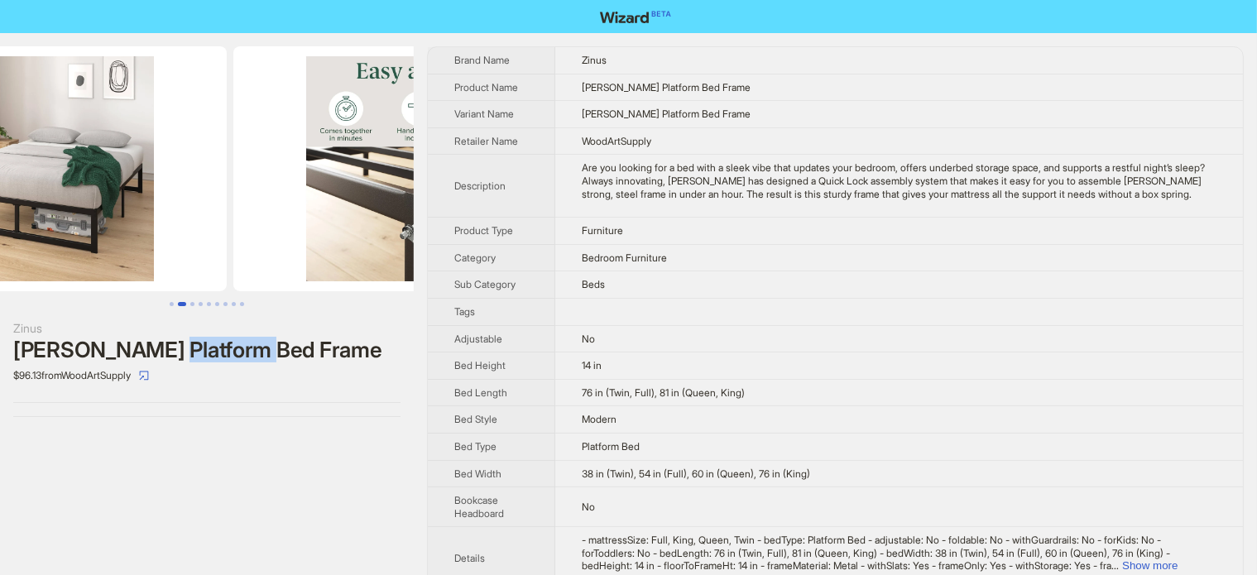
drag, startPoint x: 326, startPoint y: 151, endPoint x: 179, endPoint y: 170, distance: 148.5
click at [180, 170] on ul at bounding box center [207, 168] width 414 height 245
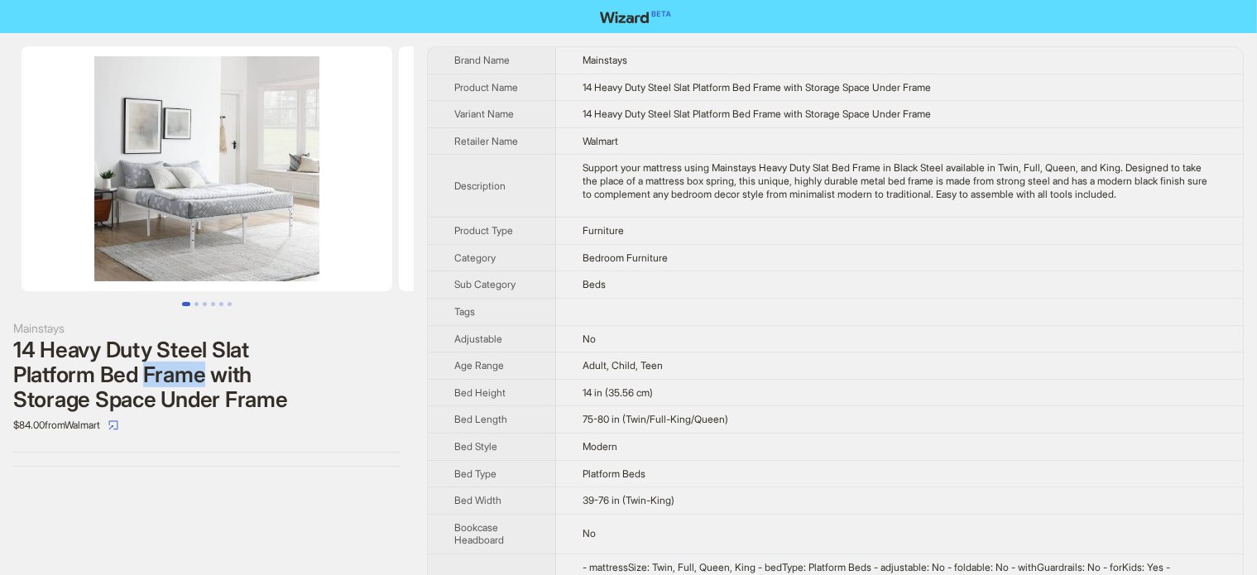
drag, startPoint x: 145, startPoint y: 368, endPoint x: 203, endPoint y: 376, distance: 58.5
click at [203, 376] on div "14 Heavy Duty Steel Slat Platform Bed Frame with Storage Space Under Frame" at bounding box center [206, 375] width 387 height 74
drag, startPoint x: 230, startPoint y: 397, endPoint x: 300, endPoint y: 404, distance: 69.8
click at [300, 404] on div "14 Heavy Duty Steel Slat Platform Bed Frame with Storage Space Under Frame" at bounding box center [206, 375] width 387 height 74
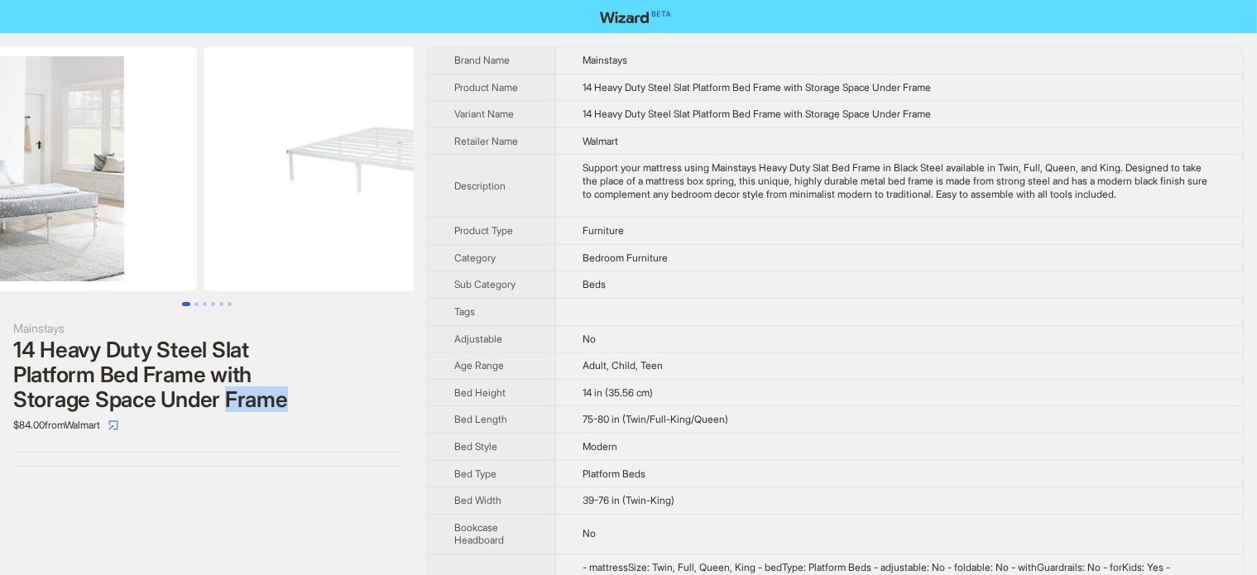
drag, startPoint x: 262, startPoint y: 247, endPoint x: 106, endPoint y: 244, distance: 156.4
click at [106, 244] on img at bounding box center [11, 168] width 371 height 245
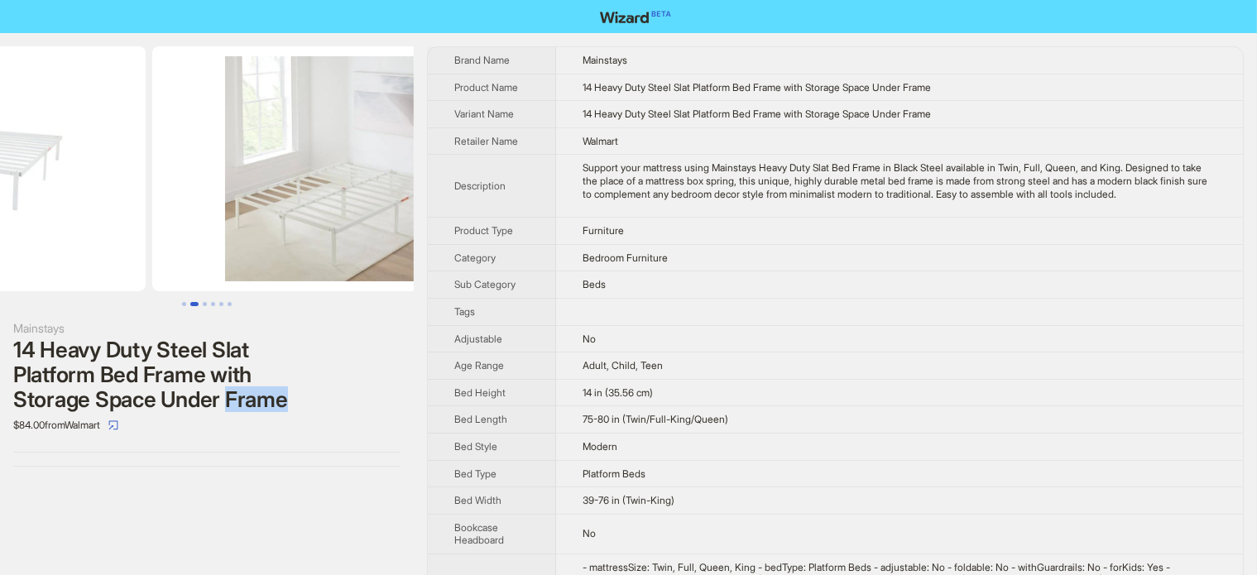
drag, startPoint x: 252, startPoint y: 213, endPoint x: 67, endPoint y: 211, distance: 184.5
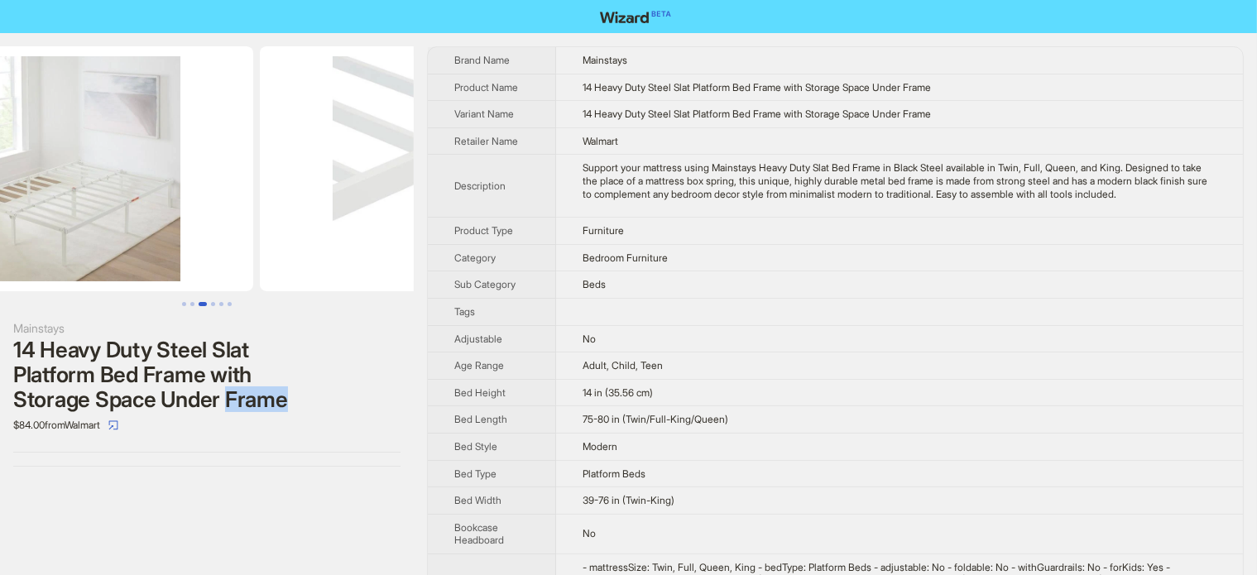
drag, startPoint x: 258, startPoint y: 191, endPoint x: 93, endPoint y: 230, distance: 170.0
click at [93, 228] on img at bounding box center [68, 168] width 371 height 245
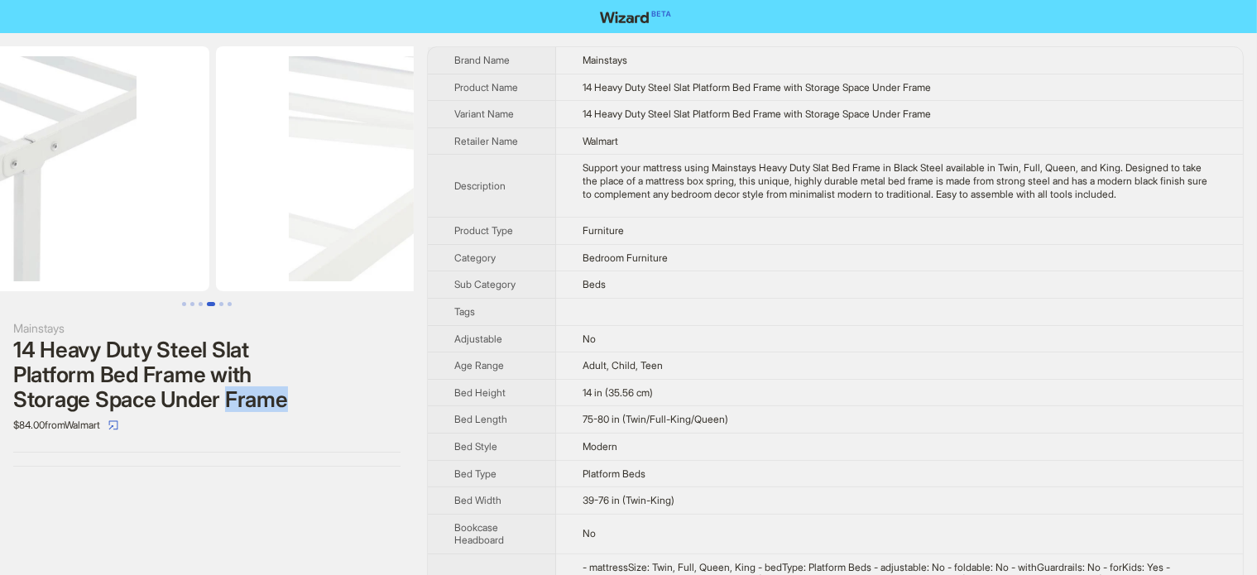
click at [113, 224] on img at bounding box center [24, 168] width 371 height 245
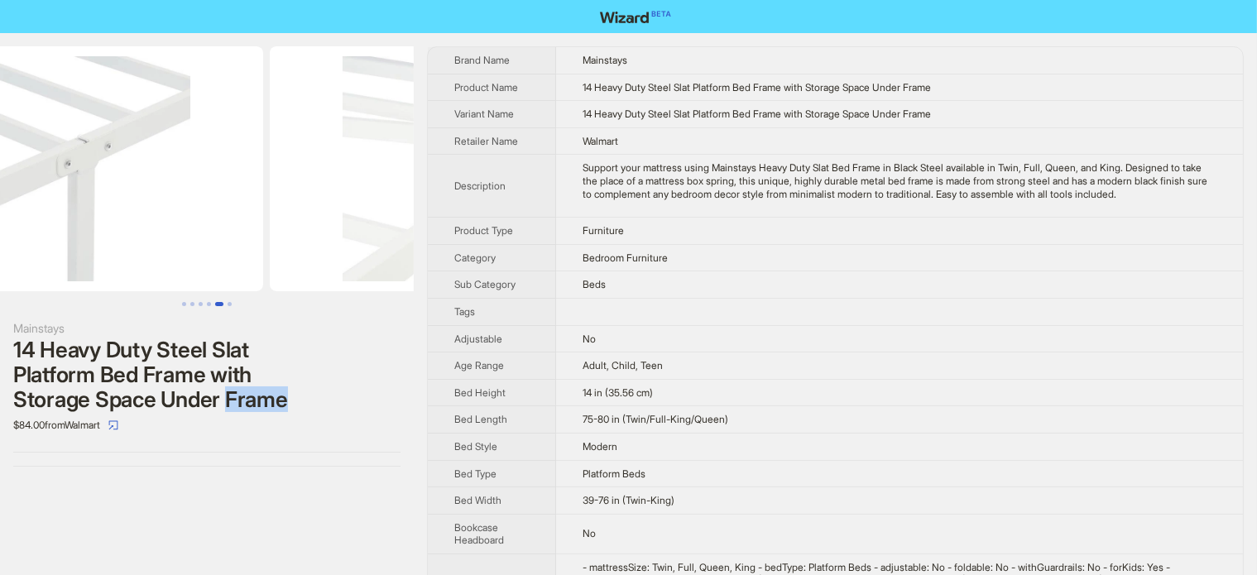
drag, startPoint x: 133, startPoint y: 188, endPoint x: 298, endPoint y: 213, distance: 166.5
click at [298, 213] on img at bounding box center [455, 168] width 371 height 245
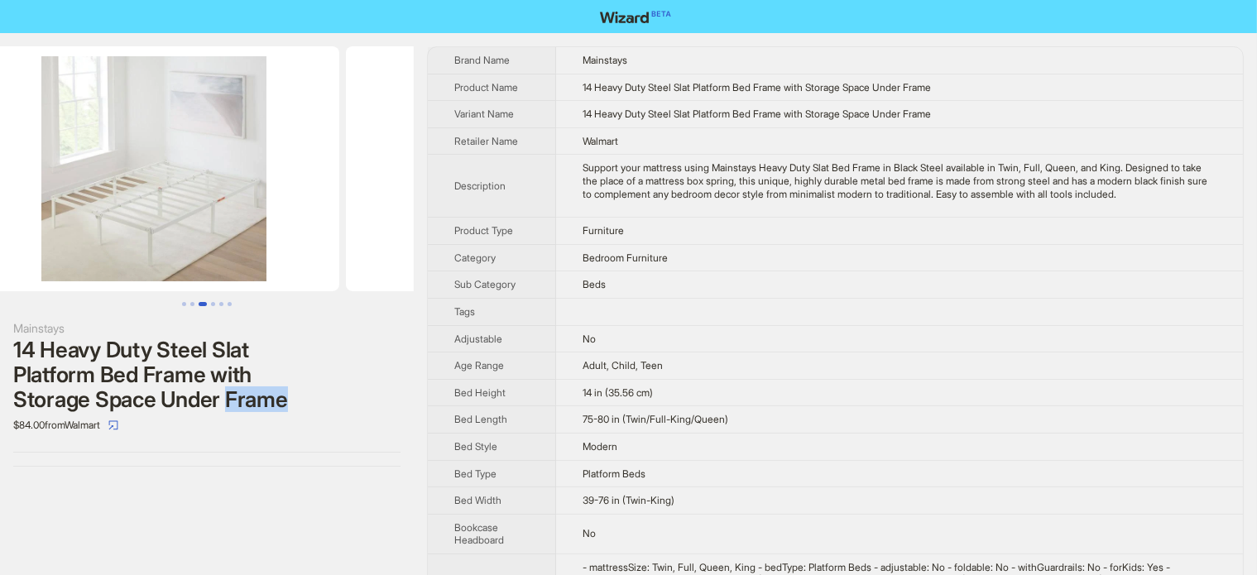
click at [357, 209] on img at bounding box center [531, 168] width 371 height 245
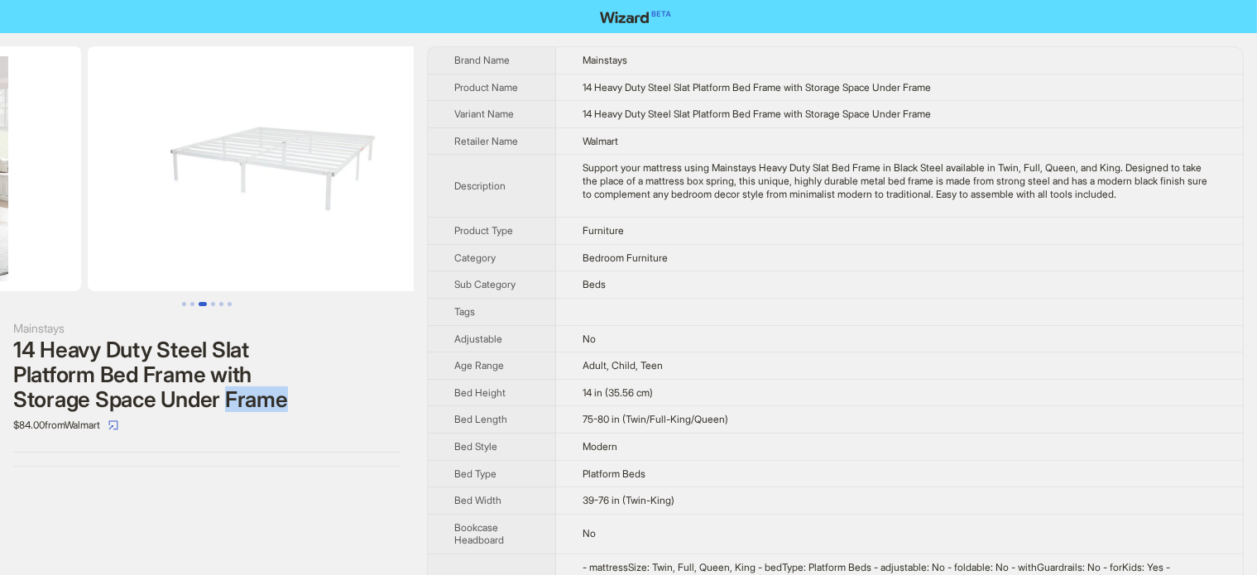
drag, startPoint x: 88, startPoint y: 209, endPoint x: 391, endPoint y: 217, distance: 303.8
click at [391, 217] on ul at bounding box center [207, 168] width 414 height 245
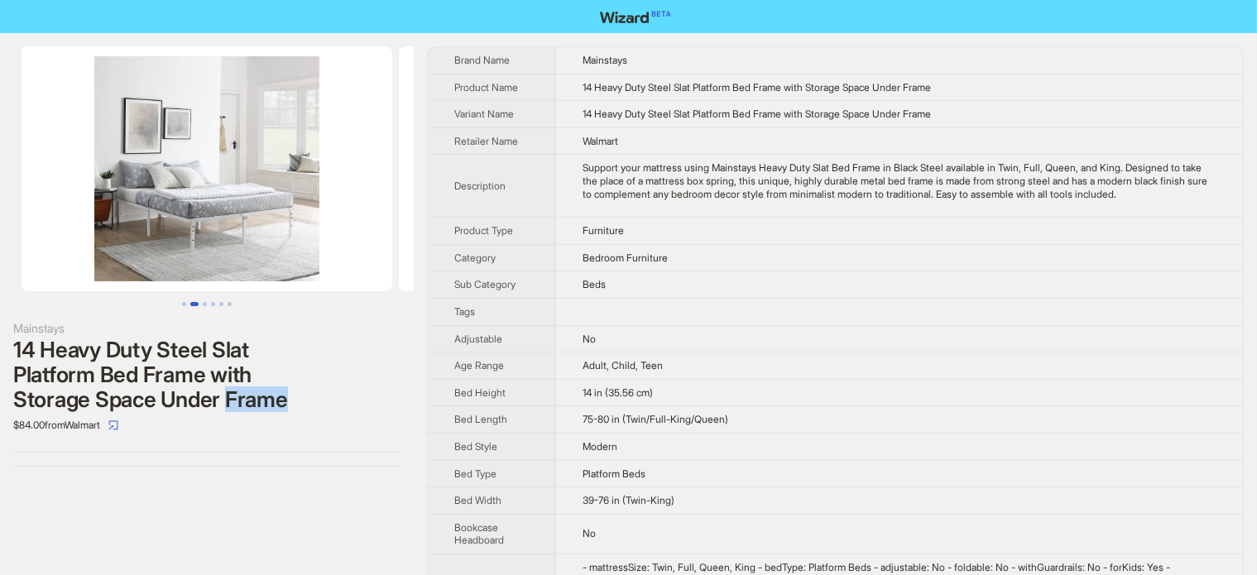
drag, startPoint x: 147, startPoint y: 204, endPoint x: 397, endPoint y: 202, distance: 249.9
click at [407, 206] on img at bounding box center [584, 168] width 371 height 245
drag, startPoint x: 290, startPoint y: 206, endPoint x: 357, endPoint y: 204, distance: 67.0
click at [357, 204] on img at bounding box center [207, 168] width 371 height 245
drag, startPoint x: 149, startPoint y: 221, endPoint x: 324, endPoint y: 226, distance: 175.5
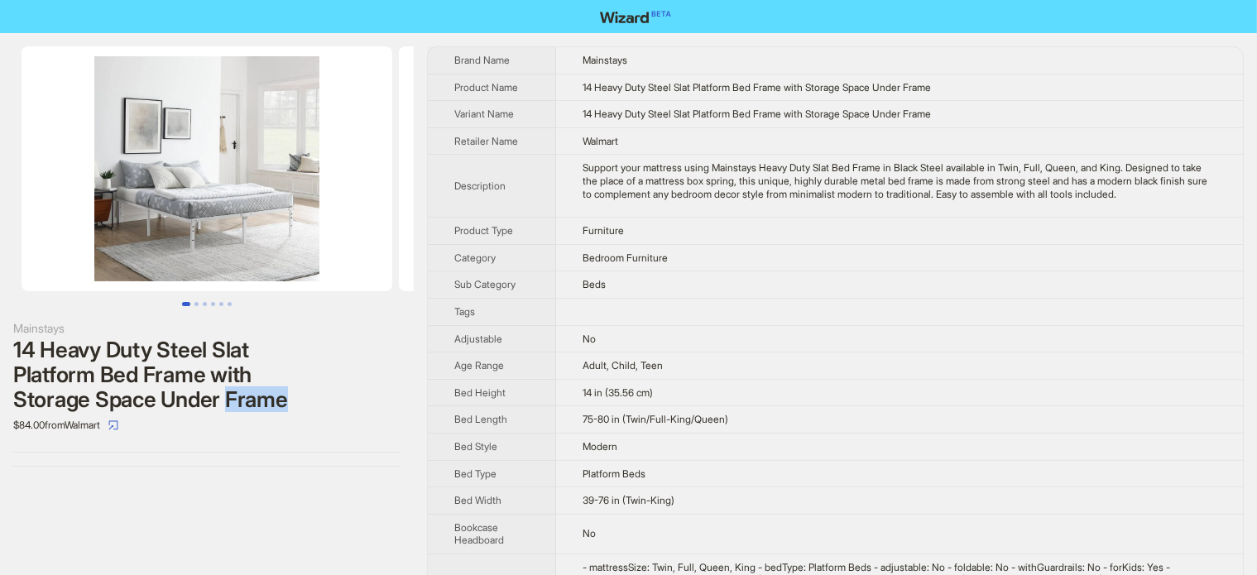
click at [306, 231] on img at bounding box center [207, 168] width 371 height 245
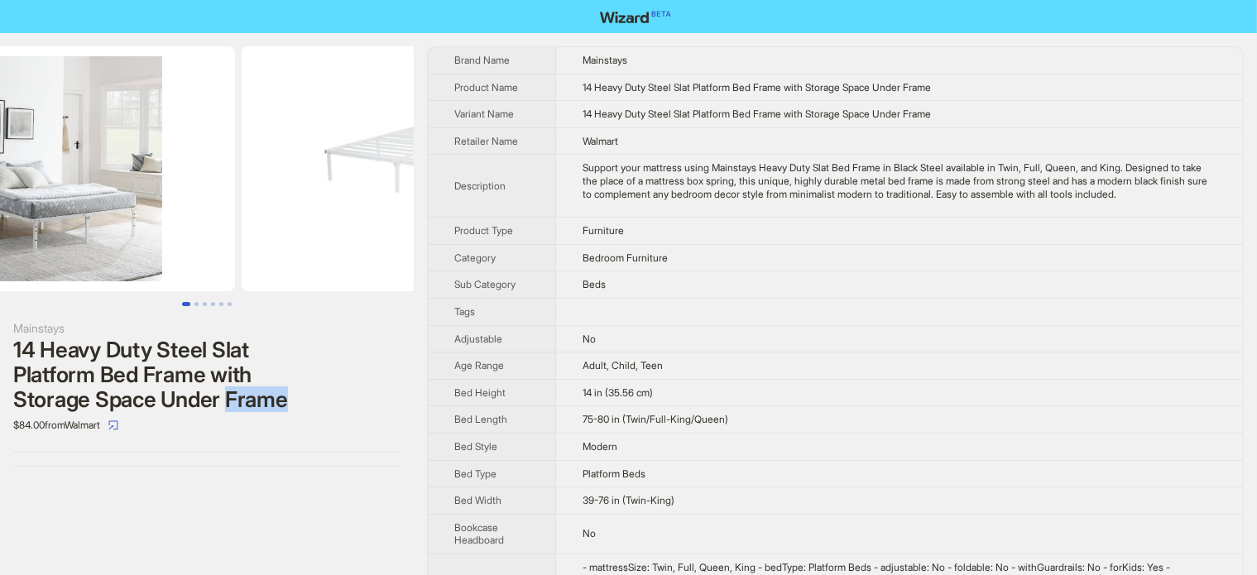
drag, startPoint x: 286, startPoint y: 175, endPoint x: 161, endPoint y: 199, distance: 127.1
click at [165, 199] on img at bounding box center [49, 168] width 371 height 245
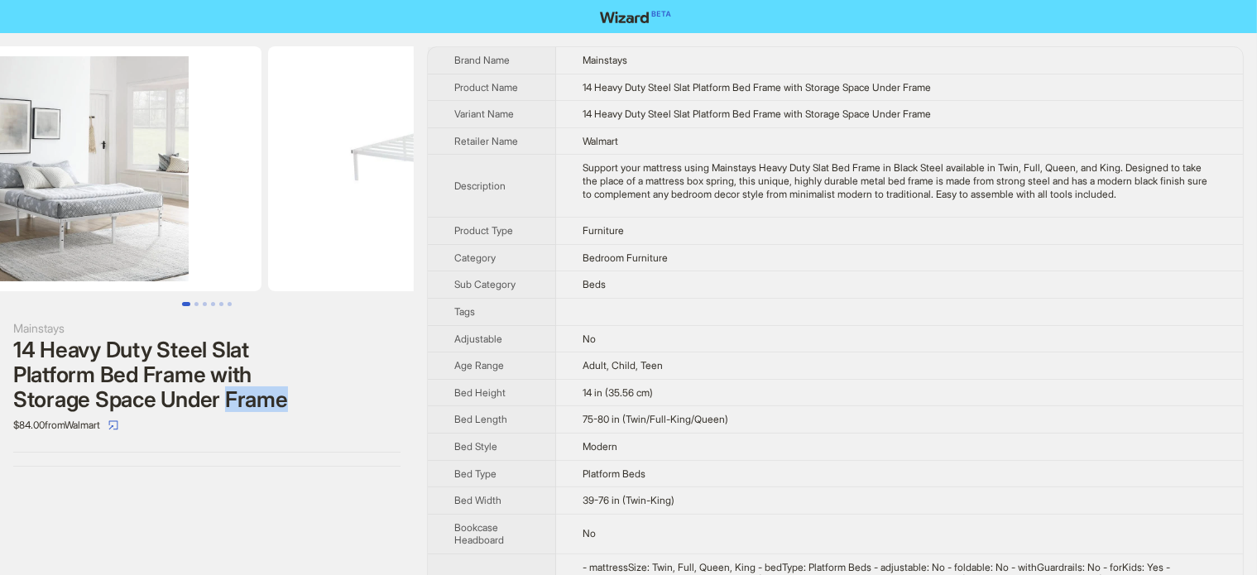
drag, startPoint x: 157, startPoint y: 235, endPoint x: 122, endPoint y: 240, distance: 35.1
click at [127, 240] on img at bounding box center [76, 168] width 371 height 245
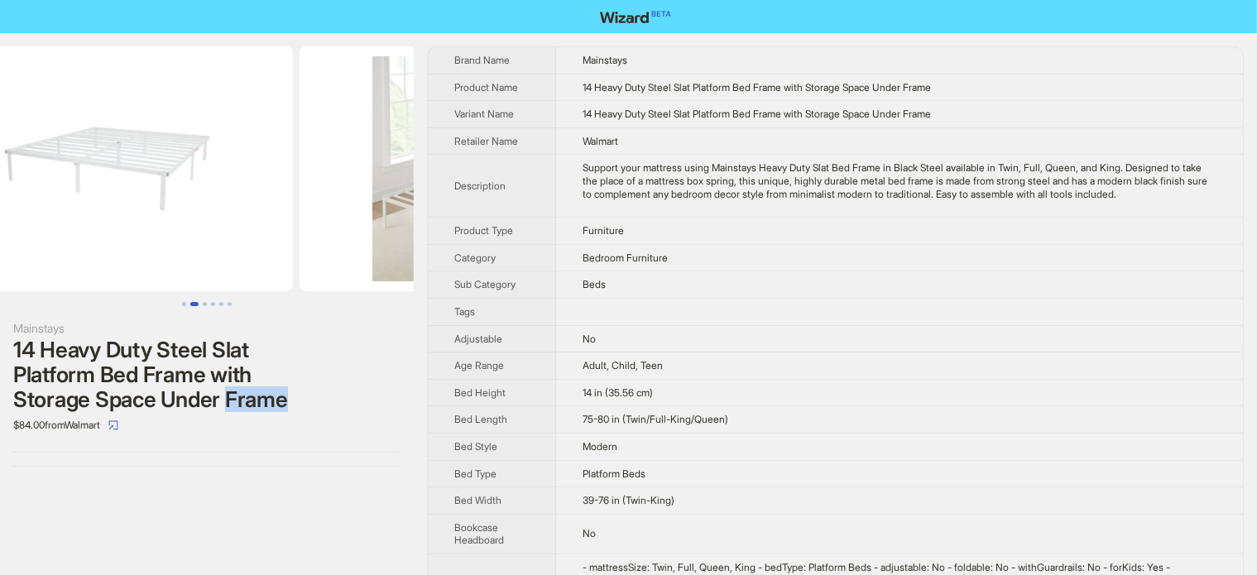
drag, startPoint x: 285, startPoint y: 200, endPoint x: 213, endPoint y: 219, distance: 74.5
click at [213, 219] on img at bounding box center [107, 168] width 371 height 245
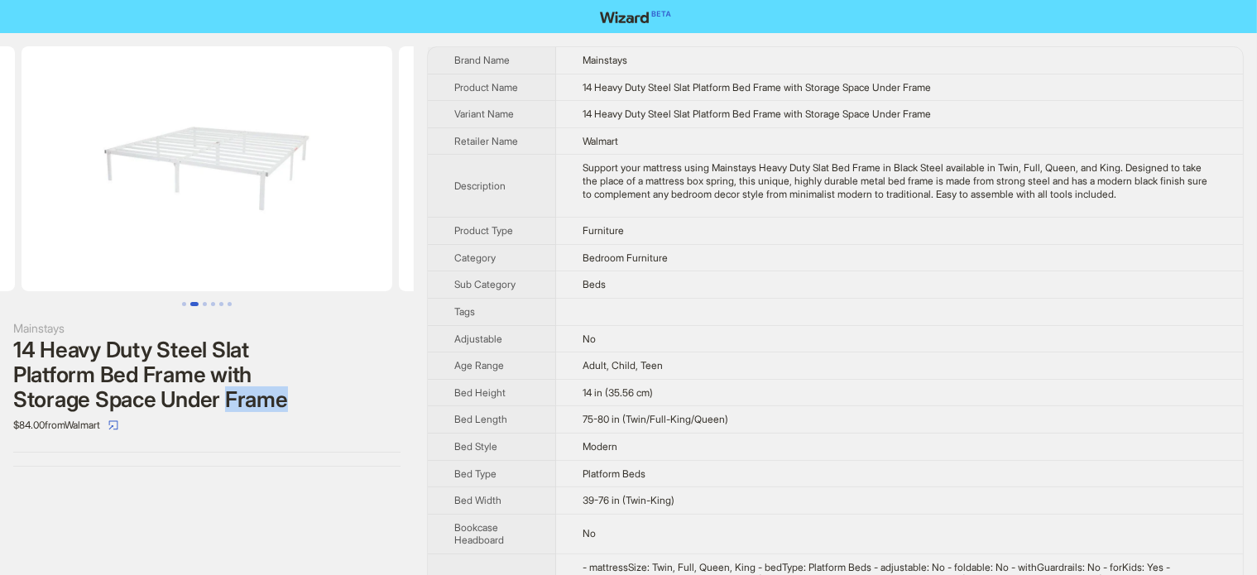
scroll to position [0, 93]
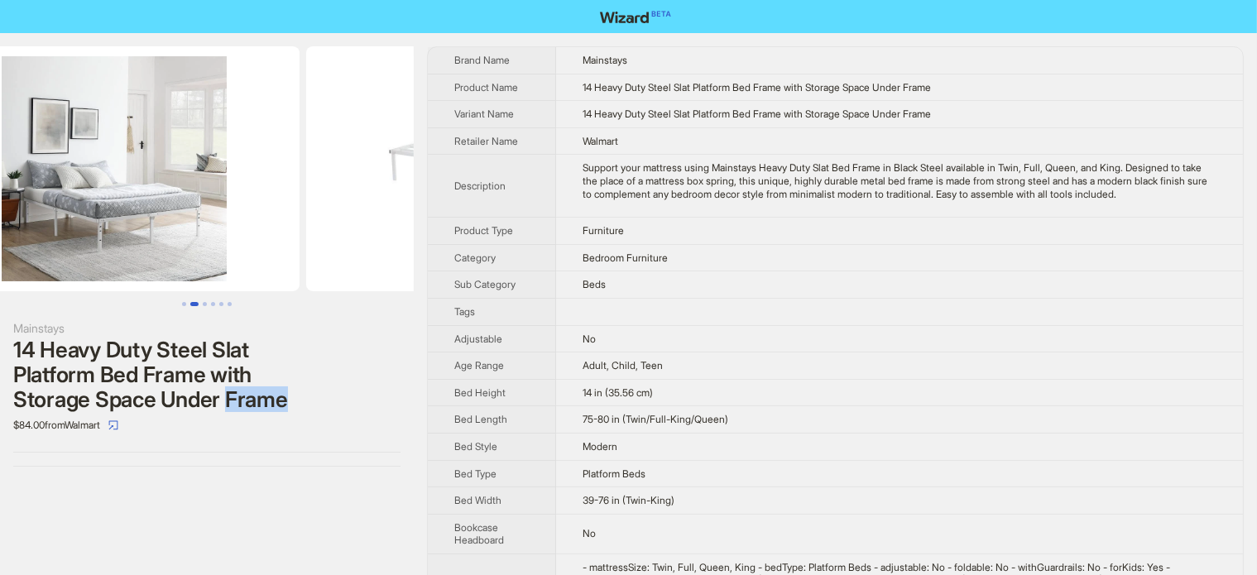
drag, startPoint x: 185, startPoint y: 223, endPoint x: 403, endPoint y: 212, distance: 217.9
click at [397, 214] on img at bounding box center [491, 168] width 371 height 245
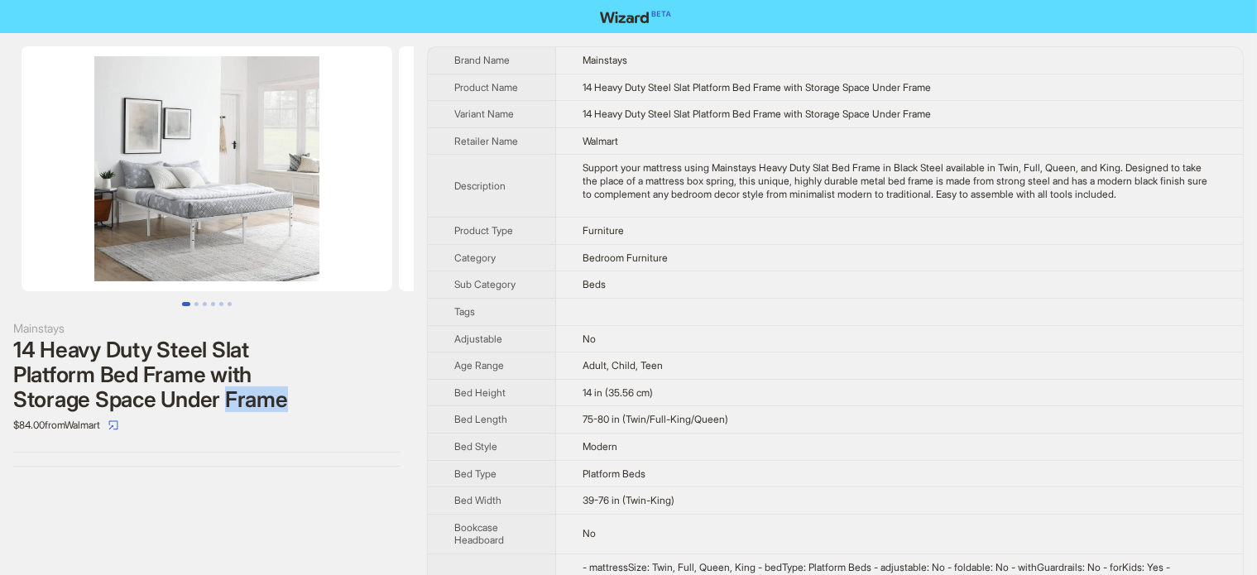
drag, startPoint x: 177, startPoint y: 200, endPoint x: 324, endPoint y: 194, distance: 146.6
click at [309, 198] on img at bounding box center [207, 168] width 371 height 245
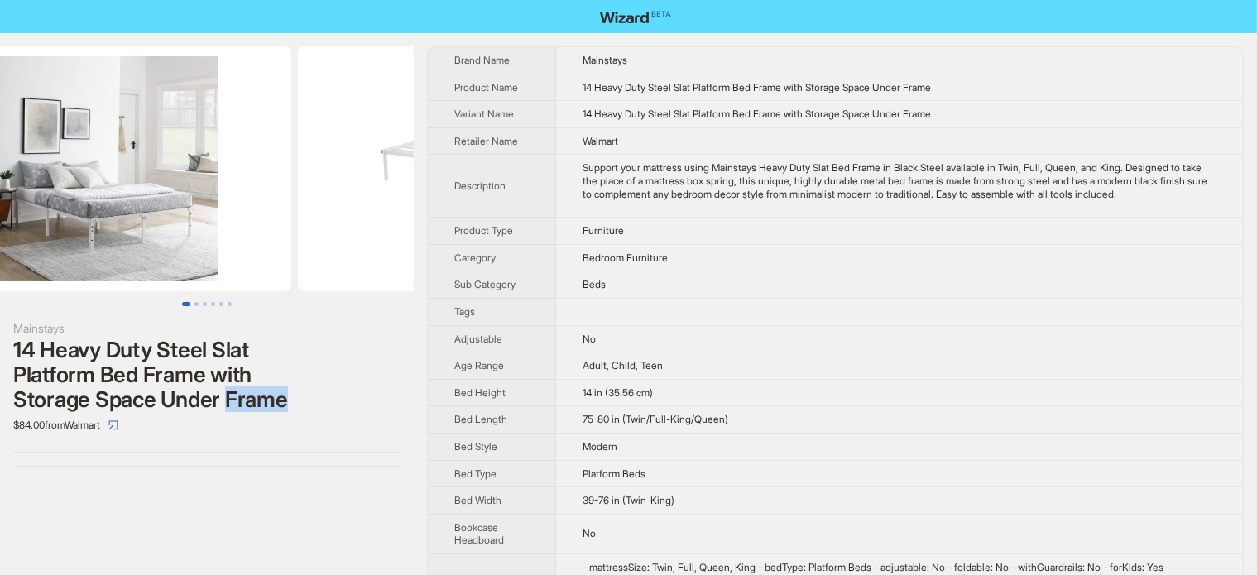
drag, startPoint x: 216, startPoint y: 206, endPoint x: 160, endPoint y: 213, distance: 56.7
click at [170, 213] on img at bounding box center [106, 168] width 371 height 245
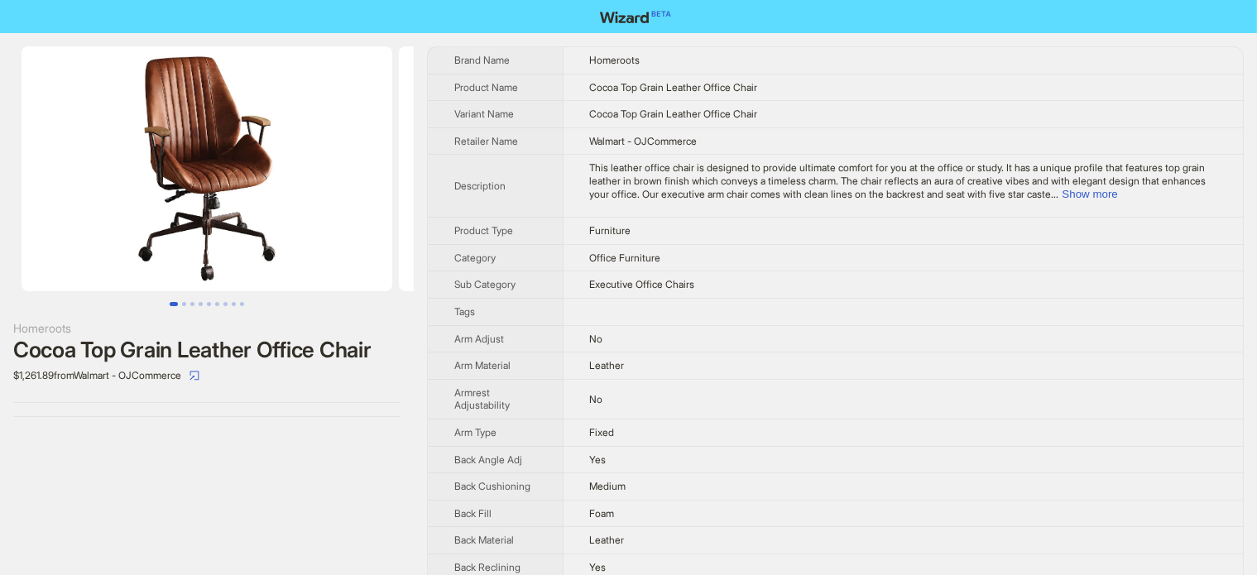
click at [232, 179] on img at bounding box center [207, 168] width 371 height 245
click at [209, 137] on img at bounding box center [207, 168] width 371 height 245
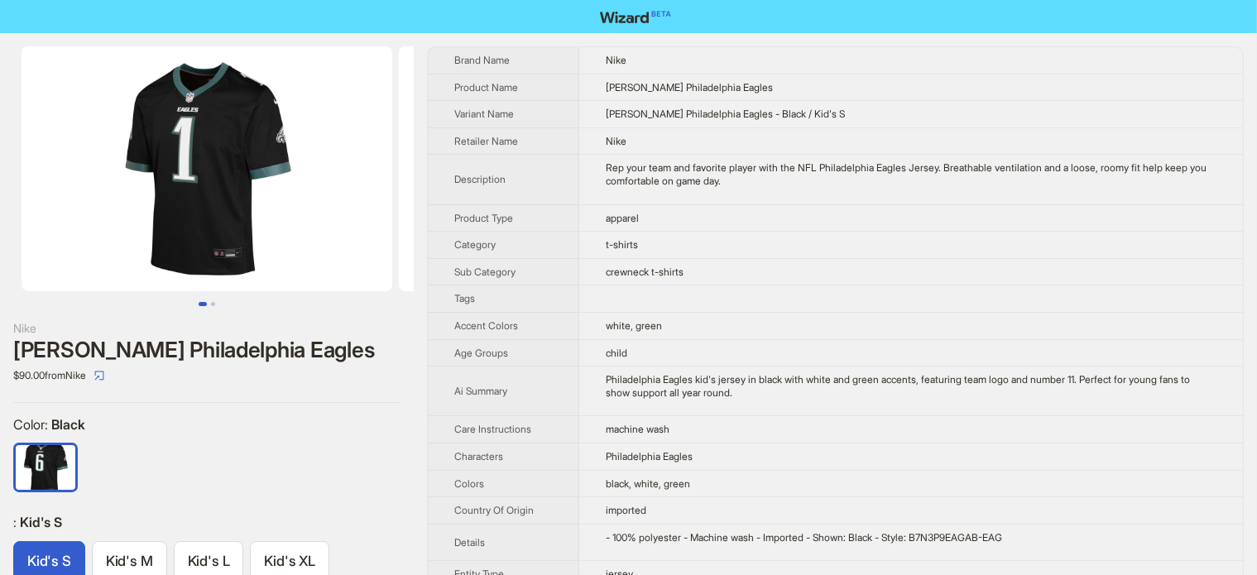
drag, startPoint x: 243, startPoint y: 245, endPoint x: 143, endPoint y: 273, distance: 104.0
click at [144, 273] on img at bounding box center [207, 168] width 371 height 245
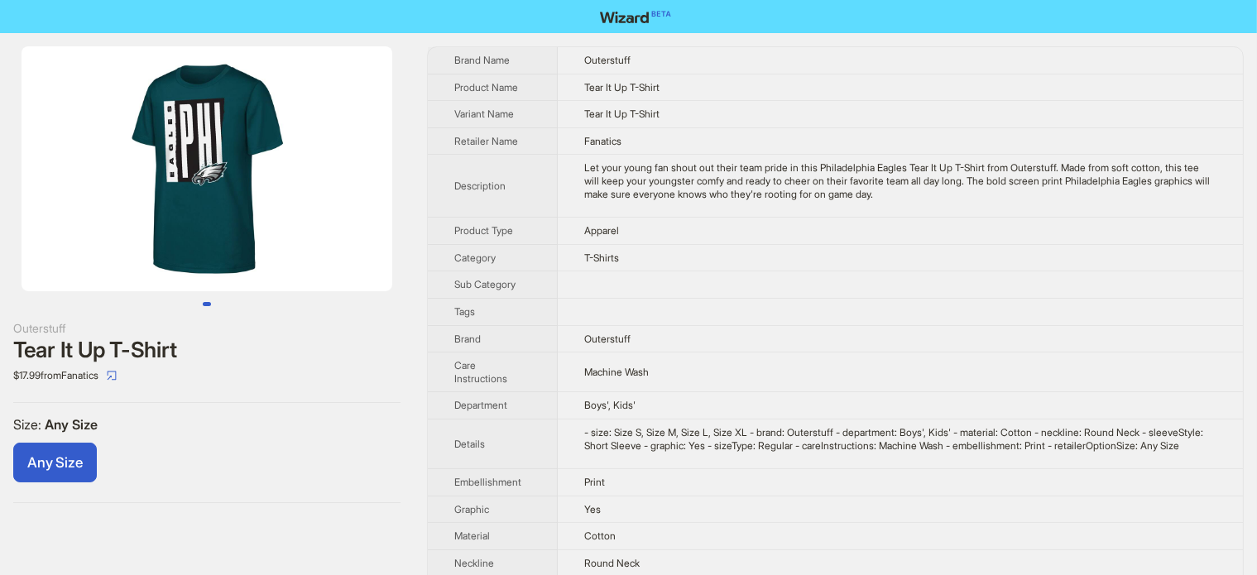
drag, startPoint x: 321, startPoint y: 204, endPoint x: 207, endPoint y: 209, distance: 114.3
click at [215, 213] on img at bounding box center [207, 168] width 371 height 245
drag, startPoint x: 268, startPoint y: 201, endPoint x: 180, endPoint y: 201, distance: 87.7
click at [182, 204] on img at bounding box center [207, 168] width 371 height 245
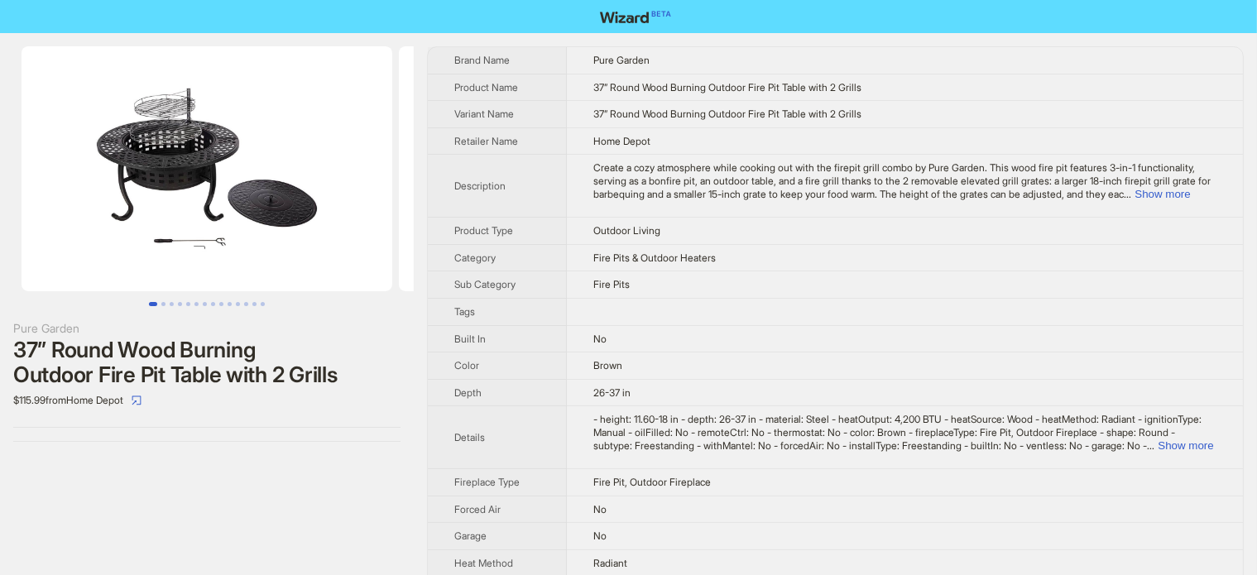
scroll to position [0, 167]
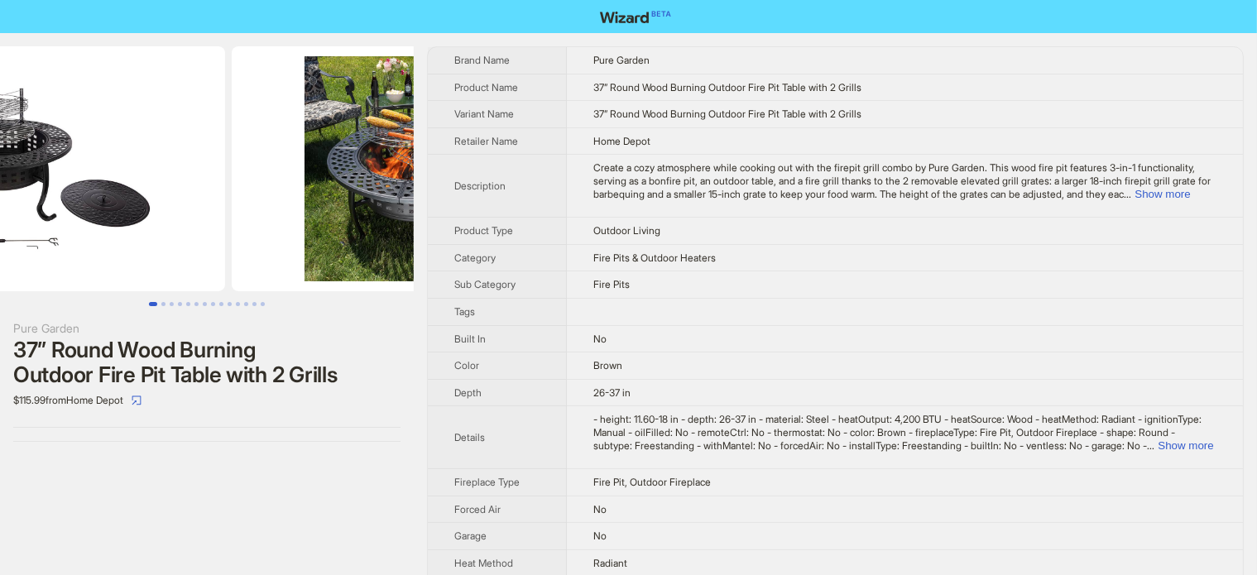
drag, startPoint x: 199, startPoint y: 208, endPoint x: 78, endPoint y: 233, distance: 123.5
click at [87, 233] on img at bounding box center [39, 168] width 371 height 245
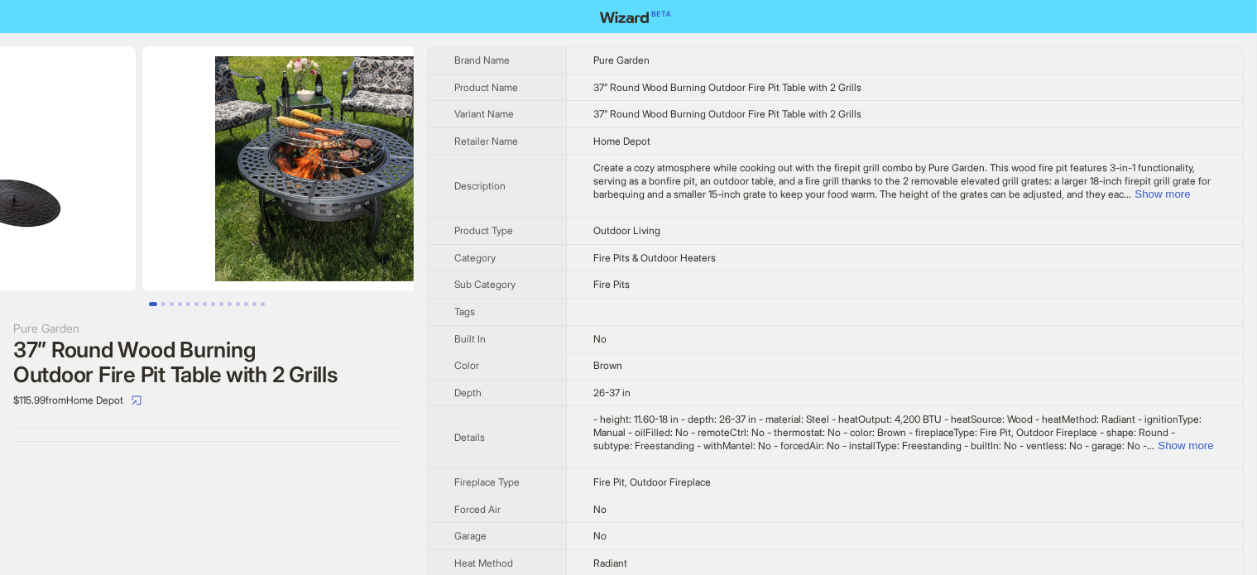
drag, startPoint x: 262, startPoint y: 205, endPoint x: 70, endPoint y: 234, distance: 194.9
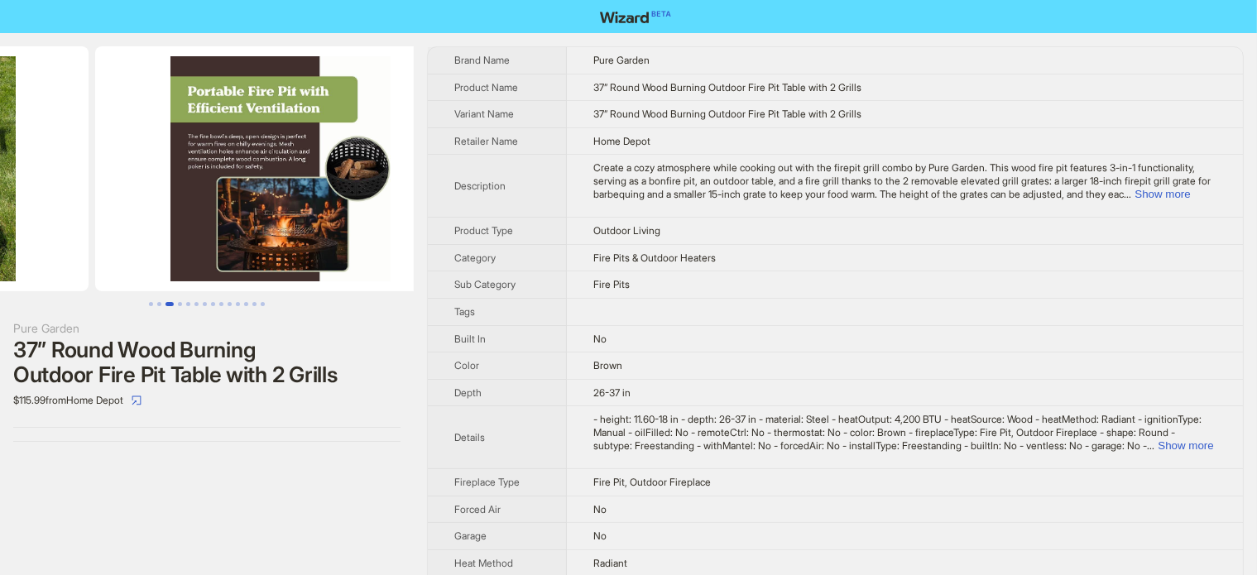
drag, startPoint x: 80, startPoint y: 271, endPoint x: 26, endPoint y: 282, distance: 55.7
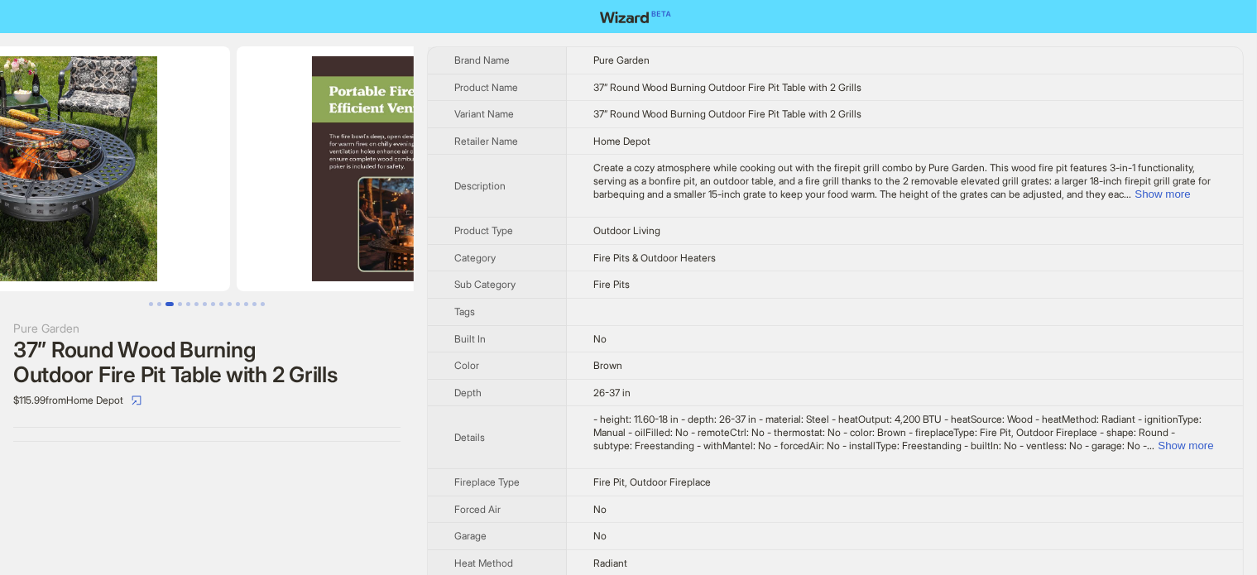
drag, startPoint x: 172, startPoint y: 242, endPoint x: 314, endPoint y: 218, distance: 143.6
click at [314, 218] on img at bounding box center [422, 168] width 371 height 245
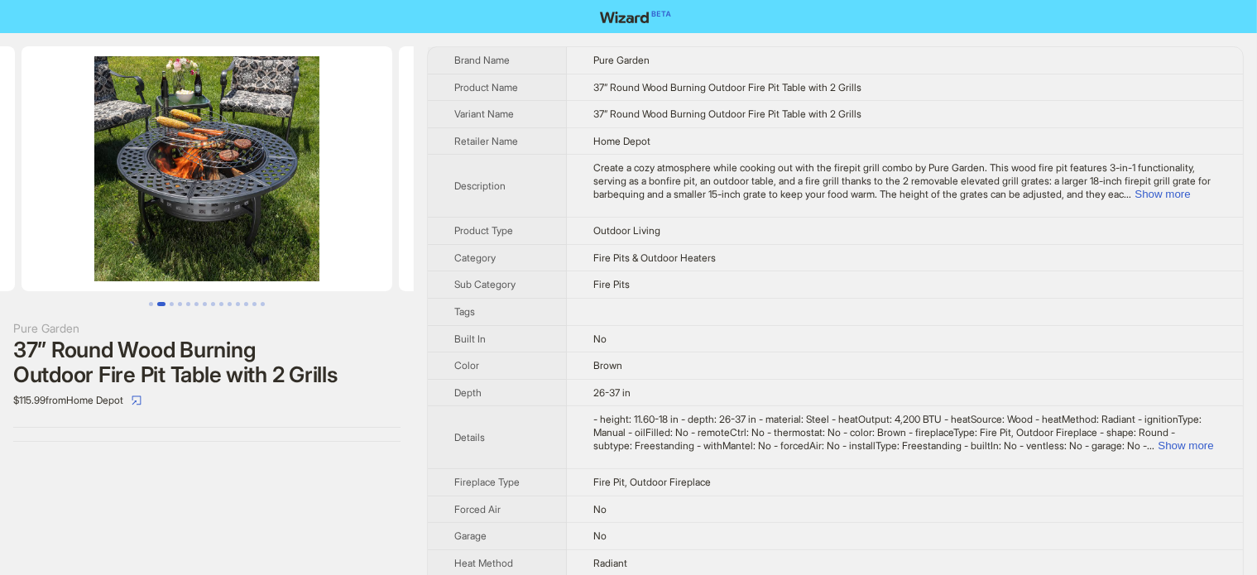
scroll to position [0, 142]
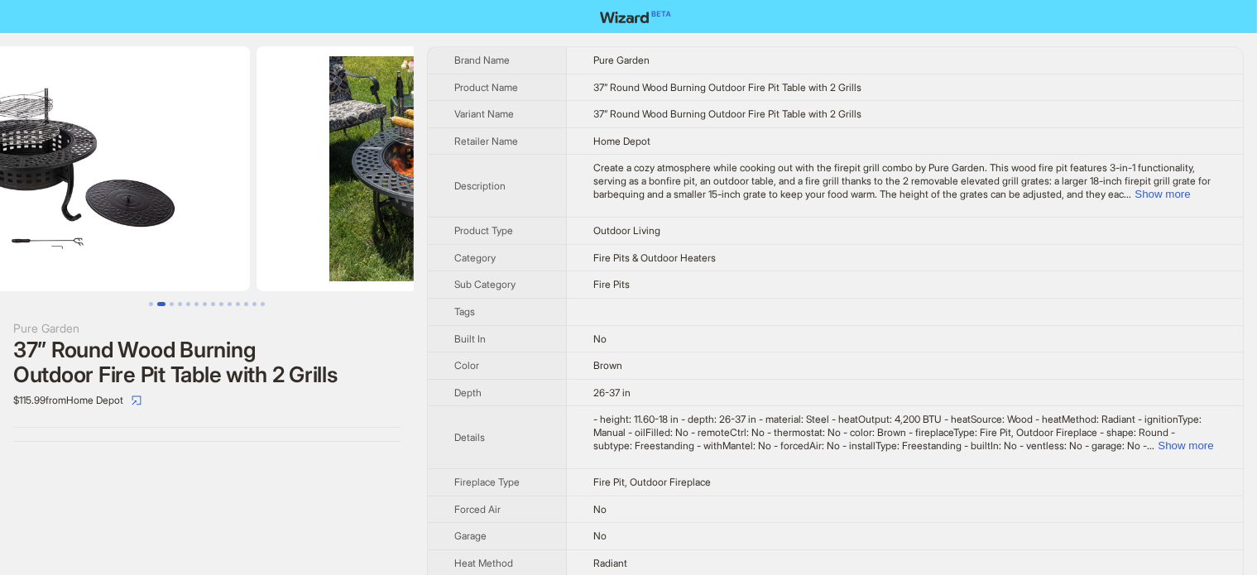
drag, startPoint x: 246, startPoint y: 214, endPoint x: 336, endPoint y: 202, distance: 91.0
click at [335, 202] on img at bounding box center [441, 168] width 371 height 245
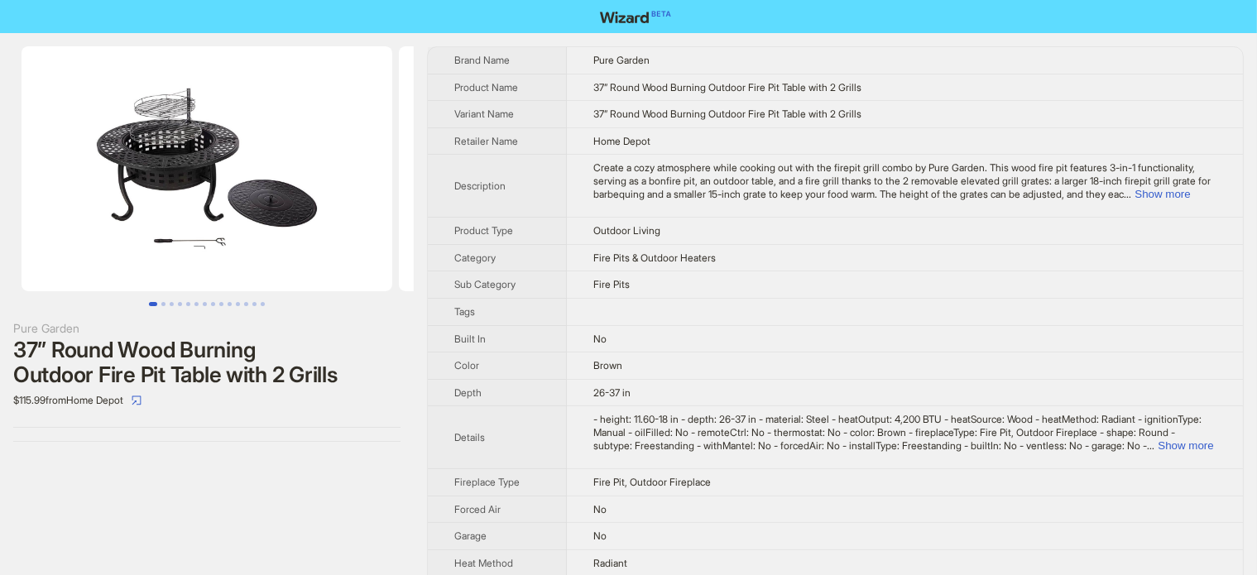
drag, startPoint x: 349, startPoint y: 237, endPoint x: 365, endPoint y: 237, distance: 15.7
click at [359, 237] on img at bounding box center [207, 168] width 371 height 245
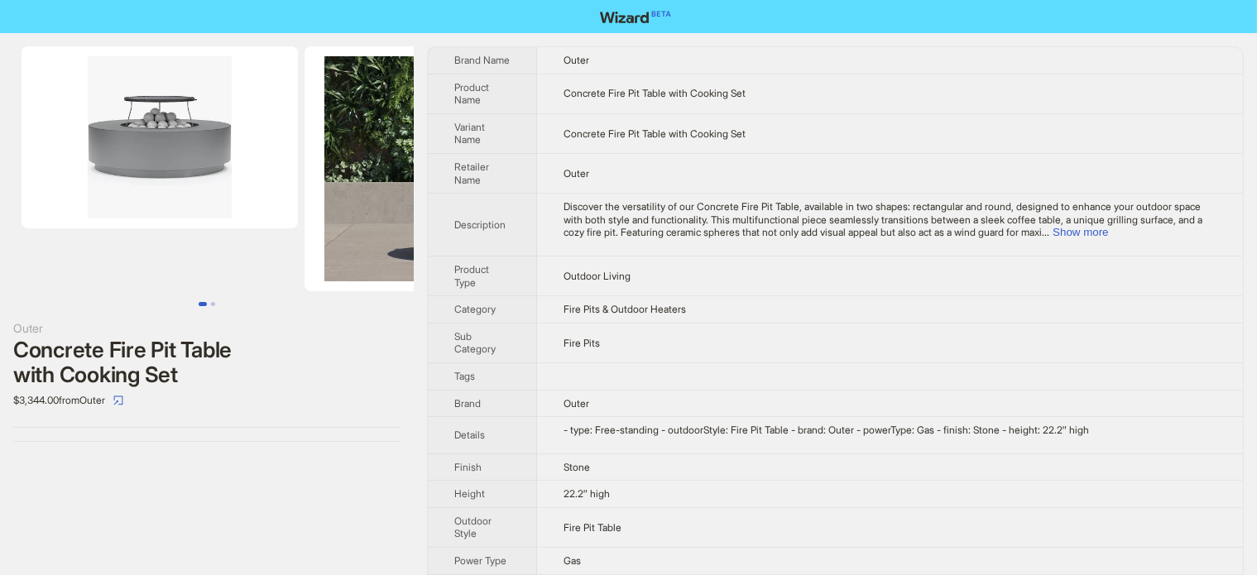
drag, startPoint x: 272, startPoint y: 172, endPoint x: 113, endPoint y: 187, distance: 159.6
click at [115, 187] on ul at bounding box center [207, 168] width 414 height 245
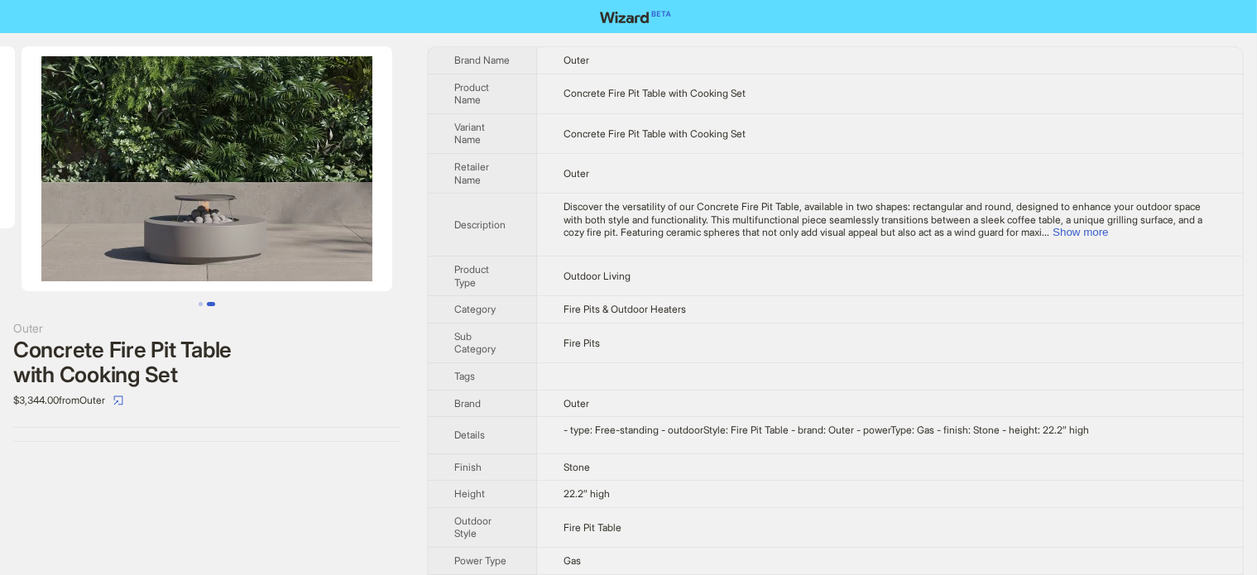
drag, startPoint x: 335, startPoint y: 221, endPoint x: 131, endPoint y: 222, distance: 204.4
click at [132, 222] on img at bounding box center [207, 168] width 371 height 245
click at [161, 249] on img at bounding box center [207, 168] width 371 height 245
click at [353, 241] on img at bounding box center [207, 168] width 371 height 245
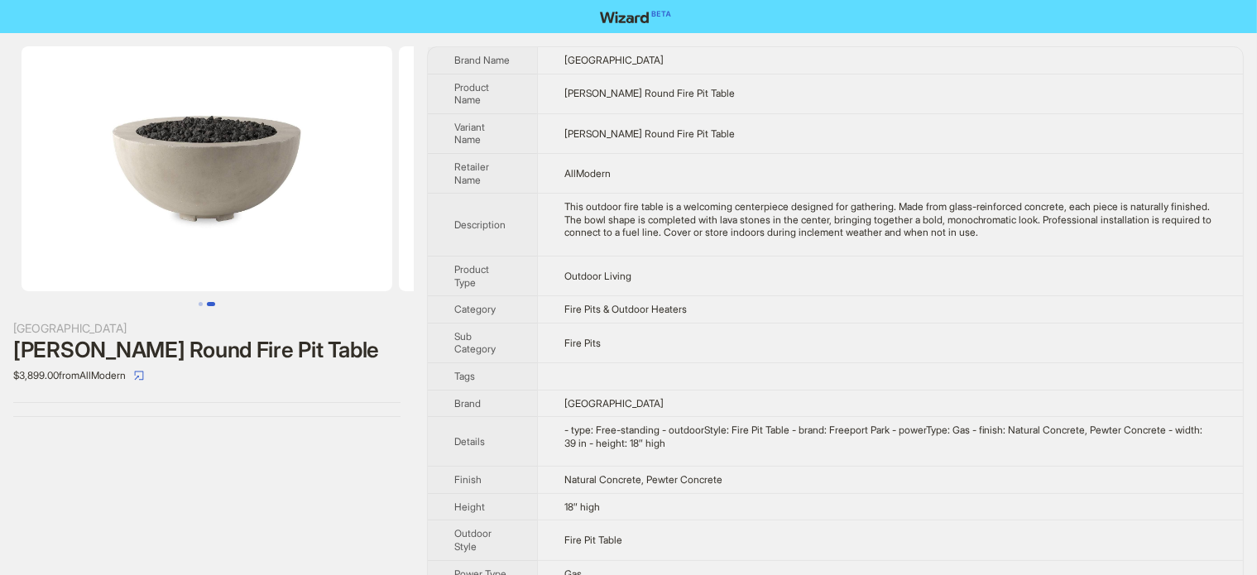
drag, startPoint x: 280, startPoint y: 219, endPoint x: 106, endPoint y: 262, distance: 179.8
click at [108, 262] on img at bounding box center [207, 168] width 371 height 245
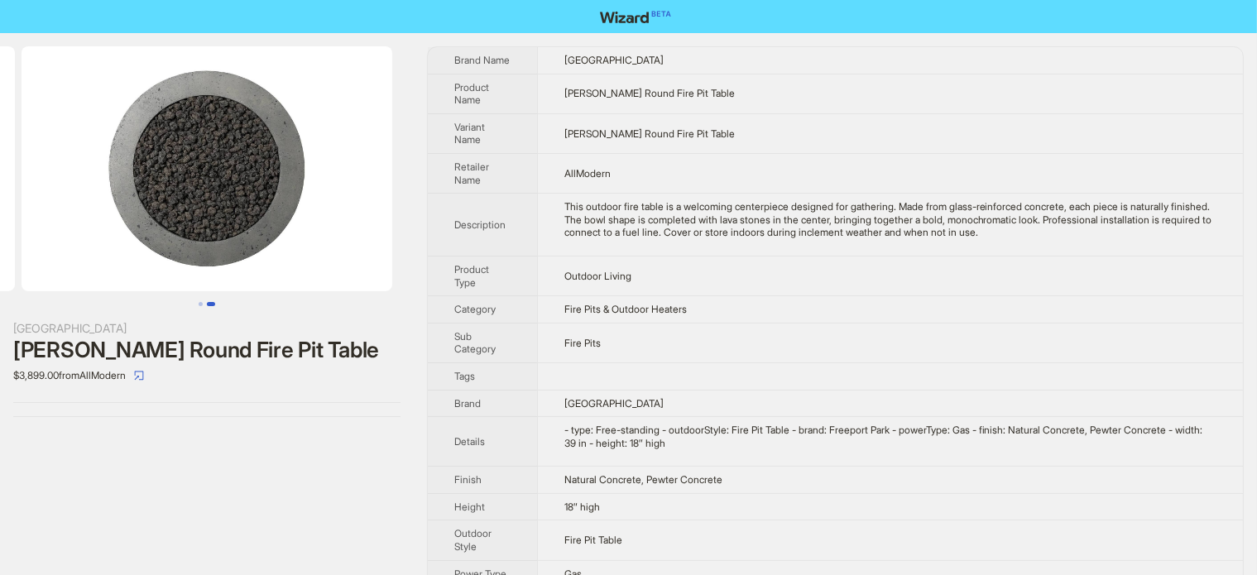
drag, startPoint x: 122, startPoint y: 247, endPoint x: 110, endPoint y: 237, distance: 14.7
click at [93, 245] on img at bounding box center [207, 168] width 371 height 245
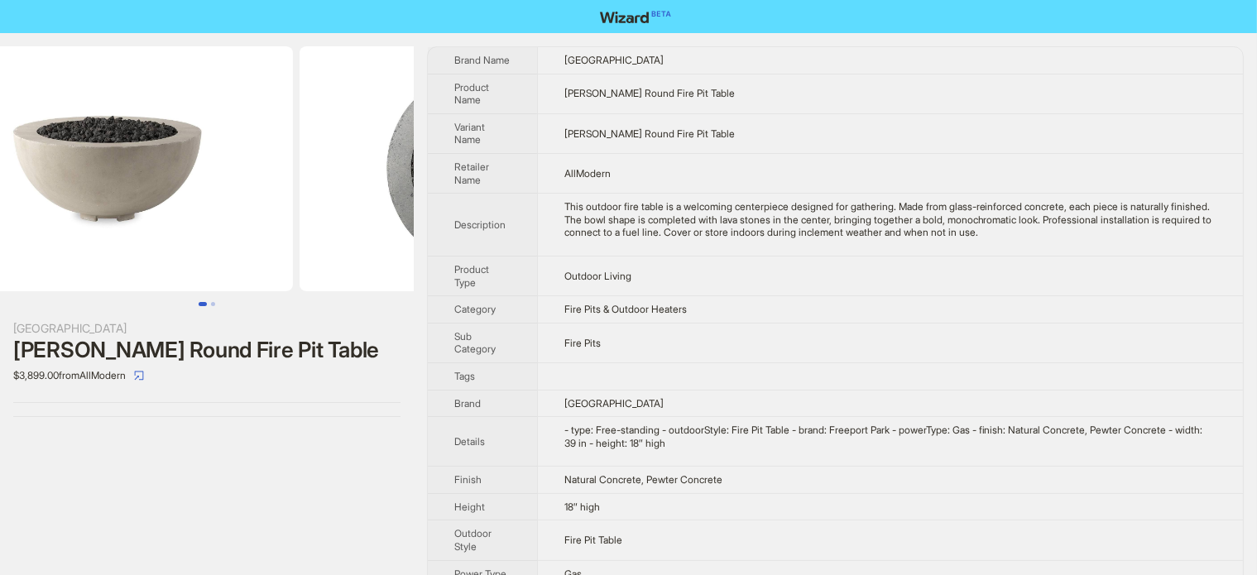
drag, startPoint x: 215, startPoint y: 221, endPoint x: 414, endPoint y: 236, distance: 199.1
click at [411, 237] on img at bounding box center [485, 168] width 371 height 245
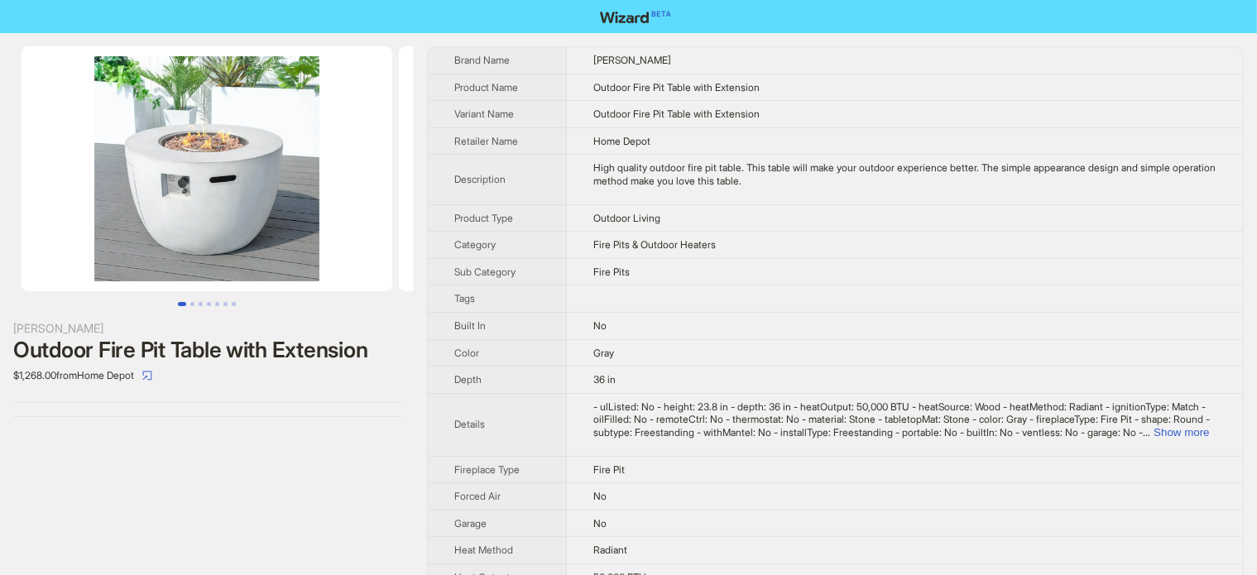
scroll to position [0, 109]
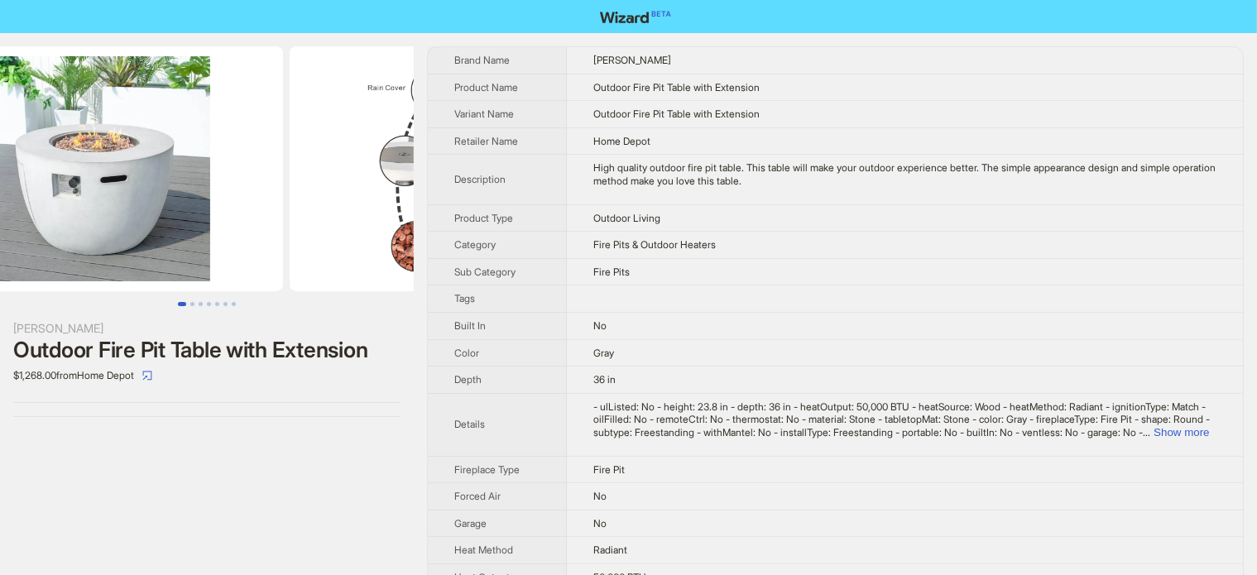
drag, startPoint x: 229, startPoint y: 213, endPoint x: 142, endPoint y: 241, distance: 91.1
click at [143, 241] on img at bounding box center [97, 168] width 371 height 245
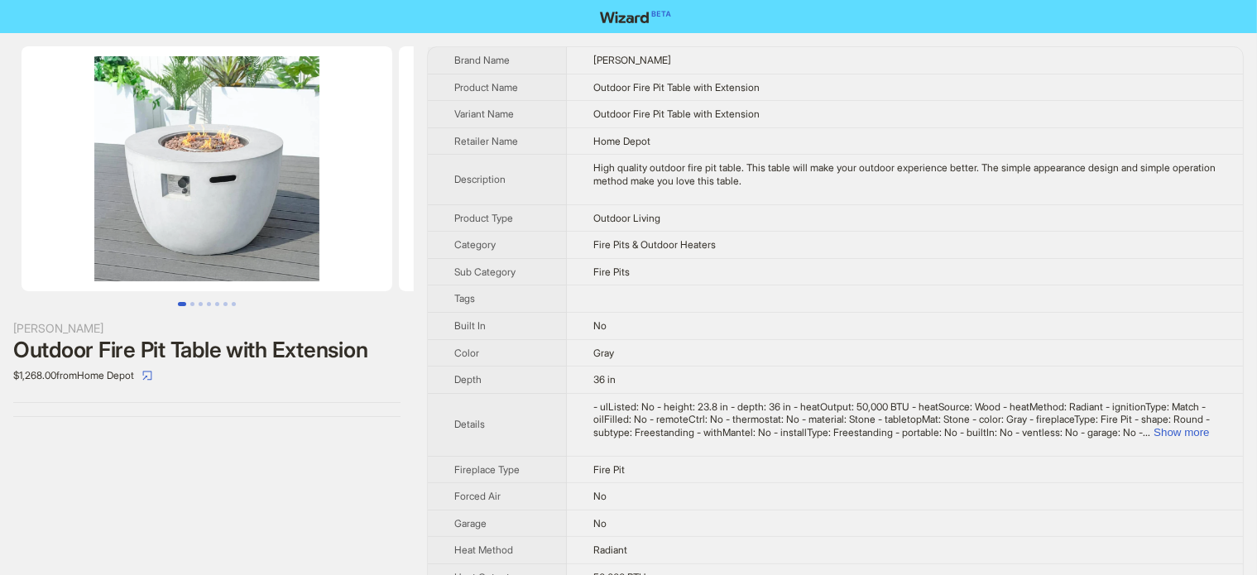
drag, startPoint x: 228, startPoint y: 218, endPoint x: 58, endPoint y: 261, distance: 175.2
click at [66, 260] on img at bounding box center [207, 168] width 371 height 245
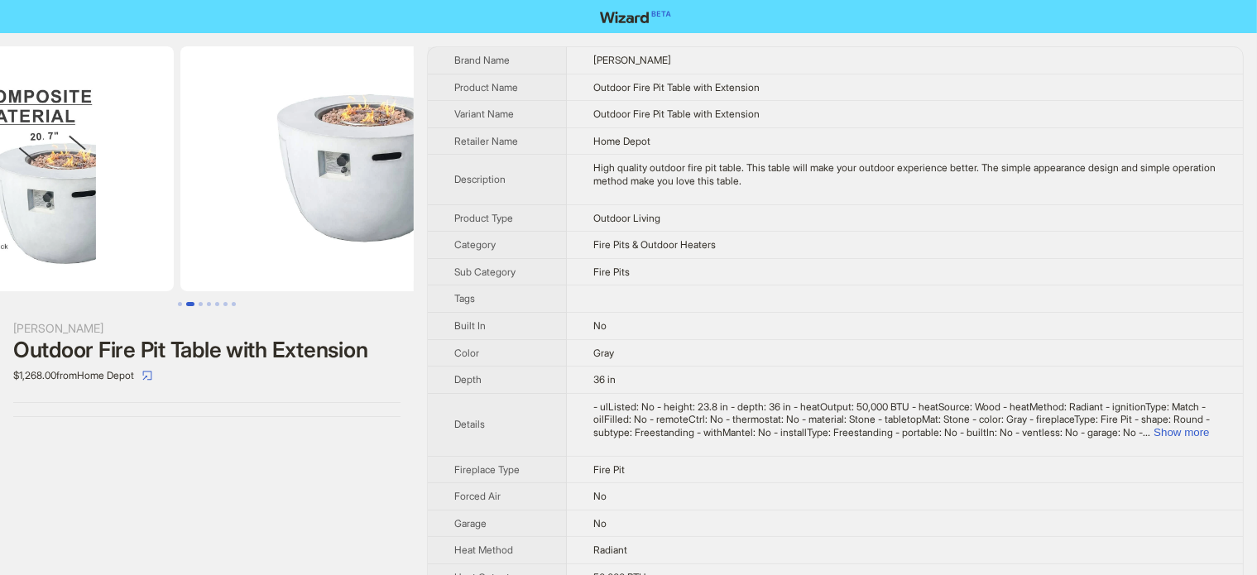
drag, startPoint x: 223, startPoint y: 222, endPoint x: 57, endPoint y: 255, distance: 168.8
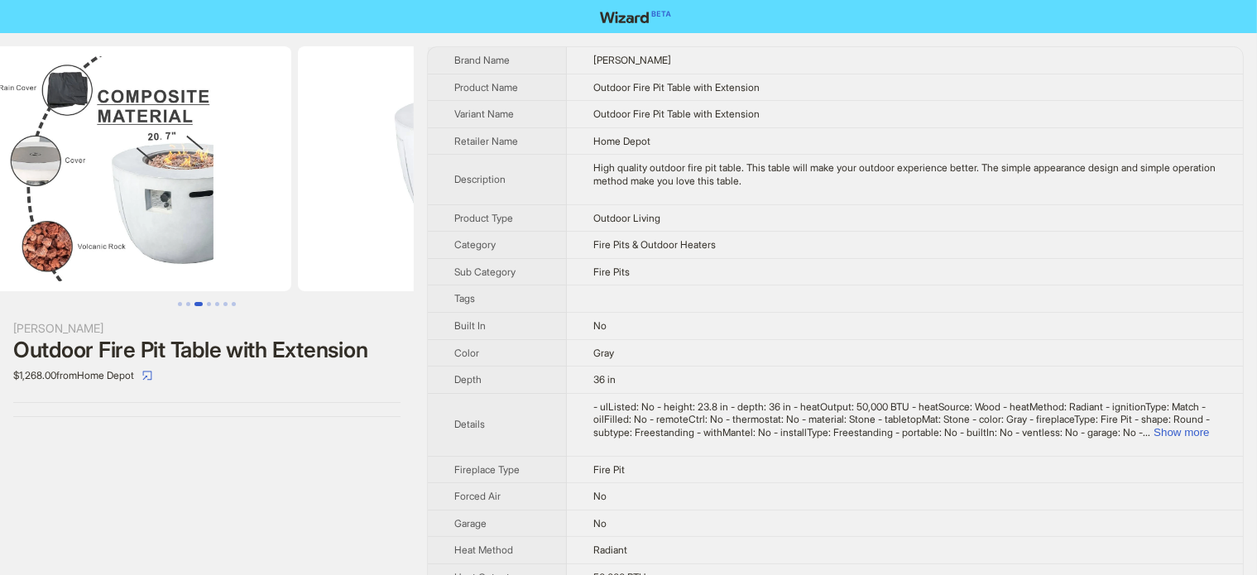
drag, startPoint x: 217, startPoint y: 232, endPoint x: 405, endPoint y: 235, distance: 188.7
click at [404, 237] on img at bounding box center [483, 168] width 371 height 245
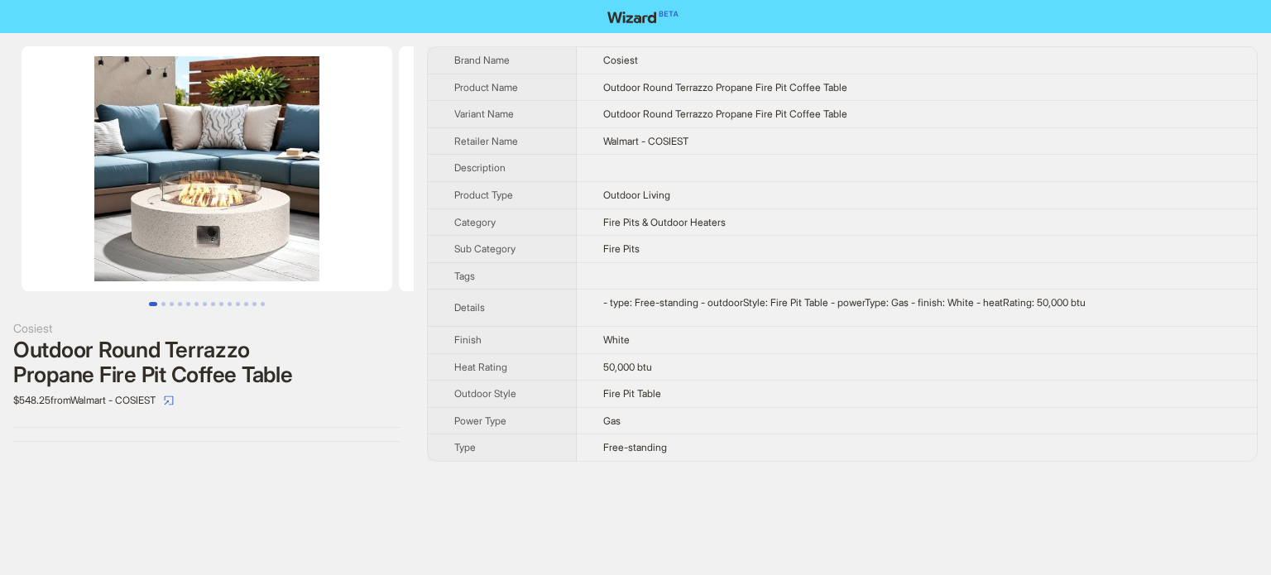
scroll to position [0, 127]
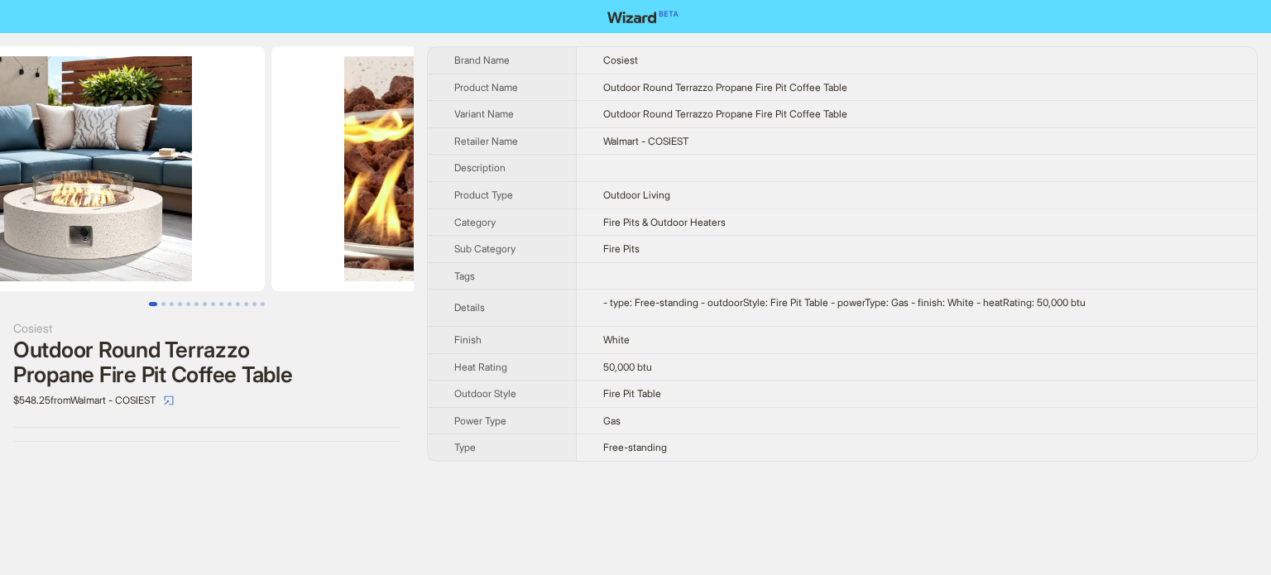
drag, startPoint x: 341, startPoint y: 159, endPoint x: 242, endPoint y: 171, distance: 100.1
click at [242, 171] on img at bounding box center [79, 168] width 371 height 245
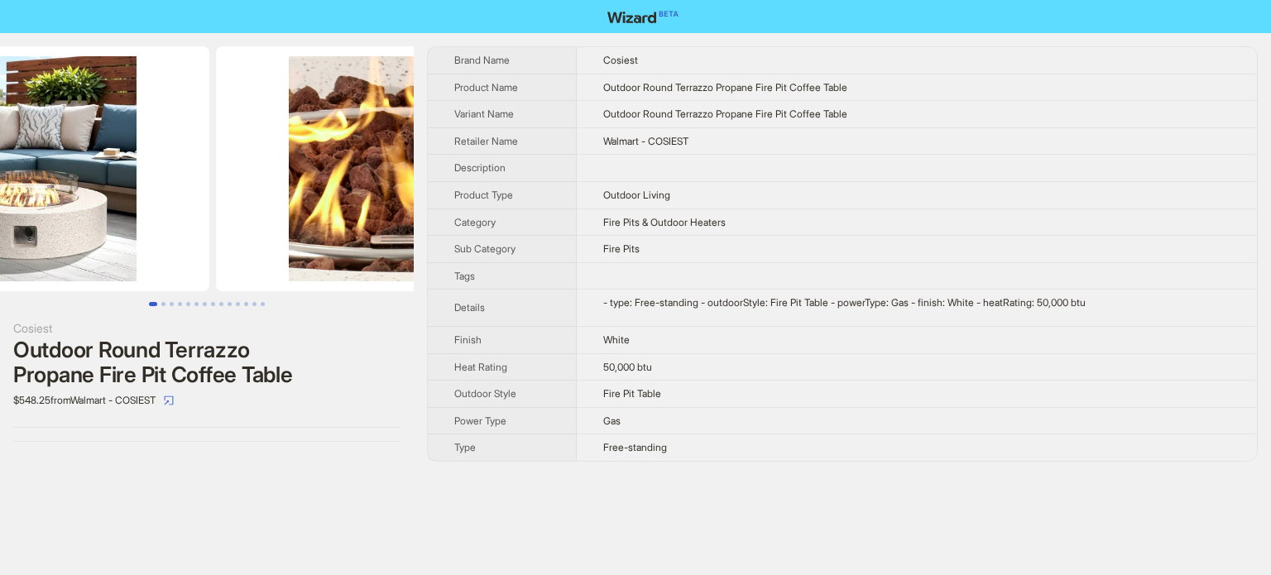
drag, startPoint x: 310, startPoint y: 196, endPoint x: 162, endPoint y: 221, distance: 150.2
click at [162, 221] on img at bounding box center [24, 168] width 371 height 245
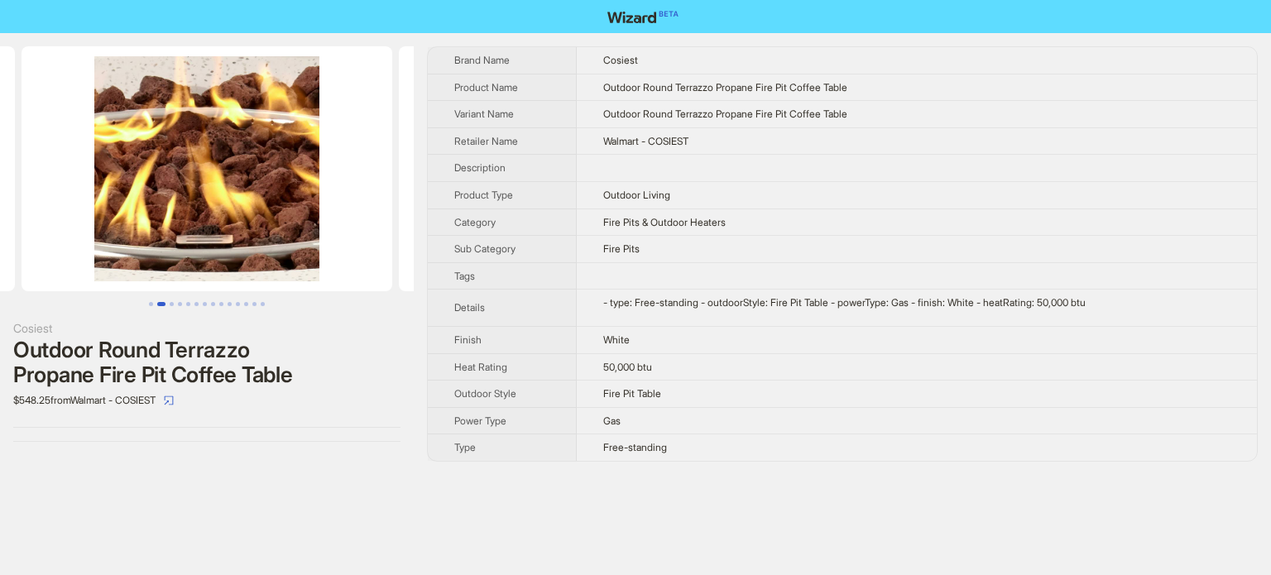
scroll to position [0, 93]
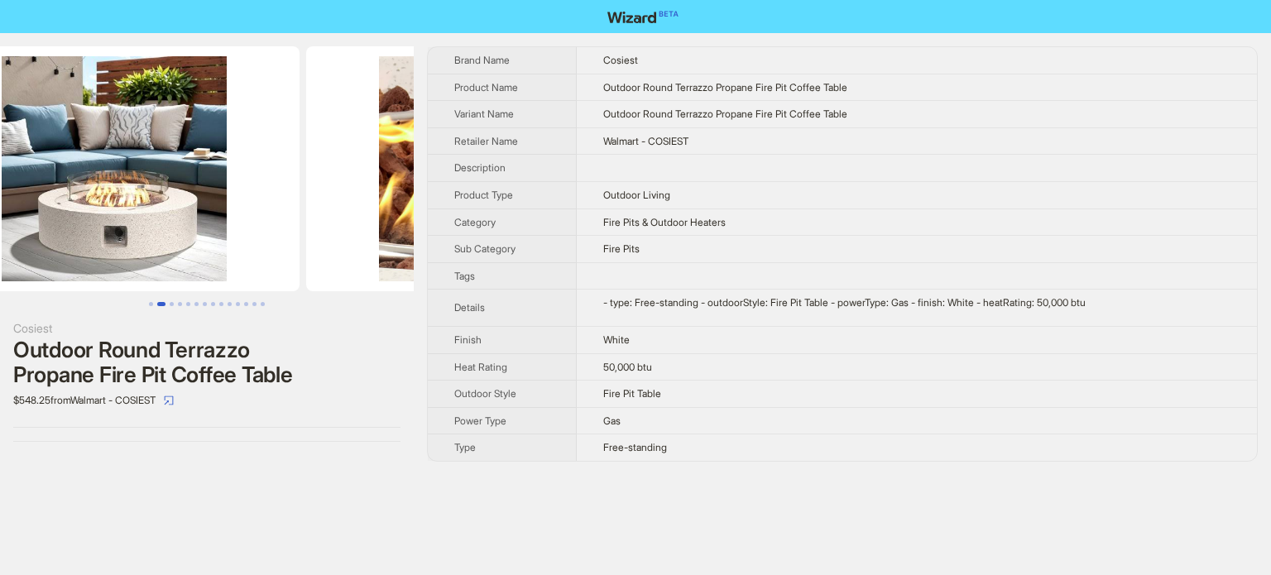
drag, startPoint x: 202, startPoint y: 198, endPoint x: 438, endPoint y: 179, distance: 236.6
click at [411, 194] on img at bounding box center [491, 168] width 371 height 245
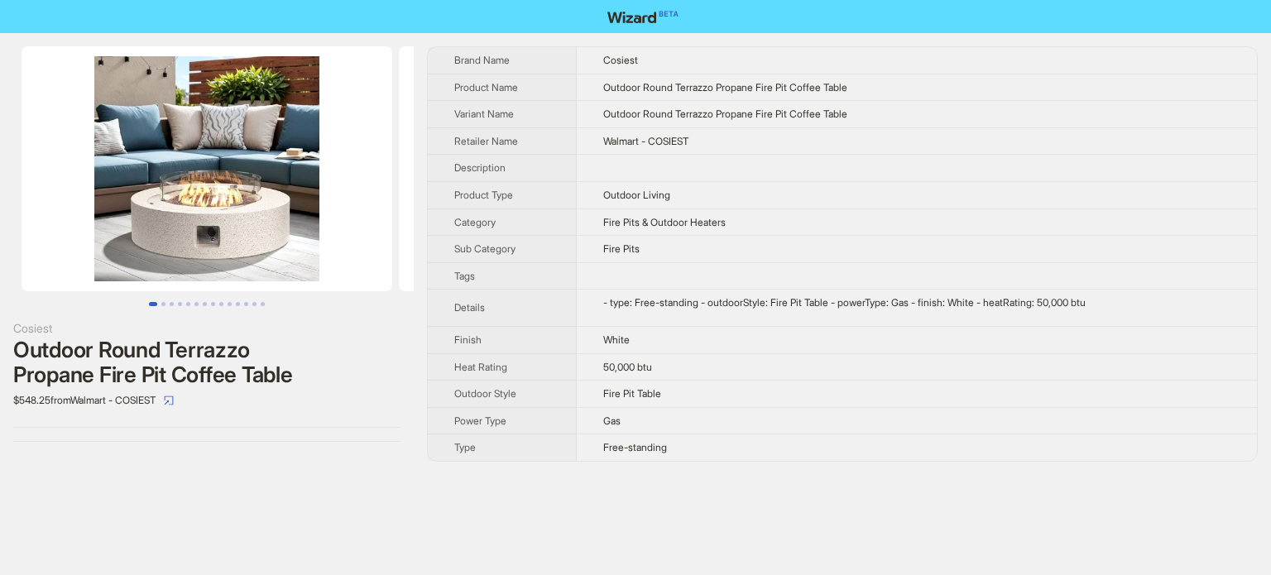
click at [282, 165] on img at bounding box center [207, 168] width 371 height 245
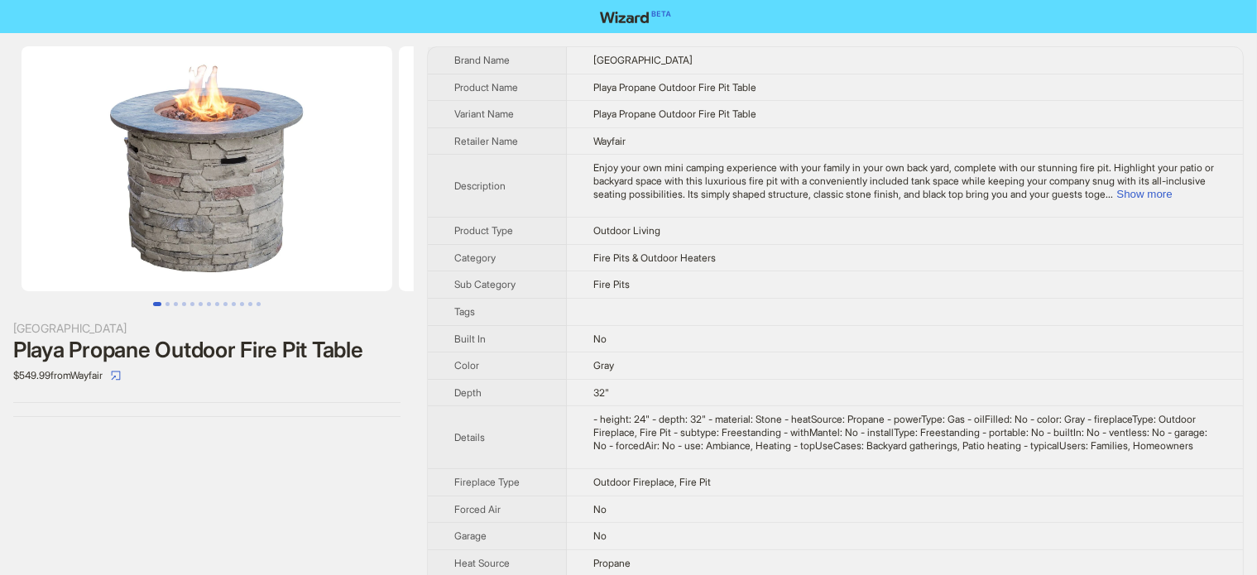
click at [132, 235] on img at bounding box center [207, 168] width 371 height 245
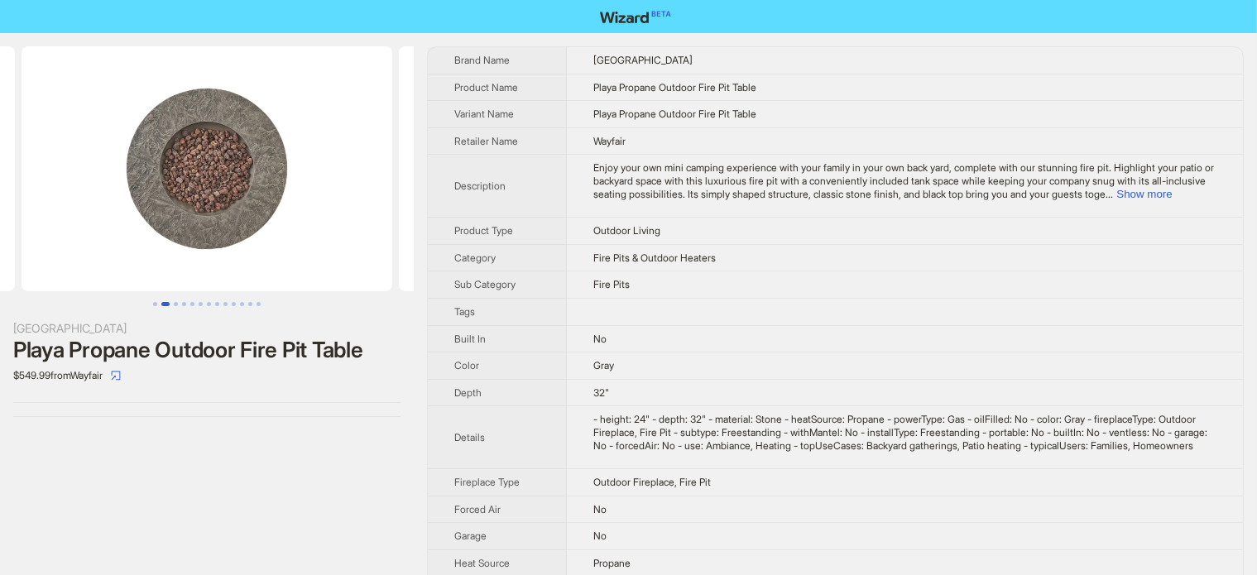
drag, startPoint x: 271, startPoint y: 235, endPoint x: 81, endPoint y: 252, distance: 191.0
click at [103, 257] on img at bounding box center [207, 168] width 371 height 245
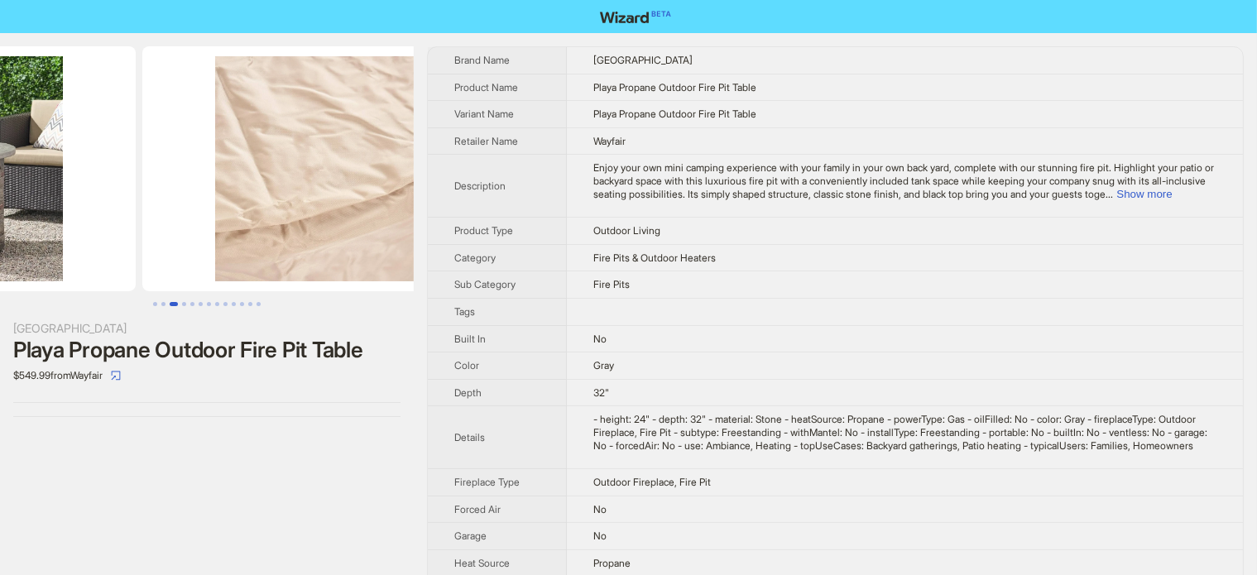
drag, startPoint x: 242, startPoint y: 241, endPoint x: 115, endPoint y: 247, distance: 126.8
click at [118, 247] on ul at bounding box center [207, 168] width 414 height 245
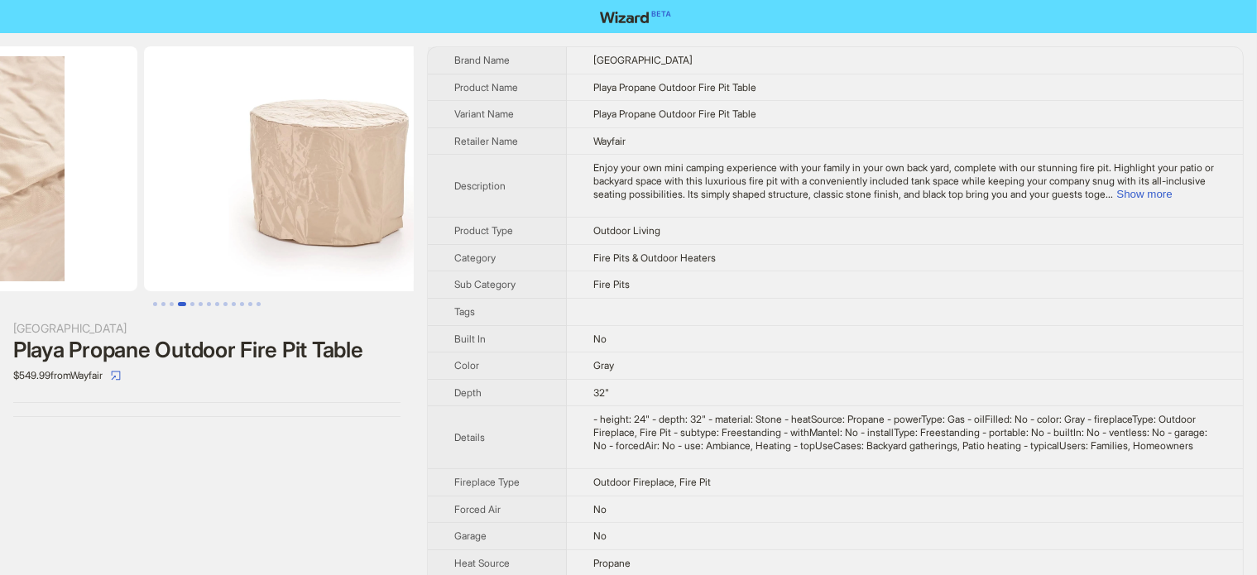
drag, startPoint x: 250, startPoint y: 232, endPoint x: 69, endPoint y: 235, distance: 181.2
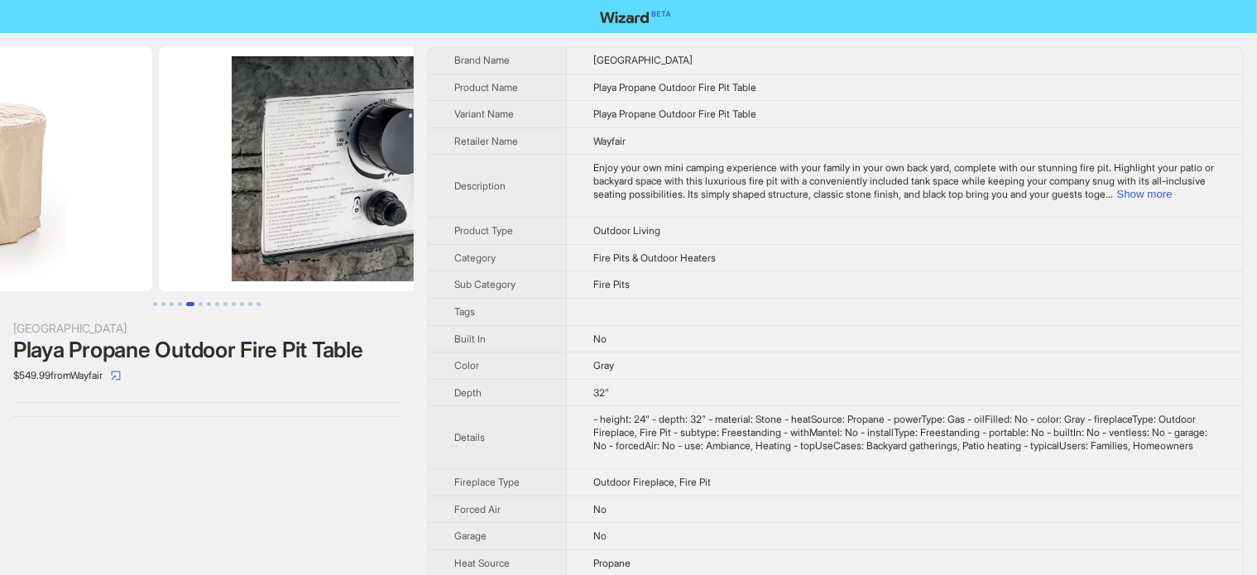
drag, startPoint x: 169, startPoint y: 237, endPoint x: 117, endPoint y: 237, distance: 52.1
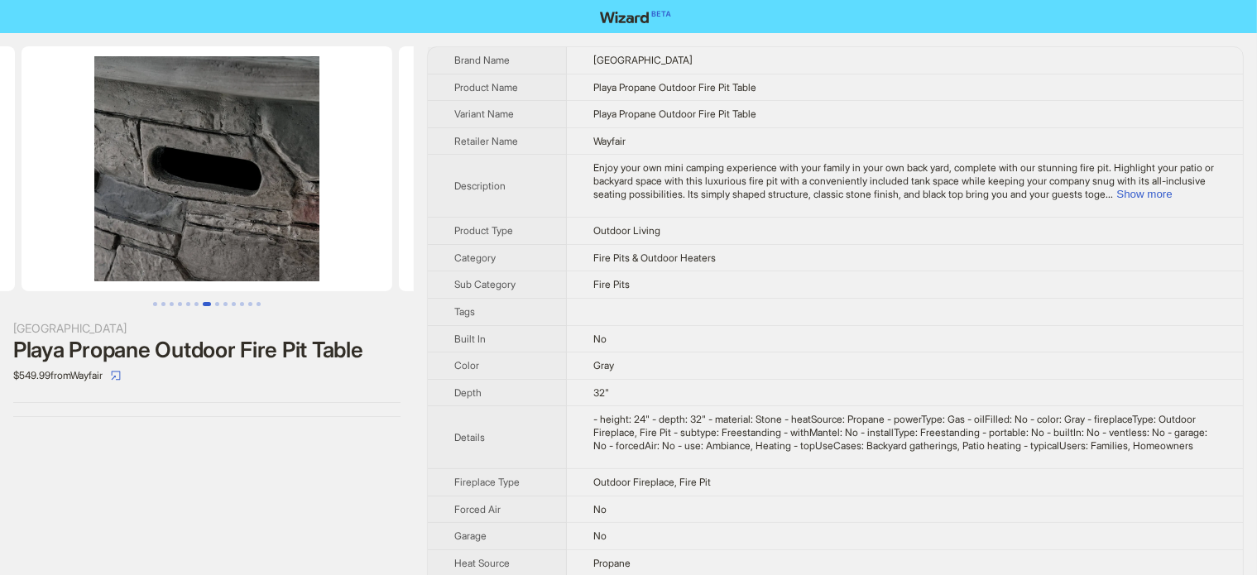
drag, startPoint x: 265, startPoint y: 217, endPoint x: 34, endPoint y: 216, distance: 230.8
click at [75, 244] on img at bounding box center [207, 168] width 371 height 245
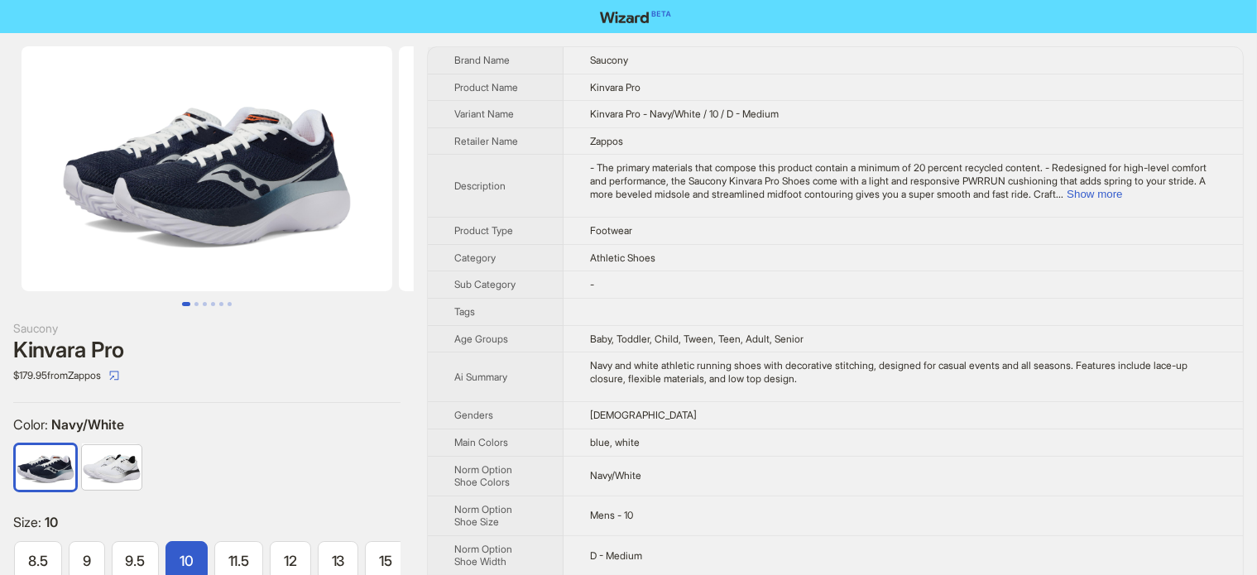
scroll to position [0, 149]
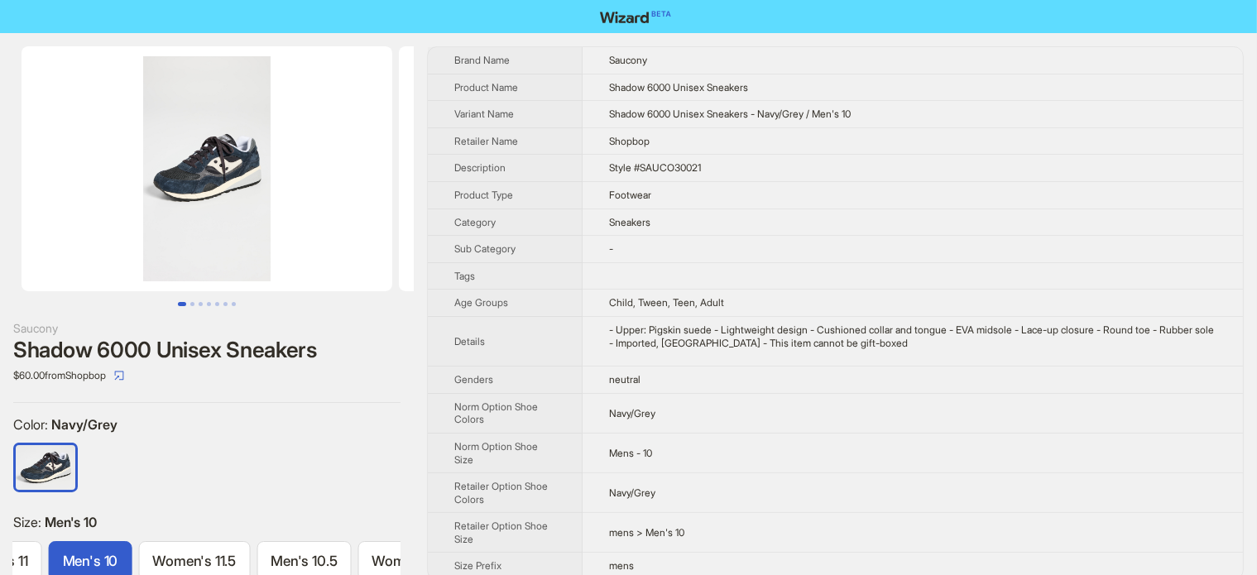
scroll to position [0, 2658]
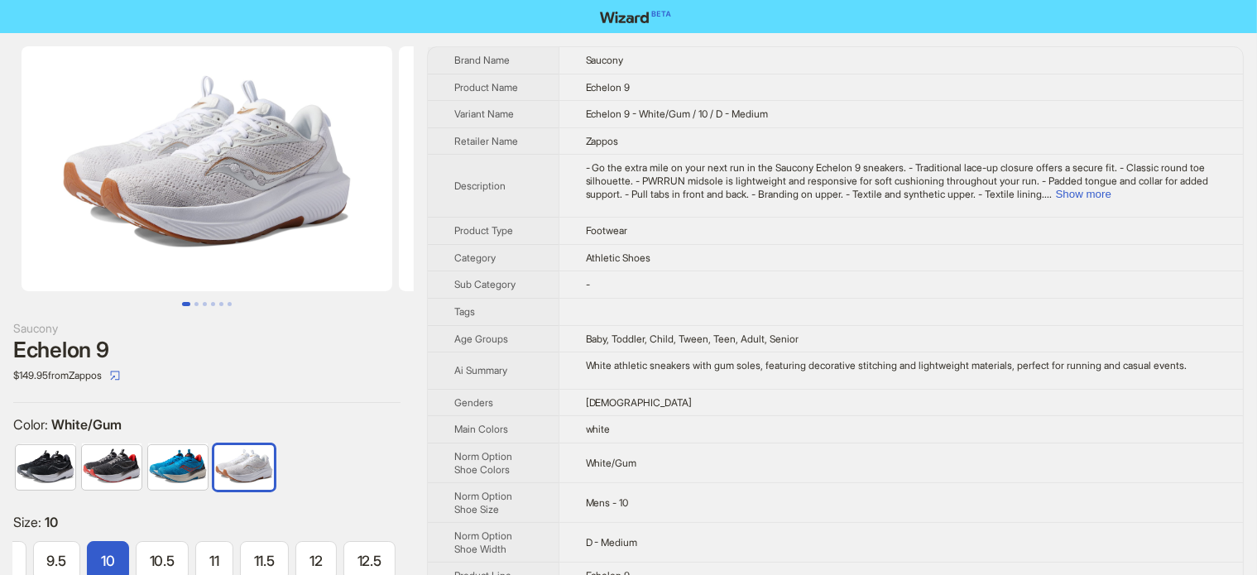
scroll to position [0, 263]
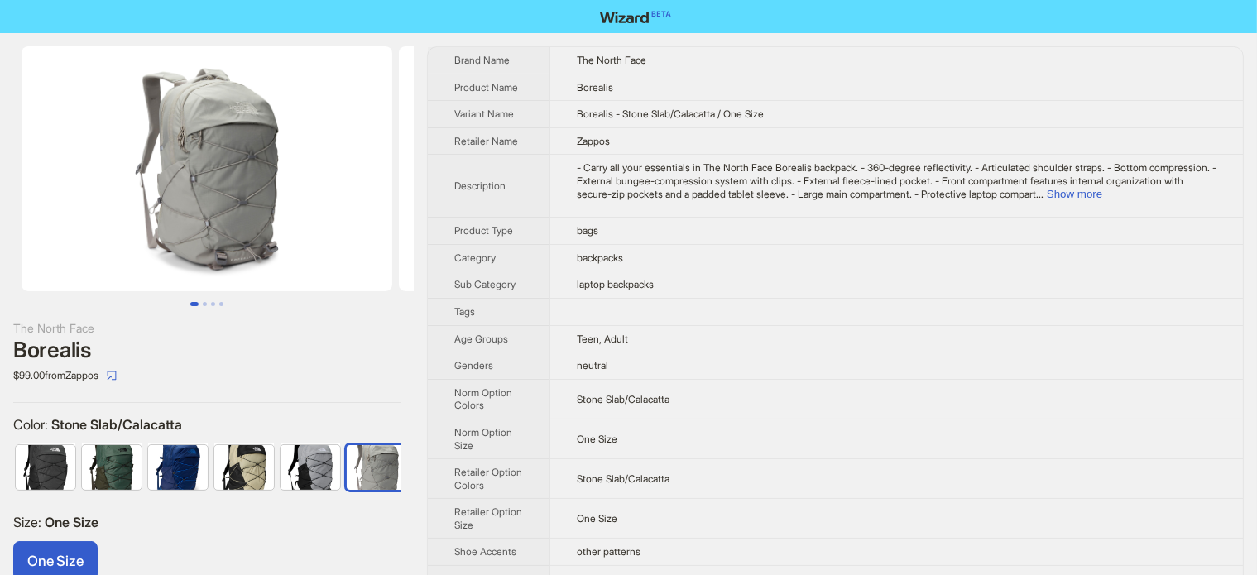
scroll to position [0, 275]
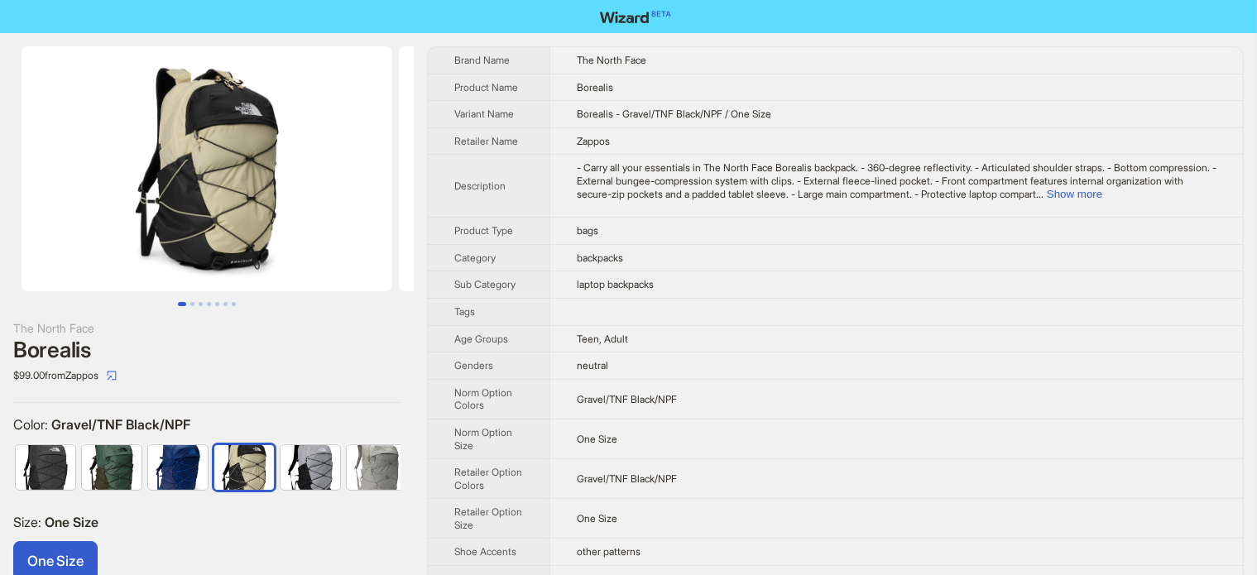
scroll to position [0, 174]
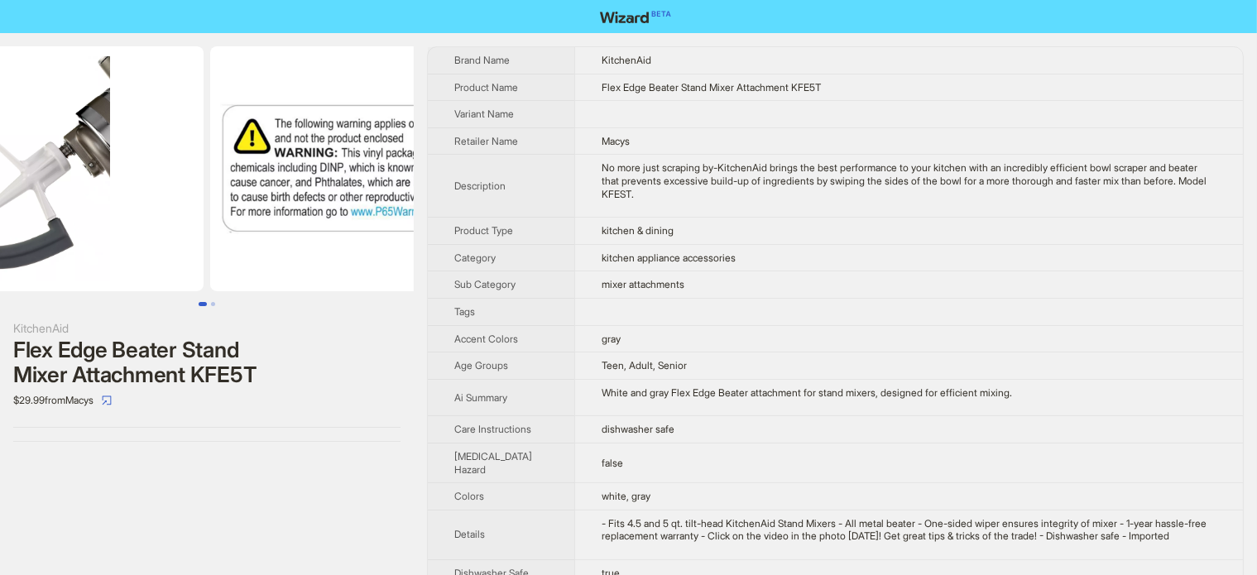
click at [126, 198] on img at bounding box center [18, 168] width 371 height 245
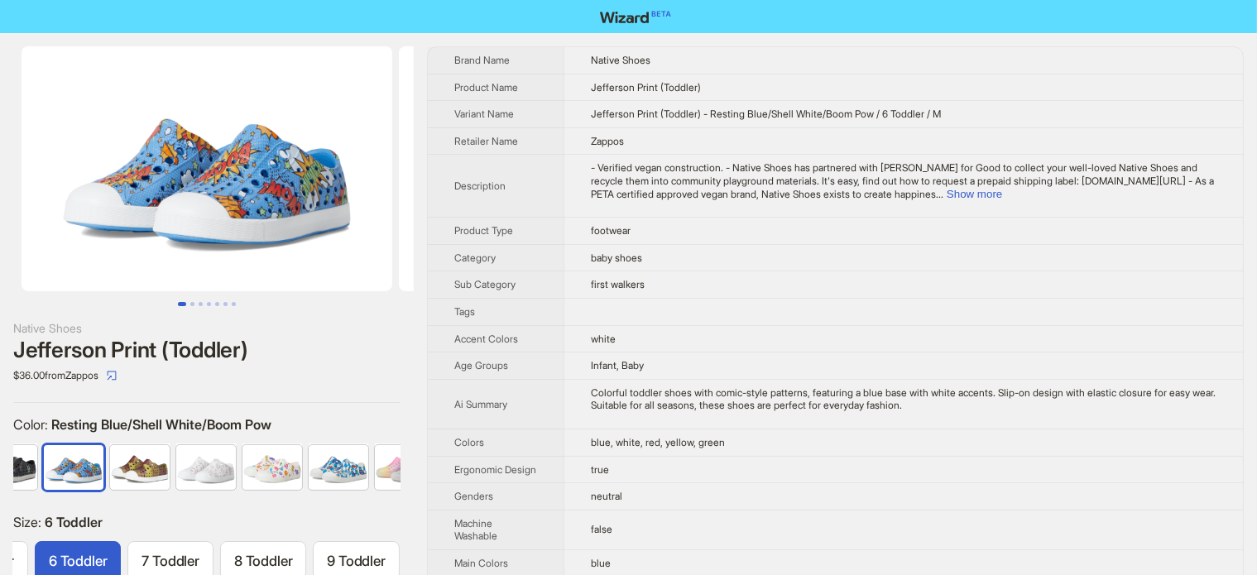
scroll to position [0, 372]
drag, startPoint x: 304, startPoint y: 180, endPoint x: 321, endPoint y: 185, distance: 17.1
click at [304, 181] on img at bounding box center [207, 168] width 371 height 245
click at [232, 178] on img at bounding box center [207, 168] width 371 height 245
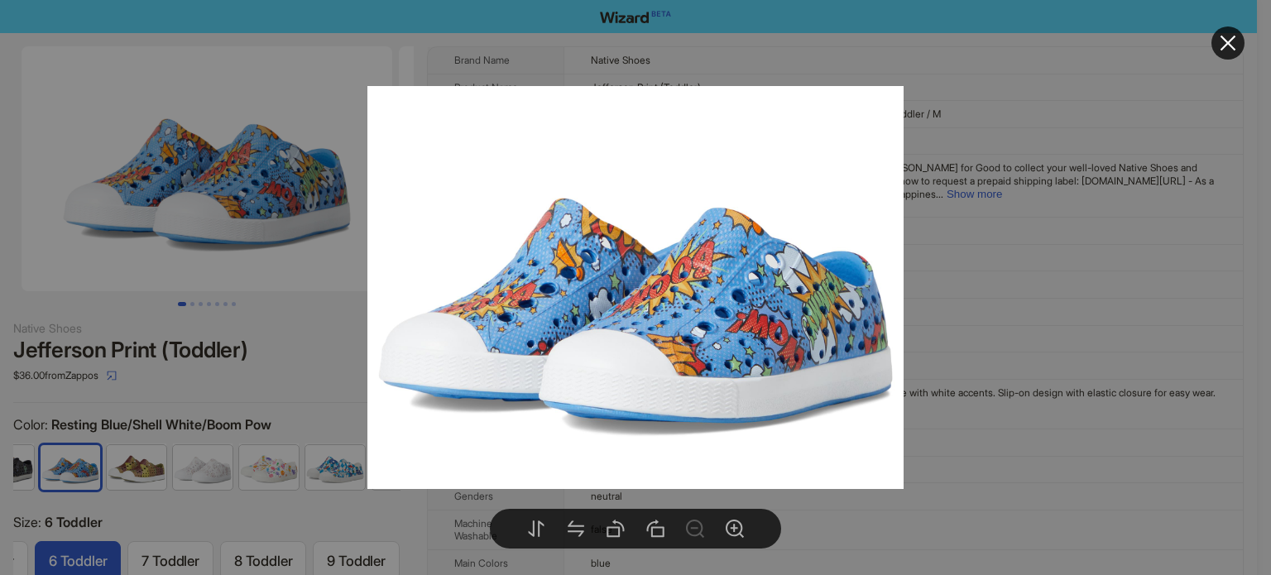
click at [294, 323] on div at bounding box center [635, 287] width 1271 height 575
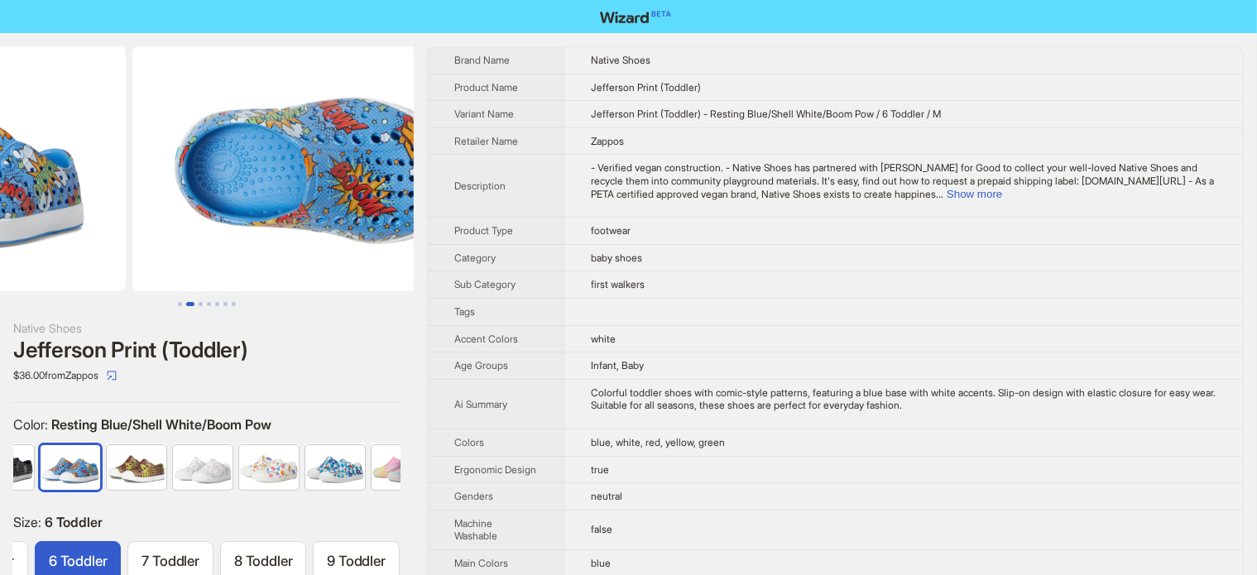
drag, startPoint x: 310, startPoint y: 232, endPoint x: 117, endPoint y: 230, distance: 193.6
click at [117, 230] on ul at bounding box center [207, 168] width 414 height 245
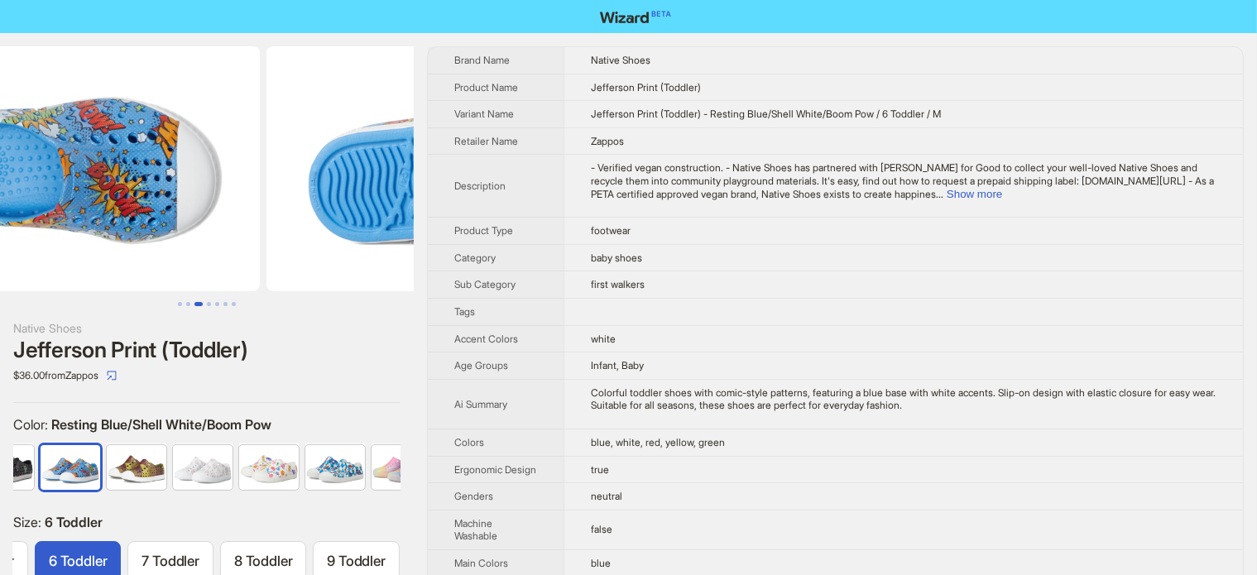
drag, startPoint x: 313, startPoint y: 230, endPoint x: 224, endPoint y: 237, distance: 88.8
click at [224, 237] on img at bounding box center [74, 168] width 371 height 245
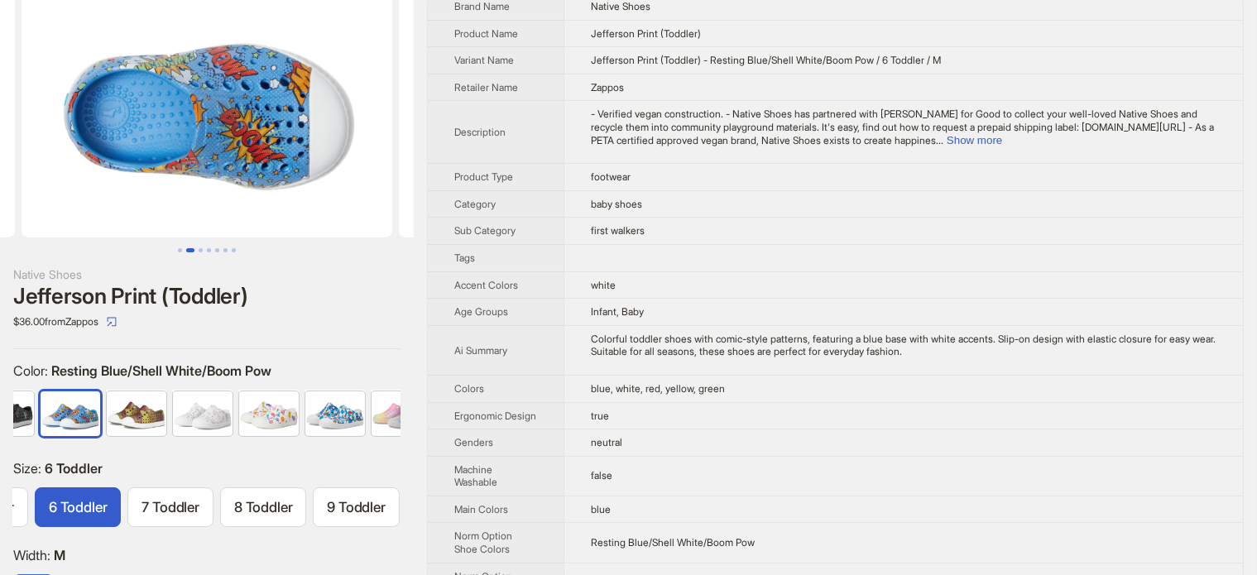
scroll to position [83, 0]
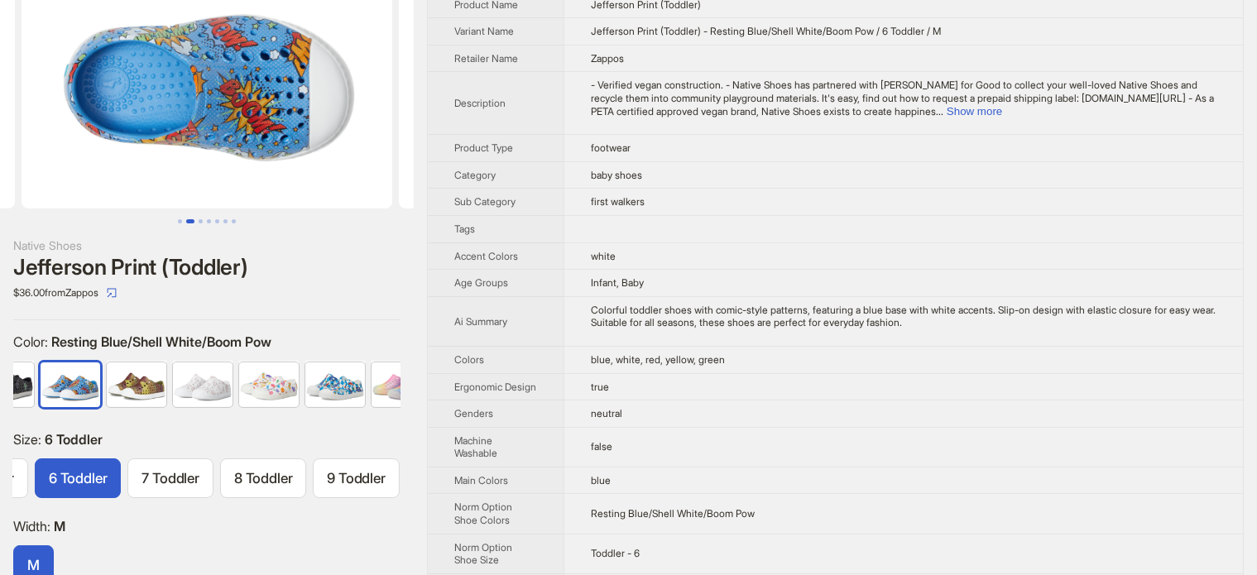
click at [250, 122] on img at bounding box center [207, 86] width 371 height 245
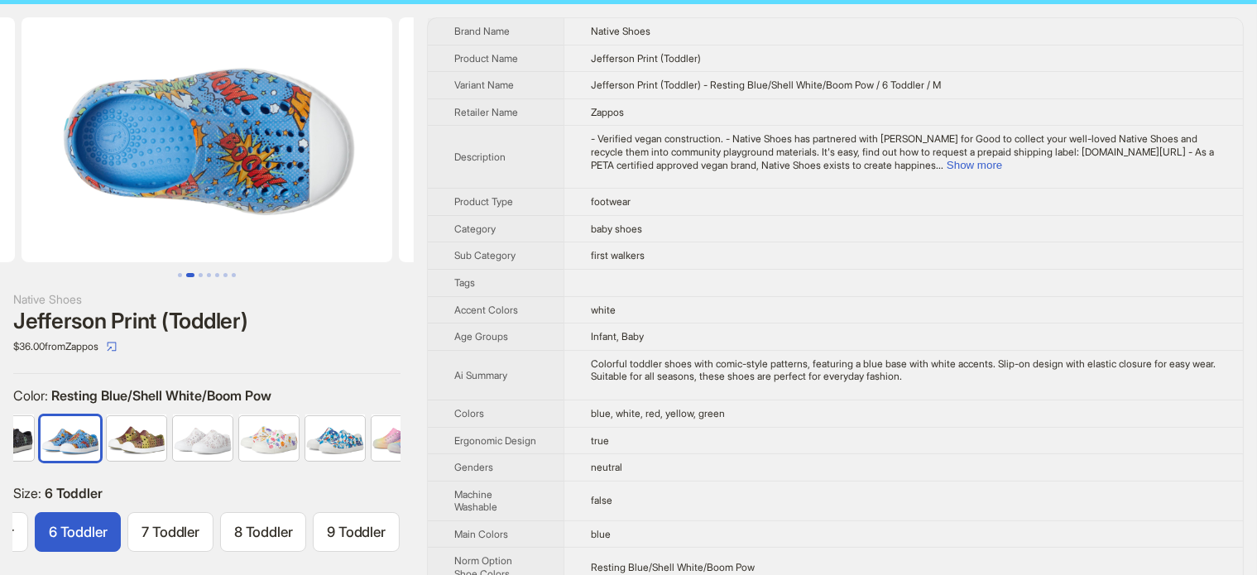
scroll to position [0, 0]
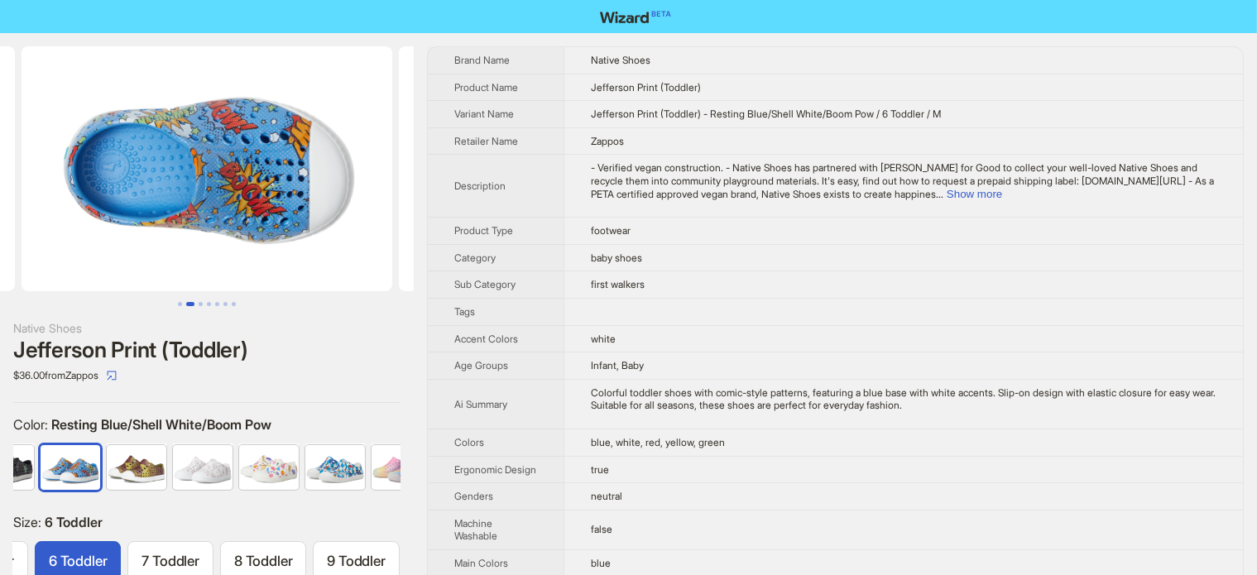
click at [273, 206] on img at bounding box center [207, 168] width 371 height 245
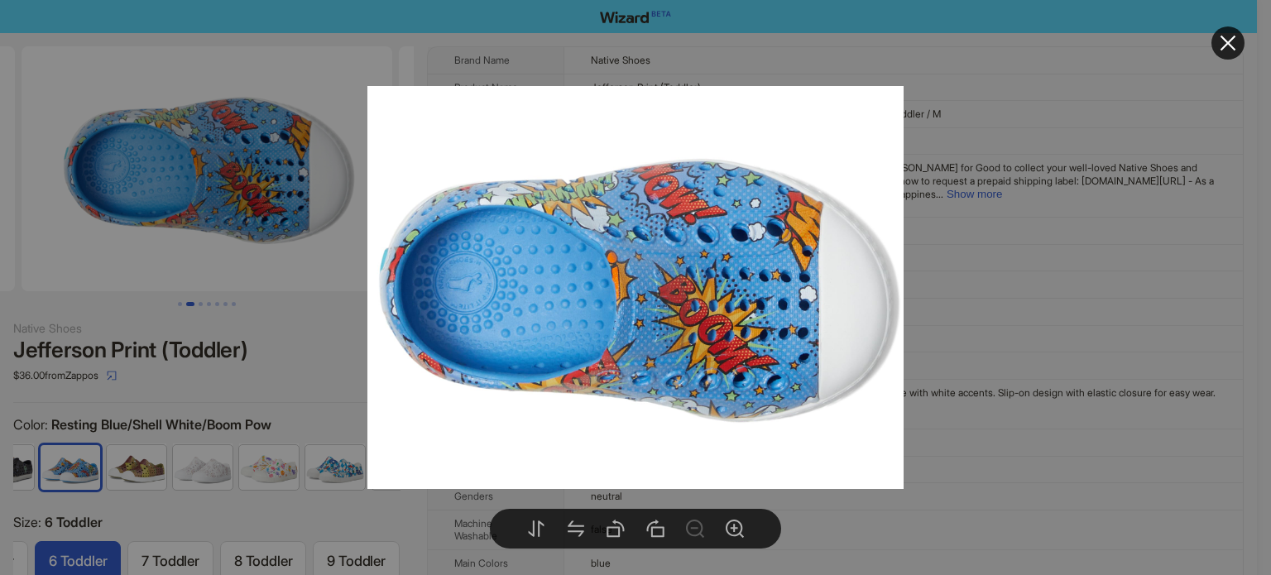
click at [291, 393] on div at bounding box center [635, 287] width 1271 height 575
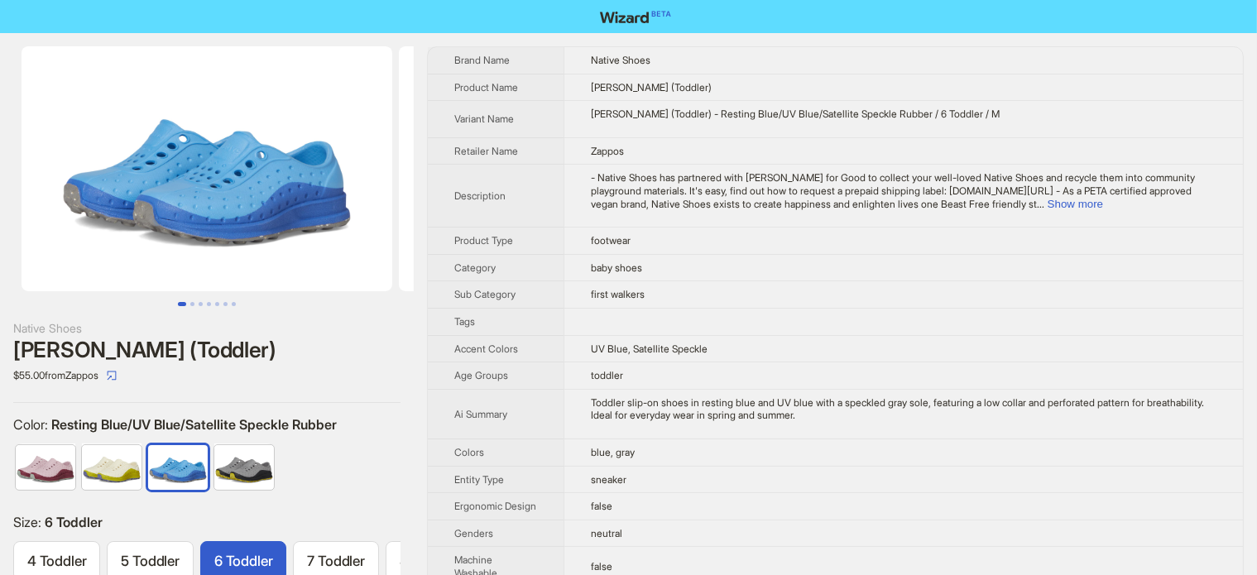
scroll to position [0, 165]
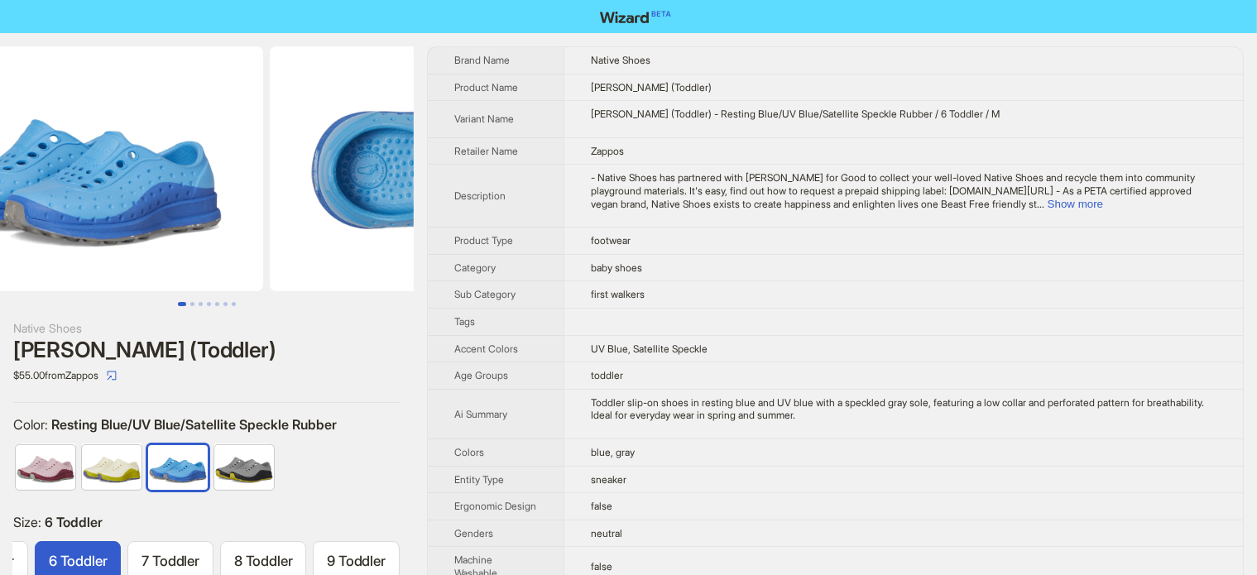
drag, startPoint x: 397, startPoint y: 135, endPoint x: 151, endPoint y: 180, distance: 249.8
click at [270, 180] on img at bounding box center [455, 168] width 371 height 245
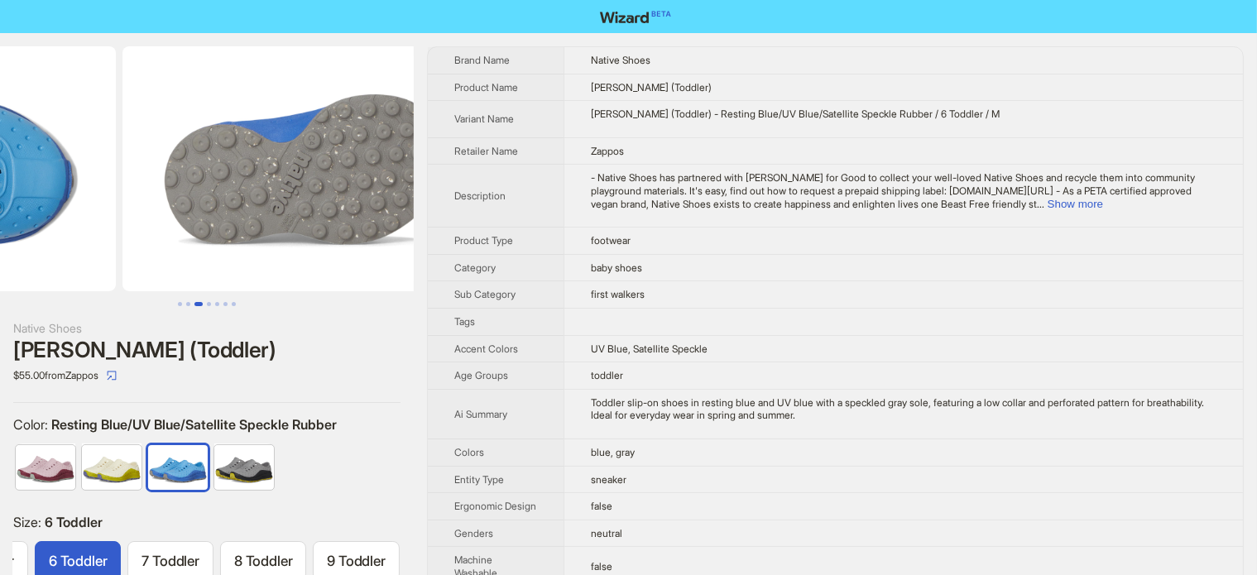
drag, startPoint x: 162, startPoint y: 191, endPoint x: 96, endPoint y: 188, distance: 66.3
click at [100, 191] on ul at bounding box center [207, 168] width 414 height 245
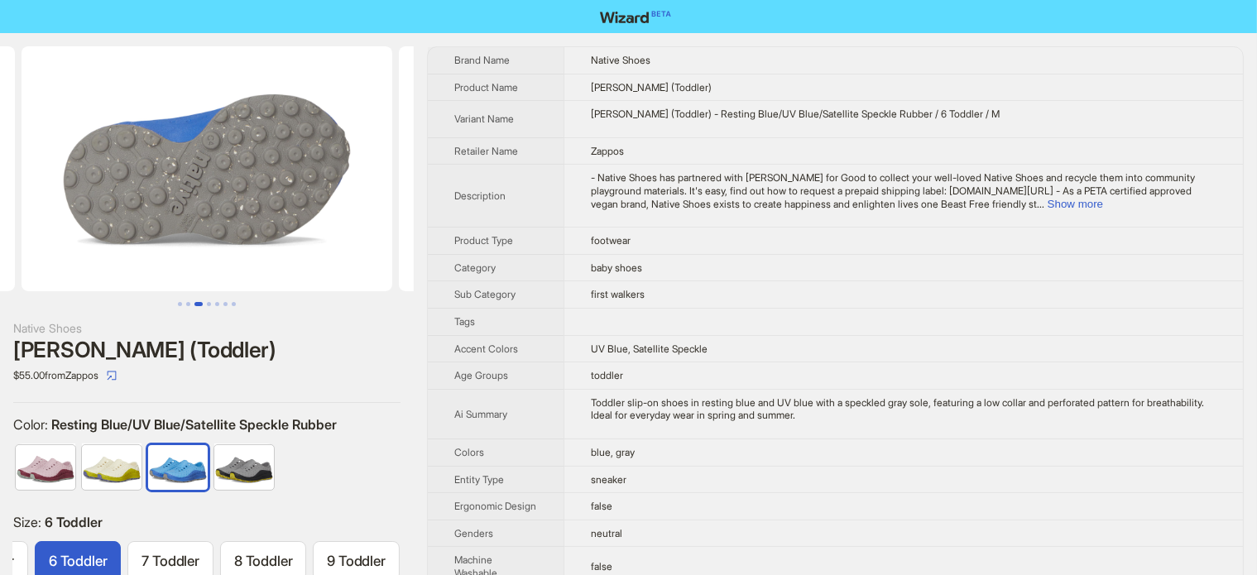
drag, startPoint x: 268, startPoint y: 184, endPoint x: 241, endPoint y: 188, distance: 27.6
click at [241, 188] on img at bounding box center [207, 168] width 371 height 245
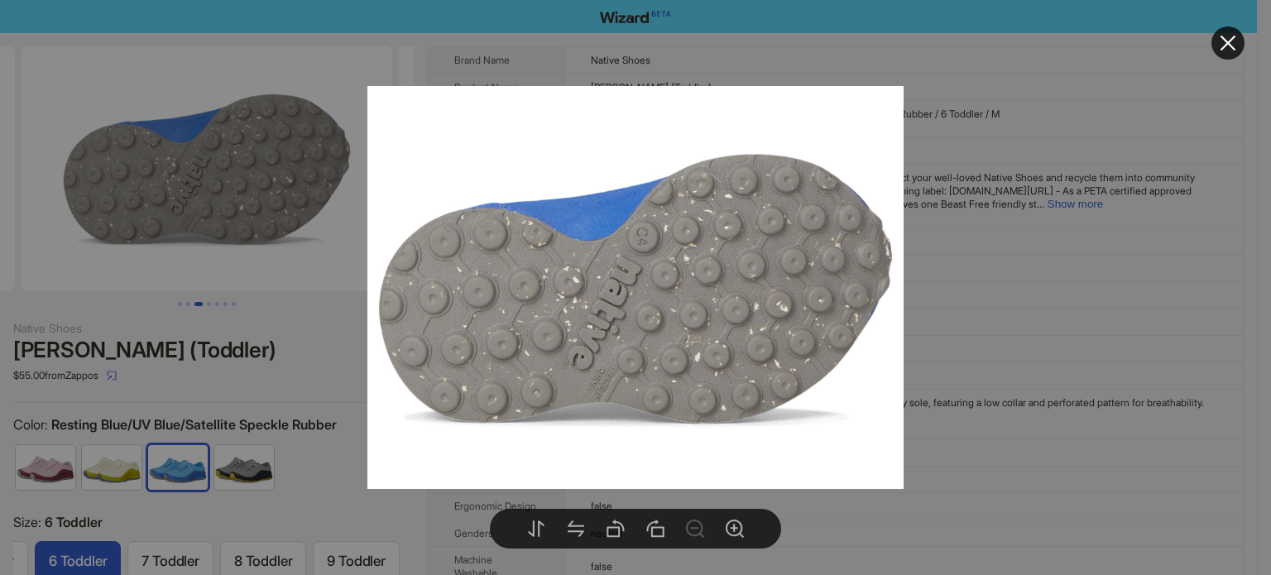
click at [290, 304] on div at bounding box center [635, 287] width 1271 height 575
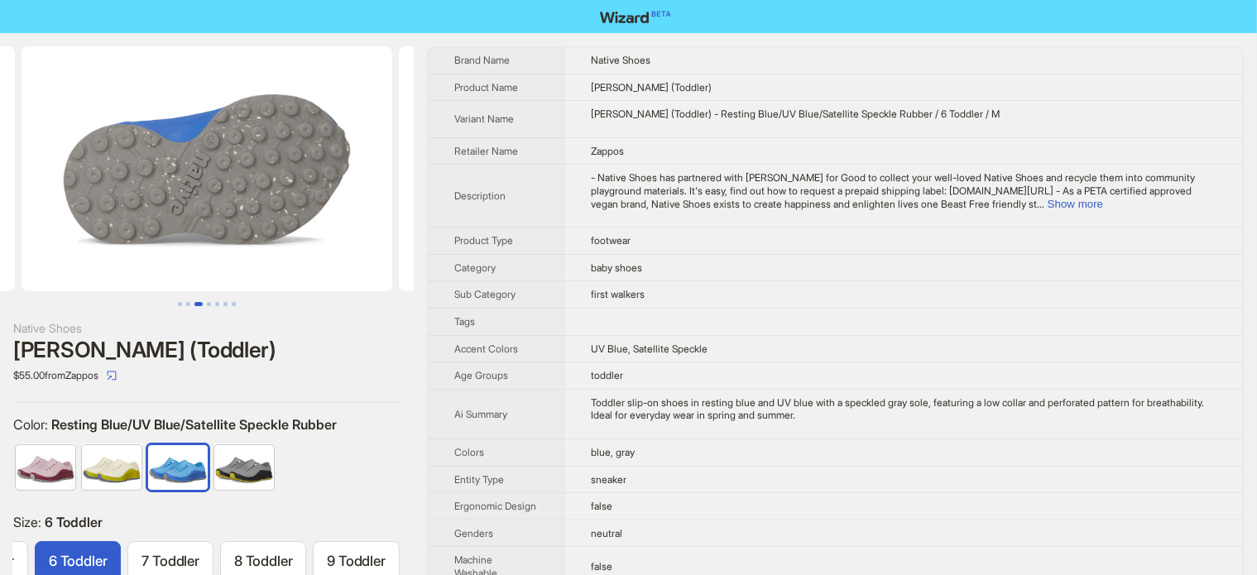
drag, startPoint x: 194, startPoint y: 190, endPoint x: 338, endPoint y: 220, distance: 147.0
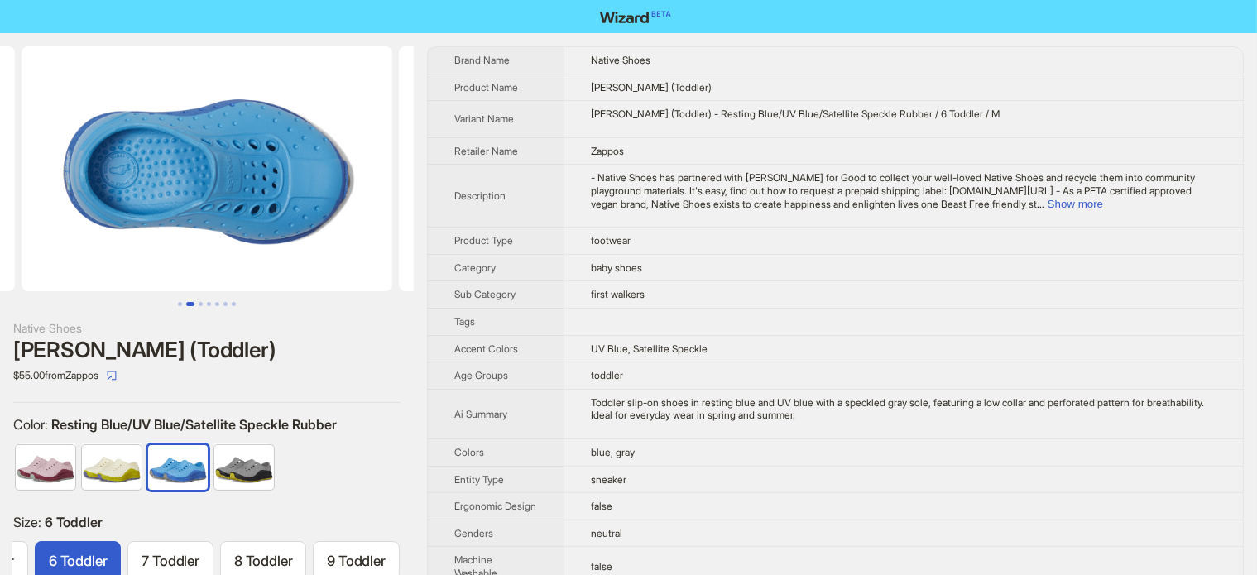
drag, startPoint x: 351, startPoint y: 228, endPoint x: 435, endPoint y: 205, distance: 87.3
click at [392, 213] on img at bounding box center [207, 168] width 371 height 245
drag, startPoint x: 255, startPoint y: 203, endPoint x: 496, endPoint y: 198, distance: 241.6
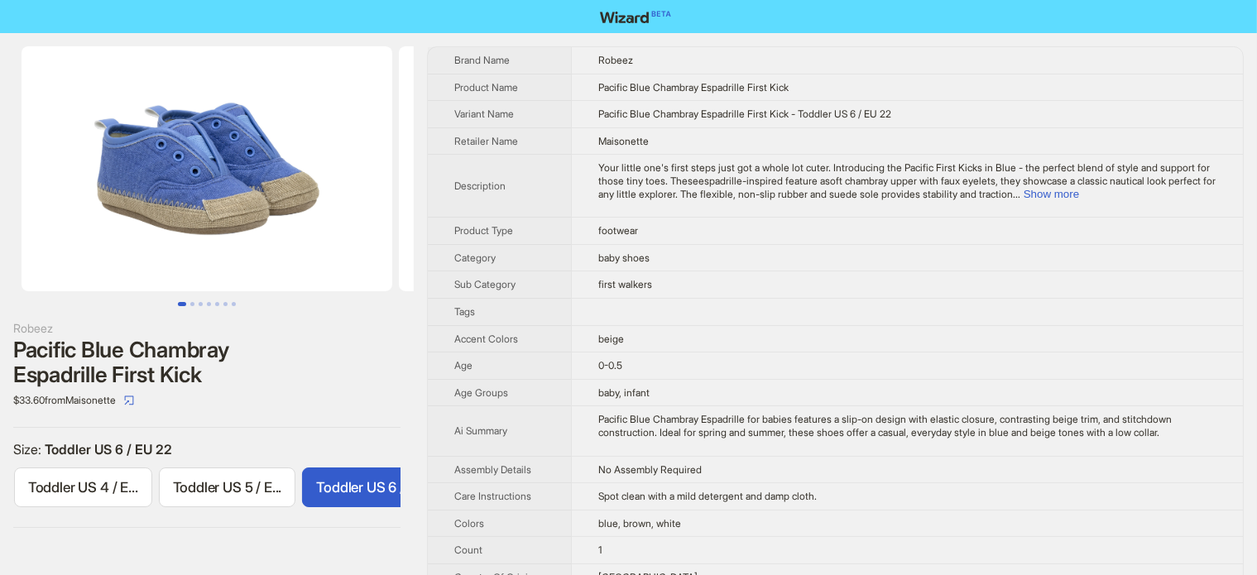
scroll to position [0, 212]
drag, startPoint x: 37, startPoint y: 251, endPoint x: 352, endPoint y: 248, distance: 315.2
click at [333, 256] on img at bounding box center [207, 168] width 371 height 245
drag, startPoint x: 338, startPoint y: 230, endPoint x: 113, endPoint y: 232, distance: 225.1
click at [149, 232] on ul at bounding box center [207, 168] width 414 height 245
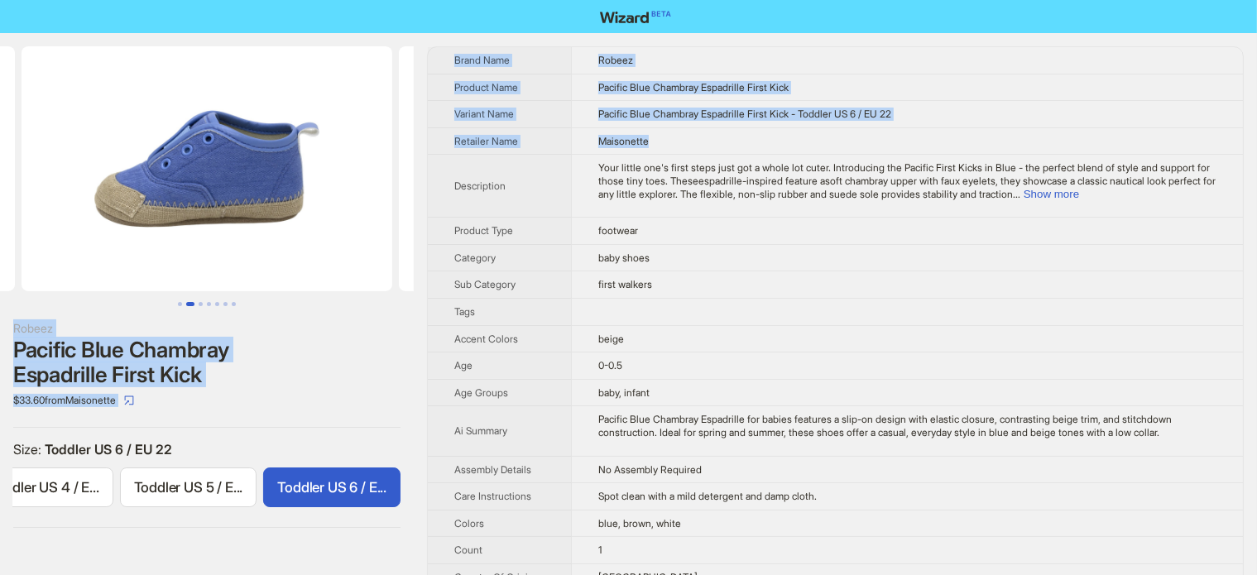
drag, startPoint x: 369, startPoint y: 155, endPoint x: 195, endPoint y: 153, distance: 173.8
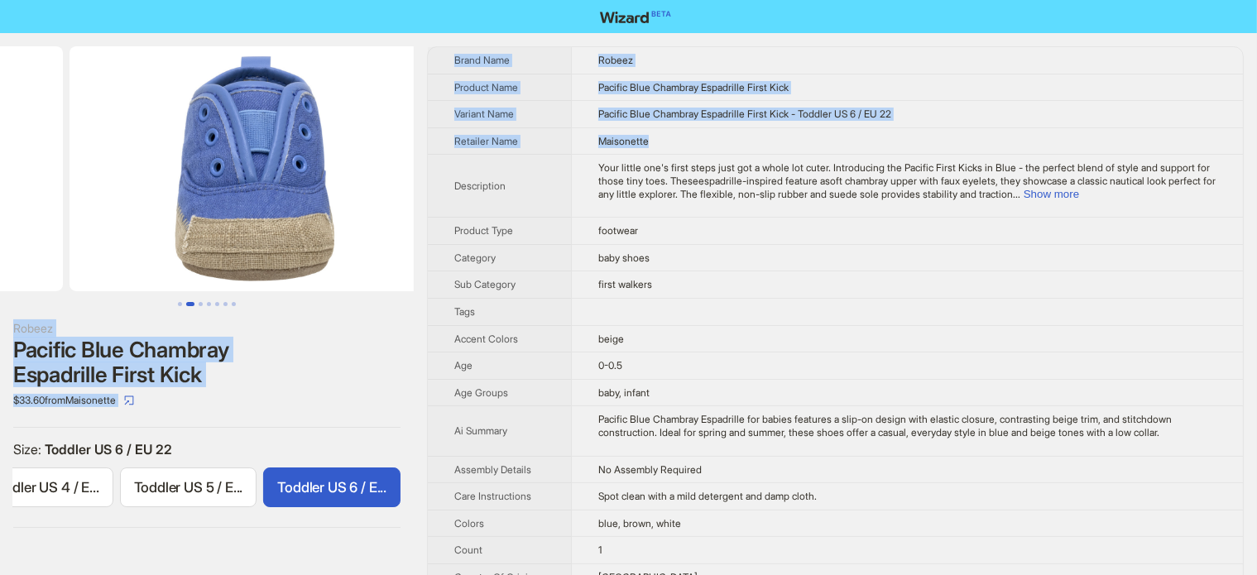
drag, startPoint x: 214, startPoint y: 169, endPoint x: 89, endPoint y: 169, distance: 124.9
click at [91, 169] on ul at bounding box center [207, 168] width 414 height 245
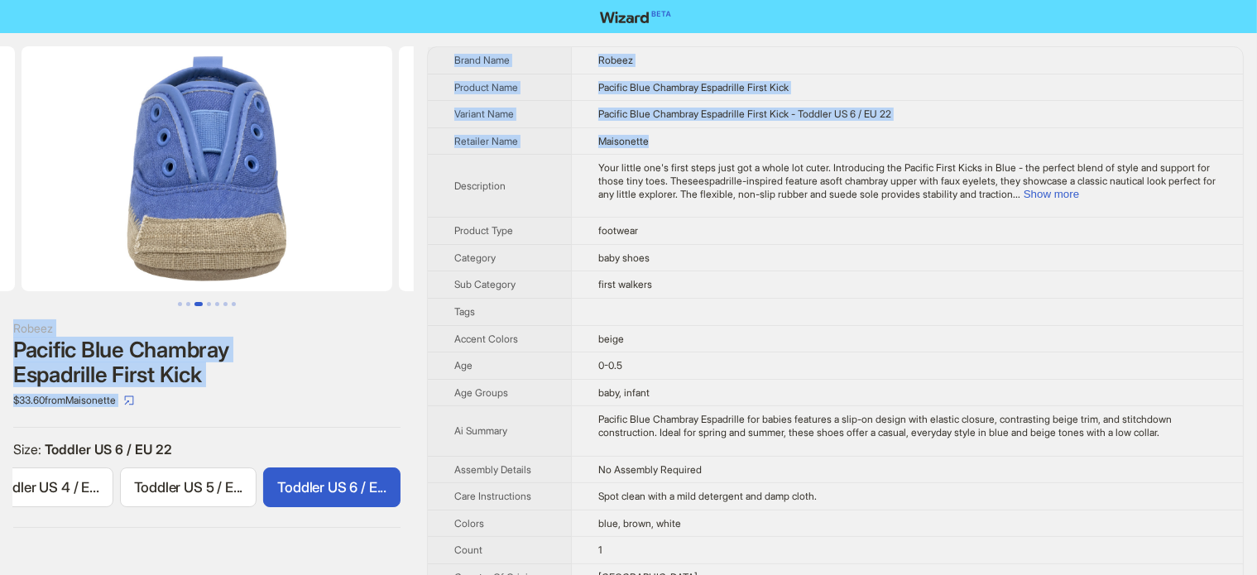
click at [324, 330] on div "Robeez" at bounding box center [206, 328] width 387 height 18
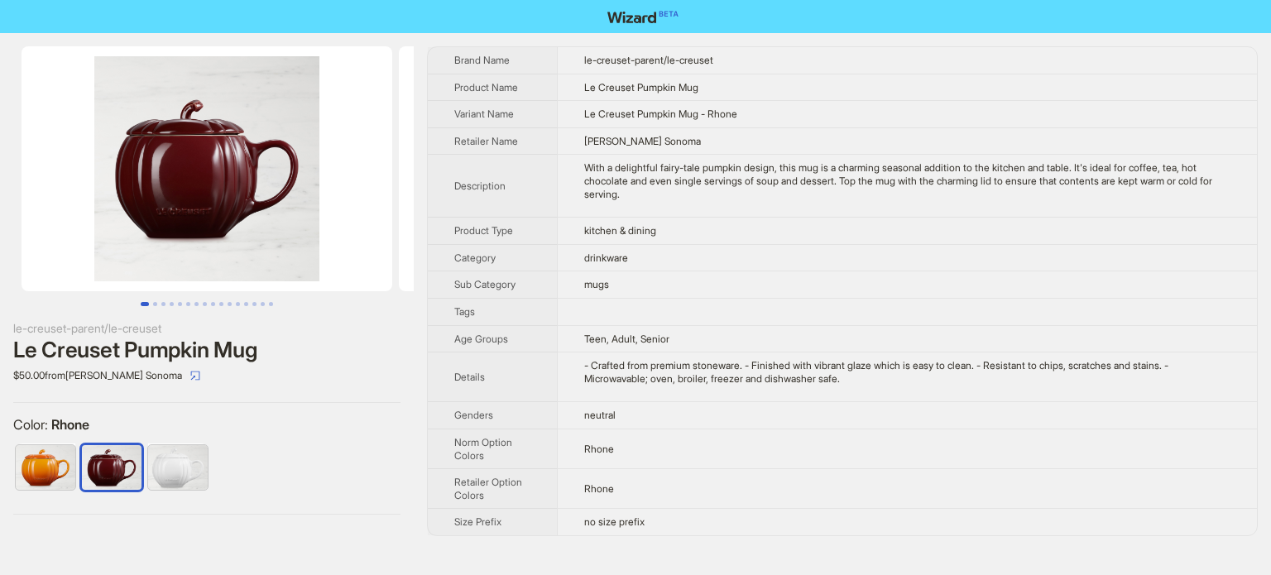
drag, startPoint x: 1052, startPoint y: 232, endPoint x: 977, endPoint y: 201, distance: 81.3
click at [1052, 231] on td "kitchen & dining" at bounding box center [907, 231] width 700 height 27
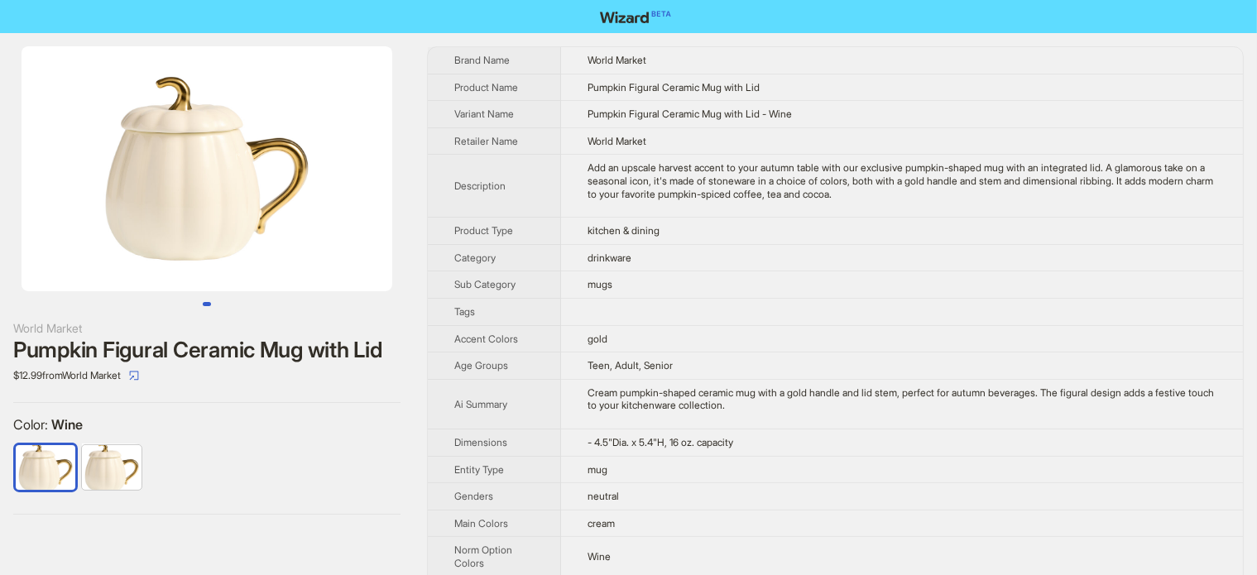
drag, startPoint x: 169, startPoint y: 214, endPoint x: 298, endPoint y: 176, distance: 134.6
click at [152, 214] on img at bounding box center [207, 168] width 371 height 245
drag, startPoint x: 314, startPoint y: 172, endPoint x: 185, endPoint y: 188, distance: 130.0
click at [185, 188] on img at bounding box center [207, 168] width 371 height 245
drag, startPoint x: 154, startPoint y: 185, endPoint x: 475, endPoint y: 70, distance: 341.3
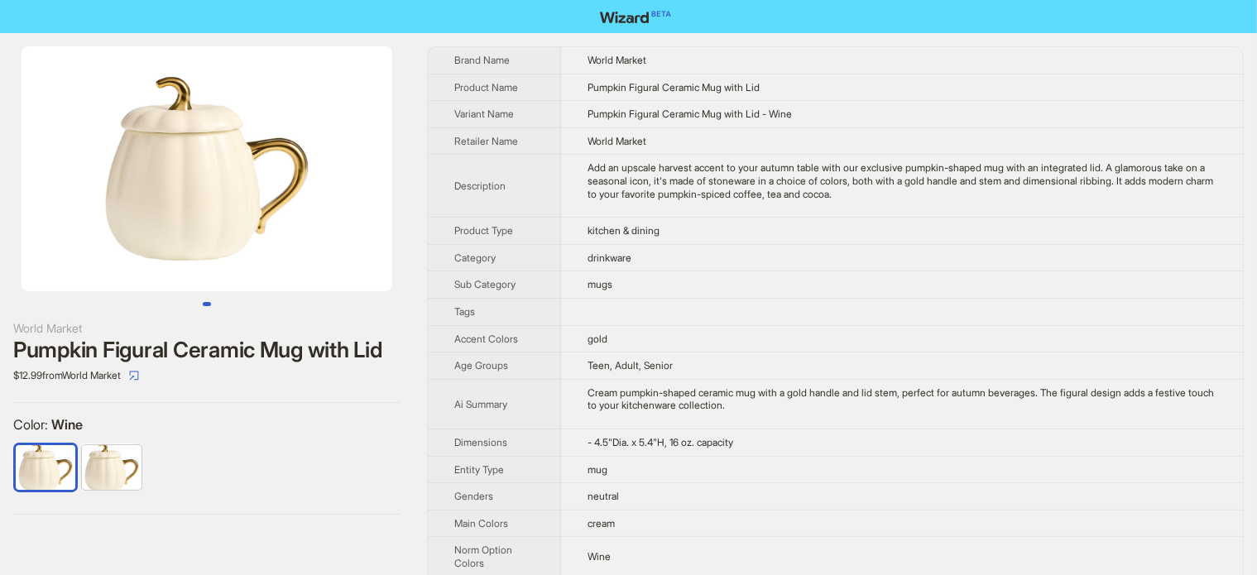
click at [417, 197] on div "World Market Pumpkin Figural Ceramic Mug with Lid $12.99 from World Market Colo…" at bounding box center [628, 408] width 1257 height 750
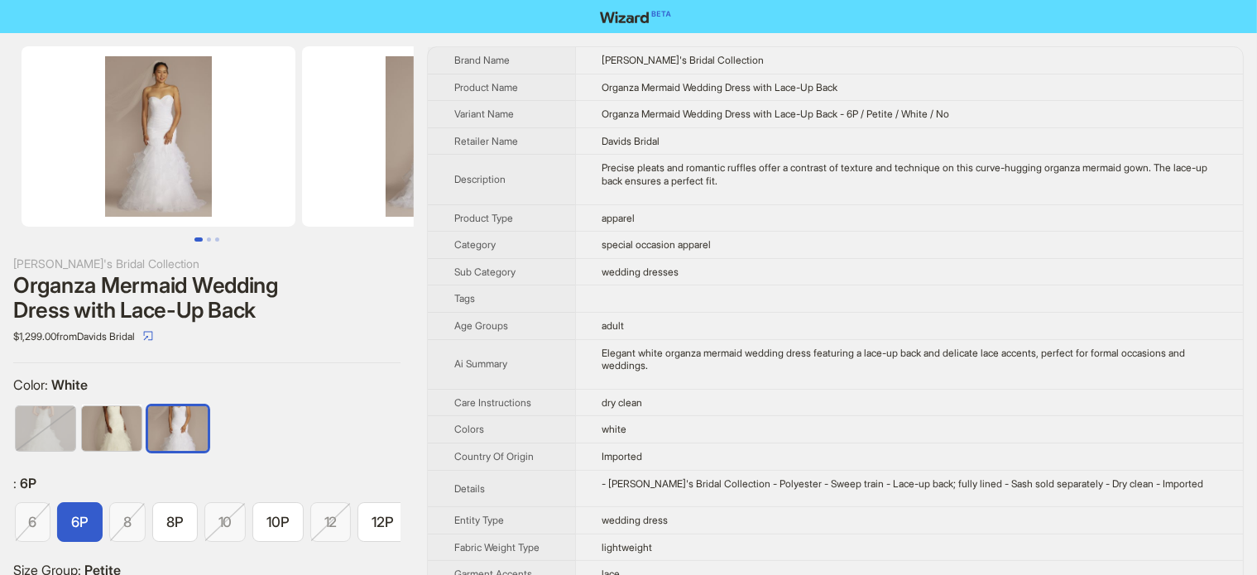
scroll to position [0, 301]
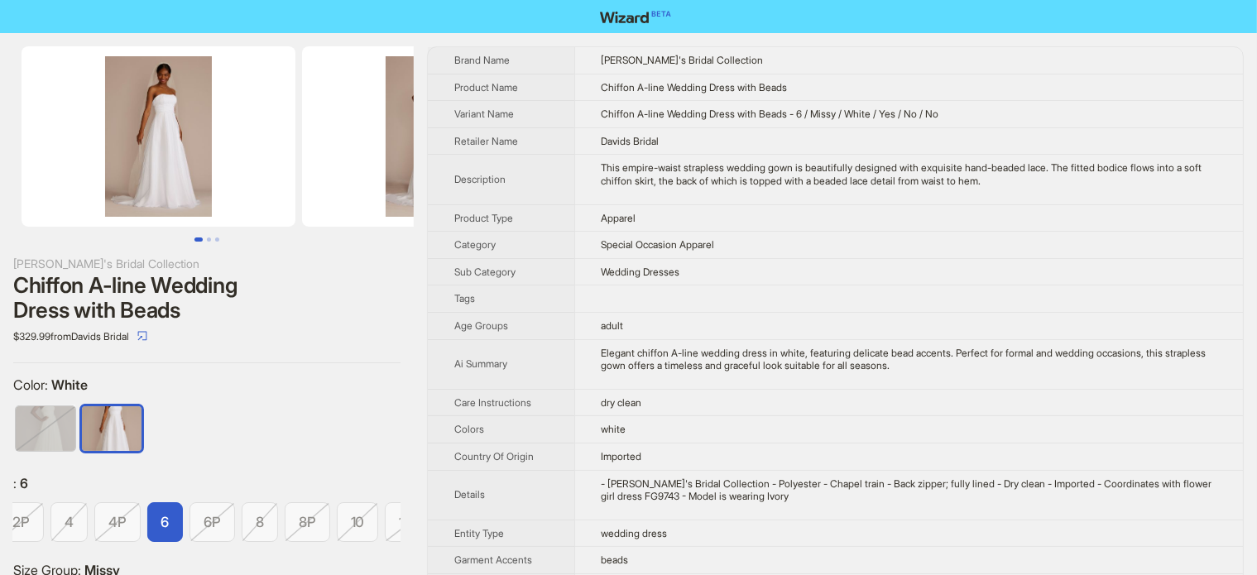
scroll to position [0, 258]
click at [175, 296] on div "Chiffon A-line Wedding Dress with Beads" at bounding box center [206, 298] width 387 height 50
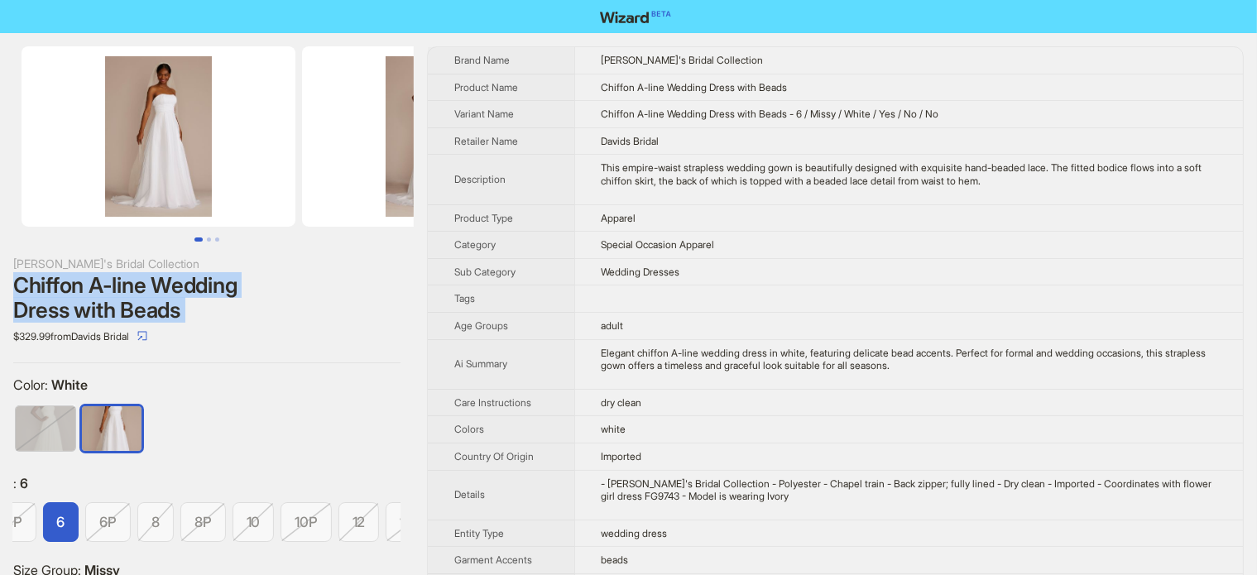
click at [175, 296] on div "Chiffon A-line Wedding Dress with Beads" at bounding box center [206, 298] width 387 height 50
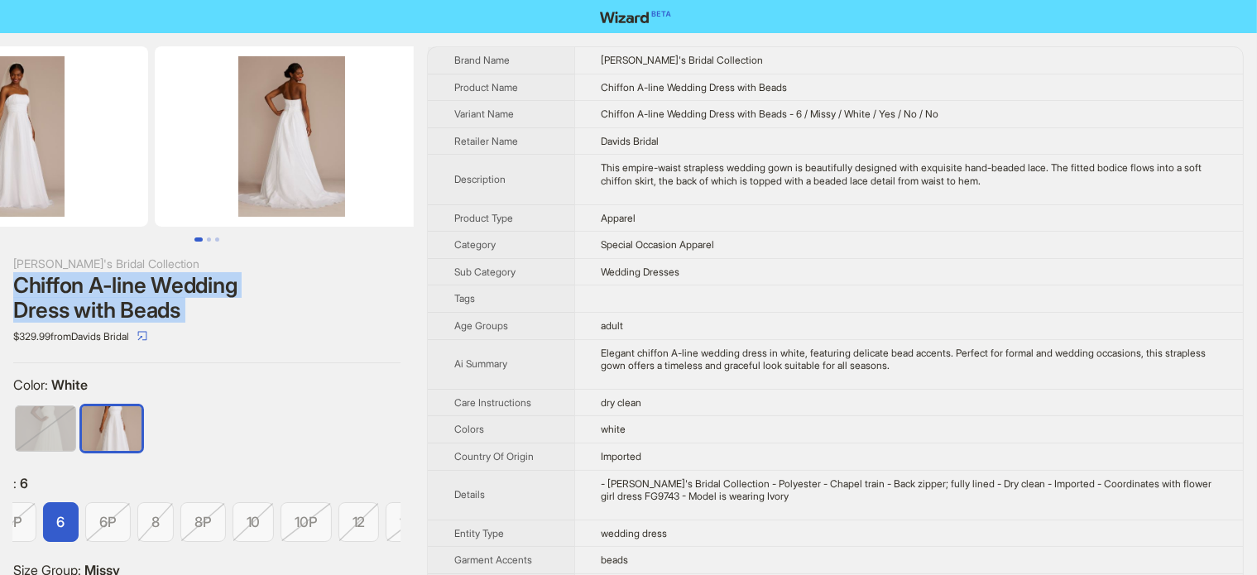
drag, startPoint x: 295, startPoint y: 176, endPoint x: 189, endPoint y: 173, distance: 106.8
click at [189, 173] on img at bounding box center [292, 136] width 274 height 180
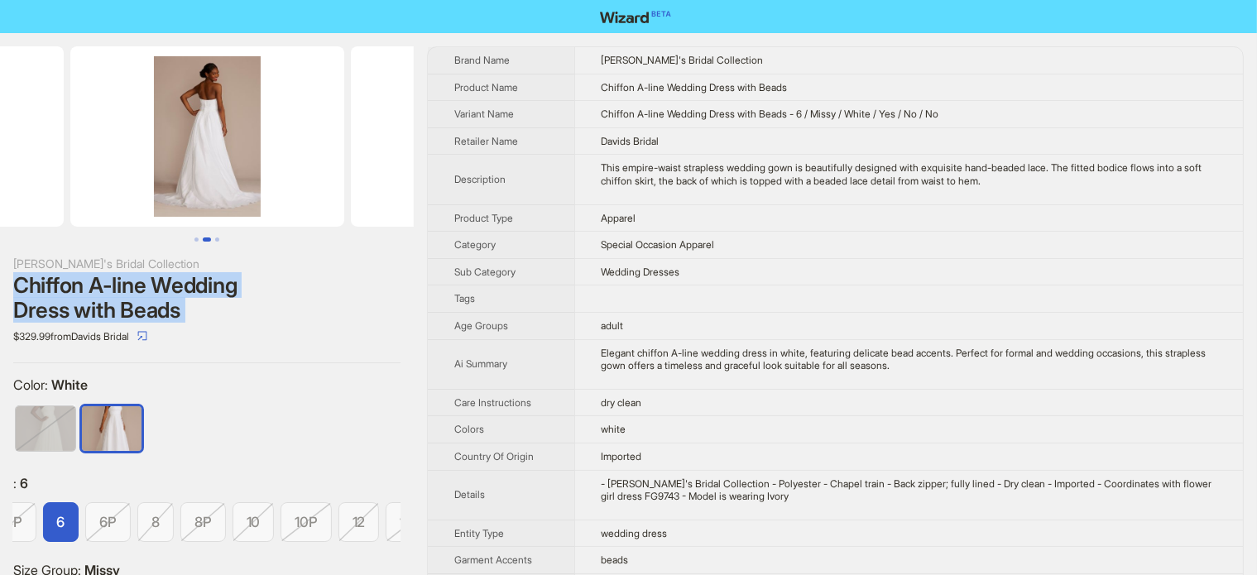
scroll to position [0, 463]
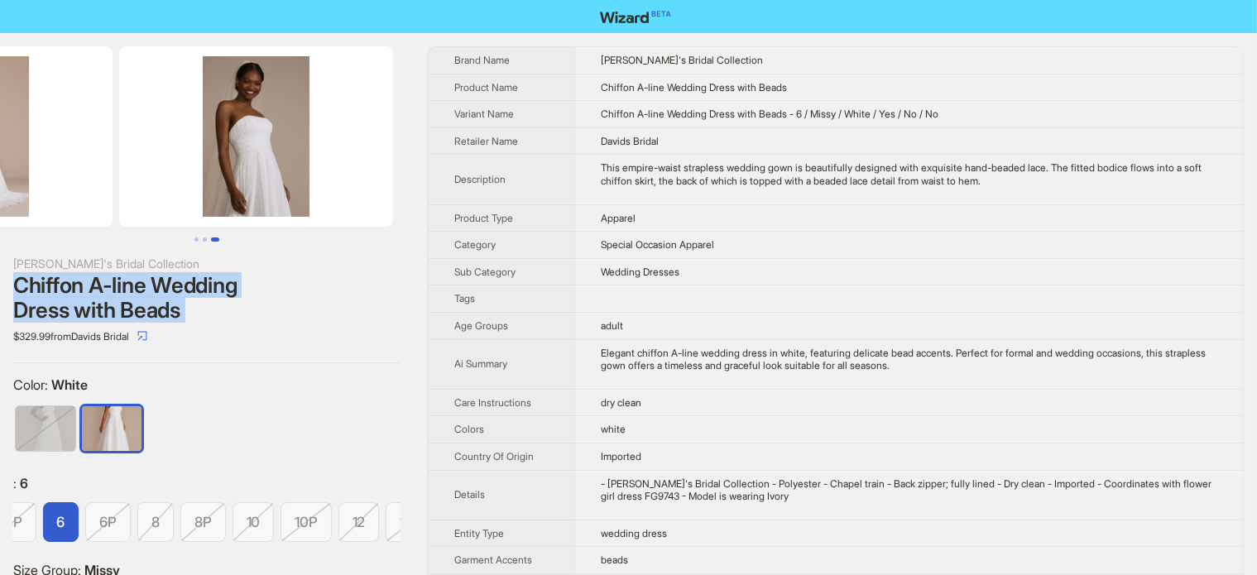
drag, startPoint x: 108, startPoint y: 175, endPoint x: 58, endPoint y: 187, distance: 52.0
drag, startPoint x: 228, startPoint y: 146, endPoint x: 74, endPoint y: 189, distance: 159.8
click at [74, 189] on ul at bounding box center [207, 136] width 414 height 180
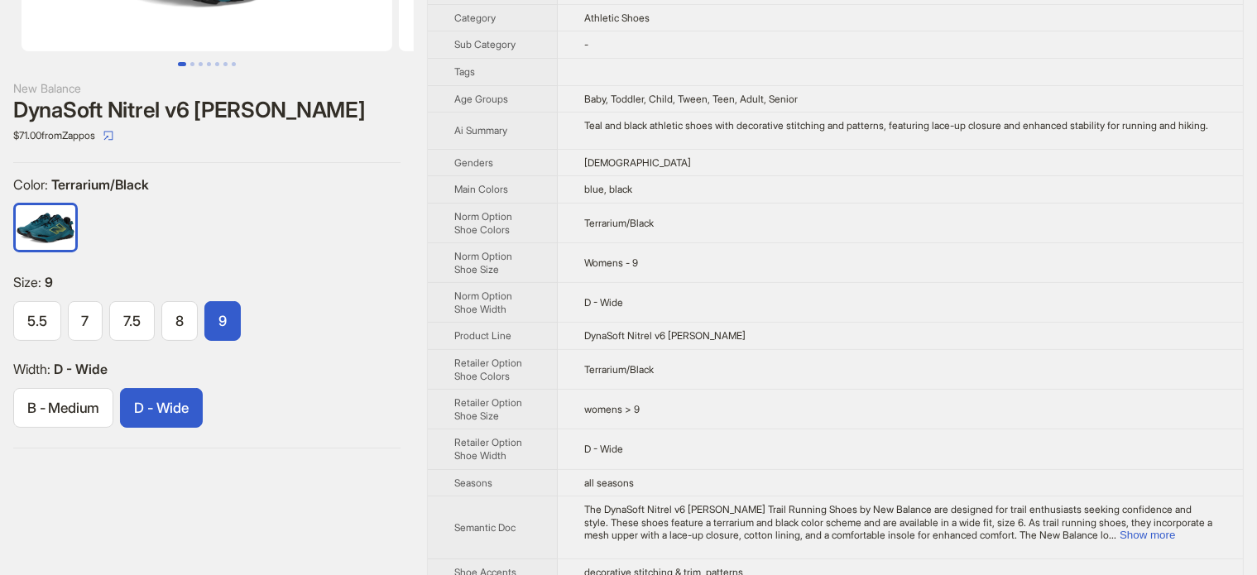
scroll to position [165, 0]
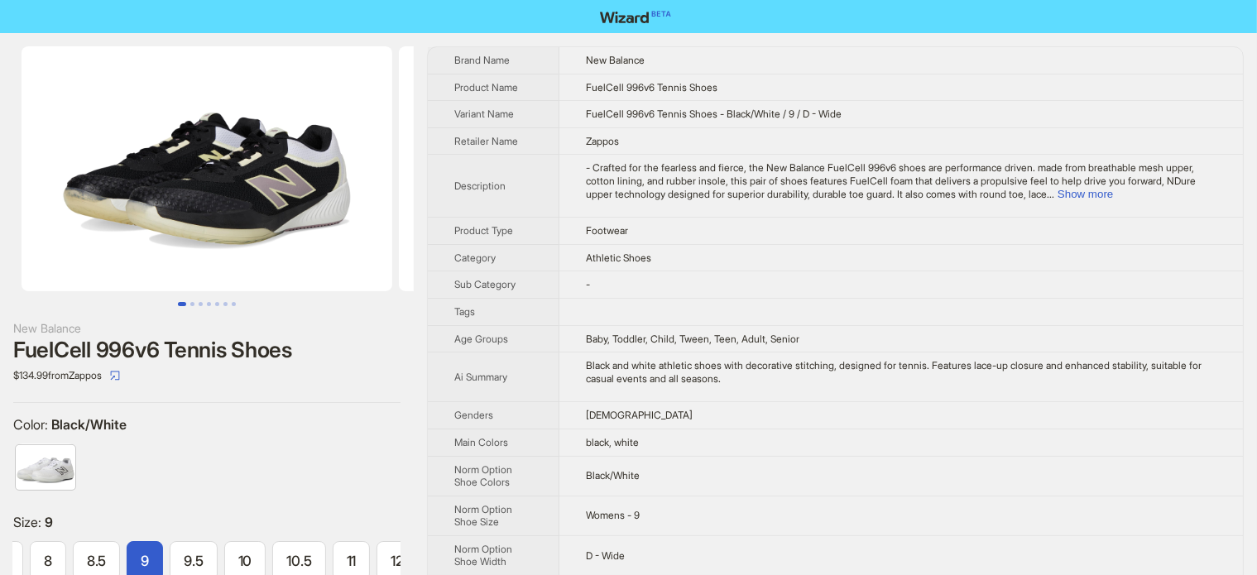
scroll to position [0, 295]
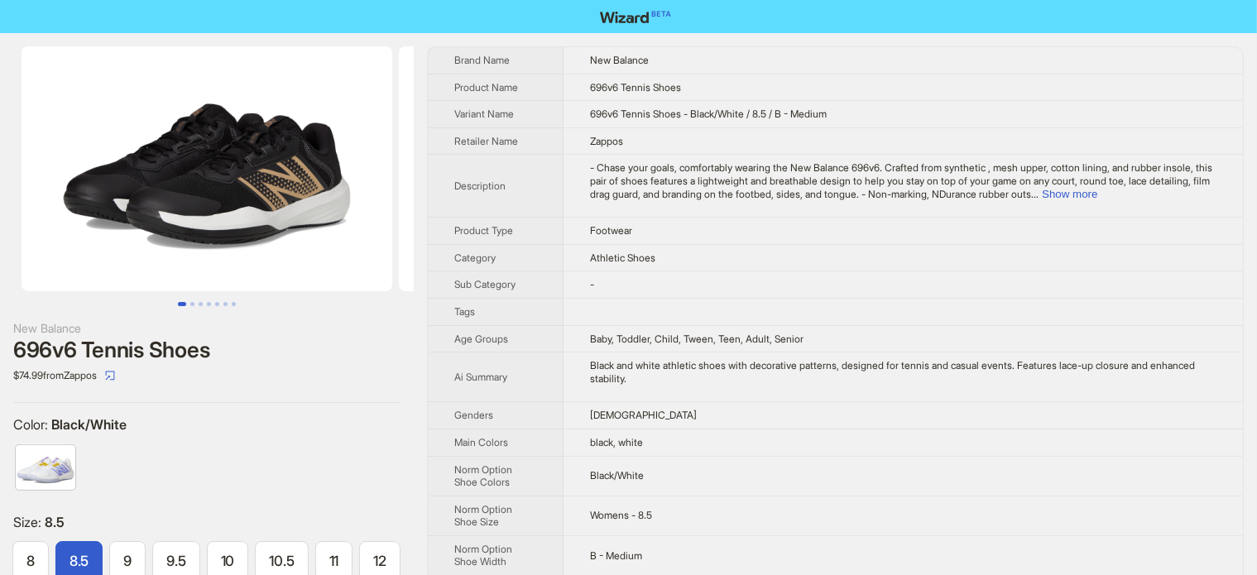
scroll to position [0, 295]
